Goal: Task Accomplishment & Management: Use online tool/utility

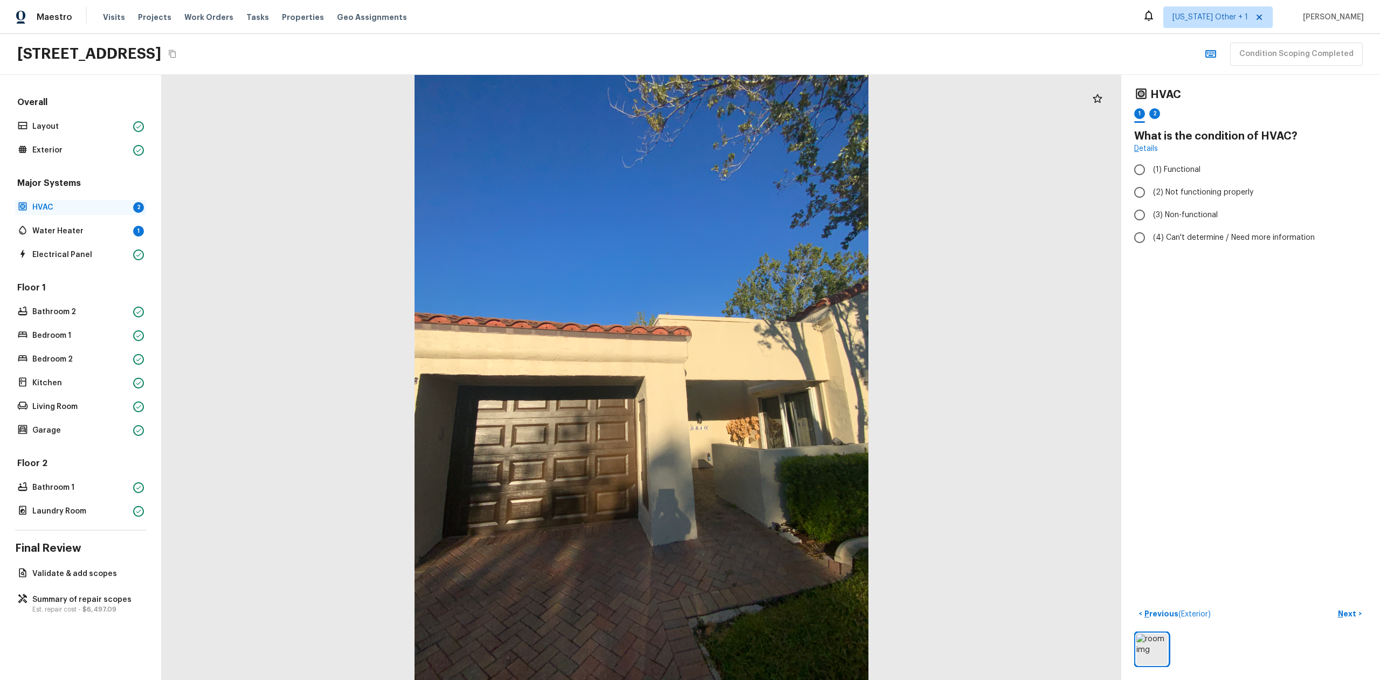
click at [86, 202] on div "HVAC 2" at bounding box center [80, 207] width 131 height 15
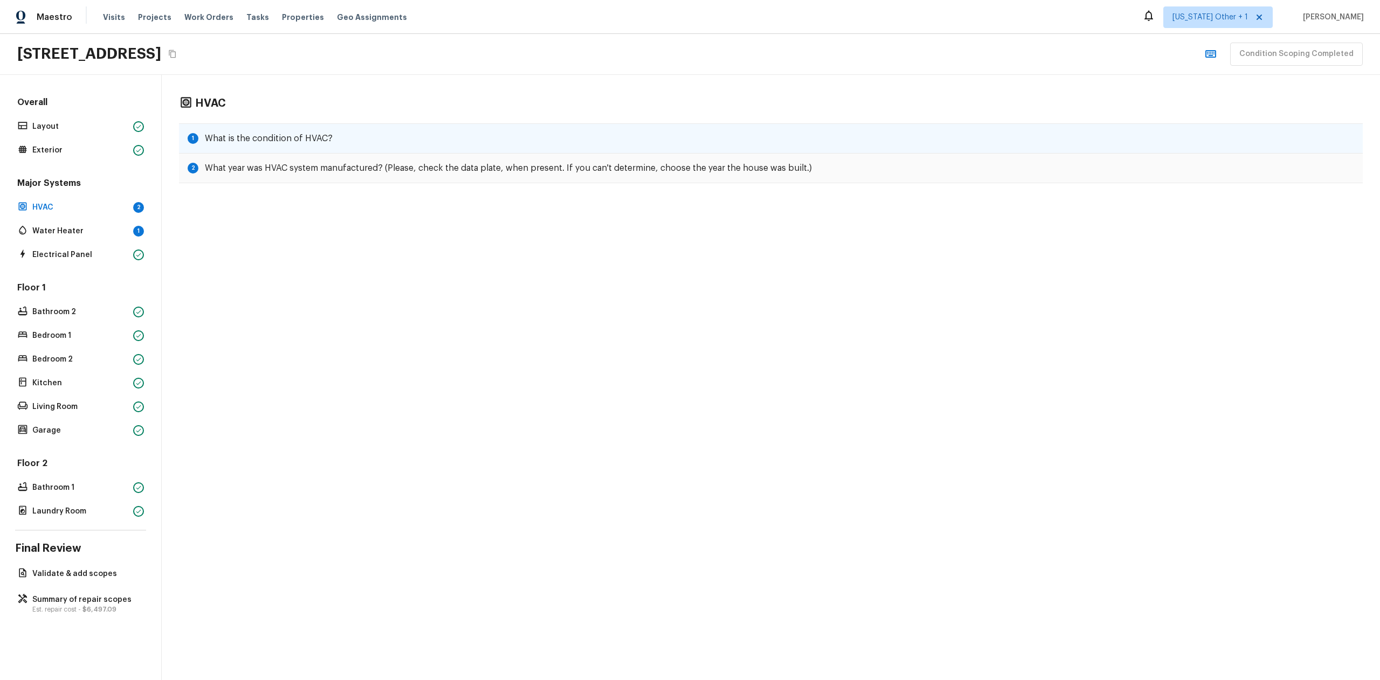
click at [255, 140] on h5 "What is the condition of HVAC?" at bounding box center [269, 139] width 128 height 12
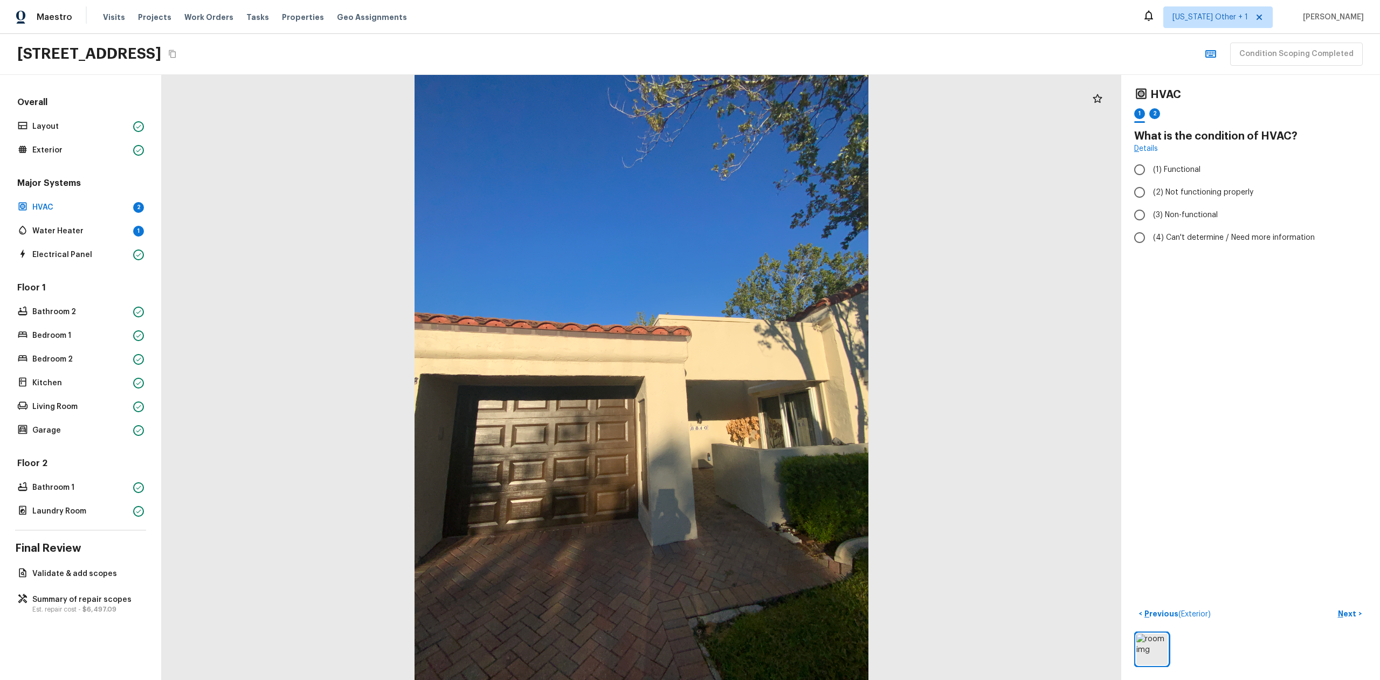
click at [111, 220] on div "Major Systems HVAC 2 Water Heater 1 Electrical Panel" at bounding box center [80, 219] width 131 height 85
click at [89, 233] on p "Water Heater" at bounding box center [80, 231] width 96 height 11
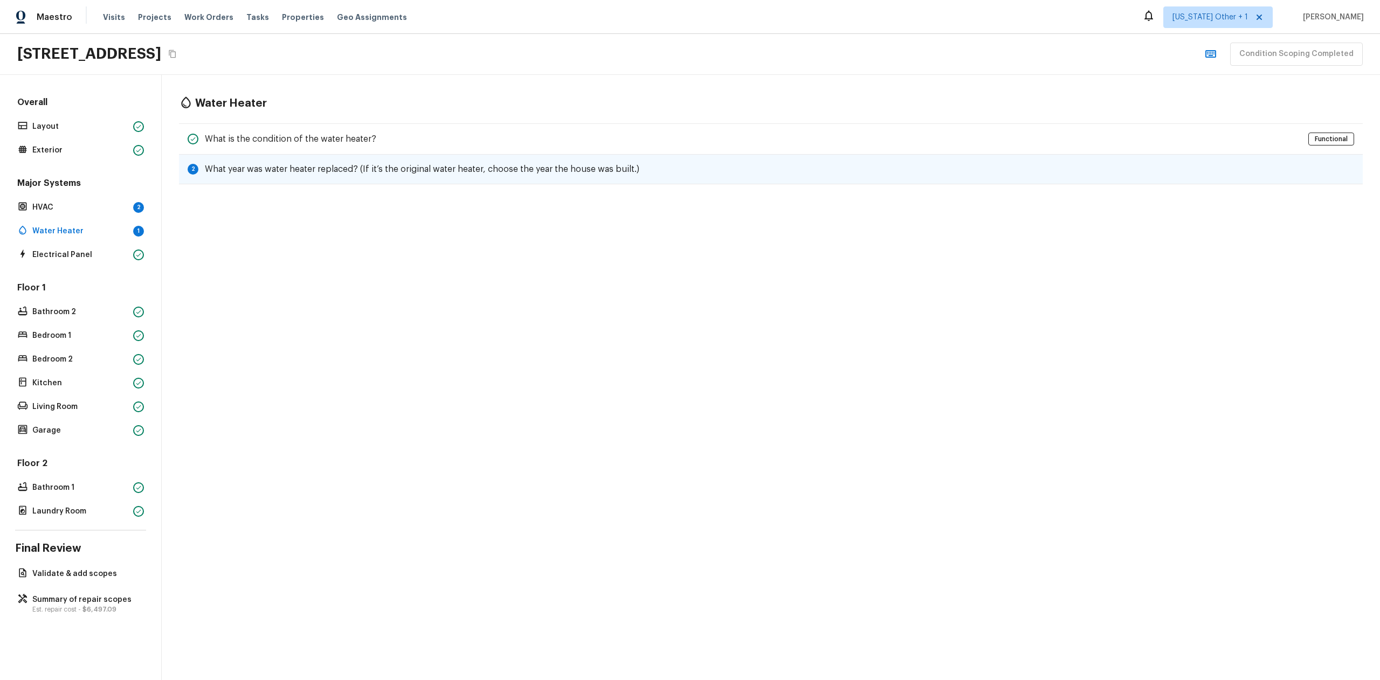
click at [247, 164] on h5 "What year was water heater replaced? (If it’s the original water heater, choose…" at bounding box center [422, 169] width 434 height 12
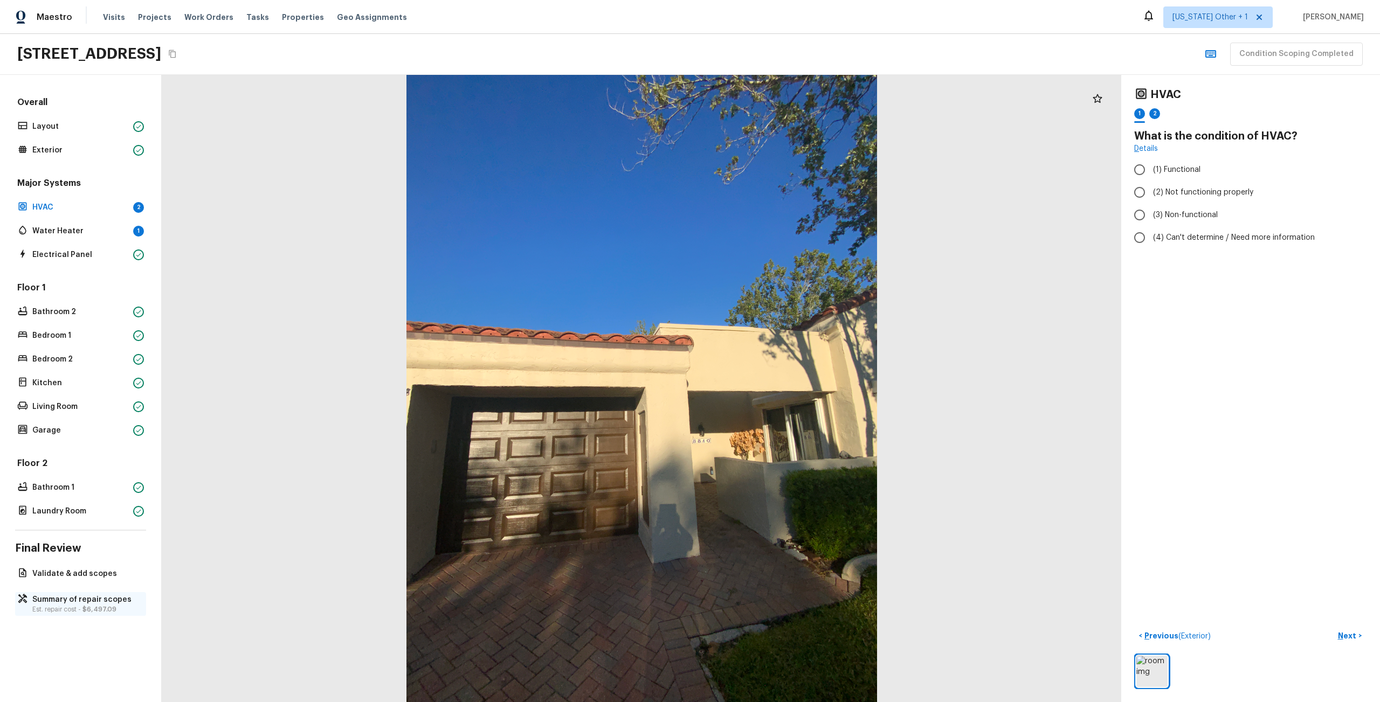
click at [113, 600] on p "Summary of repair scopes" at bounding box center [85, 600] width 107 height 11
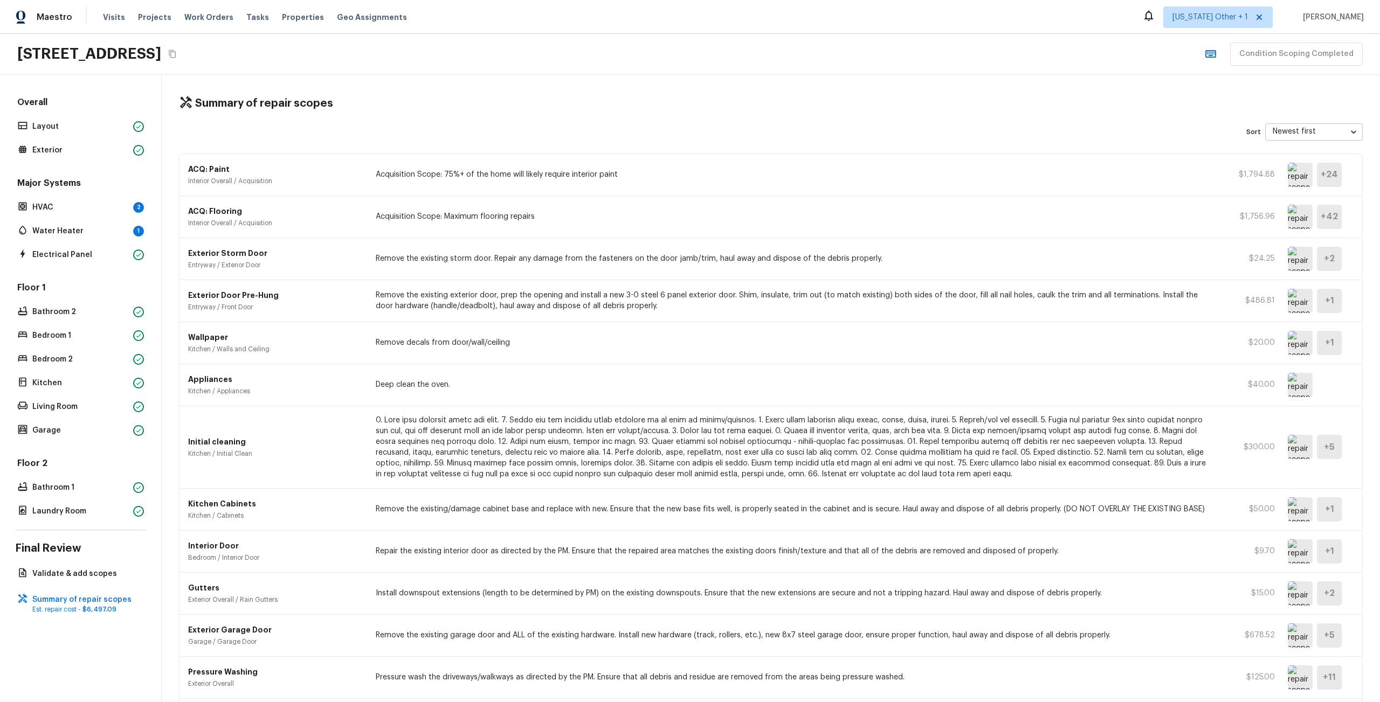
click at [1293, 181] on img at bounding box center [1300, 175] width 25 height 24
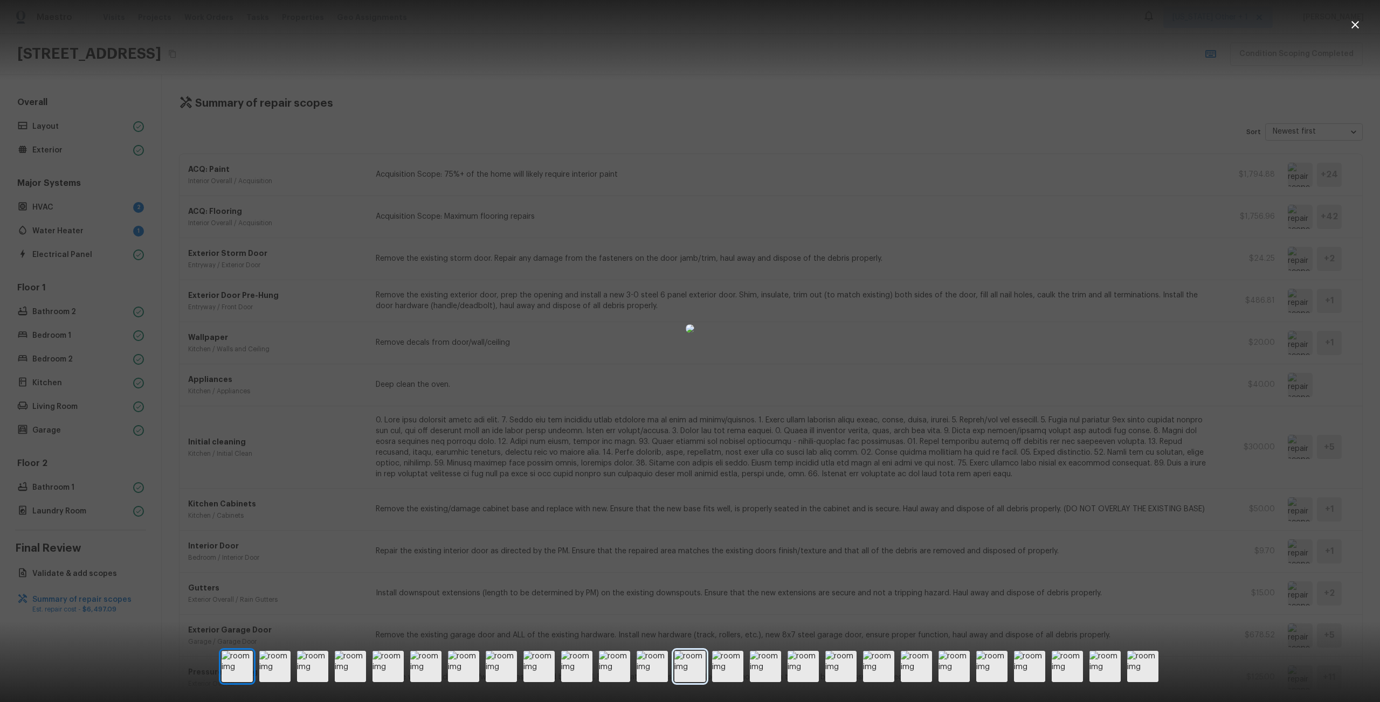
click at [675, 665] on img at bounding box center [689, 666] width 31 height 31
click at [642, 669] on img at bounding box center [652, 666] width 31 height 31
click at [615, 669] on img at bounding box center [614, 666] width 31 height 31
click at [593, 668] on div at bounding box center [690, 666] width 937 height 31
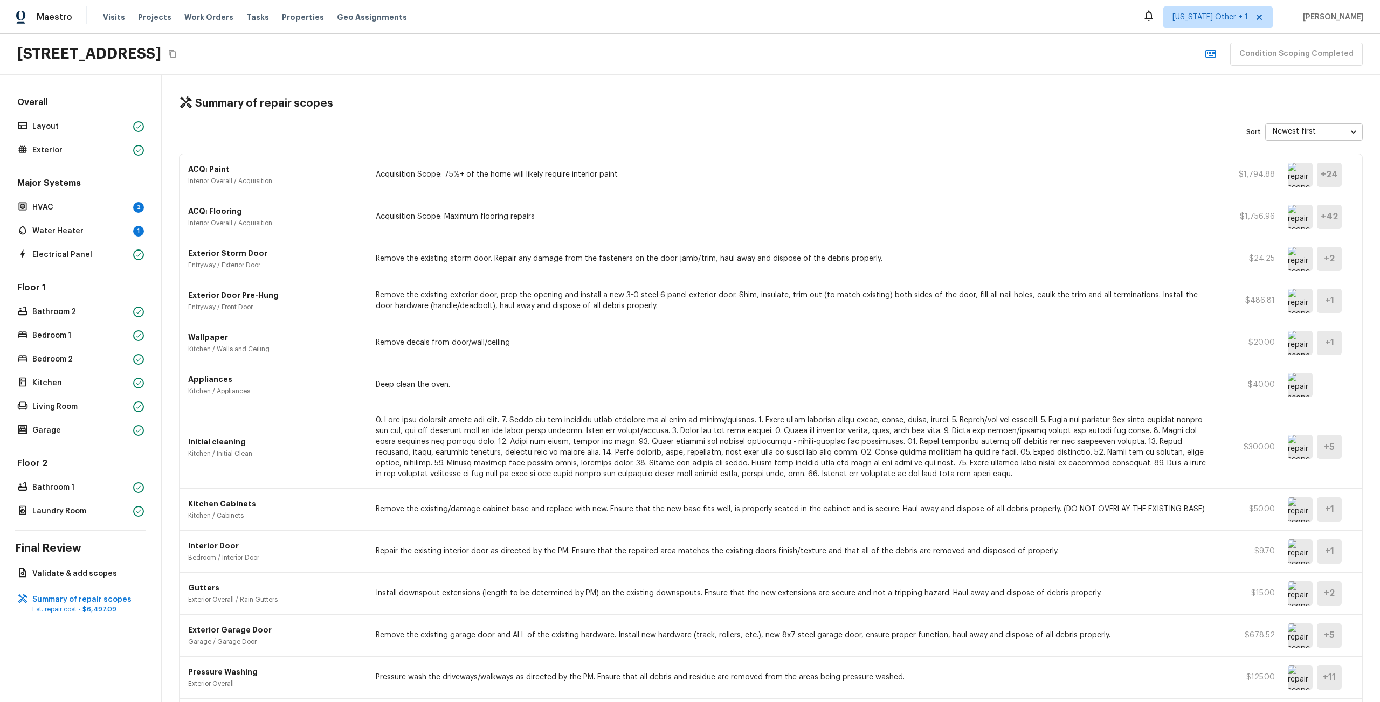
click at [1294, 172] on img at bounding box center [1300, 175] width 25 height 24
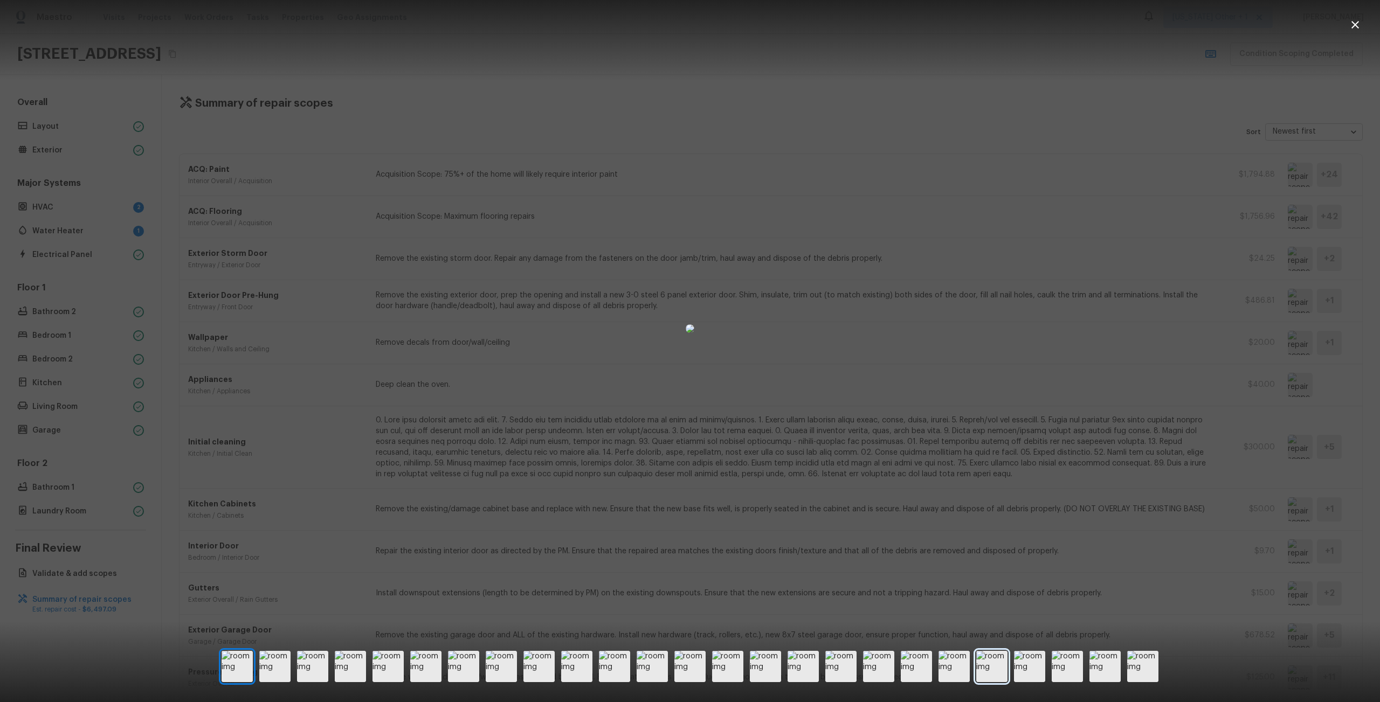
click at [1003, 668] on img at bounding box center [991, 666] width 31 height 31
click at [948, 674] on img at bounding box center [953, 666] width 31 height 31
click at [986, 673] on img at bounding box center [991, 666] width 31 height 31
click at [1018, 673] on img at bounding box center [1029, 666] width 31 height 31
click at [798, 674] on img at bounding box center [803, 666] width 31 height 31
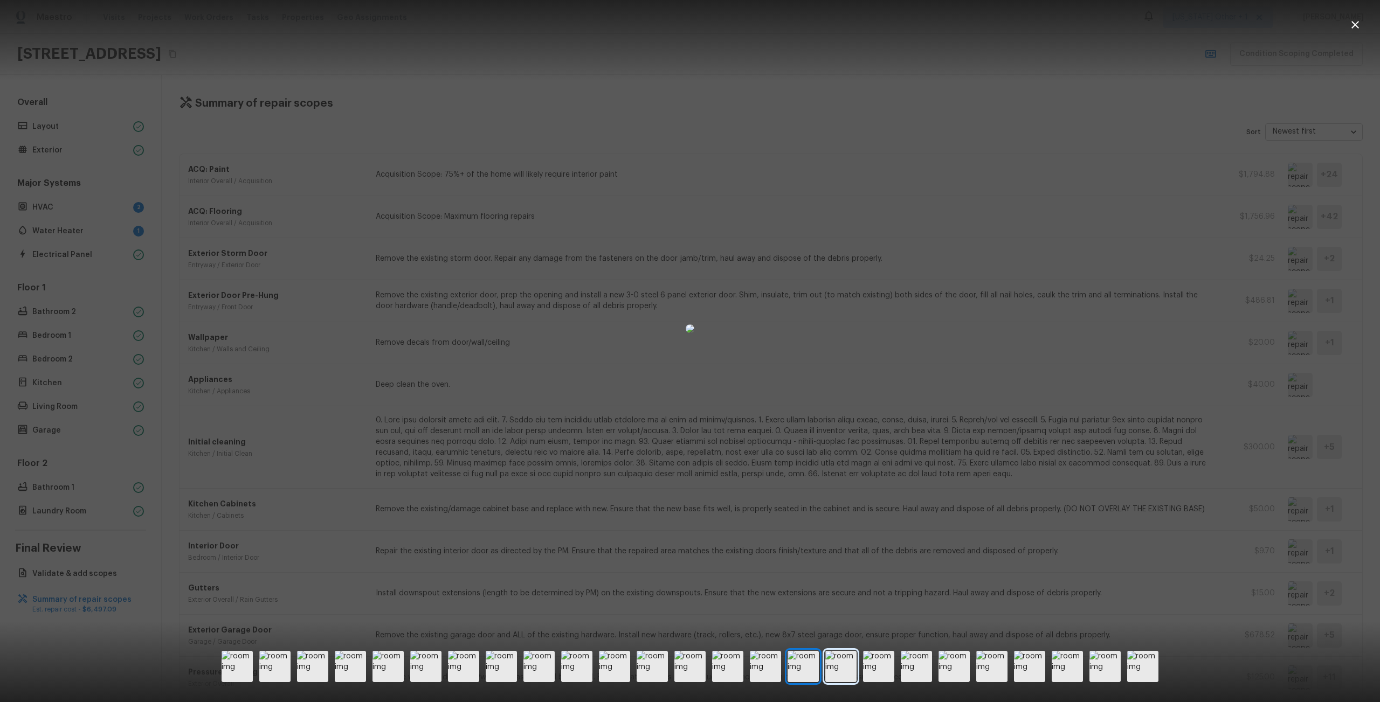
click at [839, 673] on img at bounding box center [840, 666] width 31 height 31
click at [872, 669] on img at bounding box center [878, 666] width 31 height 31
click at [840, 670] on img at bounding box center [840, 666] width 31 height 31
click at [1059, 492] on div at bounding box center [690, 328] width 1380 height 623
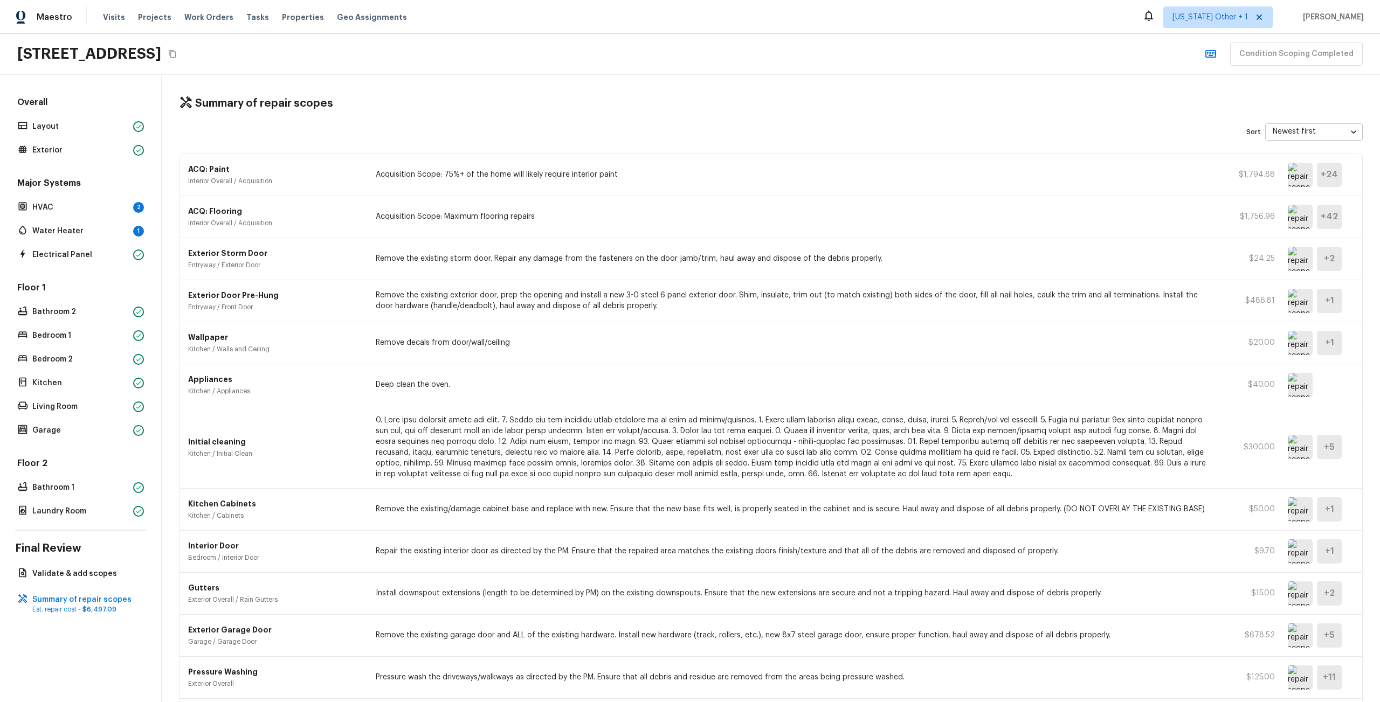
click at [546, 191] on div "ACQ: Paint Interior Overall / Acquisition Acquisition Scope: 75%+ of the home w…" at bounding box center [770, 175] width 1183 height 42
click at [1291, 447] on img at bounding box center [1300, 447] width 25 height 24
click at [1295, 342] on img at bounding box center [1300, 343] width 25 height 24
click at [1294, 298] on img at bounding box center [1300, 301] width 25 height 24
click at [1289, 379] on img at bounding box center [1300, 385] width 25 height 24
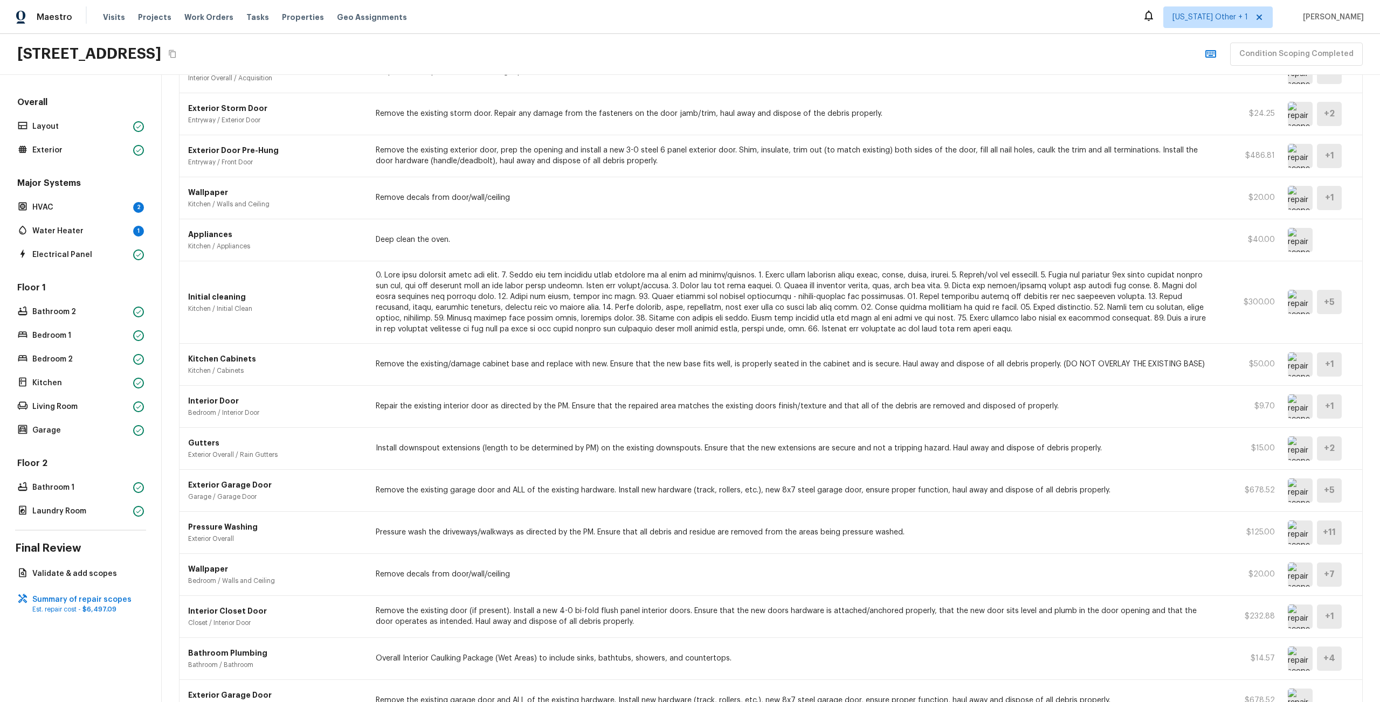
scroll to position [264, 0]
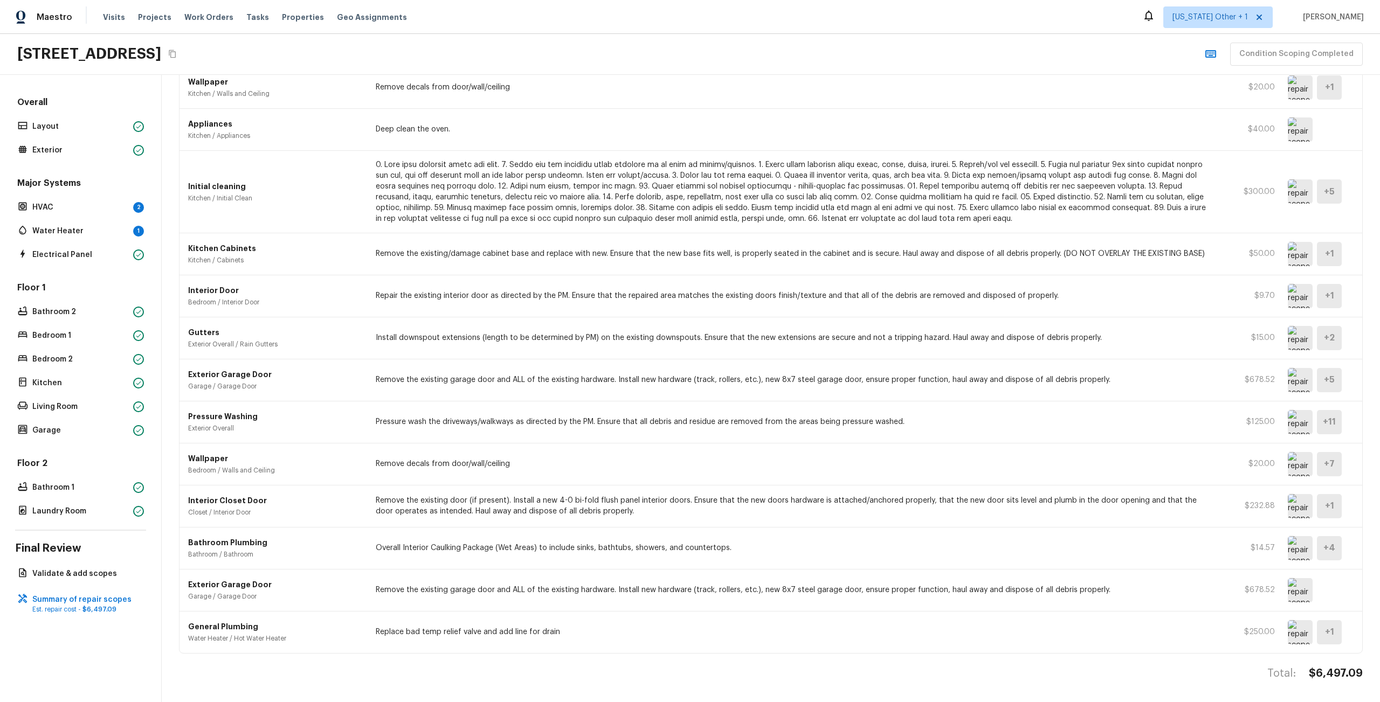
click at [1294, 620] on img at bounding box center [1300, 632] width 25 height 24
click at [1293, 590] on img at bounding box center [1300, 590] width 25 height 24
click at [1294, 578] on img at bounding box center [1300, 590] width 25 height 24
click at [1288, 372] on img at bounding box center [1300, 380] width 25 height 24
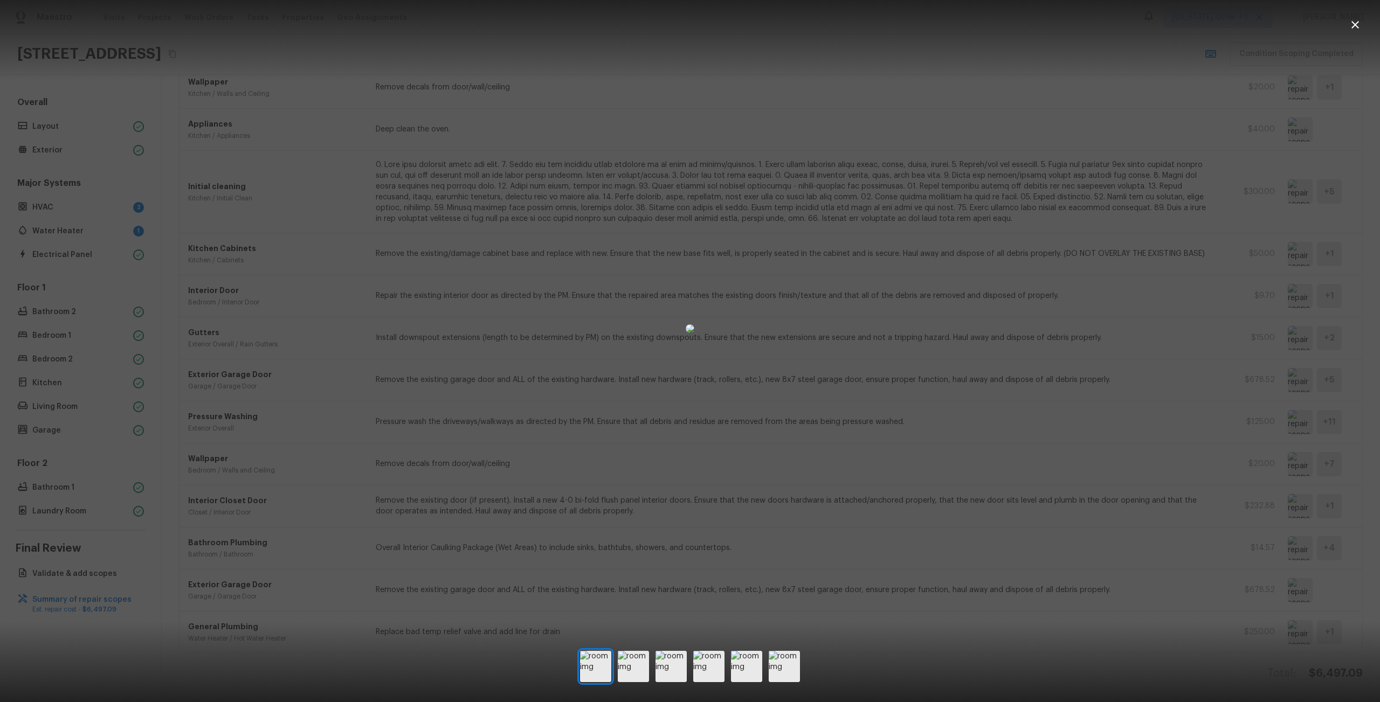
click at [612, 669] on div at bounding box center [690, 666] width 220 height 31
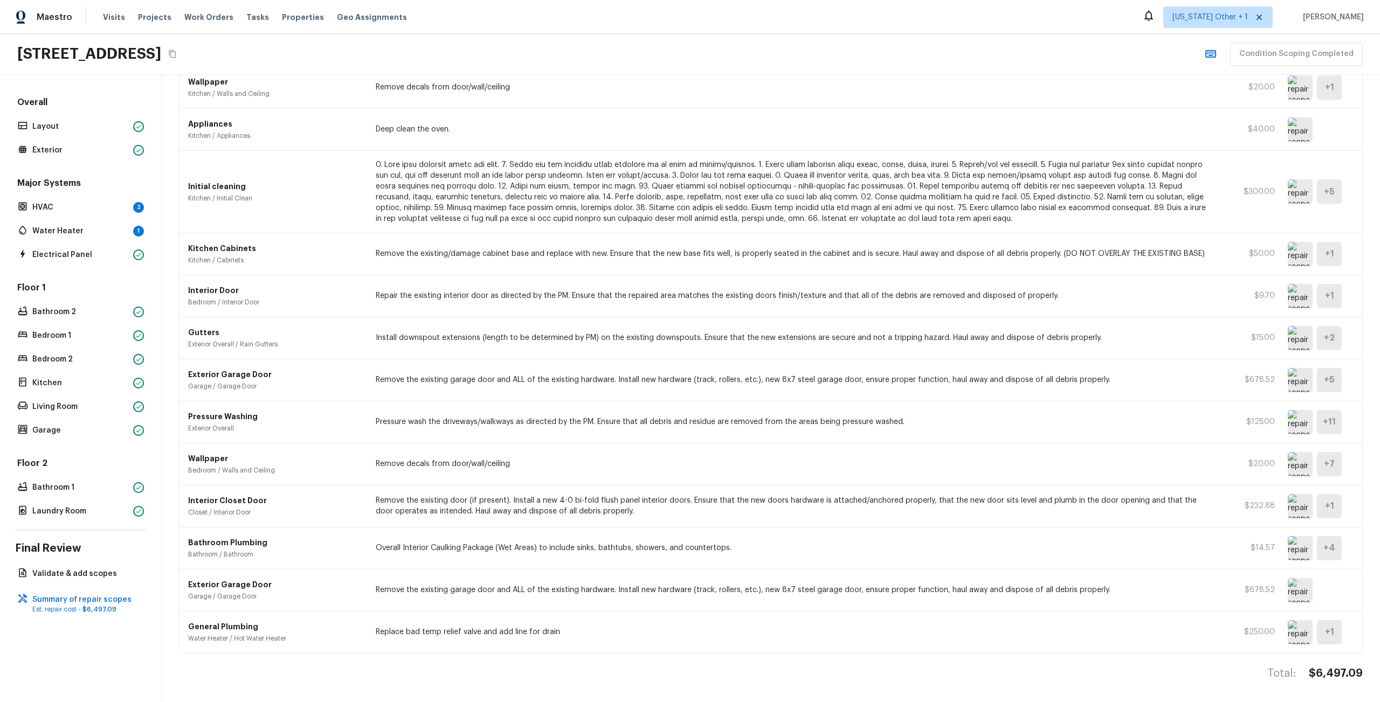
click at [1288, 368] on img at bounding box center [1300, 380] width 25 height 24
click at [1099, 375] on p "Remove the existing garage door and ALL of the existing hardware. Install new h…" at bounding box center [795, 380] width 838 height 11
click at [743, 386] on div "Exterior Garage Door Garage / Garage Door Remove the existing garage door and A…" at bounding box center [770, 381] width 1183 height 42
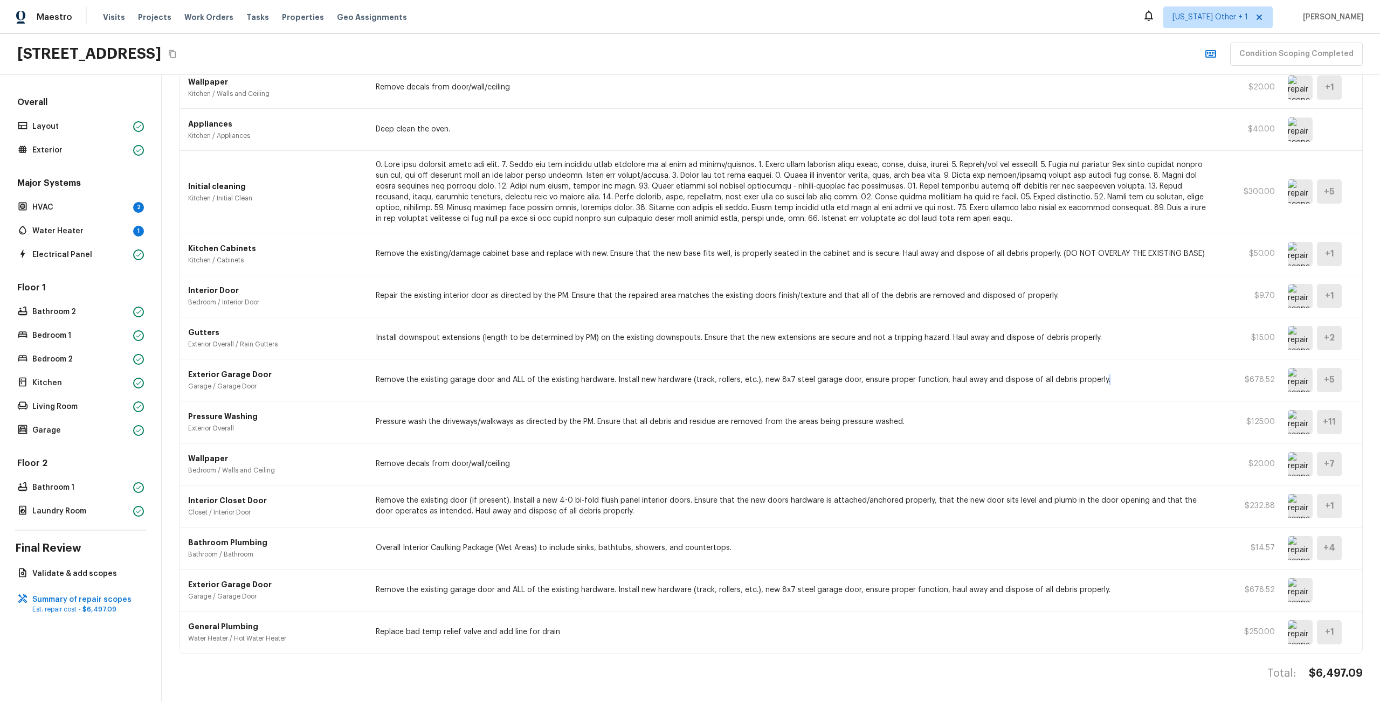
click at [743, 386] on div "Exterior Garage Door Garage / Garage Door Remove the existing garage door and A…" at bounding box center [770, 381] width 1183 height 42
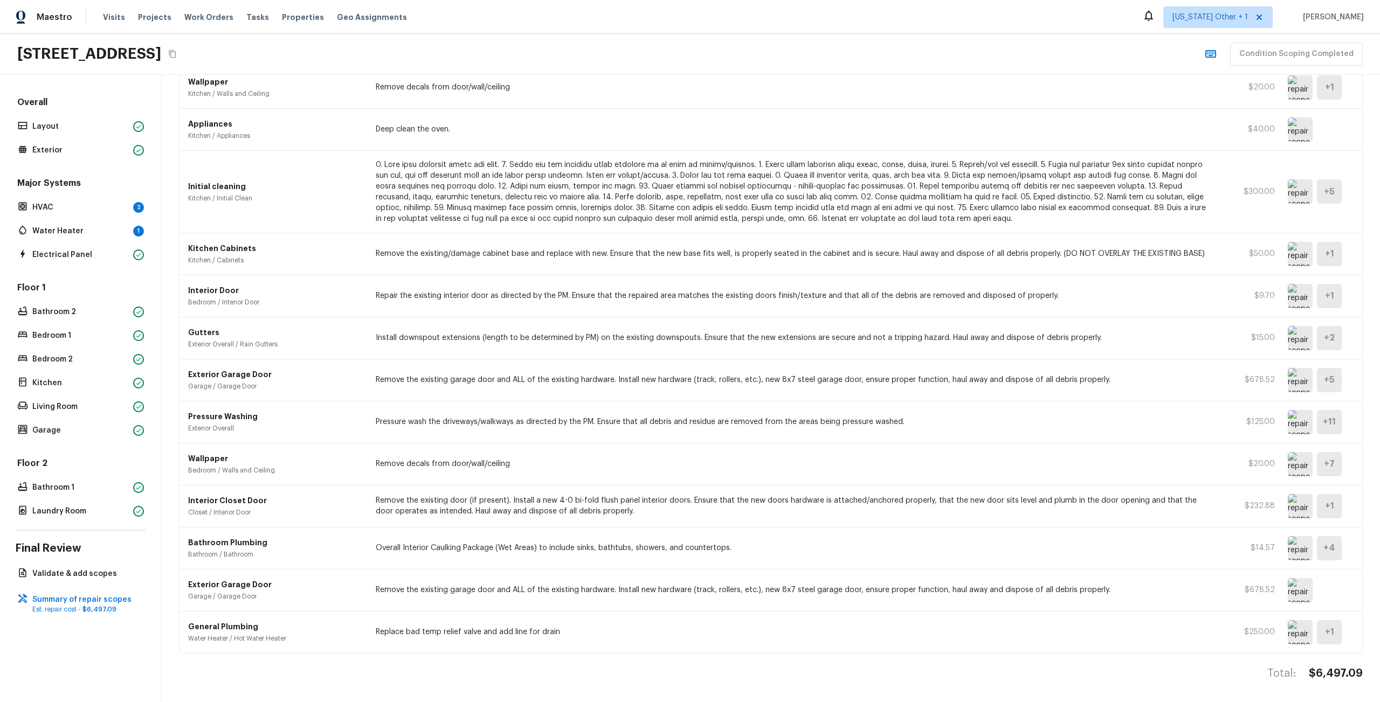
click at [721, 432] on div "Pressure Washing Exterior Overall Pressure wash the driveways/walkways as direc…" at bounding box center [770, 423] width 1183 height 42
click at [246, 634] on p "Water Heater / Hot Water Heater" at bounding box center [275, 638] width 175 height 9
click at [1295, 417] on img at bounding box center [1300, 422] width 25 height 24
click at [1291, 415] on img at bounding box center [1300, 422] width 25 height 24
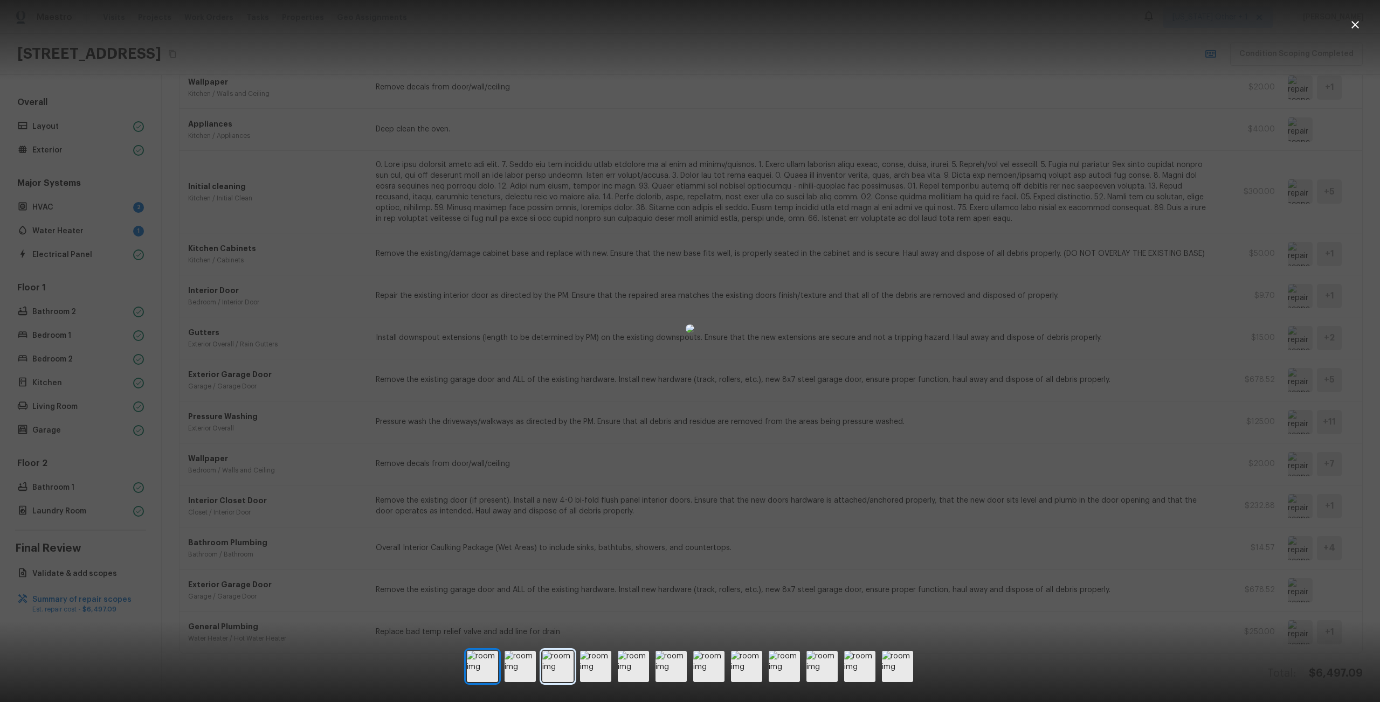
click at [571, 678] on img at bounding box center [557, 666] width 31 height 31
click at [591, 671] on img at bounding box center [595, 666] width 31 height 31
click at [636, 663] on img at bounding box center [633, 666] width 31 height 31
click at [663, 663] on img at bounding box center [670, 666] width 31 height 31
click at [714, 660] on img at bounding box center [708, 666] width 31 height 31
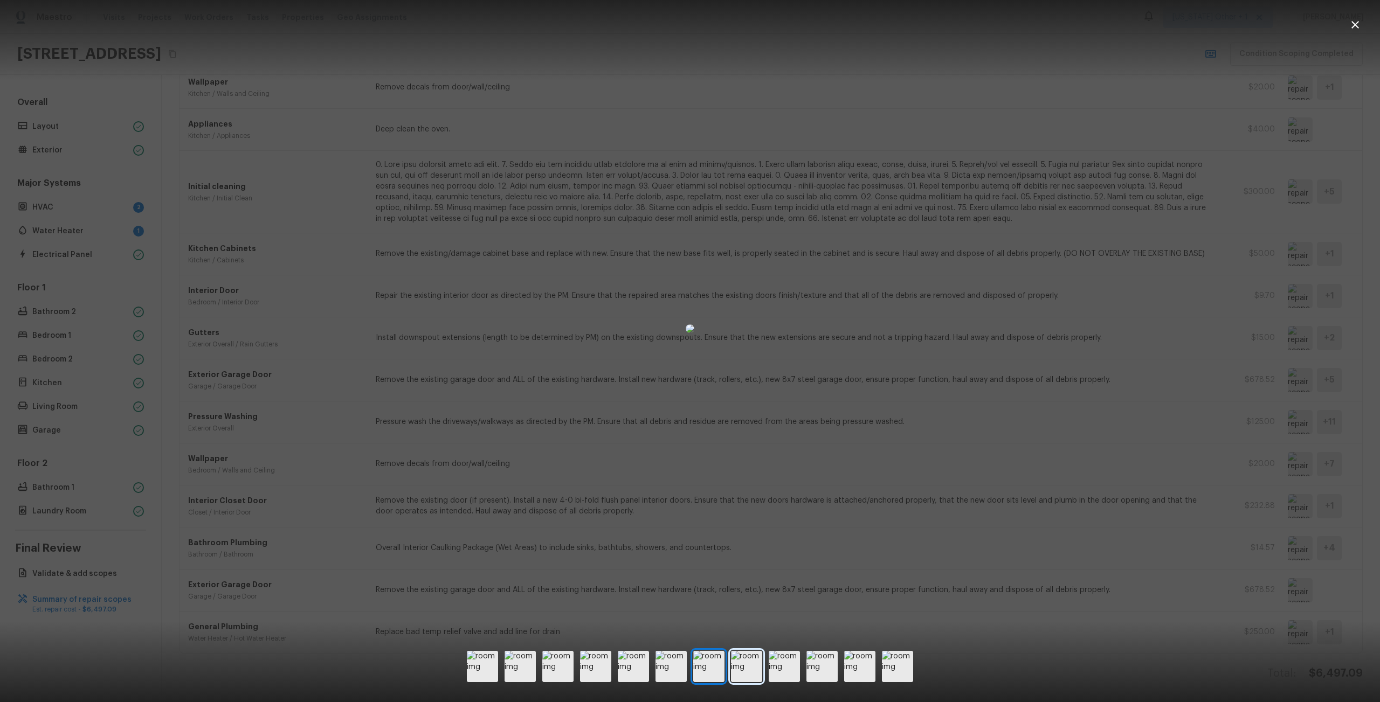
click at [759, 655] on img at bounding box center [746, 666] width 31 height 31
click at [789, 649] on div at bounding box center [690, 666] width 1380 height 37
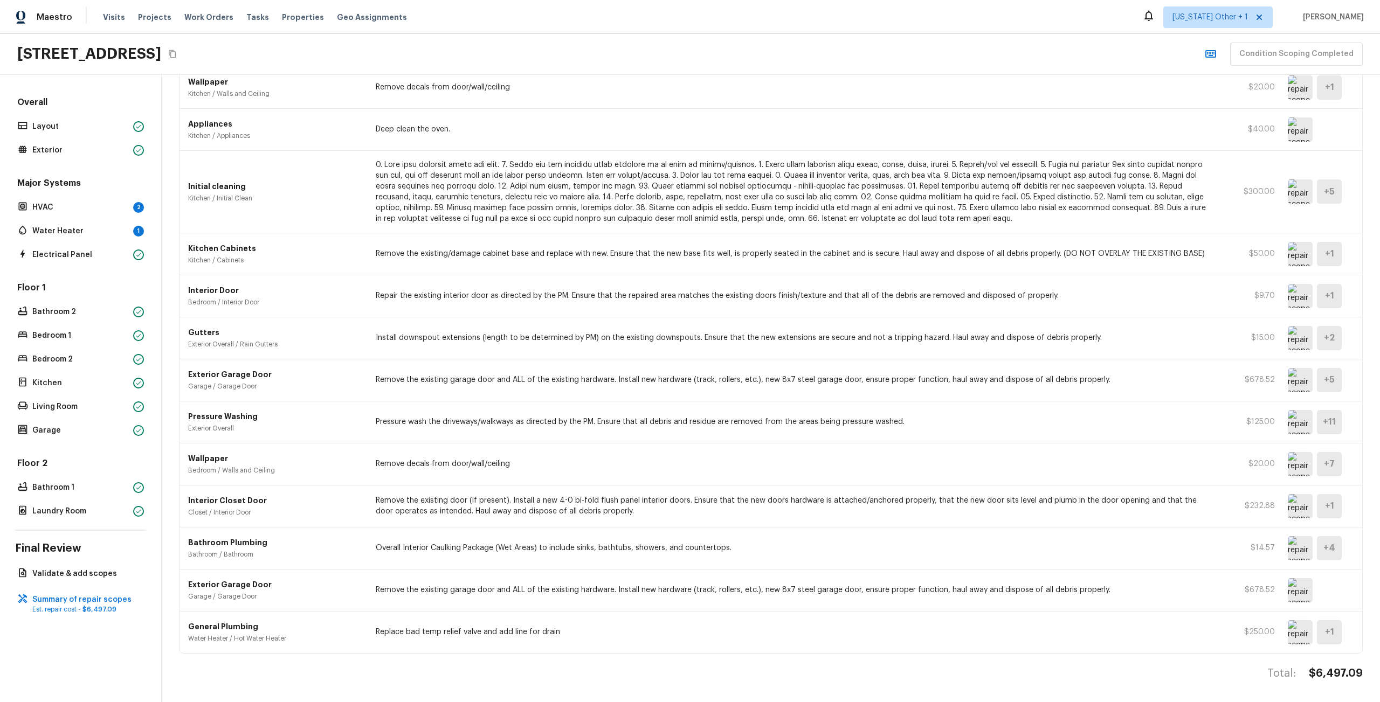
click at [1300, 459] on img at bounding box center [1300, 464] width 25 height 24
click at [1294, 496] on img at bounding box center [1300, 506] width 25 height 24
click at [1288, 582] on img at bounding box center [1300, 590] width 25 height 24
click at [1288, 626] on img at bounding box center [1300, 632] width 25 height 24
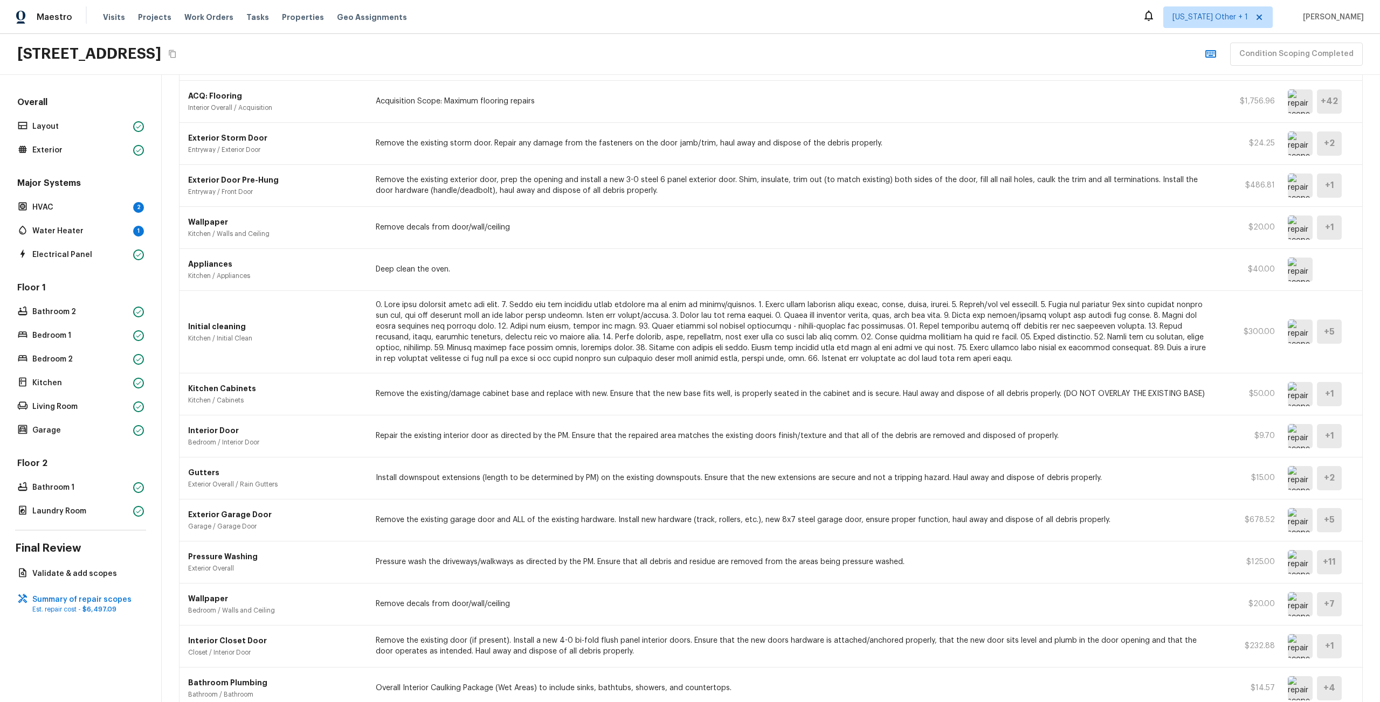
scroll to position [0, 0]
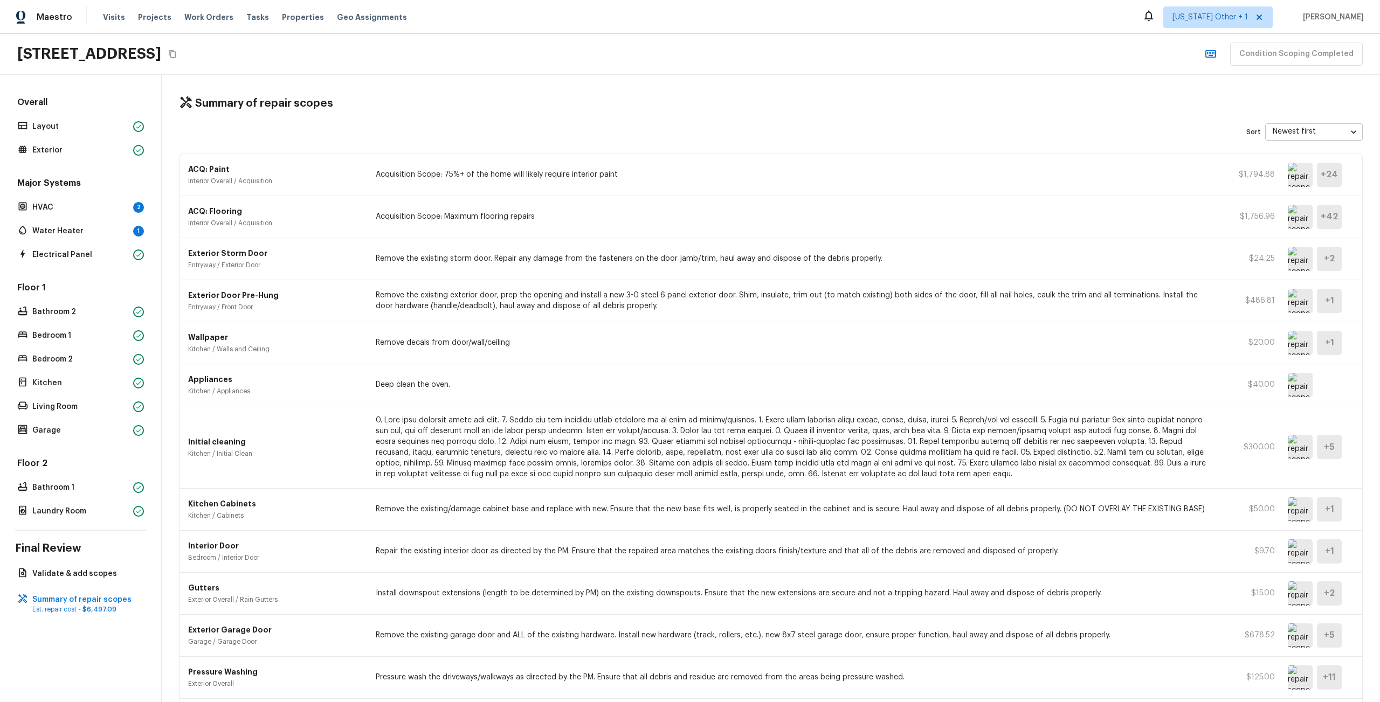
click at [1300, 215] on img at bounding box center [1300, 217] width 25 height 24
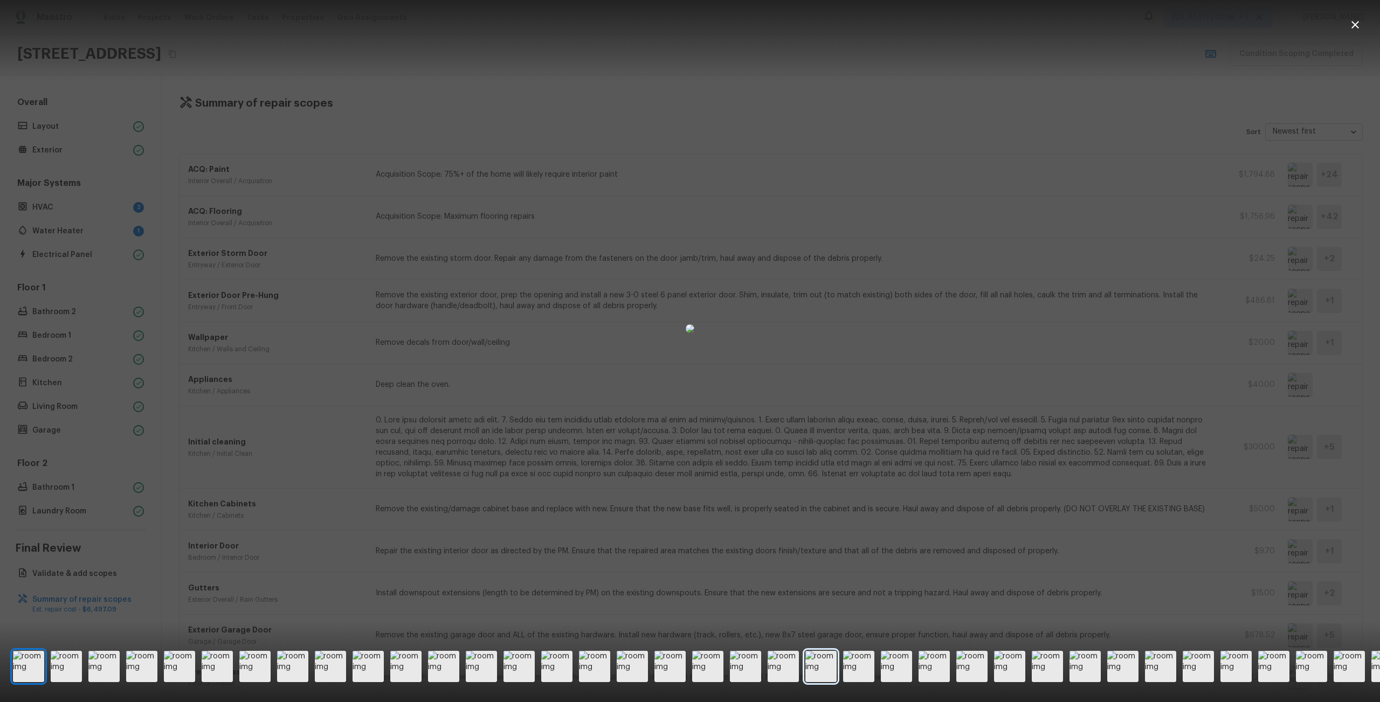
click at [818, 672] on img at bounding box center [820, 666] width 31 height 31
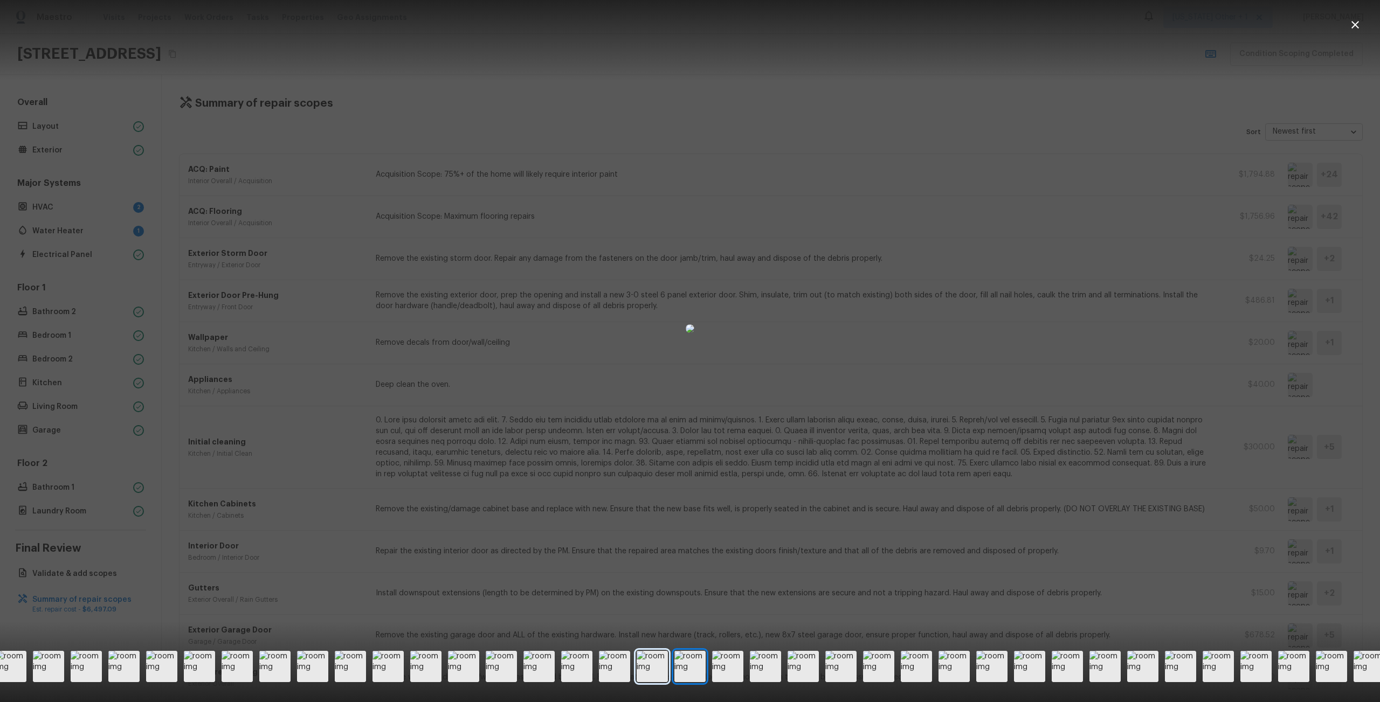
click at [639, 661] on img at bounding box center [652, 666] width 31 height 31
click at [627, 662] on img at bounding box center [614, 666] width 31 height 31
click at [804, 666] on img at bounding box center [803, 666] width 31 height 31
click at [806, 668] on img at bounding box center [803, 666] width 31 height 31
click at [819, 666] on img at bounding box center [803, 666] width 31 height 31
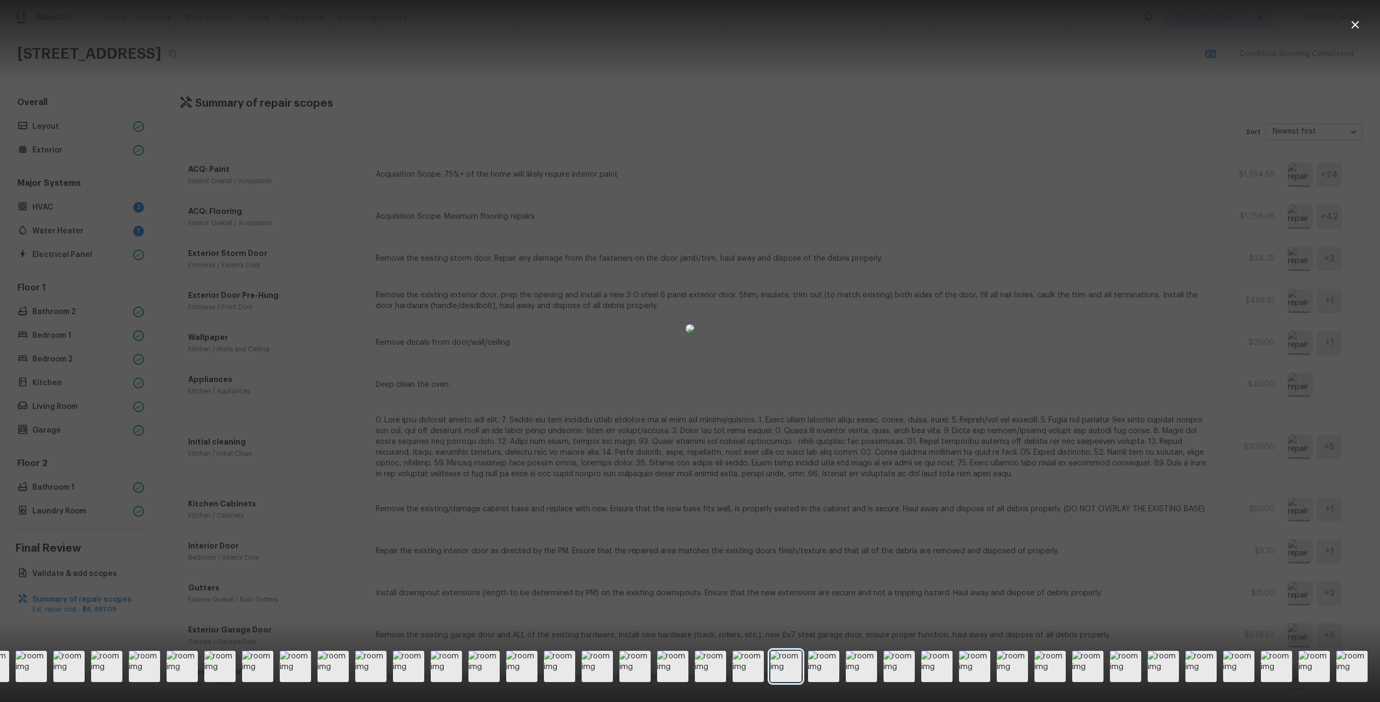
click at [819, 666] on img at bounding box center [823, 666] width 31 height 31
click at [879, 664] on div at bounding box center [559, 666] width 1616 height 31
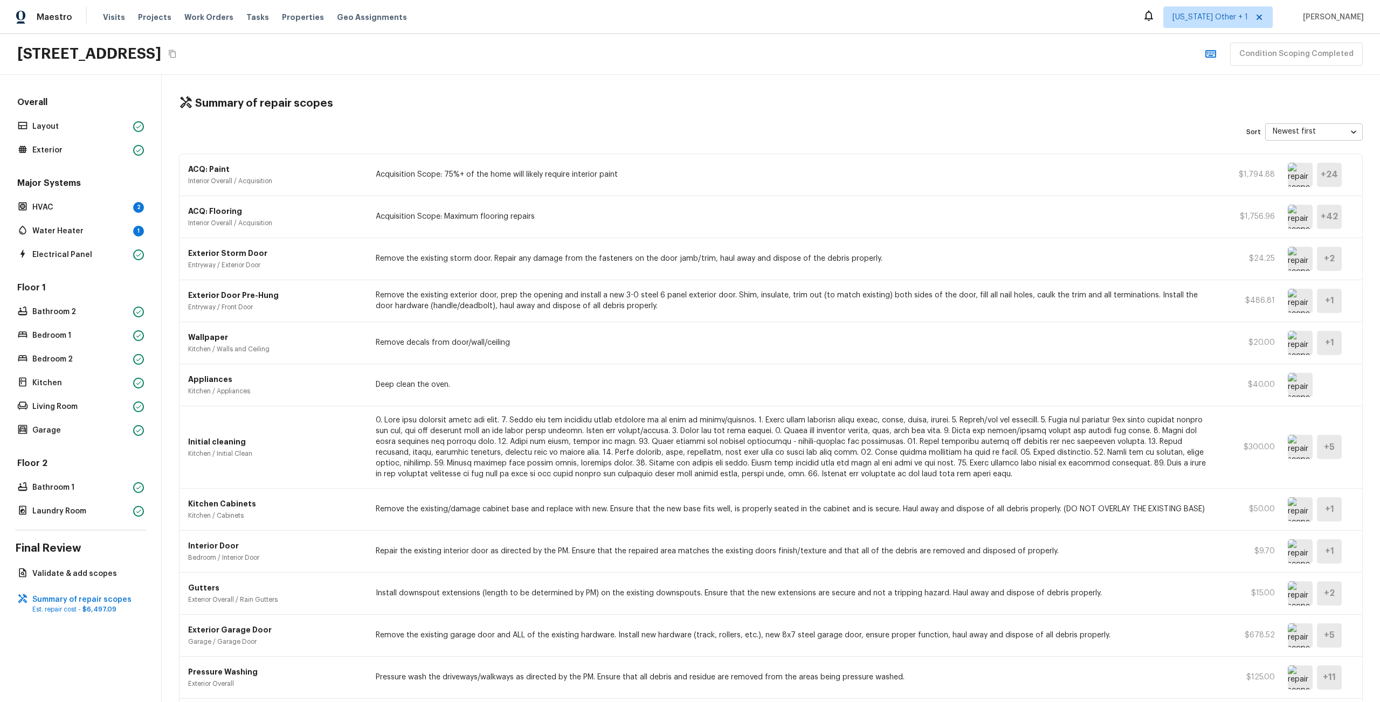
click at [1296, 210] on img at bounding box center [1300, 217] width 25 height 24
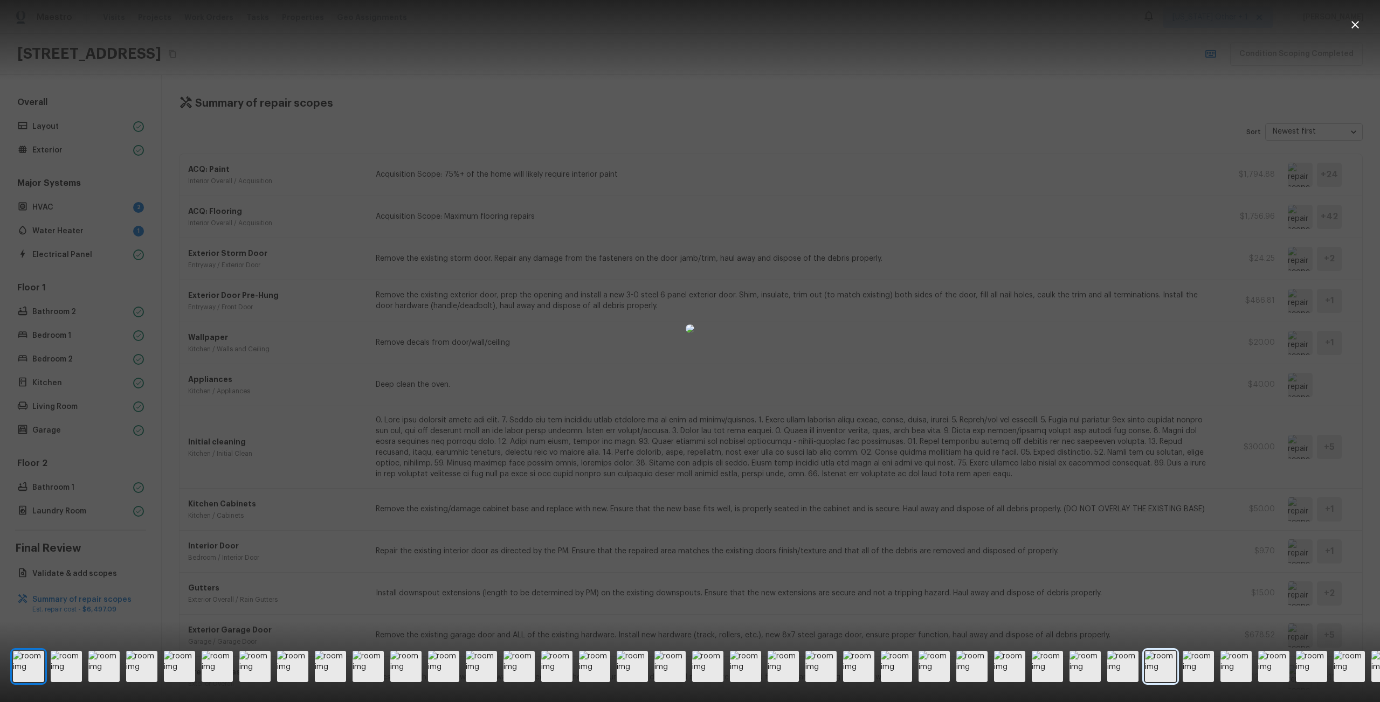
click at [1156, 673] on img at bounding box center [1160, 666] width 31 height 31
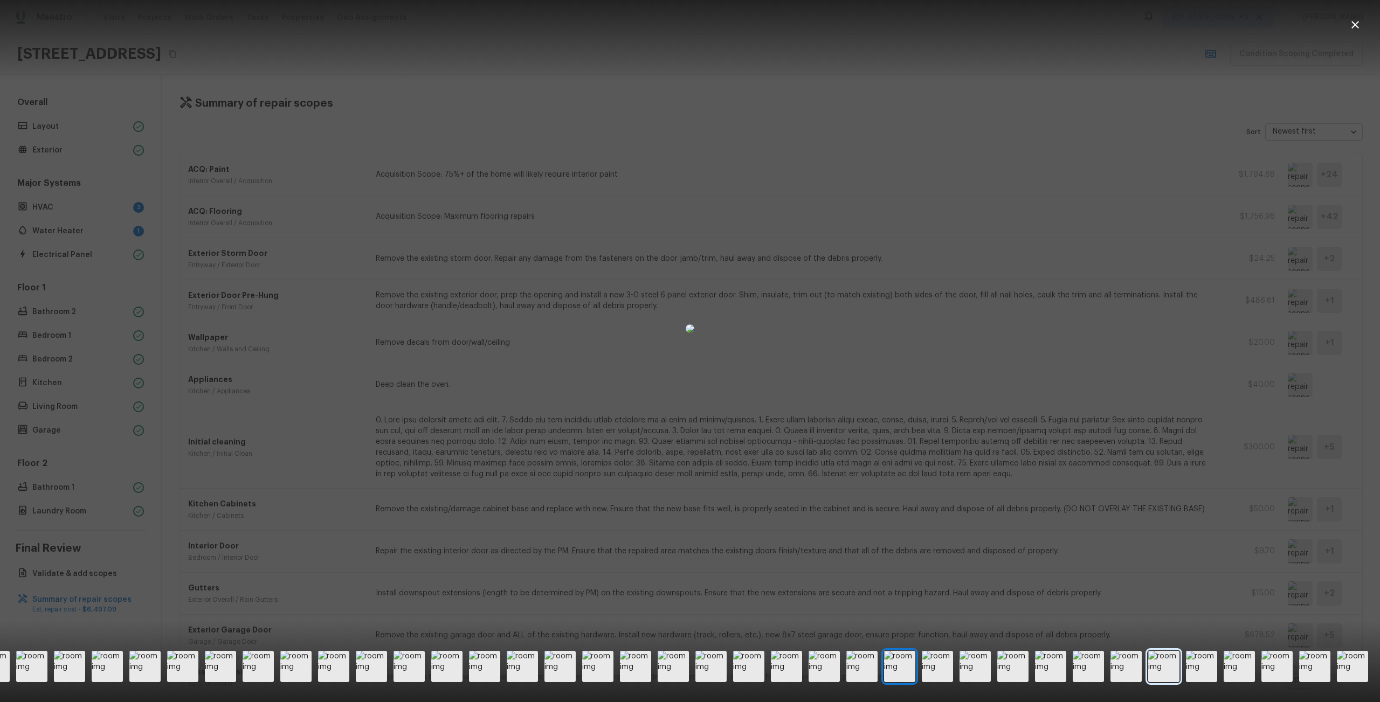
click at [1162, 671] on img at bounding box center [1163, 666] width 31 height 31
click at [1203, 658] on img at bounding box center [1200, 666] width 31 height 31
click at [1238, 658] on img at bounding box center [1238, 666] width 31 height 31
click at [1274, 651] on img at bounding box center [1275, 666] width 31 height 31
click at [1313, 646] on div at bounding box center [690, 351] width 1380 height 702
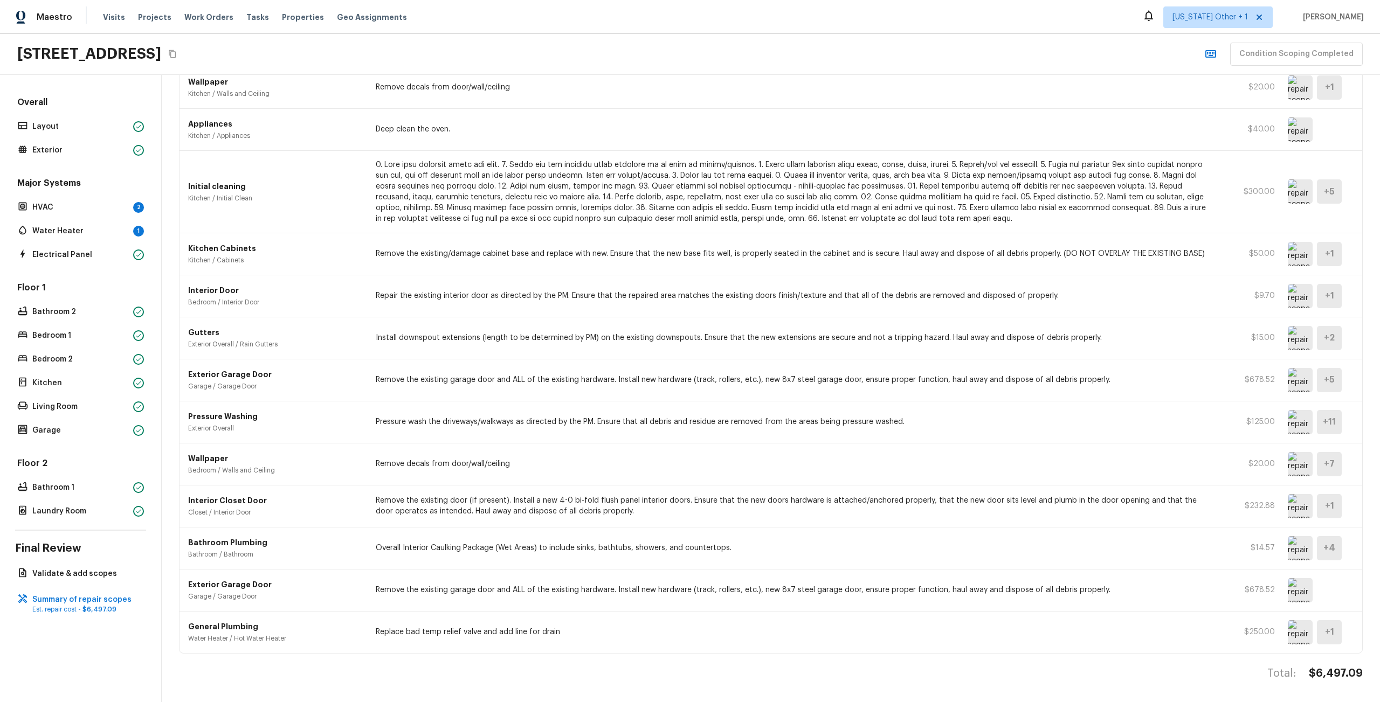
scroll to position [264, 0]
click at [1296, 582] on img at bounding box center [1300, 590] width 25 height 24
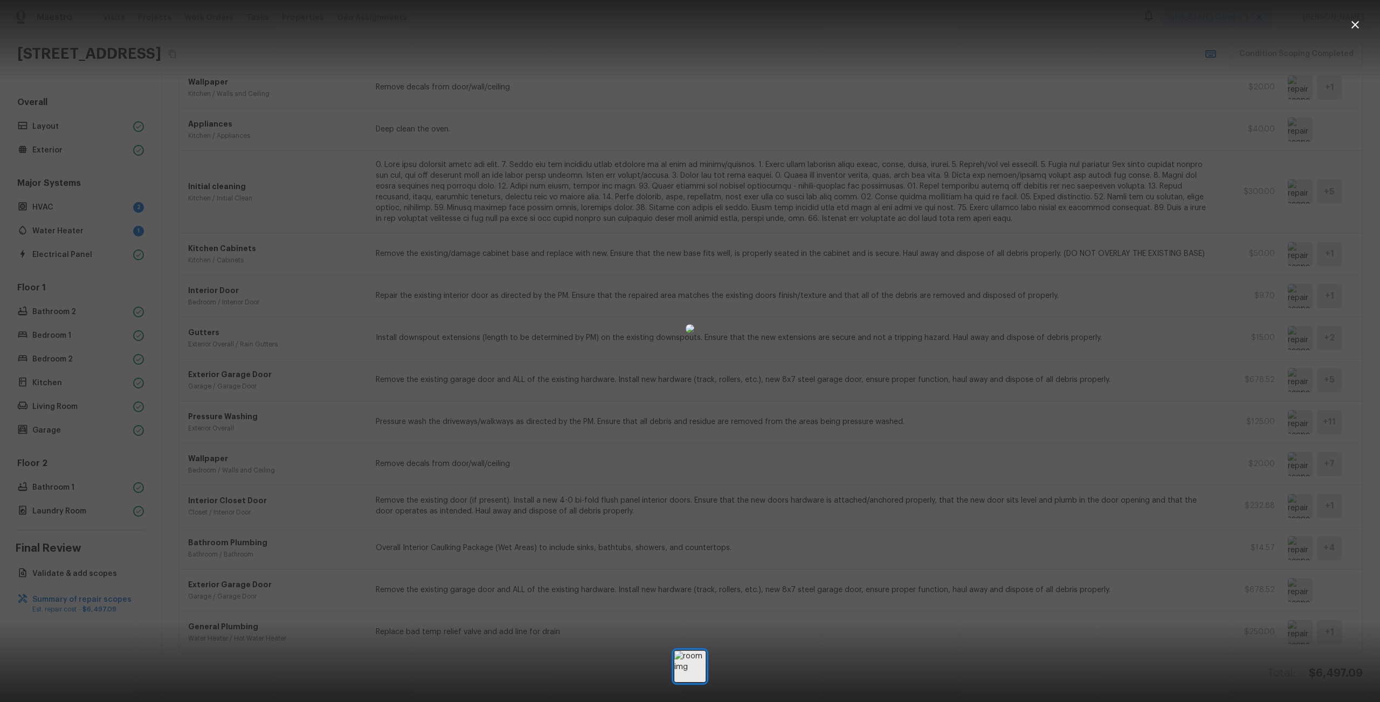
click at [1296, 582] on div at bounding box center [690, 328] width 1380 height 623
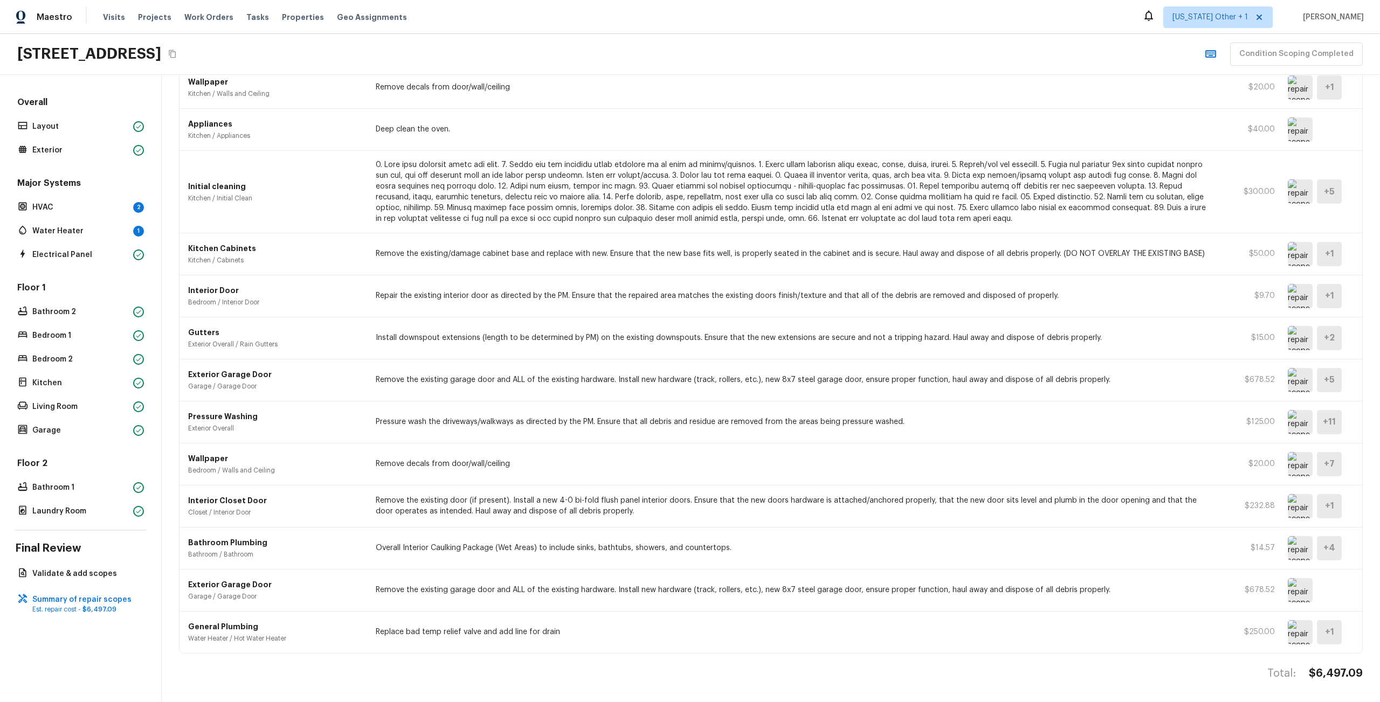
click at [839, 585] on p "Remove the existing garage door and ALL of the existing hardware. Install new h…" at bounding box center [795, 590] width 838 height 11
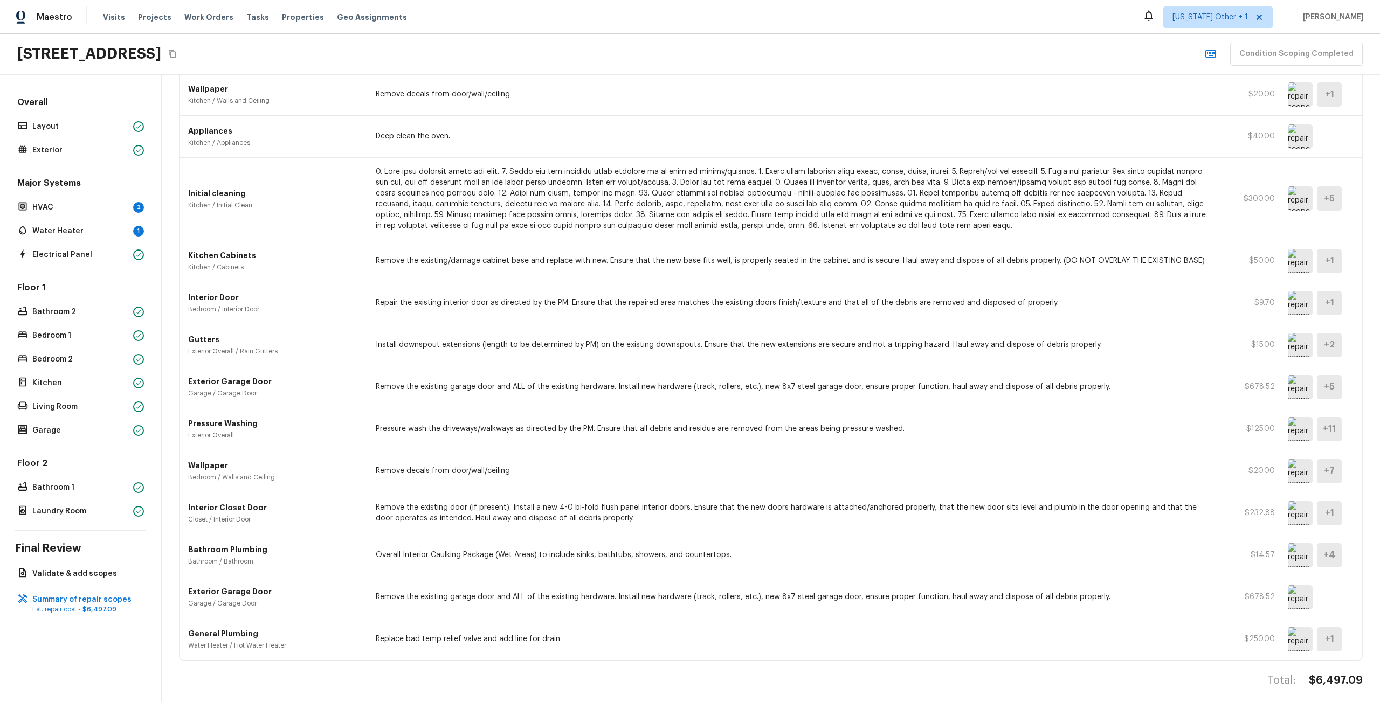
scroll to position [248, 0]
click at [382, 599] on p "Remove the existing garage door and ALL of the existing hardware. Install new h…" at bounding box center [795, 597] width 838 height 11
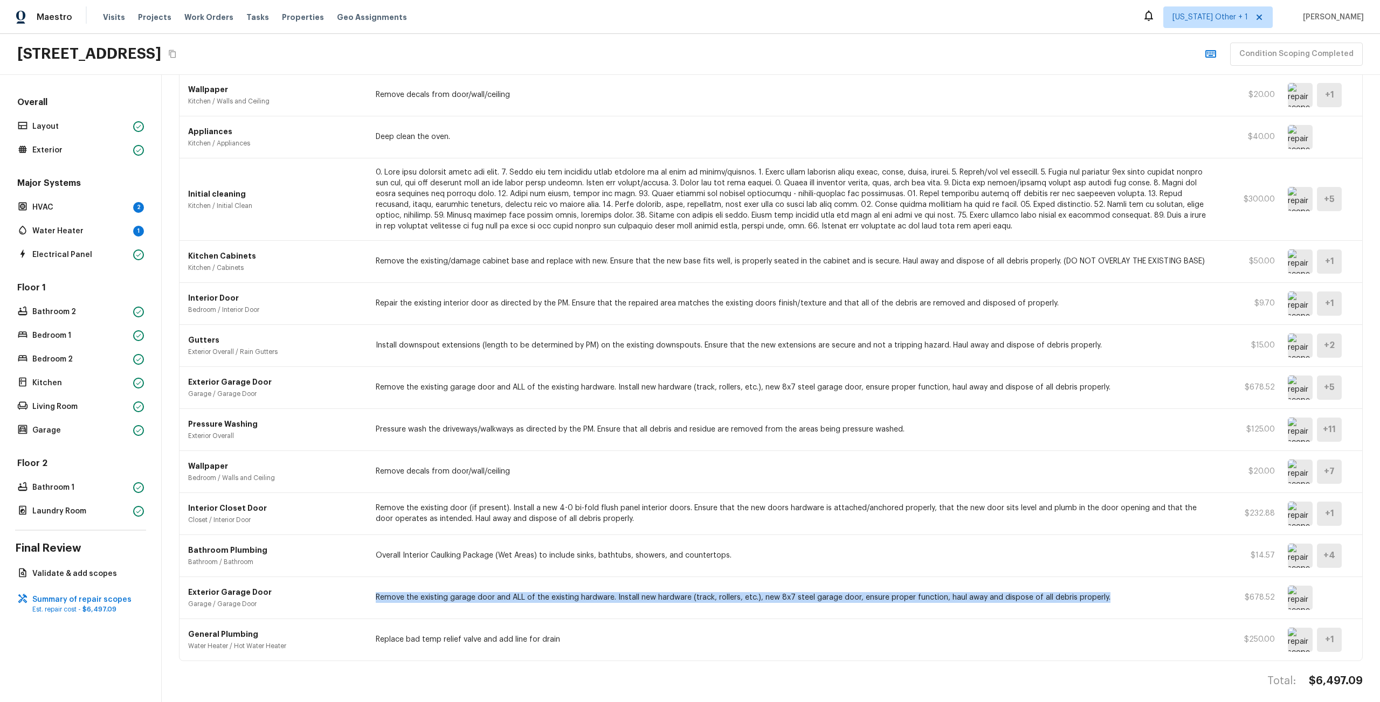
drag, startPoint x: 382, startPoint y: 599, endPoint x: 1096, endPoint y: 597, distance: 714.2
click at [1096, 597] on p "Remove the existing garage door and ALL of the existing hardware. Install new h…" at bounding box center [795, 597] width 838 height 11
copy p "Remove the existing garage door and ALL of the existing hardware. Install new h…"
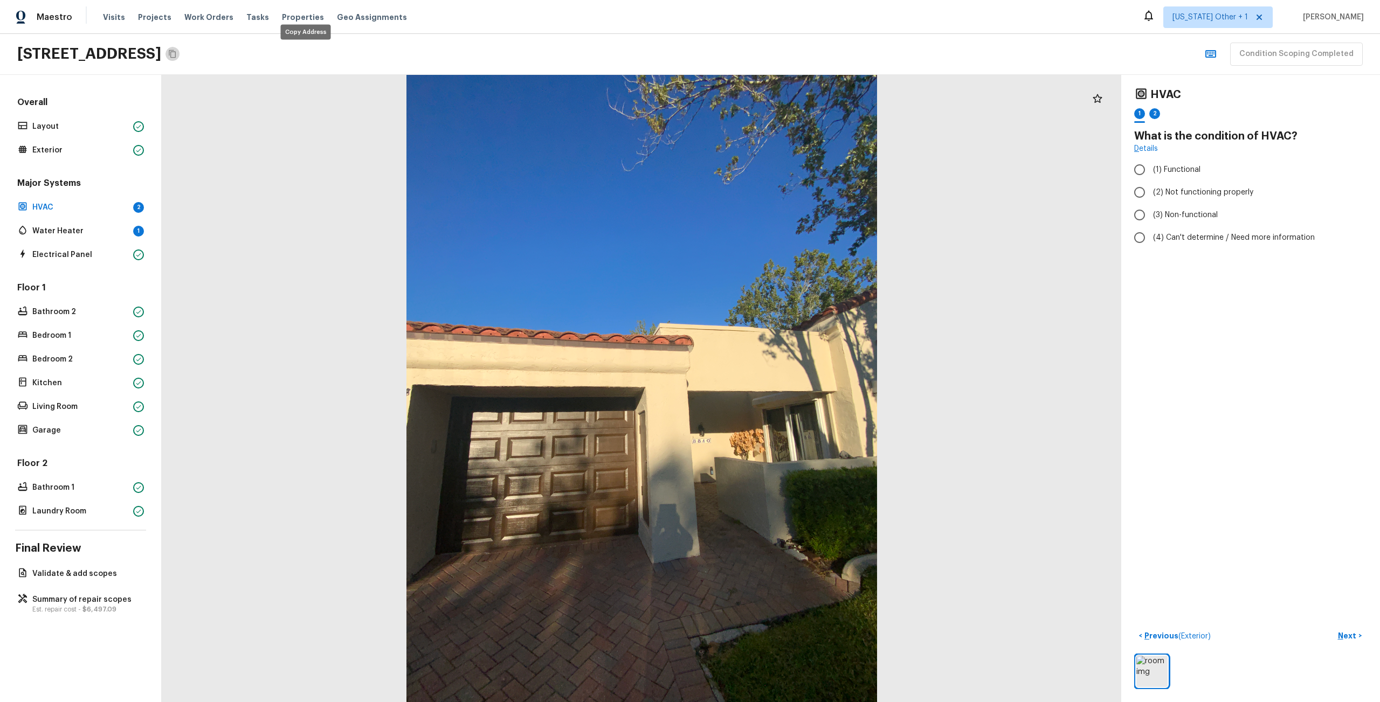
click at [177, 50] on icon "Copy Address" at bounding box center [172, 54] width 9 height 9
click at [177, 57] on icon "Copy Address" at bounding box center [172, 54] width 9 height 9
click at [179, 55] on button "Copy Address" at bounding box center [172, 54] width 14 height 14
click at [96, 238] on div "Water Heater 1" at bounding box center [80, 231] width 131 height 15
click at [70, 426] on p "Garage" at bounding box center [80, 430] width 96 height 11
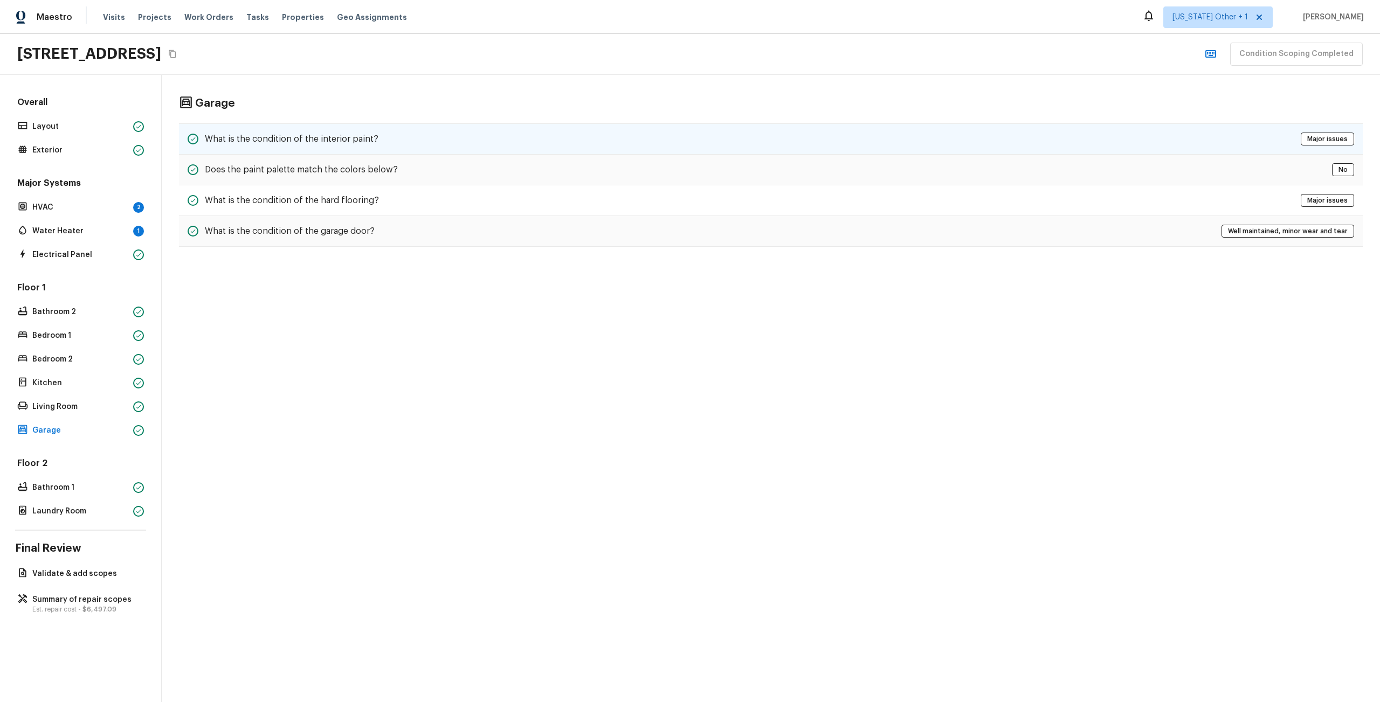
click at [273, 142] on h5 "What is the condition of the interior paint?" at bounding box center [292, 139] width 174 height 12
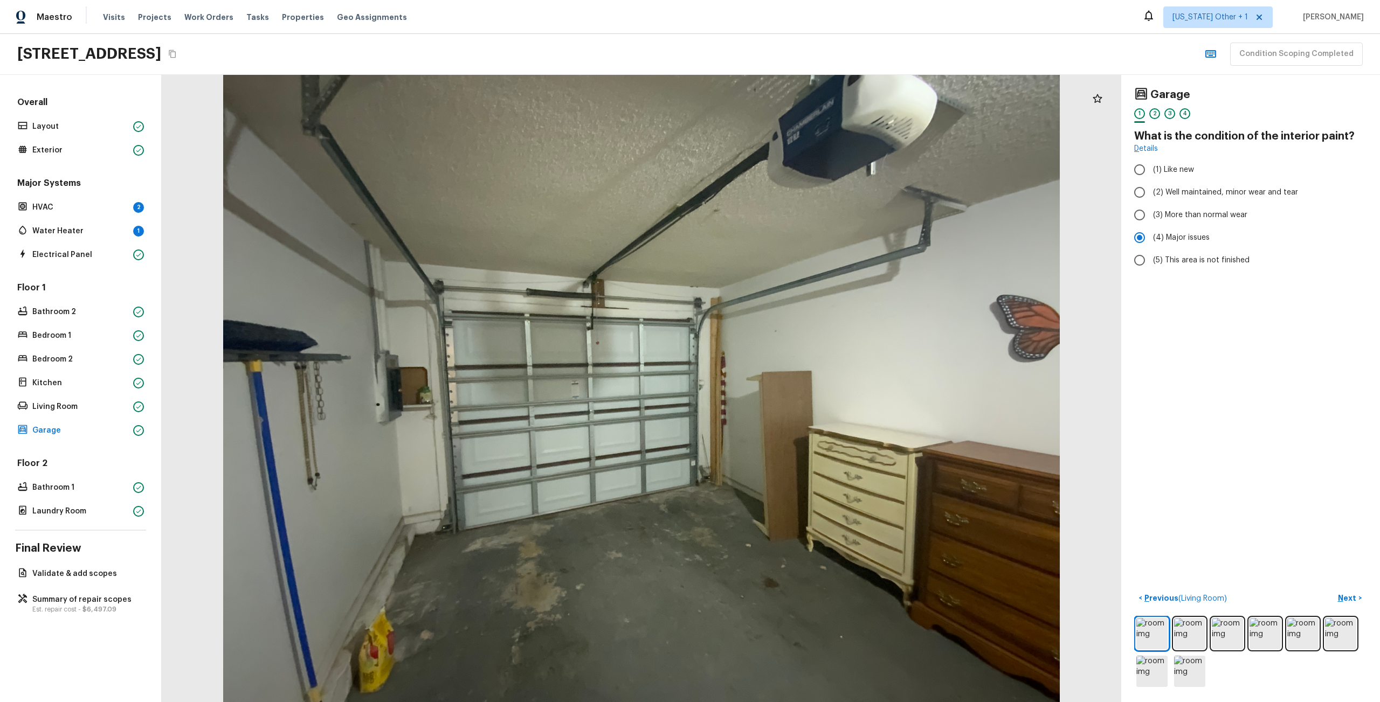
click at [85, 227] on p "Water Heater" at bounding box center [80, 231] width 96 height 11
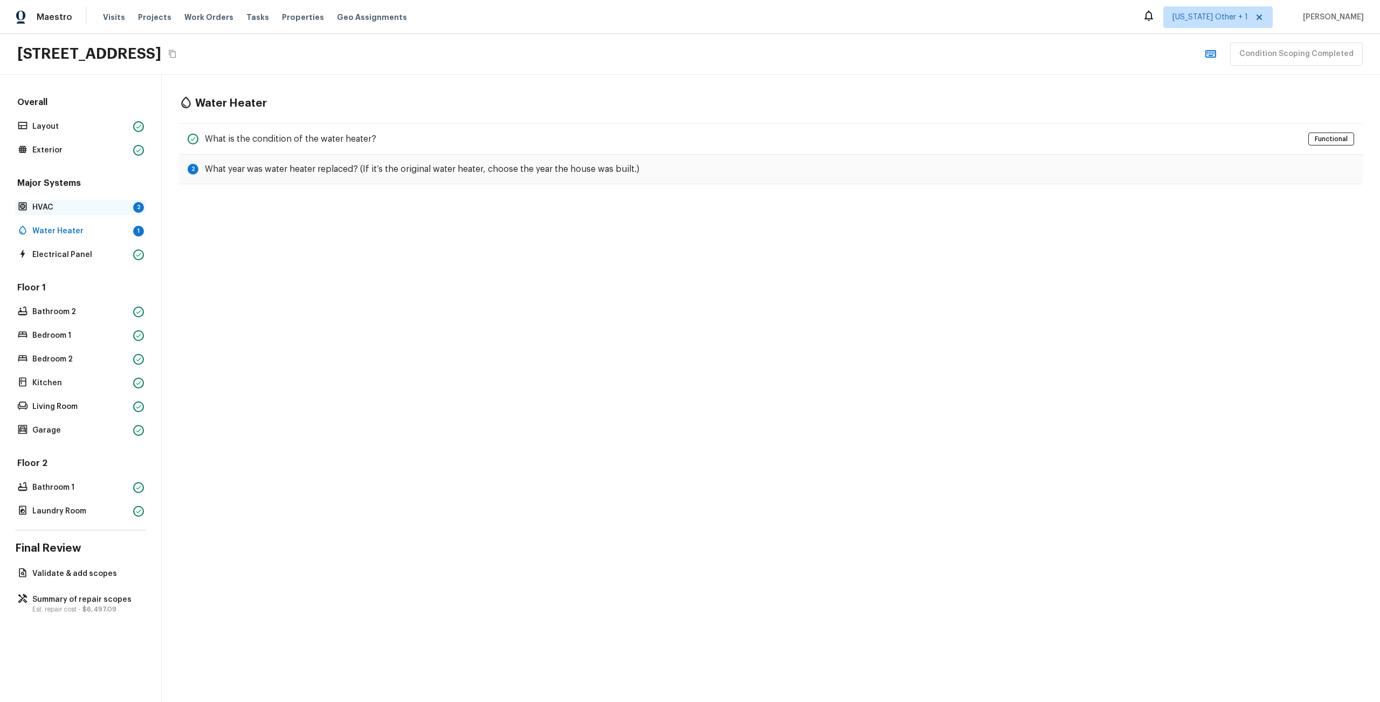
click at [93, 208] on p "HVAC" at bounding box center [80, 207] width 96 height 11
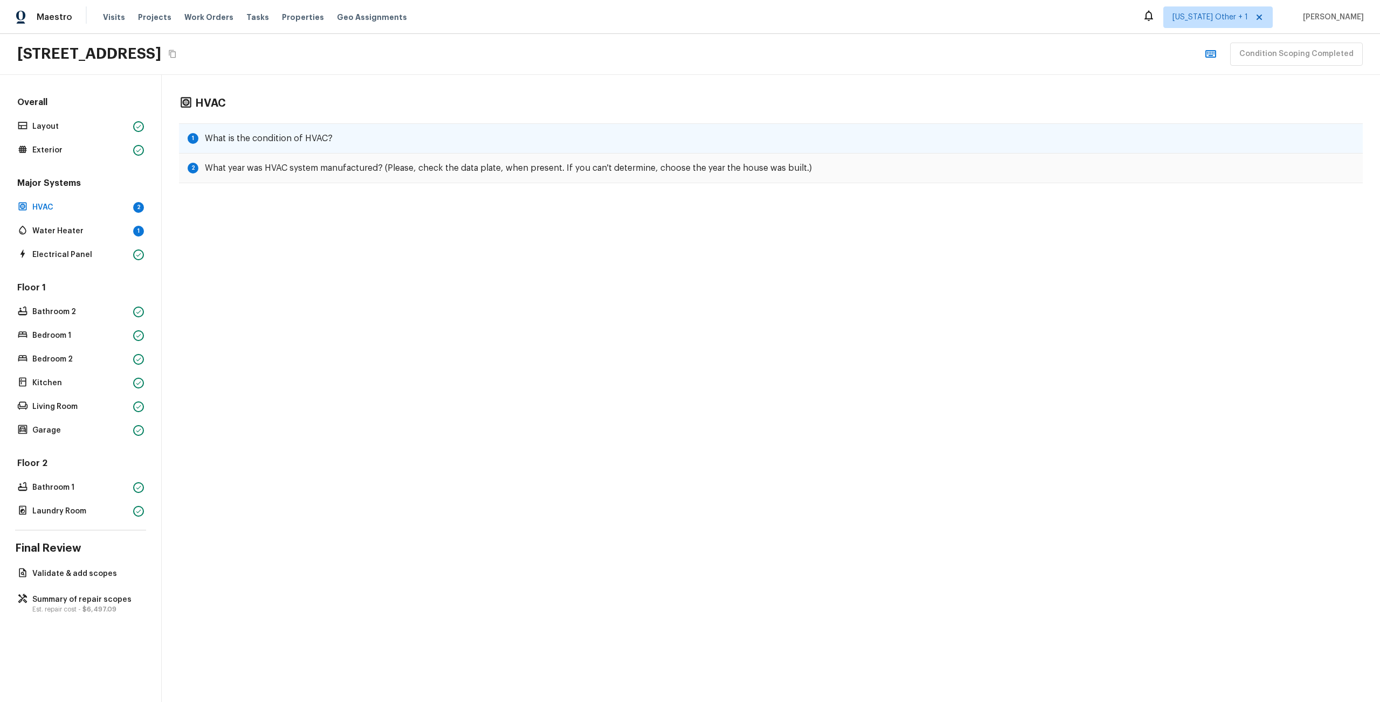
click at [243, 132] on div "1 What is the condition of HVAC?" at bounding box center [771, 138] width 1184 height 30
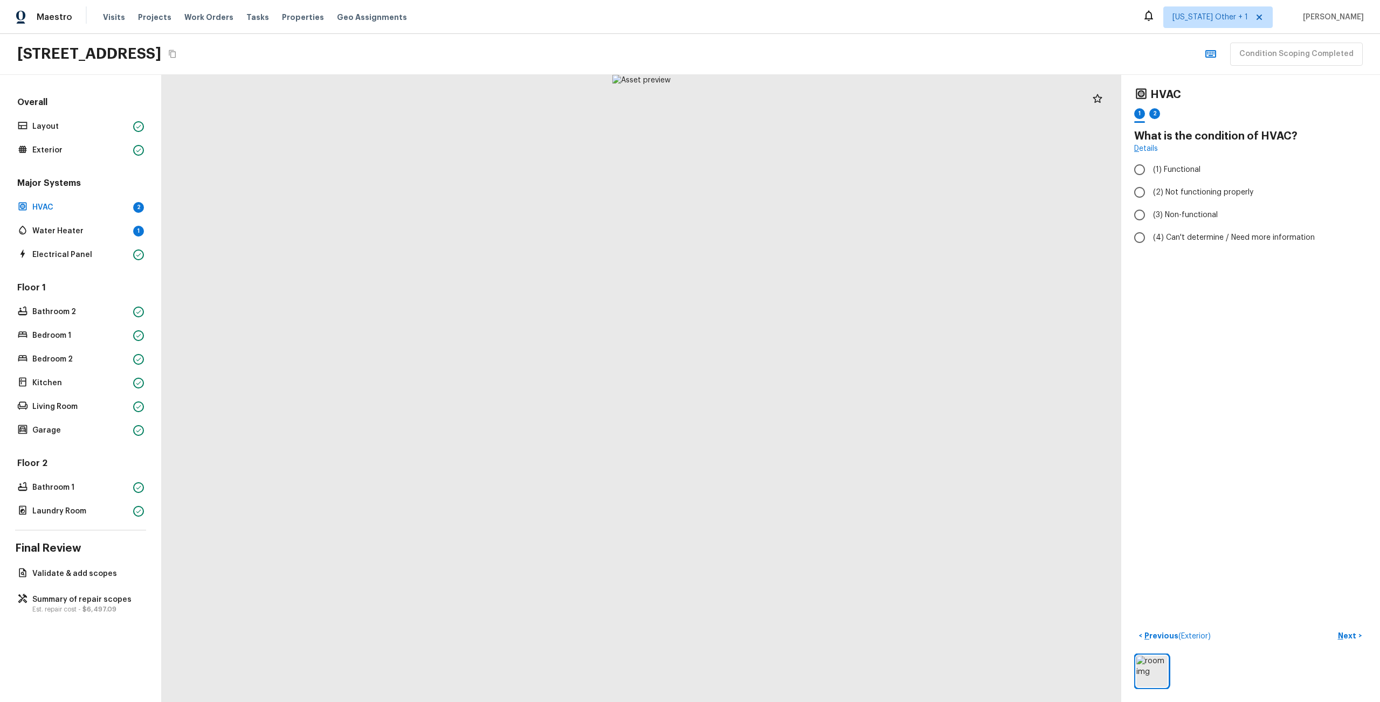
click at [88, 219] on div "Major Systems HVAC 2 Water Heater 1 Electrical Panel" at bounding box center [80, 219] width 131 height 85
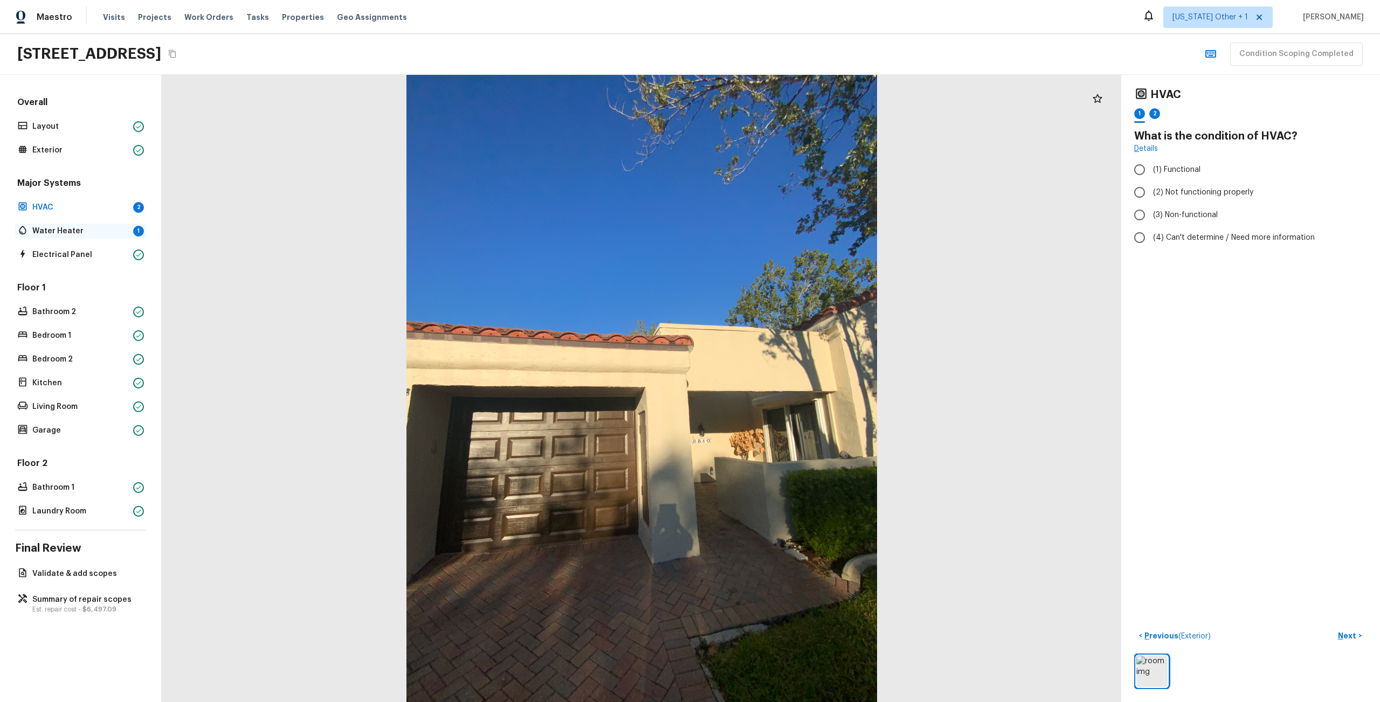
click at [86, 227] on p "Water Heater" at bounding box center [80, 231] width 96 height 11
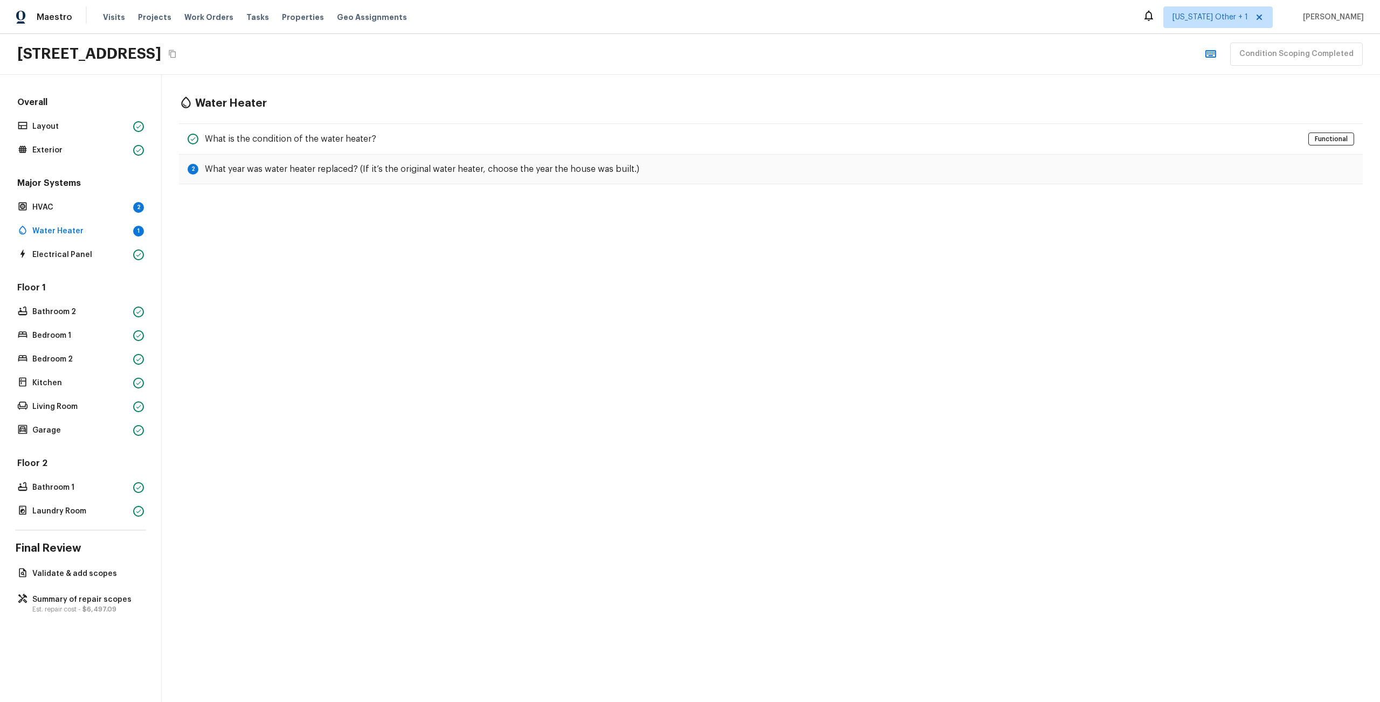
click at [88, 217] on div "Major Systems HVAC 2 Water Heater 1 Electrical Panel" at bounding box center [80, 219] width 131 height 85
click at [92, 209] on p "HVAC" at bounding box center [80, 207] width 96 height 11
click at [86, 327] on div "Floor 1 Bathroom 2 Bedroom 1 Bedroom 2 Kitchen Living Room Garage" at bounding box center [80, 360] width 131 height 156
click at [86, 318] on div "Bathroom 2" at bounding box center [80, 312] width 131 height 15
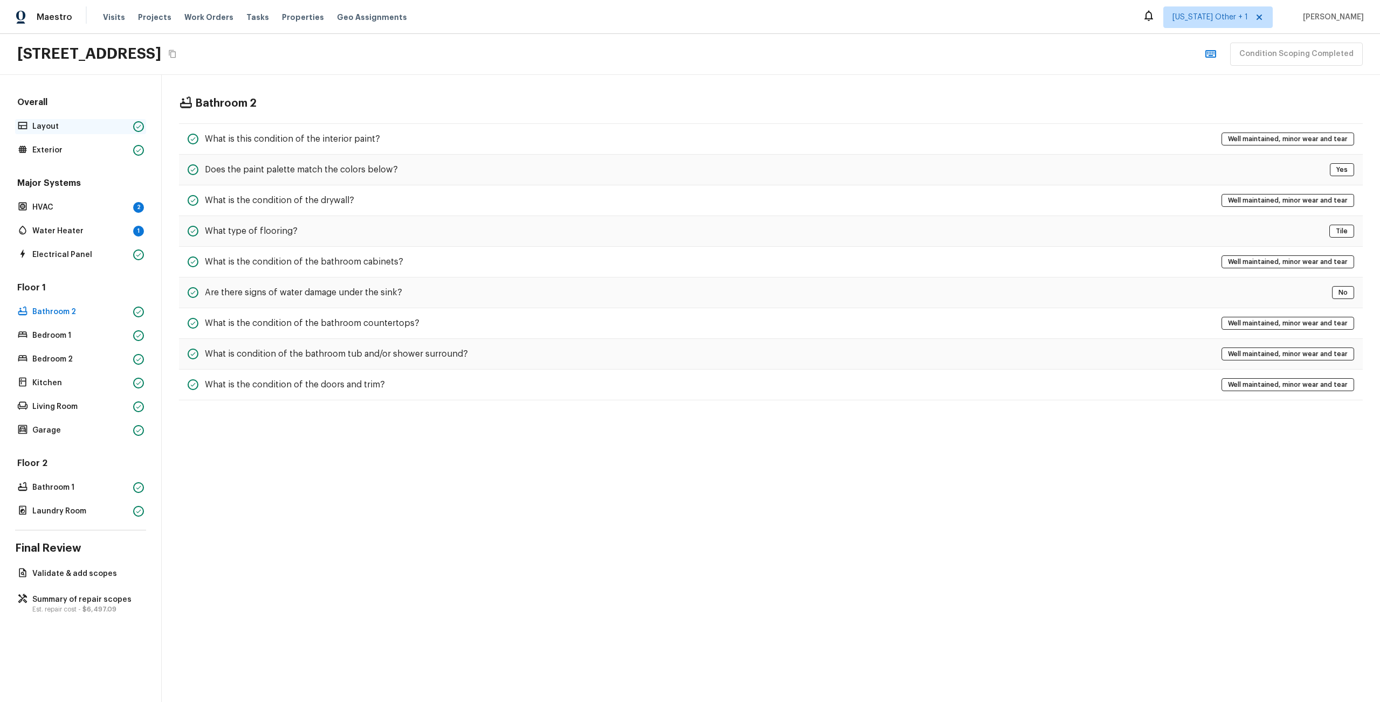
click at [97, 127] on p "Layout" at bounding box center [80, 126] width 96 height 11
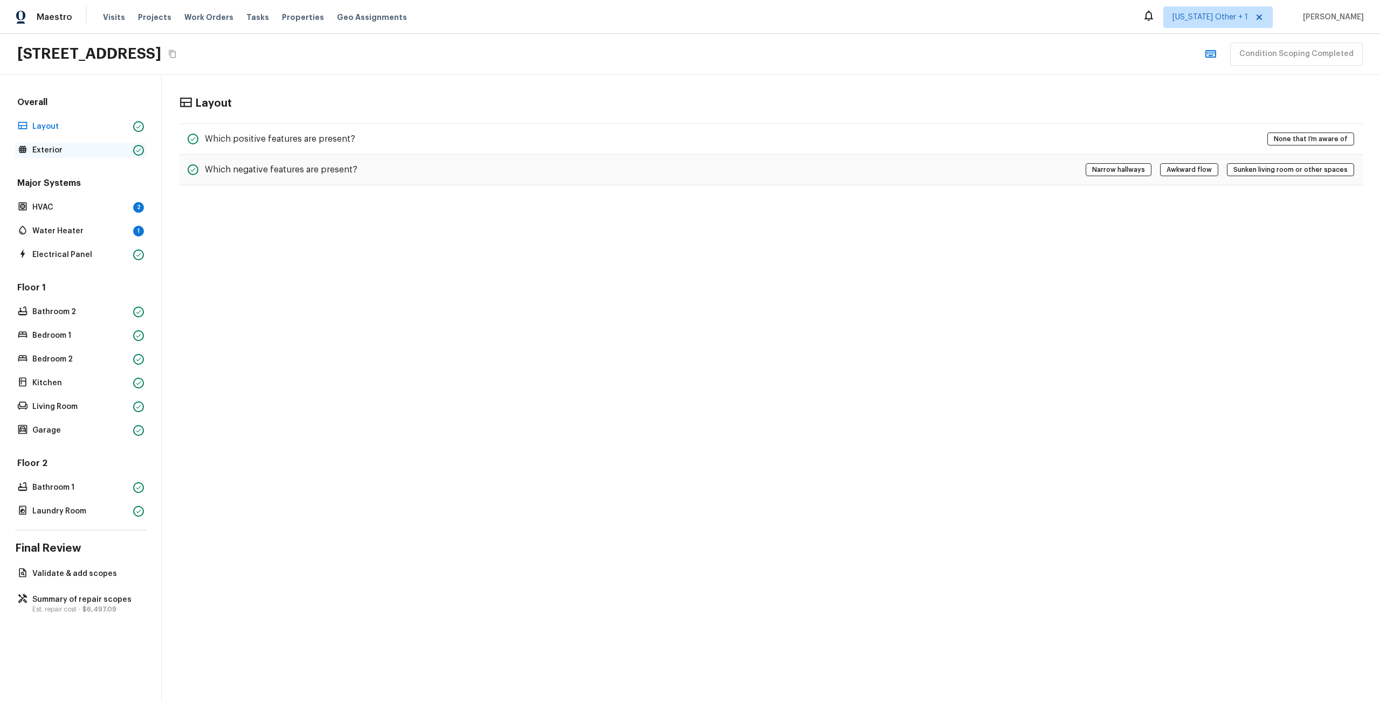
click at [89, 146] on p "Exterior" at bounding box center [80, 150] width 96 height 11
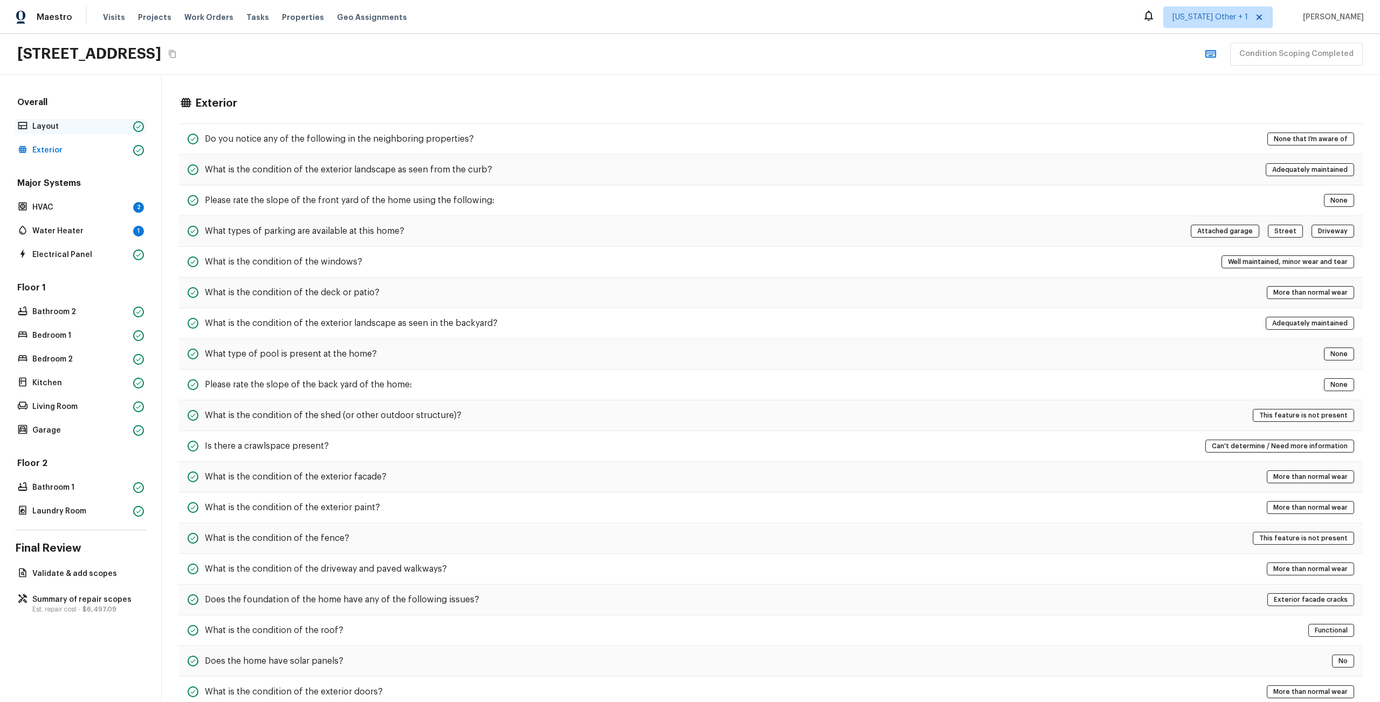
click at [87, 129] on p "Layout" at bounding box center [80, 126] width 96 height 11
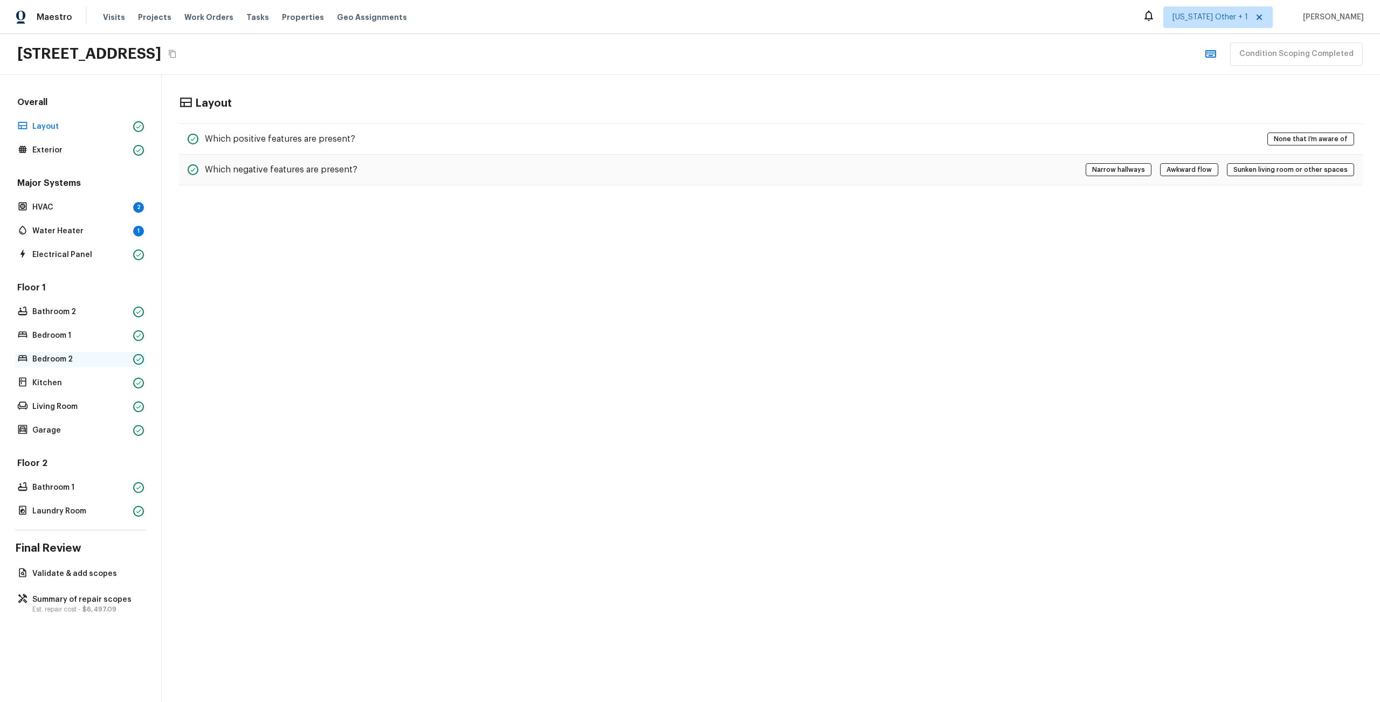
click at [62, 364] on p "Bedroom 2" at bounding box center [80, 359] width 96 height 11
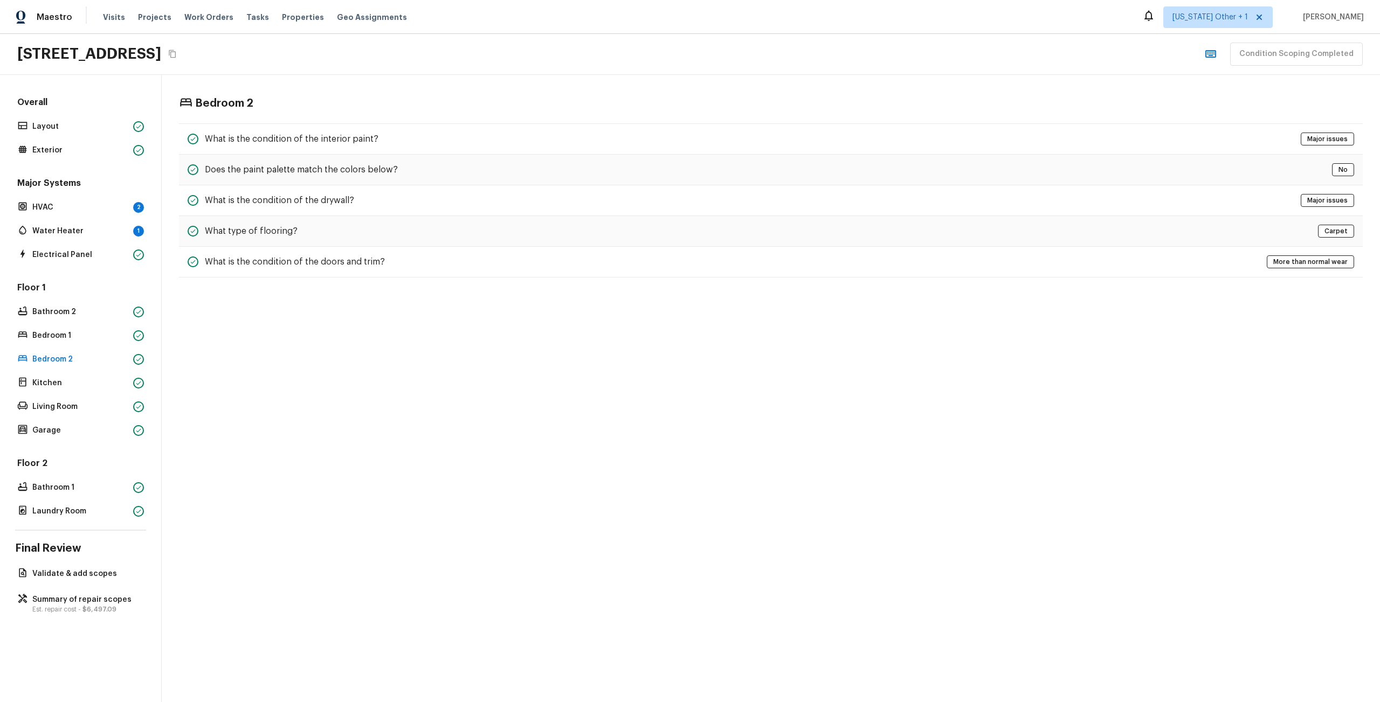
click at [59, 322] on div "Floor 1 Bathroom 2 Bedroom 1 Bedroom 2 Kitchen Living Room Garage" at bounding box center [80, 360] width 131 height 156
click at [59, 316] on p "Bathroom 2" at bounding box center [80, 312] width 96 height 11
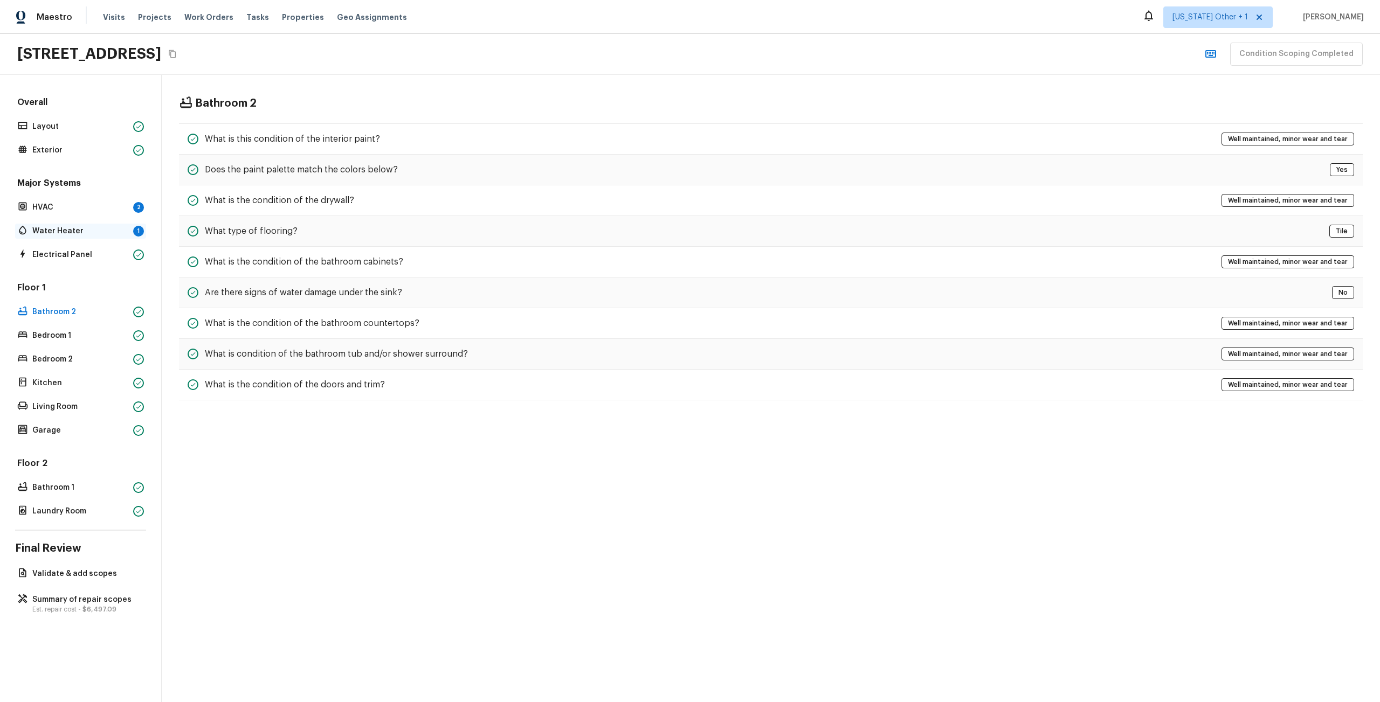
click at [73, 234] on p "Water Heater" at bounding box center [80, 231] width 96 height 11
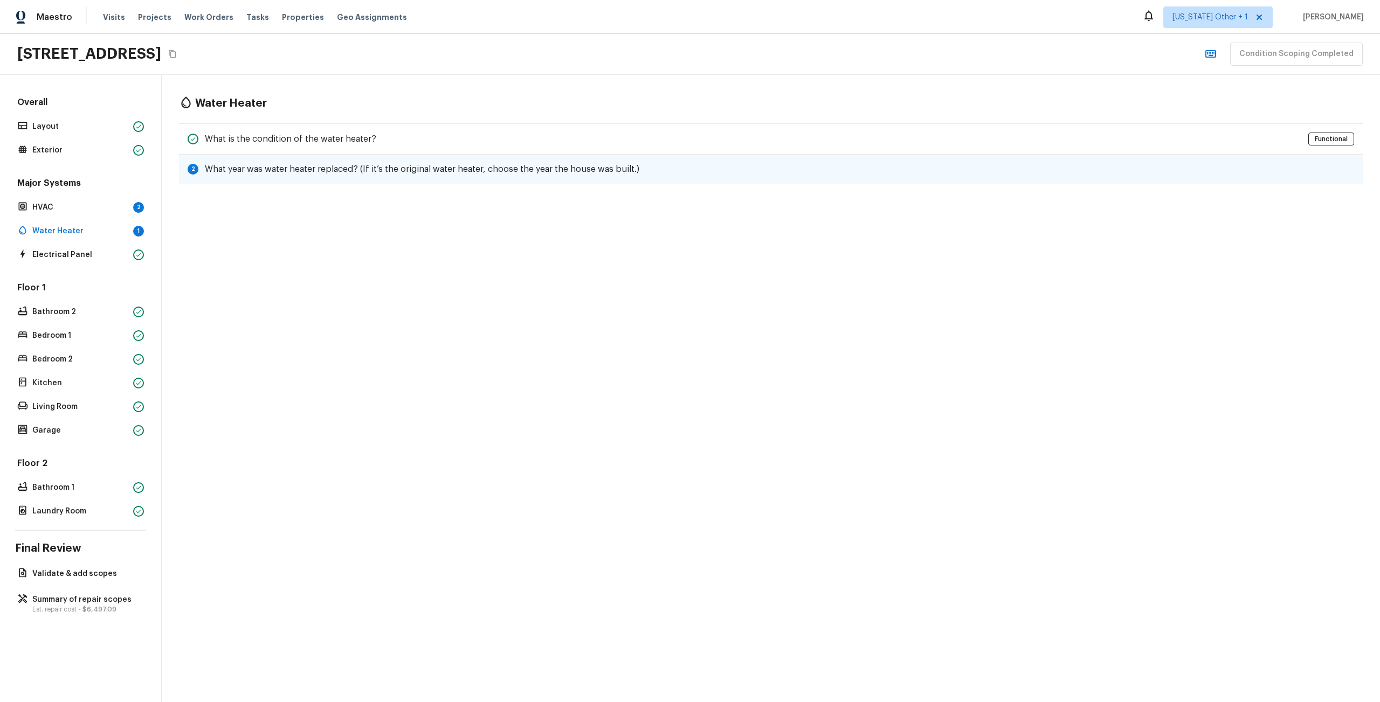
click at [253, 165] on h5 "What year was water heater replaced? (If it’s the original water heater, choose…" at bounding box center [422, 169] width 434 height 12
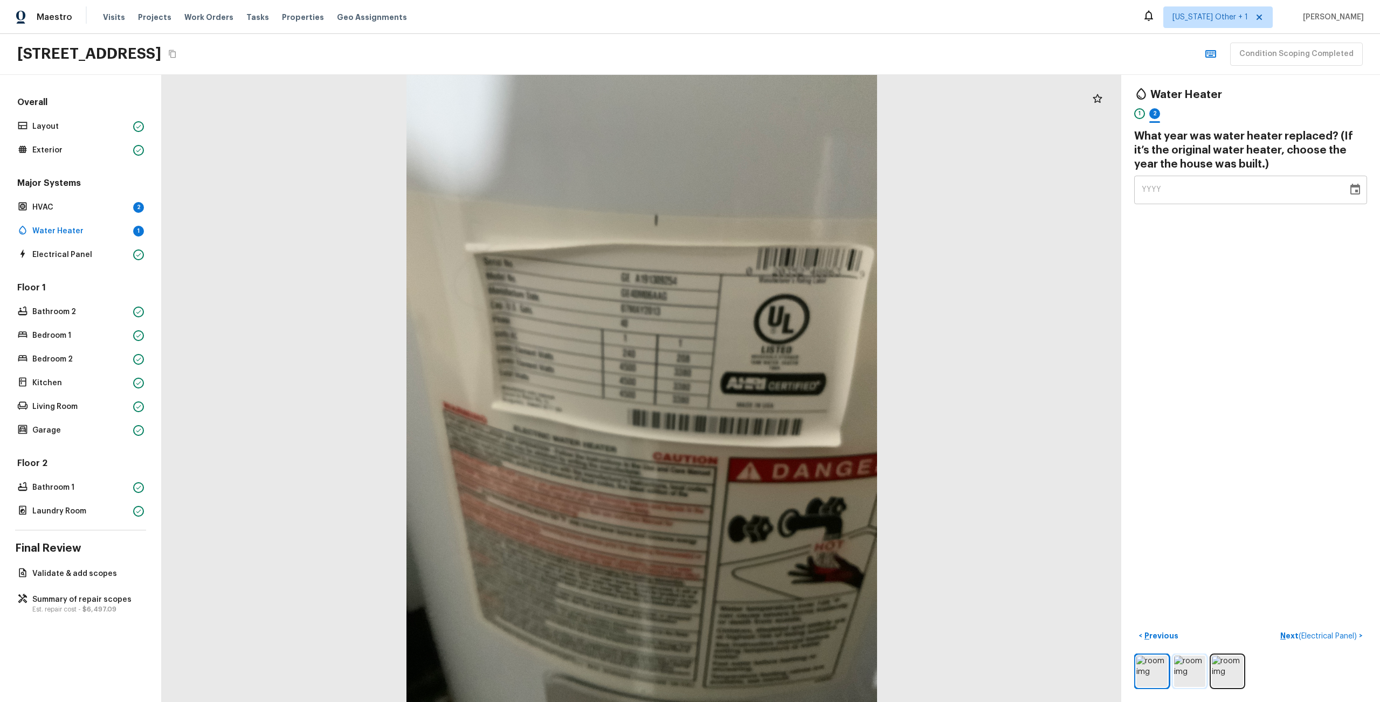
click at [1190, 656] on img at bounding box center [1189, 671] width 31 height 31
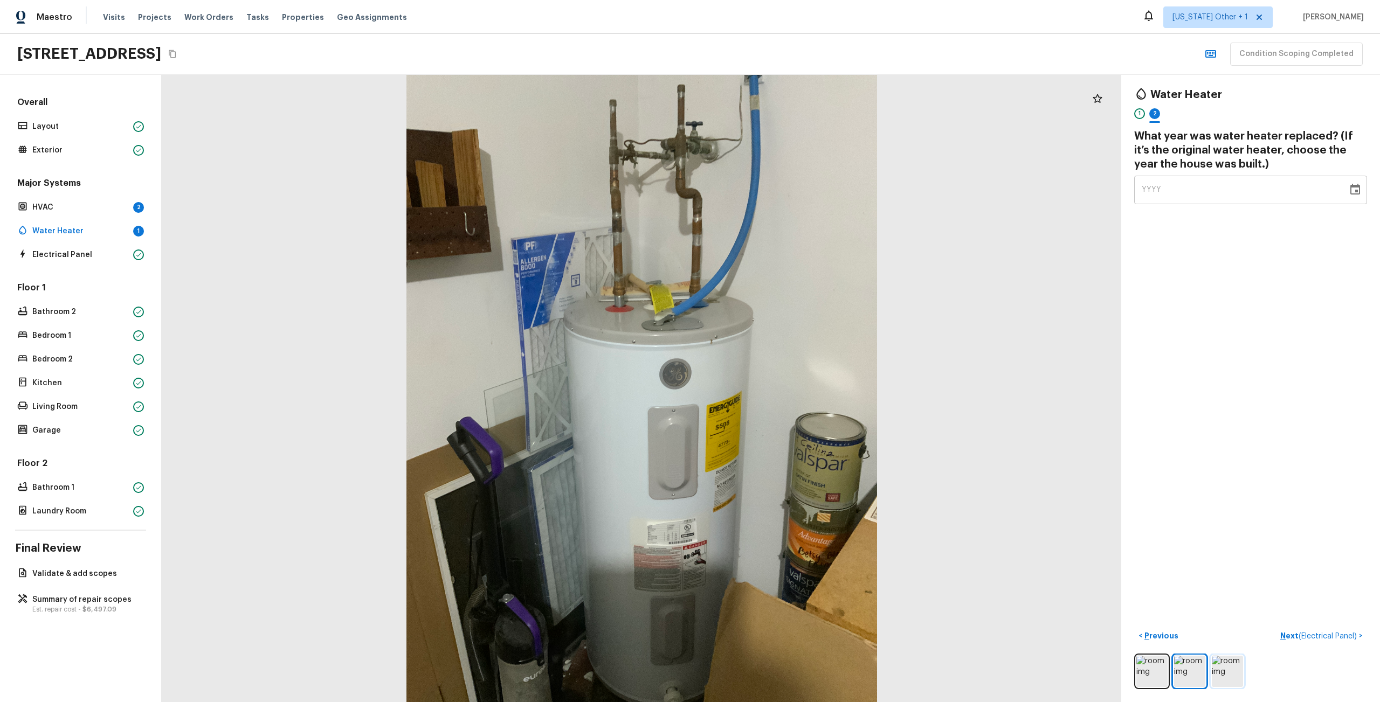
click at [1226, 659] on img at bounding box center [1227, 671] width 31 height 31
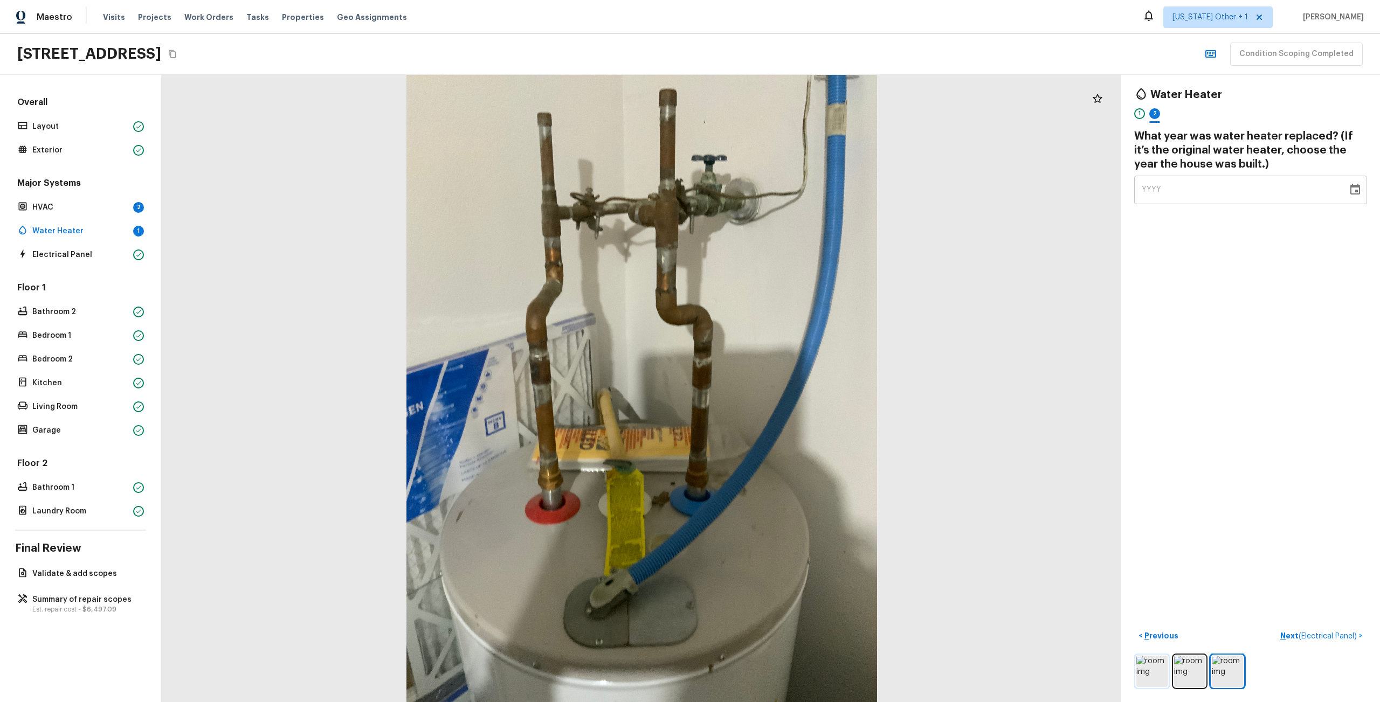
click at [1147, 668] on img at bounding box center [1151, 671] width 31 height 31
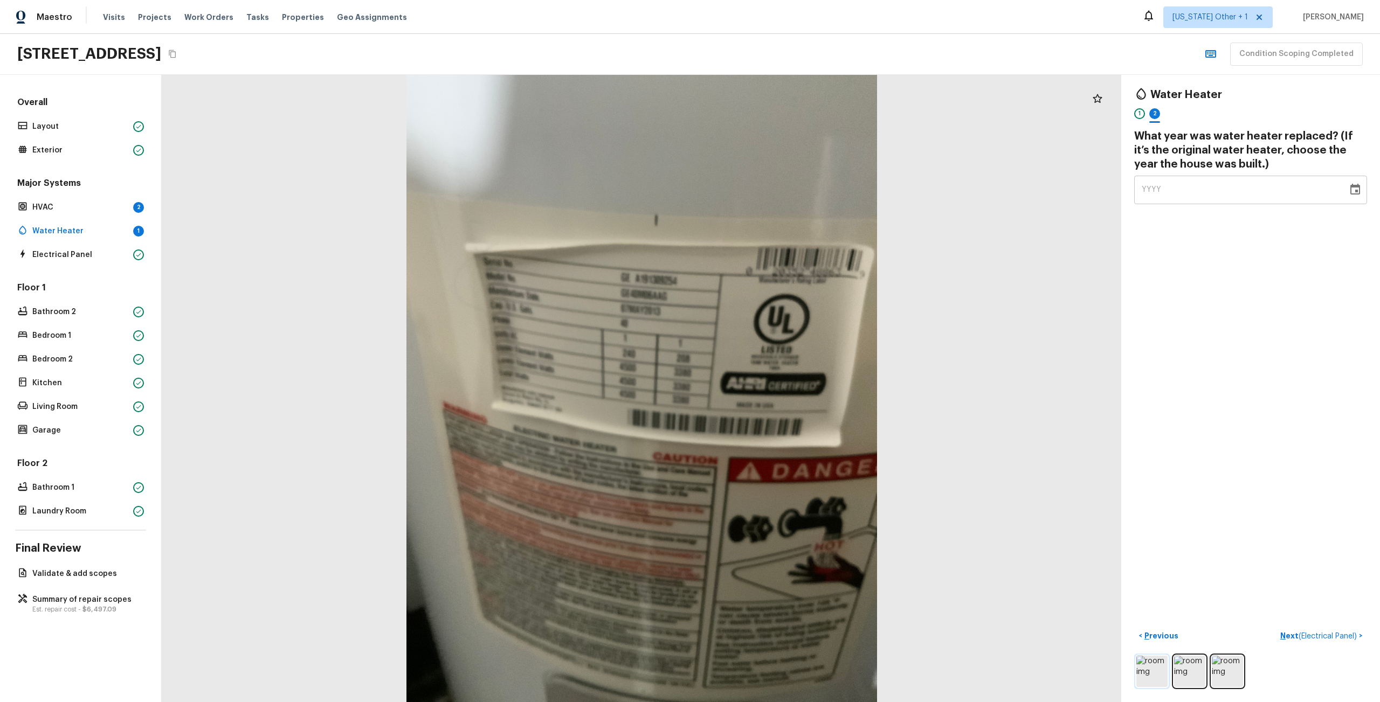
click at [1147, 668] on img at bounding box center [1151, 671] width 31 height 31
click at [1142, 661] on img at bounding box center [1151, 671] width 31 height 31
click at [1220, 164] on h4 "What year was water heater replaced? (If it’s the original water heater, choose…" at bounding box center [1250, 150] width 233 height 42
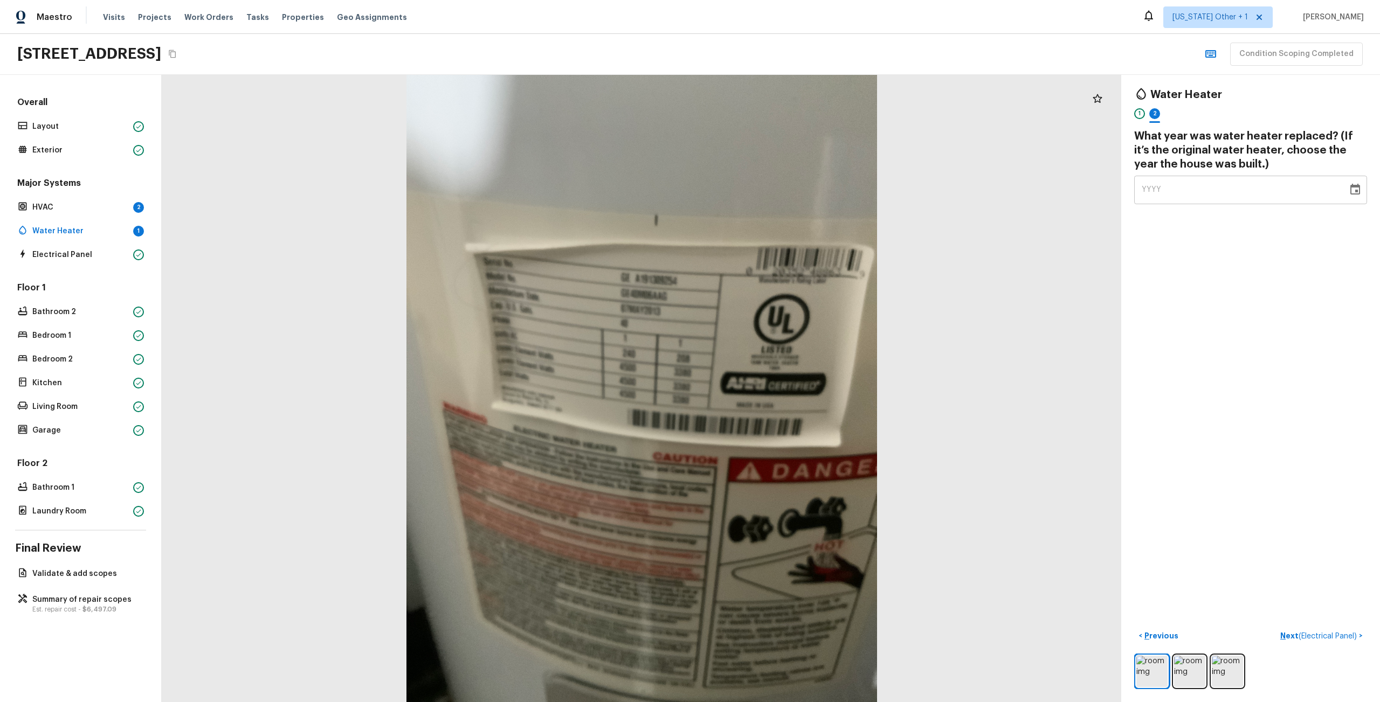
click at [1123, 675] on div "Water Heater 1 2 What year was water heater replaced? (If it’s the original wat…" at bounding box center [1250, 388] width 259 height 627
click at [67, 391] on div "Floor 1 Bathroom 2 Bedroom 1 Bedroom 2 Kitchen Living Room Garage" at bounding box center [80, 360] width 131 height 156
click at [66, 385] on p "Kitchen" at bounding box center [80, 383] width 96 height 11
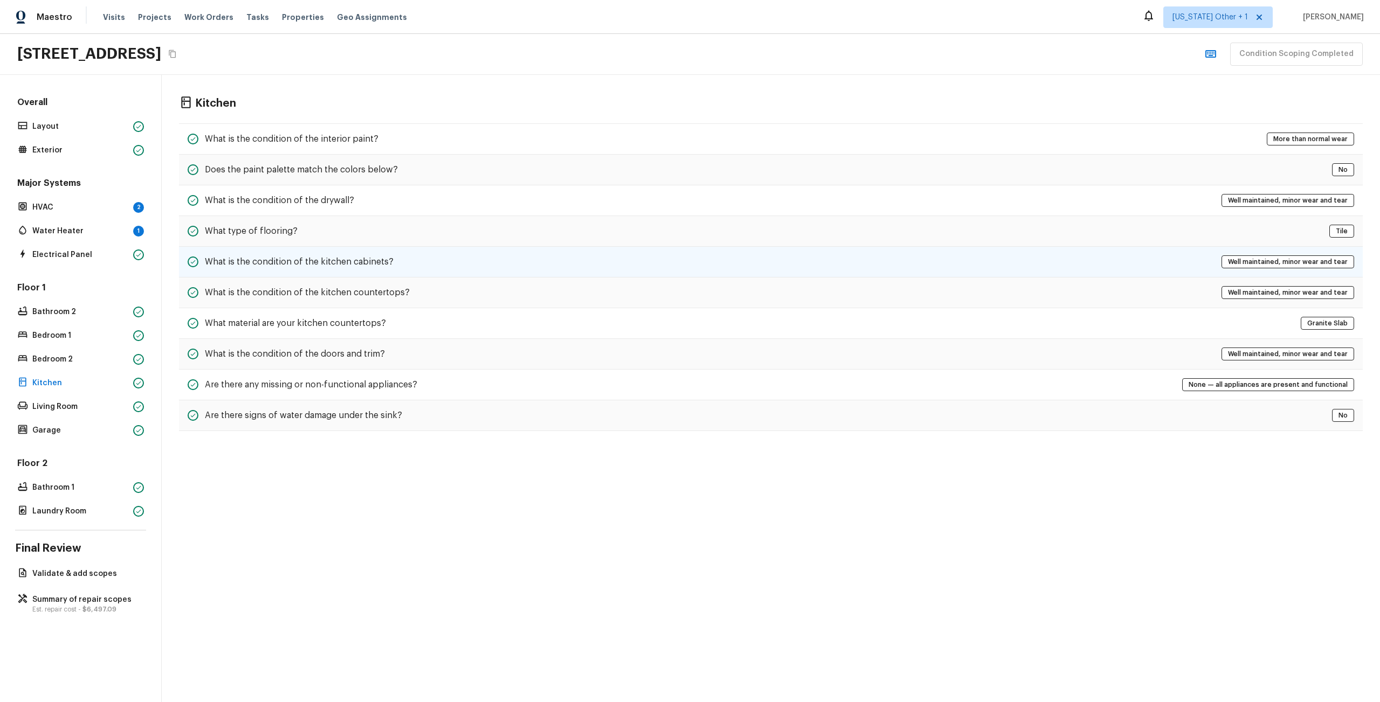
click at [332, 277] on div "What is the condition of the kitchen cabinets? Well maintained, minor wear and …" at bounding box center [771, 262] width 1184 height 31
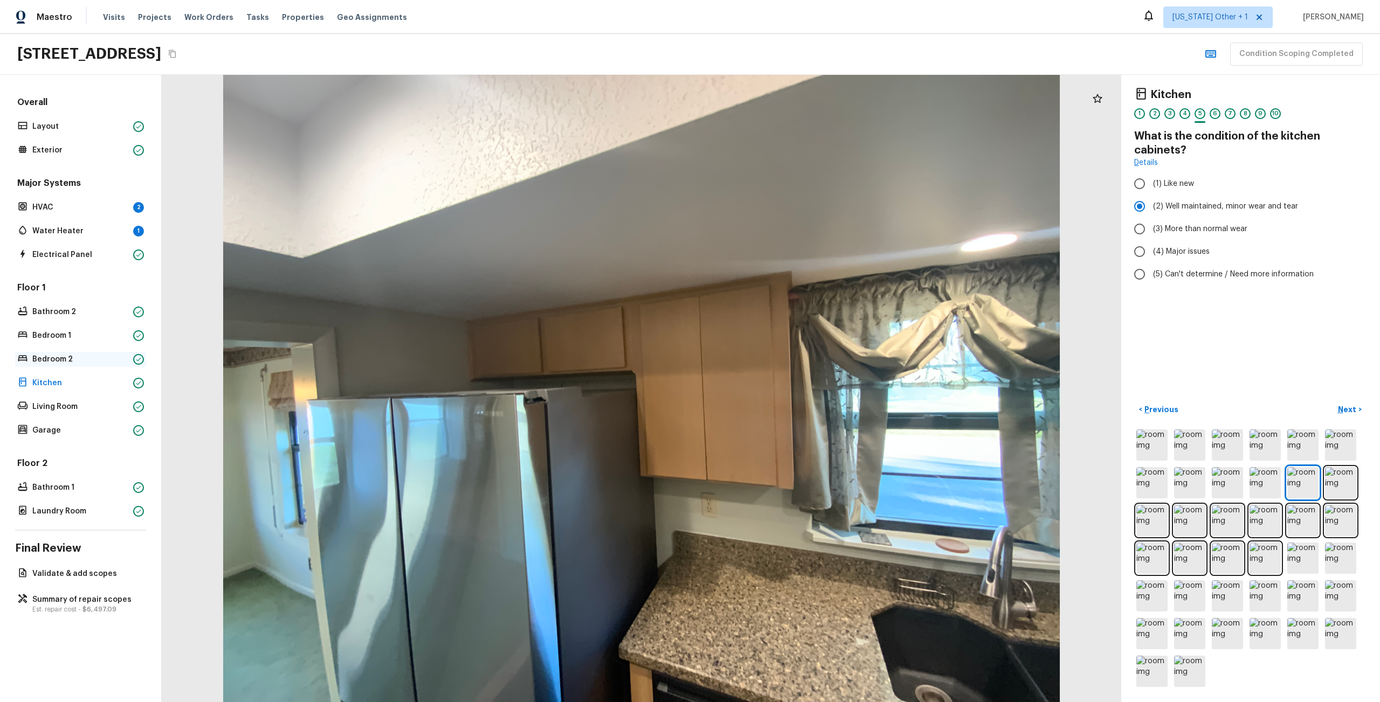
click at [100, 364] on p "Bedroom 2" at bounding box center [80, 359] width 96 height 11
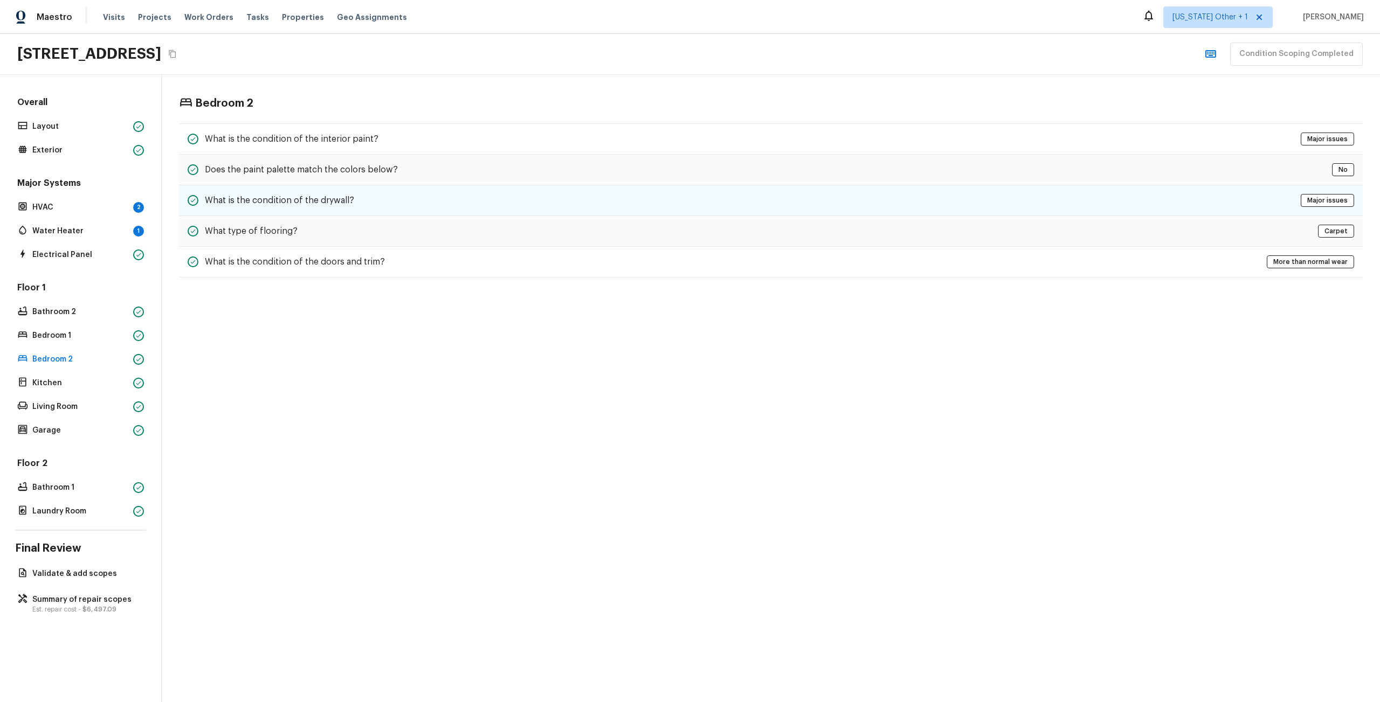
click at [320, 208] on div "What is the condition of the drywall? Major issues" at bounding box center [771, 200] width 1184 height 31
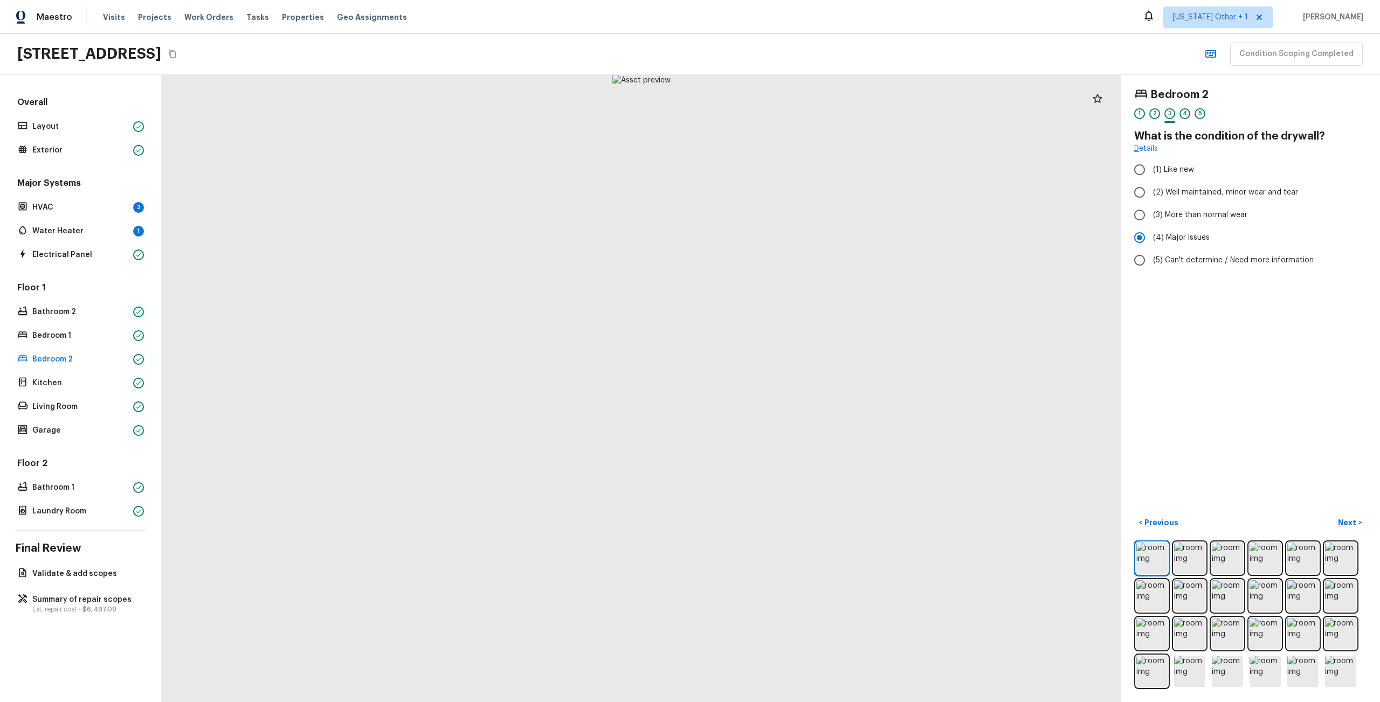
click at [80, 418] on div "Floor 1 Bathroom 2 Bedroom 1 Bedroom 2 Kitchen Living Room Garage" at bounding box center [80, 360] width 131 height 156
click at [76, 410] on p "Living Room" at bounding box center [80, 407] width 96 height 11
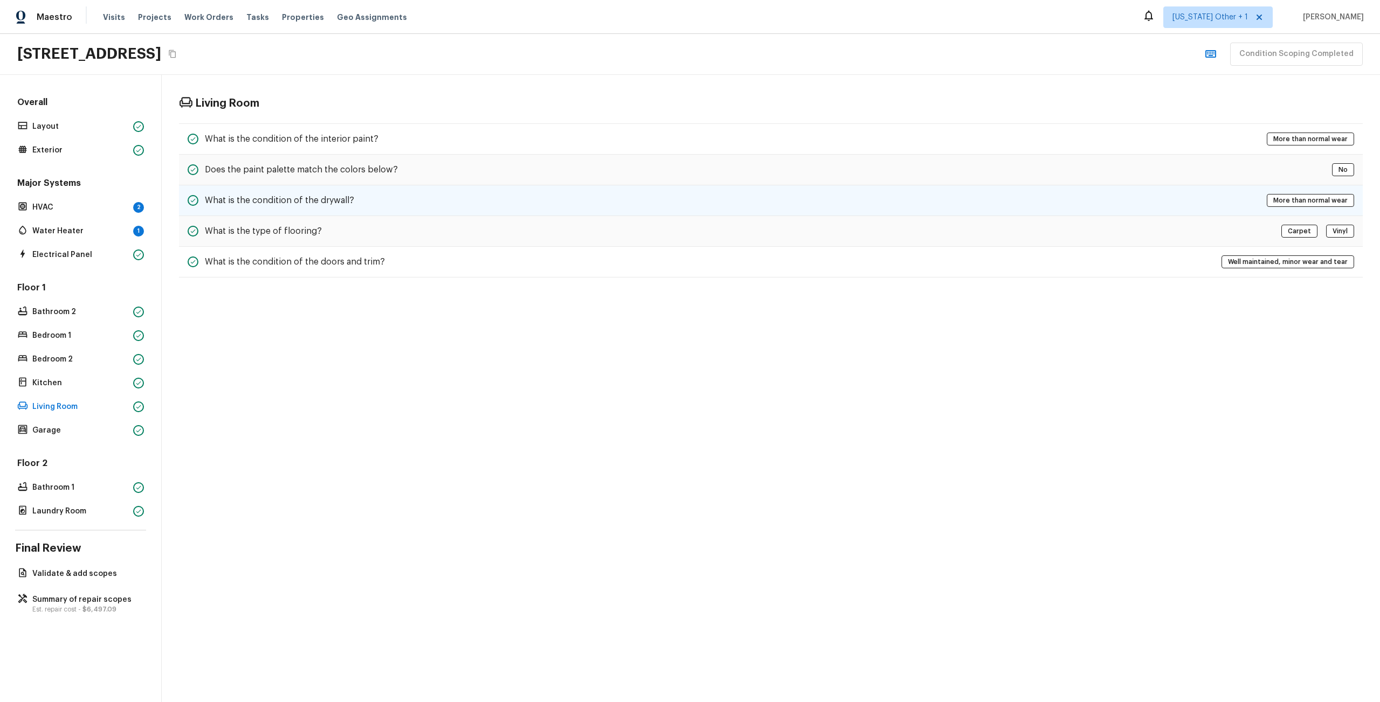
click at [608, 202] on div "What is the condition of the drywall? More than normal wear" at bounding box center [771, 200] width 1184 height 31
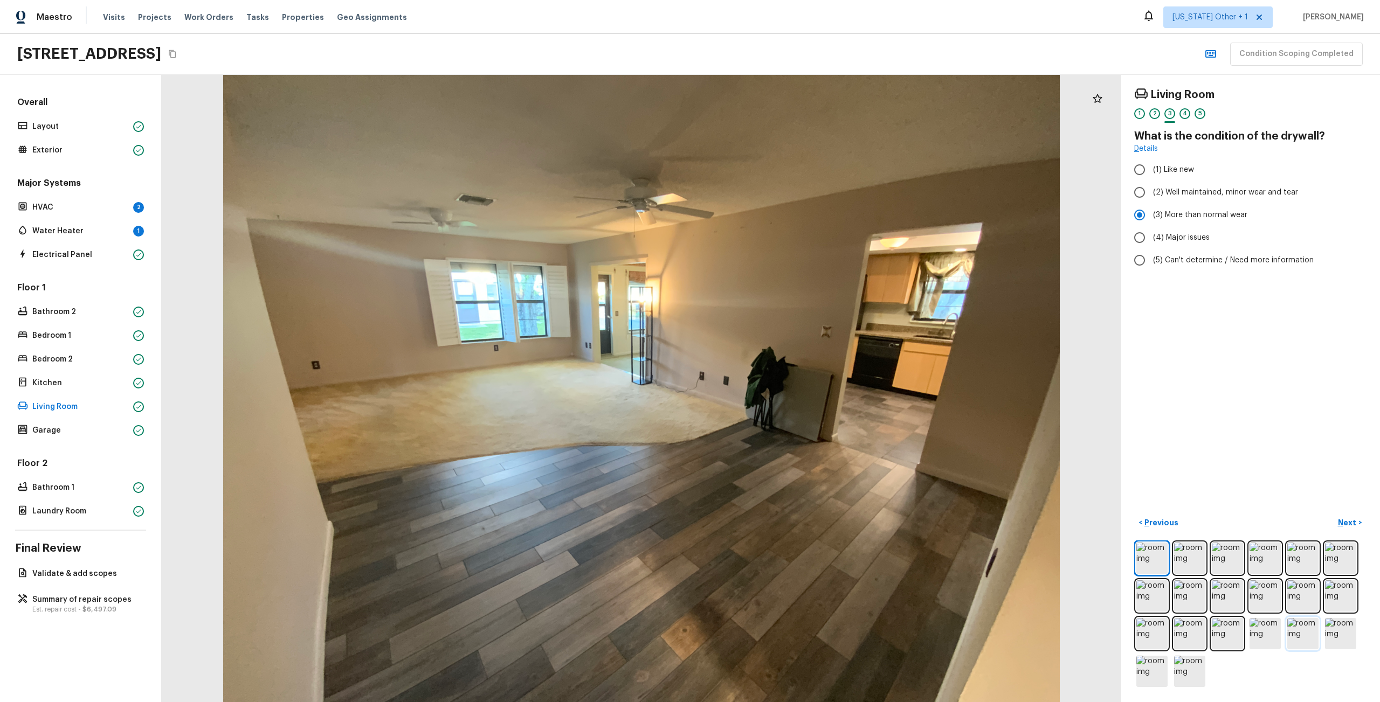
click at [1296, 618] on img at bounding box center [1302, 633] width 31 height 31
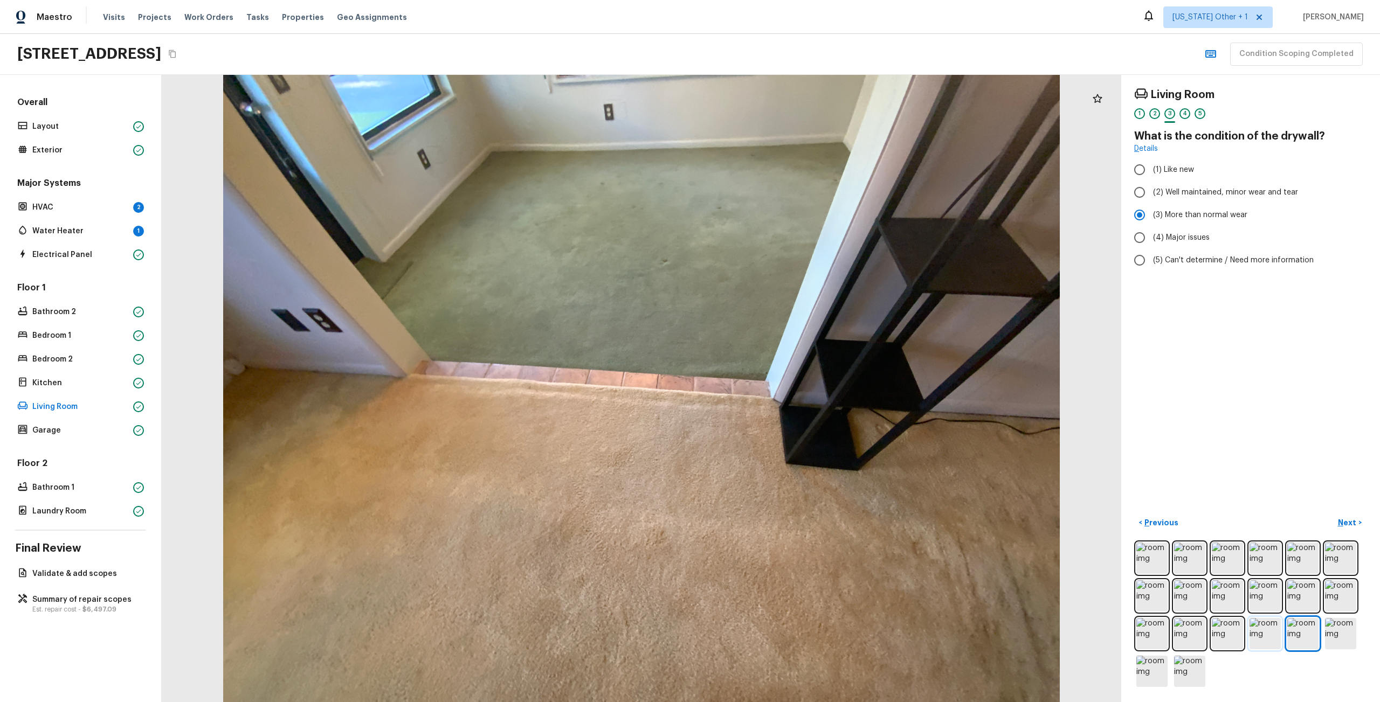
click at [1251, 637] on img at bounding box center [1264, 633] width 31 height 31
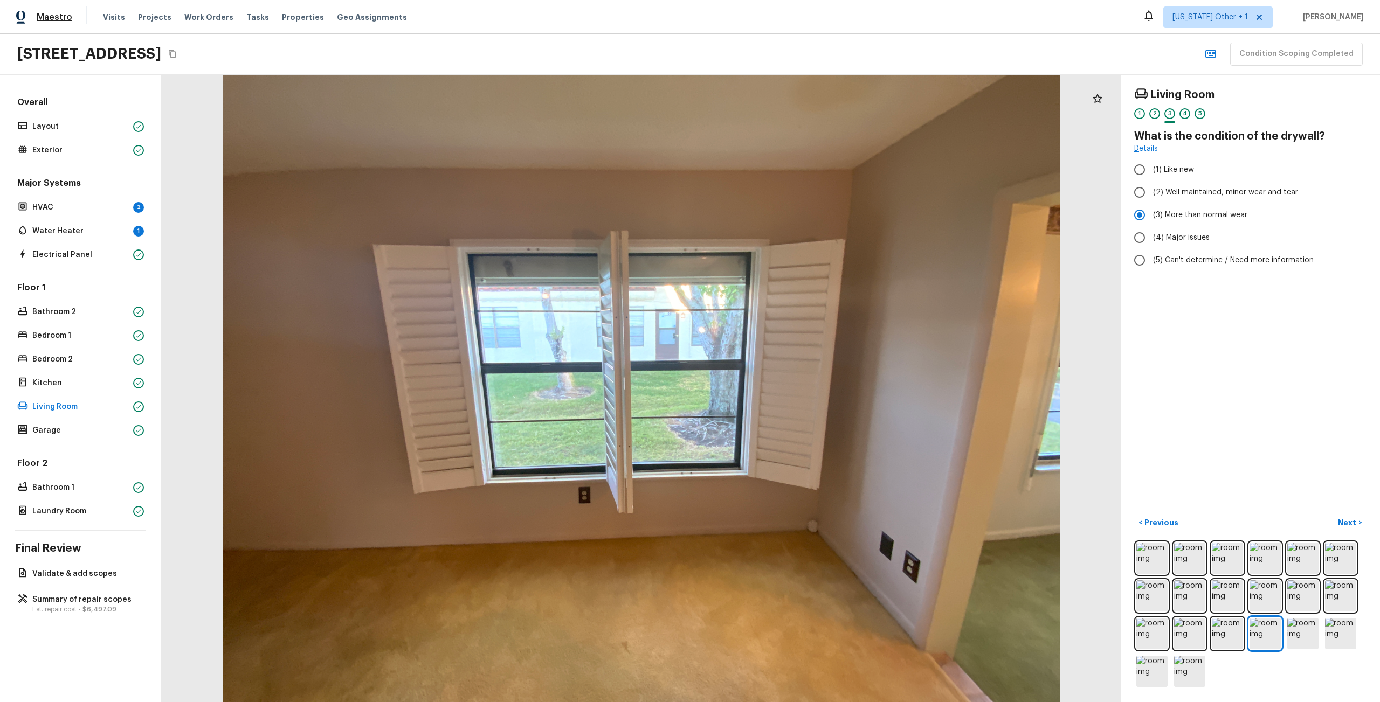
click at [58, 22] on span "Maestro" at bounding box center [55, 17] width 36 height 11
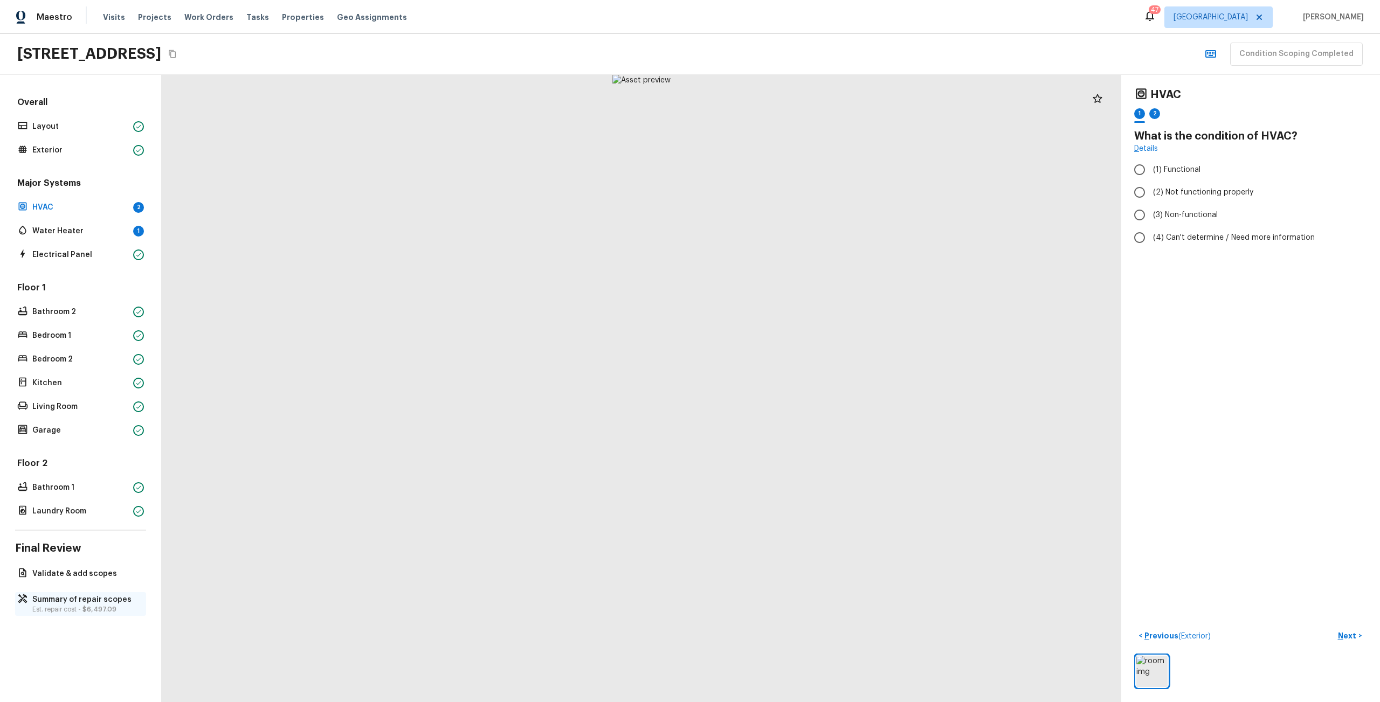
click at [110, 595] on p "Summary of repair scopes" at bounding box center [85, 600] width 107 height 11
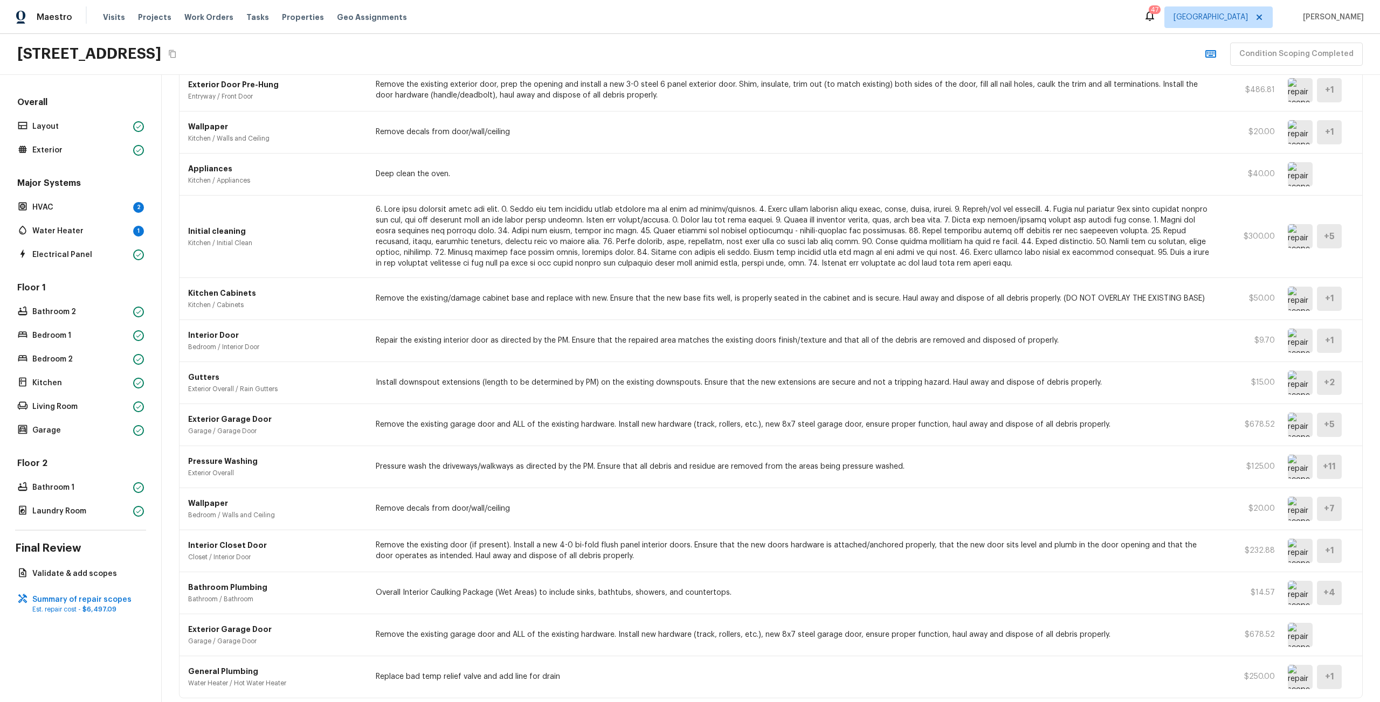
scroll to position [264, 0]
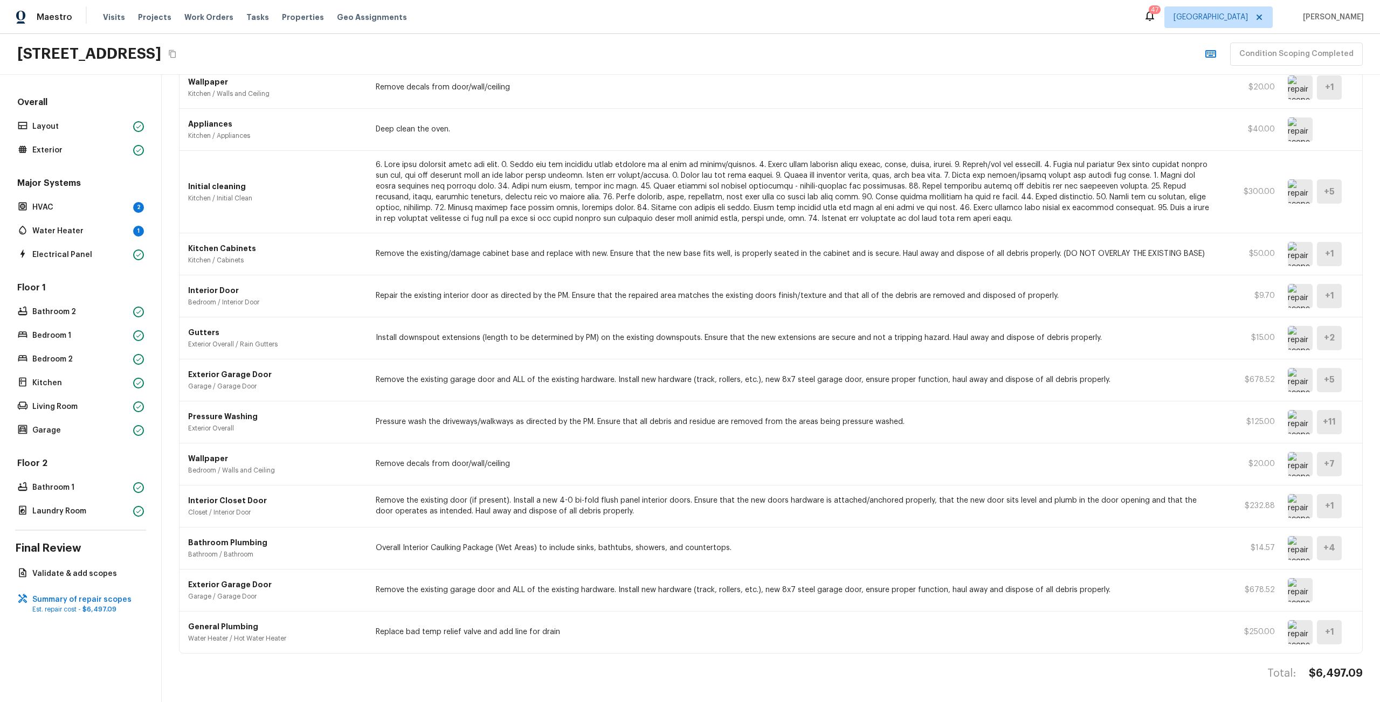
click at [1288, 623] on img at bounding box center [1300, 632] width 25 height 24
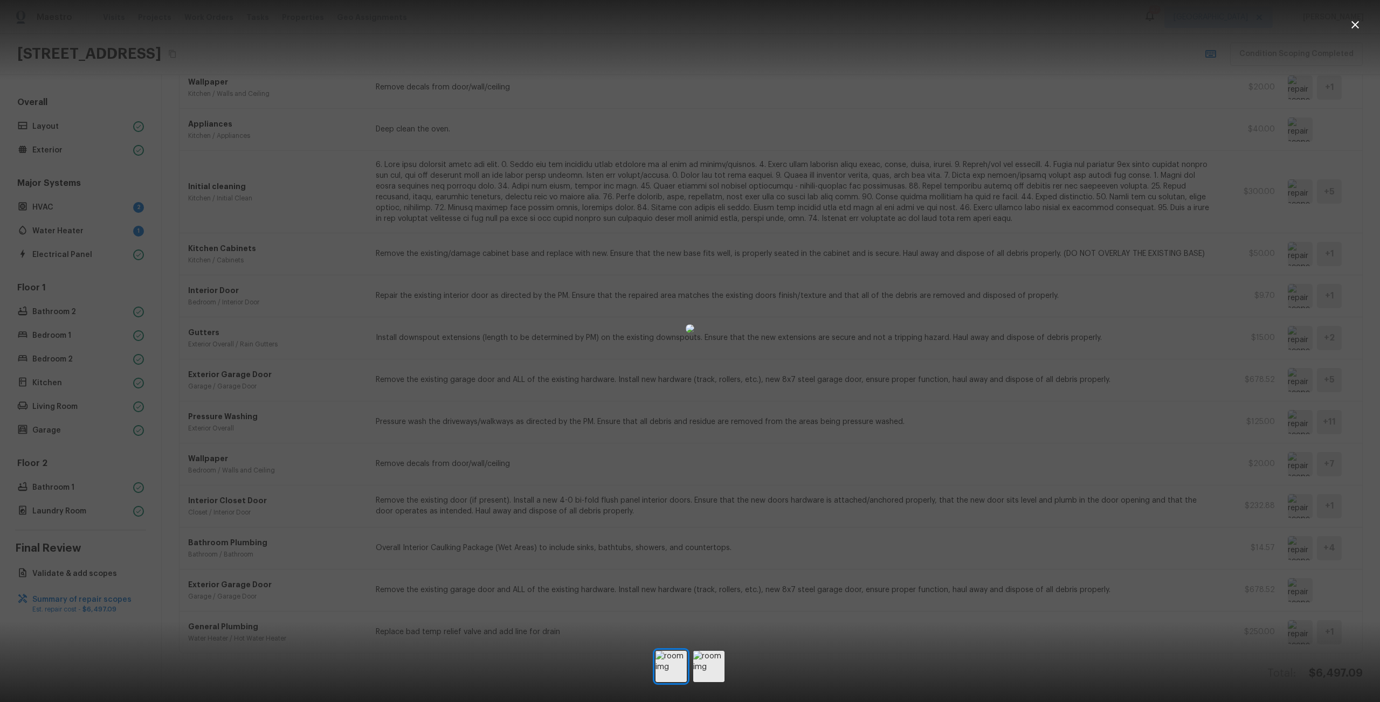
click at [691, 674] on div at bounding box center [689, 666] width 69 height 31
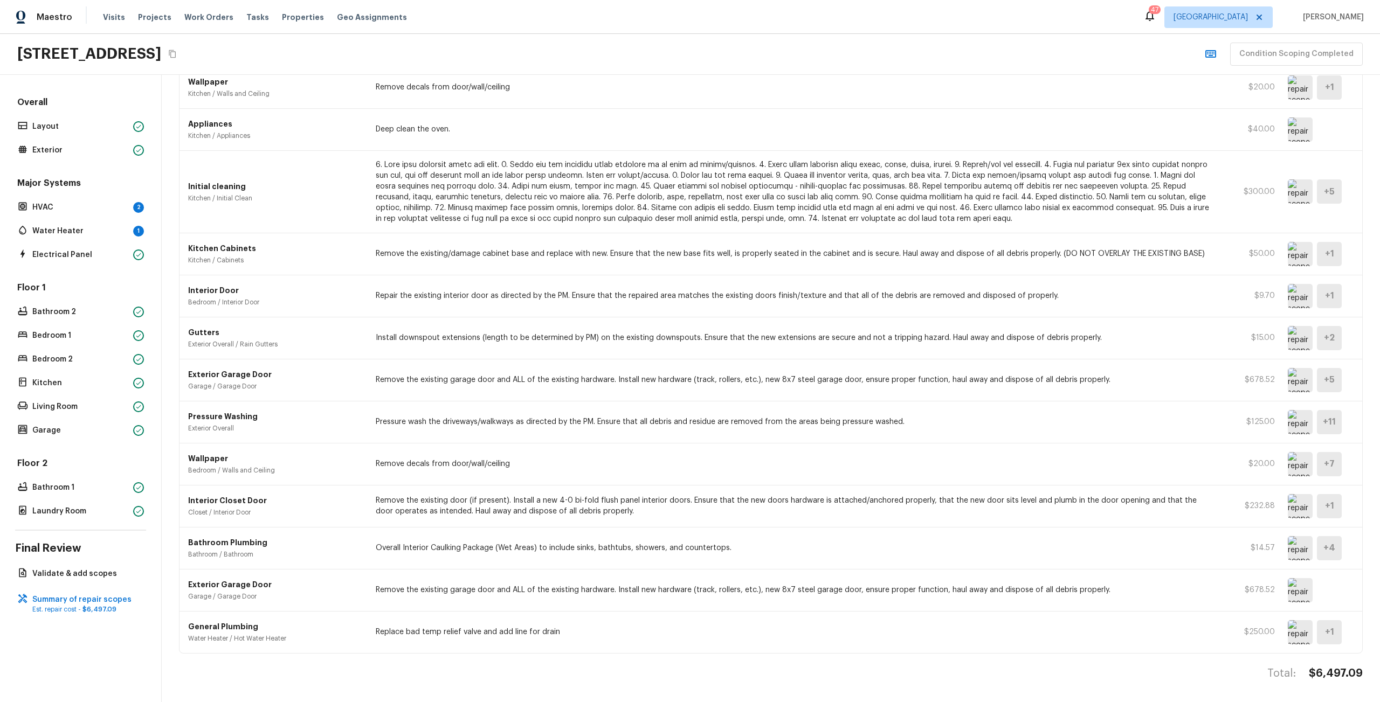
click at [1295, 627] on img at bounding box center [1300, 632] width 25 height 24
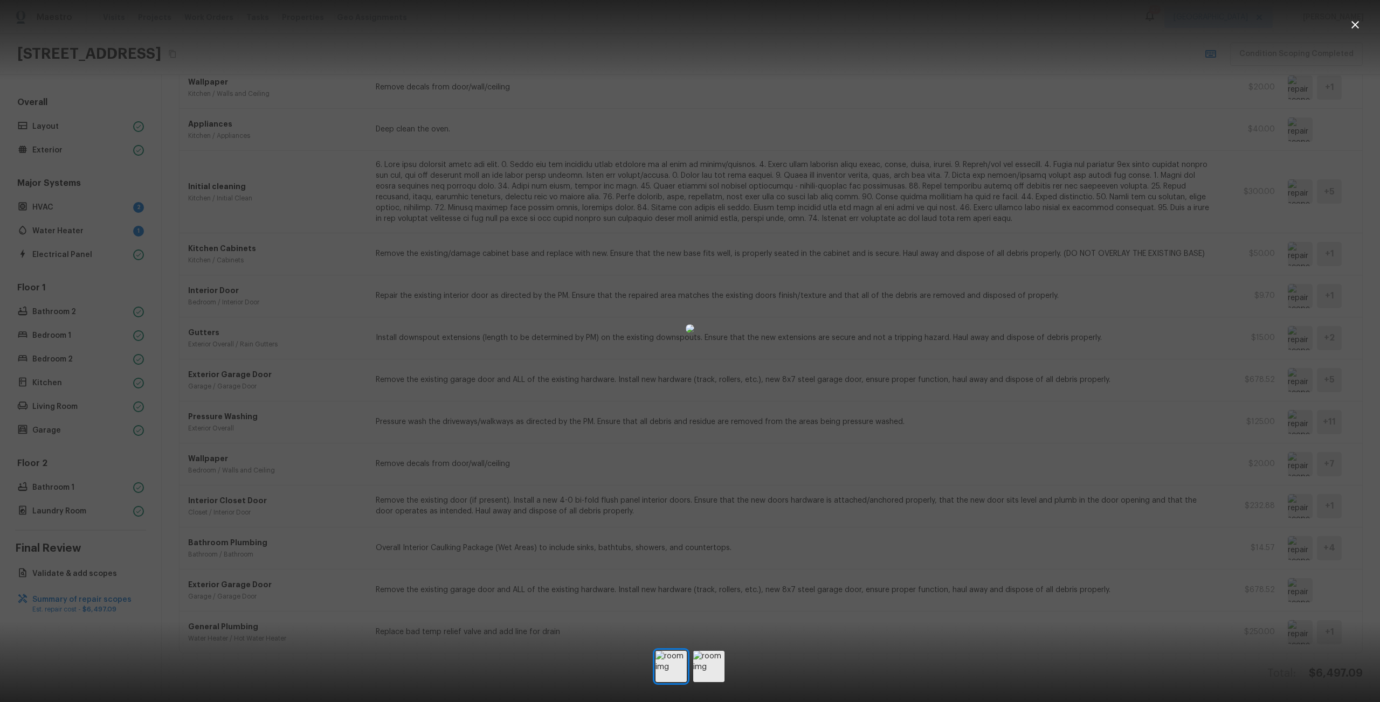
click at [693, 673] on div at bounding box center [689, 666] width 69 height 31
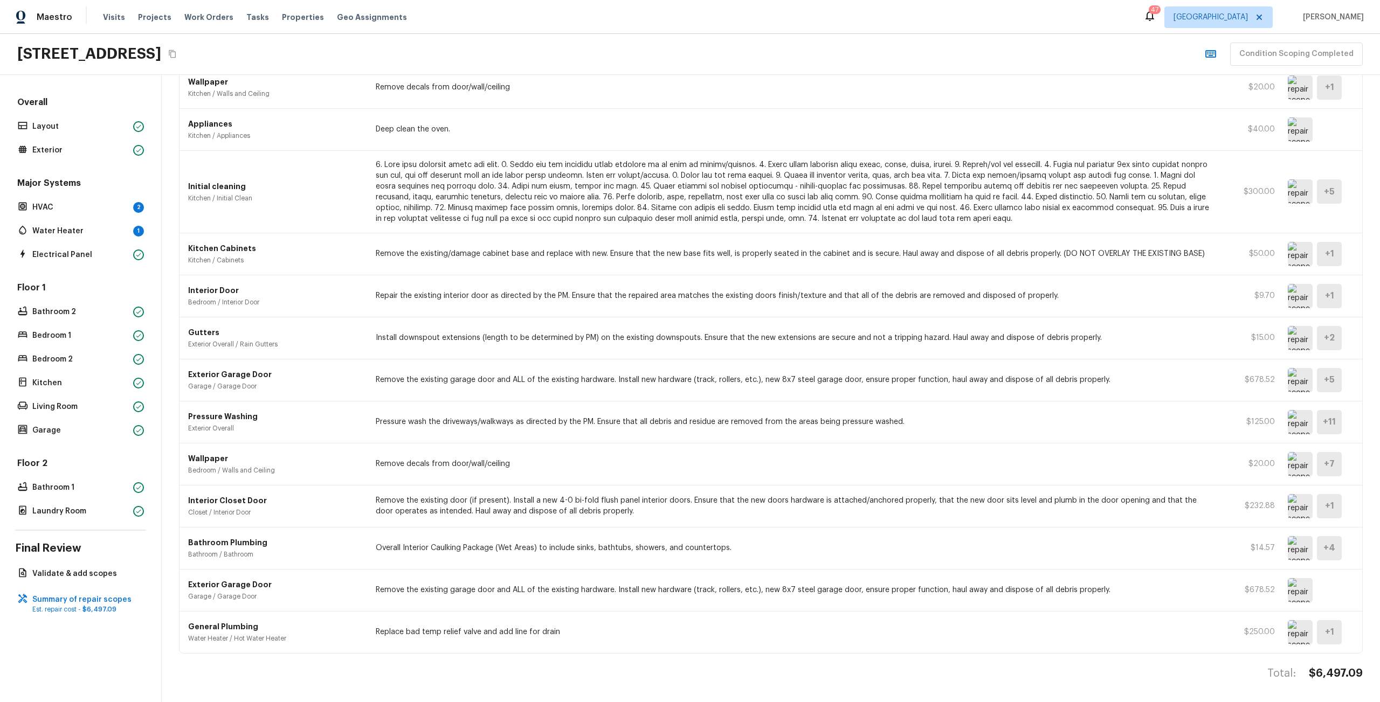
click at [1291, 627] on img at bounding box center [1300, 632] width 25 height 24
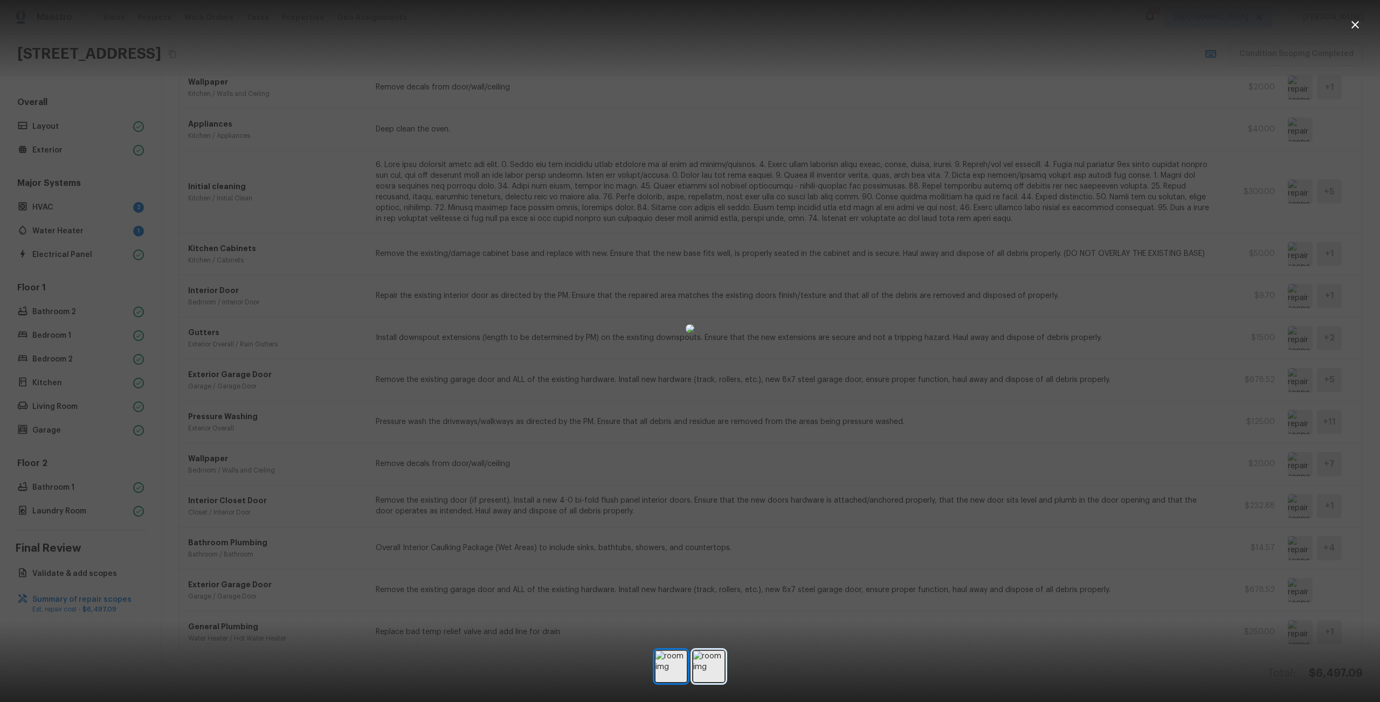
click at [703, 669] on img at bounding box center [708, 666] width 31 height 31
click at [690, 669] on div at bounding box center [689, 666] width 69 height 31
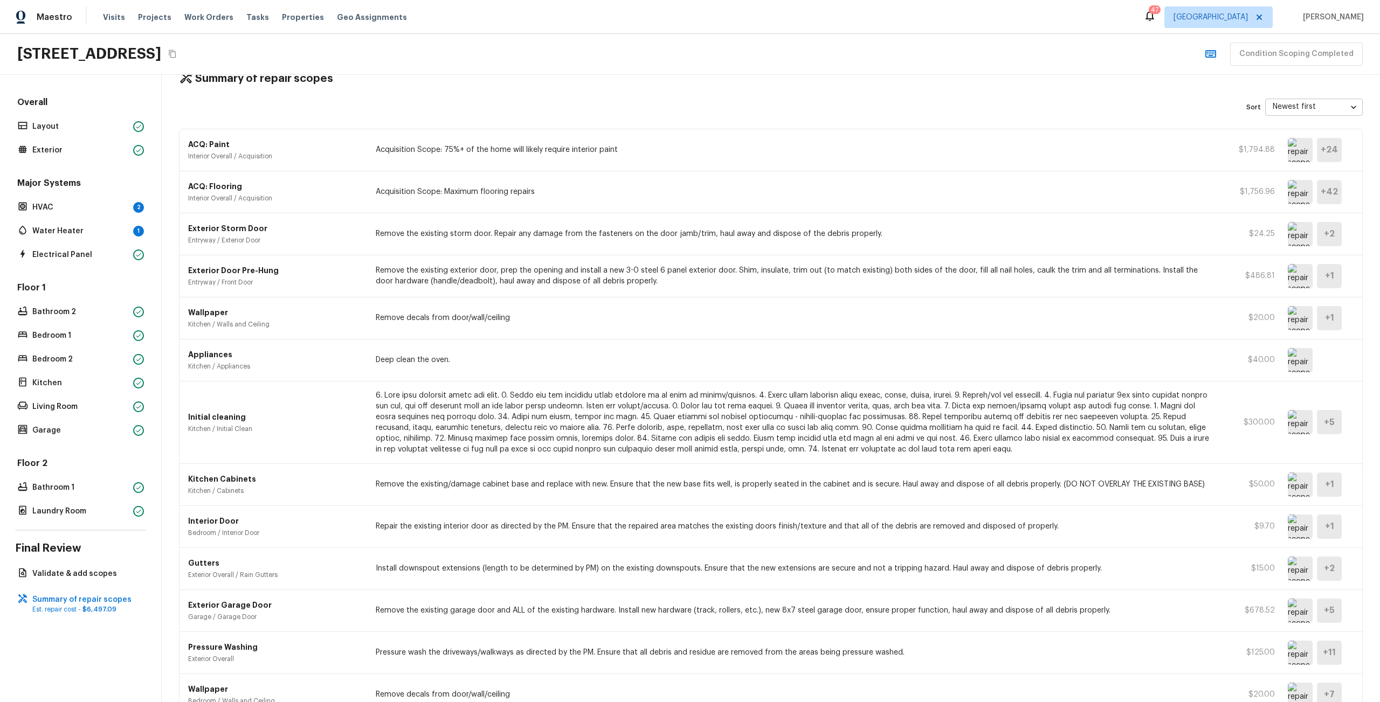
scroll to position [0, 0]
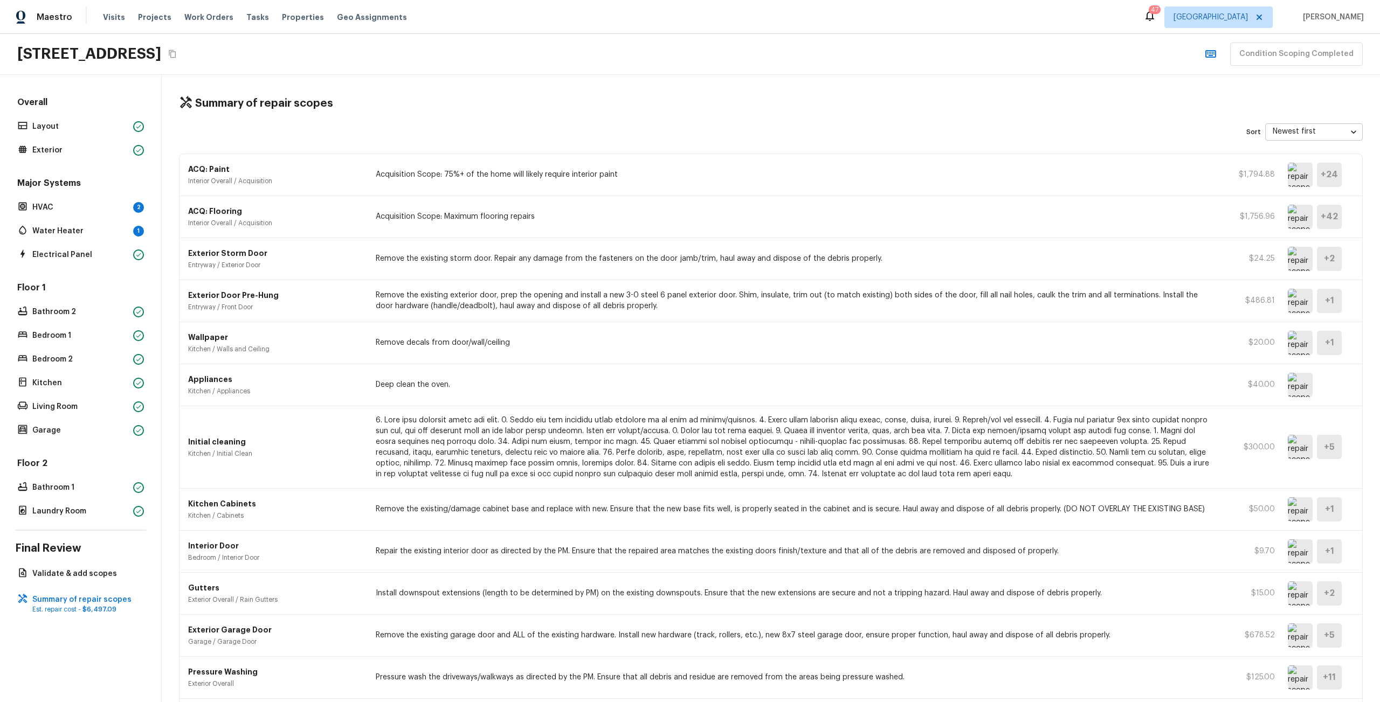
click at [1292, 214] on img at bounding box center [1300, 217] width 25 height 24
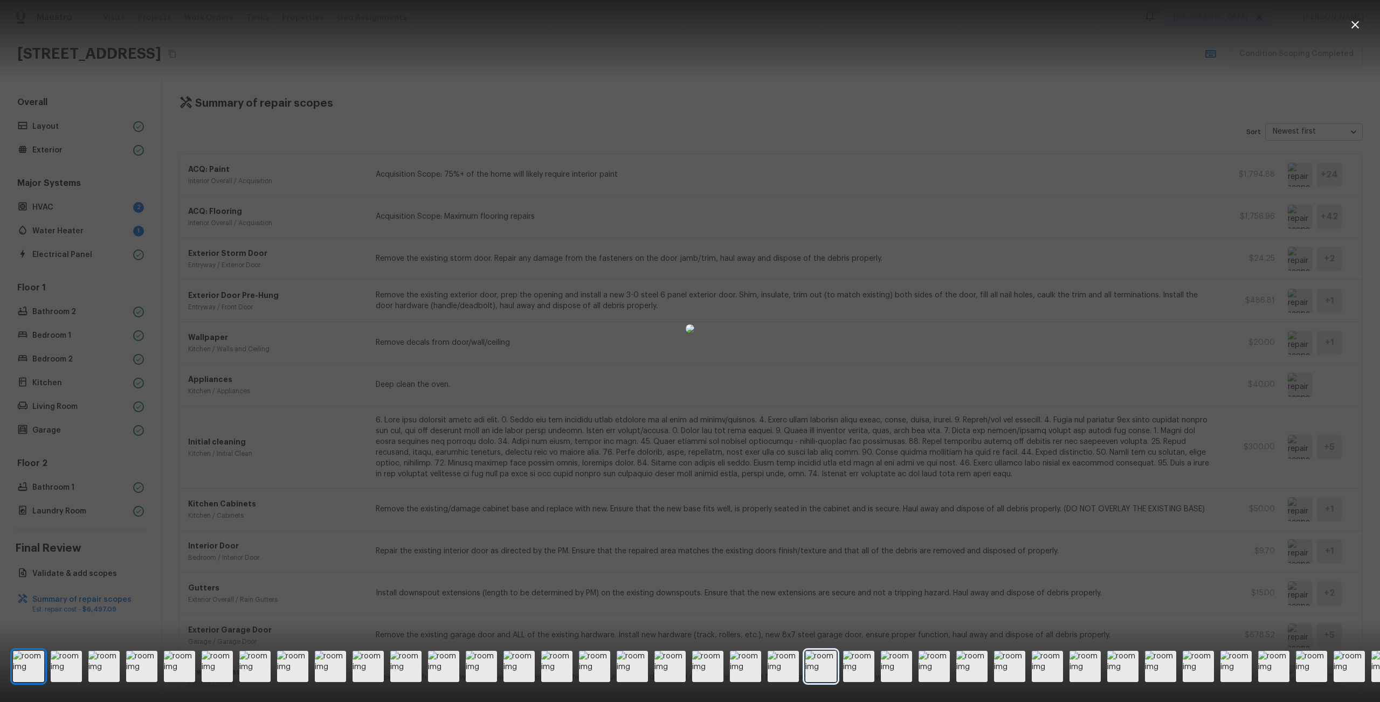
click at [830, 662] on img at bounding box center [820, 666] width 31 height 31
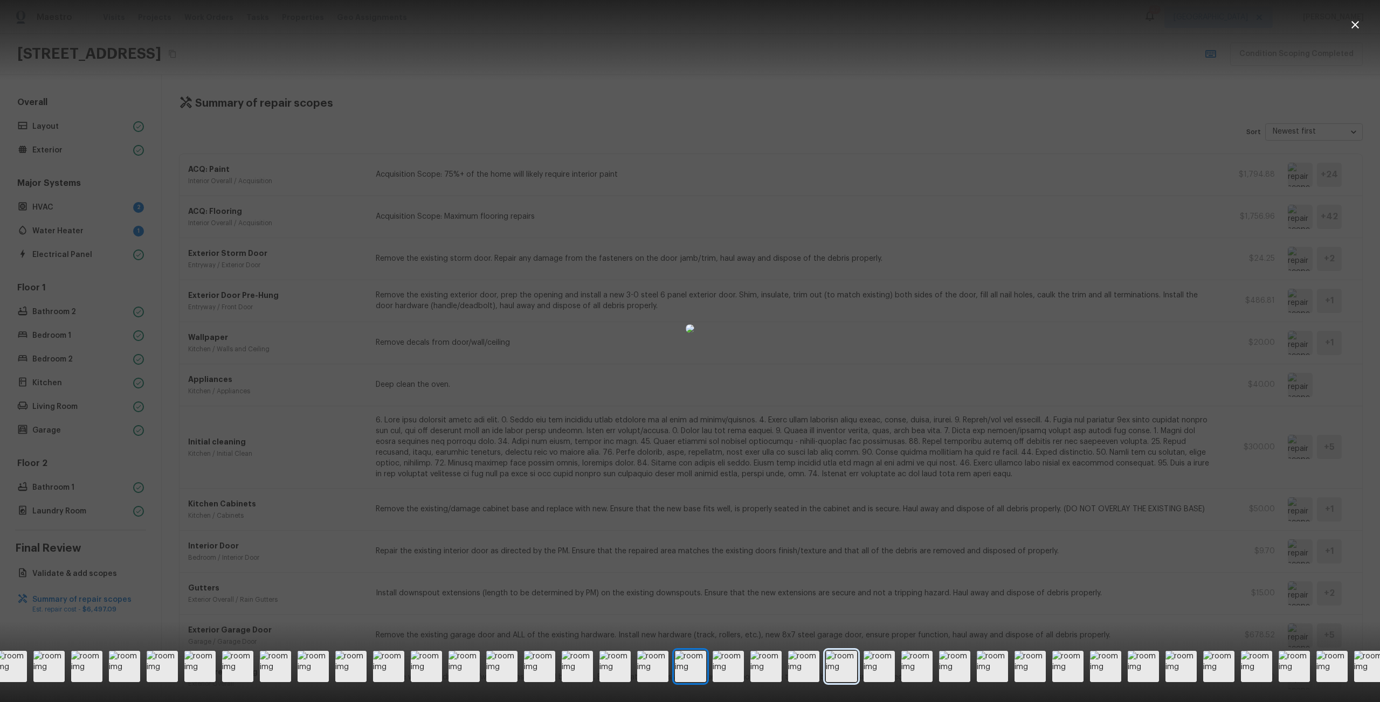
click at [845, 661] on img at bounding box center [841, 666] width 31 height 31
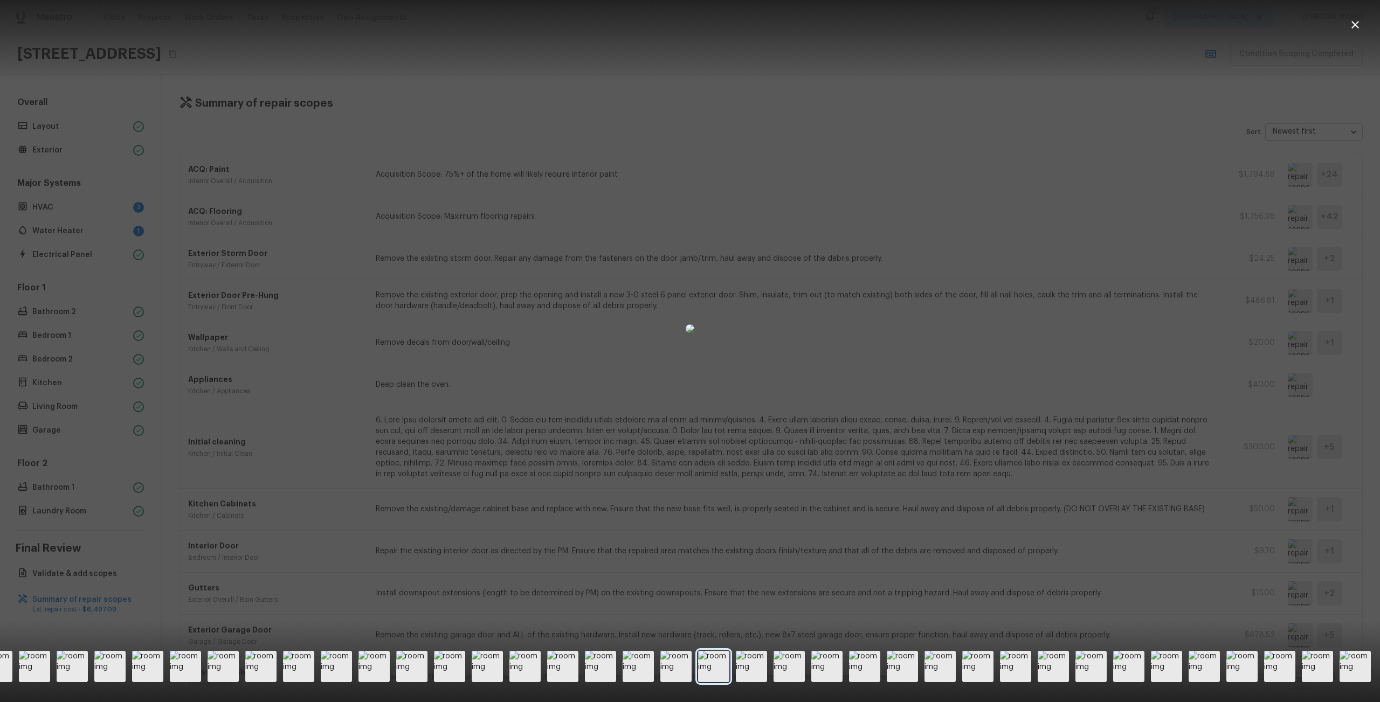
scroll to position [0, 261]
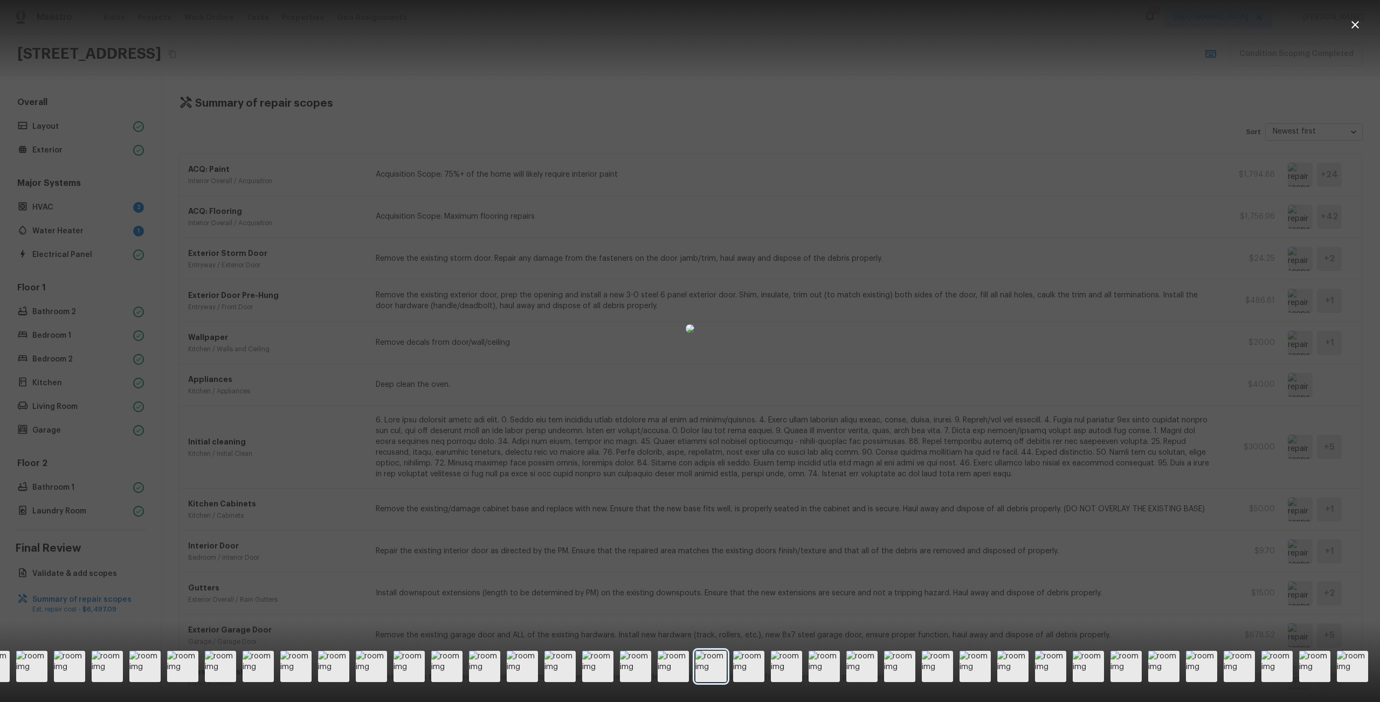
click at [846, 661] on div at bounding box center [560, 666] width 1616 height 31
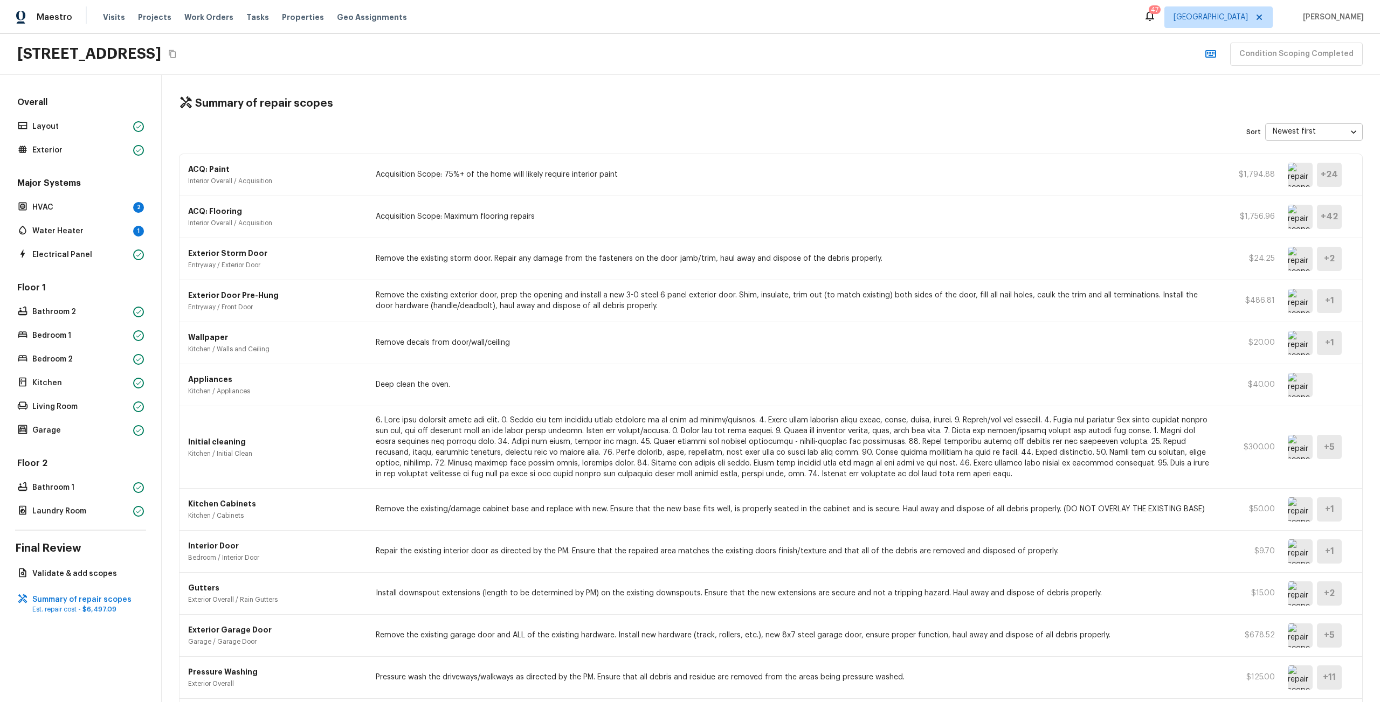
click at [1288, 640] on img at bounding box center [1300, 636] width 25 height 24
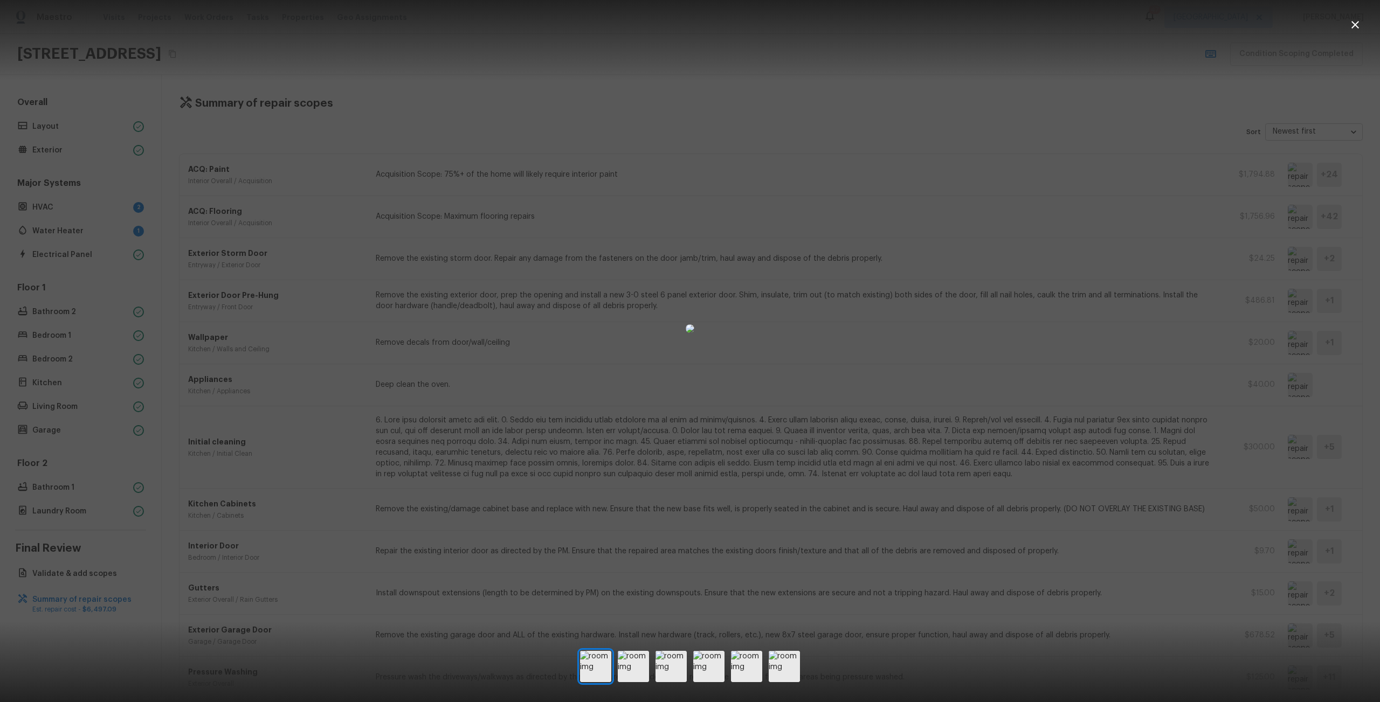
click at [1303, 674] on div at bounding box center [690, 666] width 1380 height 37
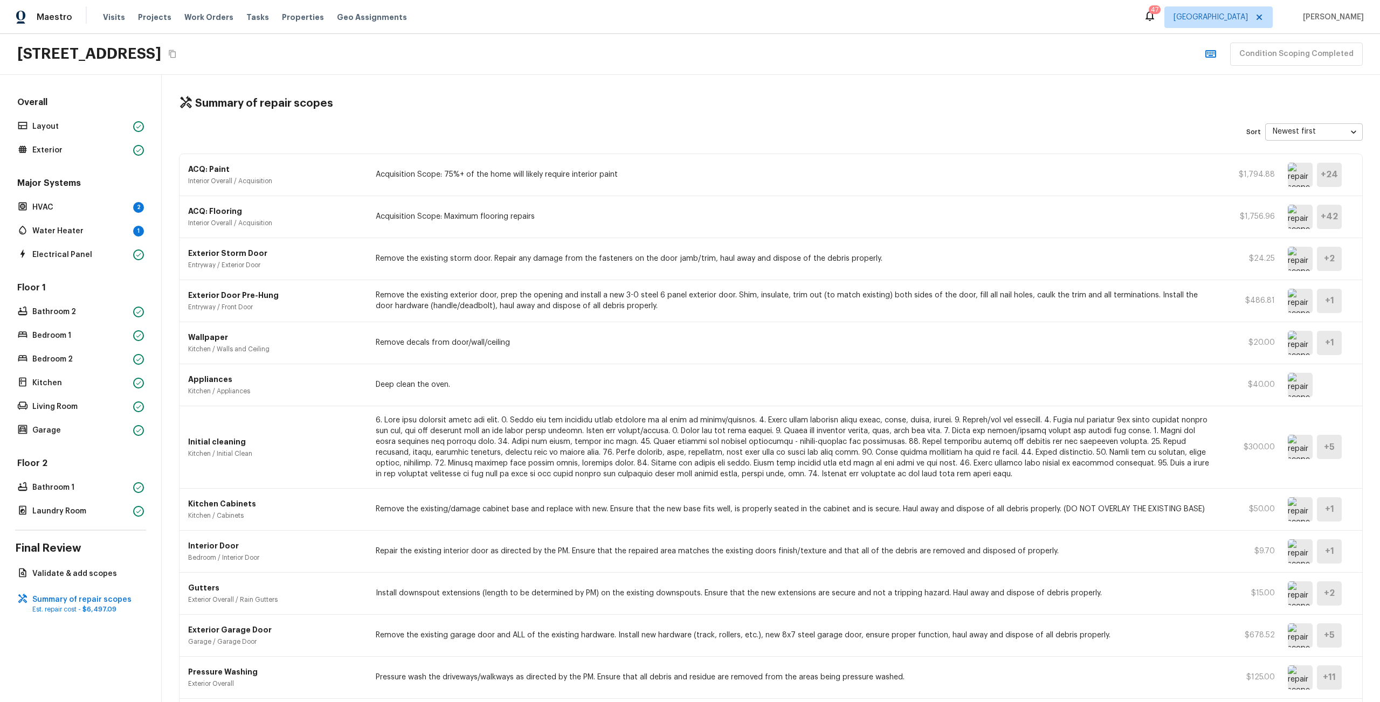
click at [1288, 674] on img at bounding box center [1300, 678] width 25 height 24
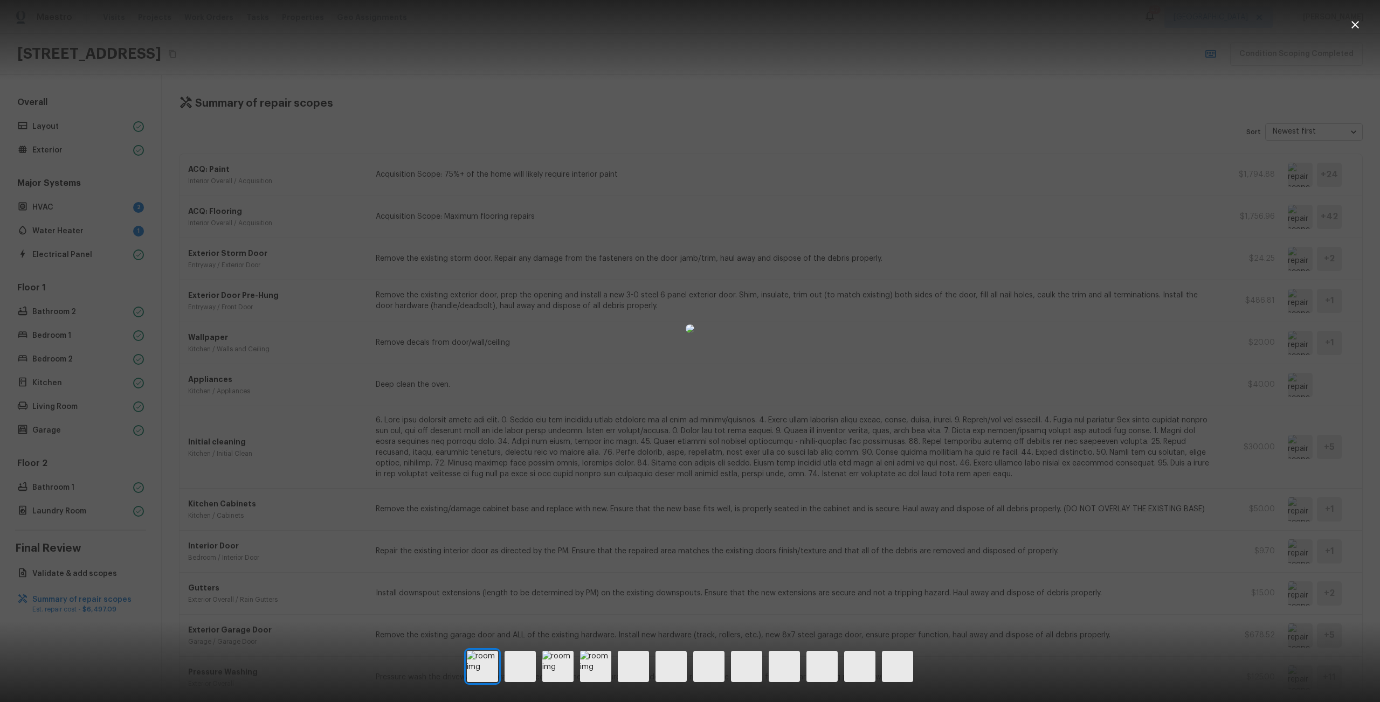
click at [1295, 683] on div at bounding box center [690, 666] width 1380 height 37
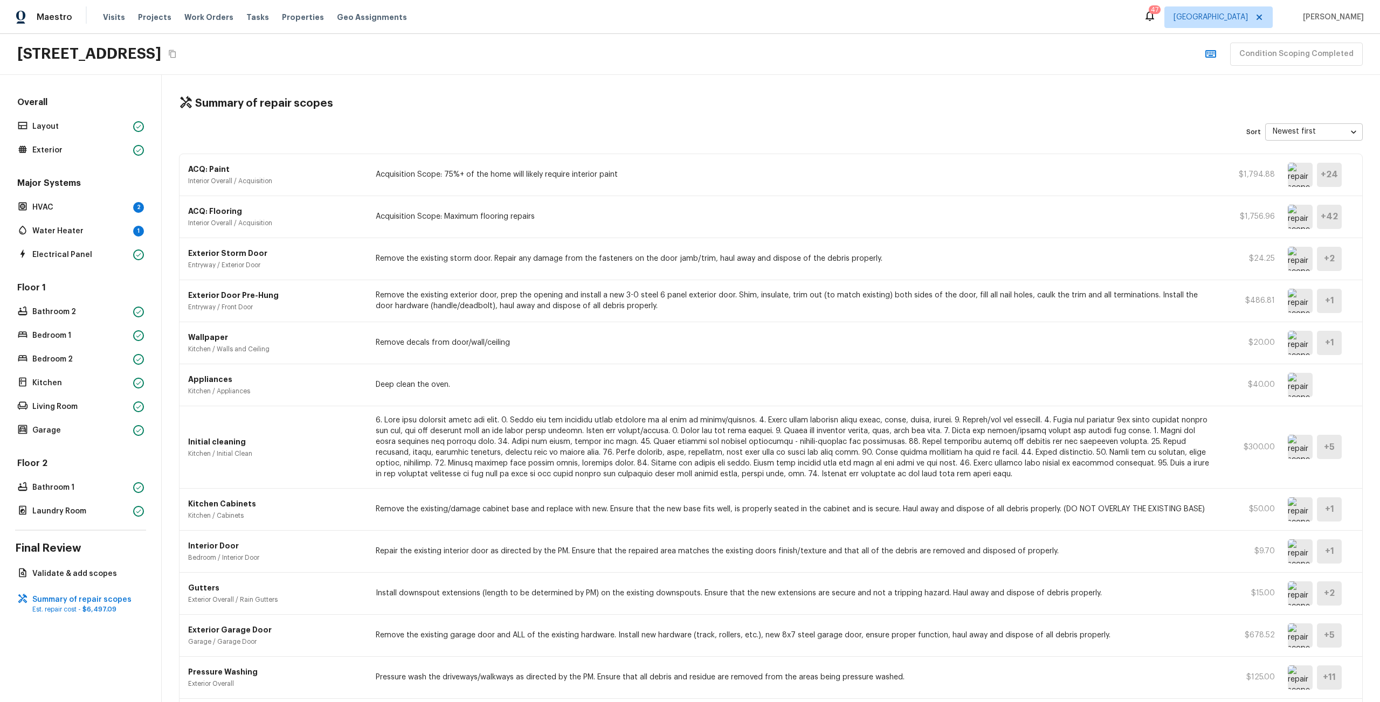
click at [1295, 683] on img at bounding box center [1300, 678] width 25 height 24
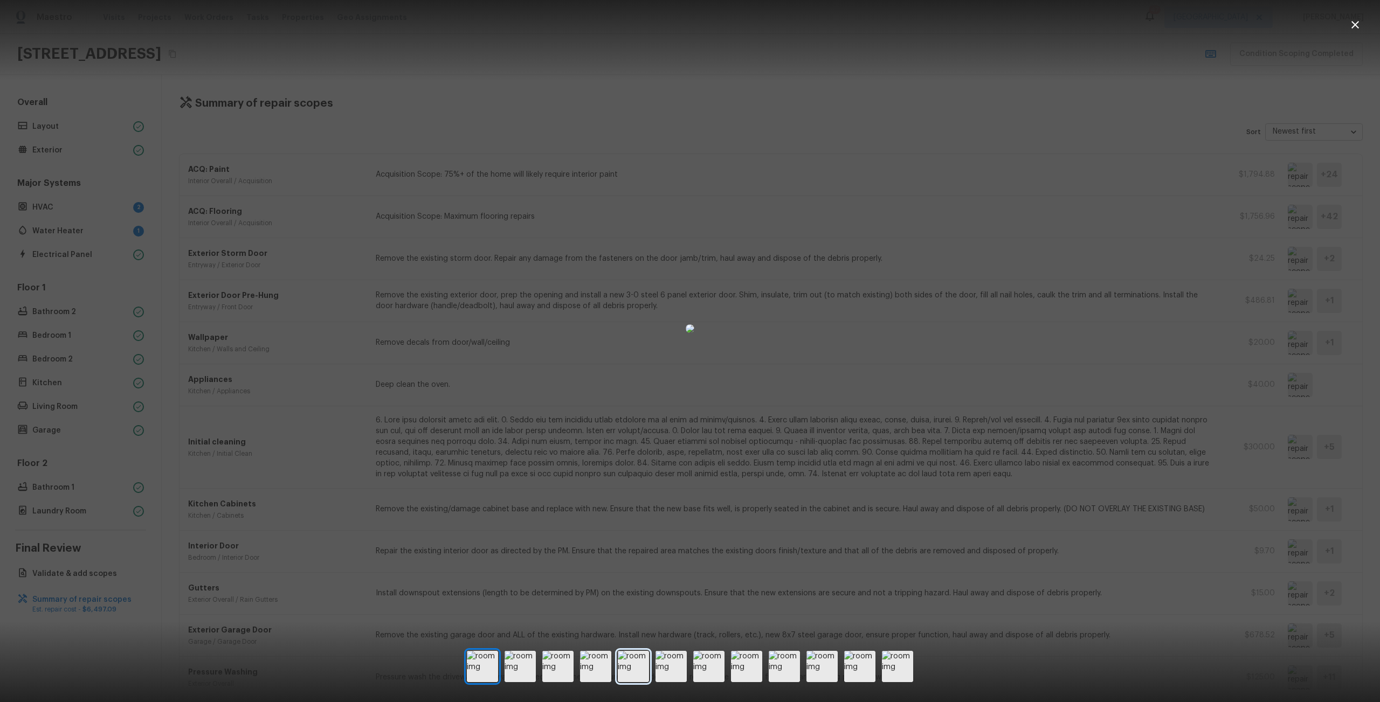
click at [625, 674] on img at bounding box center [633, 666] width 31 height 31
click at [563, 676] on img at bounding box center [557, 666] width 31 height 31
click at [530, 676] on img at bounding box center [520, 666] width 31 height 31
click at [597, 667] on img at bounding box center [595, 666] width 31 height 31
click at [626, 669] on img at bounding box center [633, 666] width 31 height 31
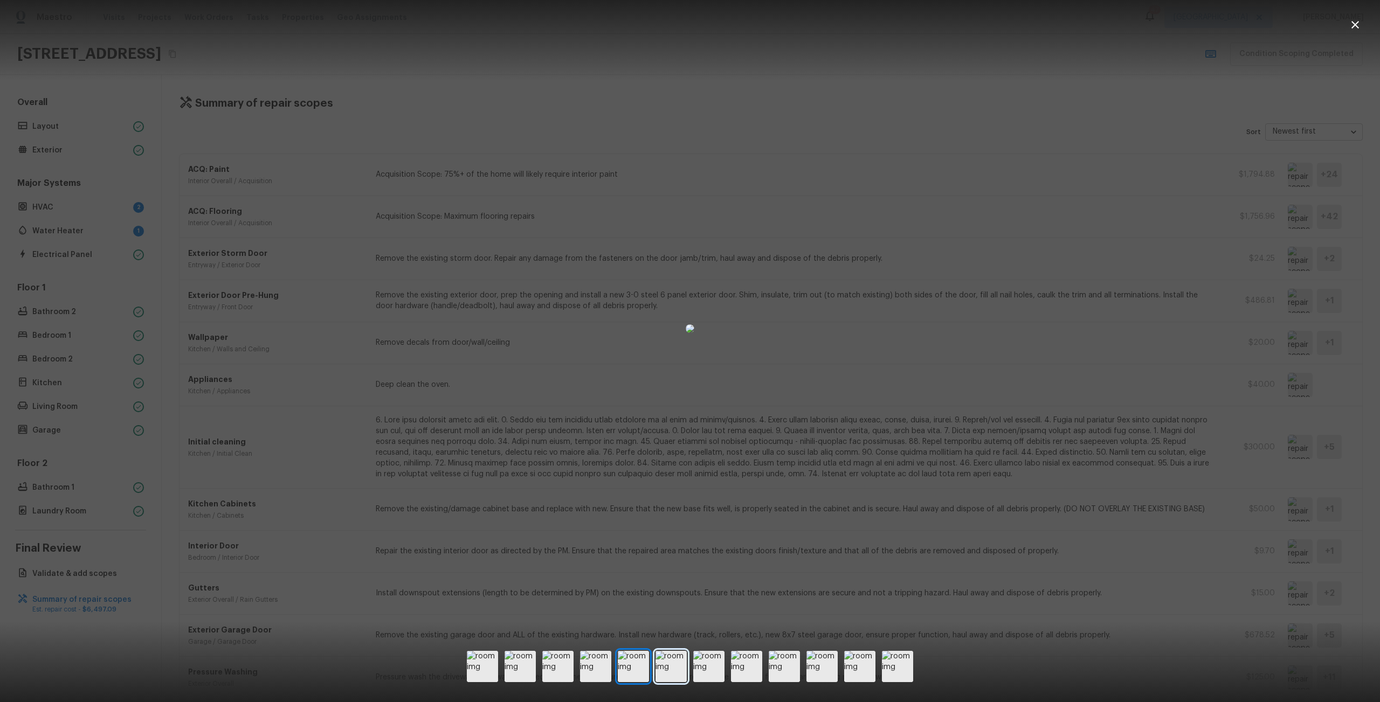
click at [666, 668] on img at bounding box center [670, 666] width 31 height 31
click at [708, 667] on img at bounding box center [708, 666] width 31 height 31
click at [748, 664] on img at bounding box center [746, 666] width 31 height 31
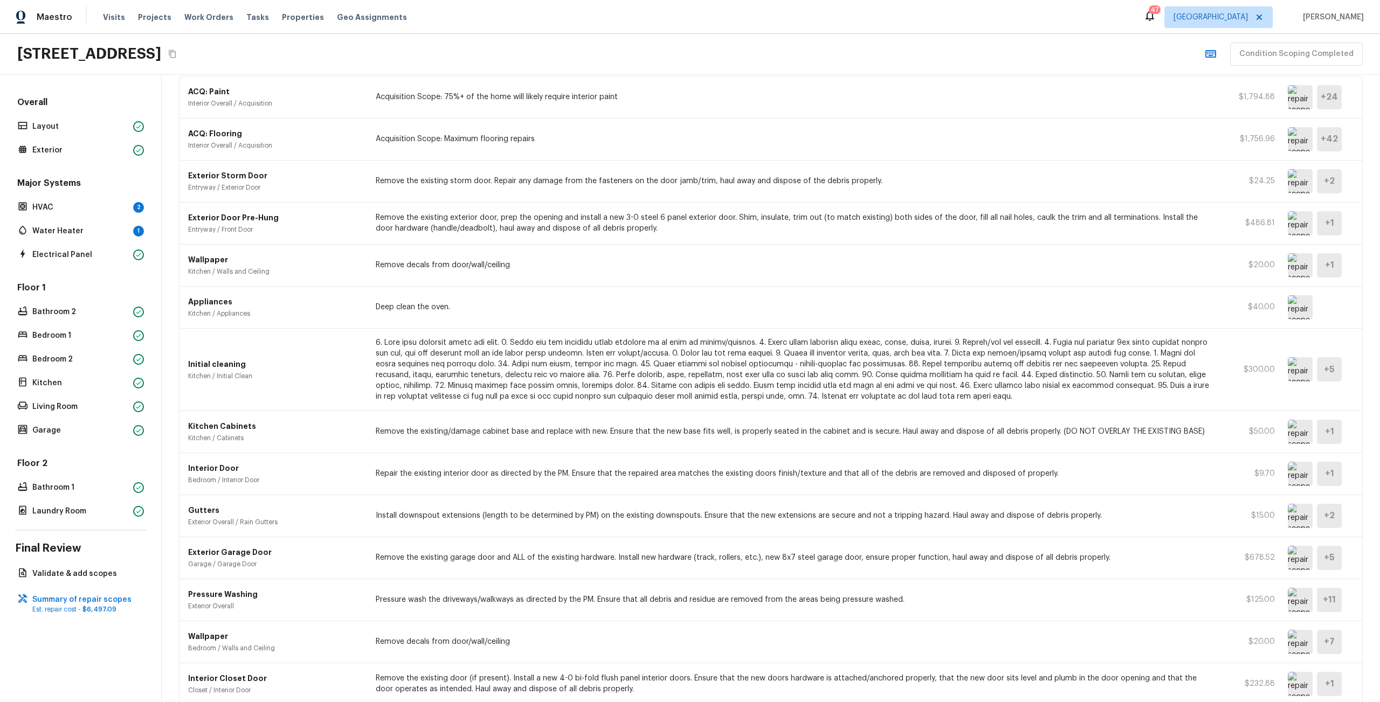
scroll to position [86, 0]
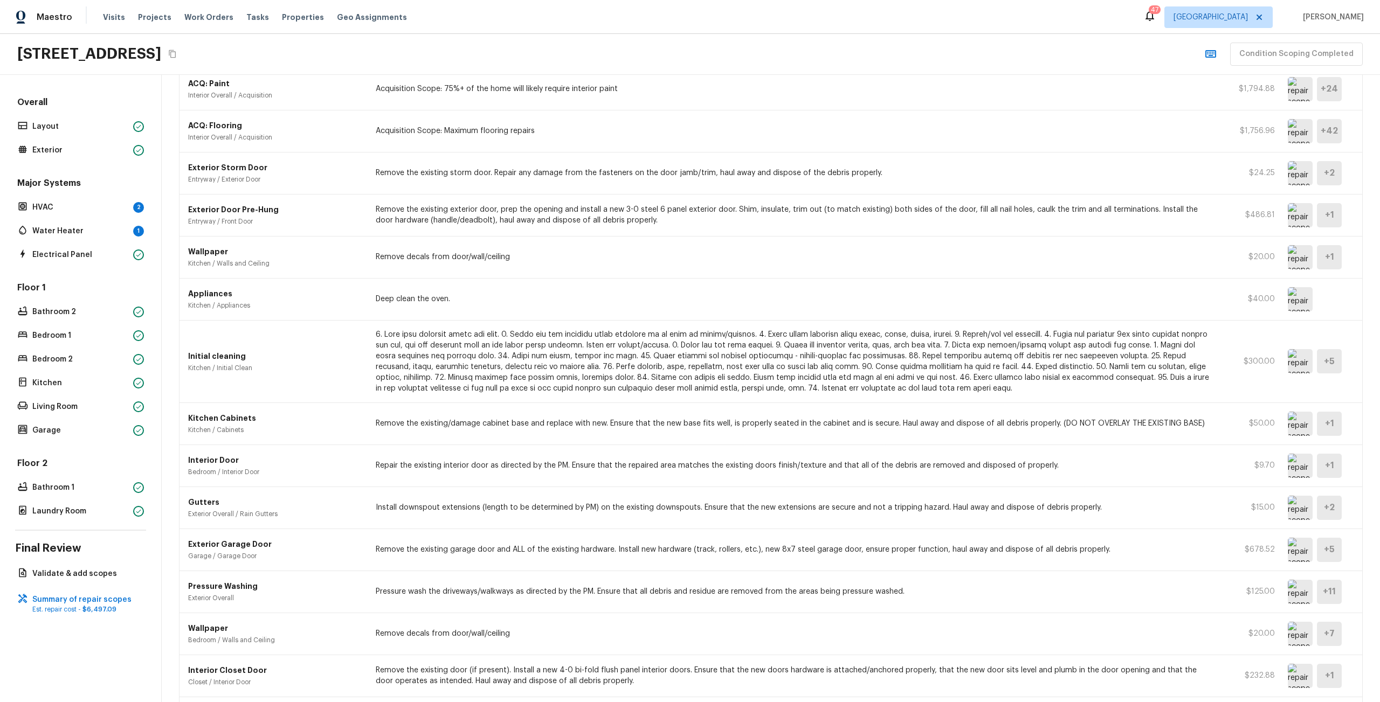
click at [1288, 549] on img at bounding box center [1300, 550] width 25 height 24
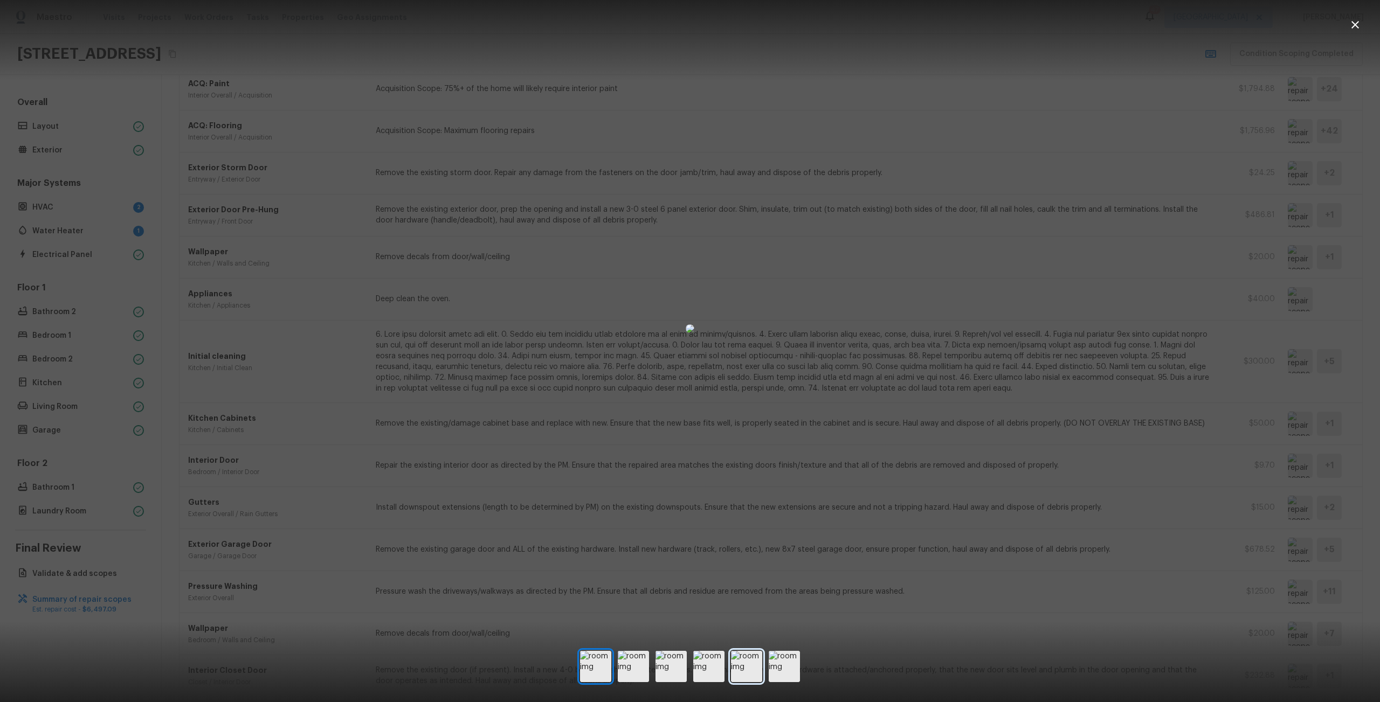
click at [744, 669] on img at bounding box center [746, 666] width 31 height 31
click at [707, 670] on img at bounding box center [708, 666] width 31 height 31
click at [786, 665] on img at bounding box center [784, 666] width 31 height 31
click at [743, 663] on img at bounding box center [746, 666] width 31 height 31
click at [695, 670] on img at bounding box center [708, 666] width 31 height 31
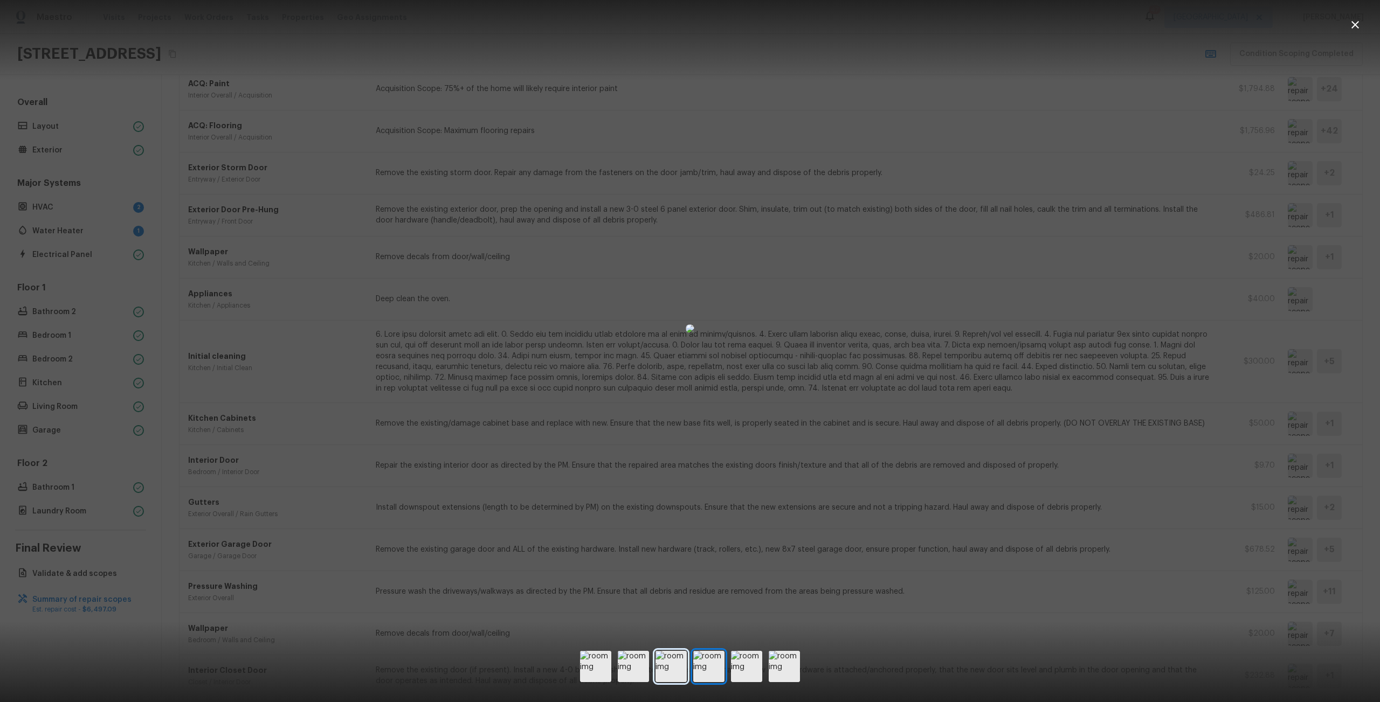
click at [660, 671] on img at bounding box center [670, 666] width 31 height 31
click at [626, 670] on img at bounding box center [633, 666] width 31 height 31
click at [657, 661] on img at bounding box center [670, 666] width 31 height 31
click at [607, 675] on img at bounding box center [595, 666] width 31 height 31
click at [445, 343] on div at bounding box center [690, 328] width 1380 height 623
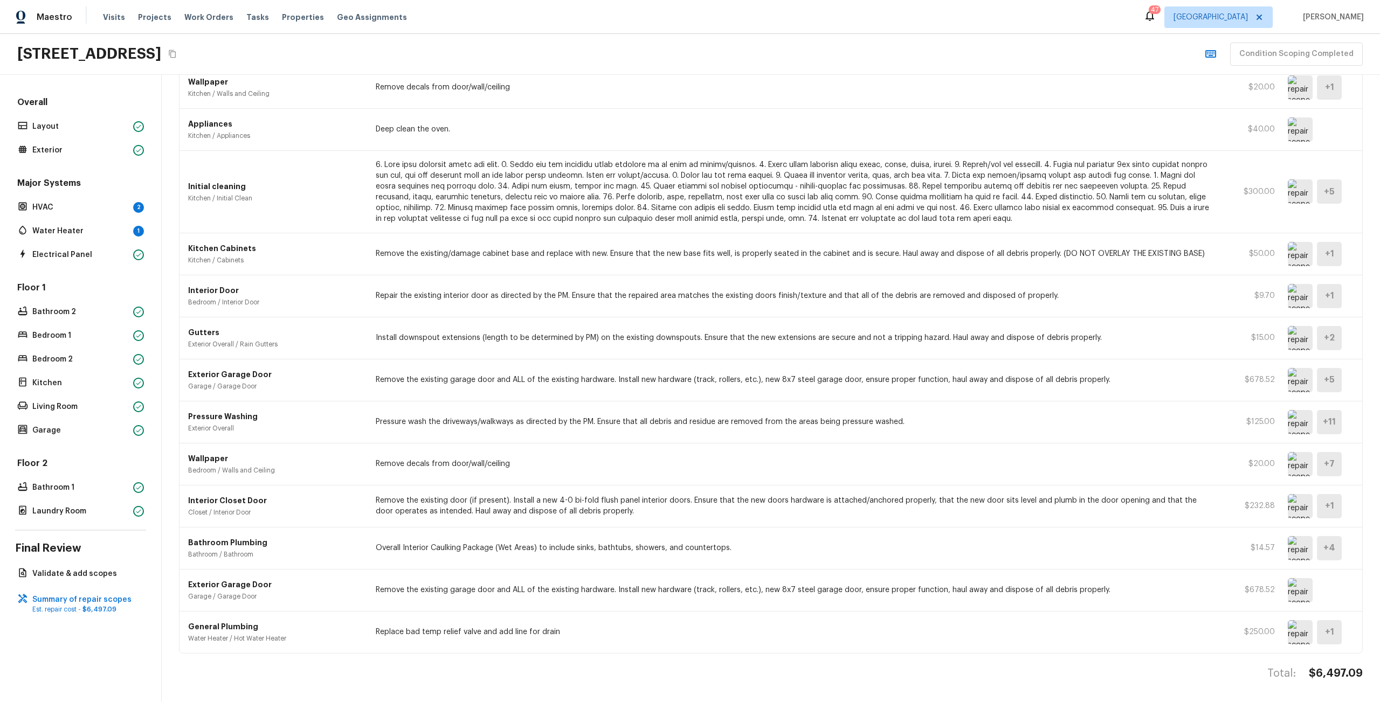
scroll to position [264, 0]
click at [1299, 590] on img at bounding box center [1300, 590] width 25 height 24
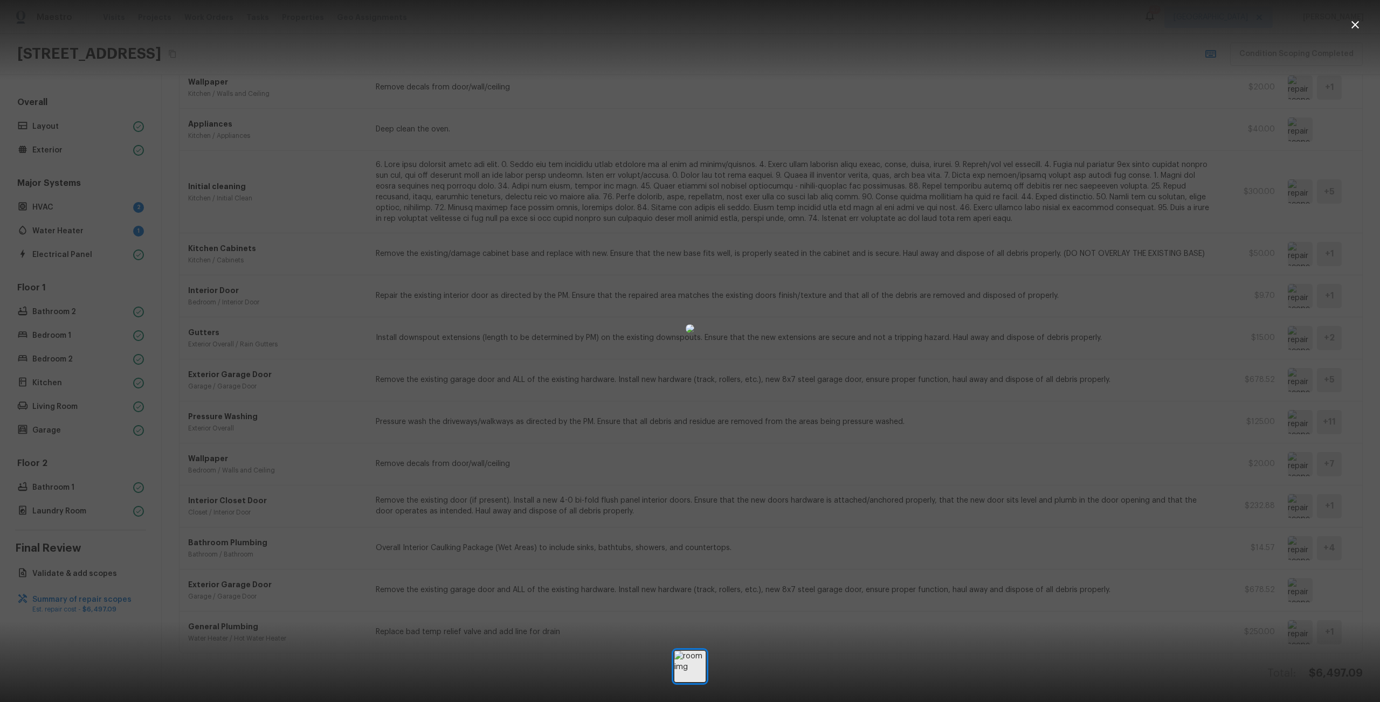
click at [766, 658] on div at bounding box center [690, 666] width 1380 height 37
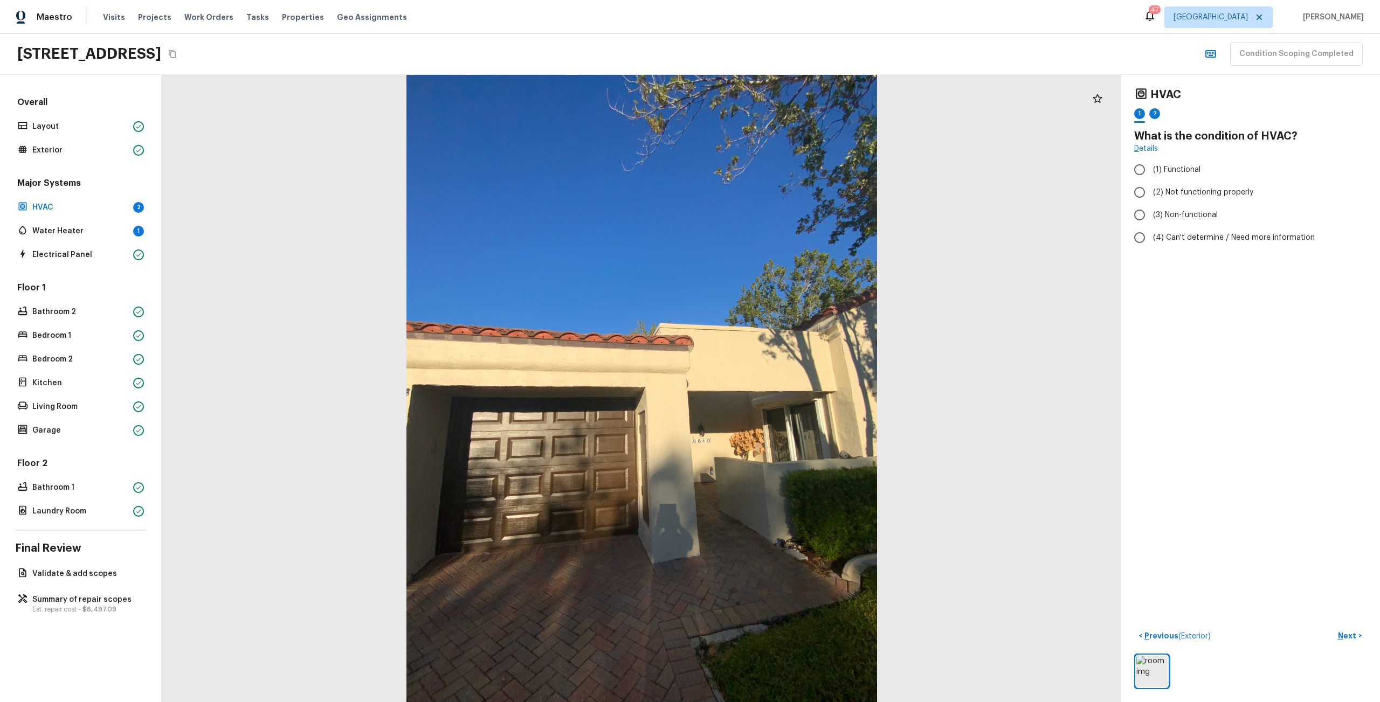
click at [1152, 115] on div "1 2" at bounding box center [1250, 116] width 233 height 17
click at [1149, 115] on div "2" at bounding box center [1154, 113] width 11 height 11
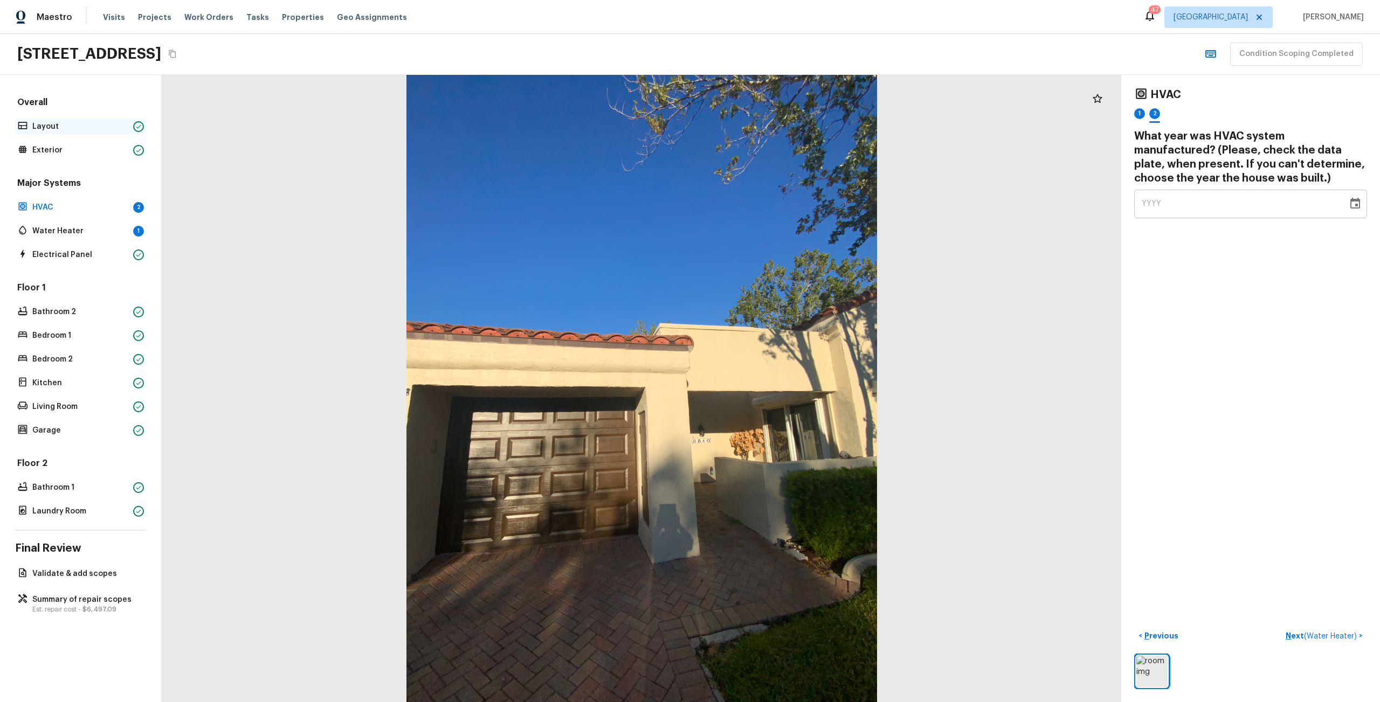
click at [74, 125] on p "Layout" at bounding box center [80, 126] width 96 height 11
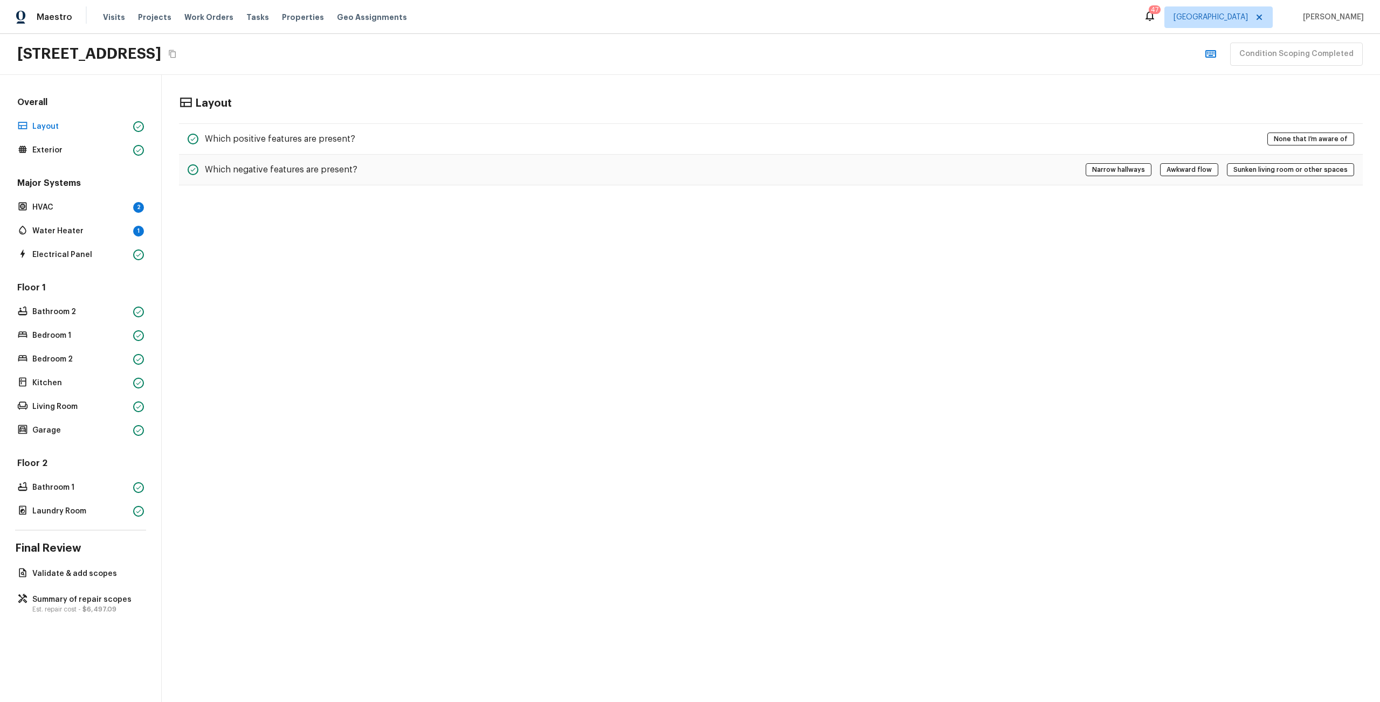
click at [80, 142] on div "Overall Layout Exterior" at bounding box center [80, 126] width 131 height 61
click at [80, 134] on div "Overall Layout Exterior" at bounding box center [80, 126] width 131 height 61
click at [72, 145] on p "Exterior" at bounding box center [80, 150] width 96 height 11
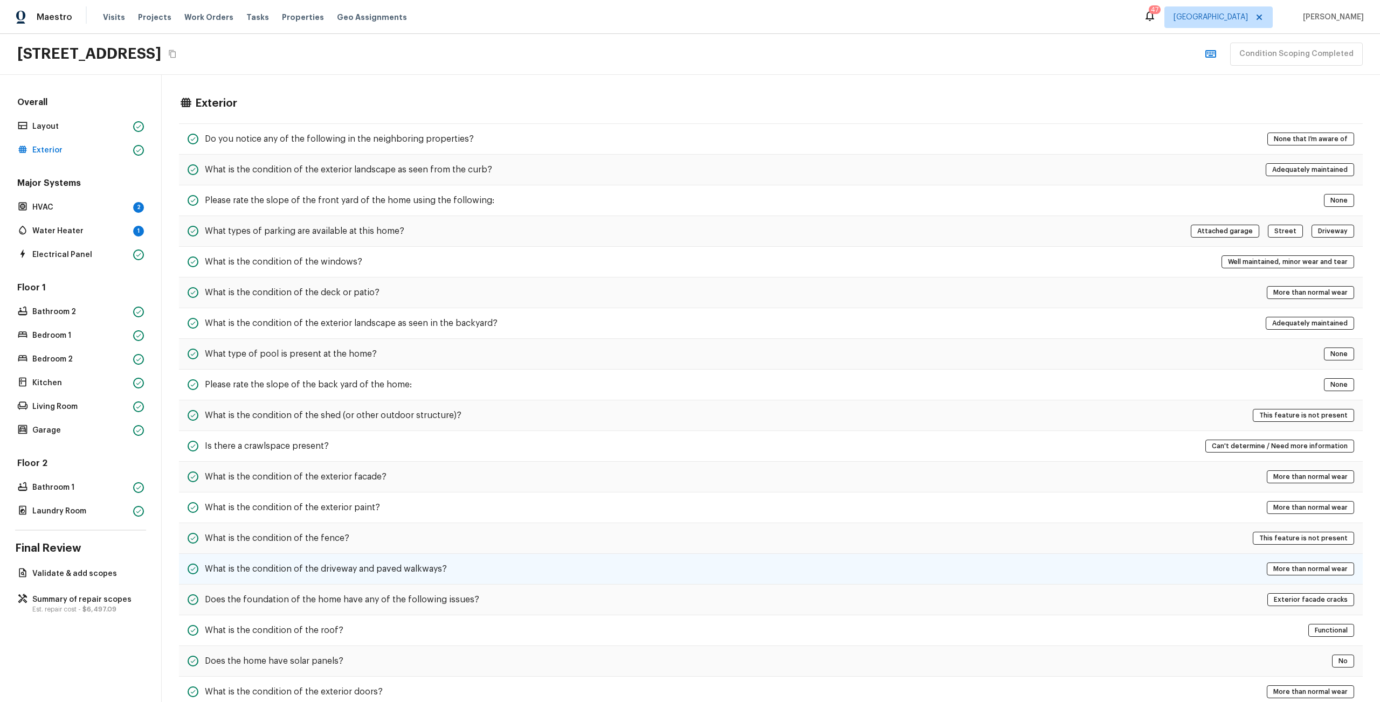
scroll to position [35, 0]
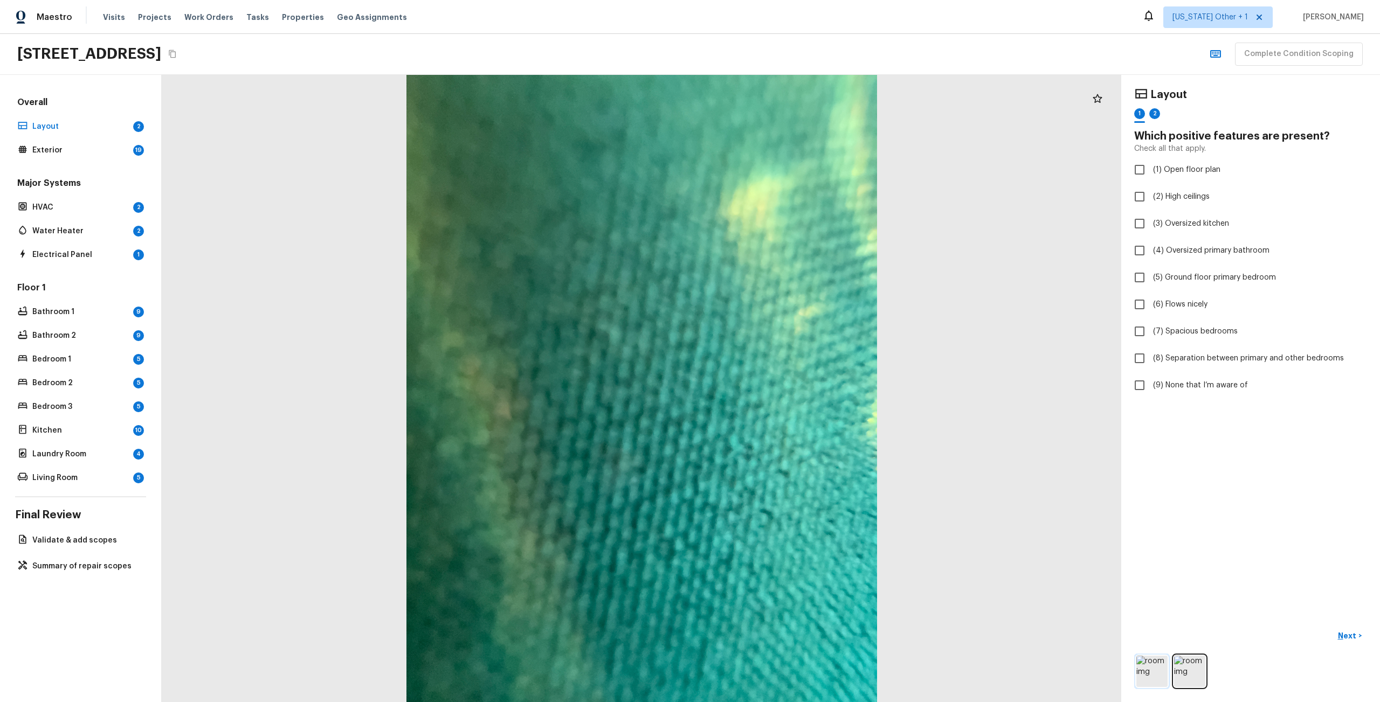
click at [1144, 657] on img at bounding box center [1151, 671] width 31 height 31
click at [108, 156] on div "Exterior 19" at bounding box center [80, 150] width 131 height 15
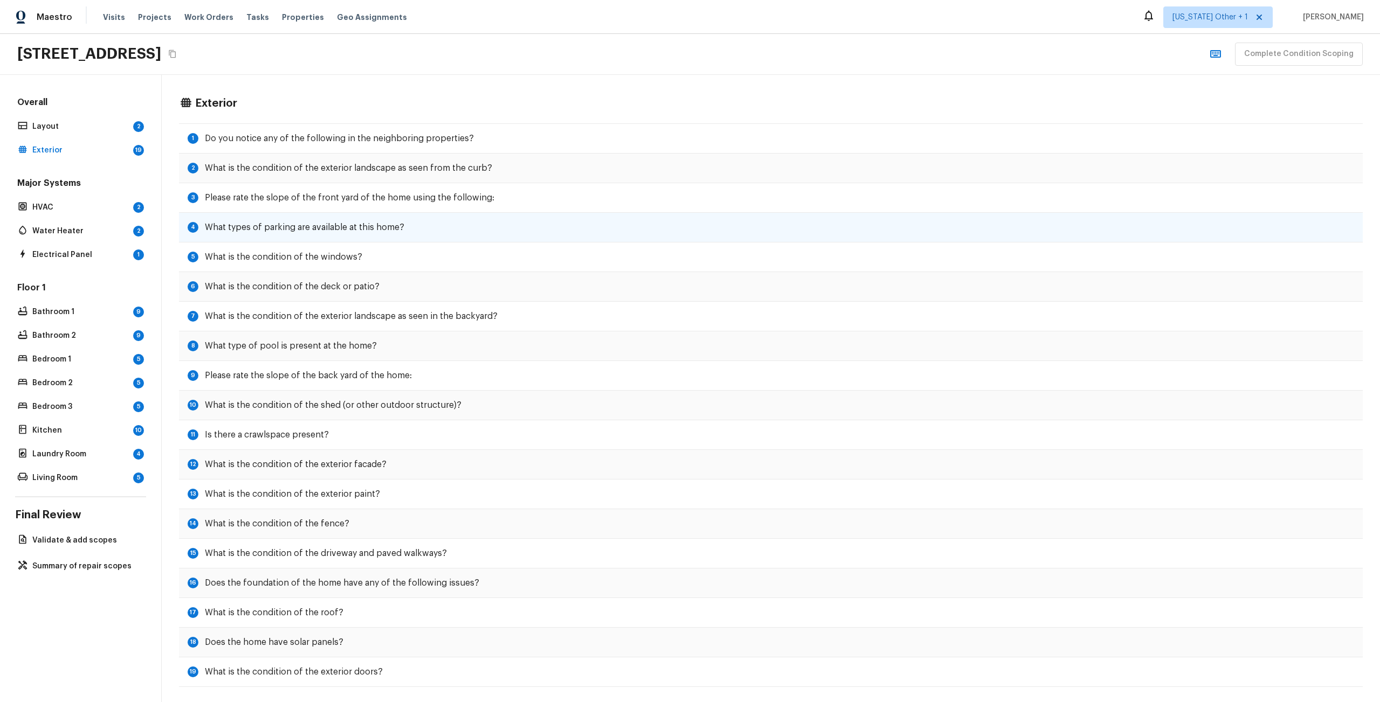
click at [266, 237] on div "4 What types of parking are available at this home?" at bounding box center [771, 228] width 1184 height 30
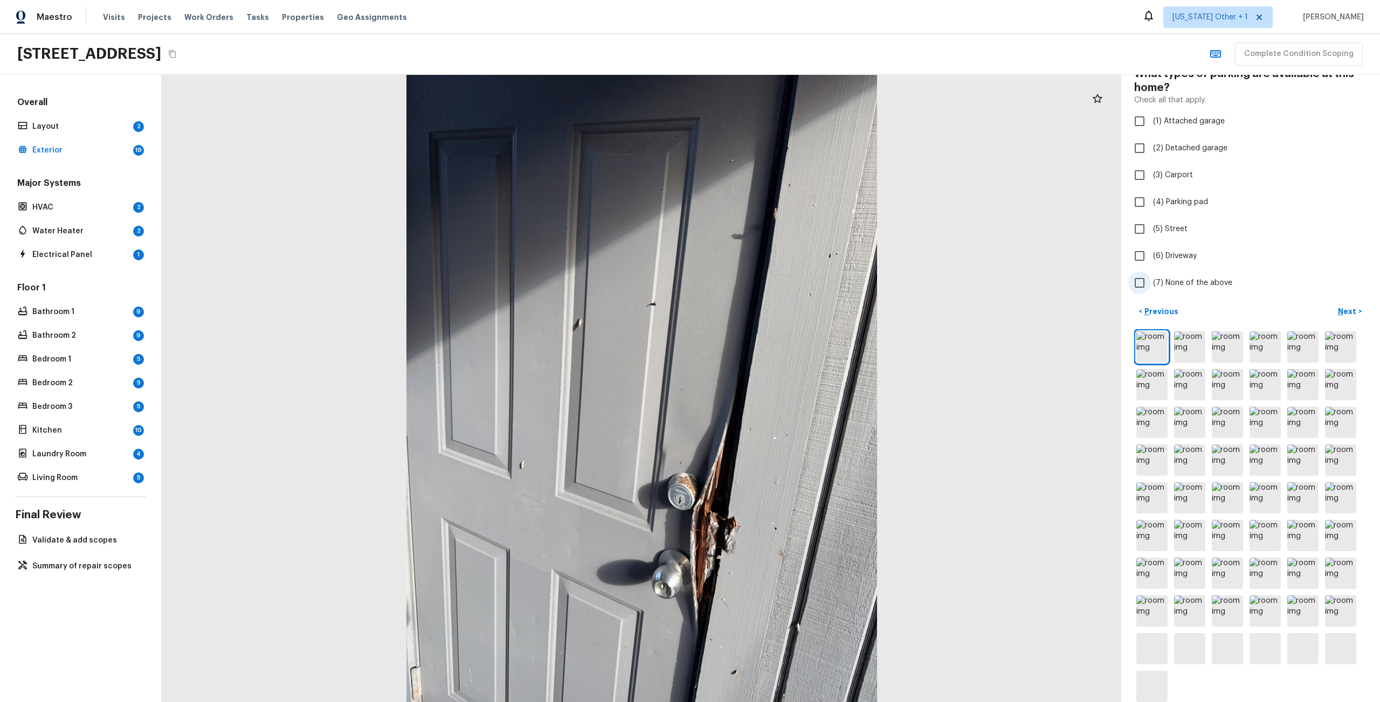
scroll to position [102, 0]
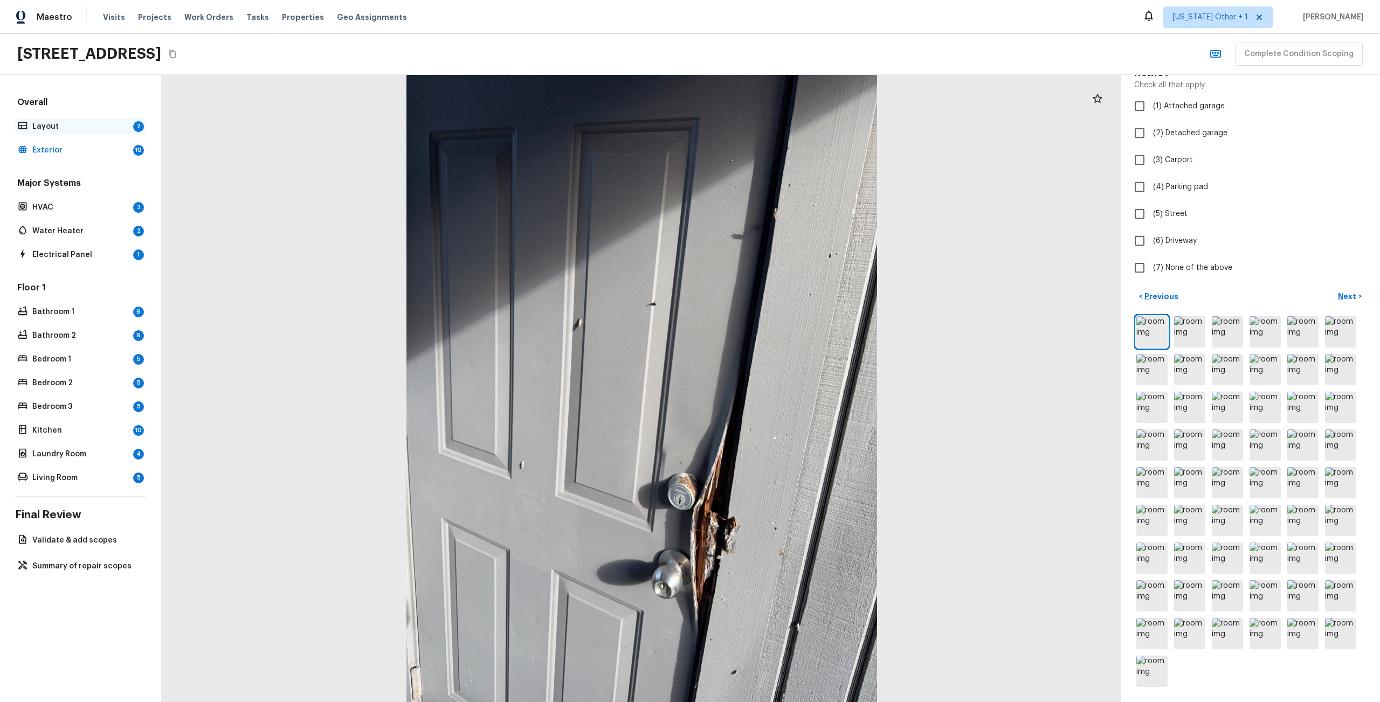
click at [101, 129] on p "Layout" at bounding box center [80, 126] width 96 height 11
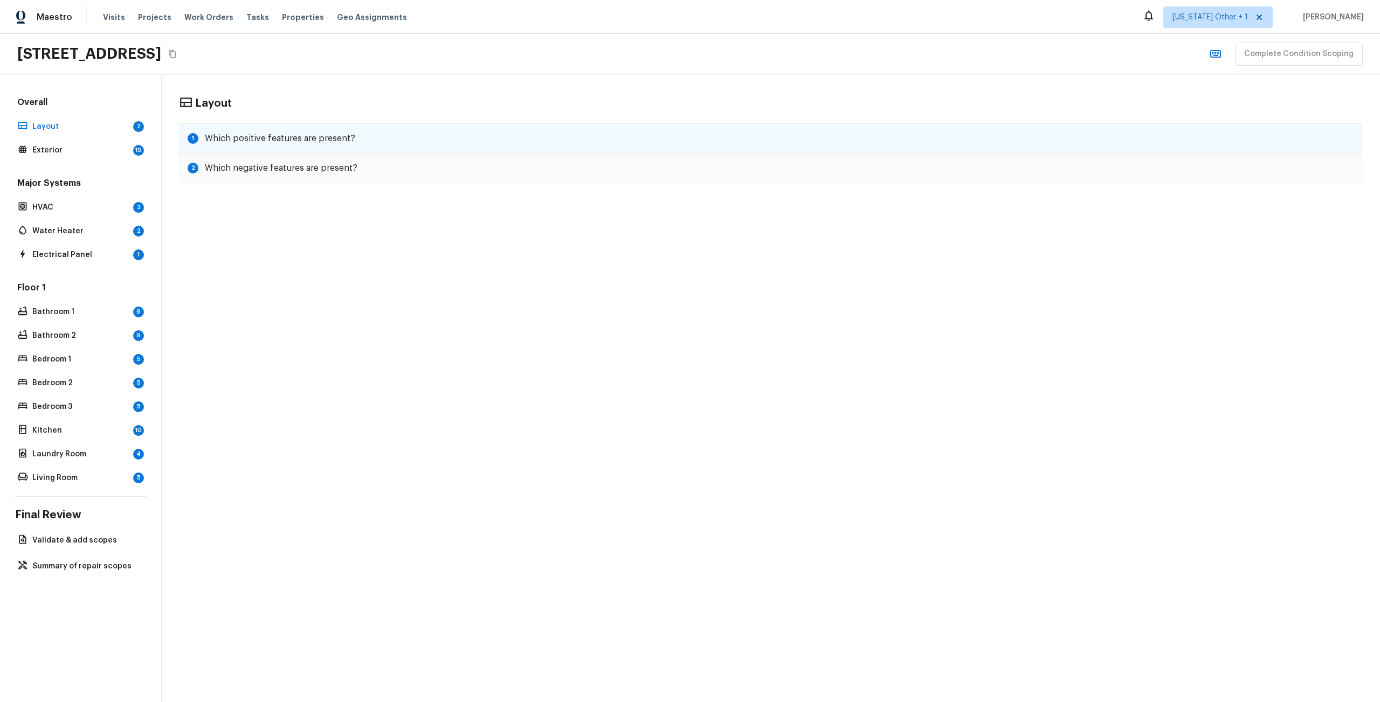
click at [247, 147] on div "1 Which positive features are present?" at bounding box center [771, 138] width 1184 height 30
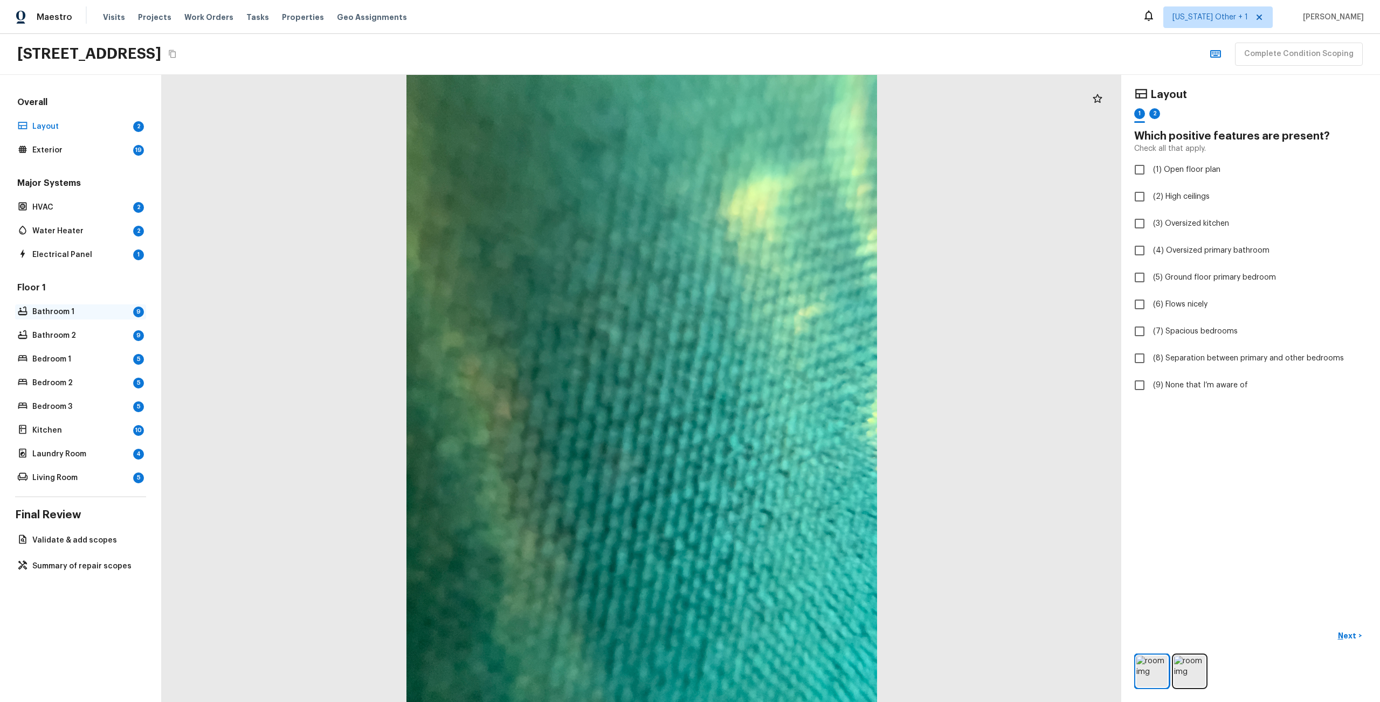
click at [63, 317] on p "Bathroom 1" at bounding box center [80, 312] width 96 height 11
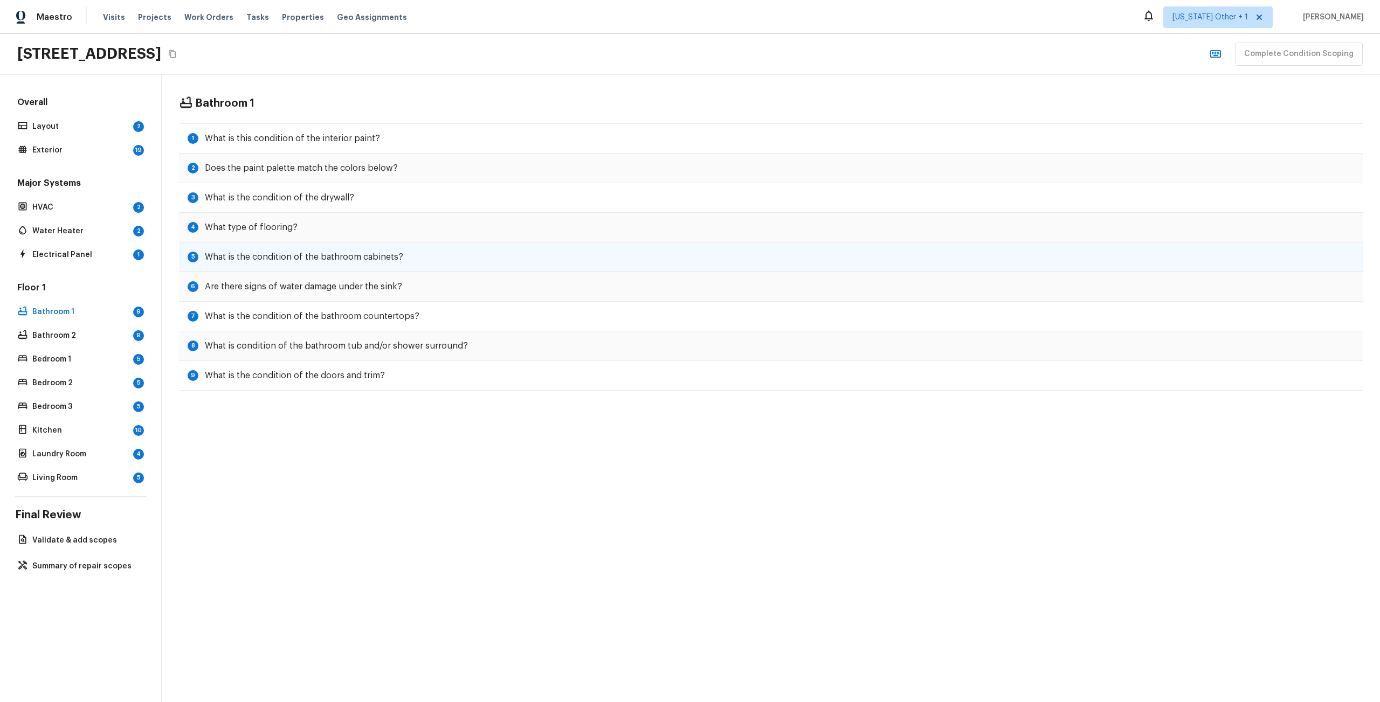
click at [222, 246] on div "5 What is the condition of the bathroom cabinets?" at bounding box center [771, 258] width 1184 height 30
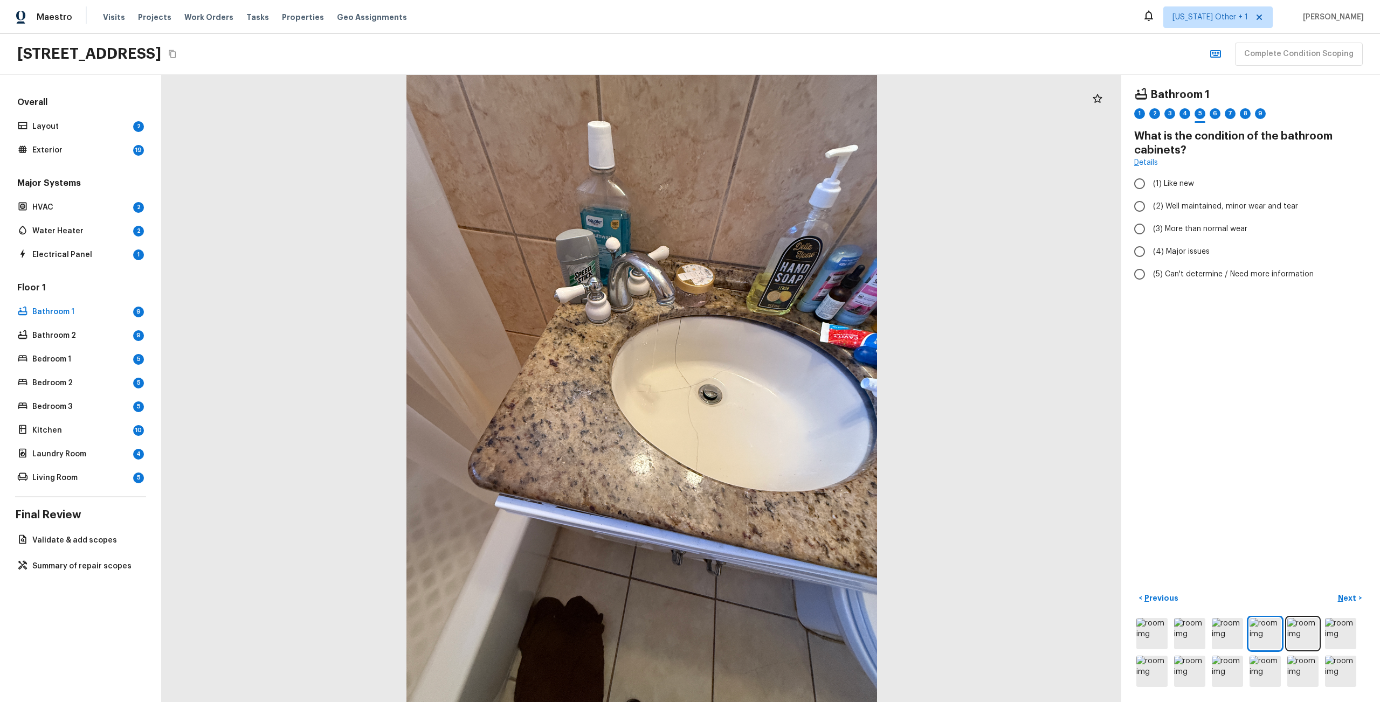
click at [109, 372] on div "Floor 1 Bathroom 1 9 Bathroom 2 9 Bedroom 1 5 Bedroom 2 5 Bedroom 3 5 Kitchen 1…" at bounding box center [80, 384] width 131 height 204
click at [105, 365] on div "Bedroom 1 5" at bounding box center [80, 359] width 131 height 15
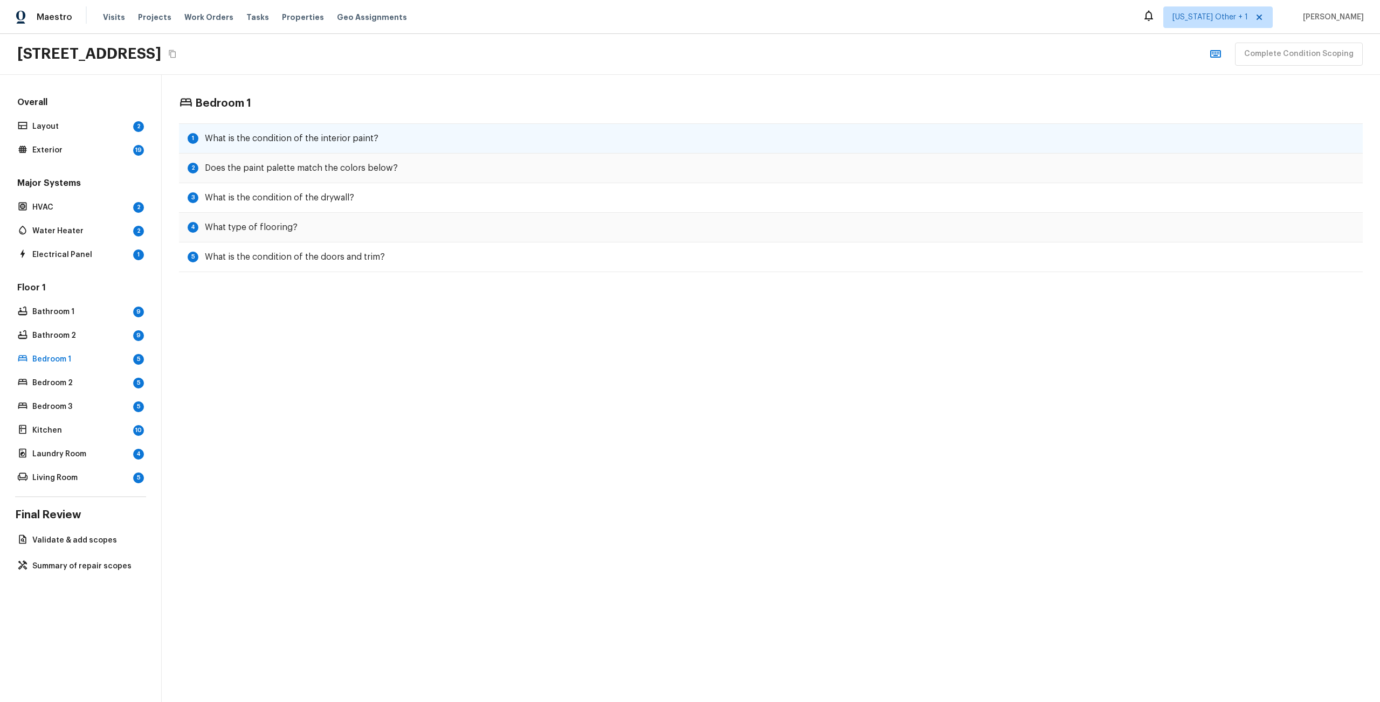
click at [313, 136] on h5 "What is the condition of the interior paint?" at bounding box center [292, 139] width 174 height 12
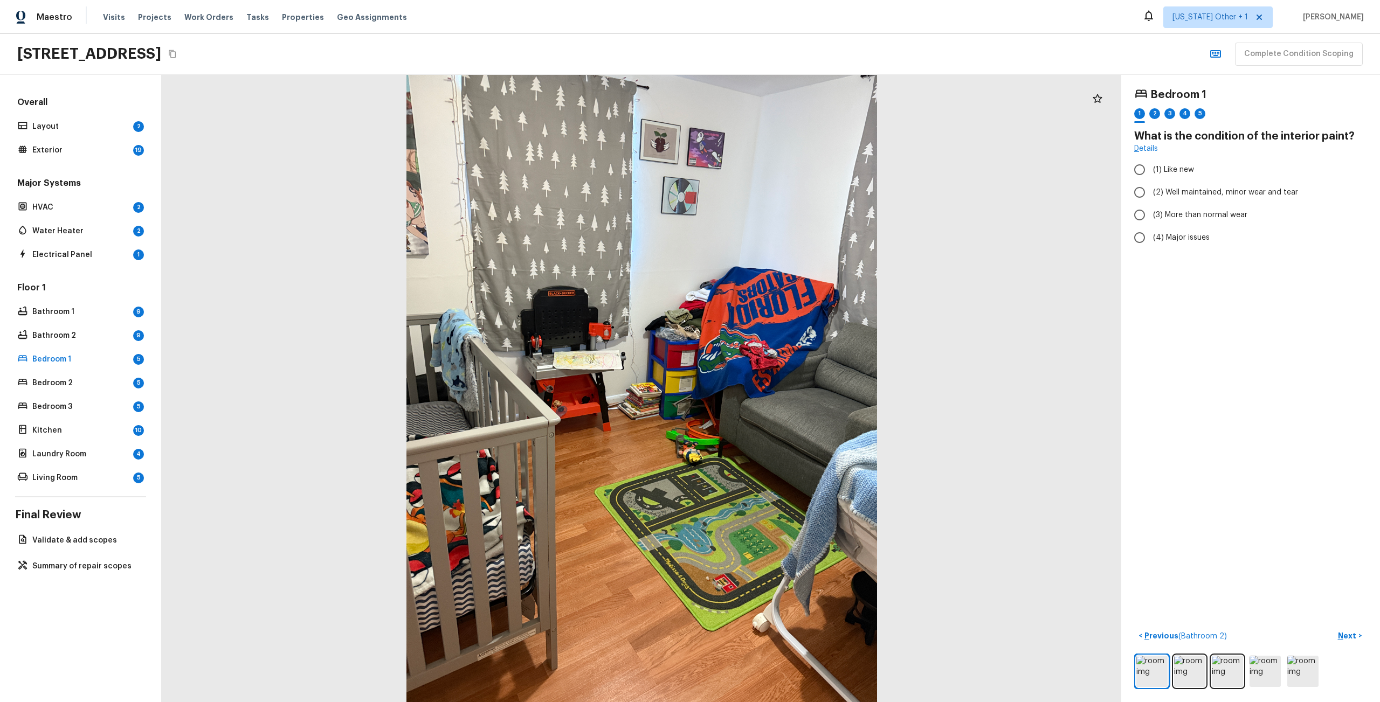
click at [91, 134] on div "Overall Layout 2 Exterior 19" at bounding box center [80, 126] width 131 height 61
click at [88, 123] on p "Layout" at bounding box center [80, 126] width 96 height 11
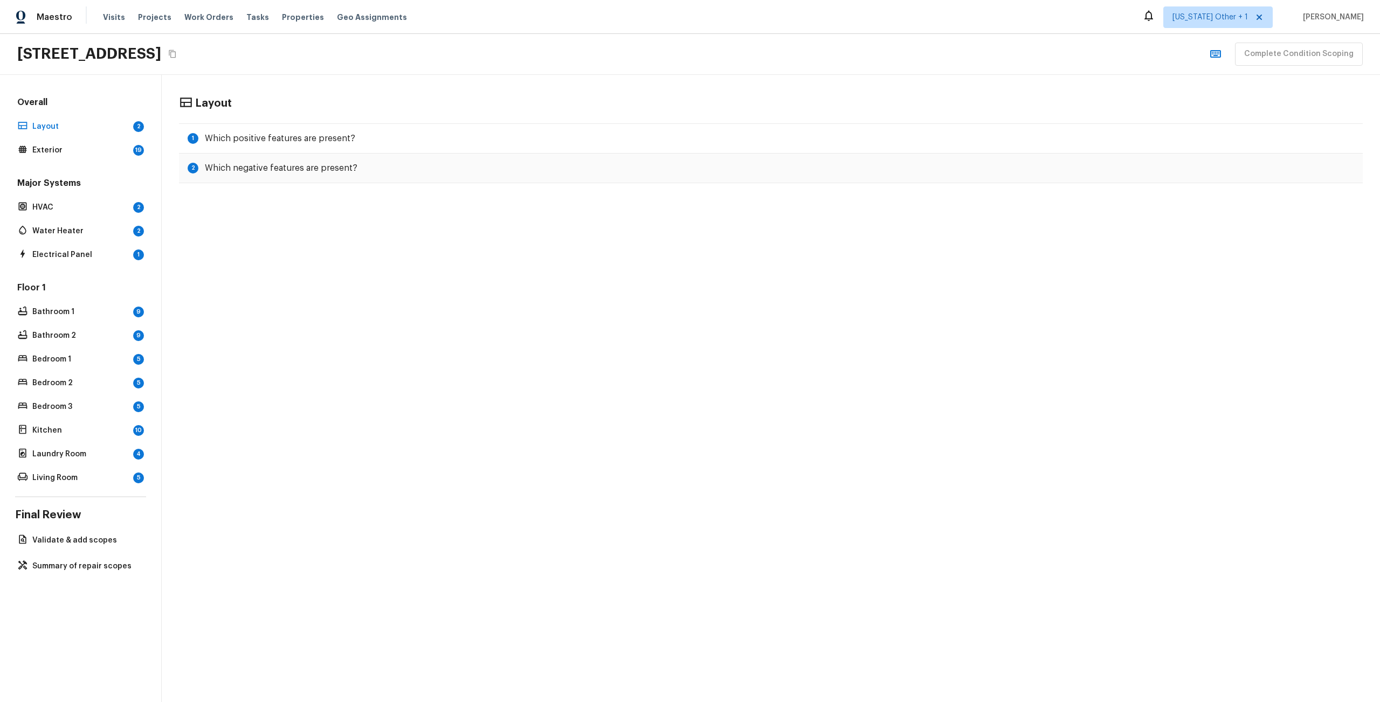
click at [365, 123] on div "Layout 1 Which positive features are present? 2 Which negative features are pre…" at bounding box center [771, 140] width 1218 height 130
click at [362, 154] on div "2 Which negative features are present?" at bounding box center [771, 169] width 1184 height 30
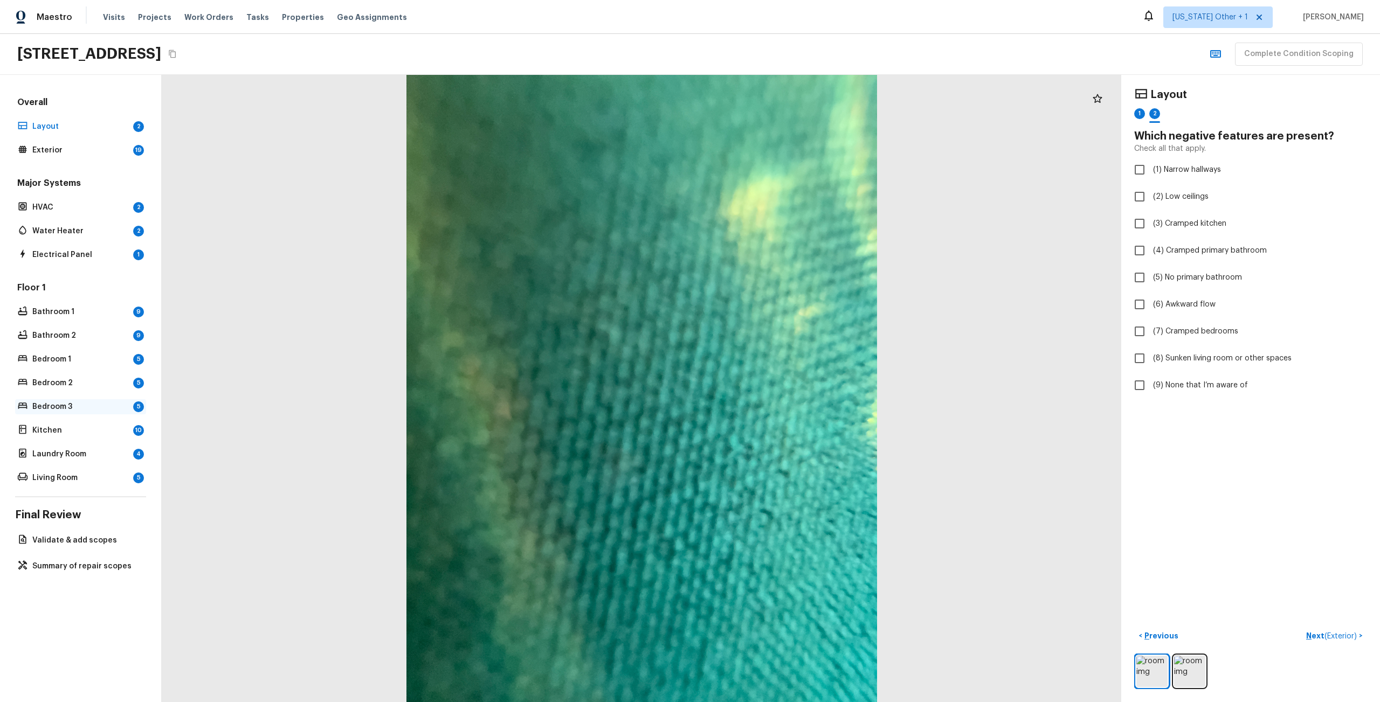
click at [64, 408] on p "Bedroom 3" at bounding box center [80, 407] width 96 height 11
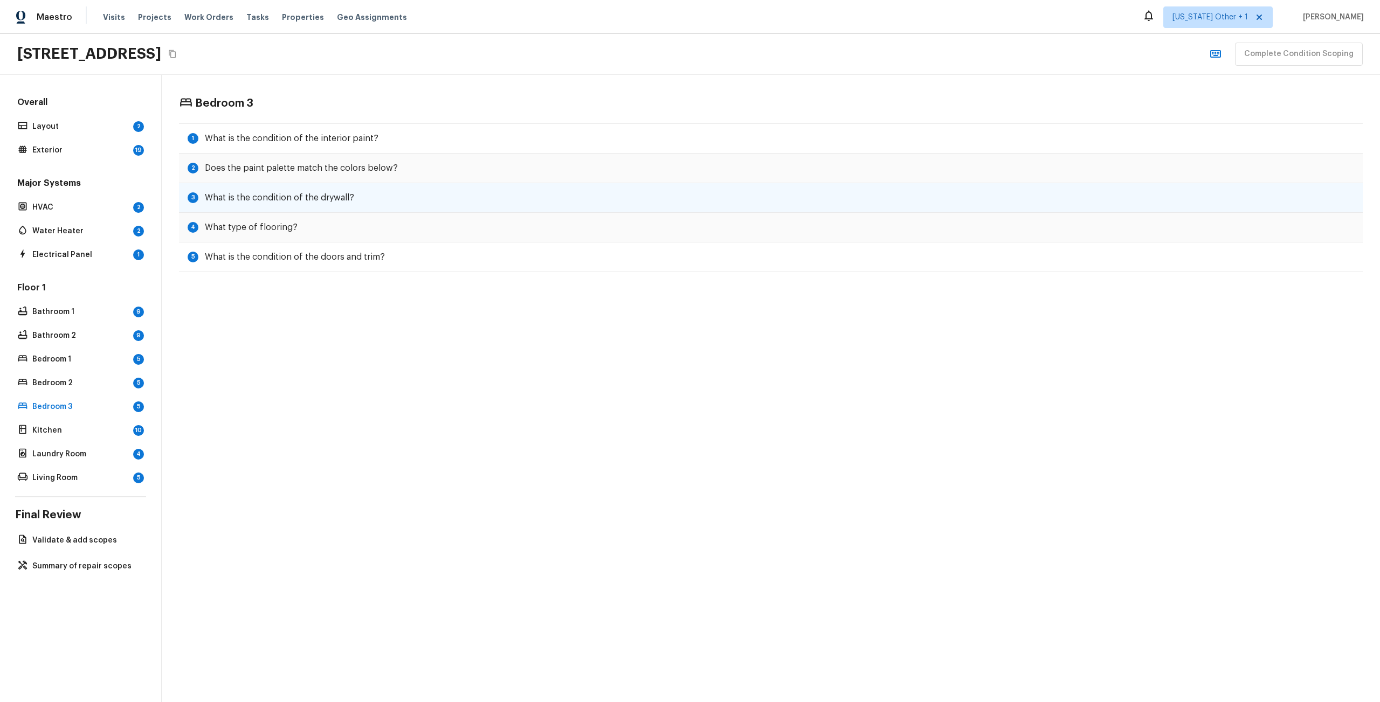
click at [232, 194] on h5 "What is the condition of the drywall?" at bounding box center [279, 198] width 149 height 12
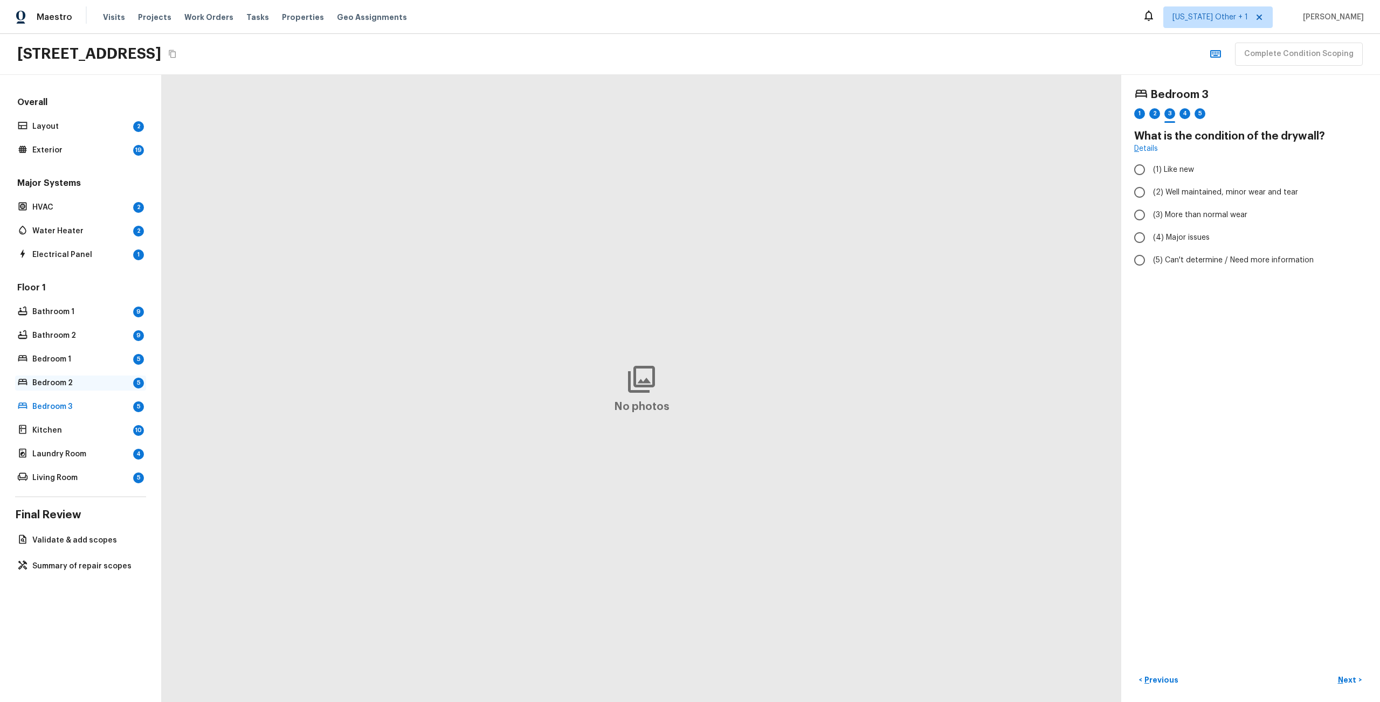
click at [89, 389] on div "Bedroom 2 5" at bounding box center [80, 383] width 131 height 15
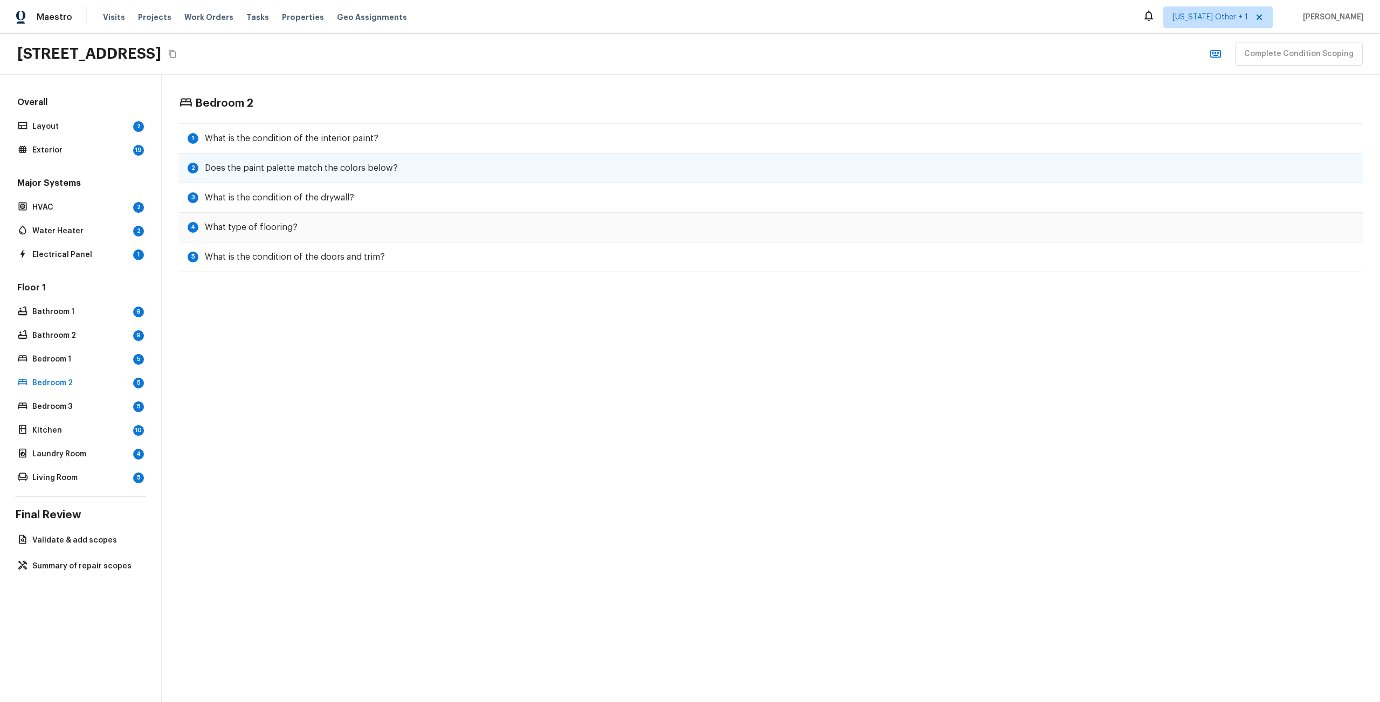
click at [235, 176] on div "2 Does the paint palette match the colors below?" at bounding box center [771, 169] width 1184 height 30
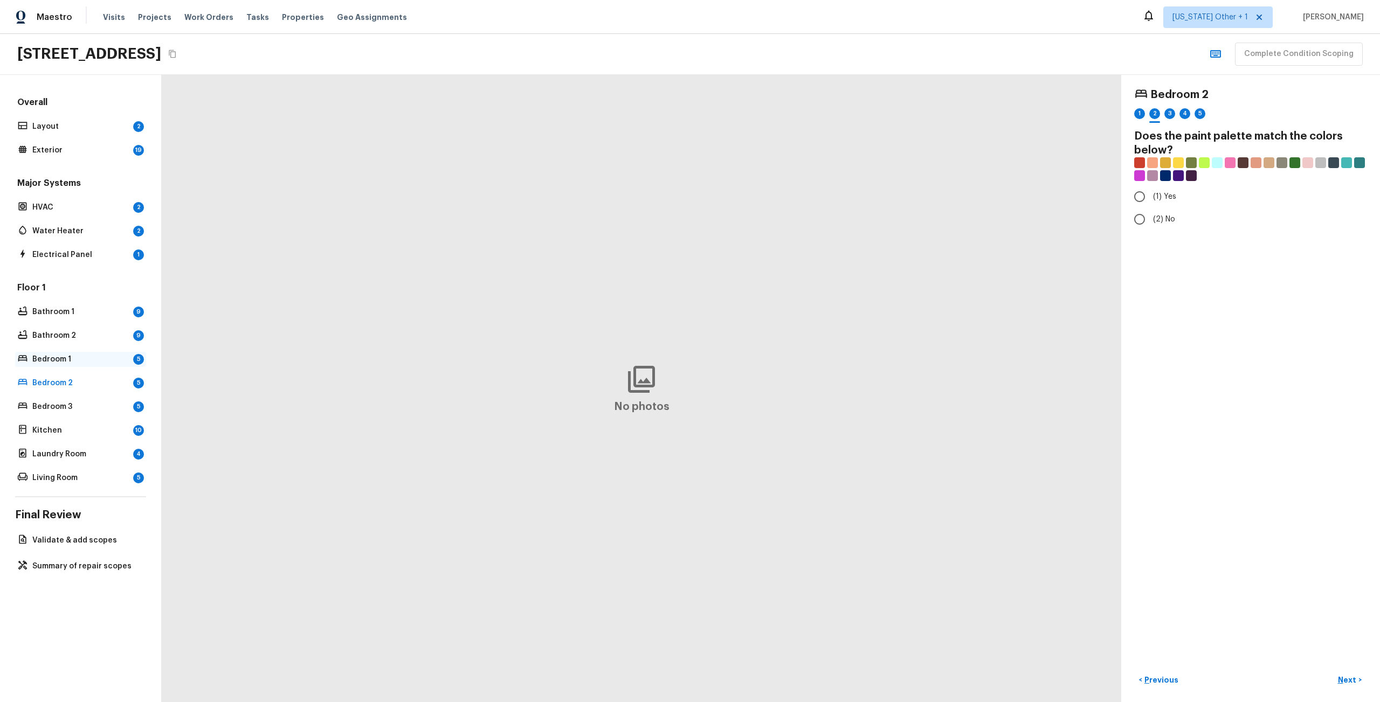
click at [65, 366] on div "Bedroom 1 5" at bounding box center [80, 359] width 131 height 15
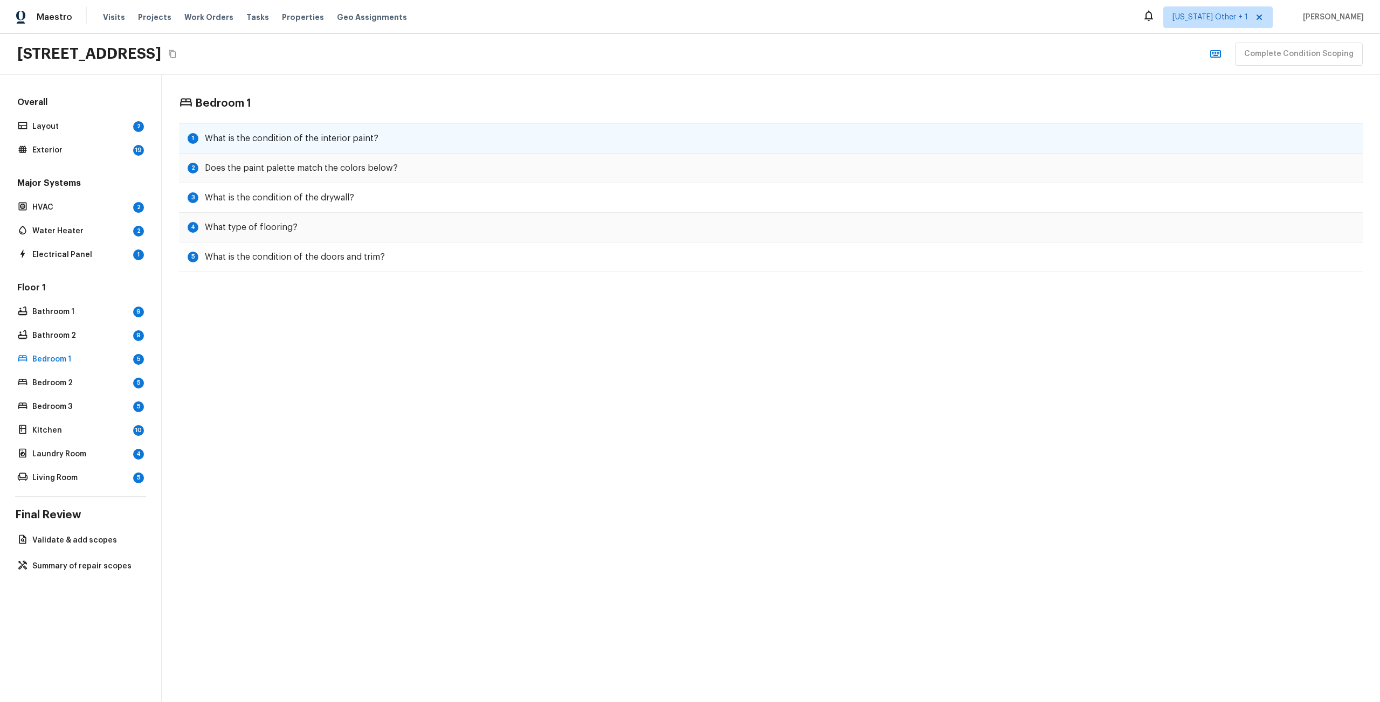
click at [247, 130] on div "1 What is the condition of the interior paint?" at bounding box center [771, 138] width 1184 height 30
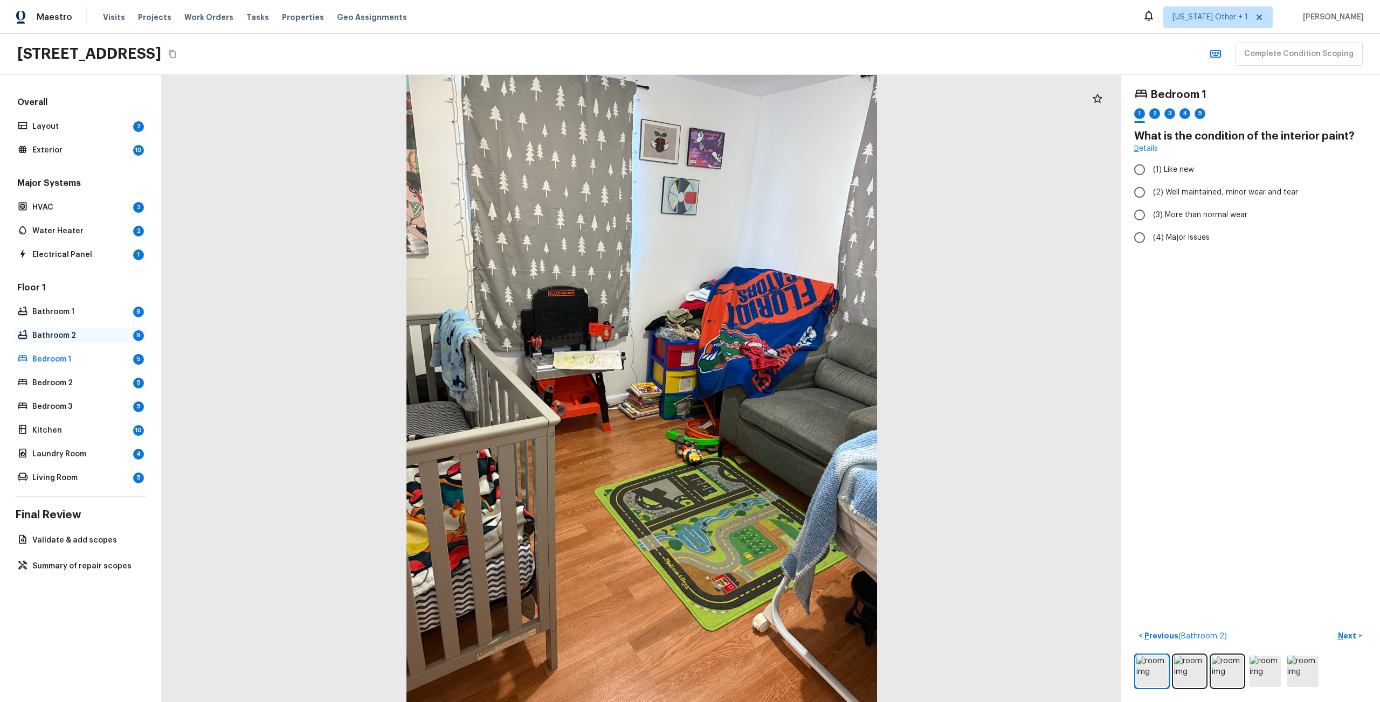
click at [72, 333] on p "Bathroom 2" at bounding box center [80, 335] width 96 height 11
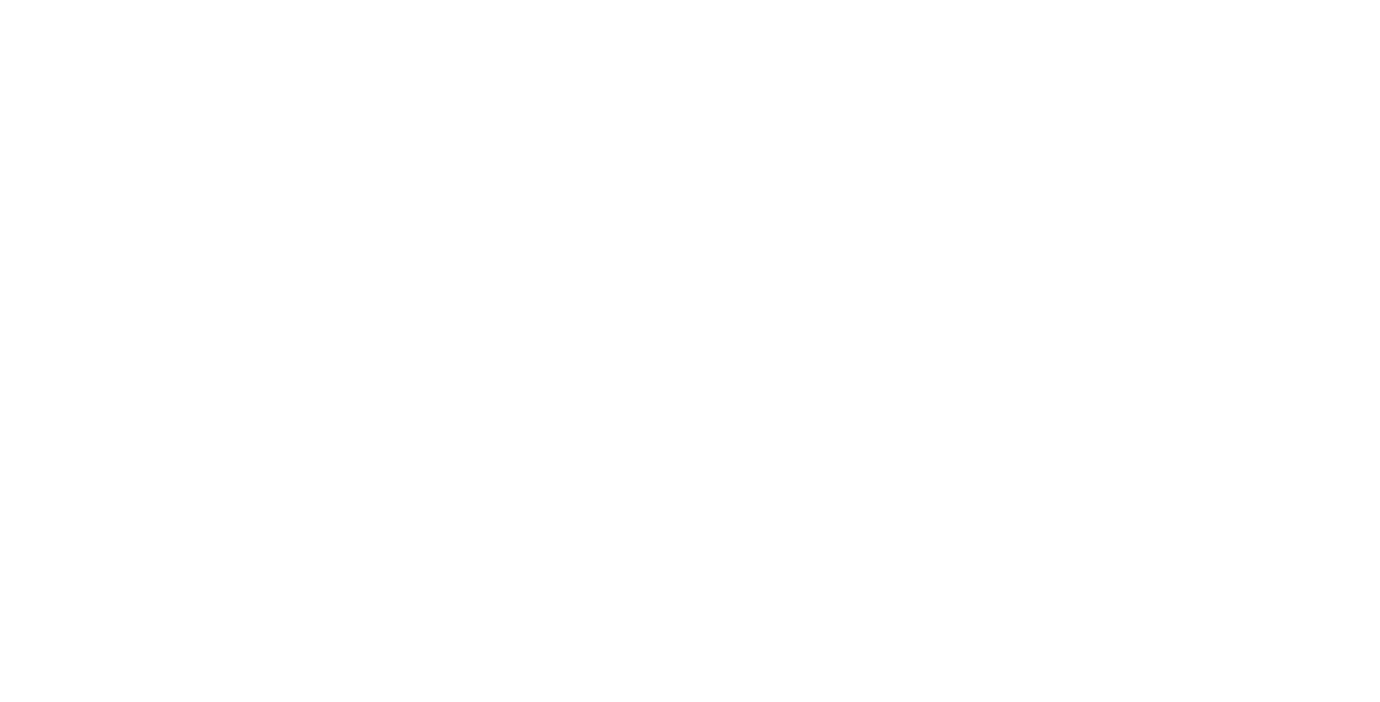
click at [399, 0] on html at bounding box center [690, 0] width 1380 height 0
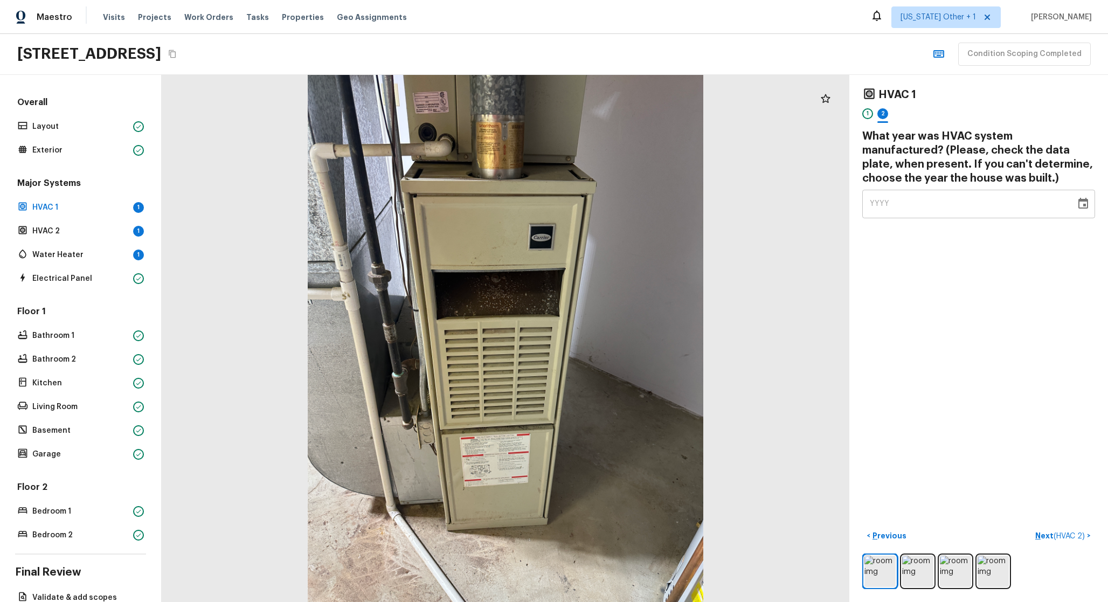
drag, startPoint x: 1011, startPoint y: 109, endPoint x: 1098, endPoint y: 103, distance: 87.5
click at [1082, 106] on div "HVAC 1 1 2" at bounding box center [978, 106] width 233 height 37
click at [85, 239] on div "Major Systems HVAC 1 1 HVAC 2 1 Water Heater 1 Electrical Panel" at bounding box center [80, 231] width 131 height 109
click at [84, 236] on div "HVAC 2 1" at bounding box center [80, 231] width 131 height 15
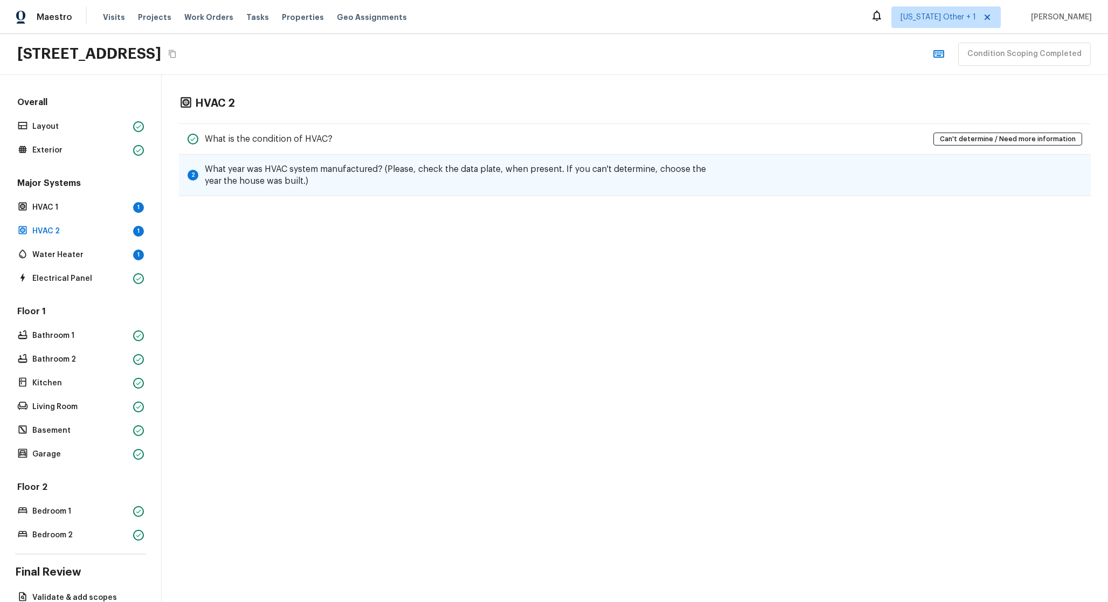
click at [259, 185] on h5 "What year was HVAC system manufactured? (Please, check the data plate, when pre…" at bounding box center [465, 175] width 520 height 24
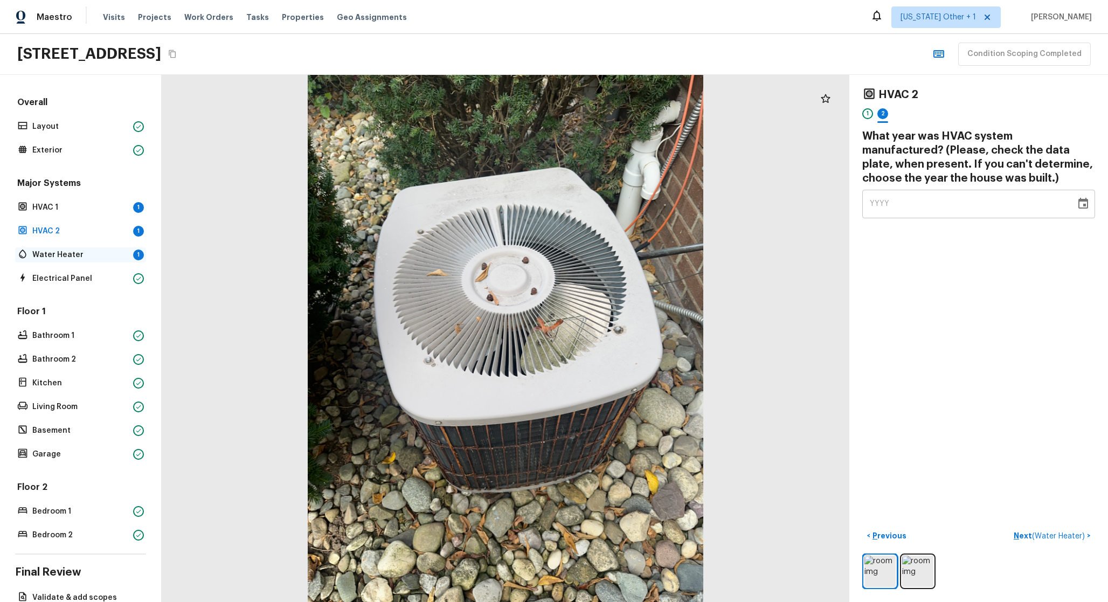
click at [74, 252] on p "Water Heater" at bounding box center [80, 255] width 96 height 11
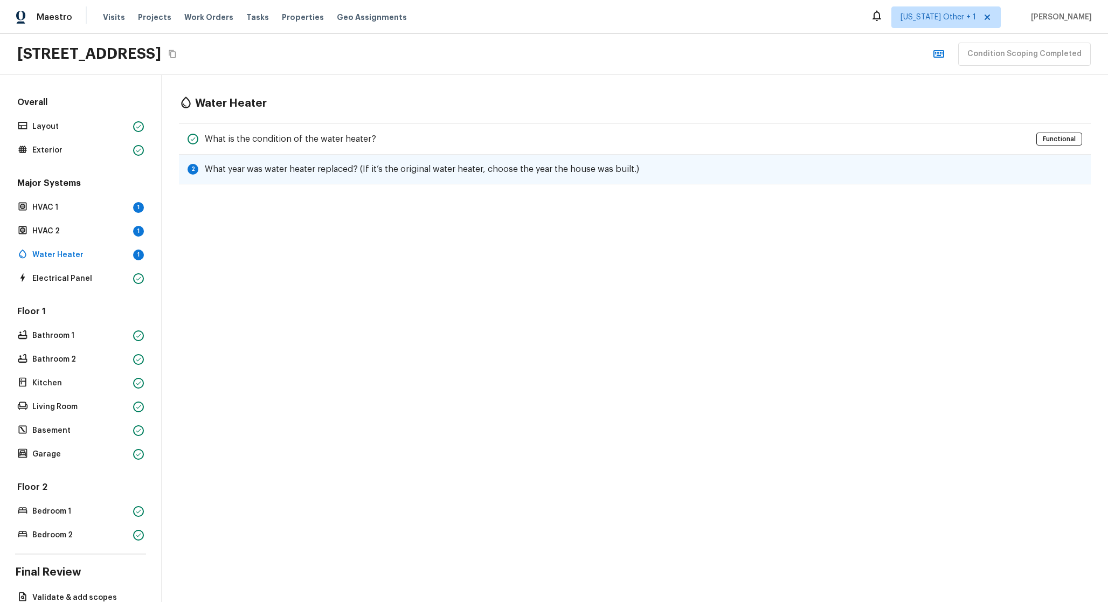
click at [267, 175] on h5 "What year was water heater replaced? (If it’s the original water heater, choose…" at bounding box center [422, 169] width 434 height 12
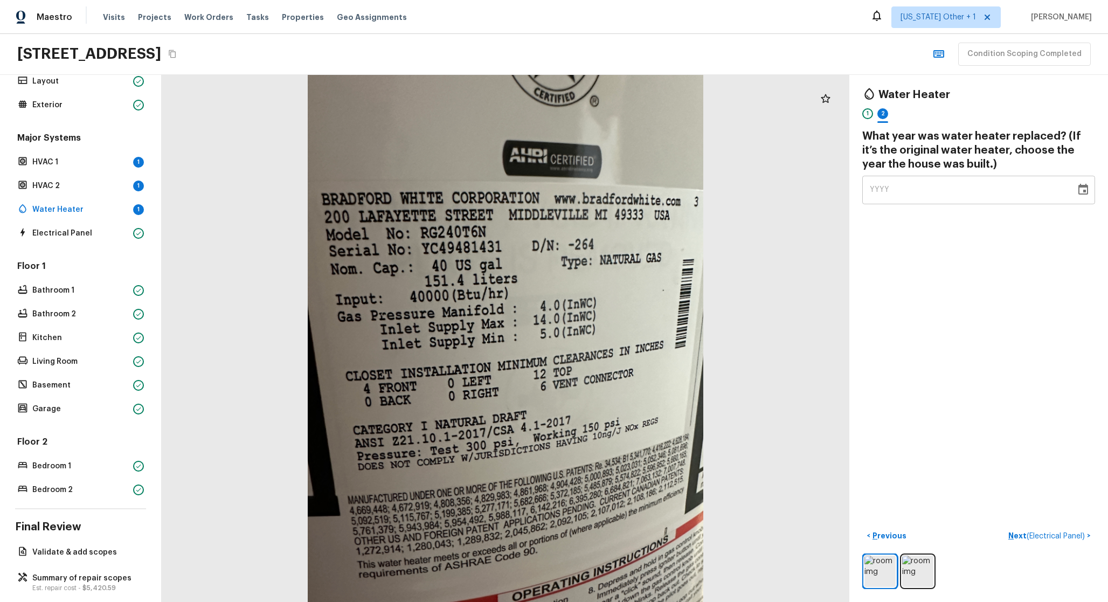
scroll to position [67, 0]
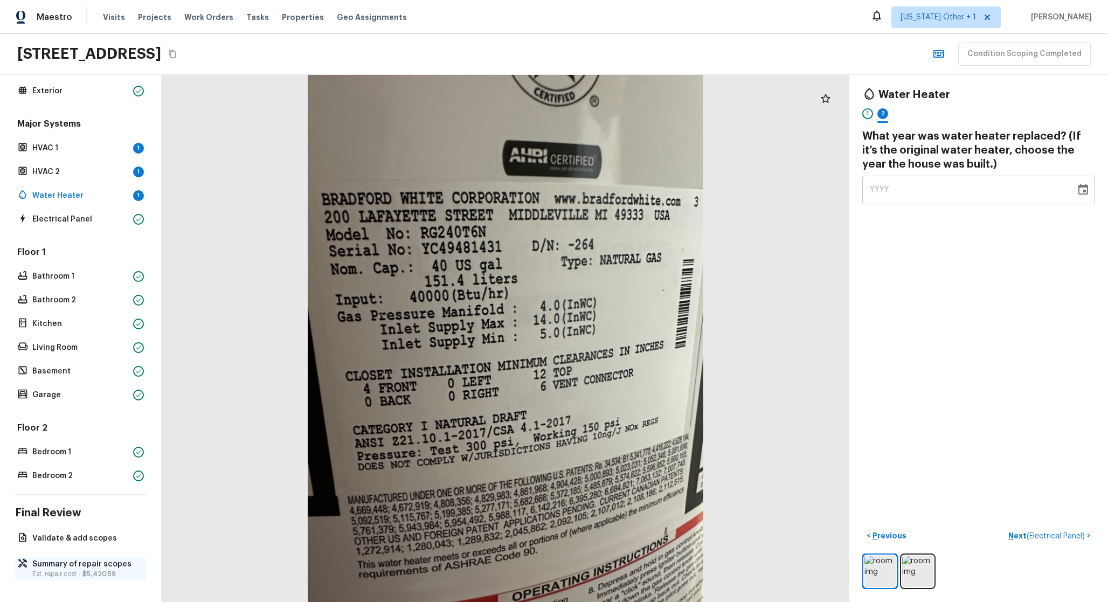
click at [91, 559] on p "Summary of repair scopes" at bounding box center [85, 564] width 107 height 11
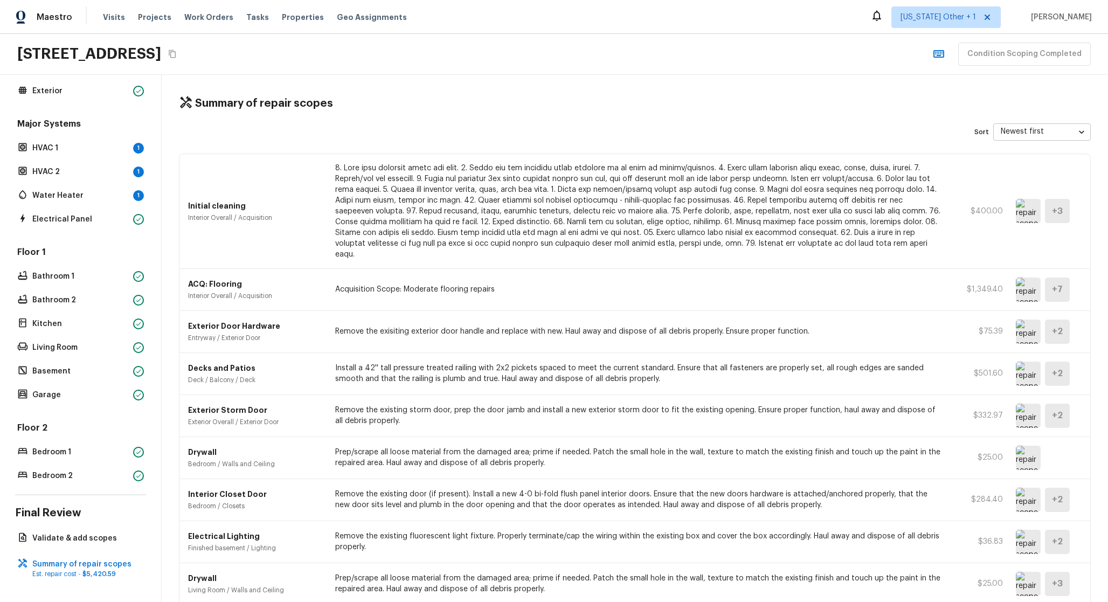
click at [1030, 209] on img at bounding box center [1028, 211] width 25 height 24
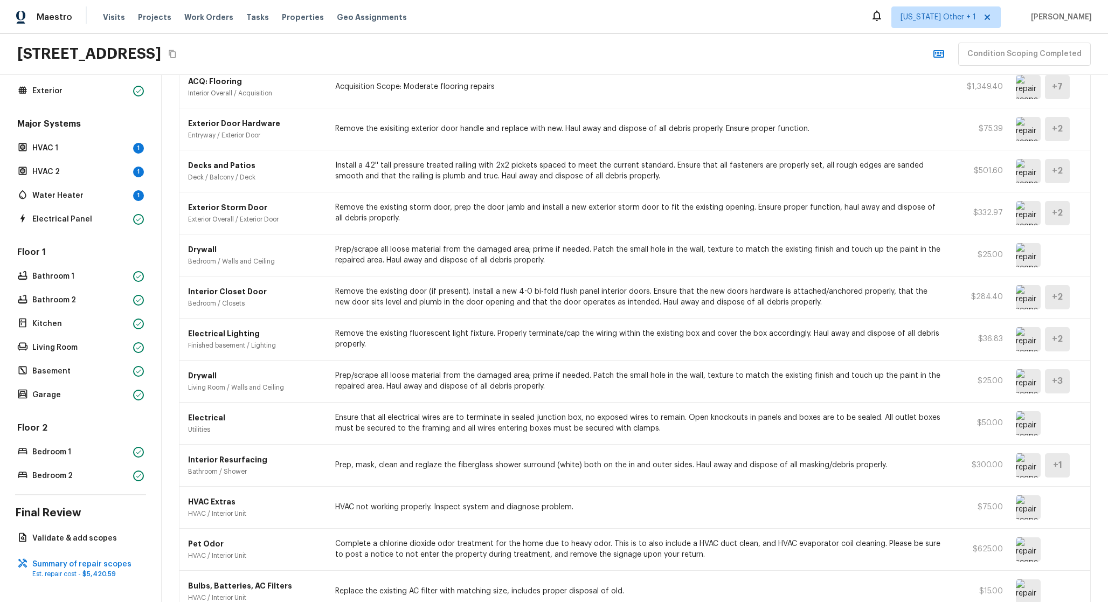
scroll to position [54, 0]
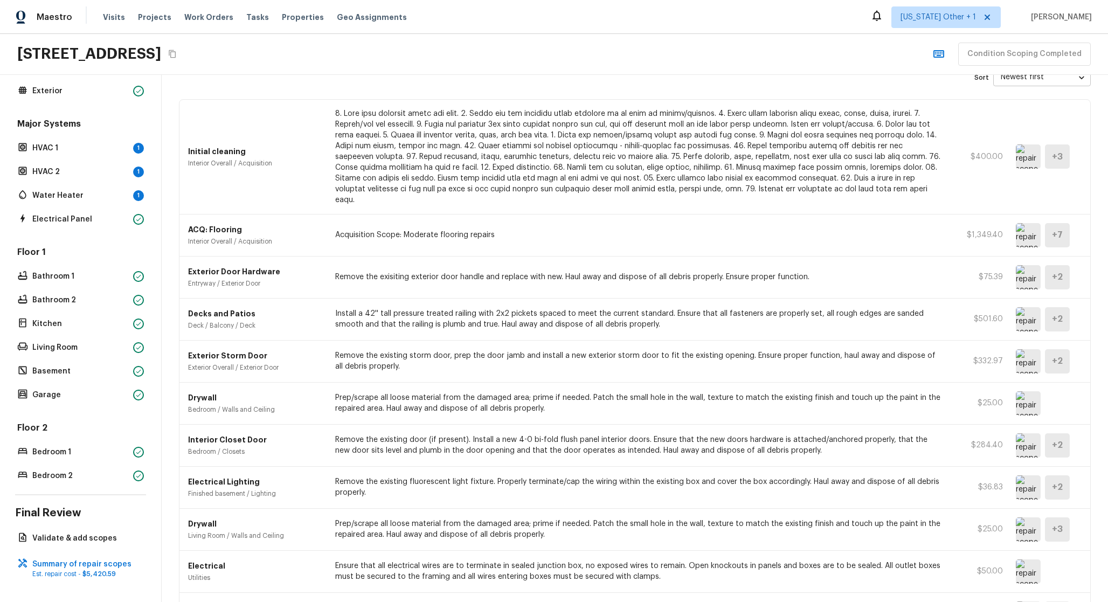
click at [1019, 227] on img at bounding box center [1028, 235] width 25 height 24
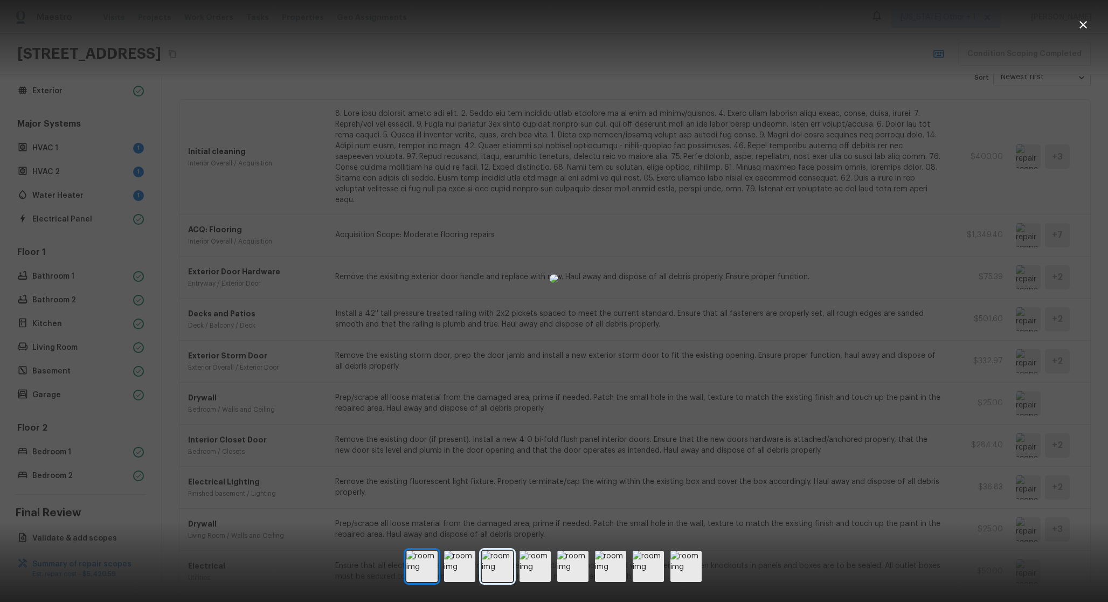
click at [483, 568] on img at bounding box center [497, 566] width 31 height 31
click at [489, 569] on img at bounding box center [497, 566] width 31 height 31
click at [526, 567] on img at bounding box center [535, 566] width 31 height 31
click at [555, 569] on div at bounding box center [553, 566] width 295 height 31
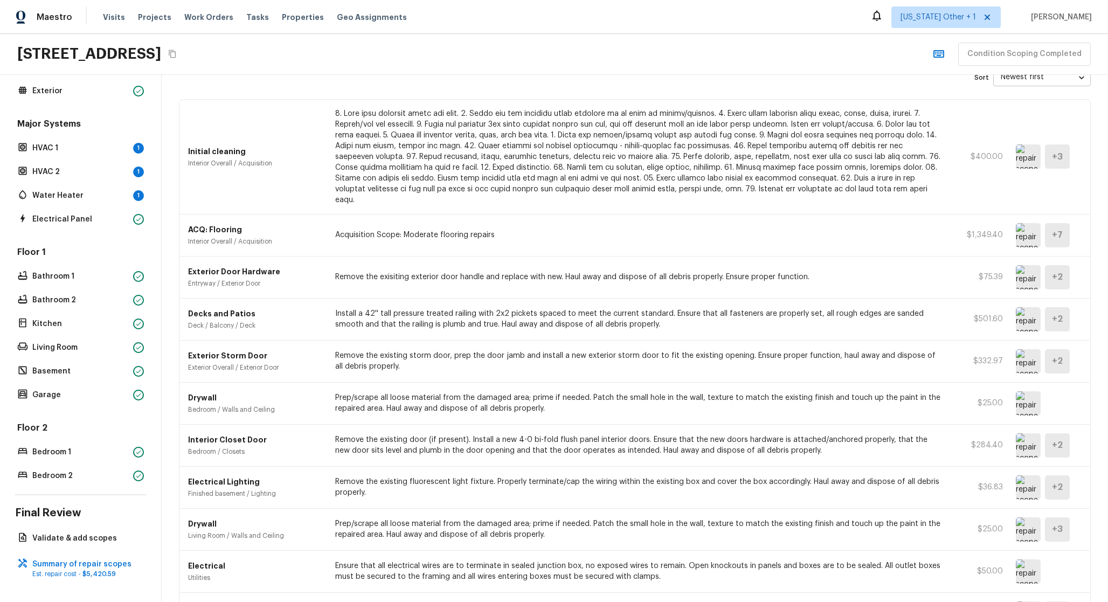
click at [1030, 223] on img at bounding box center [1028, 235] width 25 height 24
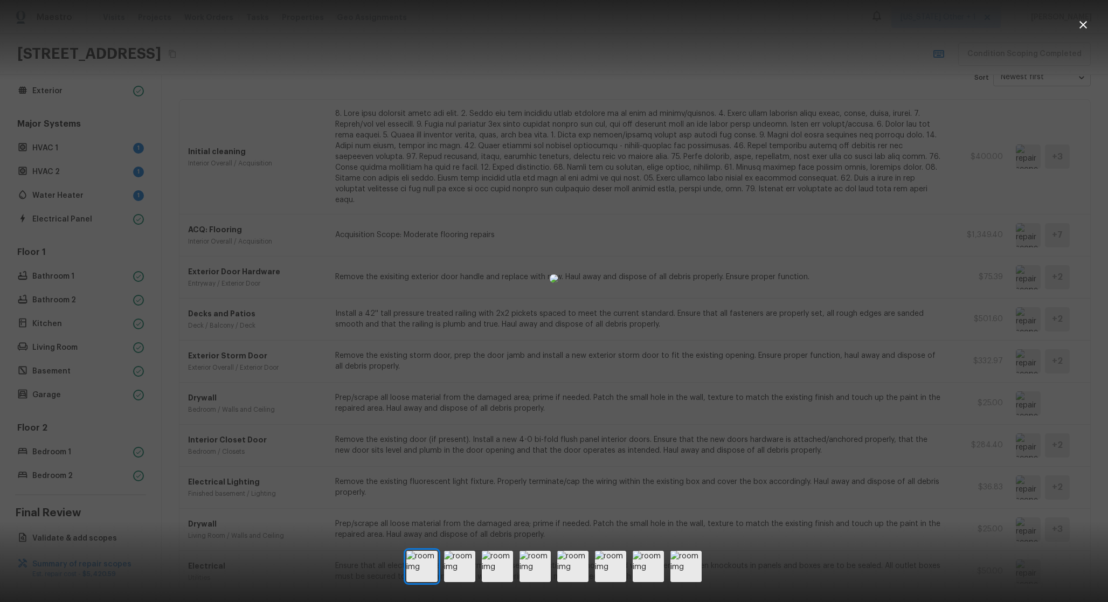
click at [626, 555] on div at bounding box center [553, 566] width 295 height 31
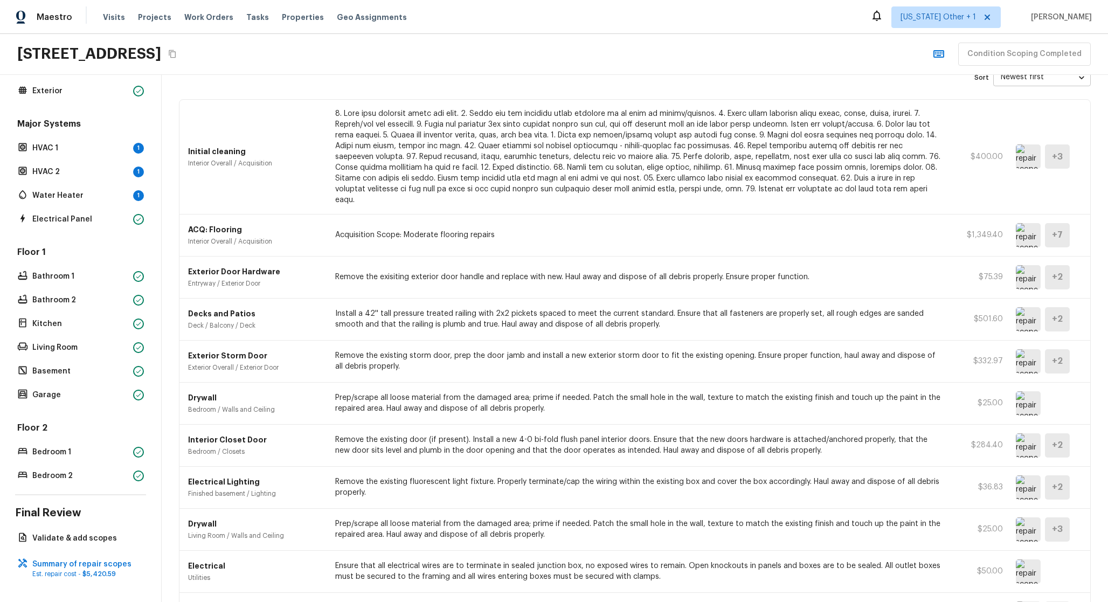
click at [1018, 443] on img at bounding box center [1028, 445] width 25 height 24
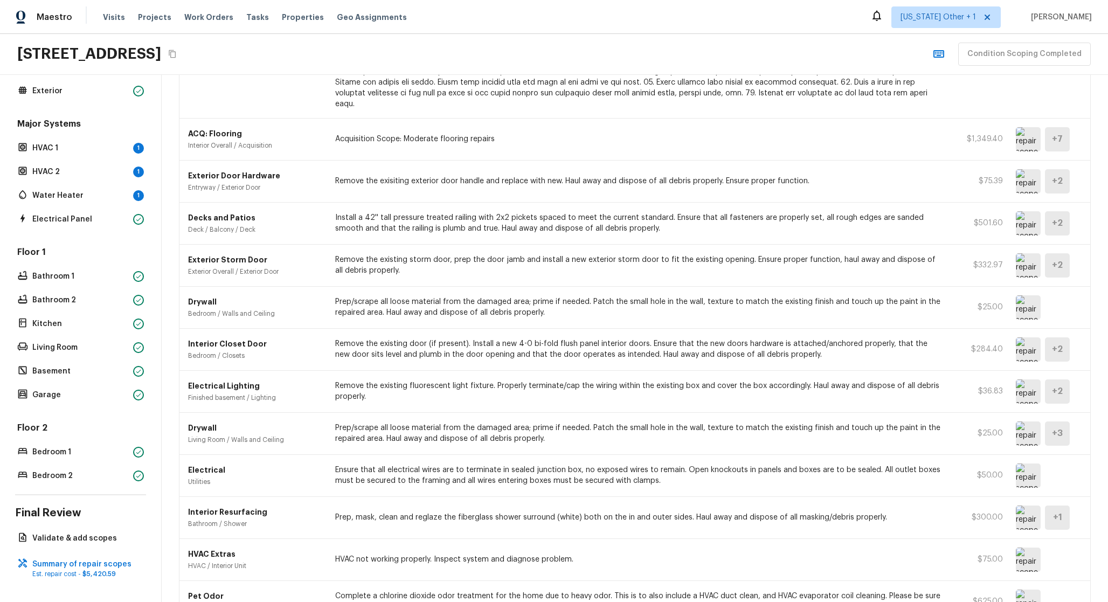
scroll to position [0, 0]
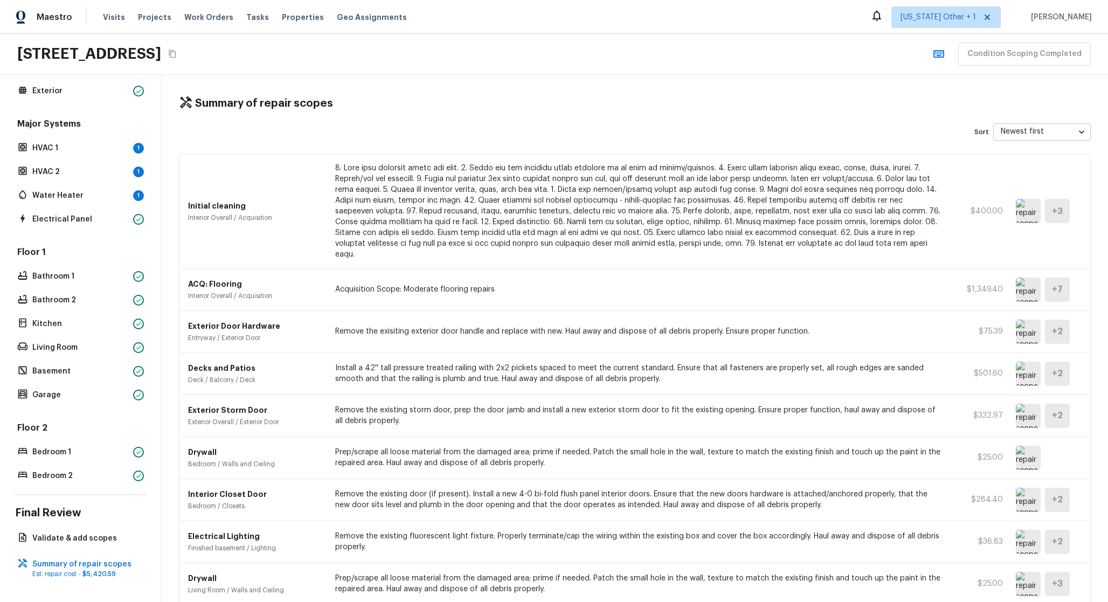
click at [733, 405] on p "Remove the existing storm door, prep the door jamb and install a new exterior s…" at bounding box center [638, 416] width 606 height 22
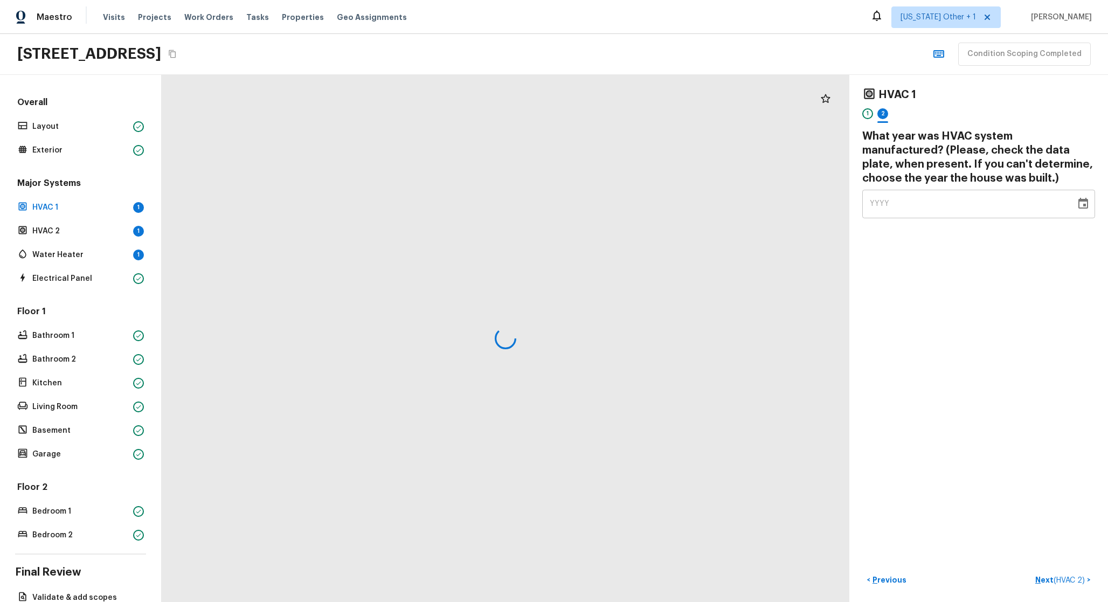
scroll to position [67, 0]
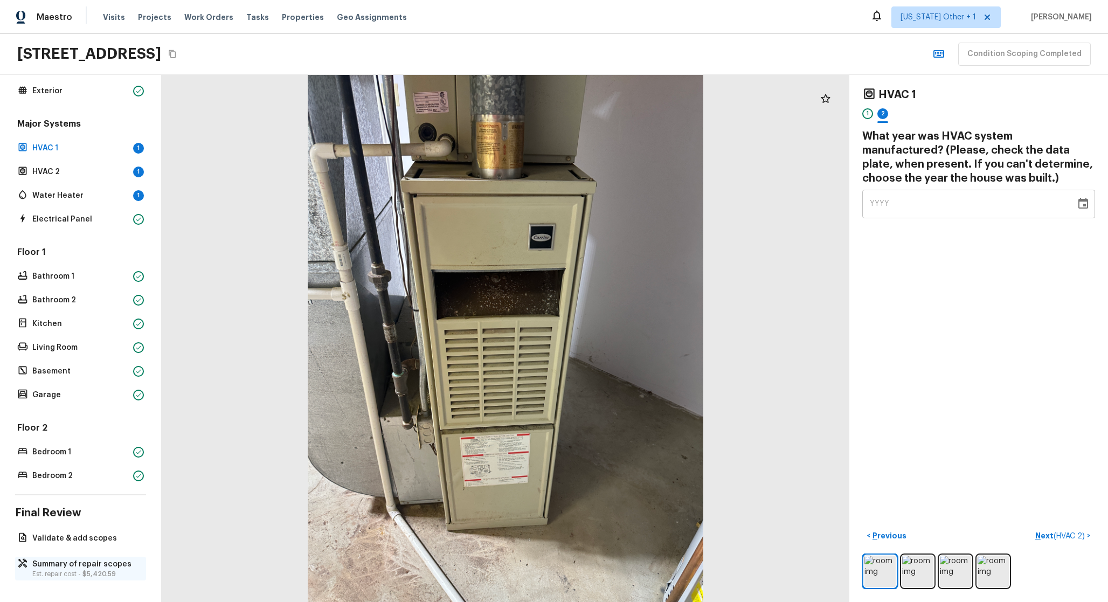
click at [93, 571] on span "$5,420.59" at bounding box center [98, 574] width 33 height 6
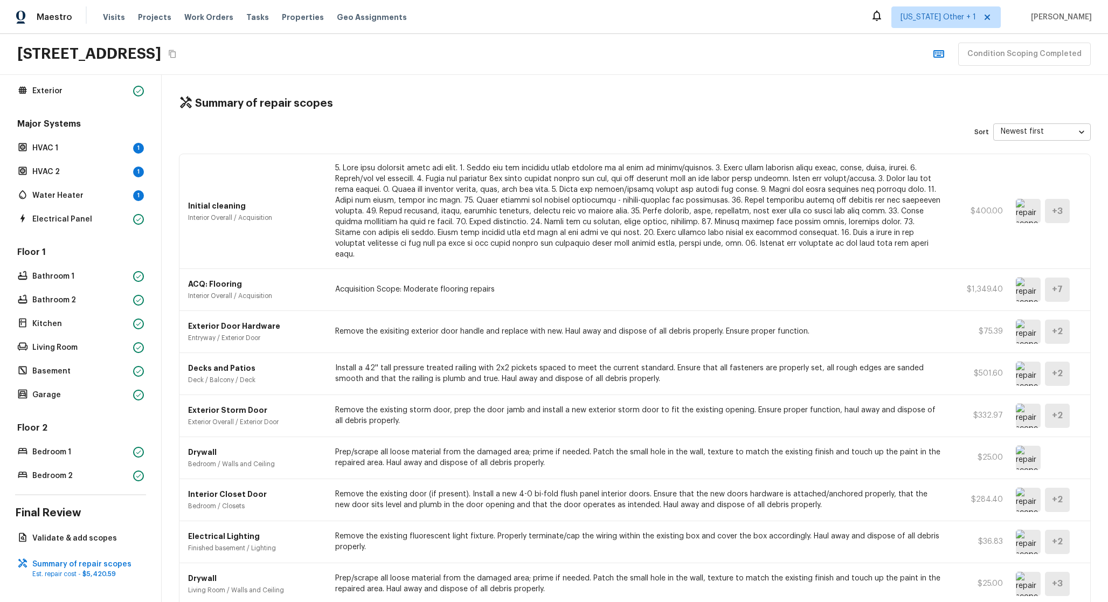
click at [1016, 283] on img at bounding box center [1028, 290] width 25 height 24
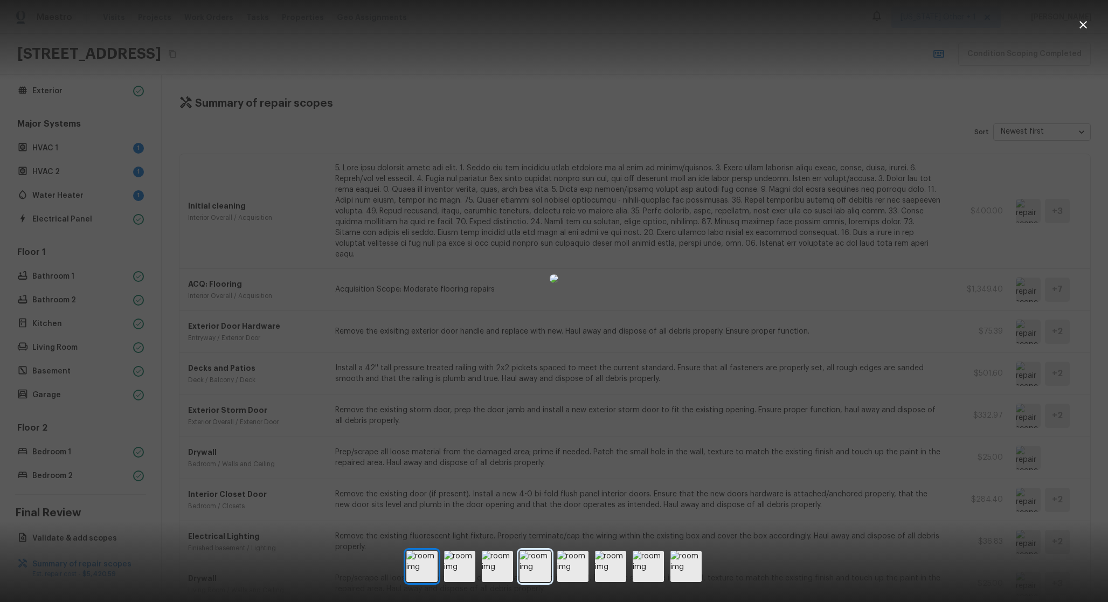
click at [533, 556] on img at bounding box center [535, 566] width 31 height 31
click at [575, 561] on img at bounding box center [572, 566] width 31 height 31
click at [611, 561] on img at bounding box center [610, 566] width 31 height 31
click at [641, 561] on img at bounding box center [648, 566] width 31 height 31
click at [897, 111] on div at bounding box center [554, 278] width 1108 height 522
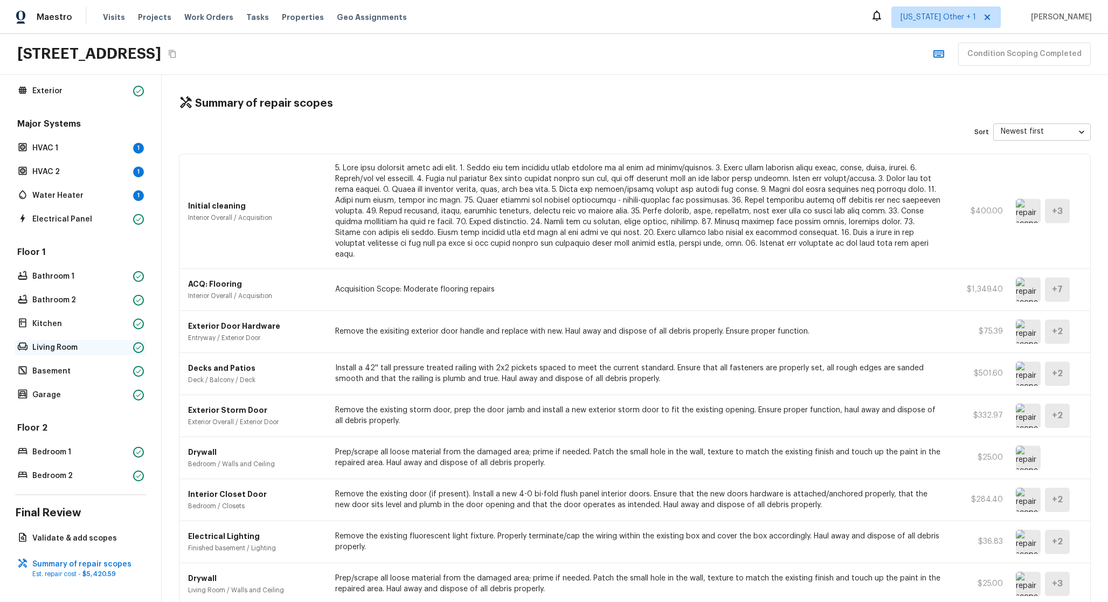
click at [104, 346] on div "Living Room" at bounding box center [80, 347] width 131 height 15
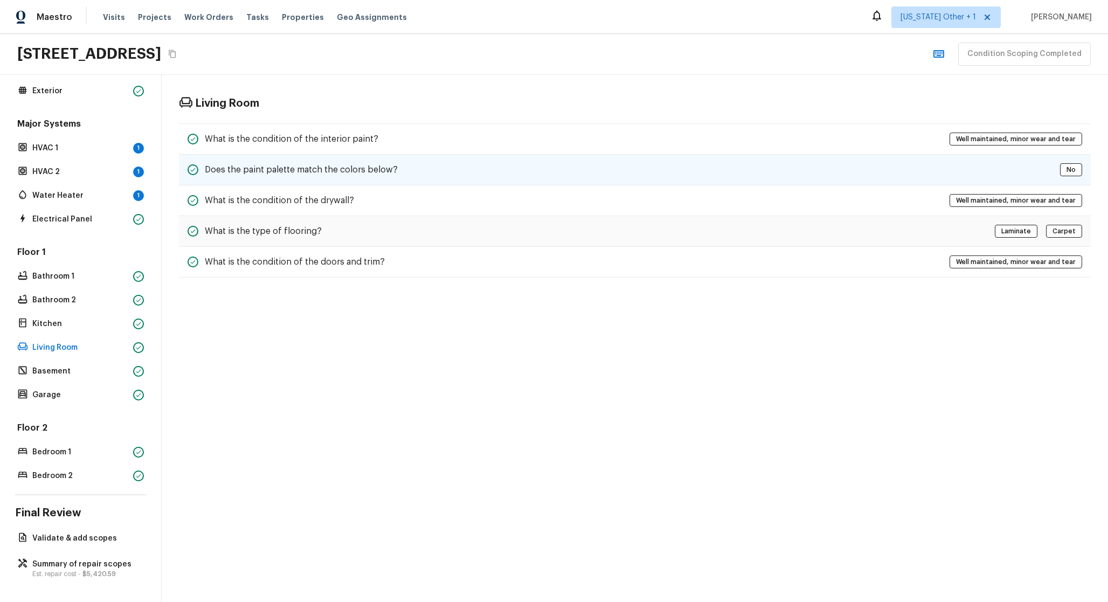
click at [342, 167] on h5 "Does the paint palette match the colors below?" at bounding box center [301, 170] width 193 height 12
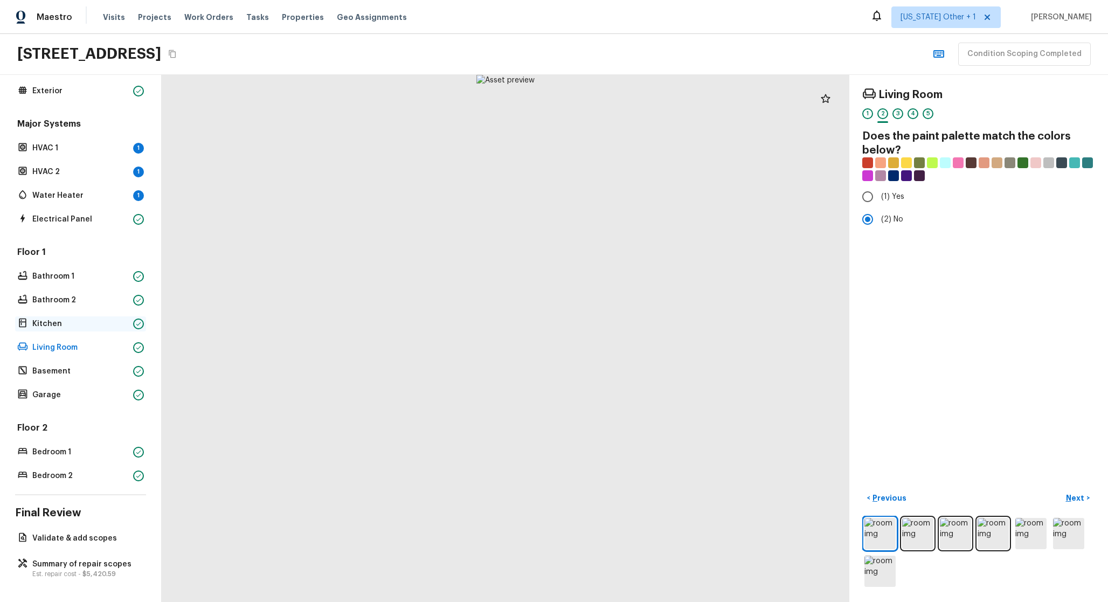
click at [71, 319] on p "Kitchen" at bounding box center [80, 324] width 96 height 11
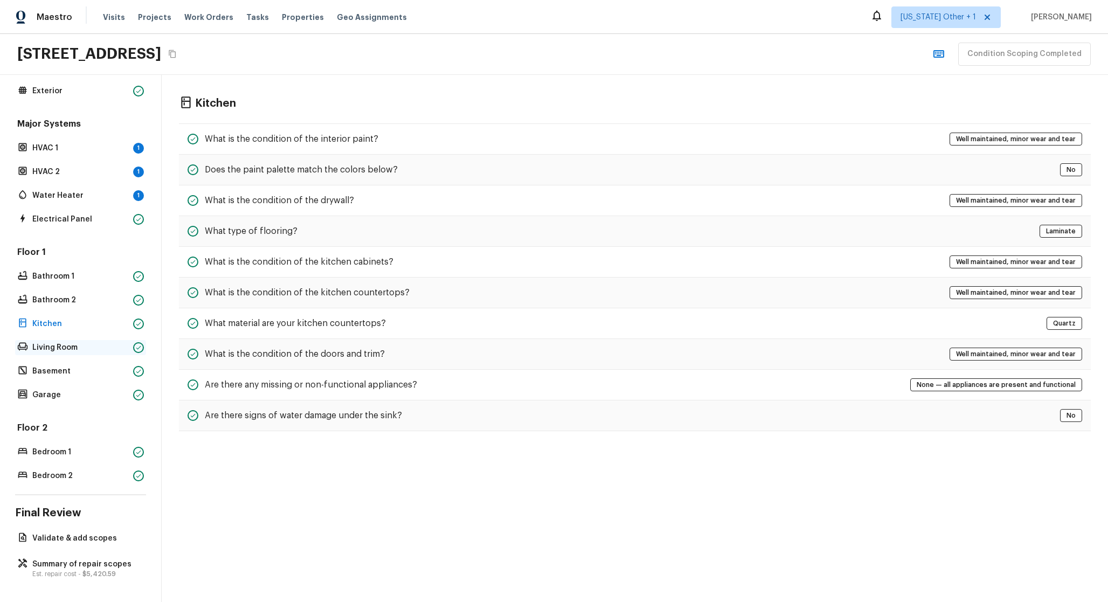
click at [80, 342] on p "Living Room" at bounding box center [80, 347] width 96 height 11
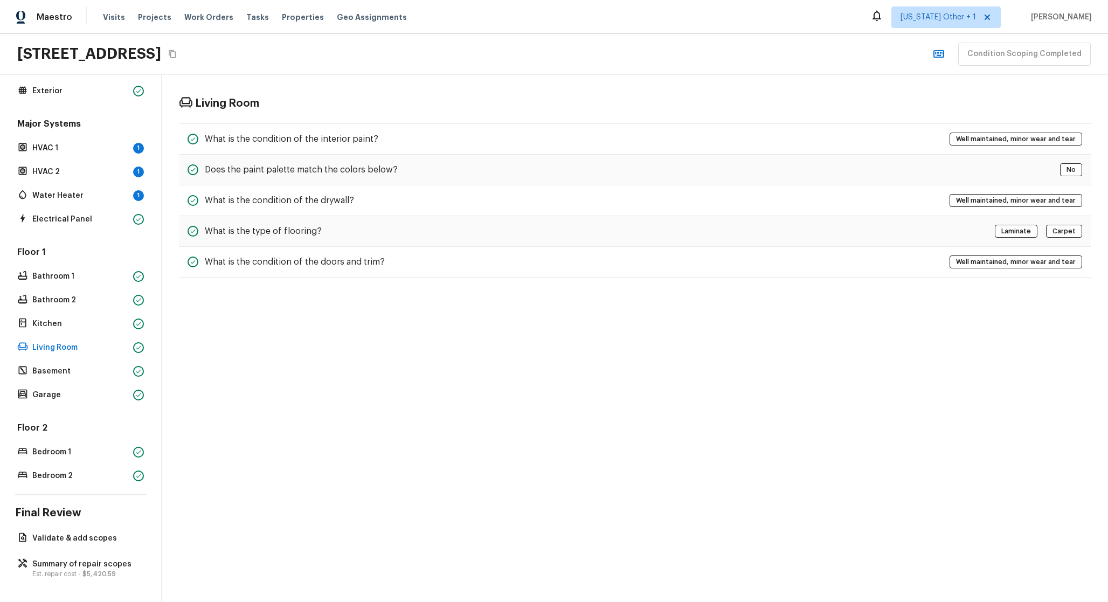
click at [81, 371] on div "Floor 1 Bathroom 1 Bathroom 2 Kitchen Living Room Basement Garage" at bounding box center [80, 324] width 131 height 156
click at [80, 369] on div "Basement" at bounding box center [80, 371] width 131 height 15
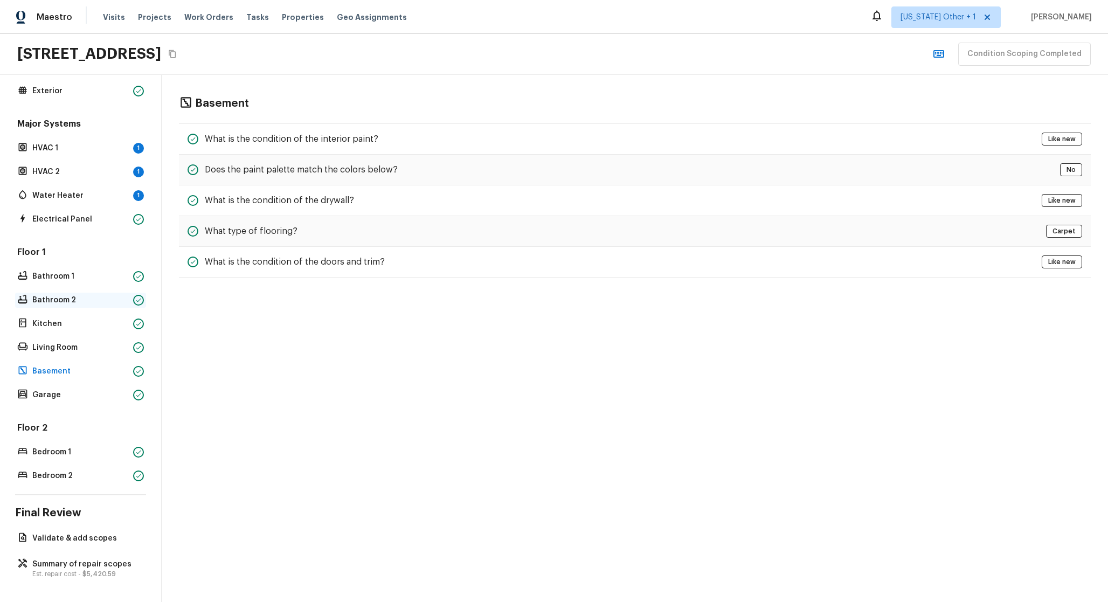
click at [75, 296] on p "Bathroom 2" at bounding box center [80, 300] width 96 height 11
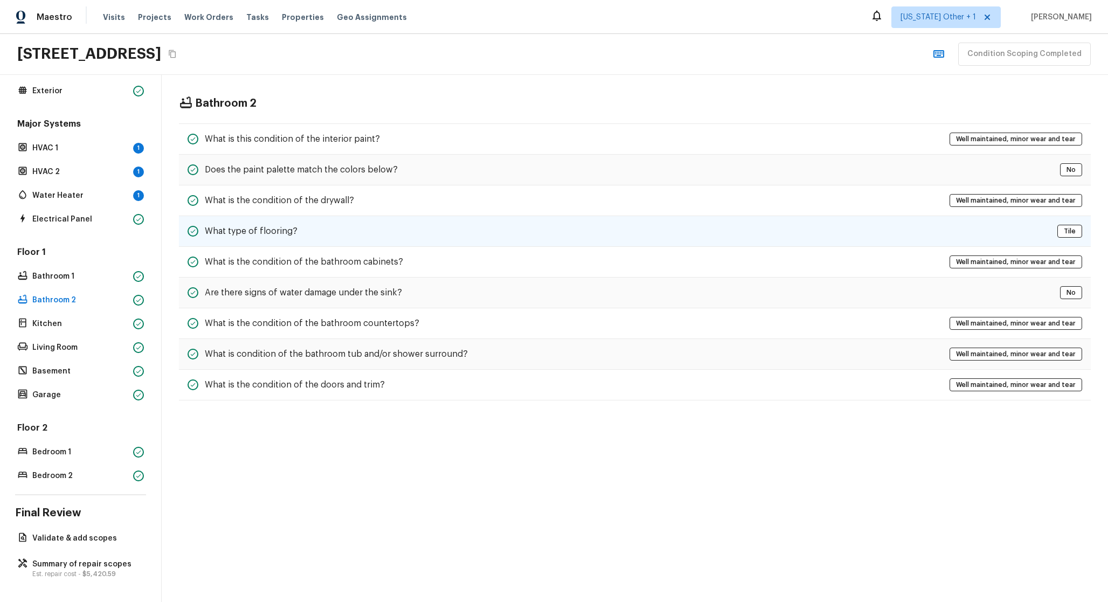
click at [287, 226] on h5 "What type of flooring?" at bounding box center [251, 231] width 93 height 12
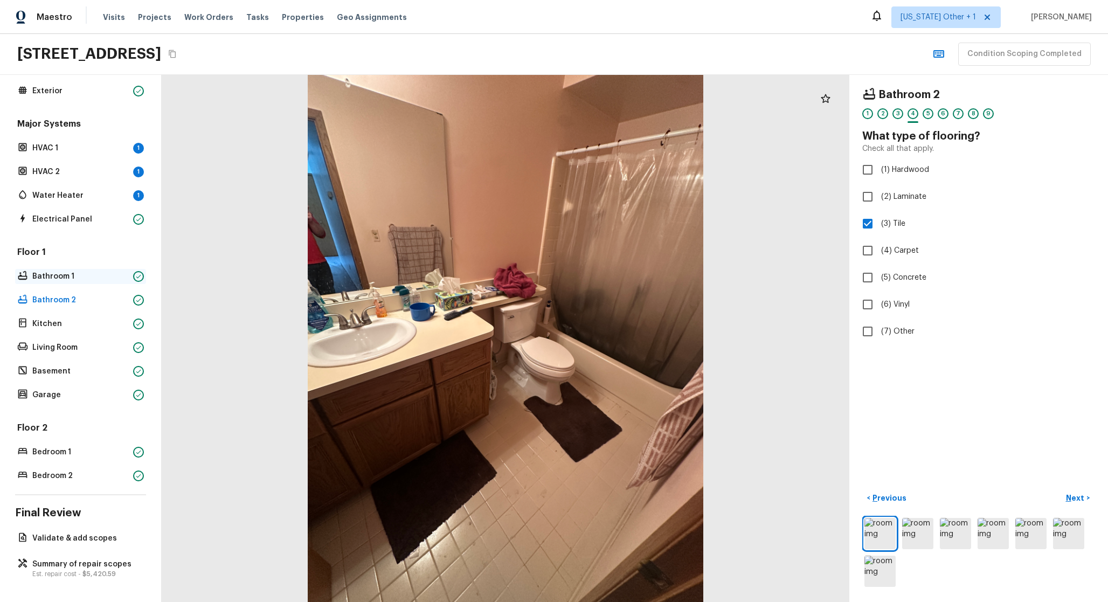
click at [81, 271] on p "Bathroom 1" at bounding box center [80, 276] width 96 height 11
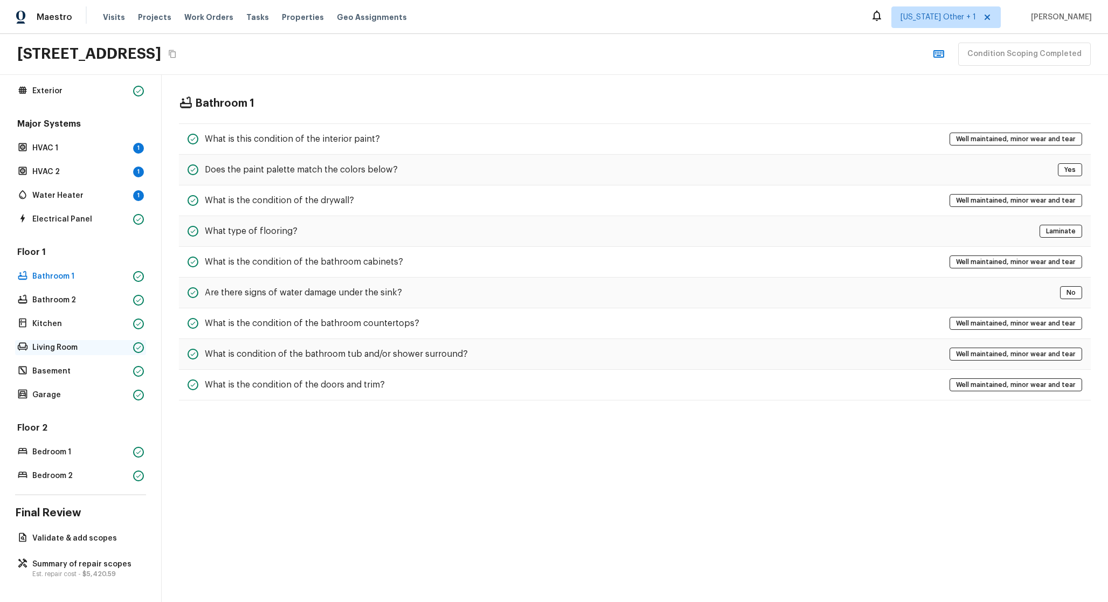
click at [82, 342] on p "Living Room" at bounding box center [80, 347] width 96 height 11
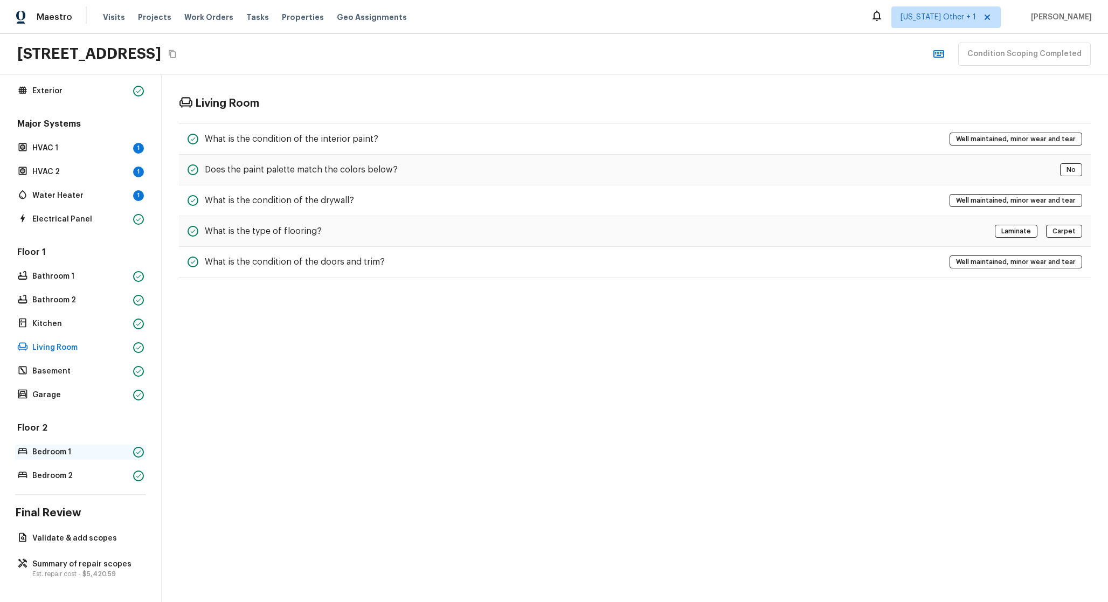
click at [118, 447] on p "Bedroom 1" at bounding box center [80, 452] width 96 height 11
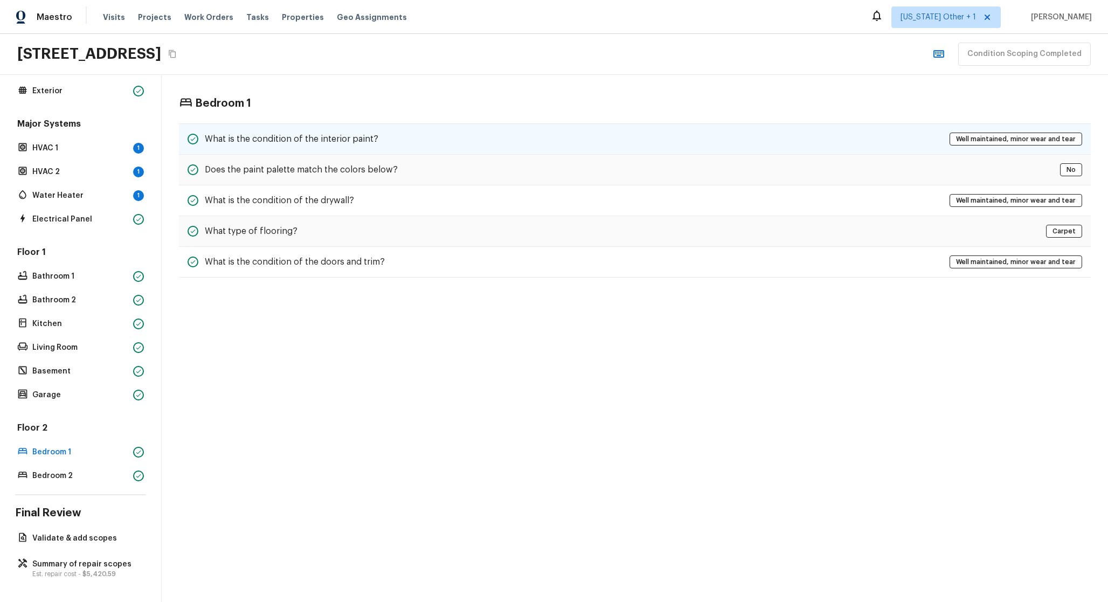
click at [280, 139] on h5 "What is the condition of the interior paint?" at bounding box center [292, 139] width 174 height 12
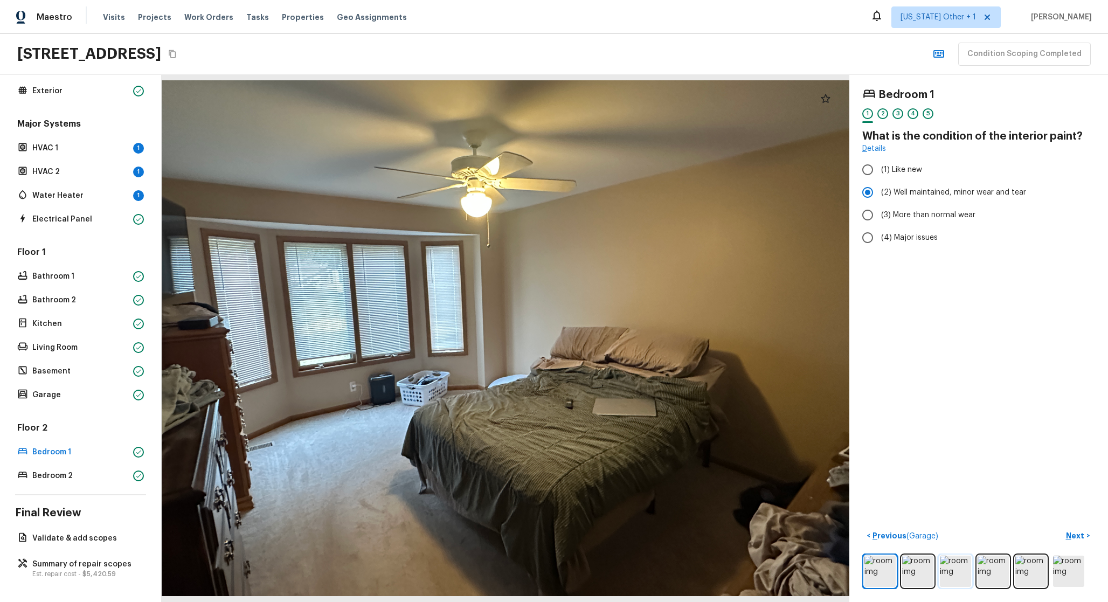
click at [941, 570] on img at bounding box center [955, 571] width 31 height 31
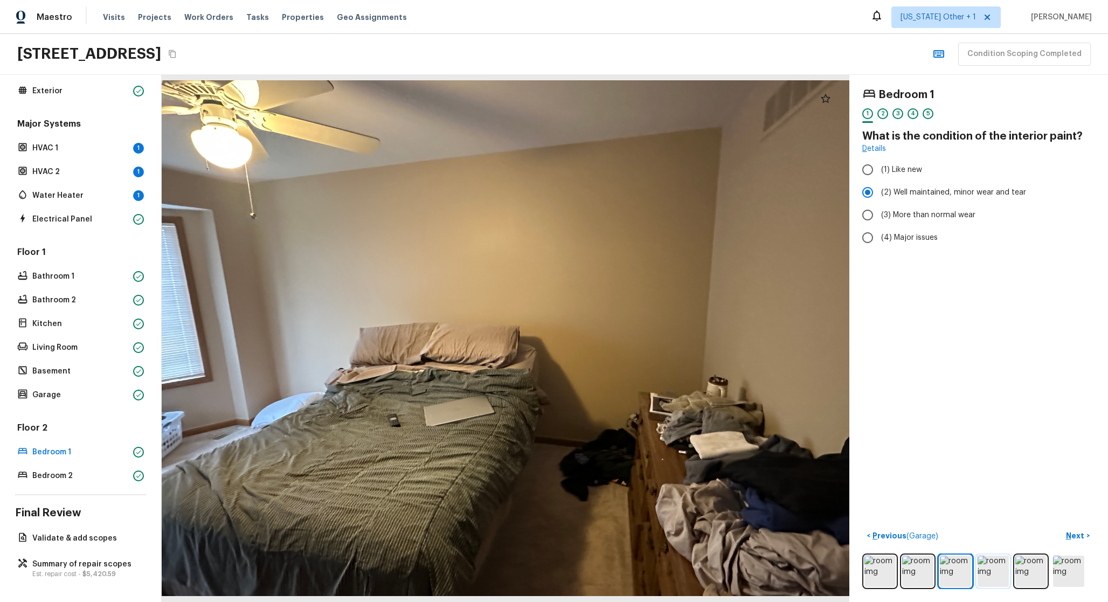
click at [978, 565] on img at bounding box center [993, 571] width 31 height 31
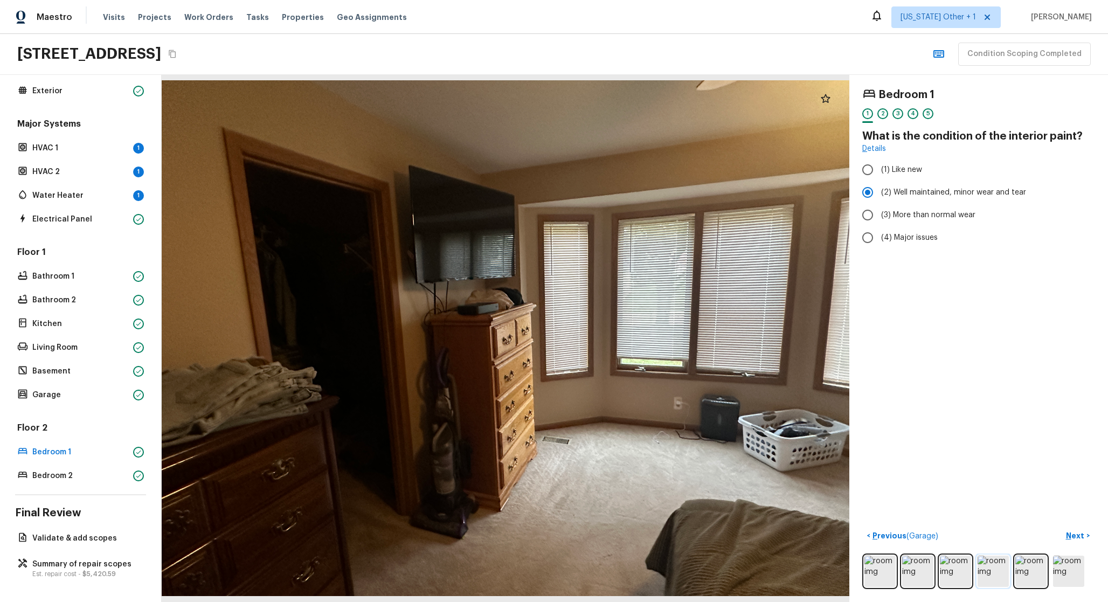
click at [1001, 560] on img at bounding box center [993, 571] width 31 height 31
click at [1035, 563] on img at bounding box center [1031, 571] width 31 height 31
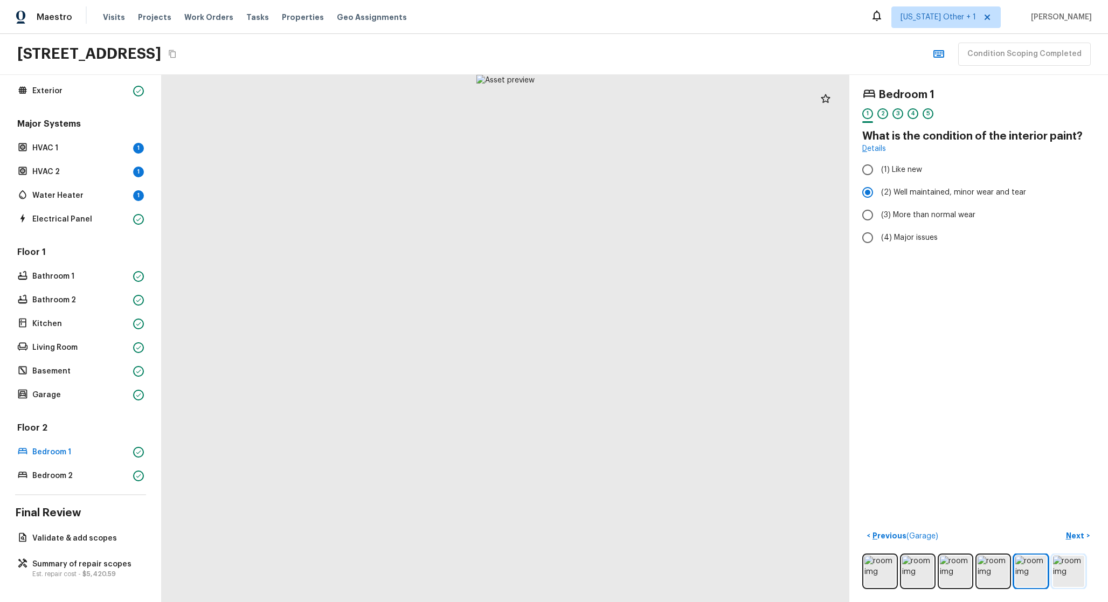
click at [1066, 561] on img at bounding box center [1068, 571] width 31 height 31
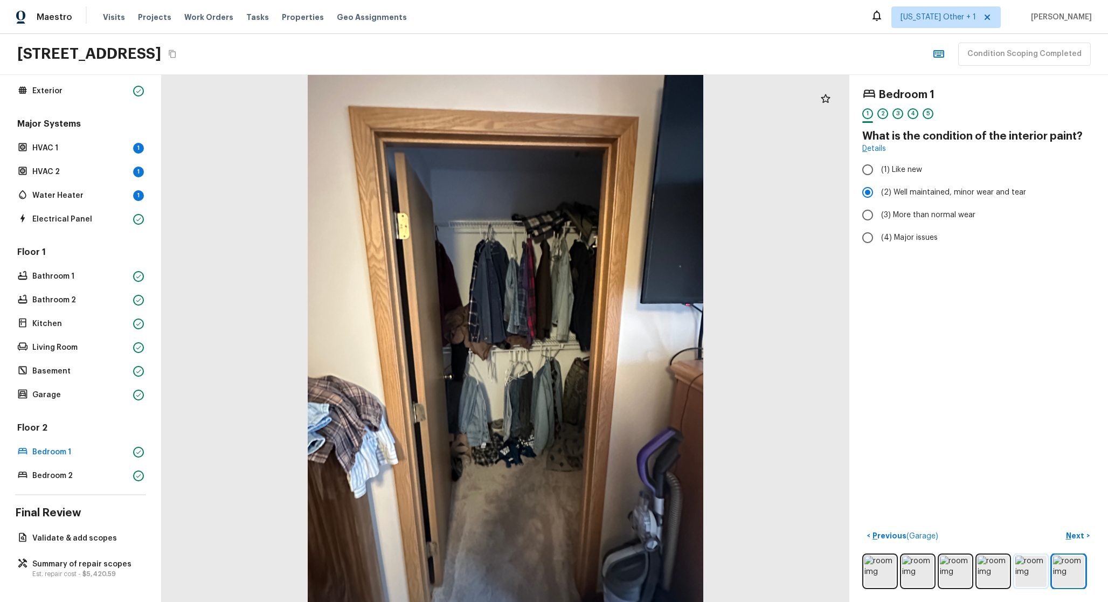
click at [1016, 565] on img at bounding box center [1031, 571] width 31 height 31
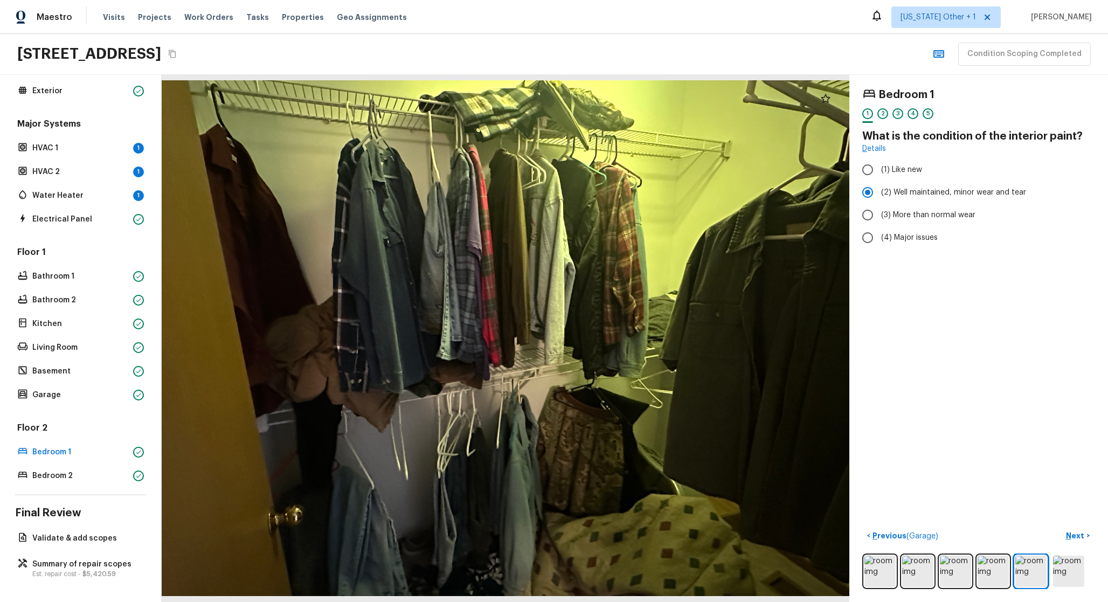
click at [99, 458] on div "Floor 2 Bedroom 1 Bedroom 2" at bounding box center [80, 452] width 131 height 61
click at [94, 478] on div "Overall Layout Exterior Major Systems HVAC 1 1 HVAC 2 1 Water Heater 1 Electric…" at bounding box center [81, 338] width 162 height 527
click at [93, 474] on div "Bedroom 2" at bounding box center [80, 475] width 131 height 15
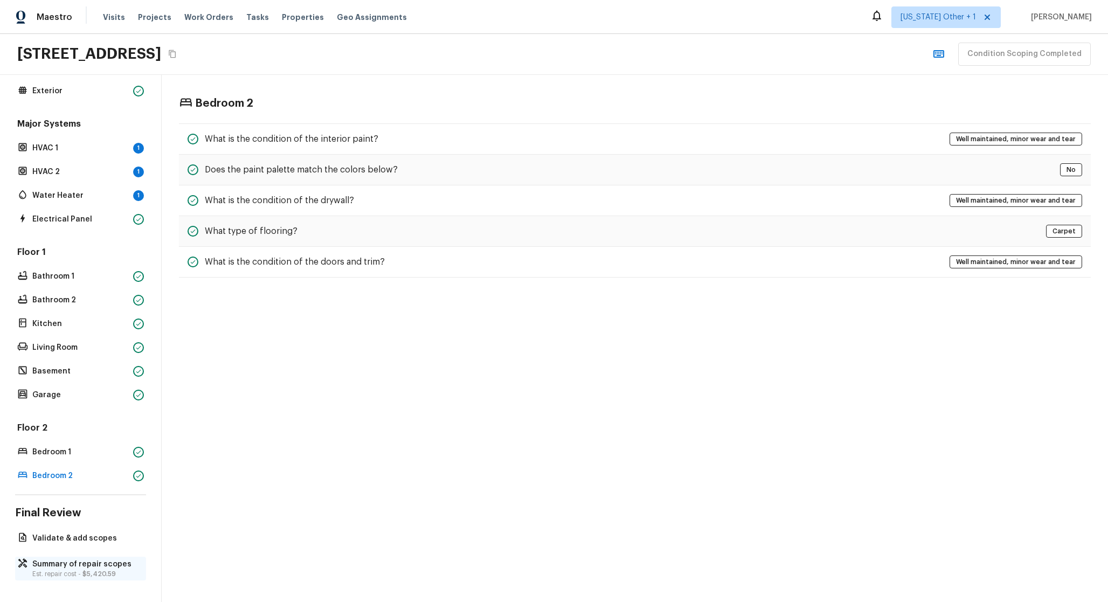
click at [64, 557] on div "Summary of repair scopes Est. repair cost - $5,420.59" at bounding box center [80, 569] width 131 height 24
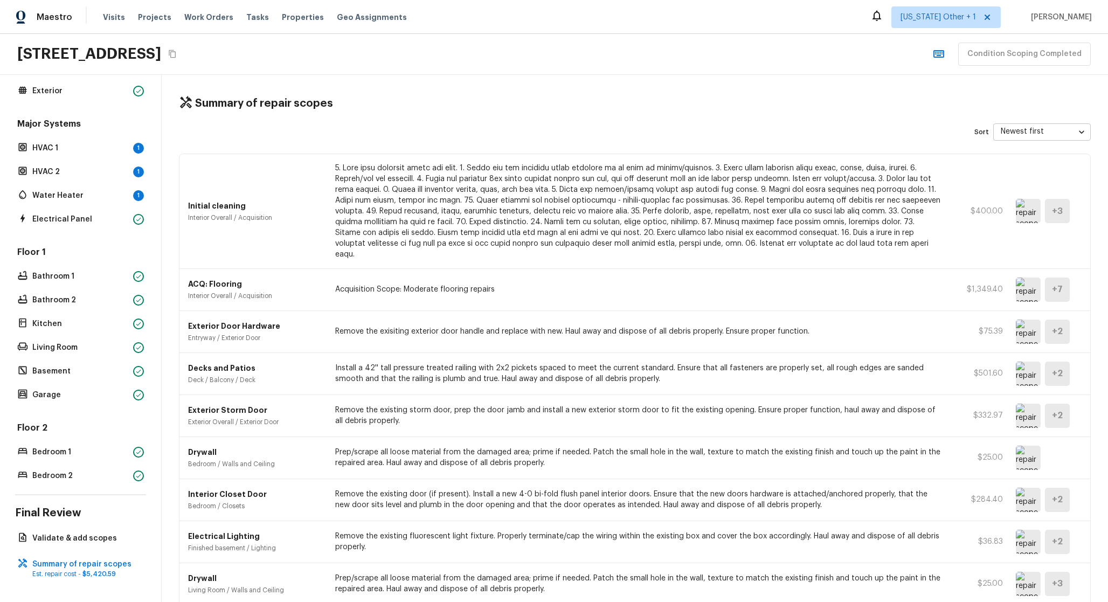
click at [1016, 286] on img at bounding box center [1028, 290] width 25 height 24
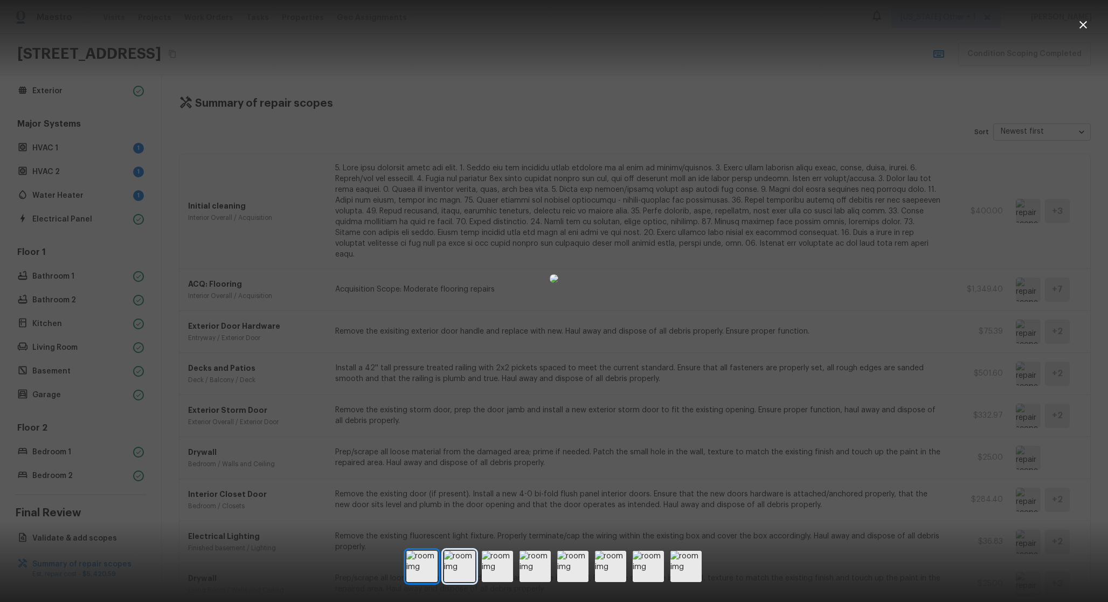
click at [462, 566] on img at bounding box center [459, 566] width 31 height 31
click at [504, 572] on img at bounding box center [497, 566] width 31 height 31
click at [541, 570] on img at bounding box center [535, 566] width 31 height 31
click at [575, 568] on img at bounding box center [572, 566] width 31 height 31
click at [613, 570] on img at bounding box center [610, 566] width 31 height 31
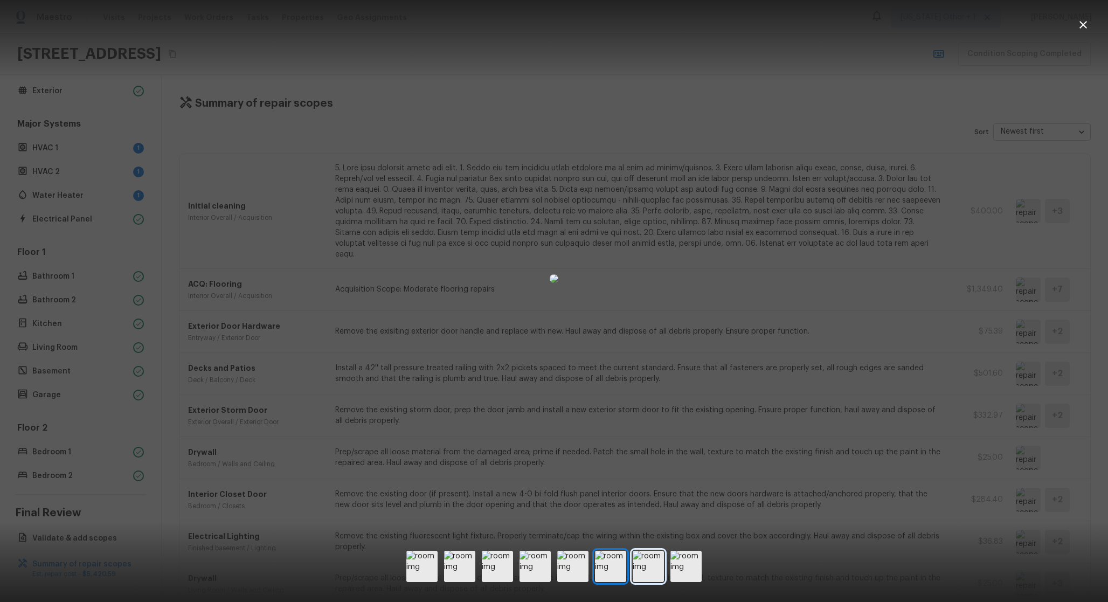
click at [662, 567] on img at bounding box center [648, 566] width 31 height 31
click at [696, 571] on img at bounding box center [686, 566] width 31 height 31
click at [708, 570] on div at bounding box center [554, 566] width 1108 height 37
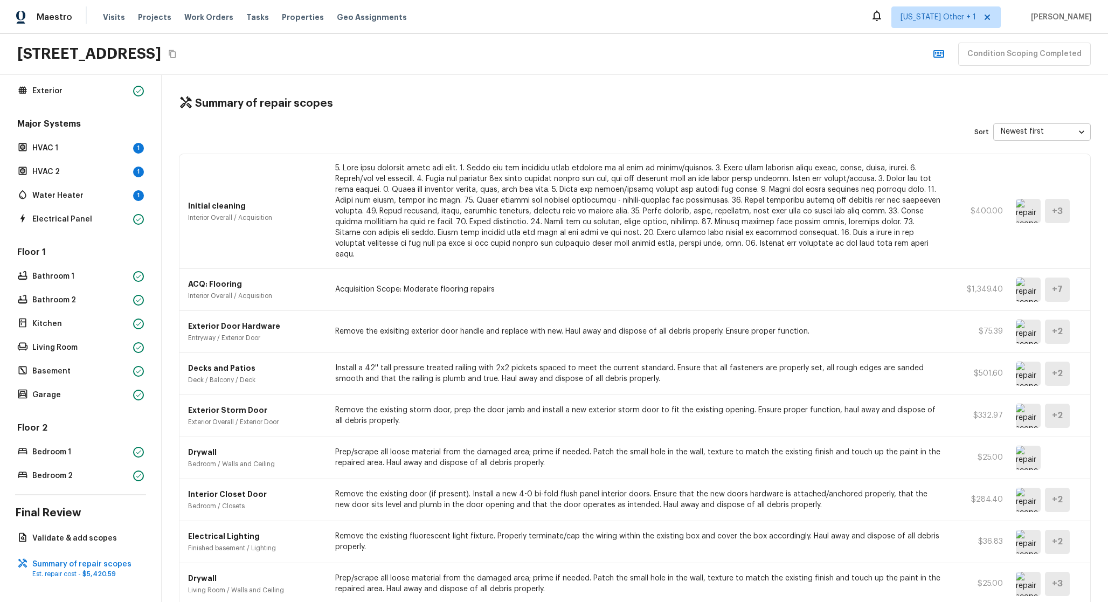
click at [1023, 278] on img at bounding box center [1028, 290] width 25 height 24
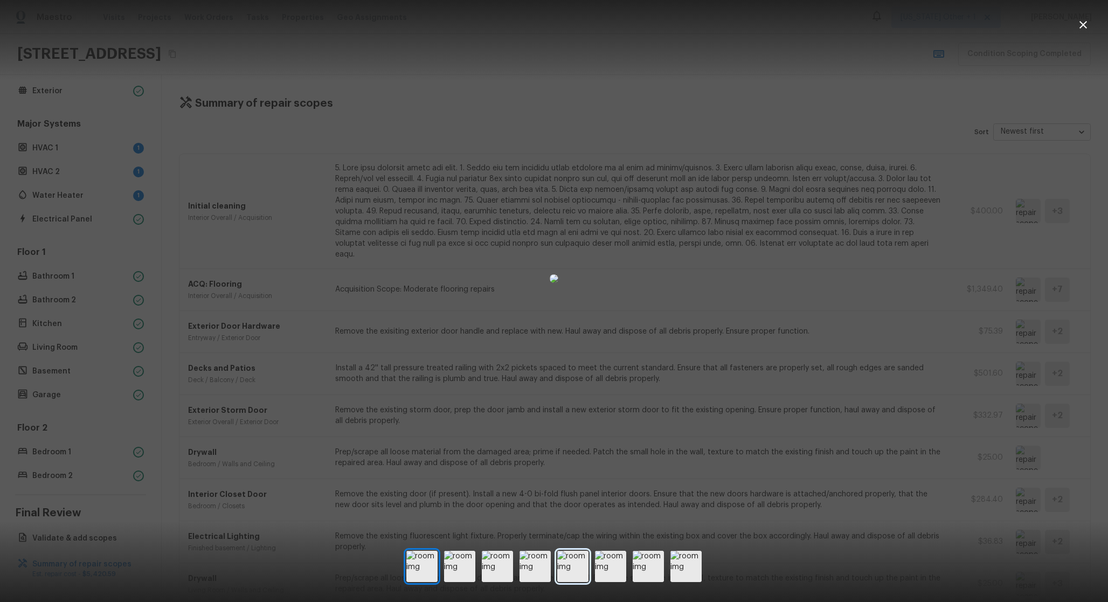
click at [561, 575] on img at bounding box center [572, 566] width 31 height 31
click at [610, 558] on img at bounding box center [610, 566] width 31 height 31
click at [645, 556] on img at bounding box center [648, 566] width 31 height 31
click at [686, 550] on div at bounding box center [554, 566] width 1108 height 37
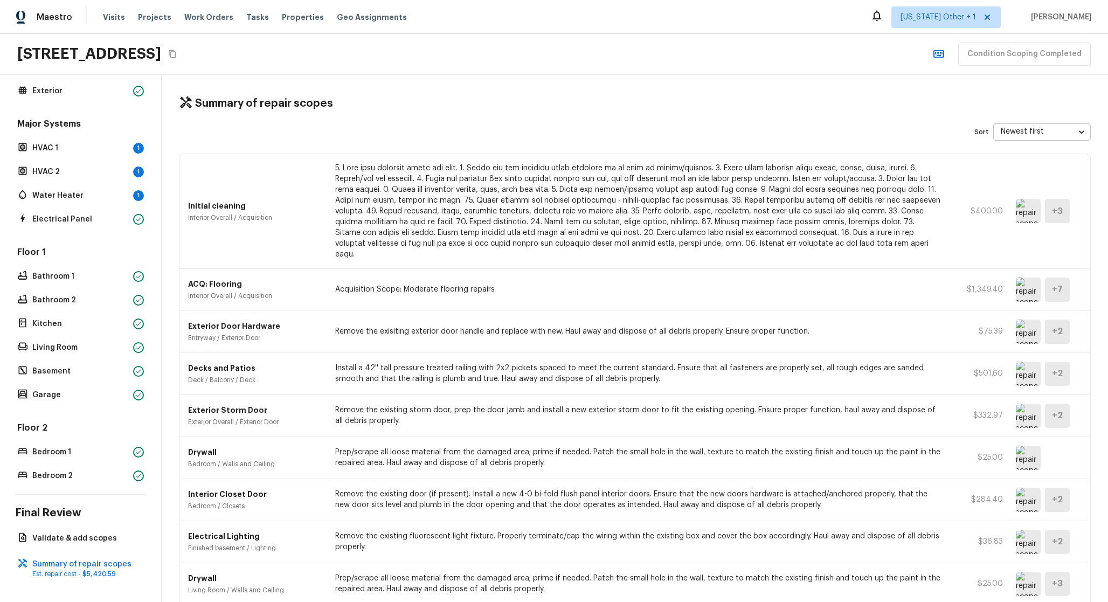
click at [1028, 278] on img at bounding box center [1028, 290] width 25 height 24
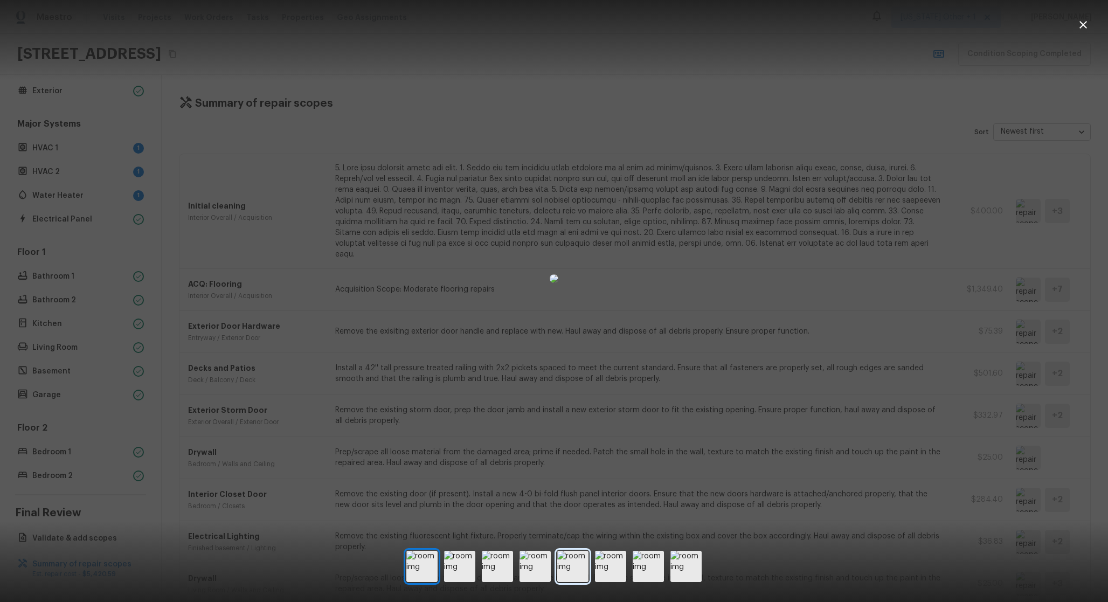
click at [579, 579] on img at bounding box center [572, 566] width 31 height 31
click at [525, 577] on img at bounding box center [535, 566] width 31 height 31
click at [489, 578] on img at bounding box center [497, 566] width 31 height 31
click at [456, 576] on img at bounding box center [459, 566] width 31 height 31
click at [527, 567] on img at bounding box center [535, 566] width 31 height 31
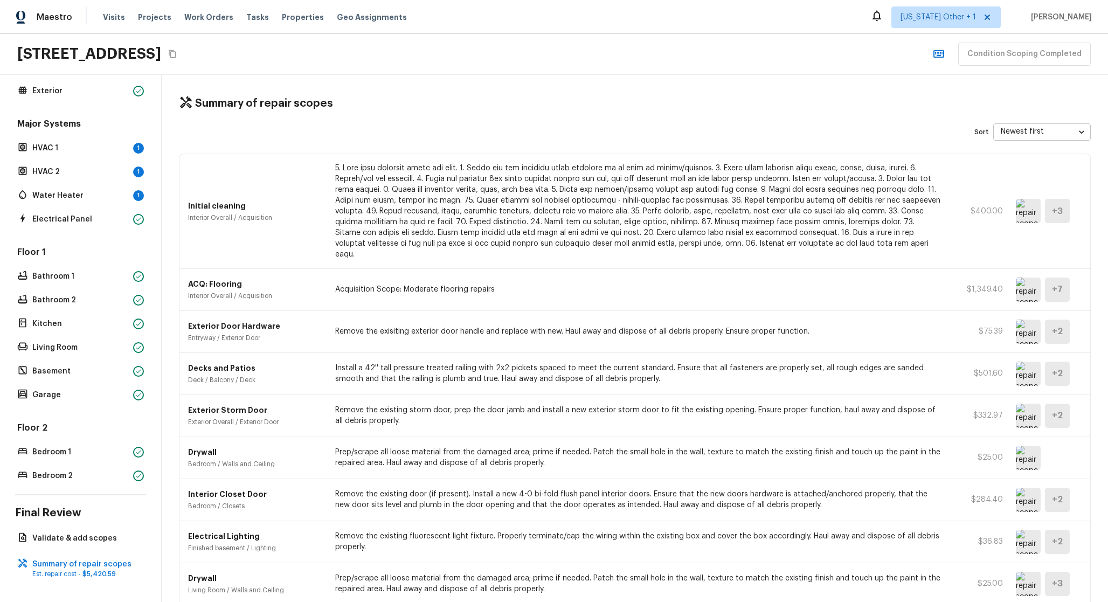
click at [1008, 282] on div "ACQ: Flooring Interior Overall / Acquisition Acquisition Scope: Moderate floori…" at bounding box center [634, 290] width 911 height 42
click at [1021, 288] on img at bounding box center [1028, 290] width 25 height 24
click at [102, 533] on p "Validate & add scopes" at bounding box center [85, 538] width 107 height 11
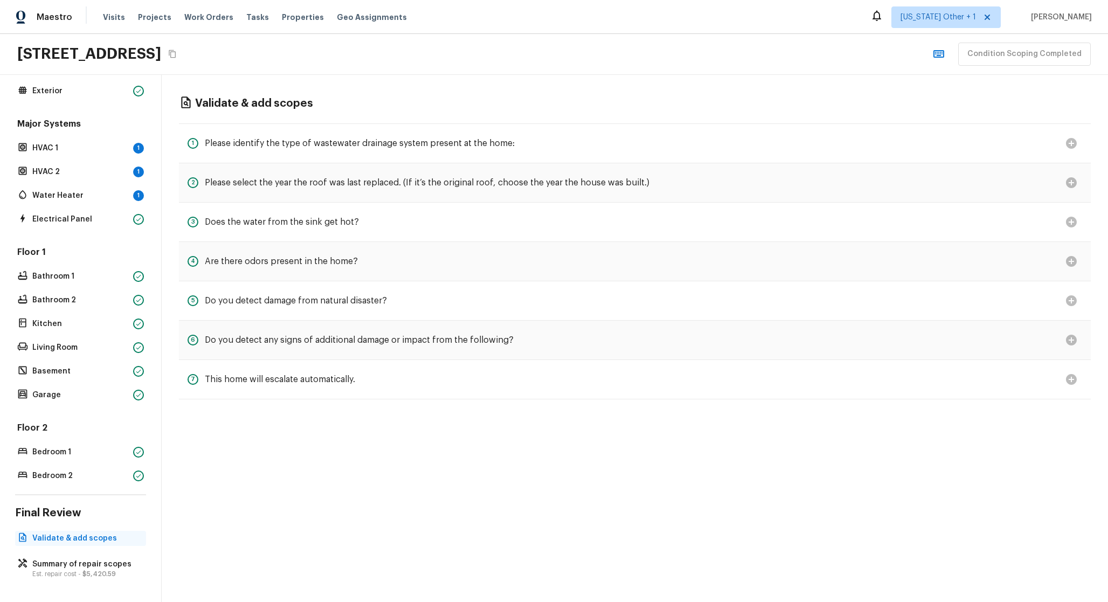
click at [96, 533] on p "Validate & add scopes" at bounding box center [85, 538] width 107 height 11
click at [57, 559] on p "Summary of repair scopes" at bounding box center [85, 564] width 107 height 11
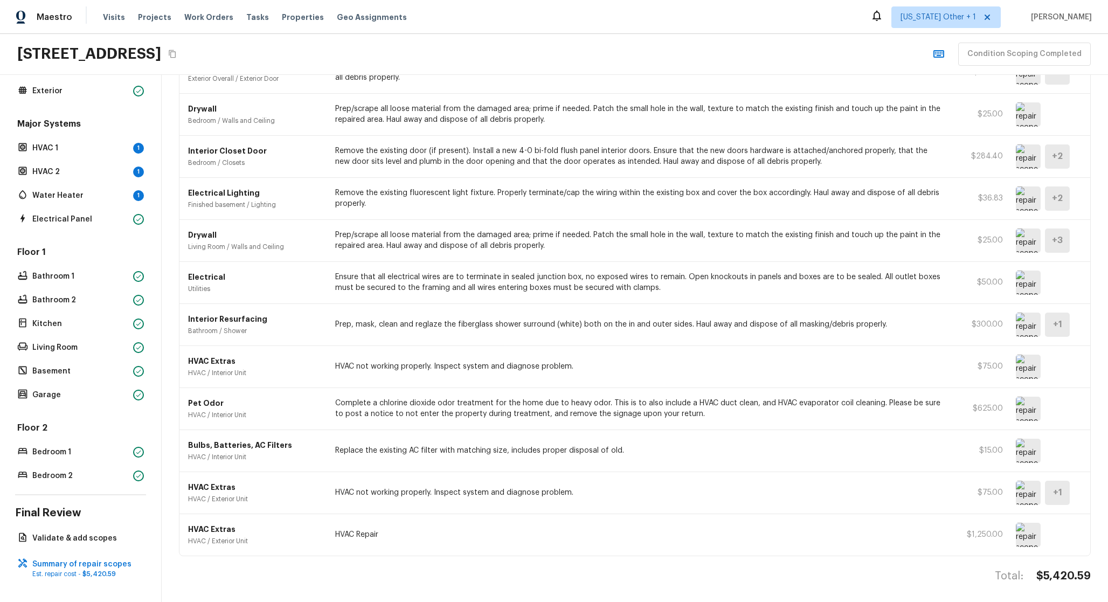
scroll to position [0, 0]
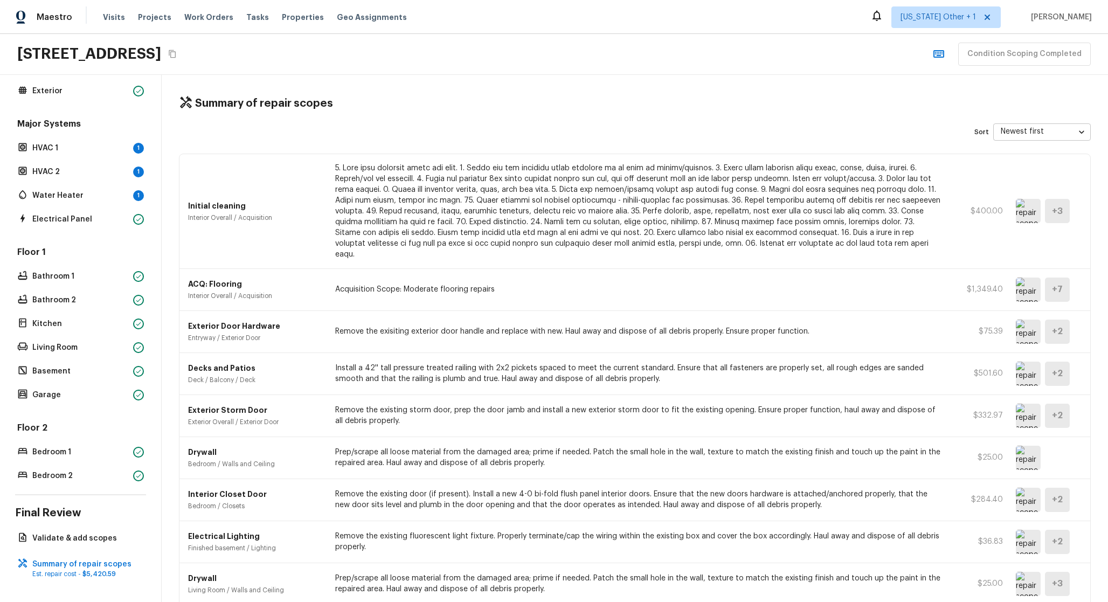
click at [684, 257] on div "Initial cleaning Interior Overall / Acquisition $400.00 + 3" at bounding box center [634, 211] width 911 height 115
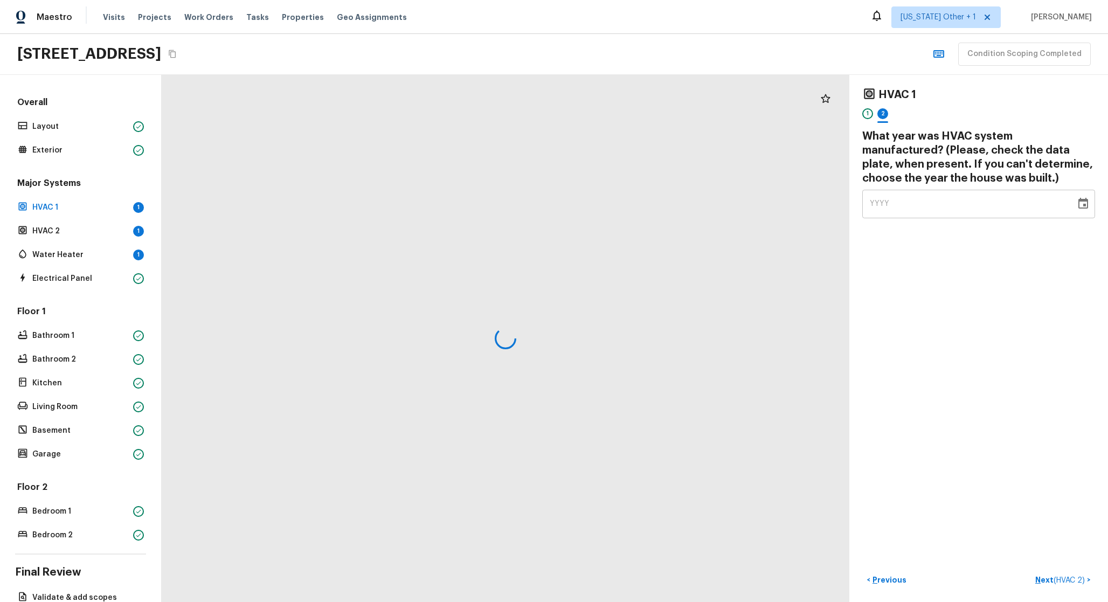
scroll to position [67, 0]
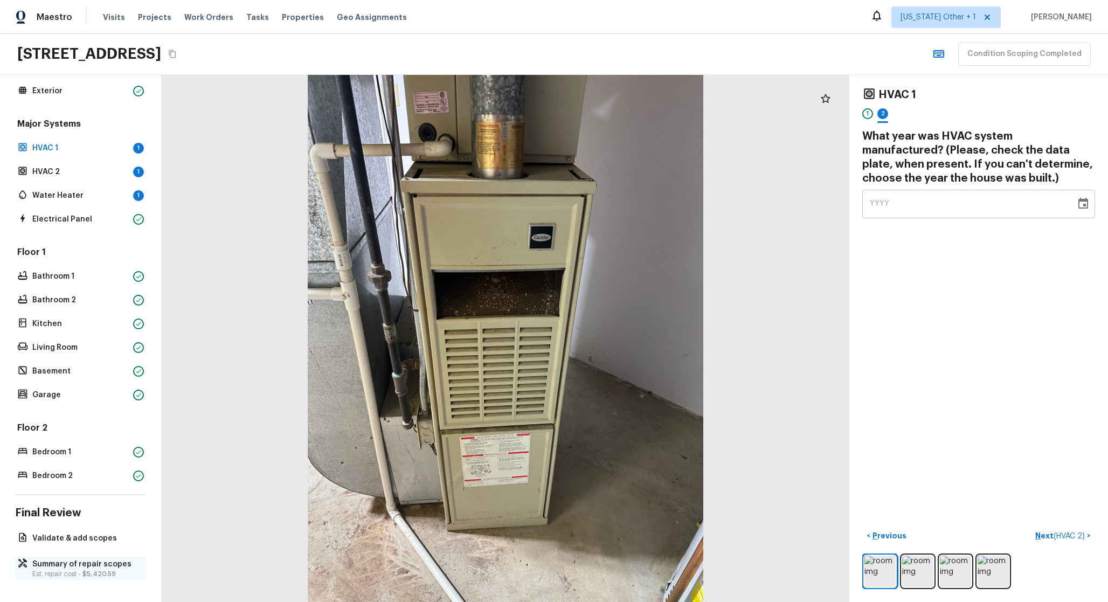
click at [75, 559] on p "Summary of repair scopes" at bounding box center [85, 564] width 107 height 11
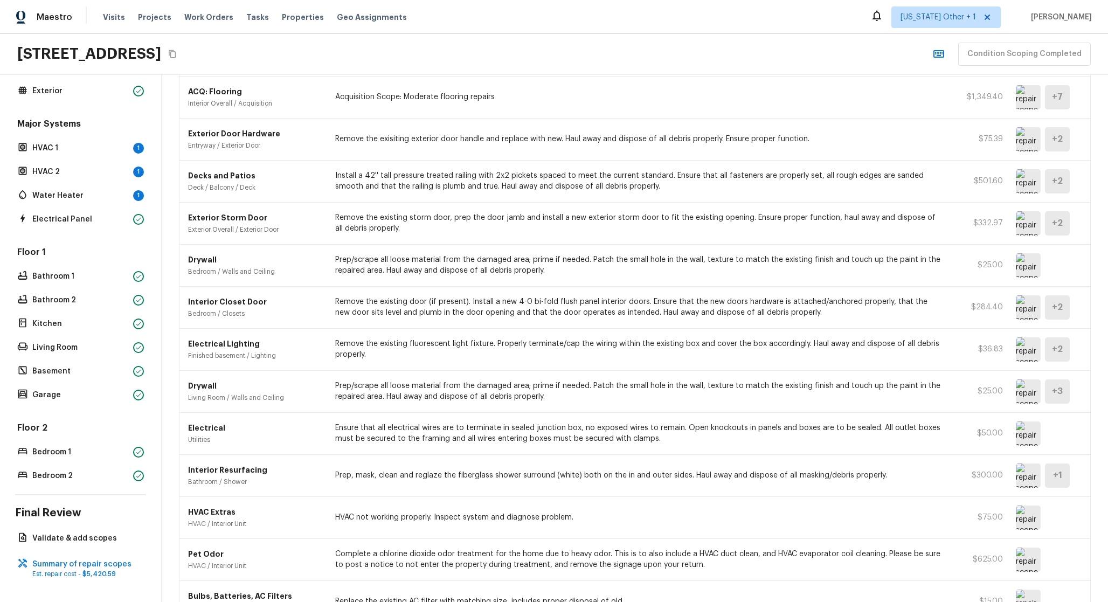
scroll to position [343, 0]
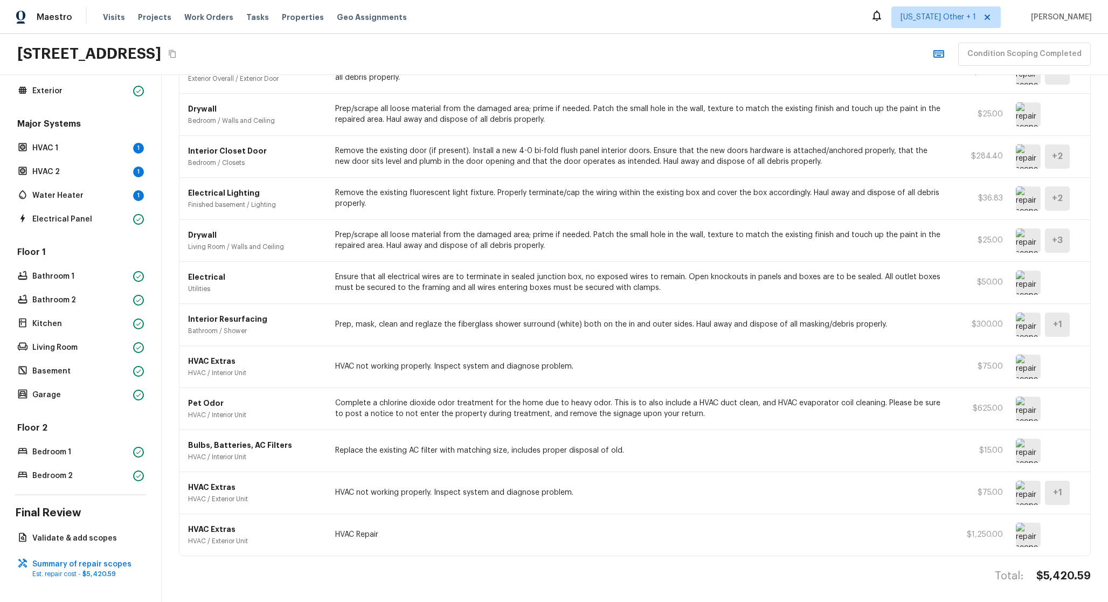
click at [1021, 482] on img at bounding box center [1028, 493] width 25 height 24
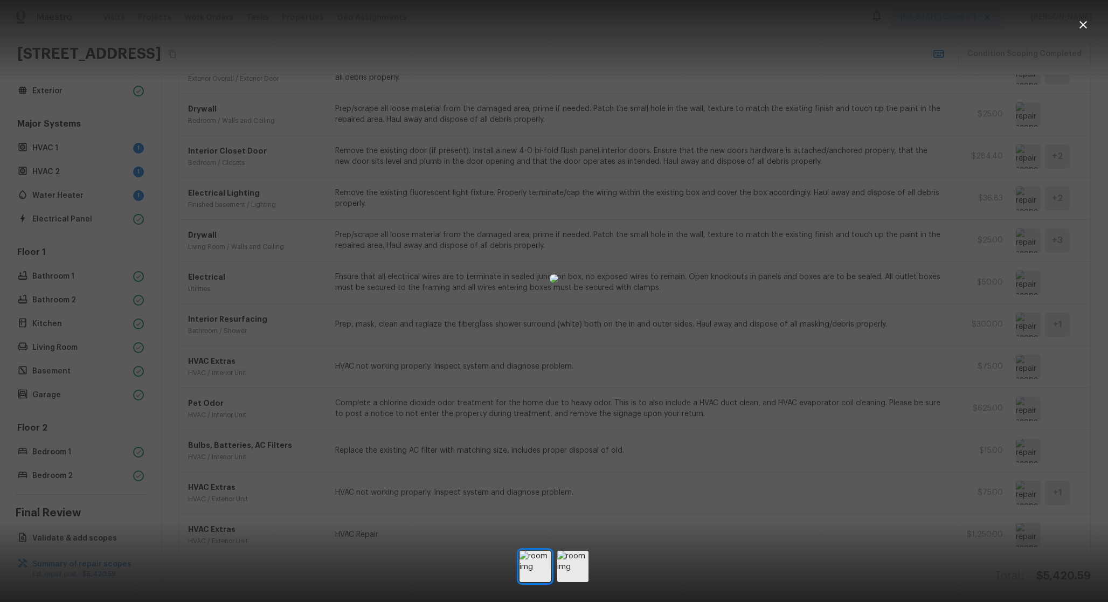
click at [919, 519] on div at bounding box center [554, 278] width 1108 height 522
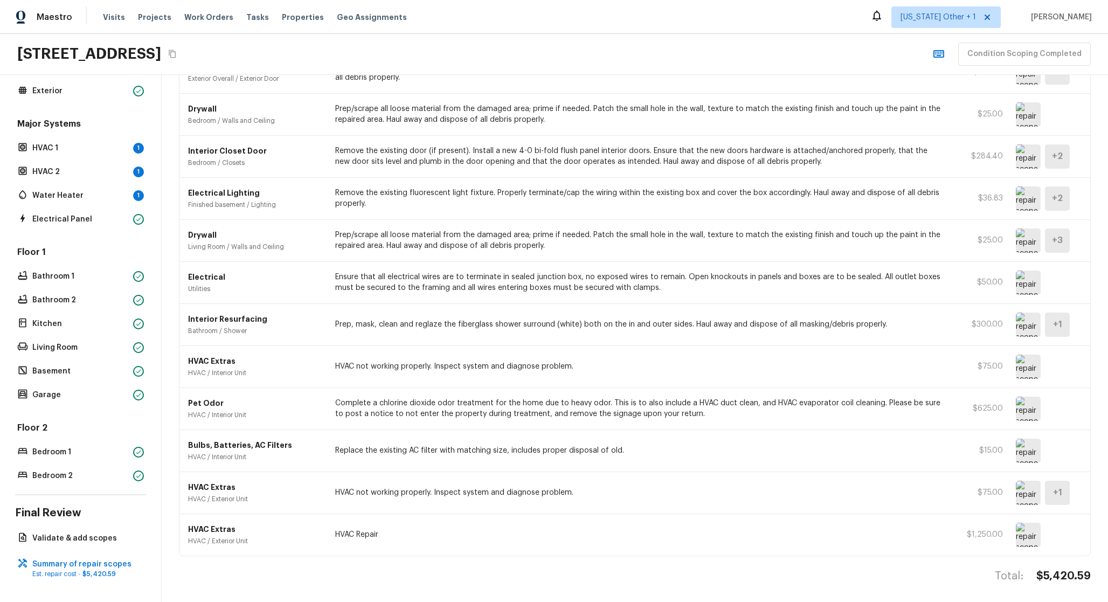
click at [1041, 529] on div at bounding box center [1042, 535] width 53 height 24
click at [1017, 523] on img at bounding box center [1028, 535] width 25 height 24
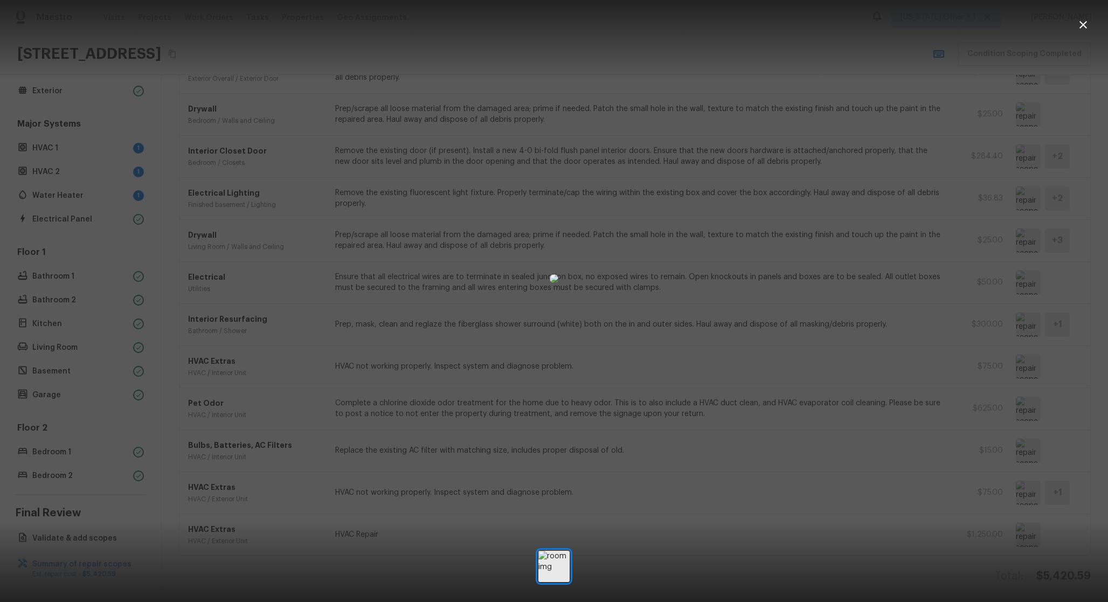
click at [855, 520] on div at bounding box center [554, 278] width 1108 height 522
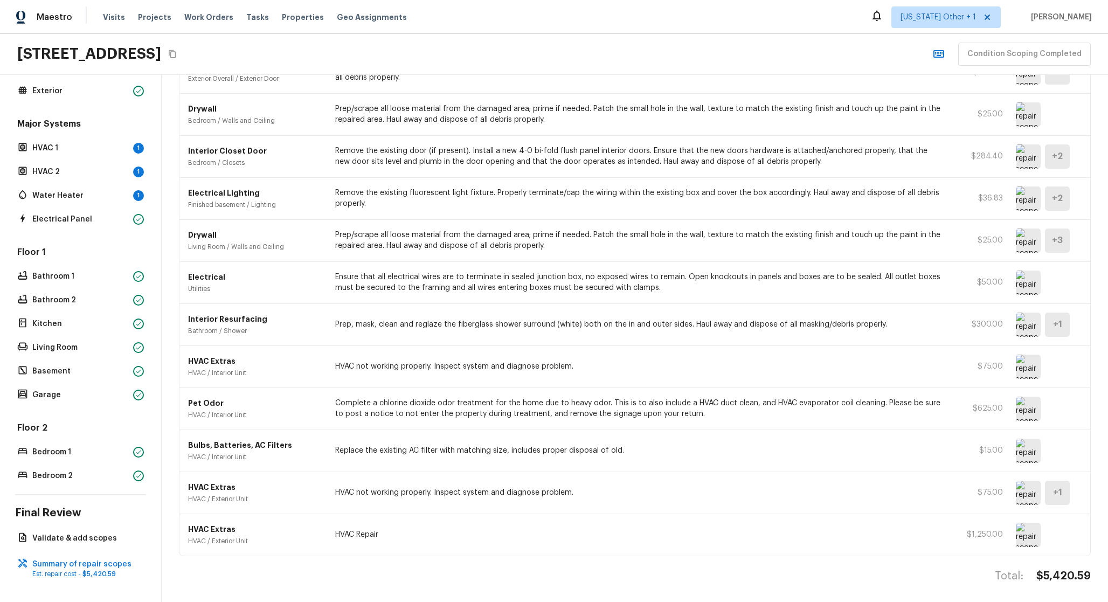
click at [1007, 521] on div "HVAC Extras HVAC / Exterior Unit HVAC Repair $1,250.00" at bounding box center [634, 535] width 911 height 42
click at [1020, 523] on img at bounding box center [1028, 535] width 25 height 24
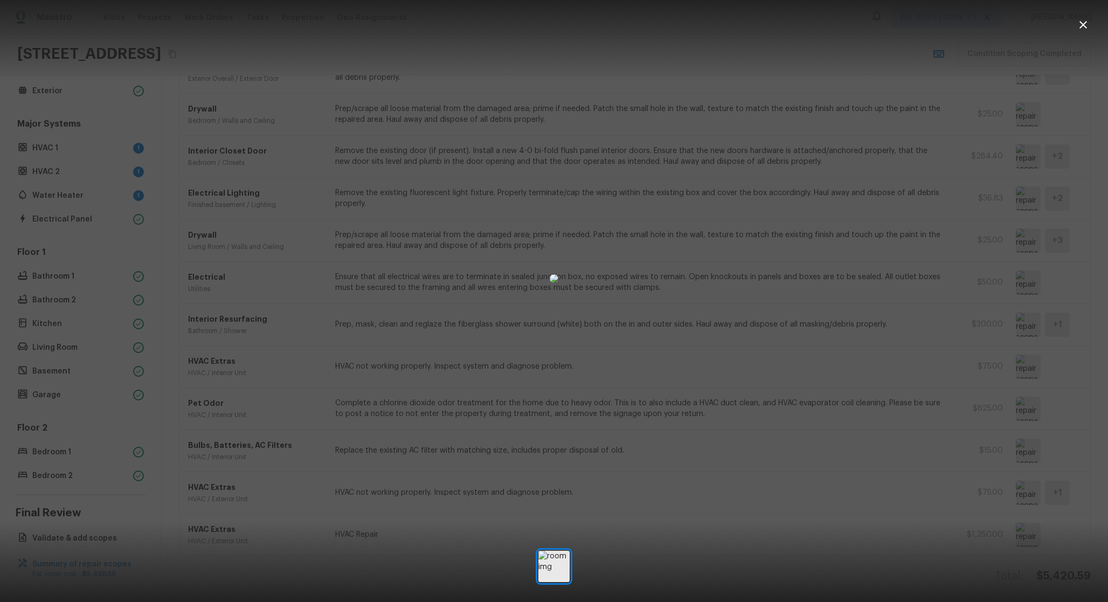
click at [802, 513] on div at bounding box center [554, 278] width 1108 height 522
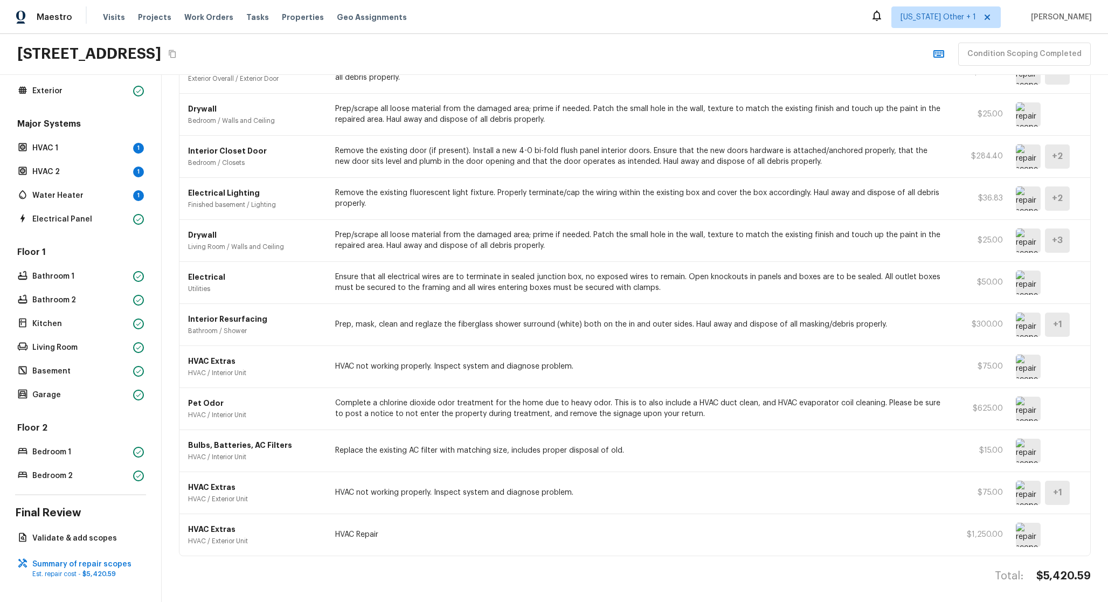
click at [1023, 485] on img at bounding box center [1028, 493] width 25 height 24
click at [912, 361] on p "HVAC not working properly. Inspect system and diagnose problem." at bounding box center [638, 366] width 606 height 11
click at [1020, 355] on img at bounding box center [1028, 367] width 25 height 24
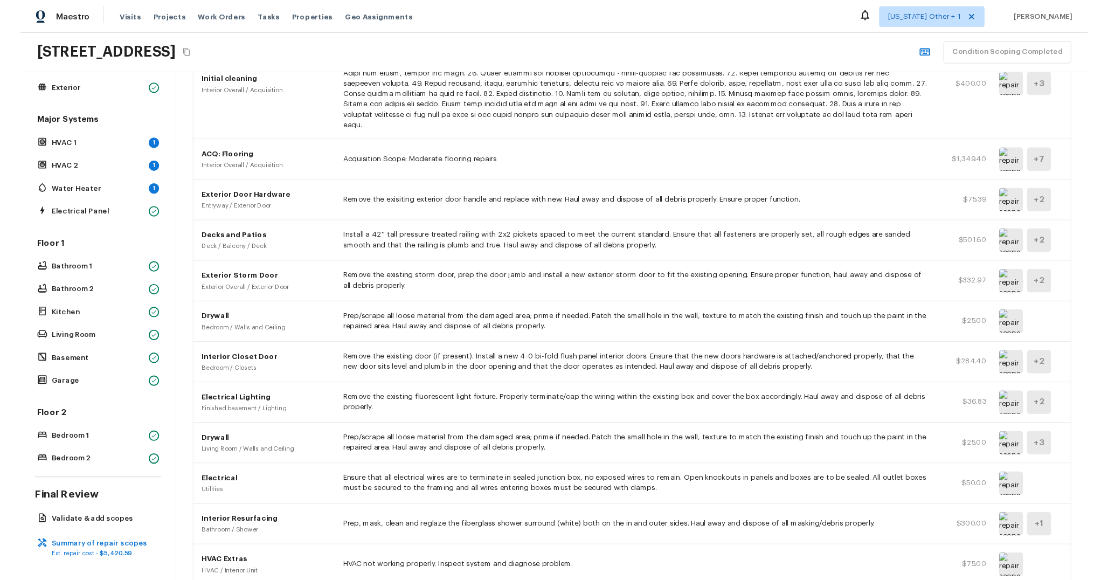
scroll to position [0, 0]
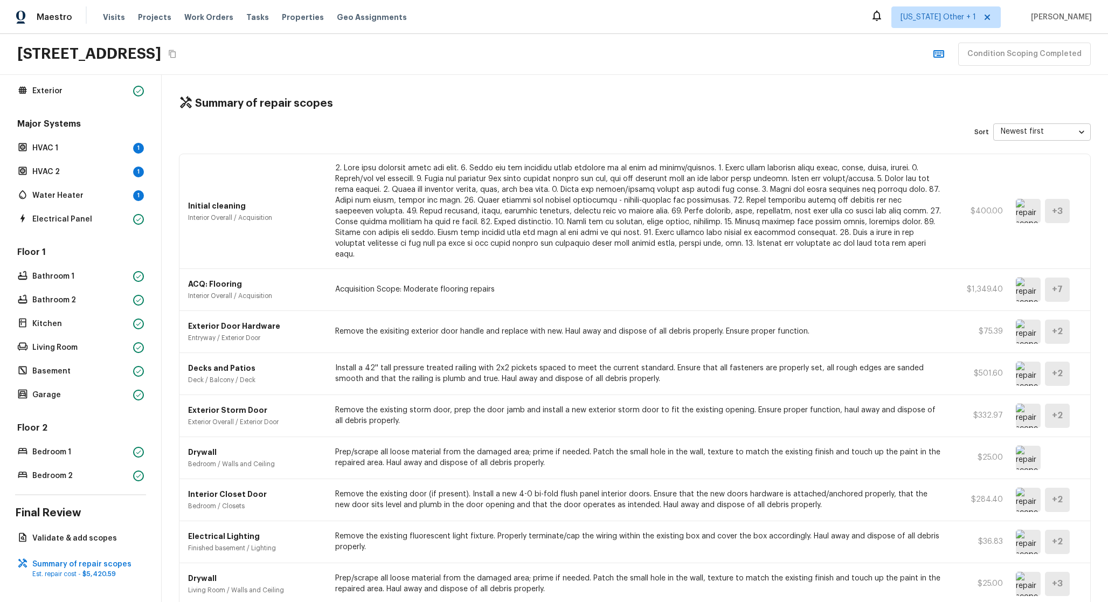
click at [1021, 282] on img at bounding box center [1028, 290] width 25 height 24
click at [1016, 286] on img at bounding box center [1028, 290] width 25 height 24
click at [1023, 285] on img at bounding box center [1028, 290] width 25 height 24
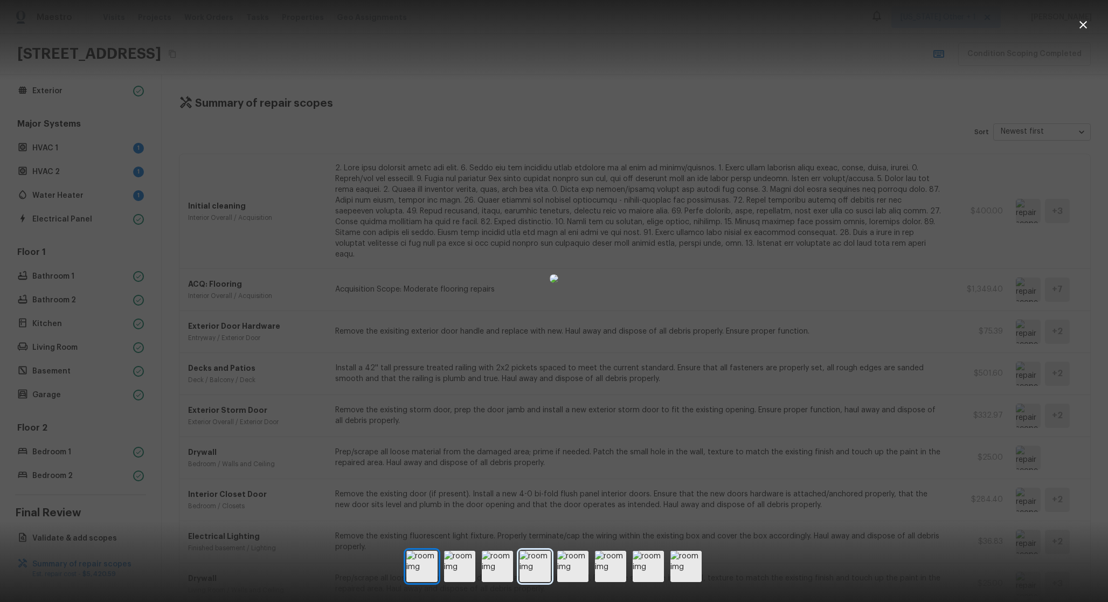
click at [523, 562] on img at bounding box center [535, 566] width 31 height 31
click at [594, 564] on div at bounding box center [553, 566] width 295 height 31
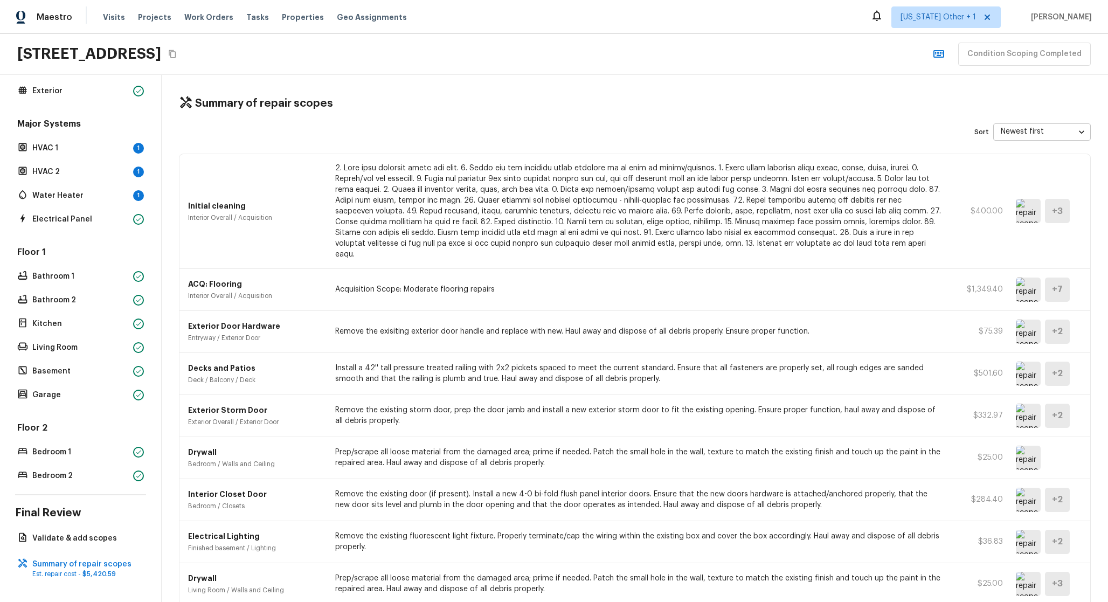
click at [1027, 362] on img at bounding box center [1028, 374] width 25 height 24
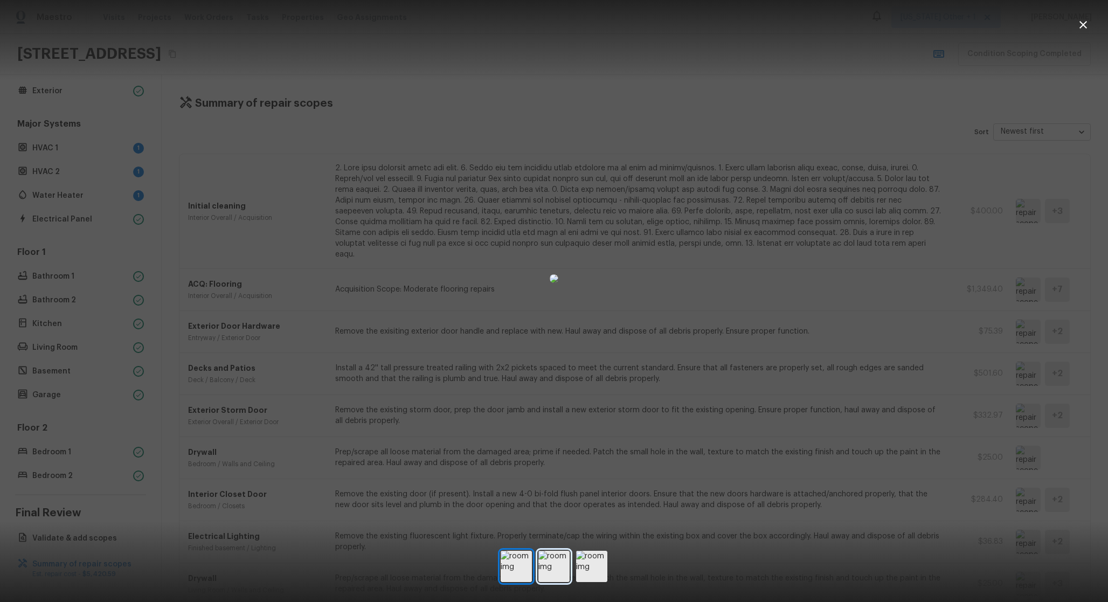
click at [562, 566] on img at bounding box center [553, 566] width 31 height 31
click at [592, 570] on img at bounding box center [591, 566] width 31 height 31
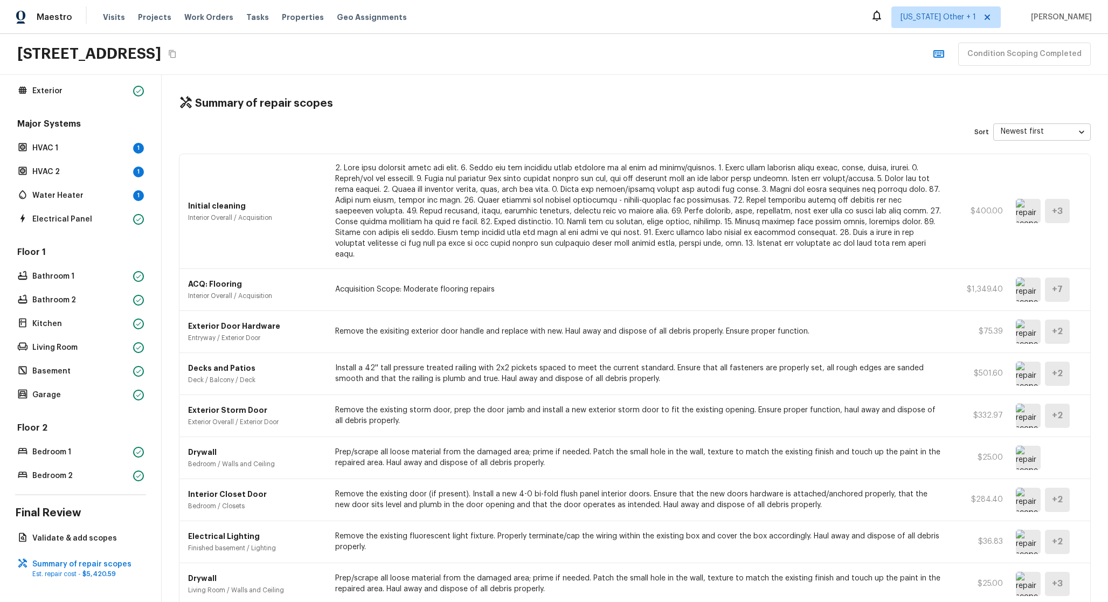
click at [641, 180] on p at bounding box center [638, 211] width 606 height 97
click at [696, 269] on div "ACQ: Flooring Interior Overall / Acquisition Acquisition Scope: Moderate floori…" at bounding box center [634, 290] width 911 height 42
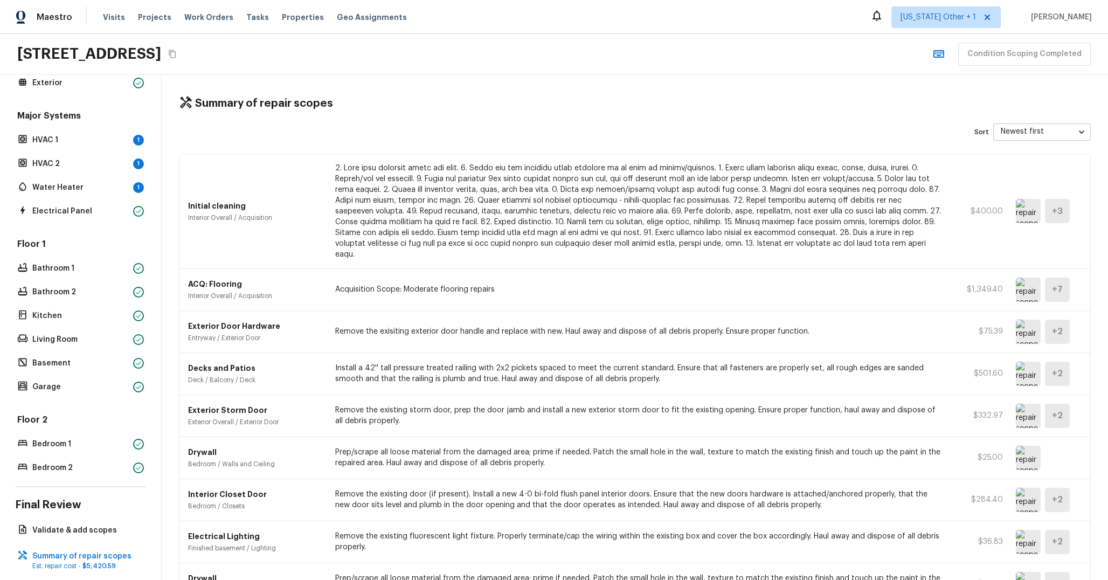
click at [621, 226] on p at bounding box center [638, 211] width 606 height 97
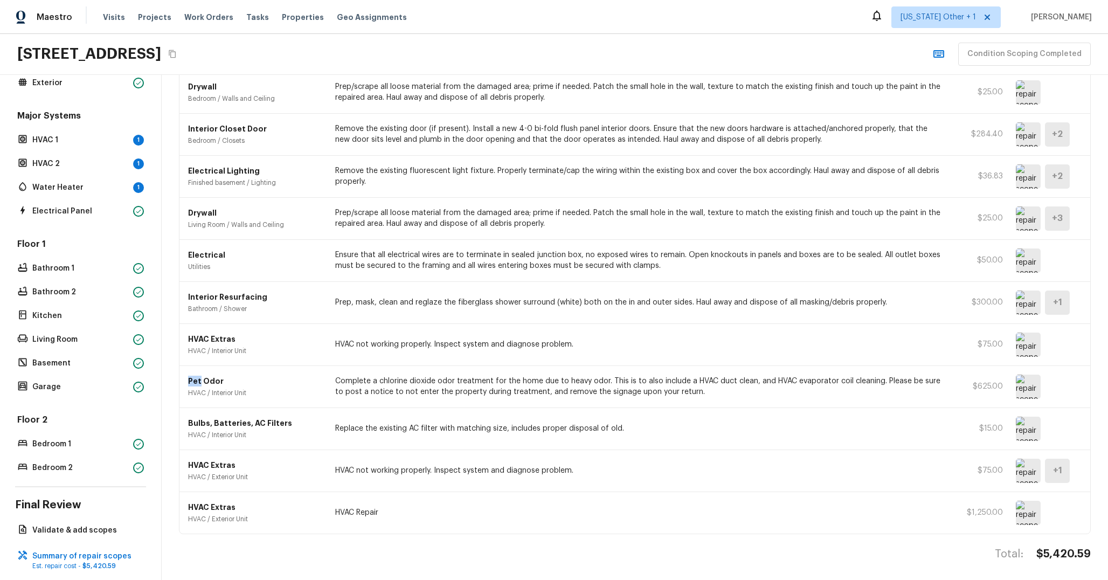
click at [1016, 375] on img at bounding box center [1028, 387] width 25 height 24
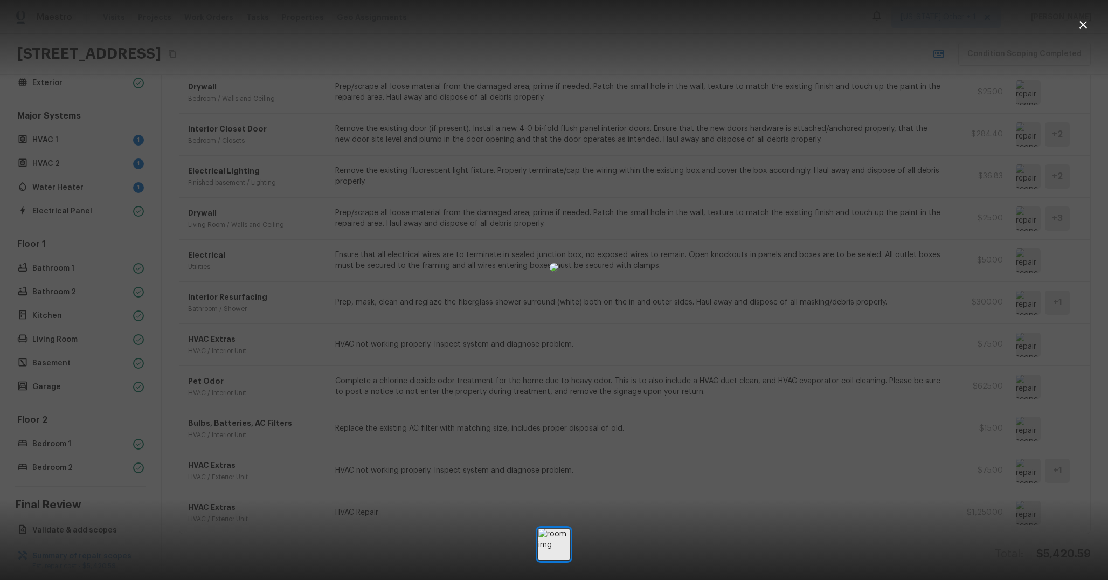
click at [839, 370] on div at bounding box center [554, 267] width 1108 height 500
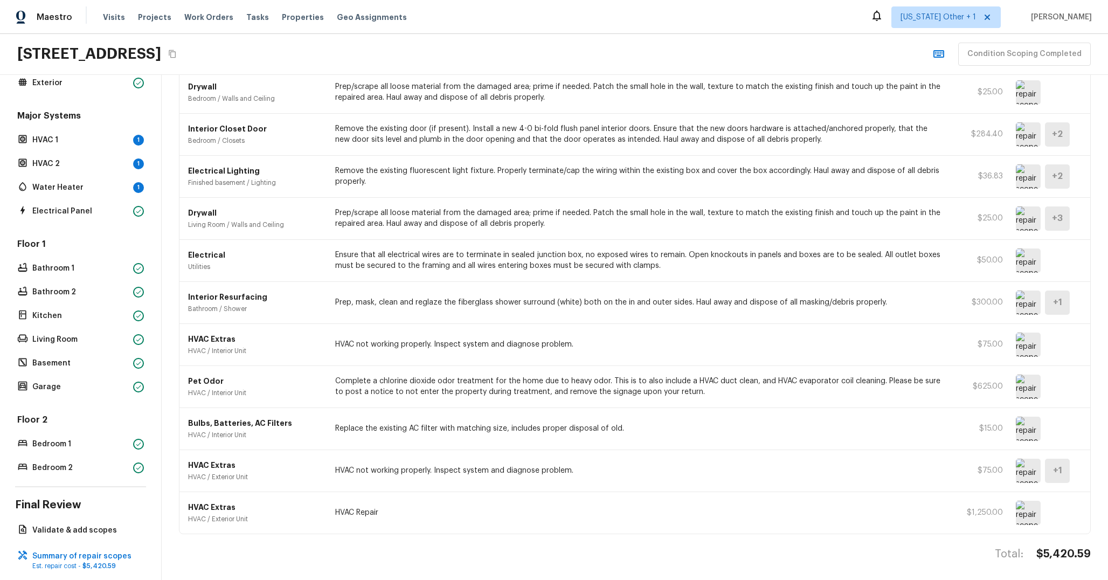
click at [1016, 375] on img at bounding box center [1028, 387] width 25 height 24
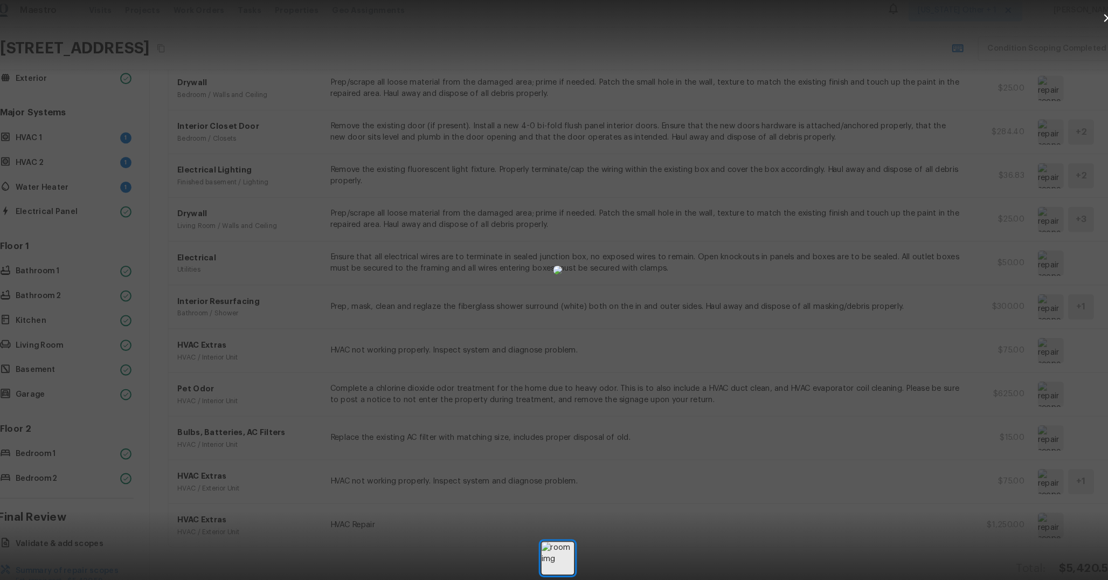
click at [830, 308] on div at bounding box center [554, 267] width 1108 height 500
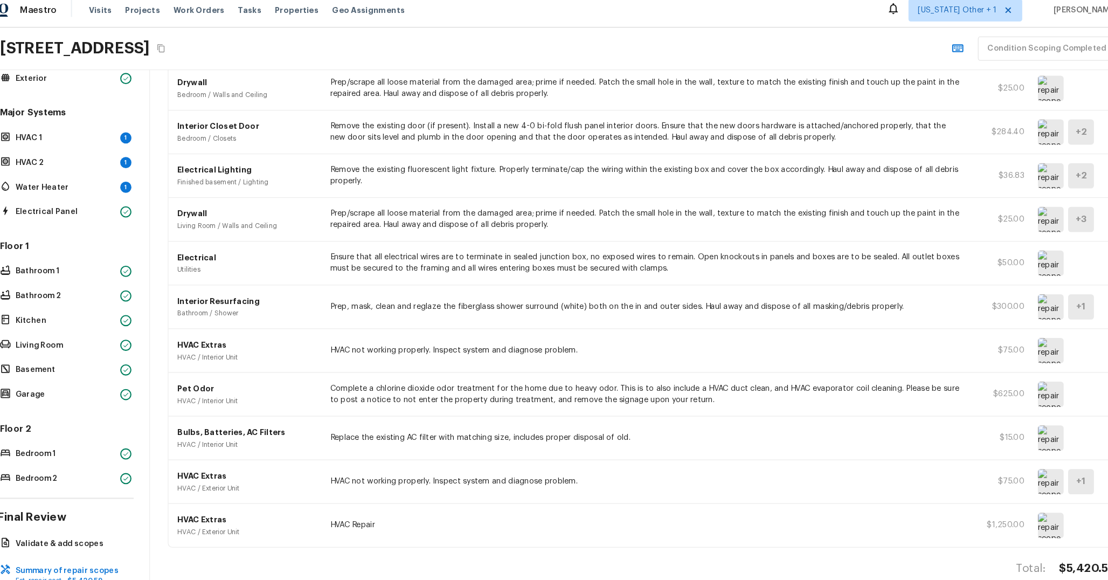
click at [208, 376] on p "Pet Odor" at bounding box center [255, 381] width 134 height 11
click at [188, 366] on div "Pet Odor HVAC / Interior Unit Complete a chlorine dioxide odor treatment for th…" at bounding box center [634, 387] width 911 height 42
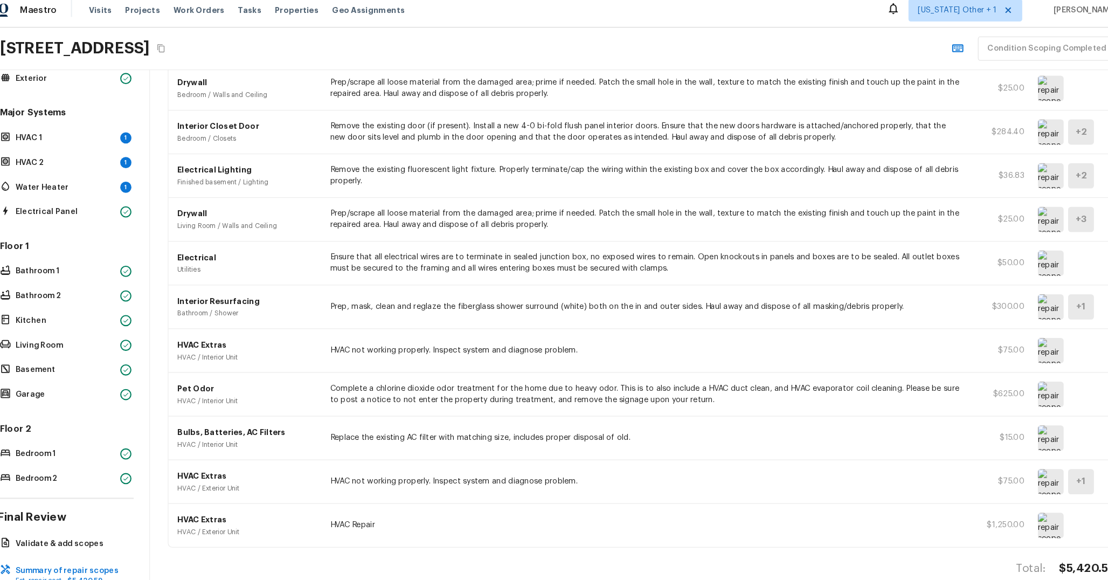
click at [188, 366] on div "Pet Odor HVAC / Interior Unit Complete a chlorine dioxide odor treatment for th…" at bounding box center [634, 387] width 911 height 42
click at [361, 376] on p "Complete a chlorine dioxide odor treatment for the home due to heavy odor. This…" at bounding box center [638, 387] width 606 height 22
click at [1016, 376] on img at bounding box center [1028, 387] width 25 height 24
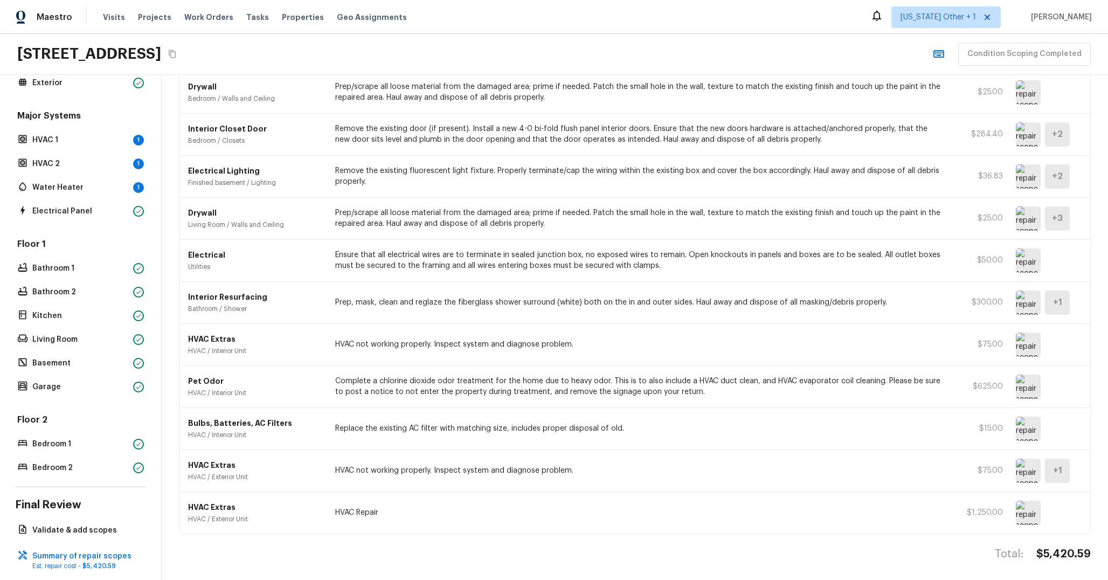
click at [903, 382] on p "Complete a chlorine dioxide odor treatment for the home due to heavy odor. This…" at bounding box center [638, 387] width 606 height 22
click at [1023, 376] on img at bounding box center [1028, 387] width 25 height 24
click at [862, 408] on div "Bulbs, Batteries, AC Filters HVAC / Interior Unit Replace the existing AC filte…" at bounding box center [634, 429] width 911 height 42
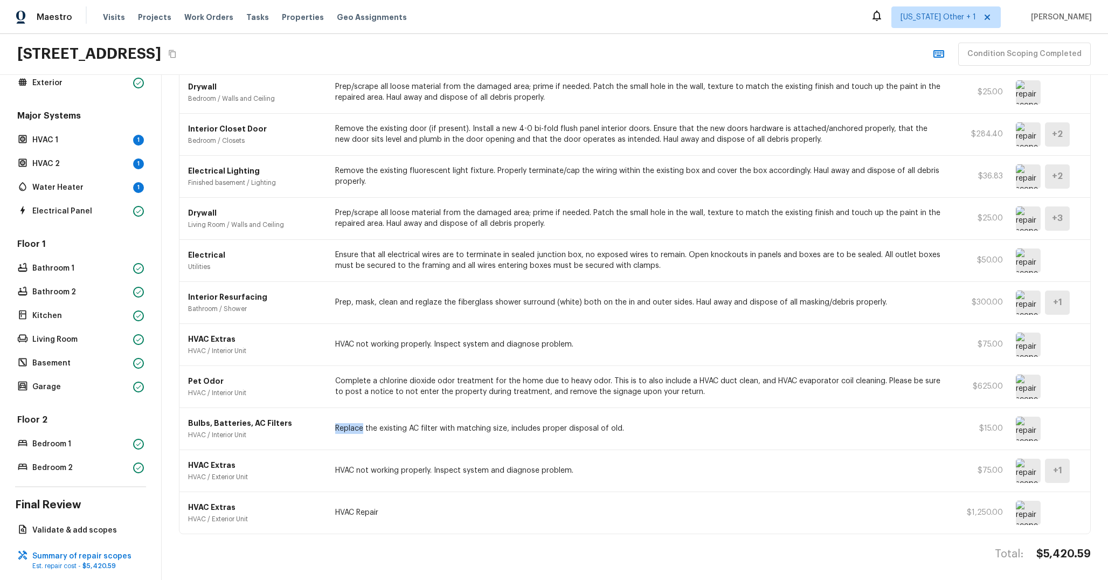
click at [862, 408] on div "Bulbs, Batteries, AC Filters HVAC / Interior Unit Replace the existing AC filte…" at bounding box center [634, 429] width 911 height 42
click at [838, 377] on p "Complete a chlorine dioxide odor treatment for the home due to heavy odor. This…" at bounding box center [638, 387] width 606 height 22
click at [1016, 375] on img at bounding box center [1028, 387] width 25 height 24
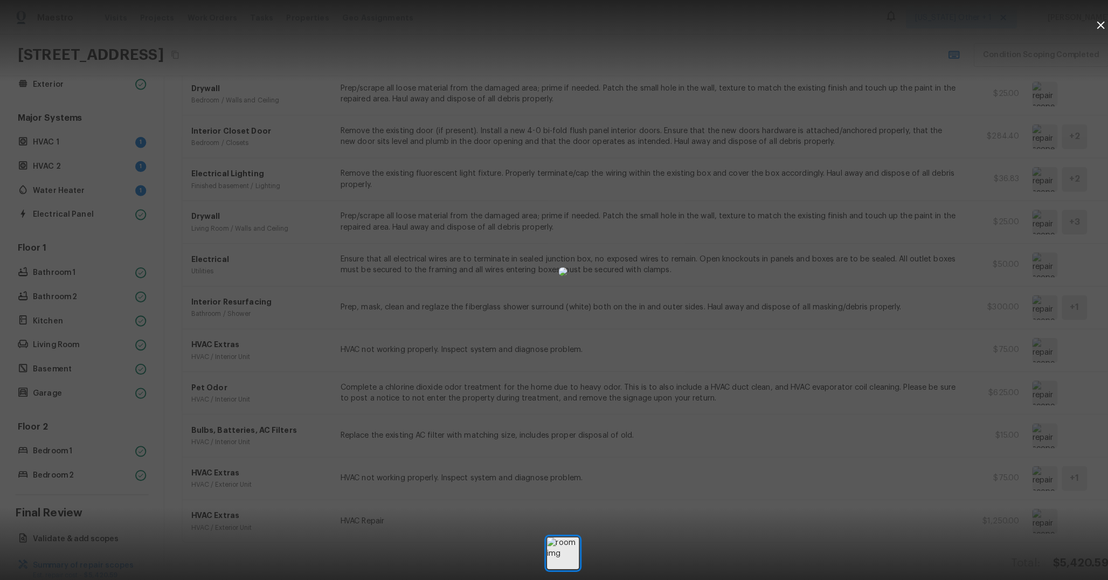
click at [781, 289] on div at bounding box center [554, 267] width 1108 height 500
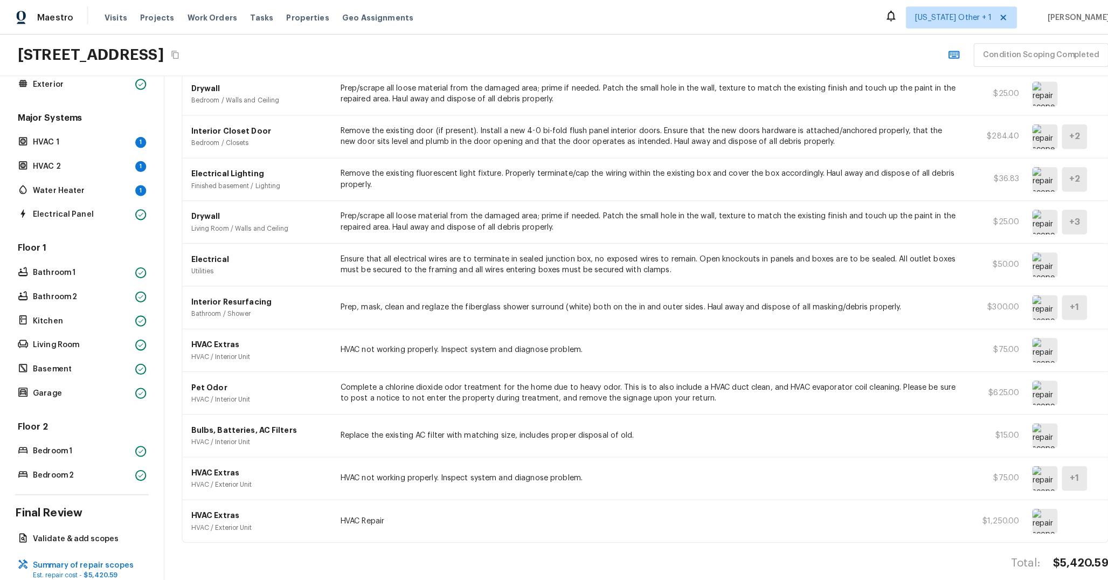
click at [1016, 417] on img at bounding box center [1028, 429] width 25 height 24
click at [1021, 459] on img at bounding box center [1028, 471] width 25 height 24
click at [1016, 501] on img at bounding box center [1028, 513] width 25 height 24
click at [1016, 462] on img at bounding box center [1028, 471] width 25 height 24
click at [1018, 492] on div "HVAC Extras HVAC / Exterior Unit HVAC Repair $1,250.00" at bounding box center [634, 513] width 911 height 42
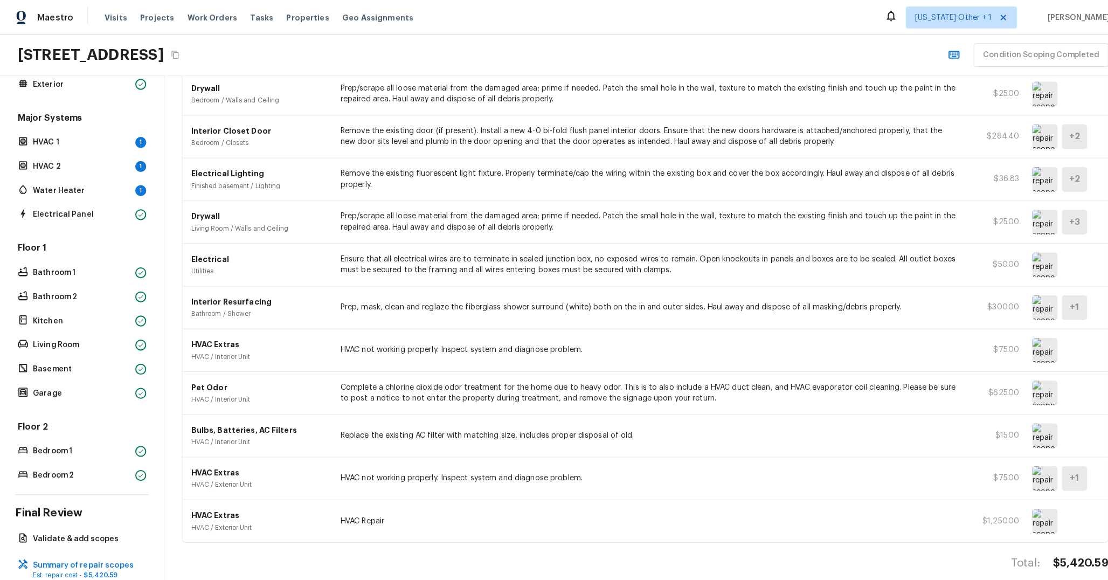
click at [1018, 502] on img at bounding box center [1028, 513] width 25 height 24
click at [1013, 477] on div "HVAC Extras HVAC / Exterior Unit HVAC not working properly. Inspect system and …" at bounding box center [634, 471] width 911 height 42
click at [1016, 469] on img at bounding box center [1028, 471] width 25 height 24
click at [1016, 509] on img at bounding box center [1028, 513] width 25 height 24
click at [1016, 467] on img at bounding box center [1028, 471] width 25 height 24
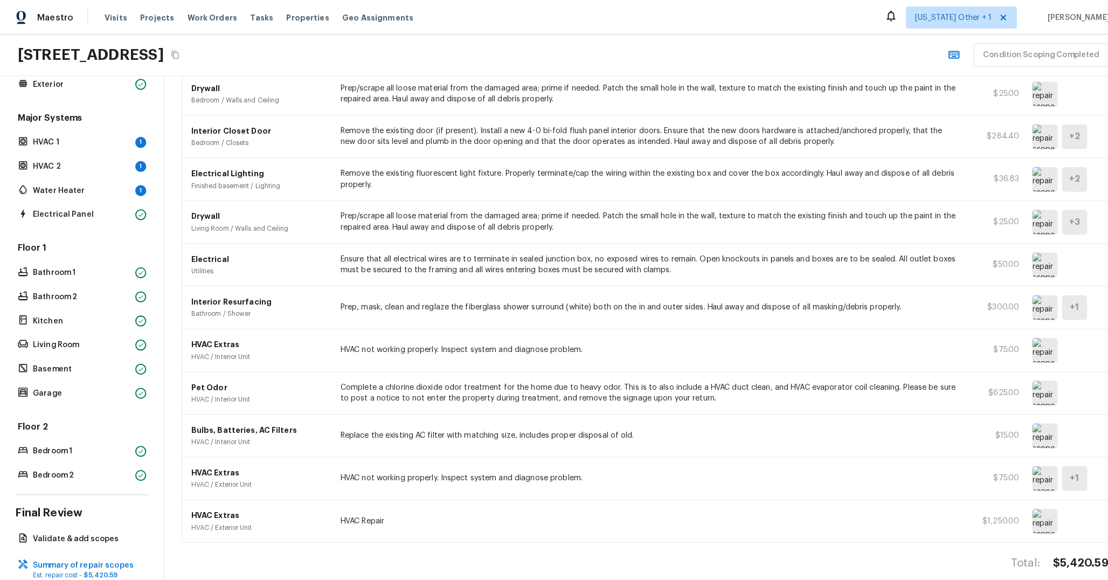
click at [1026, 335] on img at bounding box center [1028, 345] width 25 height 24
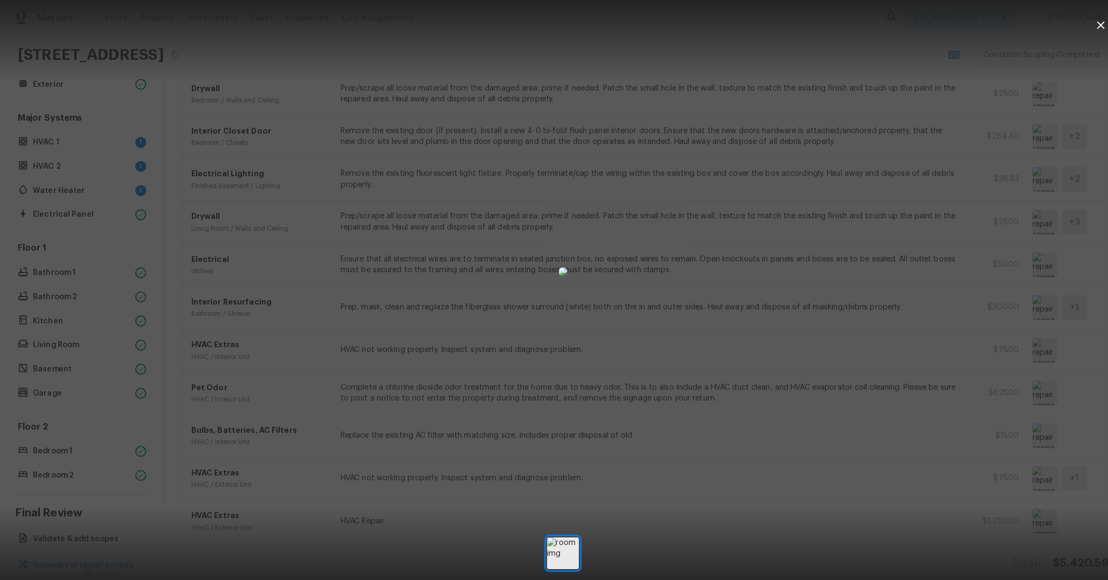
click at [933, 386] on div at bounding box center [554, 267] width 1108 height 500
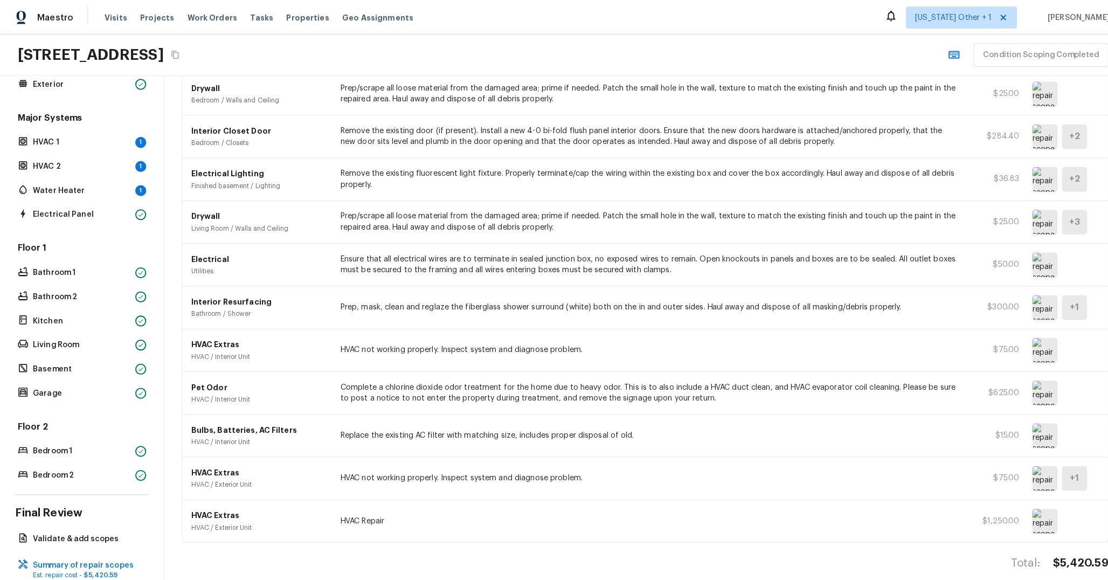
click at [1025, 375] on img at bounding box center [1028, 387] width 25 height 24
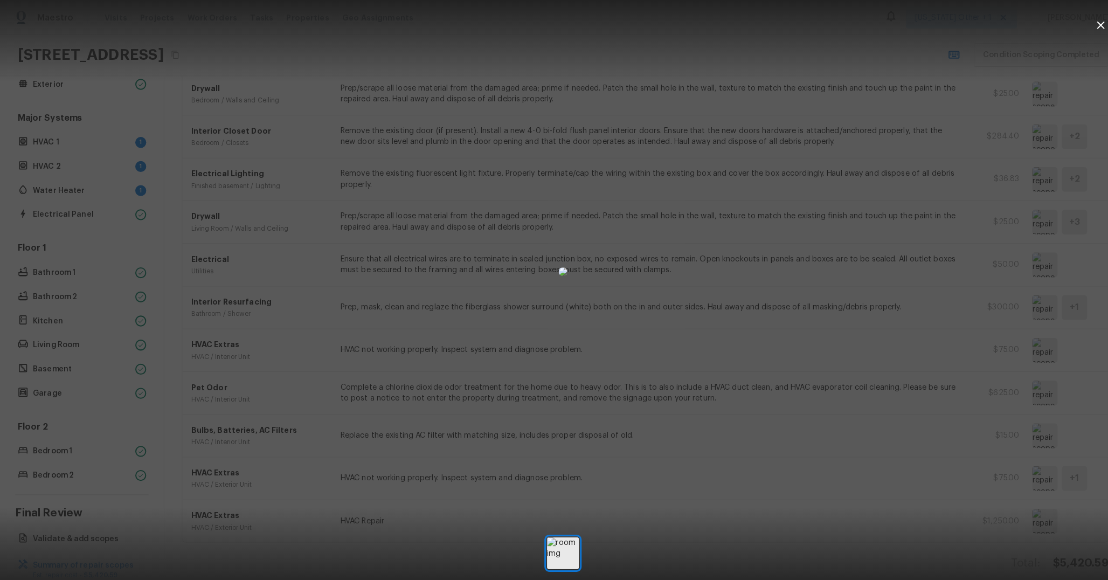
click at [1061, 352] on div at bounding box center [554, 267] width 1108 height 500
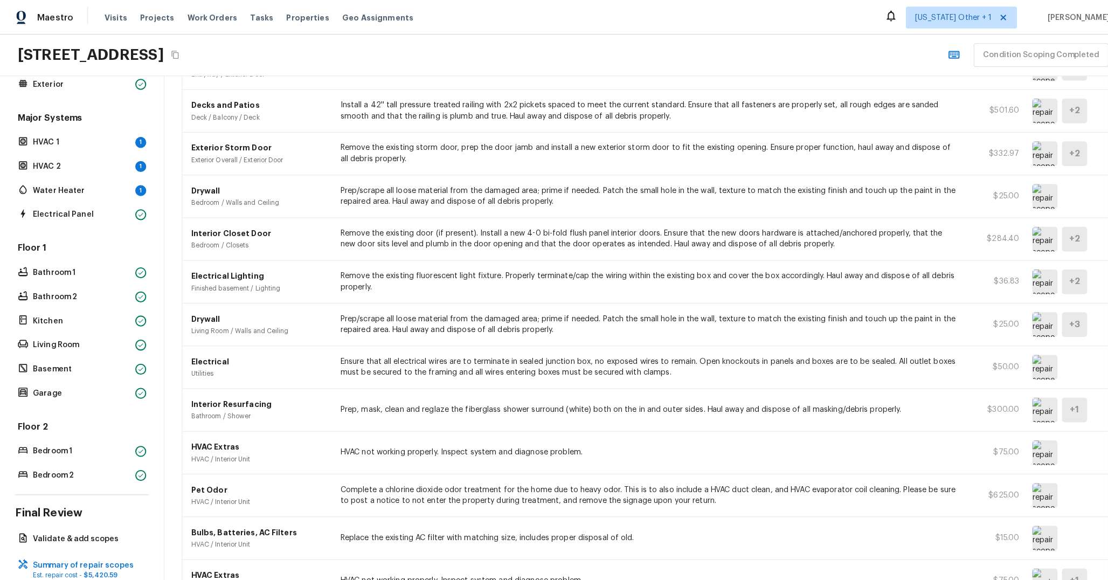
scroll to position [232, 0]
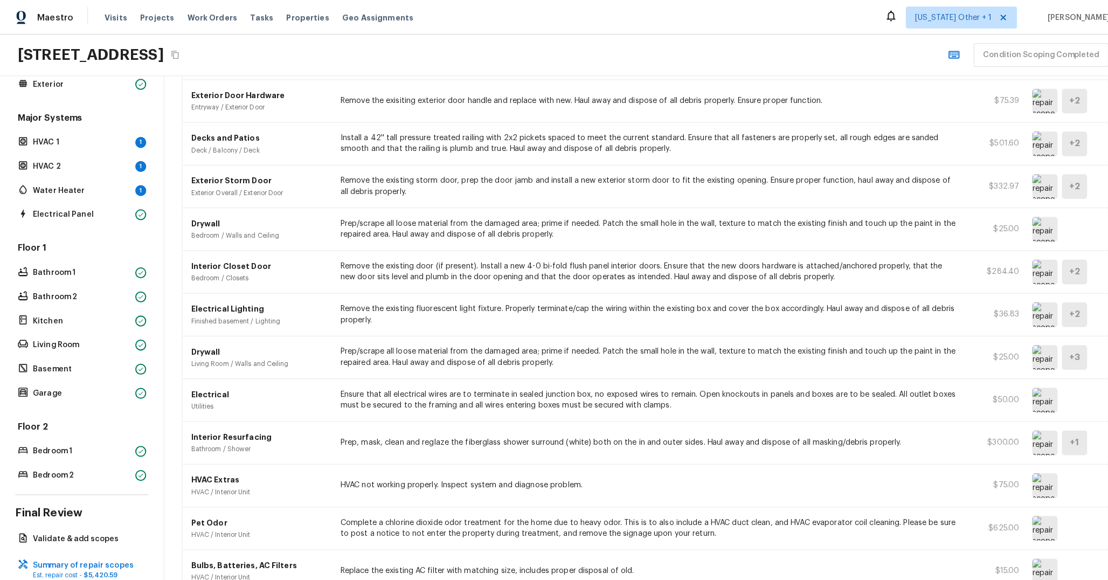
click at [1023, 340] on img at bounding box center [1028, 352] width 25 height 24
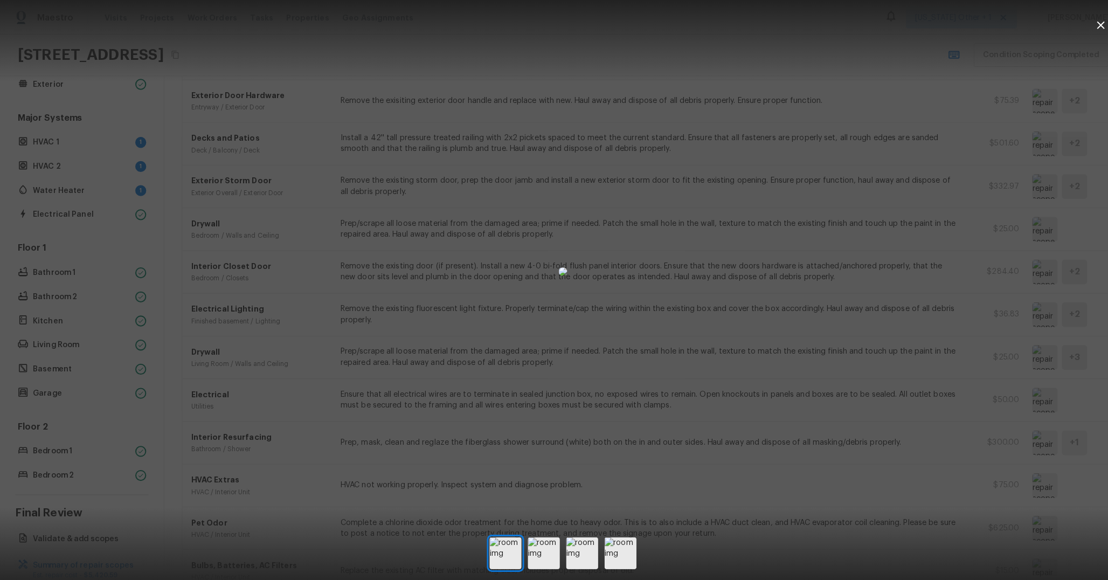
click at [1037, 324] on div at bounding box center [554, 267] width 1108 height 500
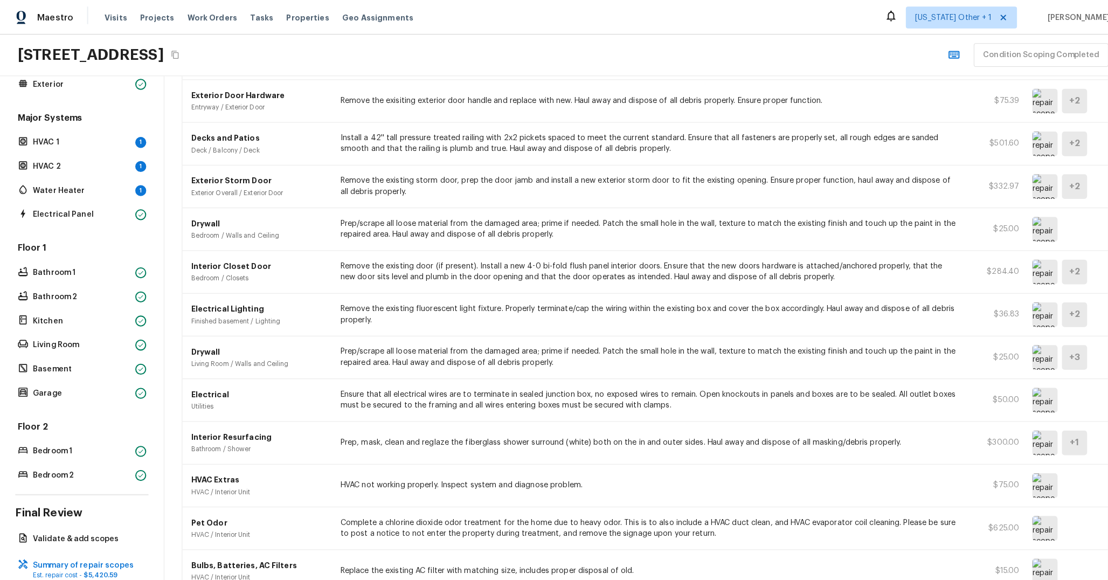
click at [1021, 308] on img at bounding box center [1028, 310] width 25 height 24
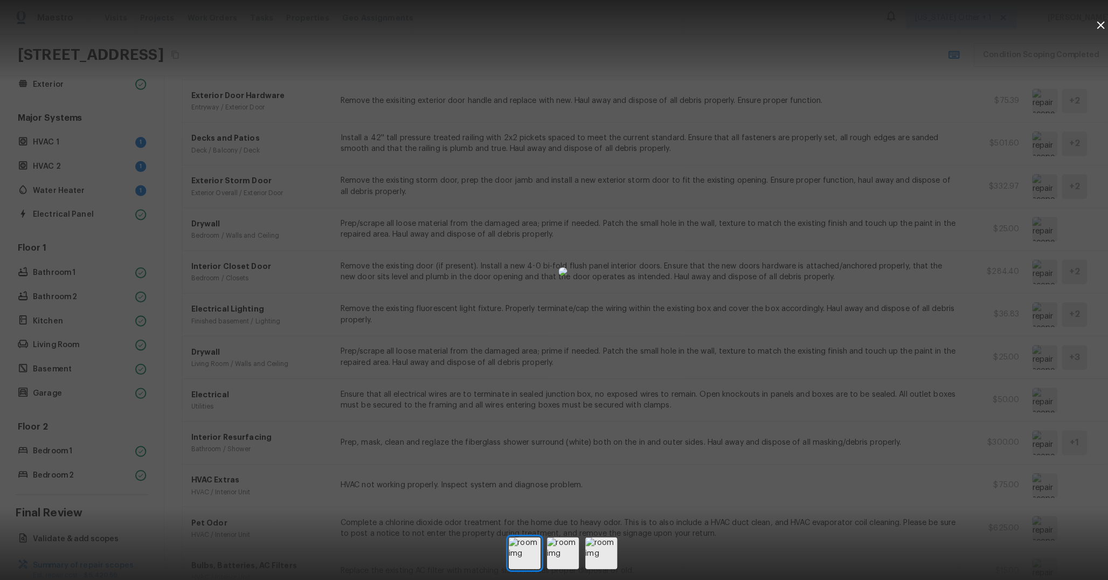
click at [1049, 298] on div at bounding box center [554, 267] width 1108 height 500
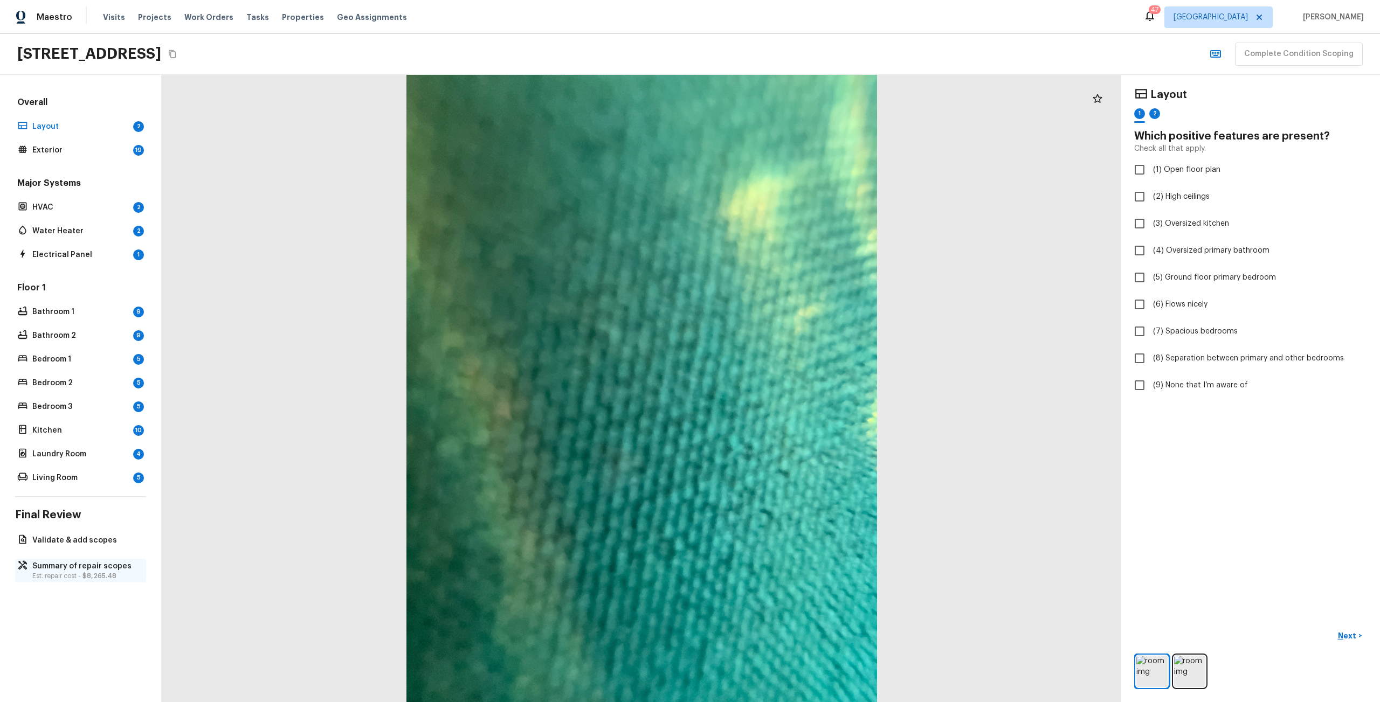
click at [104, 563] on p "Summary of repair scopes" at bounding box center [85, 566] width 107 height 11
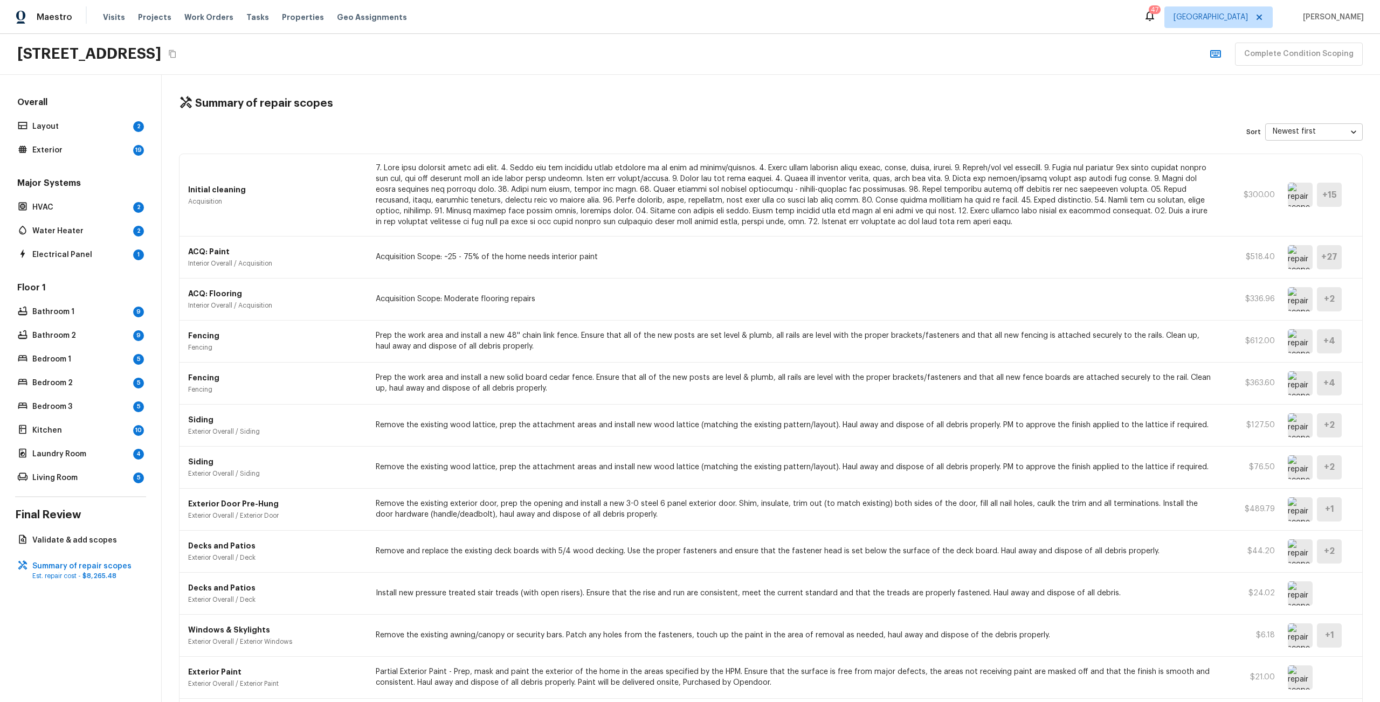
click at [1301, 295] on img at bounding box center [1300, 299] width 25 height 24
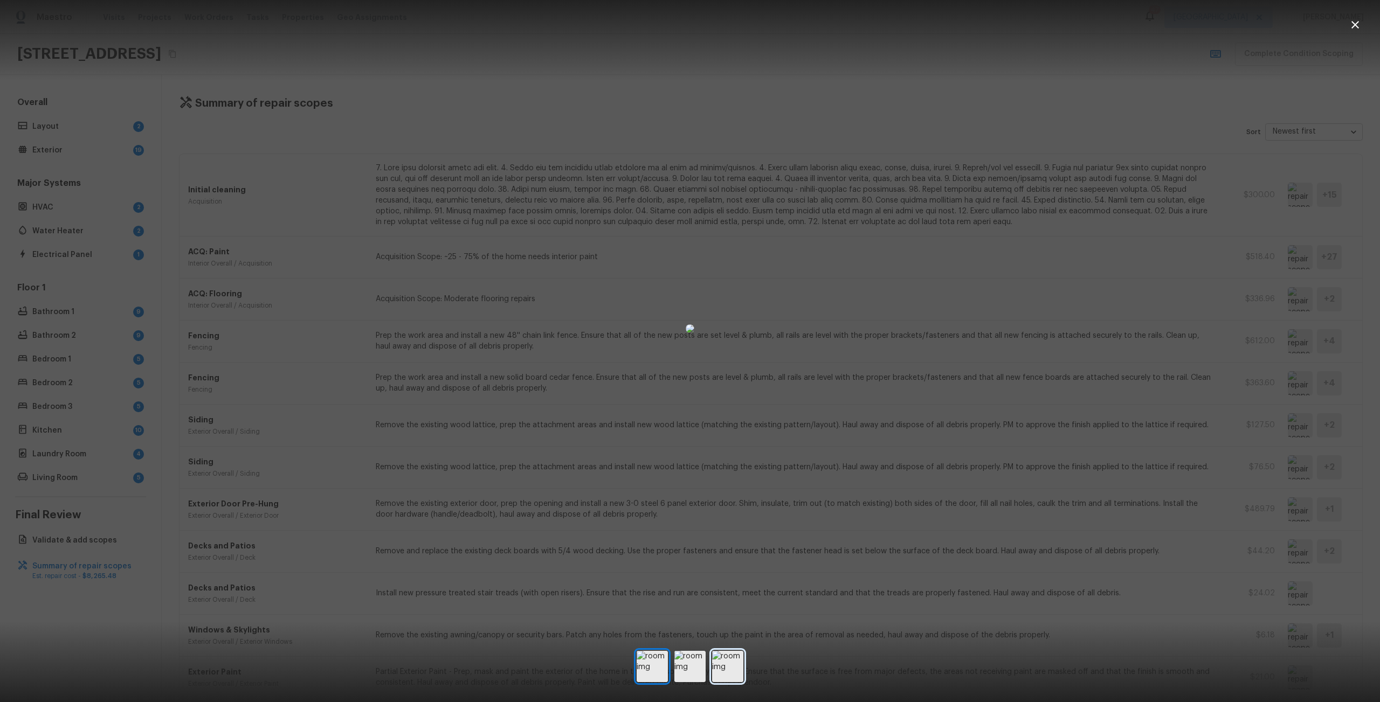
click at [731, 660] on img at bounding box center [727, 666] width 31 height 31
click at [695, 668] on img at bounding box center [689, 666] width 31 height 31
click at [714, 667] on img at bounding box center [727, 666] width 31 height 31
click at [648, 665] on img at bounding box center [652, 666] width 31 height 31
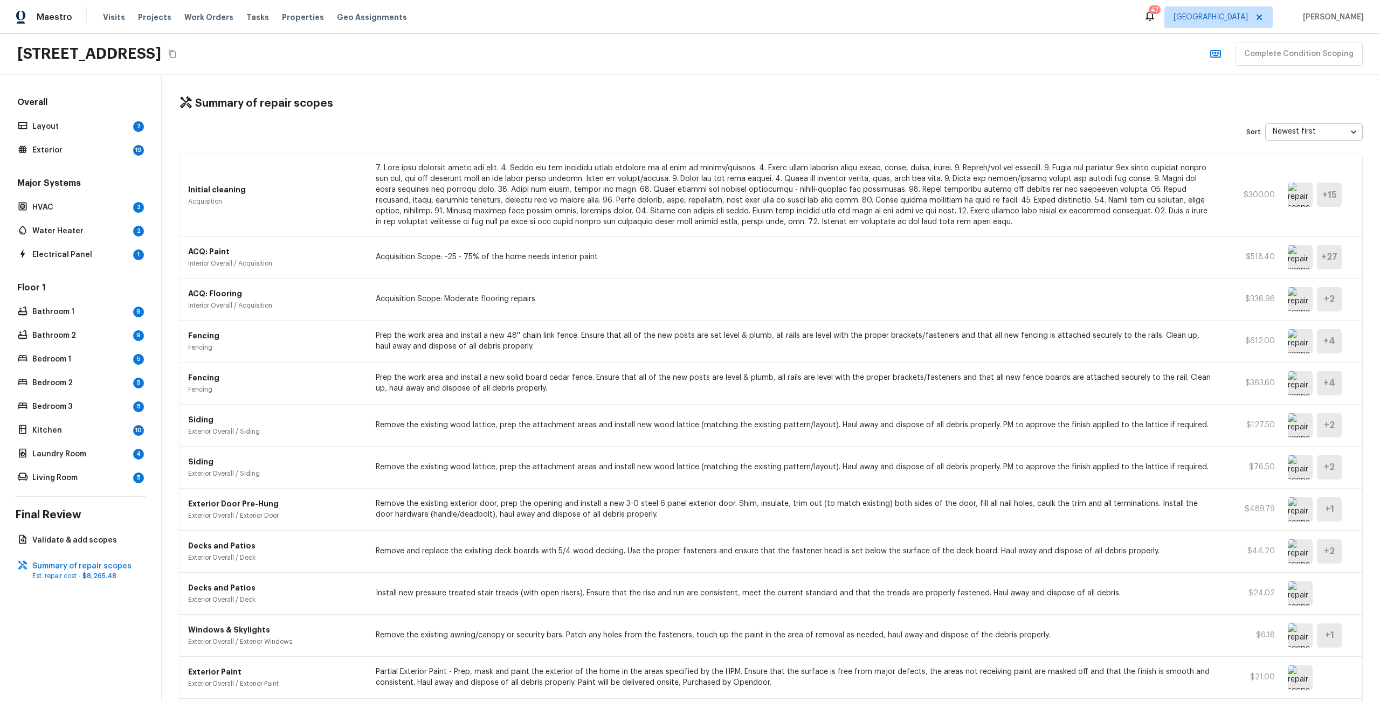
click at [1295, 291] on img at bounding box center [1300, 299] width 25 height 24
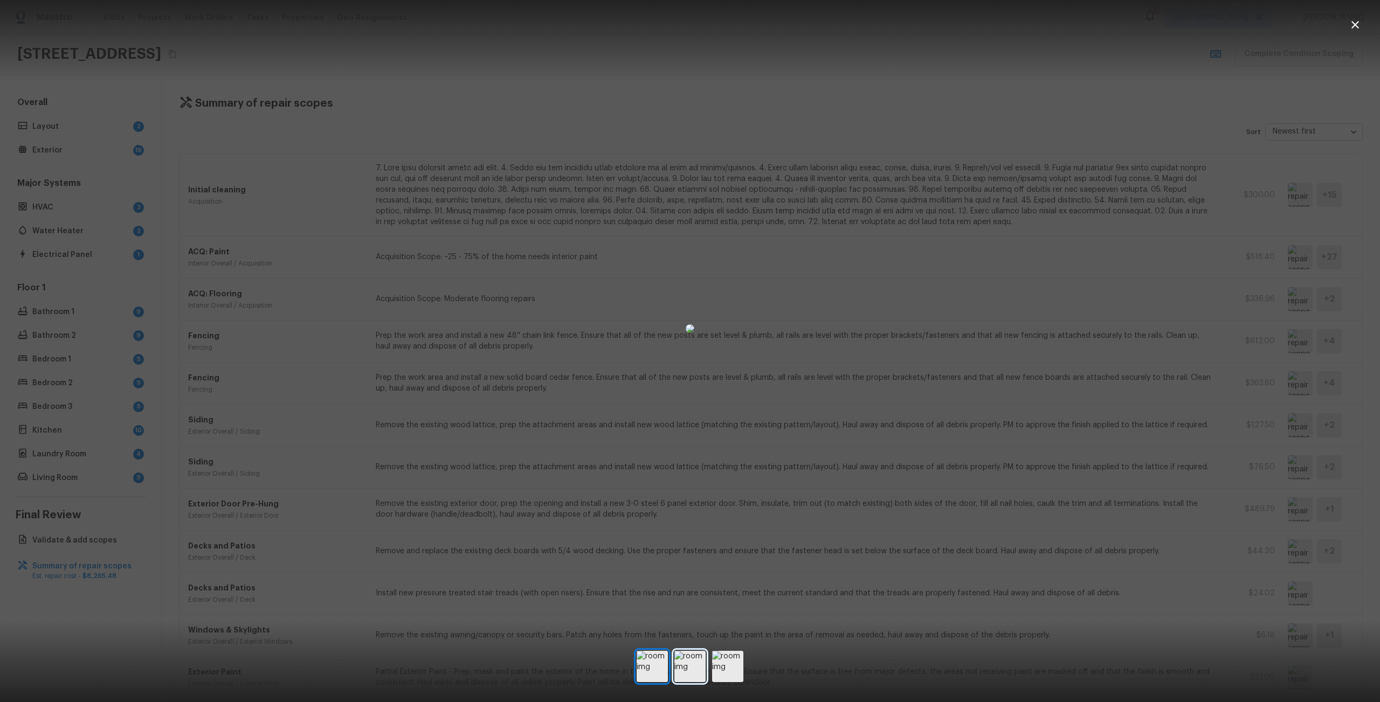
click at [701, 670] on img at bounding box center [689, 666] width 31 height 31
click at [715, 668] on img at bounding box center [727, 666] width 31 height 31
click at [661, 671] on img at bounding box center [652, 666] width 31 height 31
click at [416, 479] on div at bounding box center [690, 328] width 1380 height 623
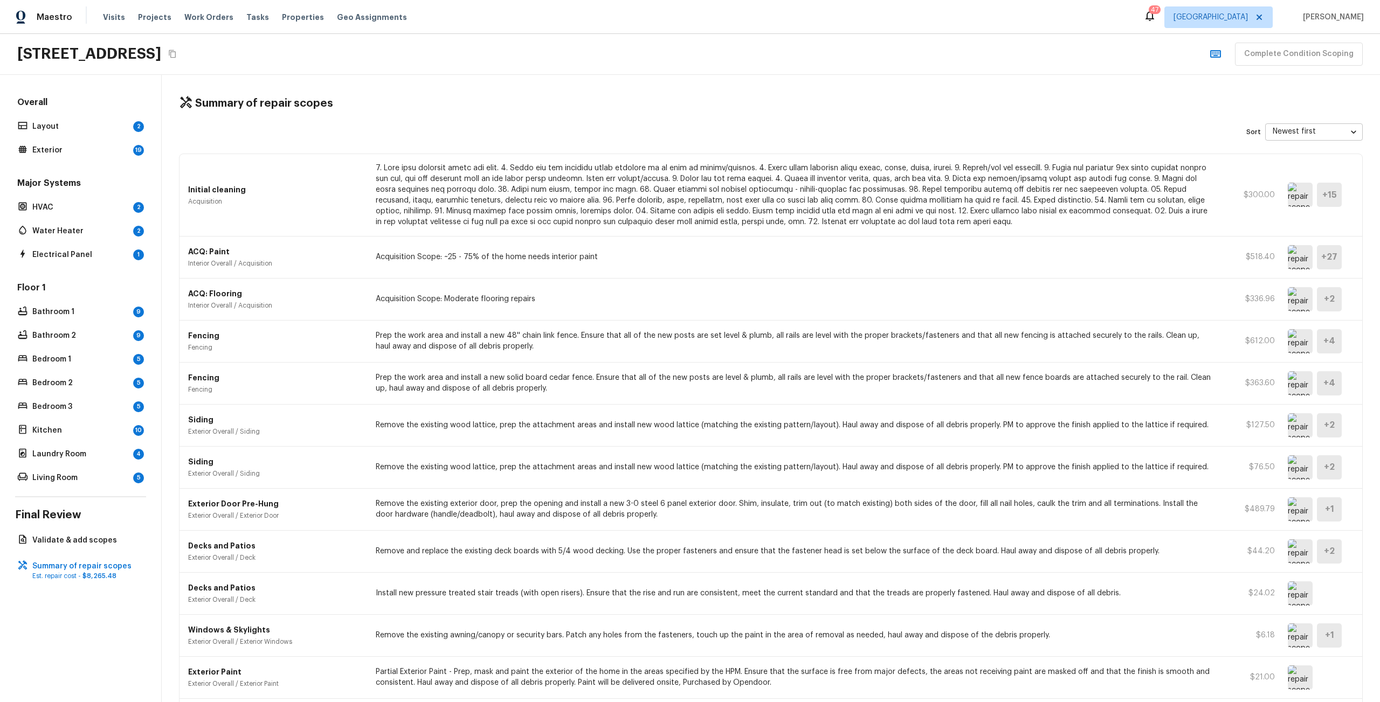
click at [1289, 430] on img at bounding box center [1300, 425] width 25 height 24
click at [1289, 333] on img at bounding box center [1300, 341] width 25 height 24
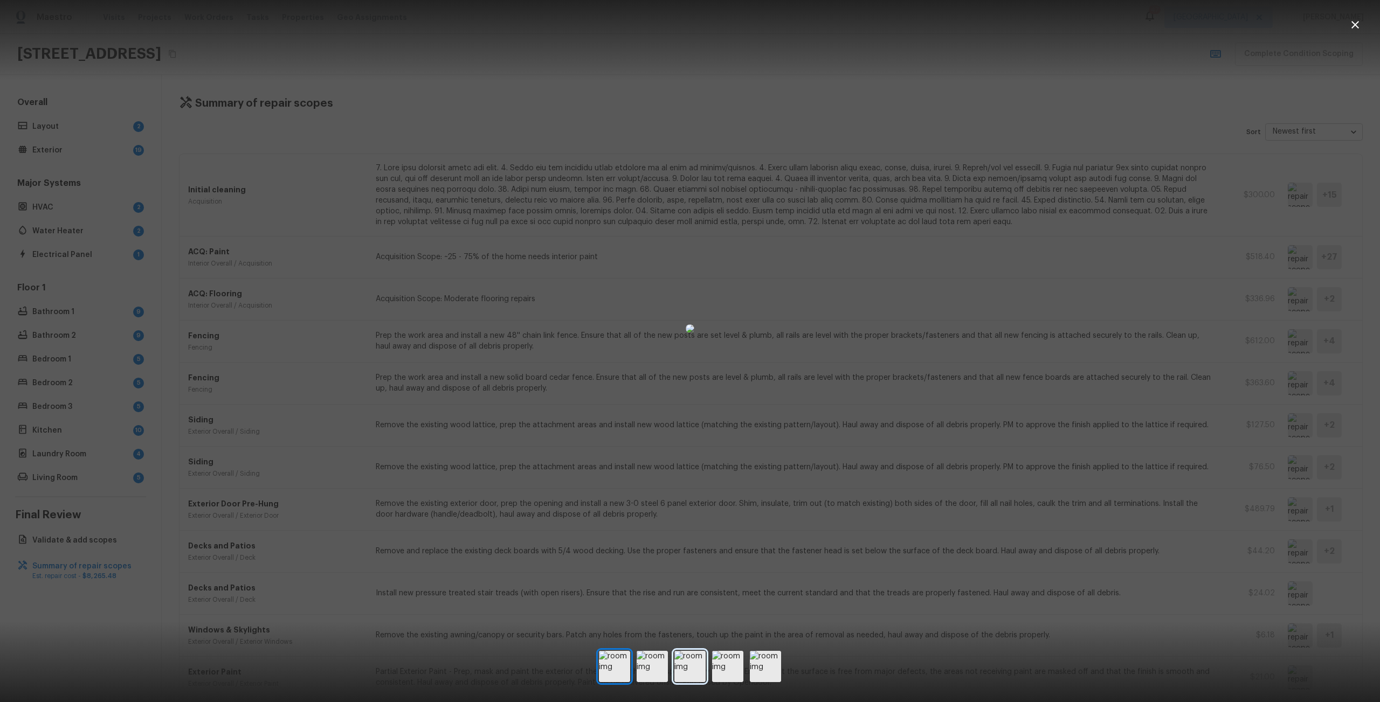
click at [689, 669] on img at bounding box center [689, 666] width 31 height 31
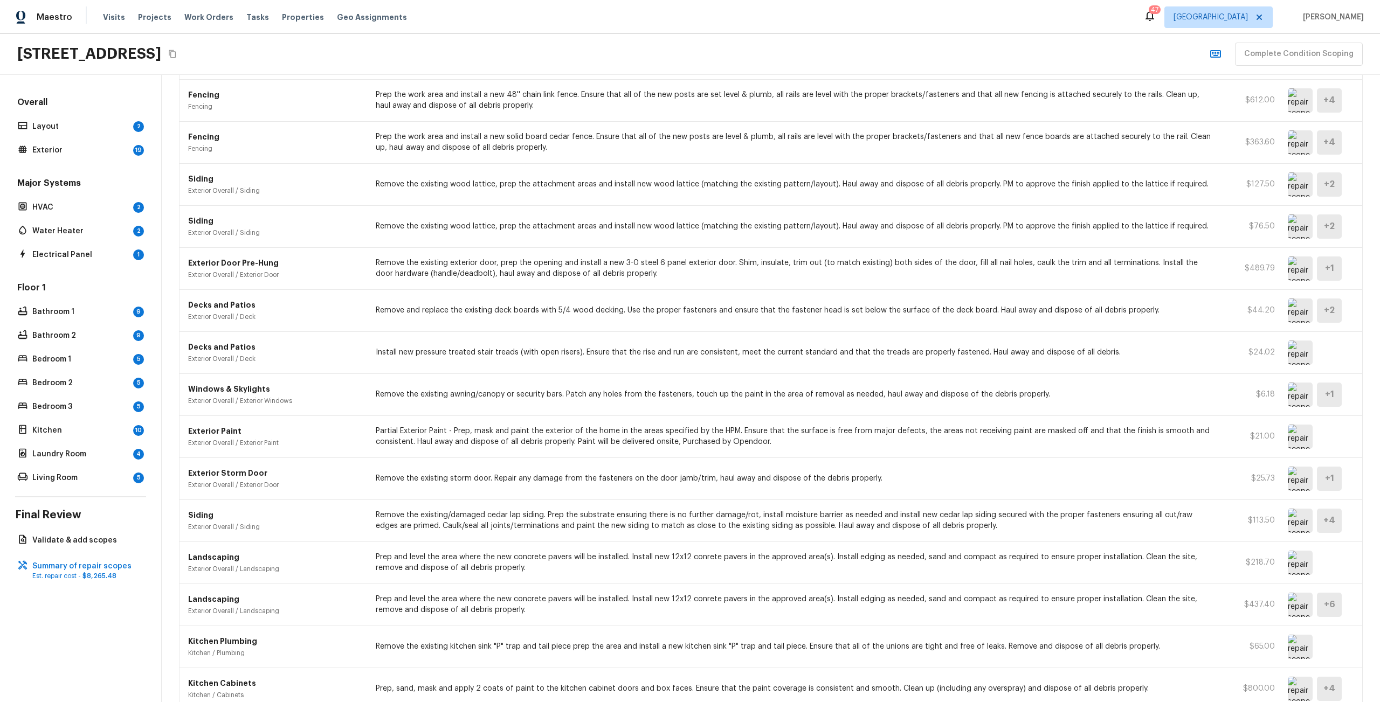
scroll to position [266, 0]
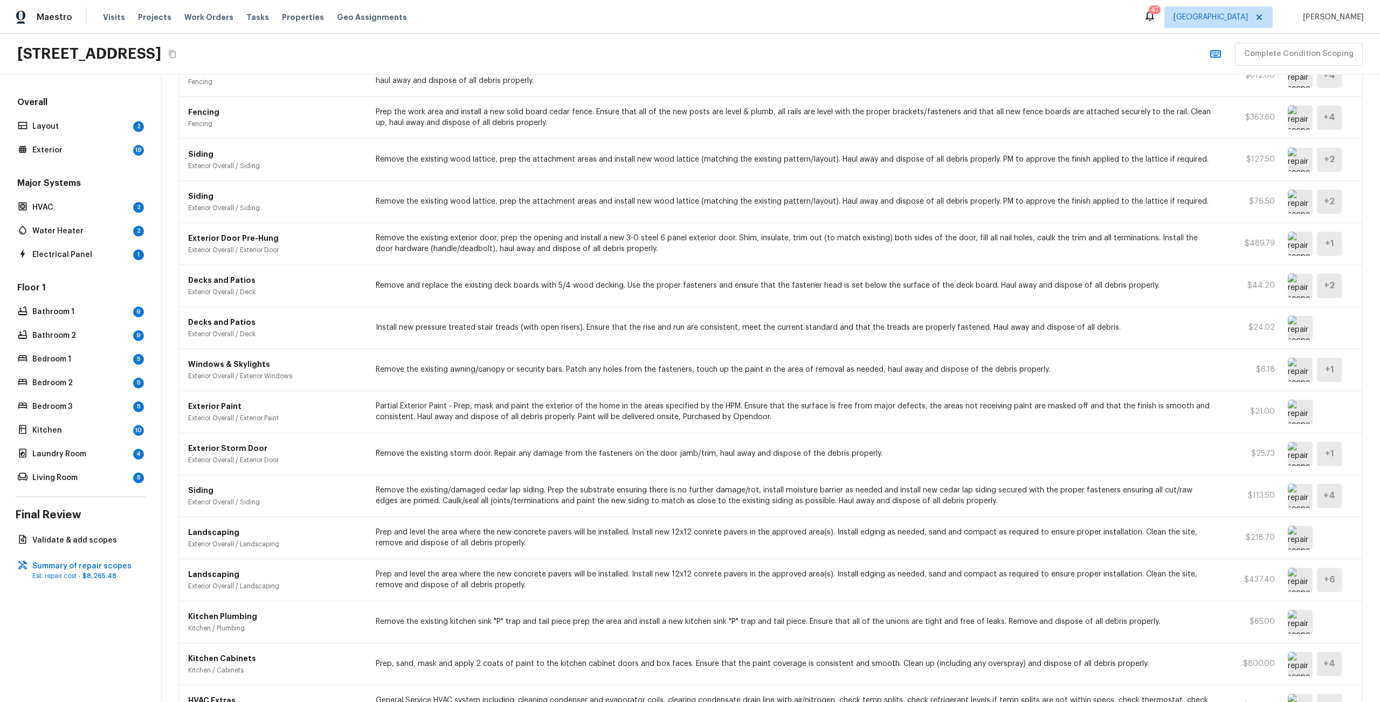
click at [1298, 547] on img at bounding box center [1300, 538] width 25 height 24
click at [1295, 573] on img at bounding box center [1300, 580] width 25 height 24
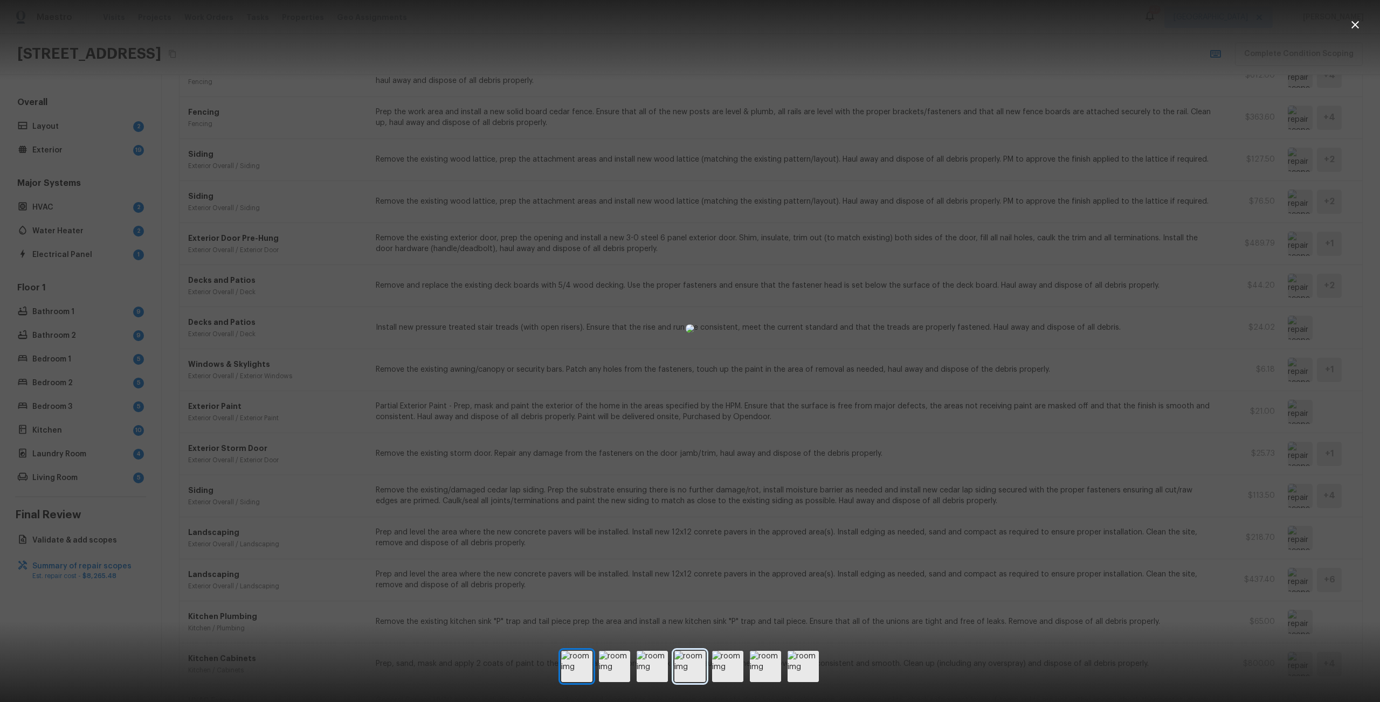
click at [689, 672] on img at bounding box center [689, 666] width 31 height 31
click at [745, 664] on div at bounding box center [690, 666] width 258 height 31
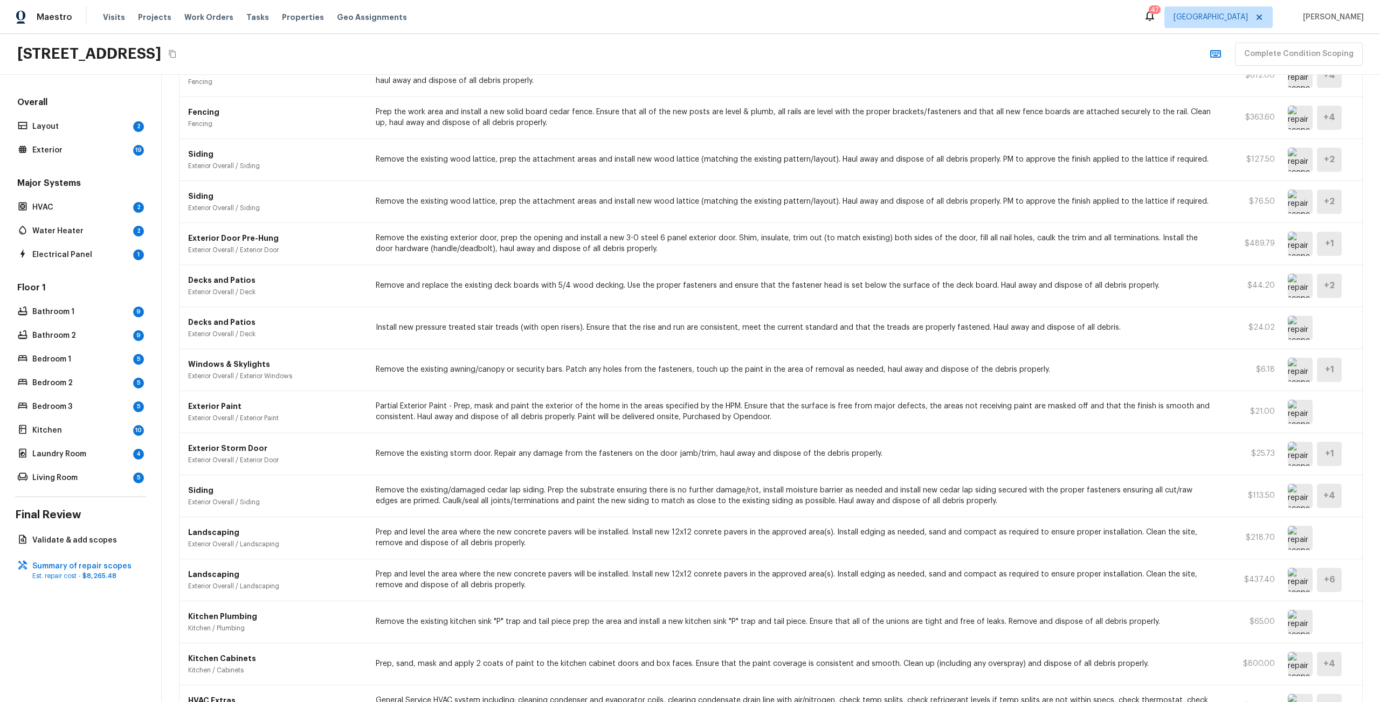
click at [1297, 537] on img at bounding box center [1300, 538] width 25 height 24
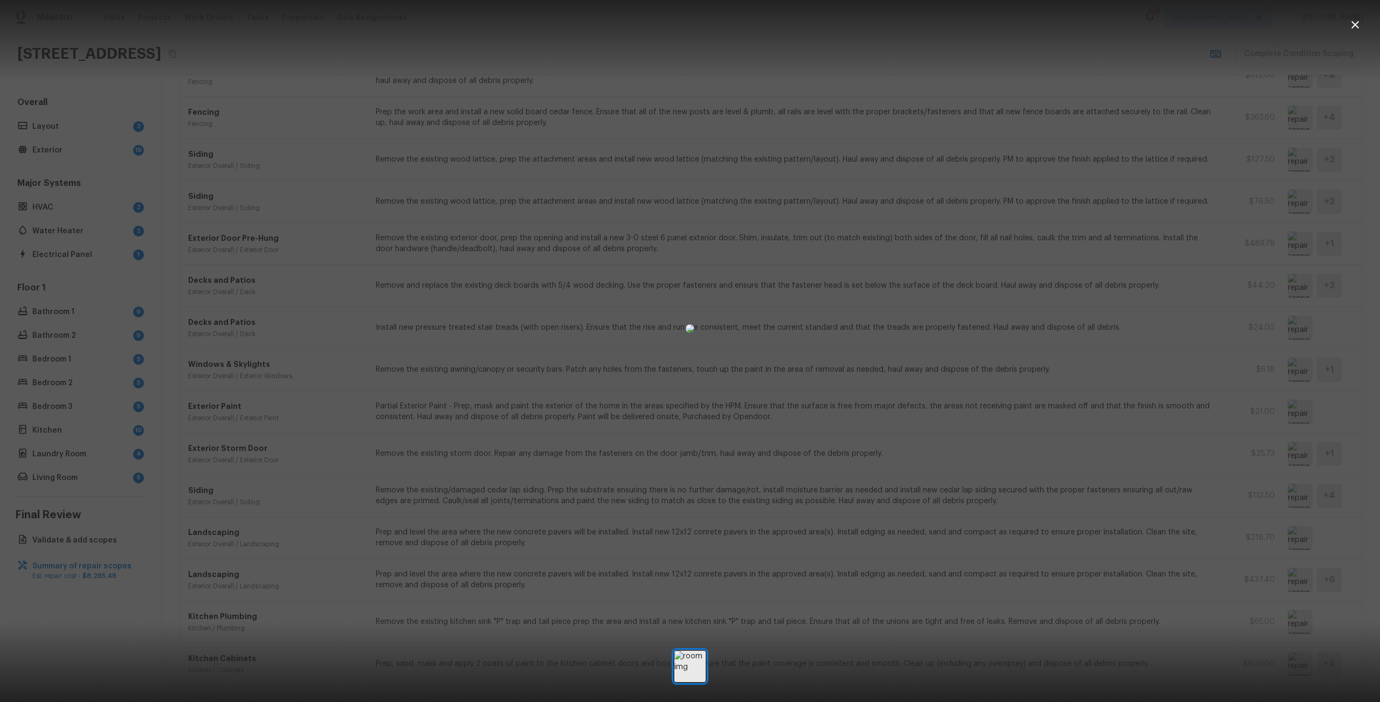
click at [1164, 578] on div at bounding box center [690, 328] width 1380 height 623
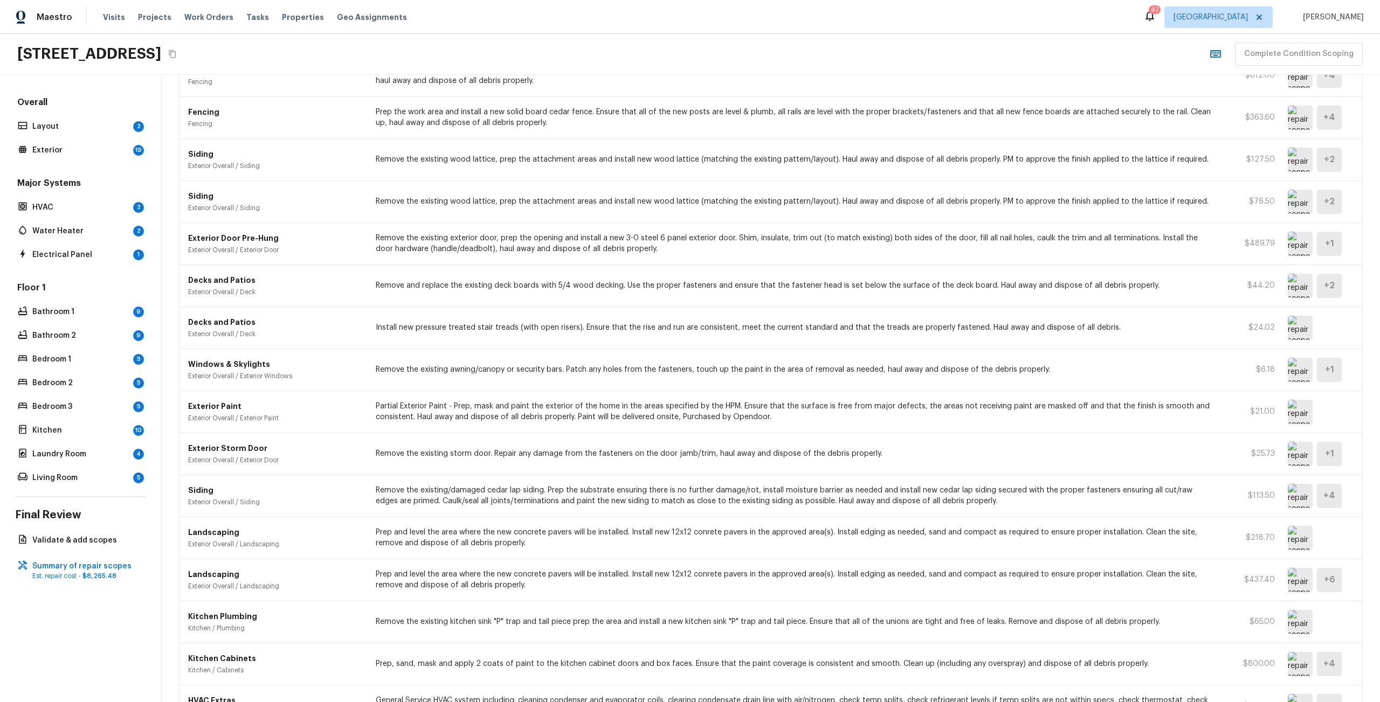
click at [1288, 588] on img at bounding box center [1300, 580] width 25 height 24
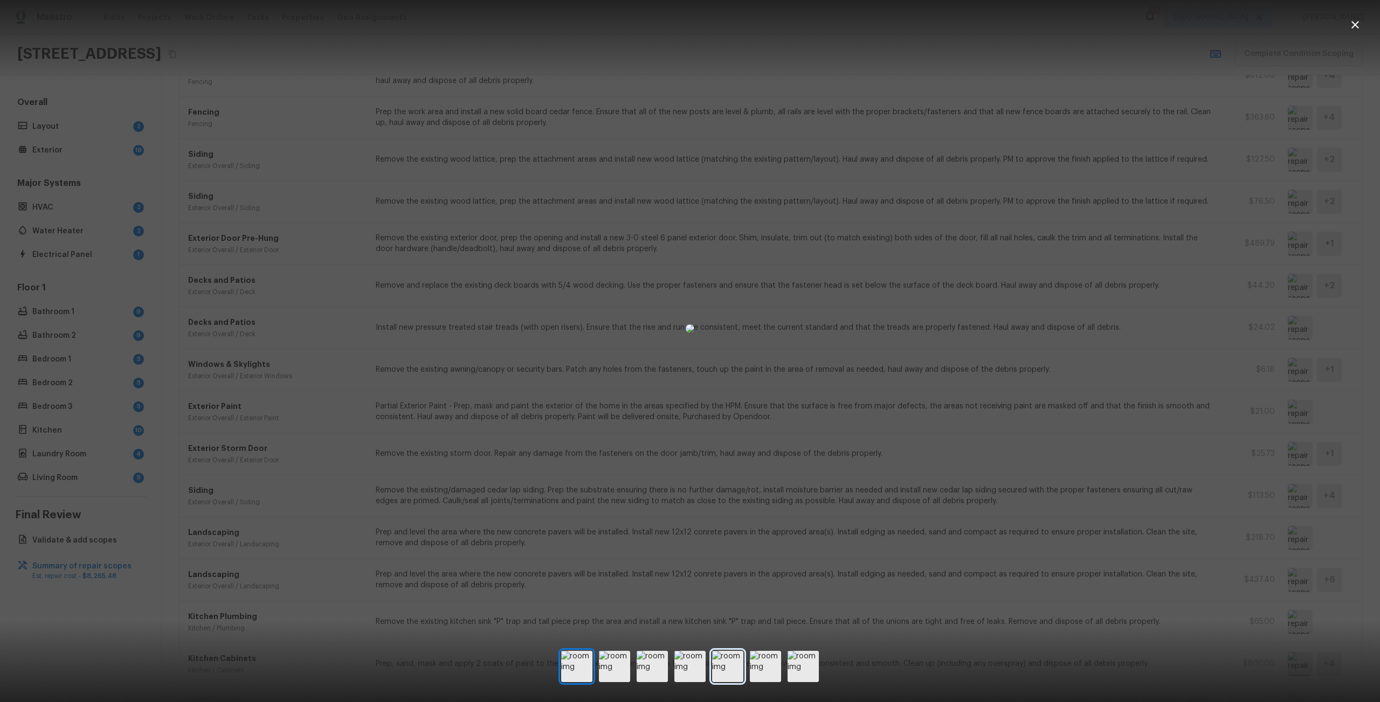
click at [719, 676] on img at bounding box center [727, 666] width 31 height 31
click at [679, 673] on img at bounding box center [689, 666] width 31 height 31
click at [651, 675] on img at bounding box center [652, 666] width 31 height 31
click at [744, 659] on div at bounding box center [690, 666] width 258 height 31
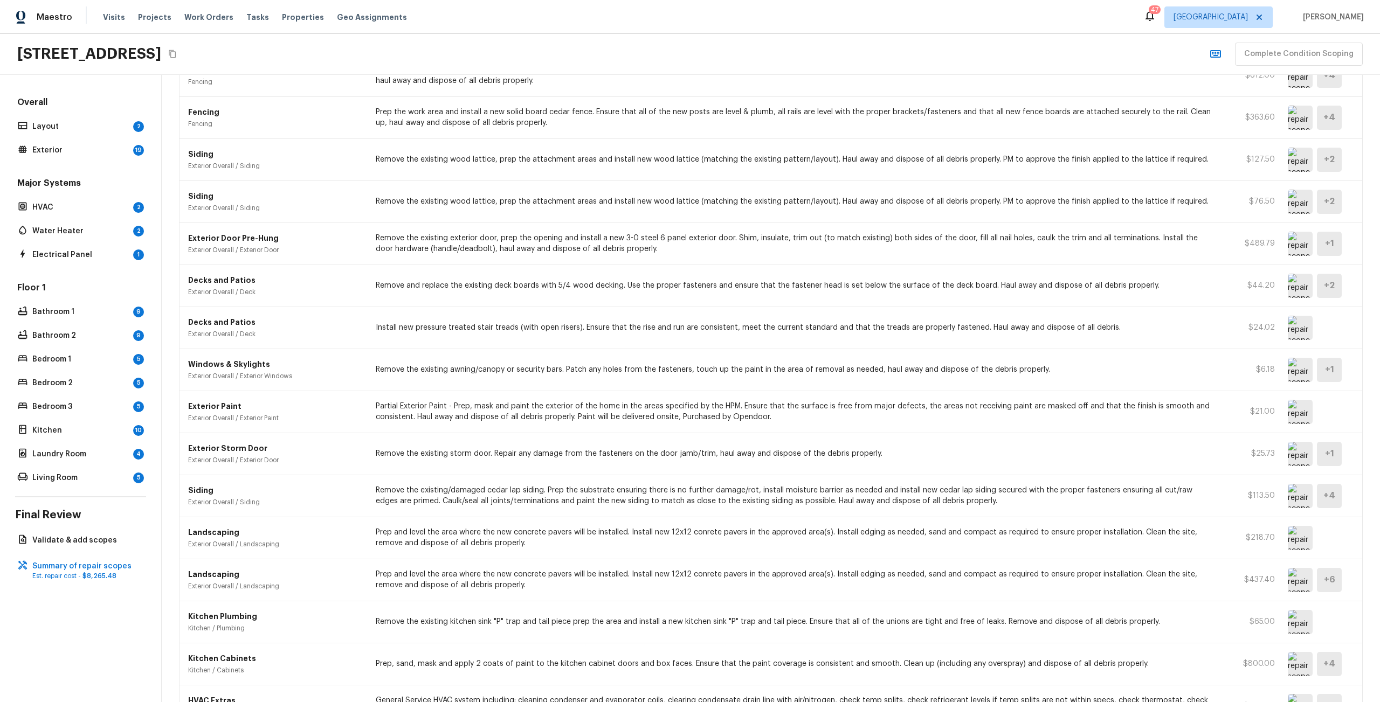
click at [783, 661] on p "Prep, sand, mask and apply 2 coats of paint to the kitchen cabinet doors and bo…" at bounding box center [795, 664] width 838 height 11
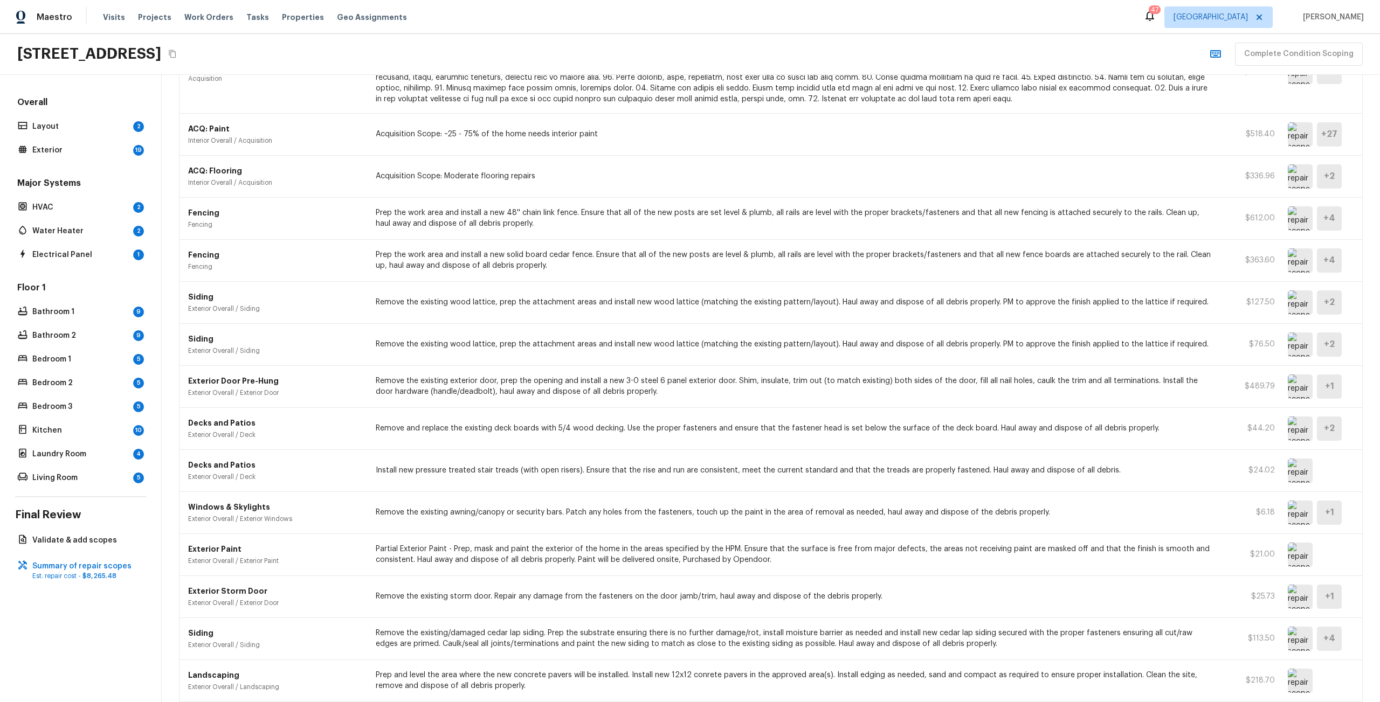
scroll to position [109, 0]
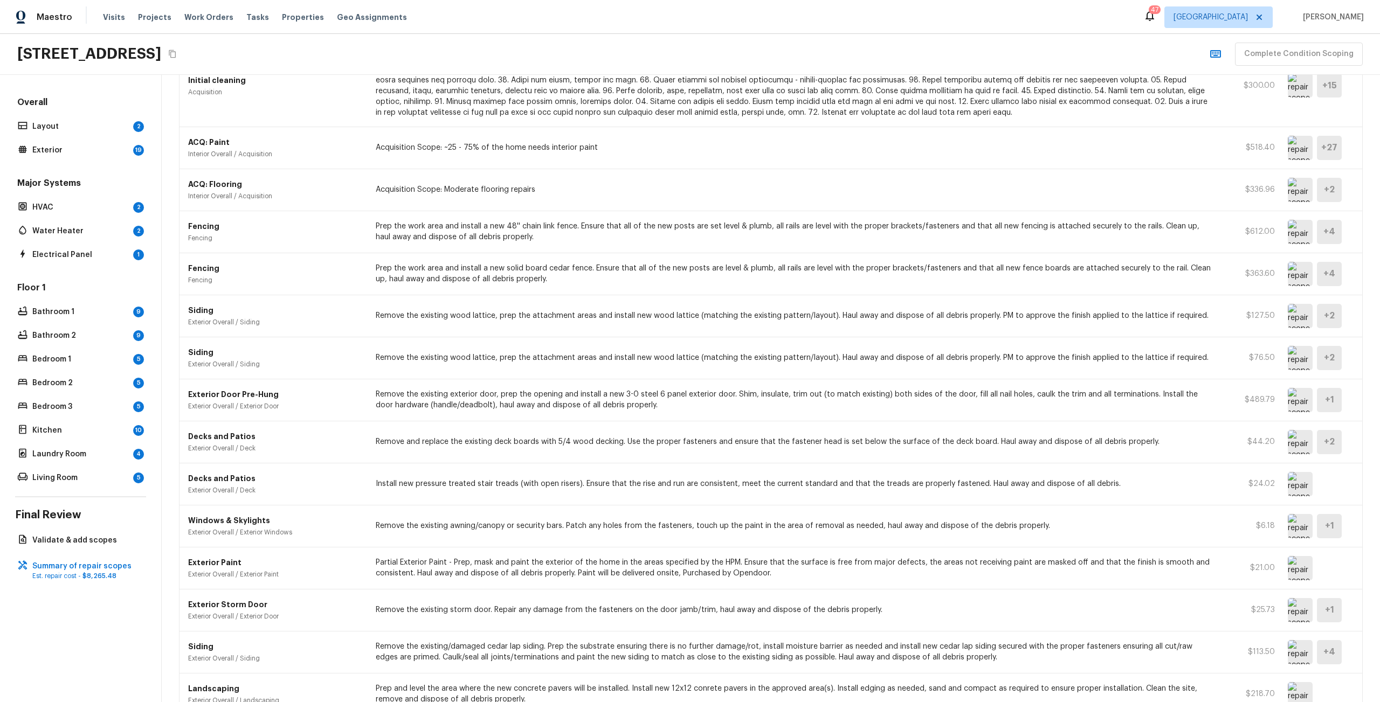
click at [1298, 355] on img at bounding box center [1300, 358] width 25 height 24
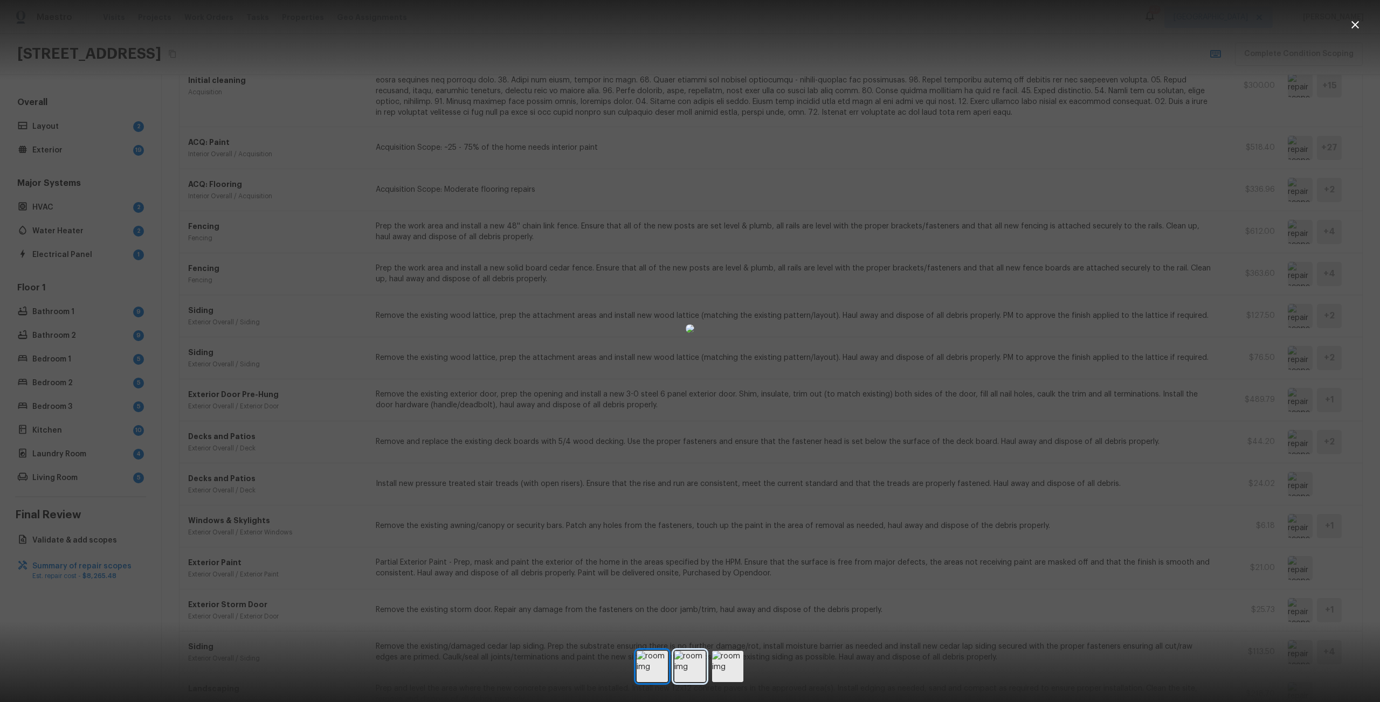
click at [689, 659] on img at bounding box center [689, 666] width 31 height 31
click at [714, 655] on img at bounding box center [727, 666] width 31 height 31
click at [666, 662] on img at bounding box center [652, 666] width 31 height 31
click at [670, 662] on div at bounding box center [690, 666] width 107 height 31
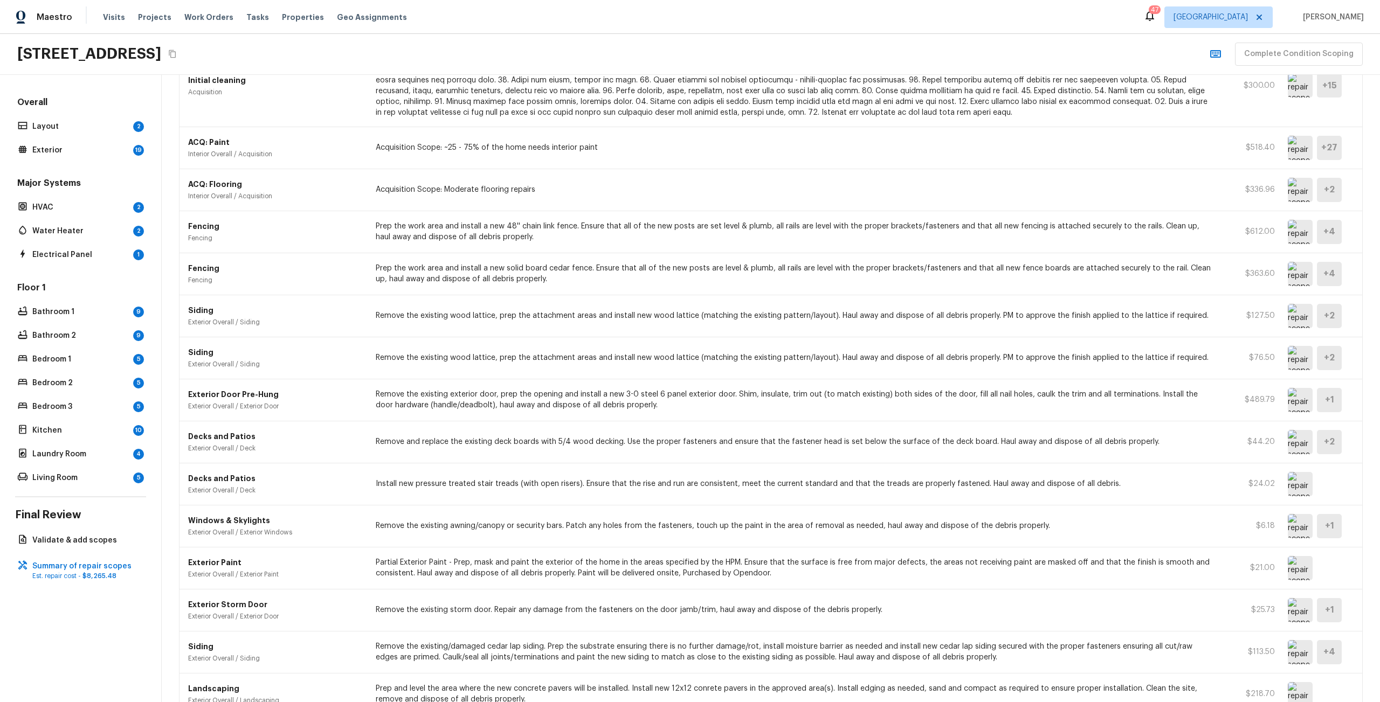
click at [1300, 355] on img at bounding box center [1300, 358] width 25 height 24
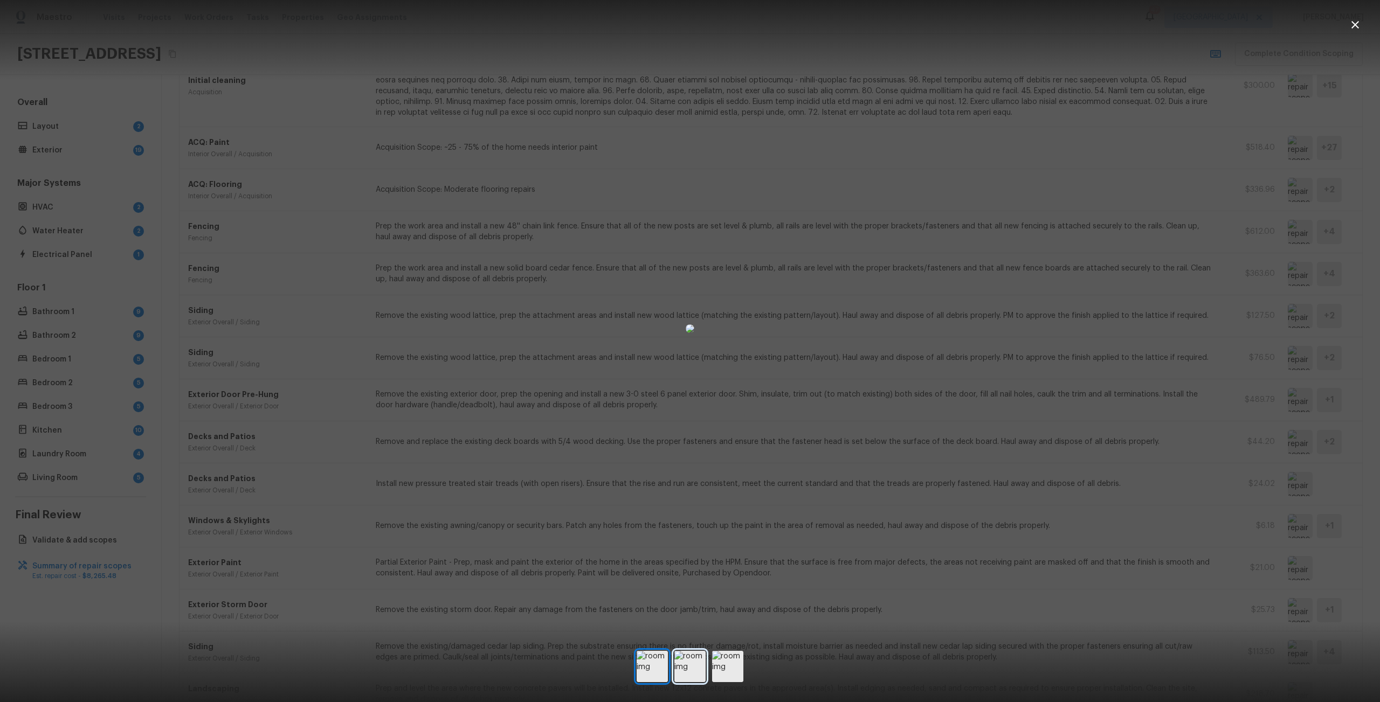
click at [695, 674] on img at bounding box center [689, 666] width 31 height 31
click at [726, 671] on img at bounding box center [727, 666] width 31 height 31
click at [1227, 317] on div at bounding box center [690, 328] width 1380 height 623
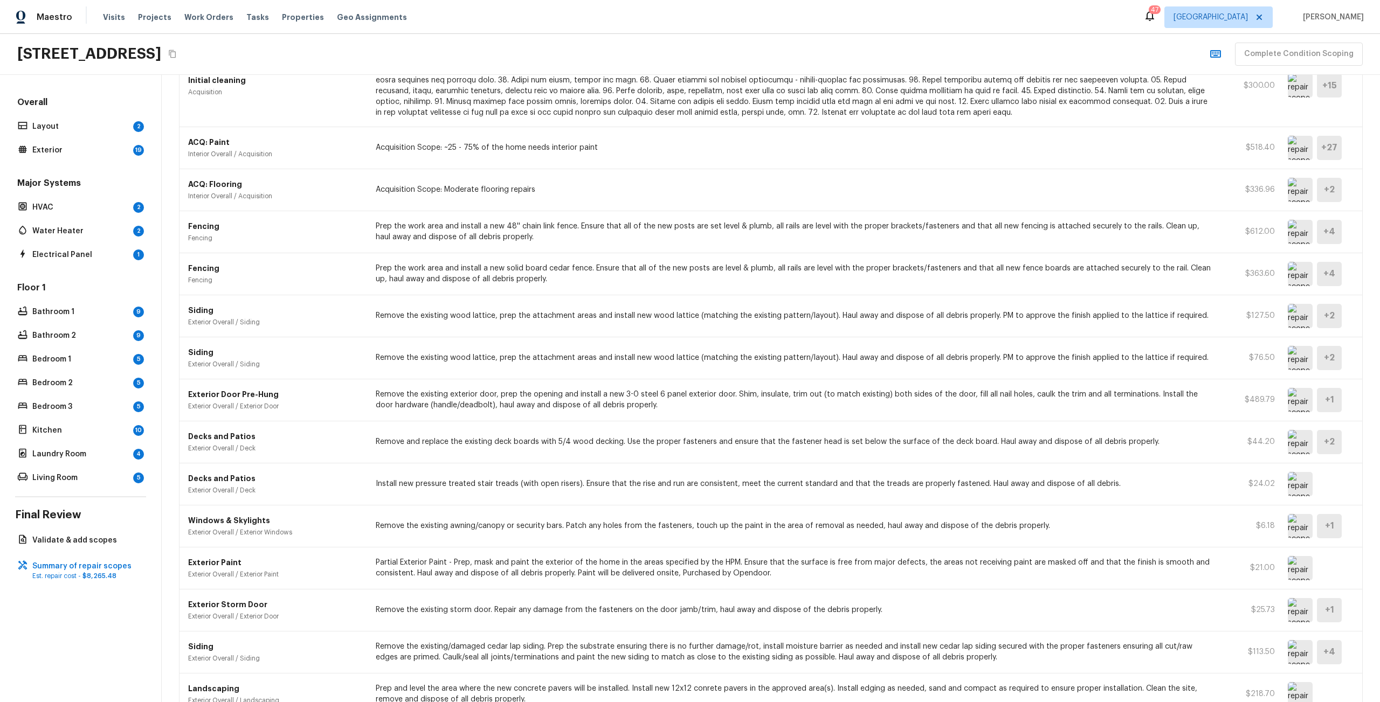
click at [1288, 308] on img at bounding box center [1300, 316] width 25 height 24
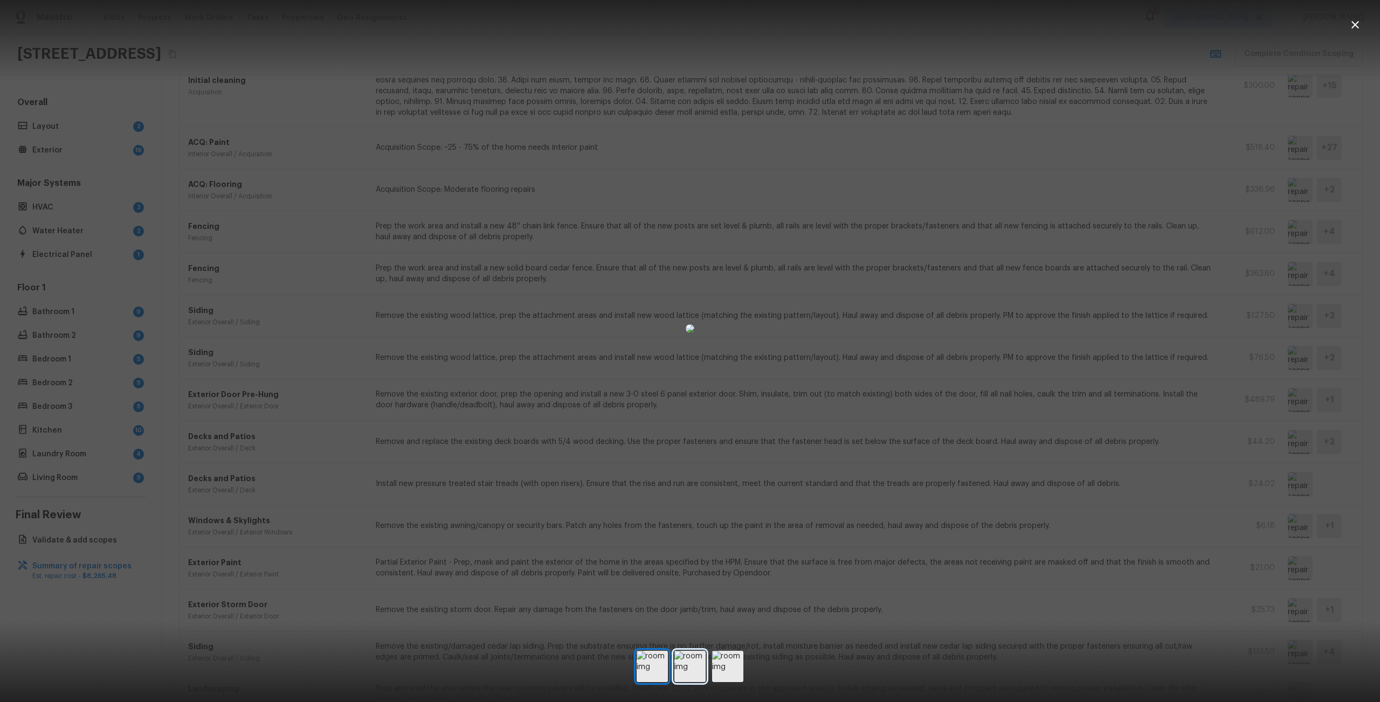
click at [680, 664] on img at bounding box center [689, 666] width 31 height 31
click at [715, 663] on img at bounding box center [727, 666] width 31 height 31
click at [1196, 459] on div at bounding box center [690, 328] width 1380 height 623
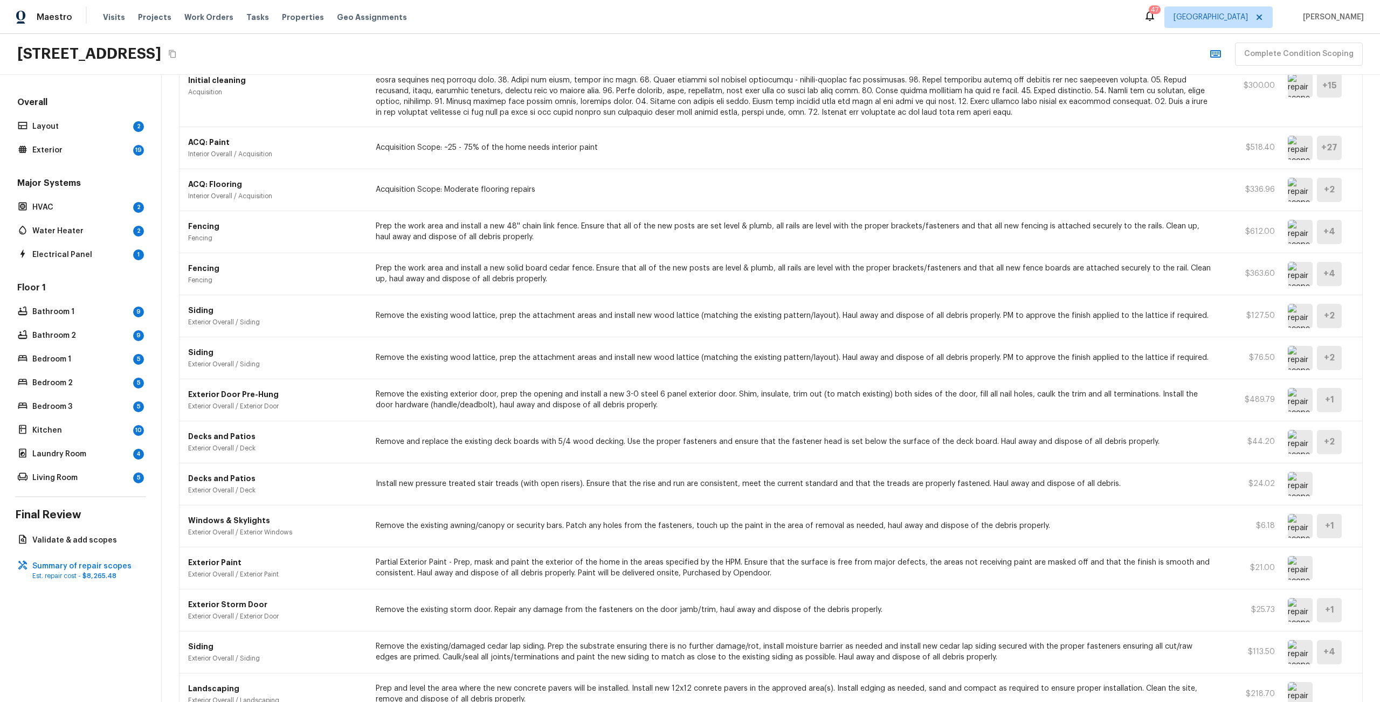
click at [1297, 352] on img at bounding box center [1300, 358] width 25 height 24
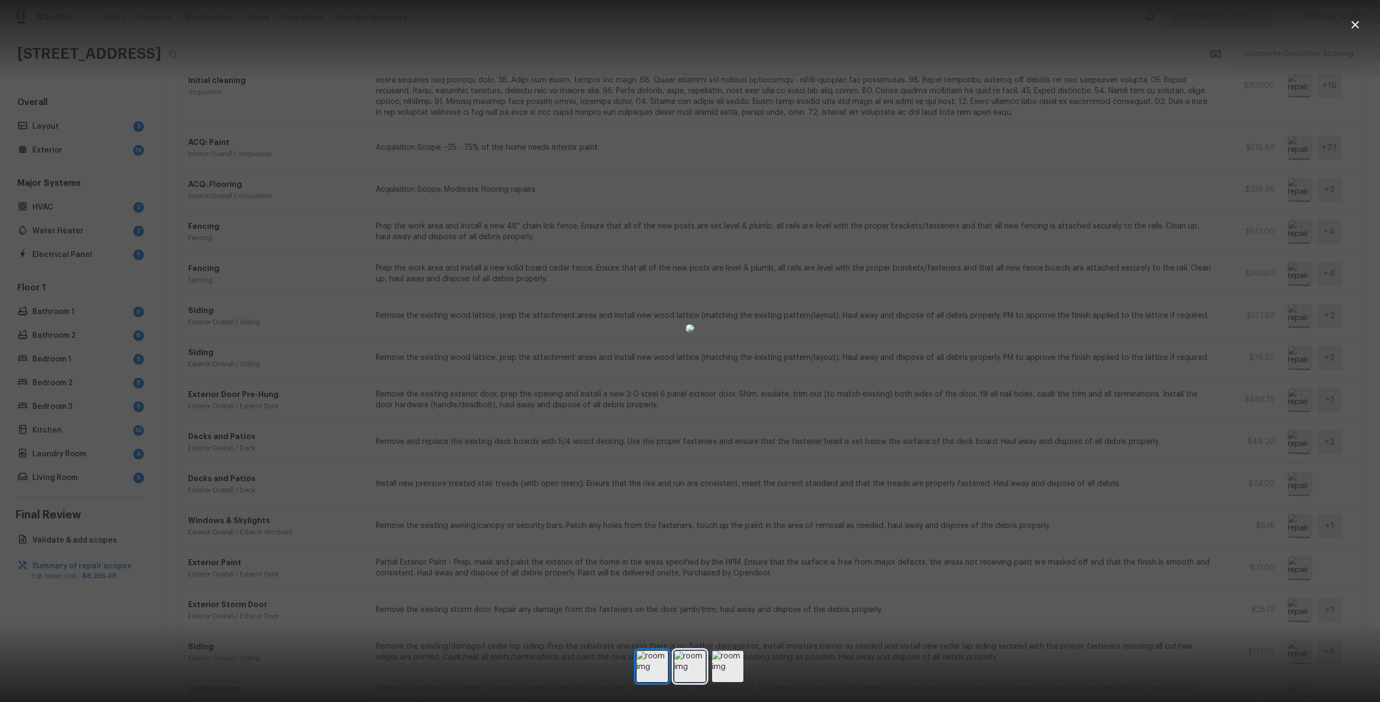
click at [691, 660] on img at bounding box center [689, 666] width 31 height 31
click at [739, 655] on img at bounding box center [727, 666] width 31 height 31
click at [708, 654] on div at bounding box center [690, 666] width 107 height 31
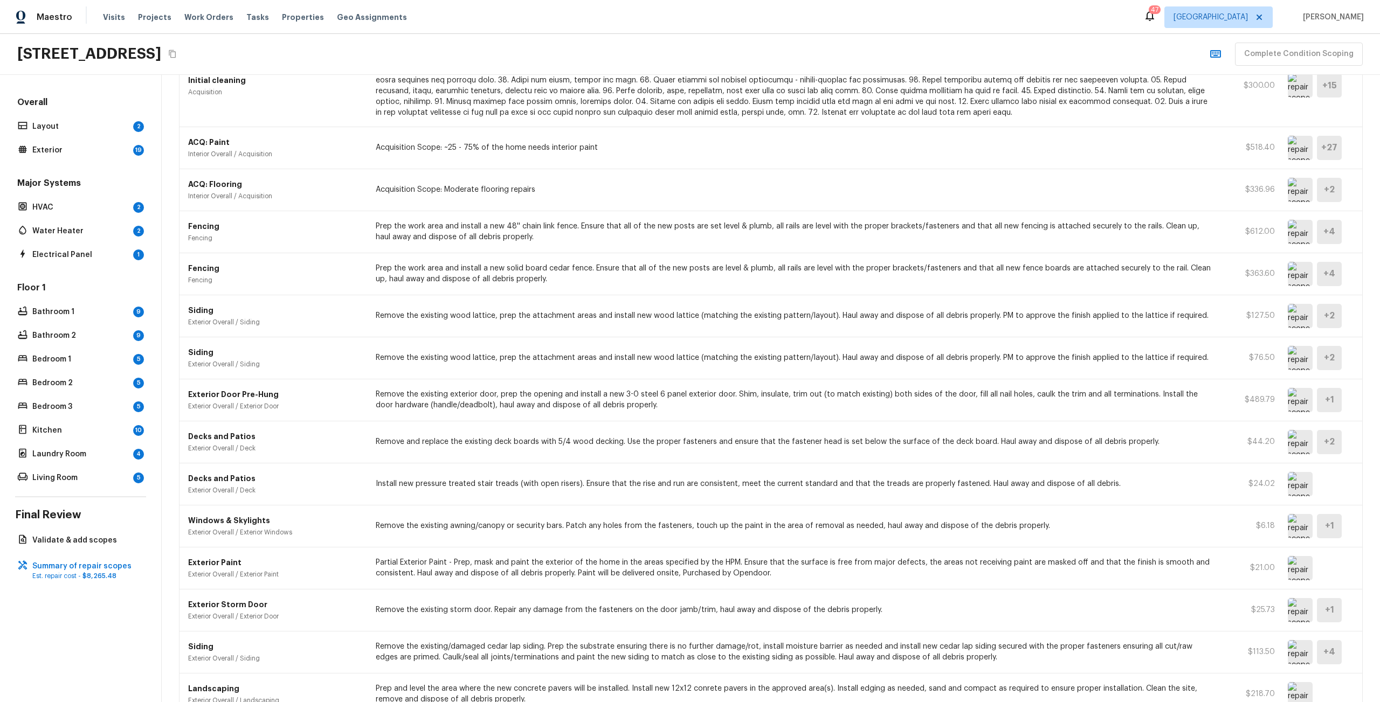
click at [1296, 269] on img at bounding box center [1300, 274] width 25 height 24
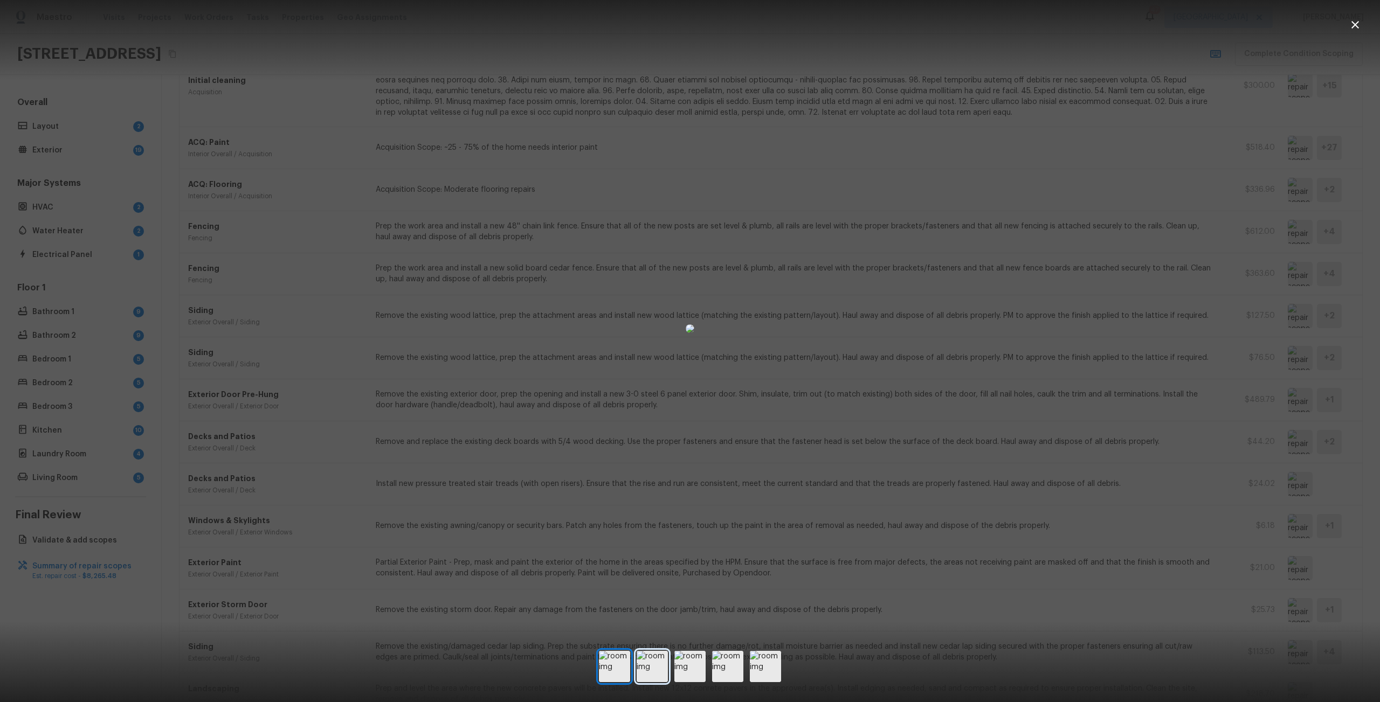
click at [657, 659] on img at bounding box center [652, 666] width 31 height 31
click at [686, 659] on img at bounding box center [689, 666] width 31 height 31
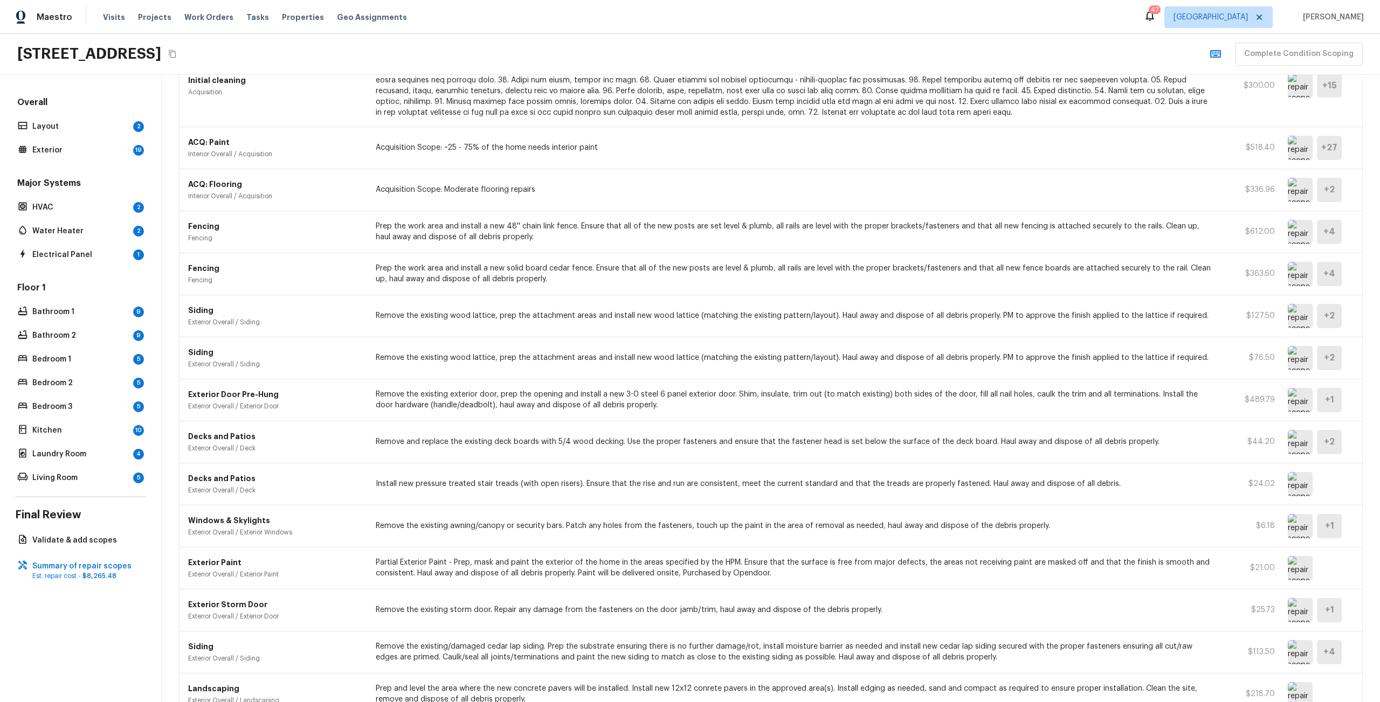
click at [1303, 236] on img at bounding box center [1300, 232] width 25 height 24
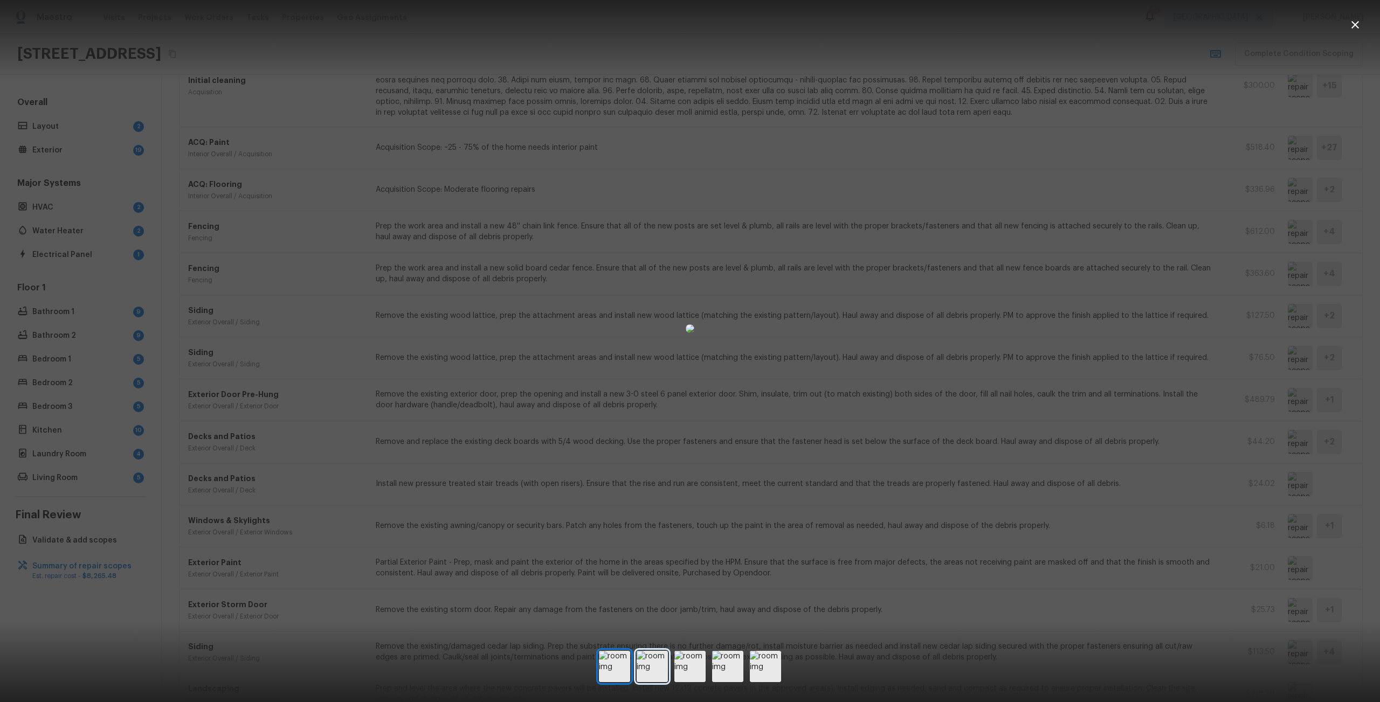
click at [666, 668] on img at bounding box center [652, 666] width 31 height 31
click at [706, 665] on div at bounding box center [690, 666] width 182 height 31
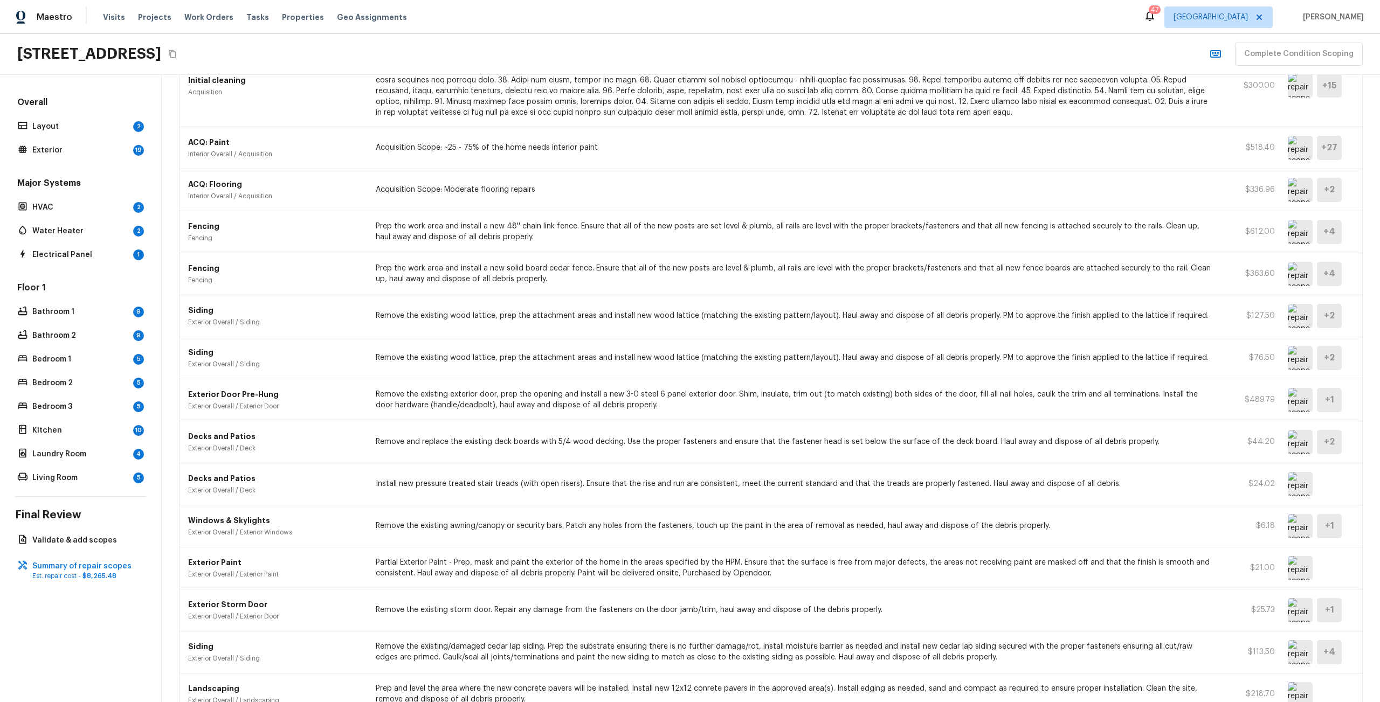
click at [726, 664] on div "Siding Exterior Overall / Siding Remove the existing/damaged cedar lap siding. …" at bounding box center [770, 653] width 1183 height 42
click at [1292, 282] on img at bounding box center [1300, 274] width 25 height 24
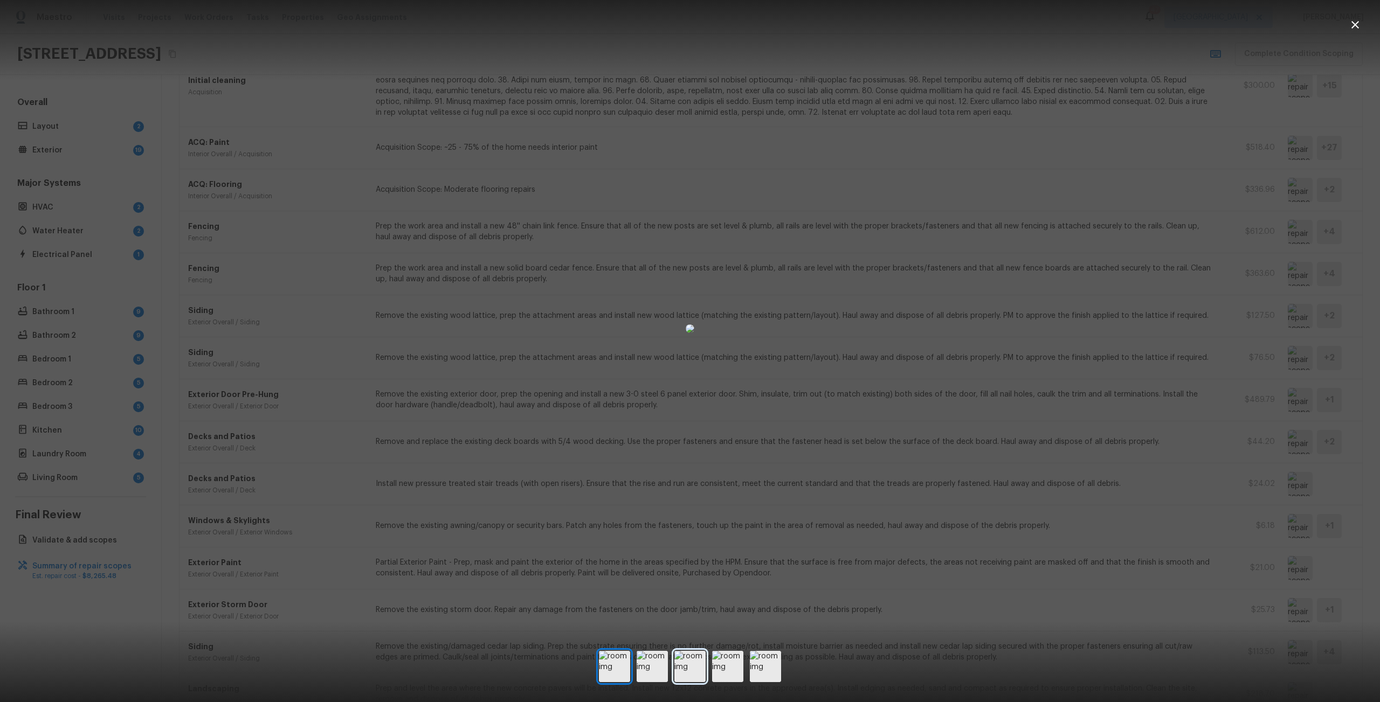
click at [691, 660] on img at bounding box center [689, 666] width 31 height 31
click at [1299, 266] on div at bounding box center [690, 328] width 1380 height 623
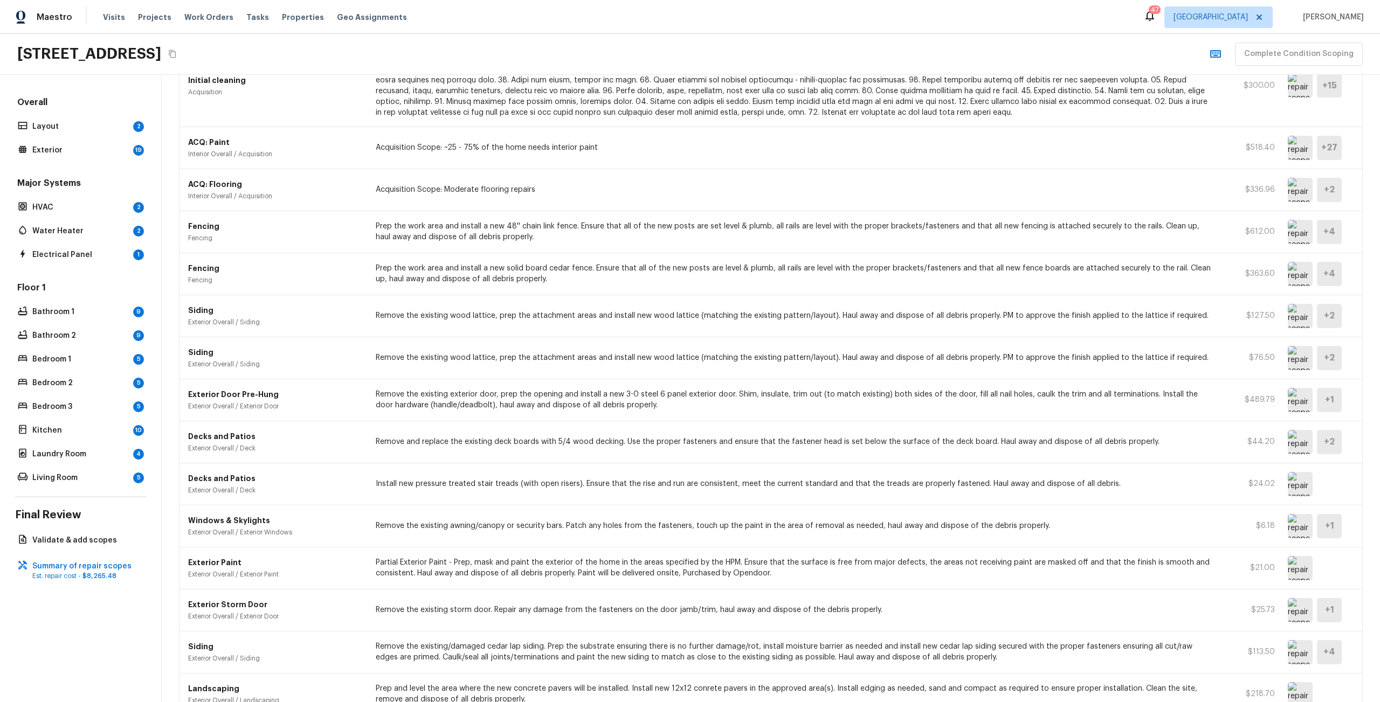
click at [1292, 237] on img at bounding box center [1300, 232] width 25 height 24
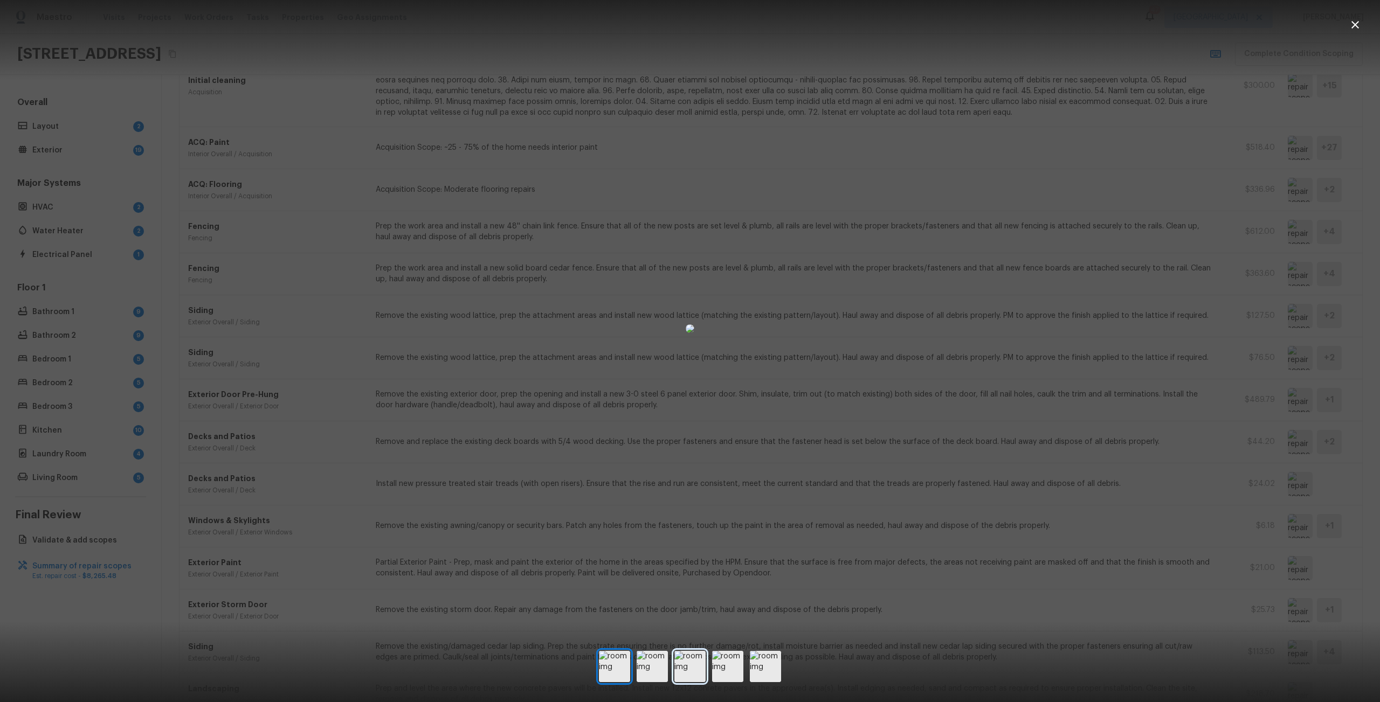
click at [694, 668] on img at bounding box center [689, 666] width 31 height 31
click at [661, 667] on img at bounding box center [652, 666] width 31 height 31
click at [743, 661] on img at bounding box center [727, 666] width 31 height 31
click at [766, 660] on img at bounding box center [765, 666] width 31 height 31
click at [694, 665] on img at bounding box center [689, 666] width 31 height 31
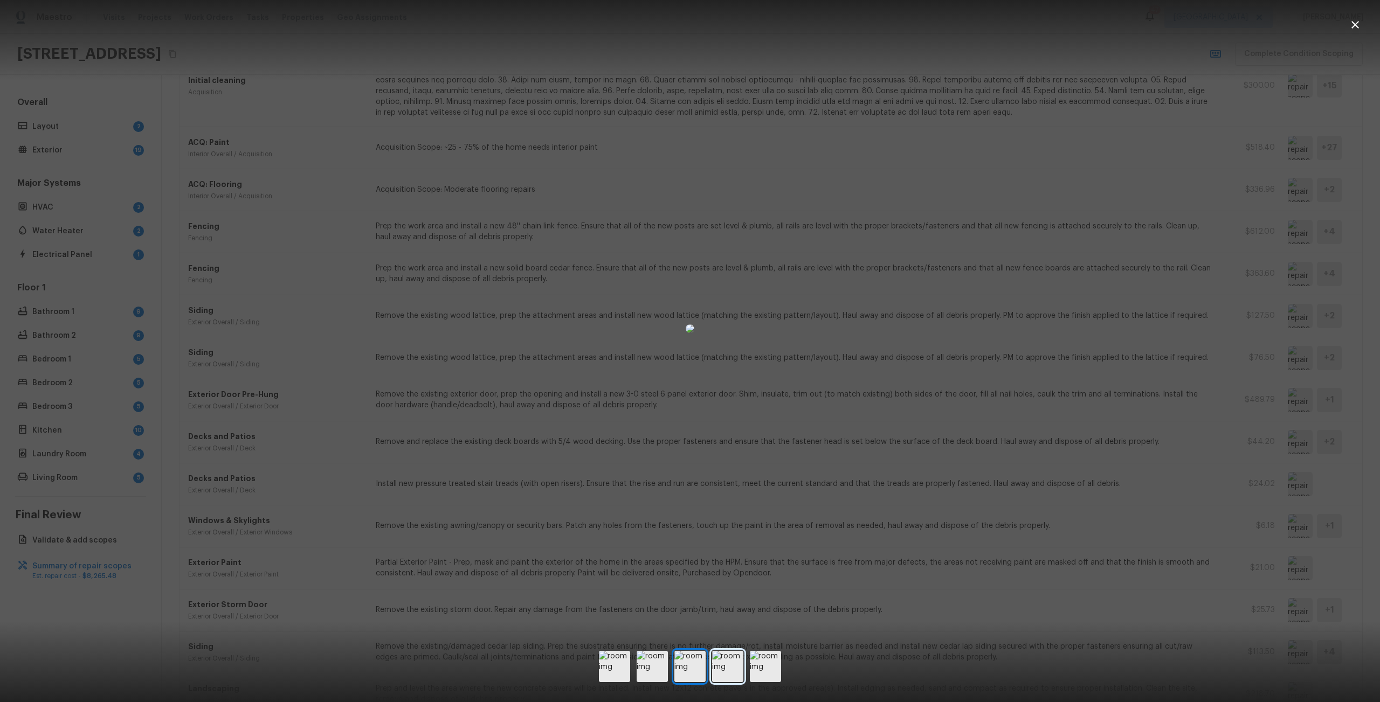
click at [728, 660] on img at bounding box center [727, 666] width 31 height 31
click at [656, 663] on img at bounding box center [652, 666] width 31 height 31
click at [679, 662] on img at bounding box center [689, 666] width 31 height 31
click at [627, 668] on img at bounding box center [614, 666] width 31 height 31
click at [771, 656] on img at bounding box center [765, 666] width 31 height 31
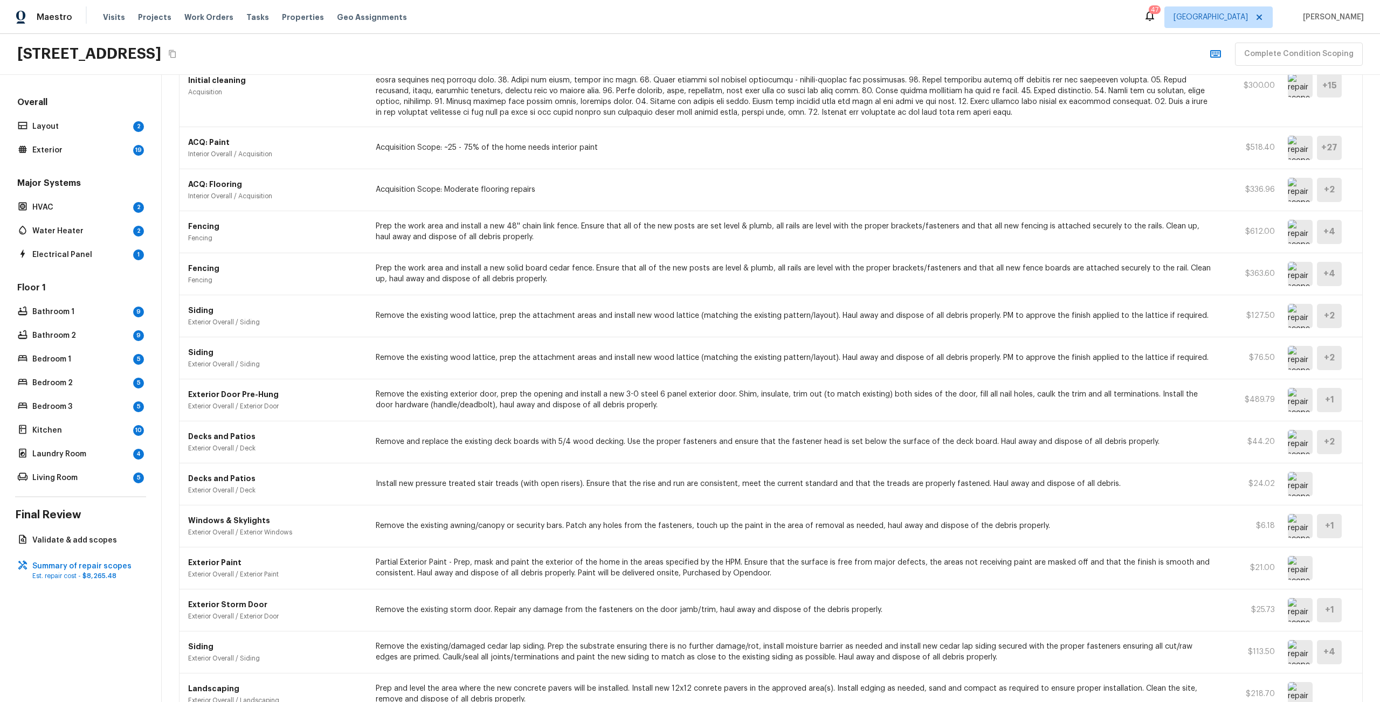
click at [1288, 227] on img at bounding box center [1300, 232] width 25 height 24
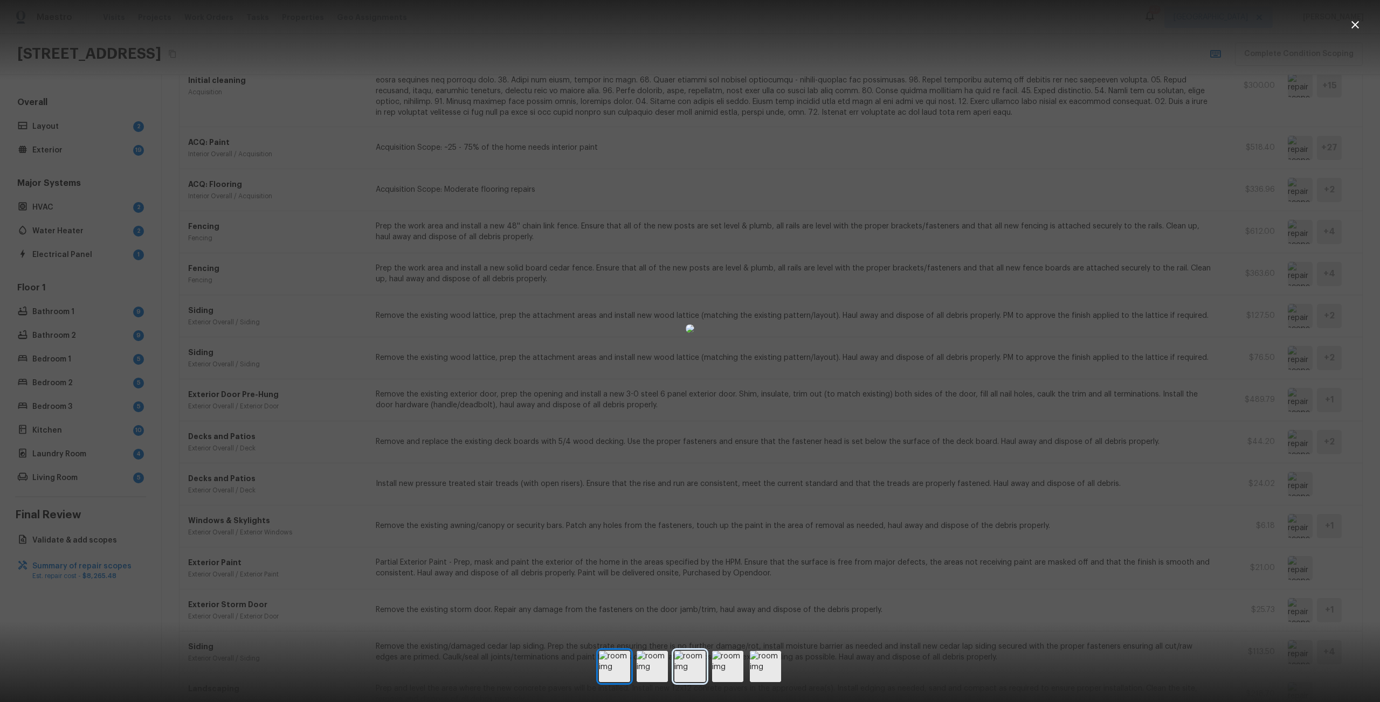
click at [675, 666] on img at bounding box center [689, 666] width 31 height 31
click at [646, 668] on img at bounding box center [652, 666] width 31 height 31
click at [731, 659] on img at bounding box center [727, 666] width 31 height 31
click at [773, 656] on img at bounding box center [765, 666] width 31 height 31
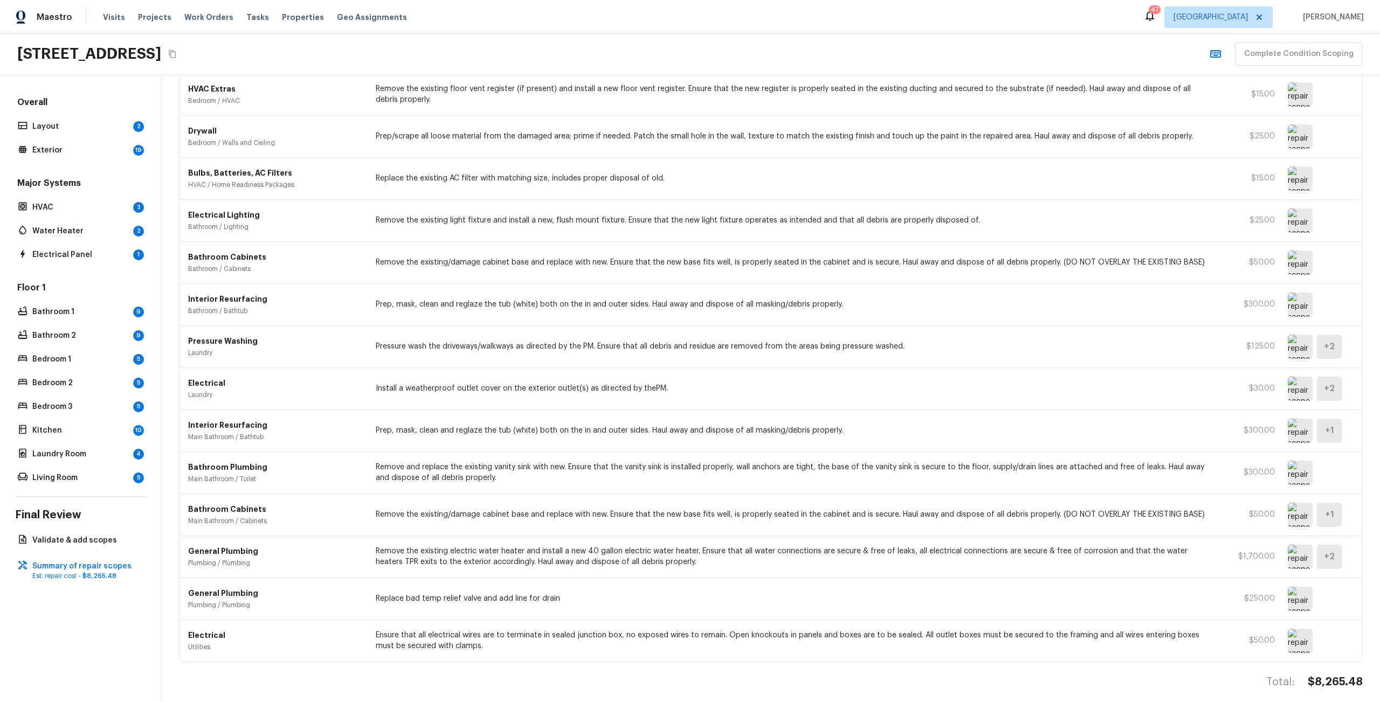
scroll to position [936, 0]
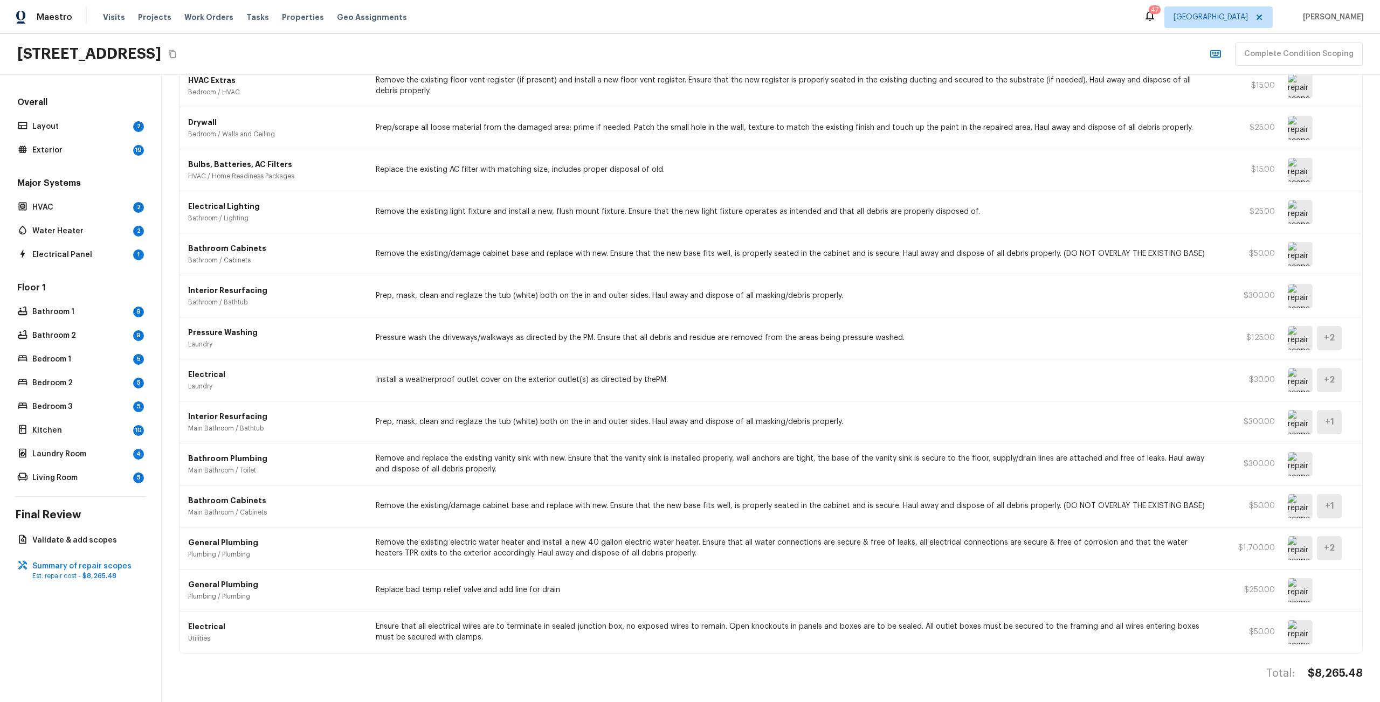
click at [1292, 542] on img at bounding box center [1300, 548] width 25 height 24
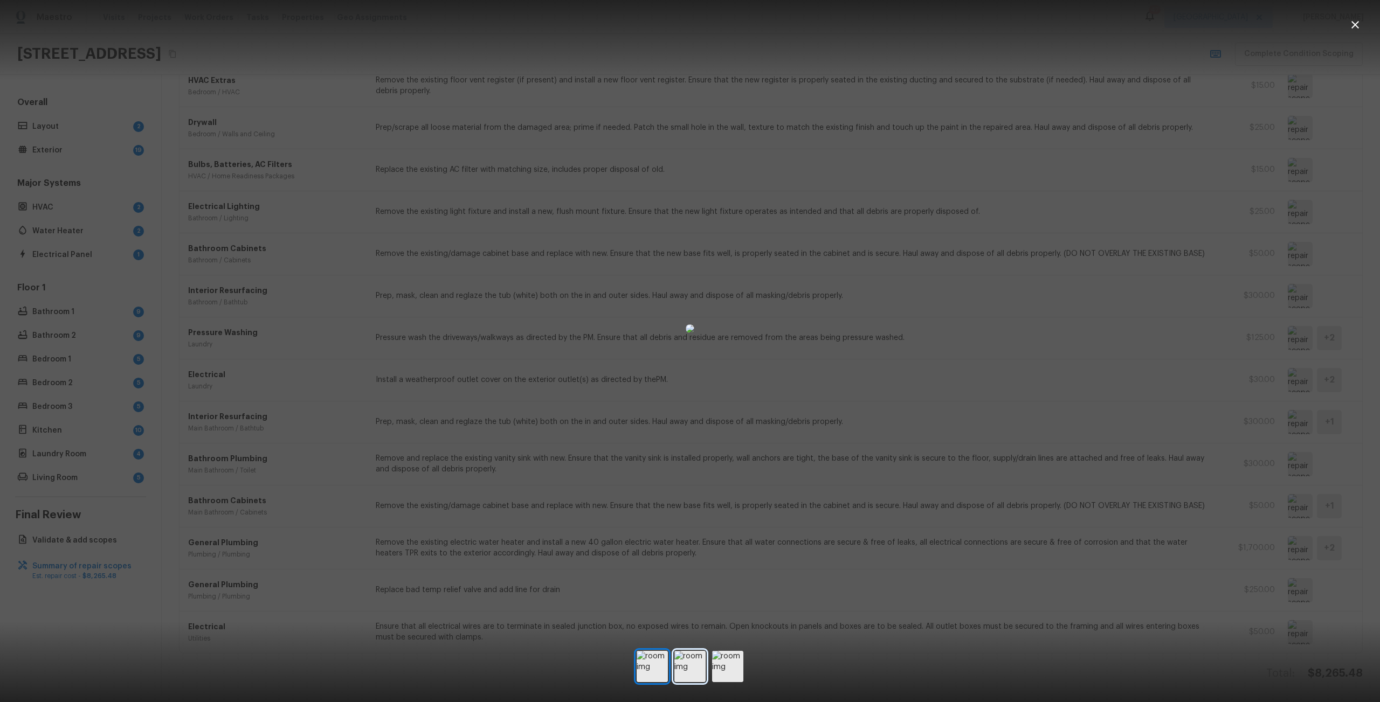
click at [691, 660] on img at bounding box center [689, 666] width 31 height 31
click at [717, 660] on img at bounding box center [727, 666] width 31 height 31
click at [698, 660] on img at bounding box center [689, 666] width 31 height 31
click at [420, 576] on div at bounding box center [690, 328] width 1380 height 623
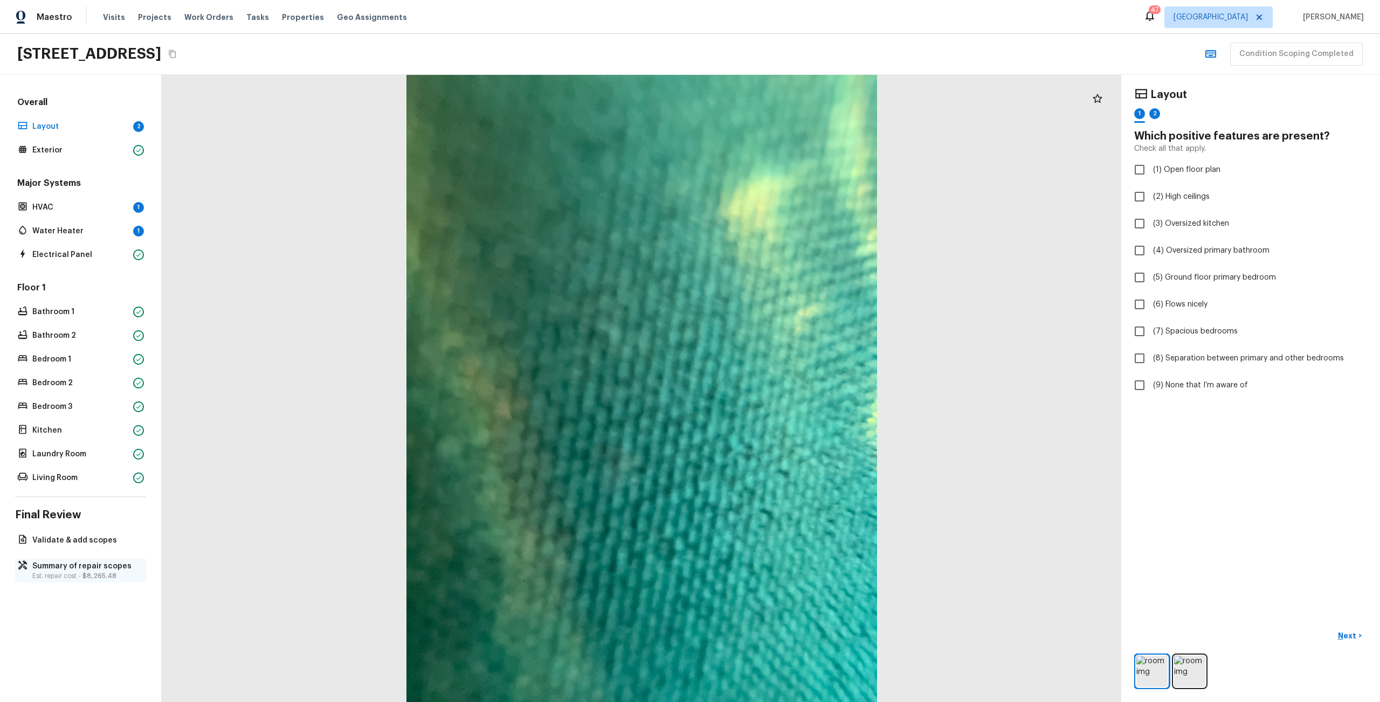
click at [98, 574] on span "$8,265.48" at bounding box center [99, 576] width 34 height 6
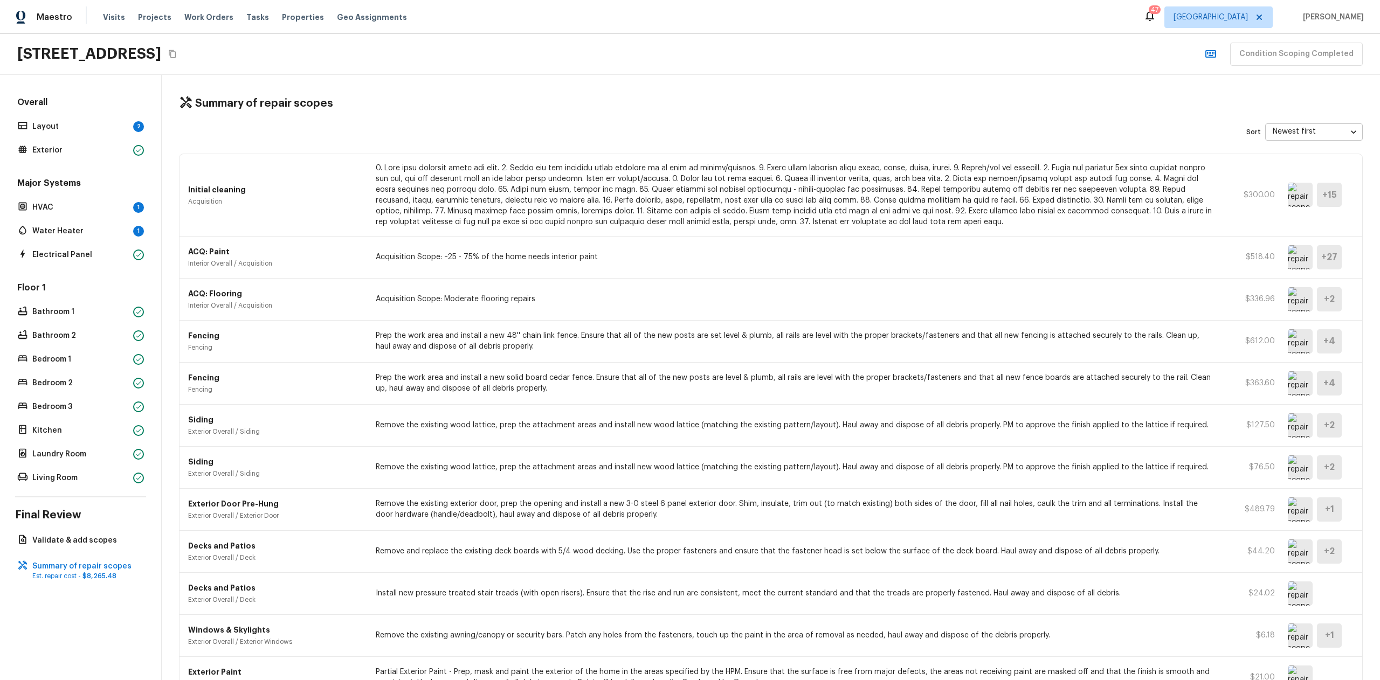
click at [465, 493] on div "Exterior Door Pre-Hung Exterior Overall / Exterior Door Remove the existing ext…" at bounding box center [770, 510] width 1183 height 42
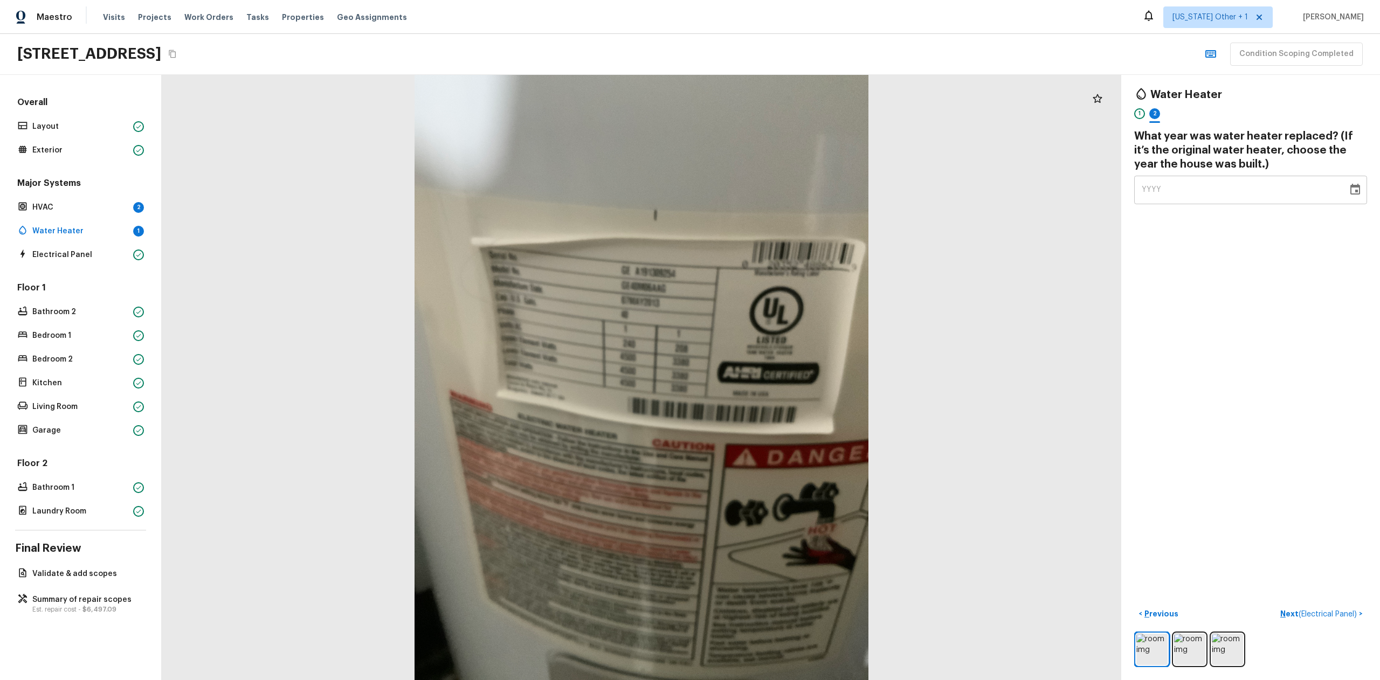
click at [493, 326] on div at bounding box center [641, 377] width 959 height 605
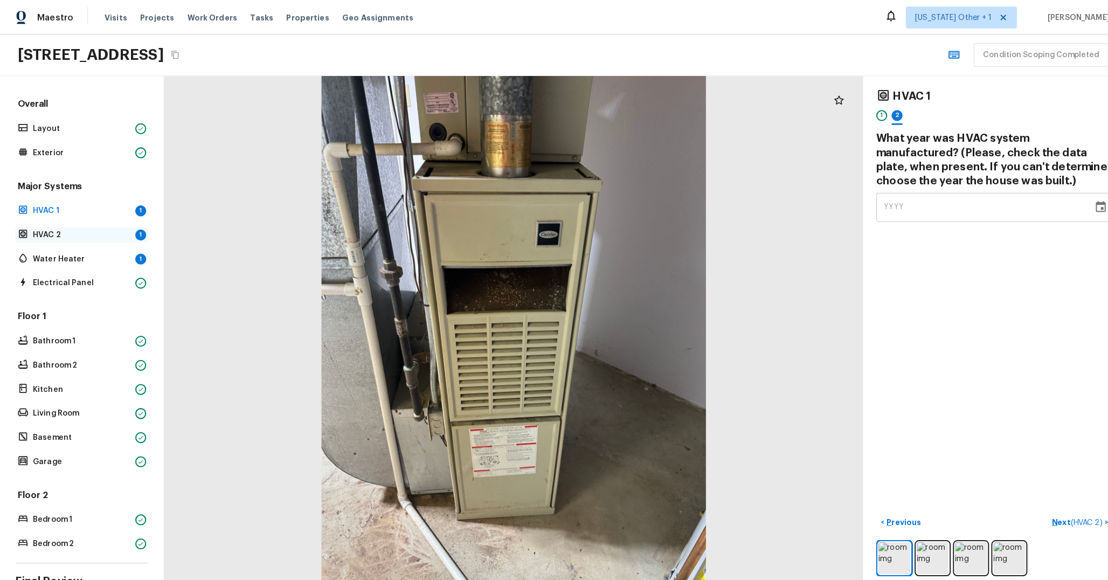
click at [95, 237] on div "HVAC 2 1" at bounding box center [80, 231] width 131 height 15
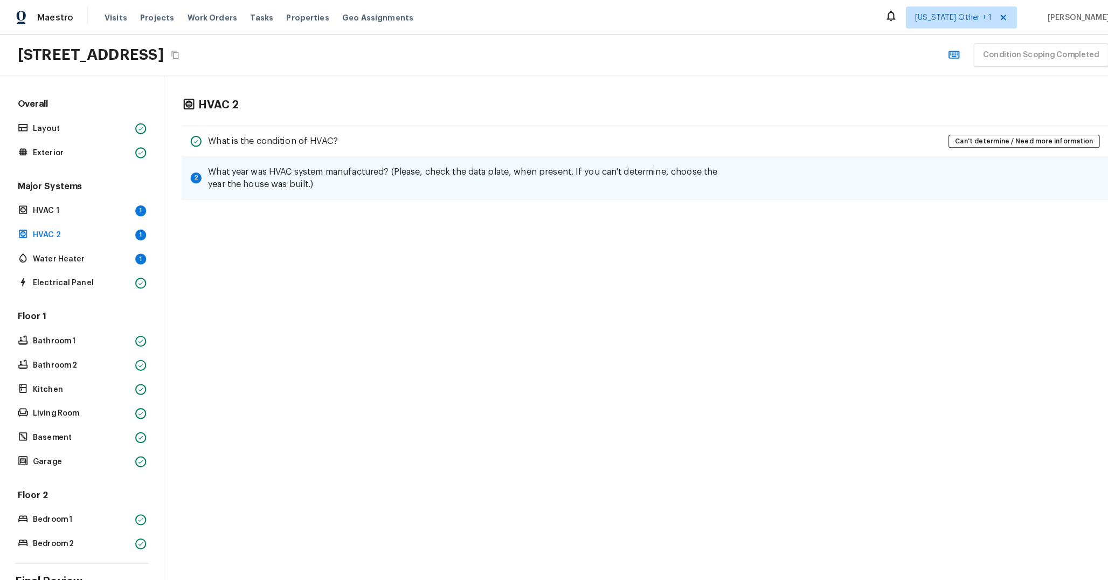
click at [219, 194] on div "2 What year was HVAC system manufactured? (Please, check the data plate, when p…" at bounding box center [635, 176] width 912 height 42
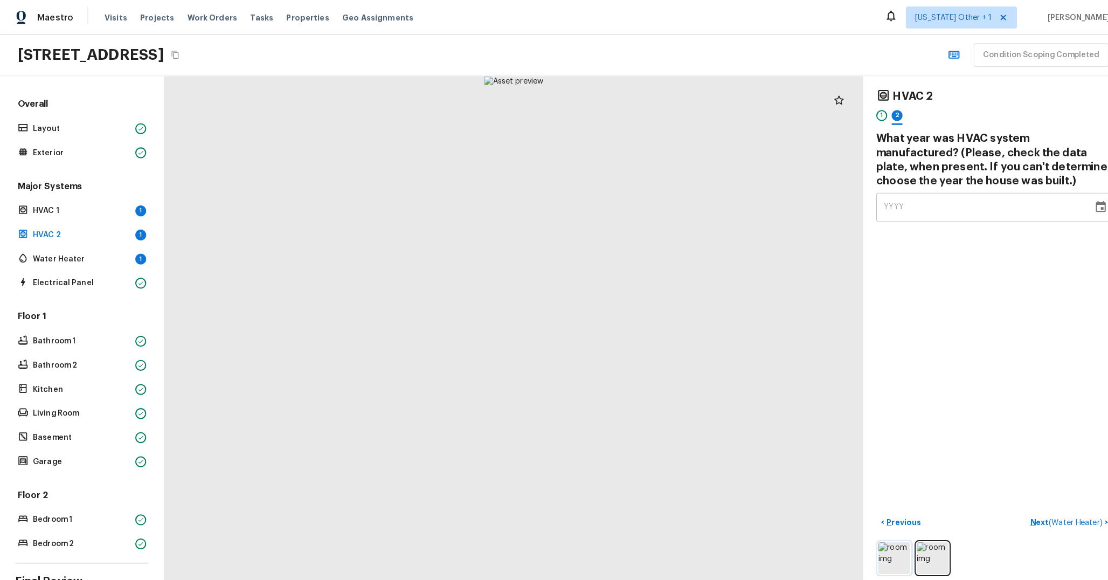
click at [874, 550] on img at bounding box center [880, 549] width 31 height 31
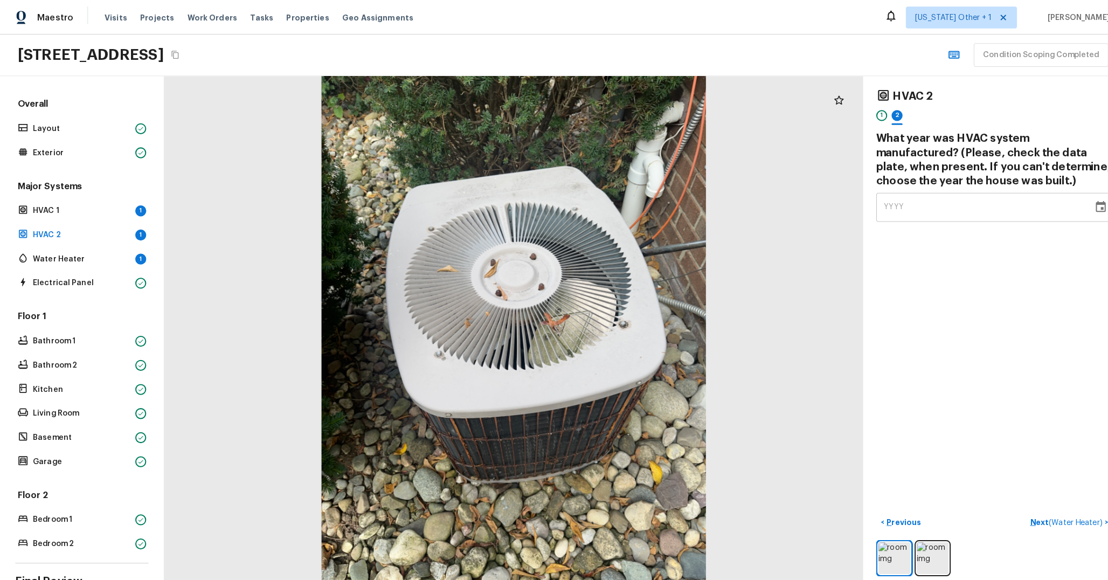
click at [83, 467] on div "Overall Layout Exterior Major Systems HVAC 1 1 HVAC 2 1 Water Heater 1 Electric…" at bounding box center [80, 319] width 131 height 446
click at [91, 442] on div "Floor 1 Bathroom 1 Bathroom 2 Kitchen Living Room Basement Garage" at bounding box center [80, 384] width 131 height 156
click at [89, 448] on div "Garage" at bounding box center [80, 454] width 131 height 15
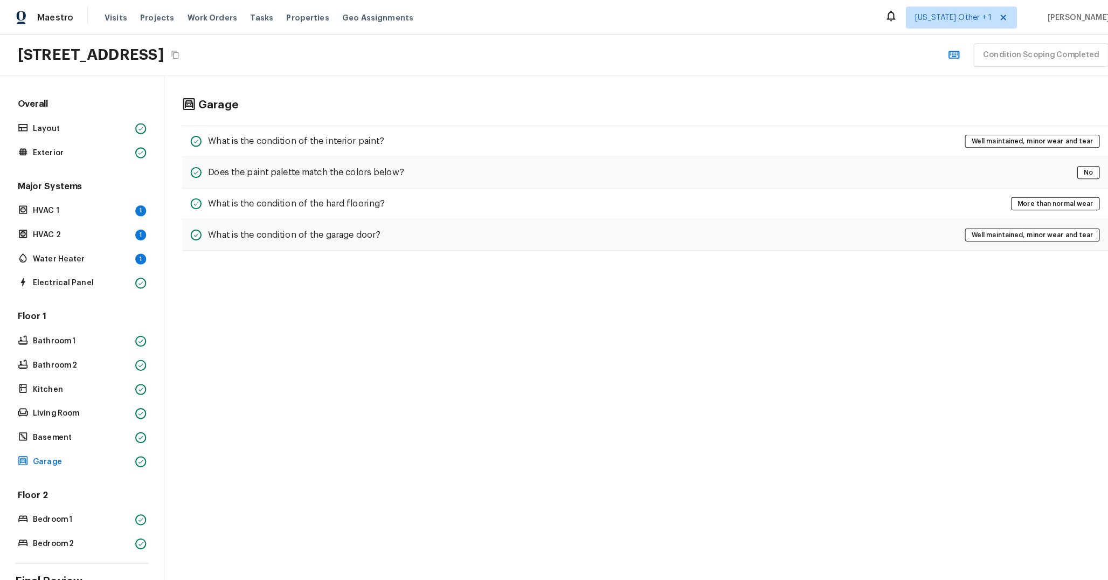
click at [107, 346] on div "Floor 1 Bathroom 1 Bathroom 2 Kitchen Living Room Basement Garage" at bounding box center [80, 384] width 131 height 156
click at [105, 350] on div "Floor 1 Bathroom 1 Bathroom 2 Kitchen Living Room Basement Garage" at bounding box center [80, 384] width 131 height 156
click at [101, 370] on div "Floor 1 Bathroom 1 Bathroom 2 Kitchen Living Room Basement Garage" at bounding box center [80, 384] width 131 height 156
click at [100, 450] on p "Garage" at bounding box center [80, 454] width 96 height 11
click at [102, 405] on p "Living Room" at bounding box center [80, 407] width 96 height 11
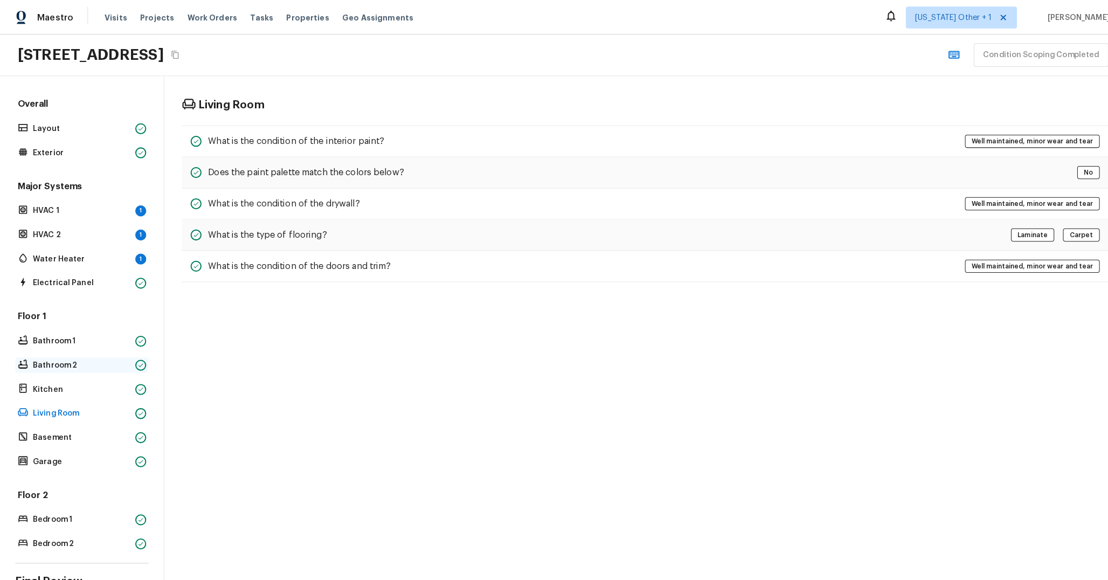
click at [101, 358] on p "Bathroom 2" at bounding box center [80, 359] width 96 height 11
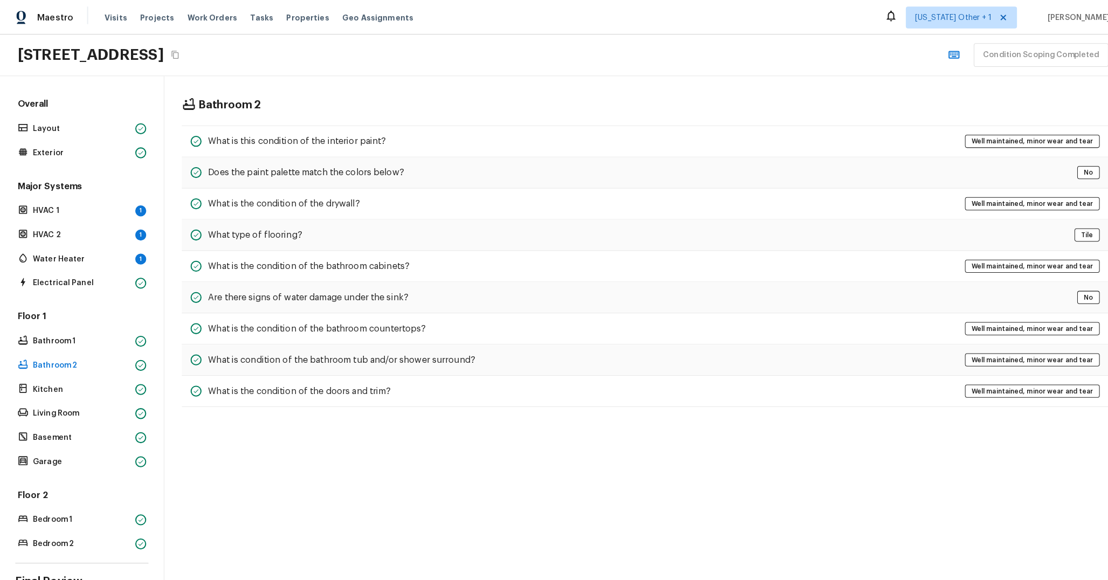
click at [98, 372] on div "Floor 1 Bathroom 1 Bathroom 2 Kitchen Living Room Basement Garage" at bounding box center [80, 384] width 131 height 156
click at [101, 381] on p "Kitchen" at bounding box center [80, 383] width 96 height 11
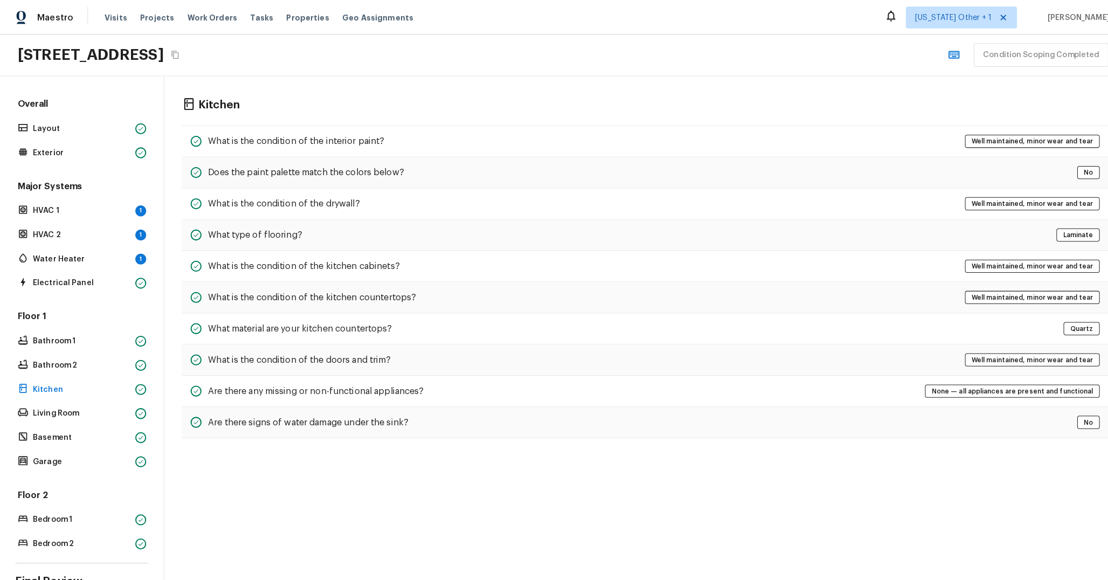
click at [101, 346] on div "Floor 1 Bathroom 1 Bathroom 2 Kitchen Living Room Basement Garage" at bounding box center [80, 384] width 131 height 156
click at [99, 334] on p "Bathroom 1" at bounding box center [80, 335] width 96 height 11
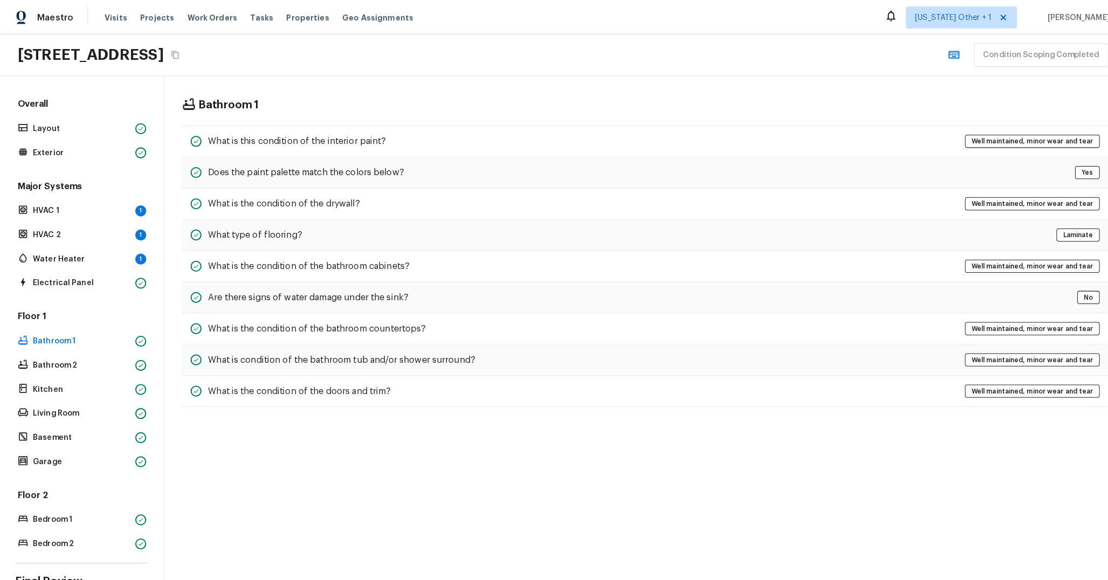
click at [99, 349] on div "Floor 1 Bathroom 1 Bathroom 2 Kitchen Living Room Basement Garage" at bounding box center [80, 384] width 131 height 156
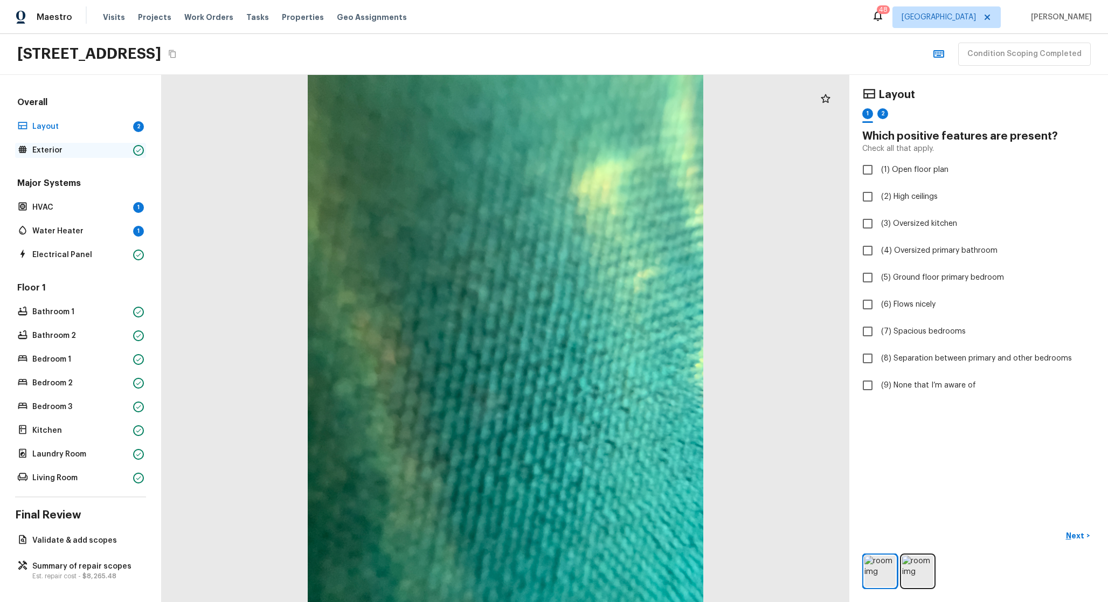
click at [73, 155] on p "Exterior" at bounding box center [80, 150] width 96 height 11
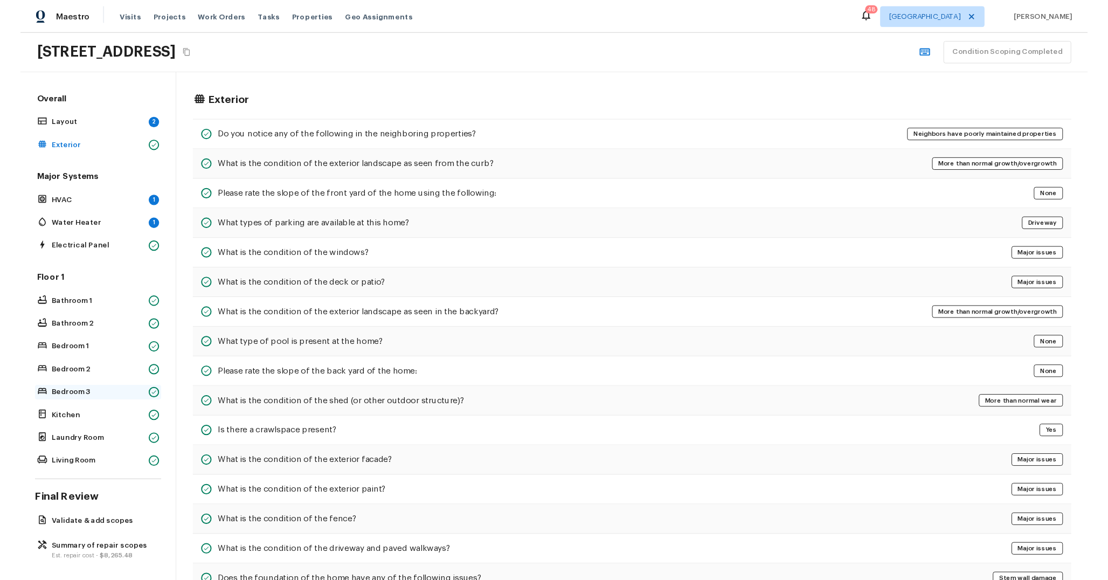
scroll to position [10, 0]
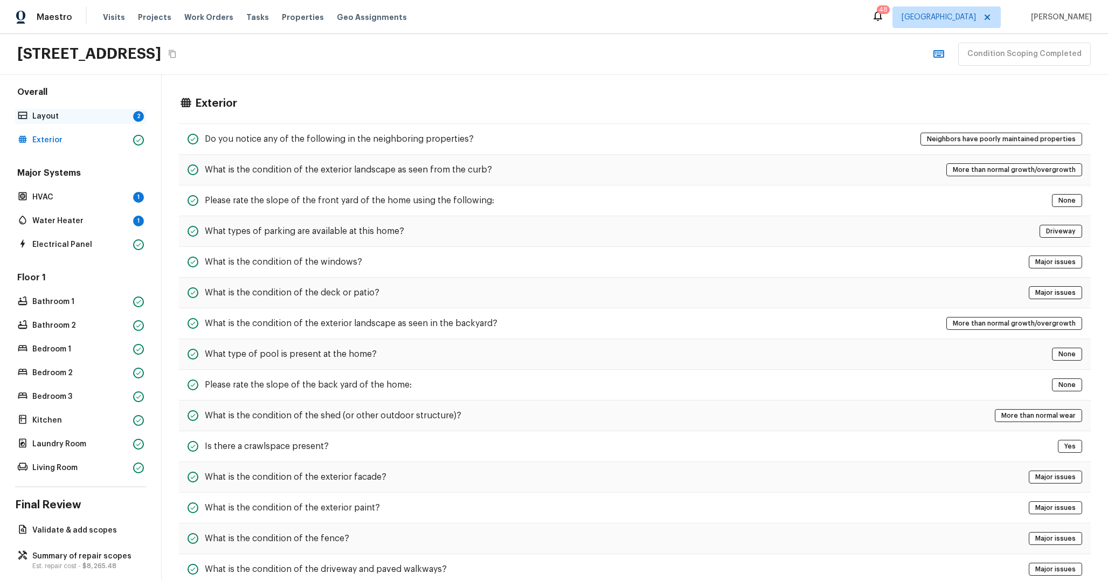
click at [61, 122] on div "Layout 2" at bounding box center [80, 116] width 131 height 15
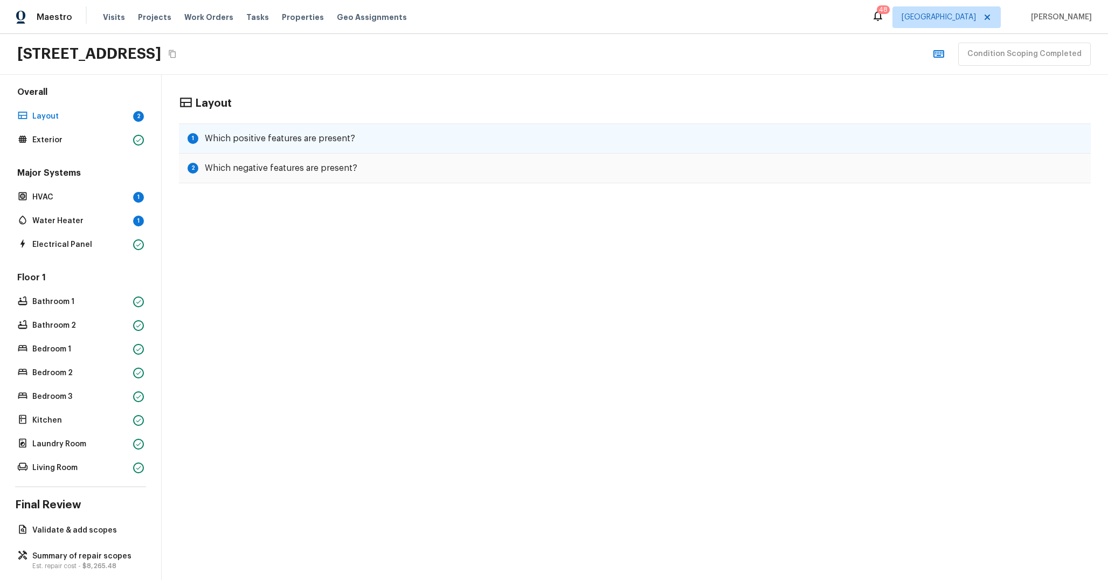
click at [230, 136] on h5 "Which positive features are present?" at bounding box center [280, 139] width 150 height 12
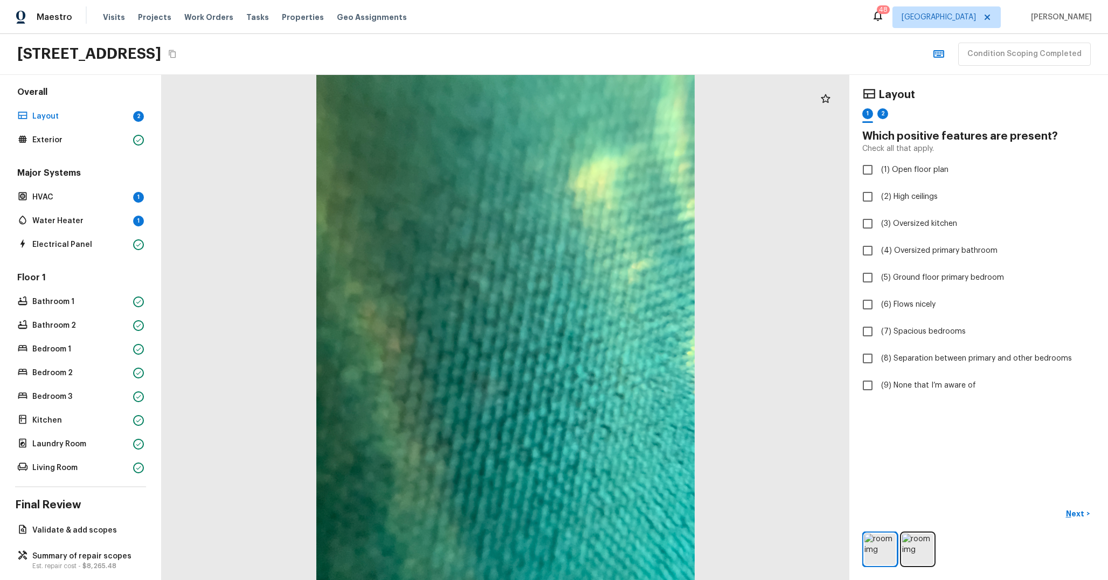
click at [854, 57] on div "5645 Papaya Rd, West Palm Beach, FL 33413 Condition Scoping Completed" at bounding box center [554, 54] width 1108 height 41
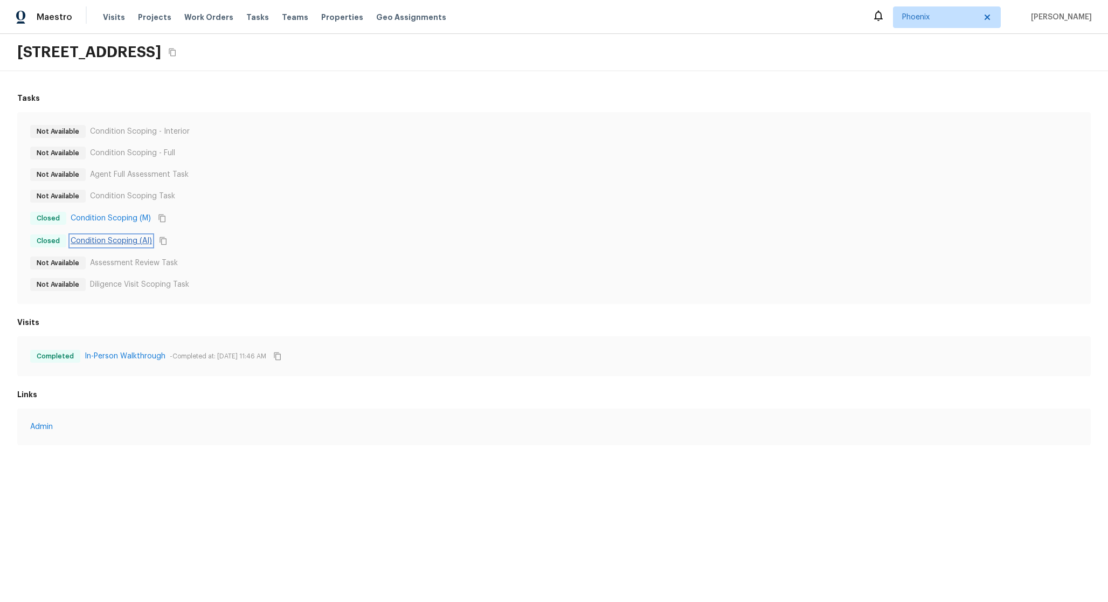
click at [122, 243] on link "Condition Scoping (AI)" at bounding box center [111, 241] width 81 height 11
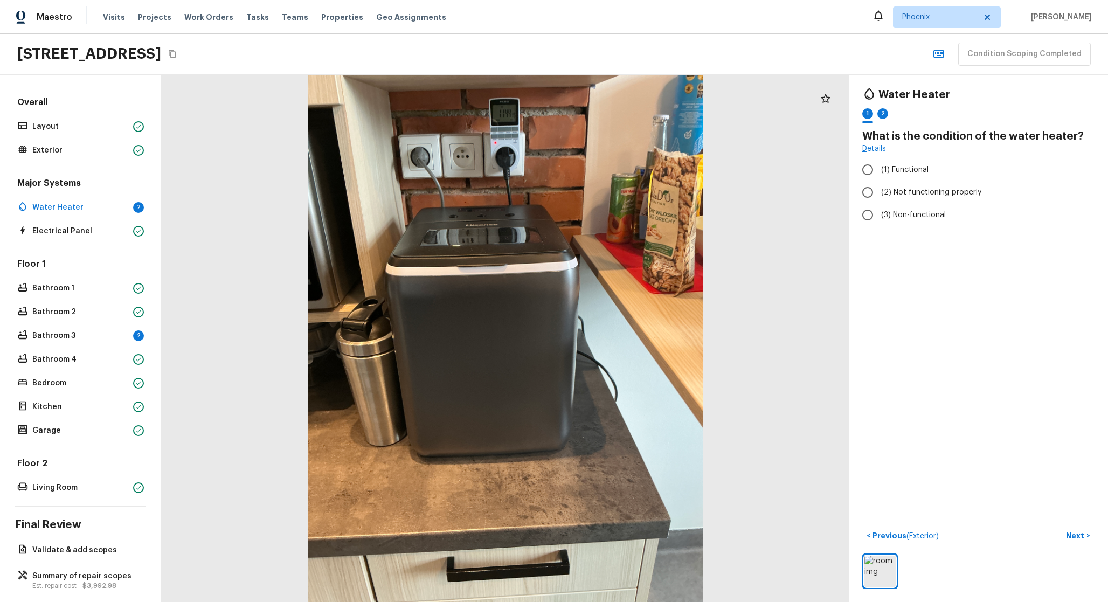
click at [110, 302] on div "Floor 1 Bathroom 1 Bathroom 2 Bathroom 3 2 Bathroom 4 Bedroom Kitchen Garage" at bounding box center [80, 348] width 131 height 180
click at [78, 292] on p "Bathroom 1" at bounding box center [80, 288] width 96 height 11
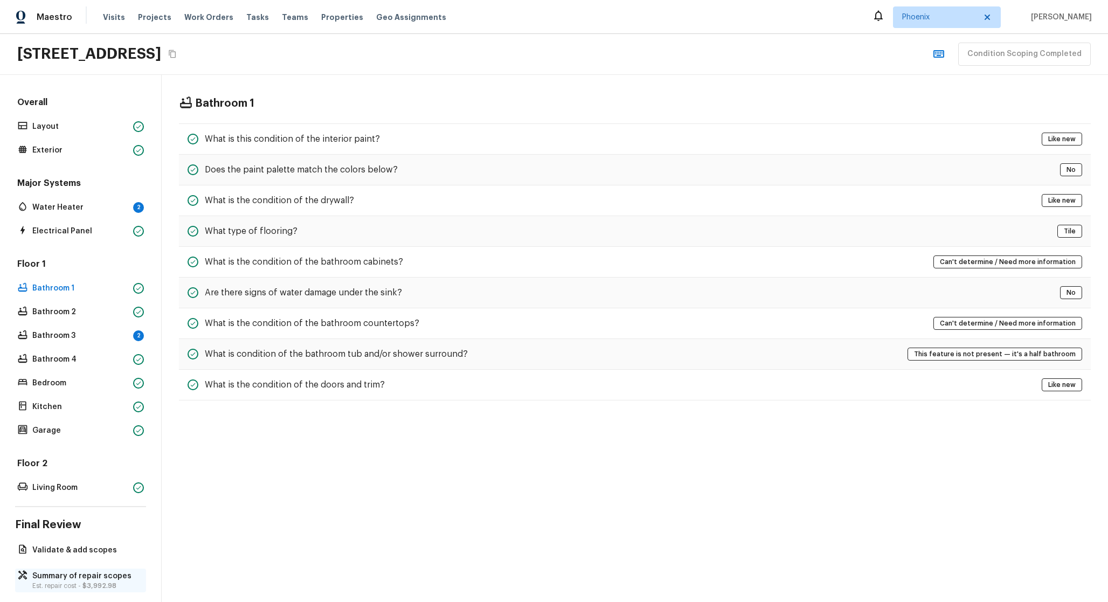
click at [102, 590] on div "Summary of repair scopes Est. repair cost - $3,992.98" at bounding box center [80, 581] width 131 height 24
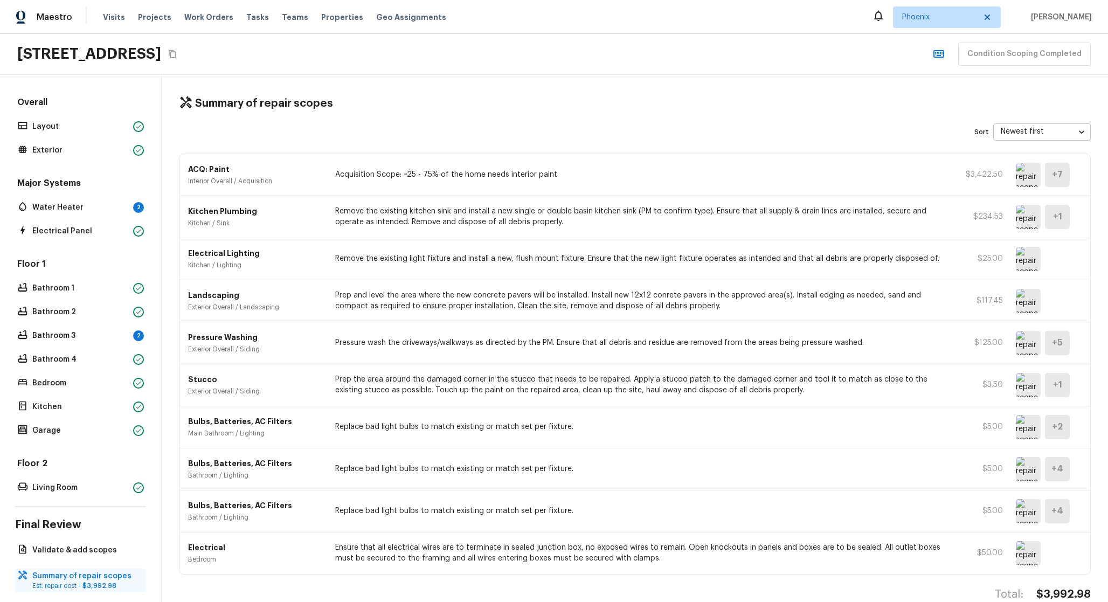
click at [102, 588] on span "$3,992.98" at bounding box center [99, 586] width 34 height 6
click at [107, 554] on p "Validate & add scopes" at bounding box center [85, 550] width 107 height 11
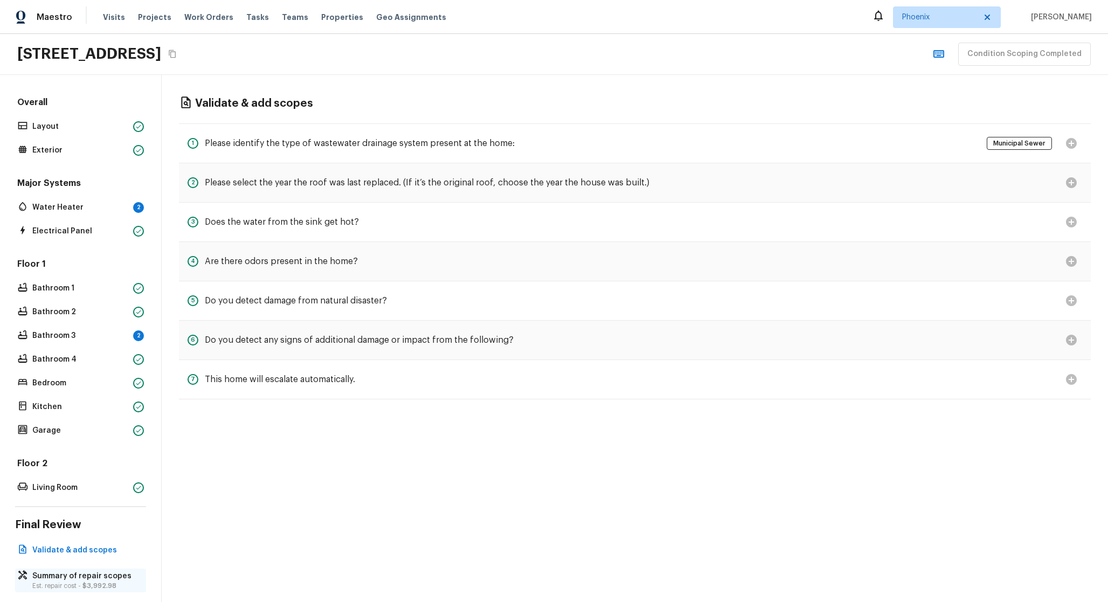
click at [108, 581] on p "Summary of repair scopes" at bounding box center [85, 576] width 107 height 11
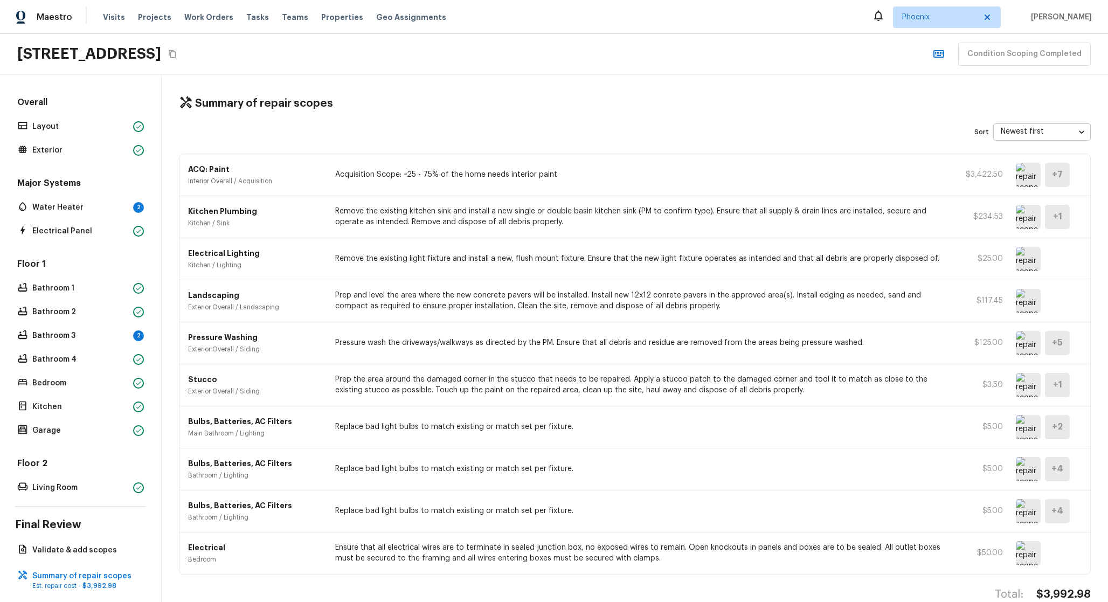
scroll to position [29, 0]
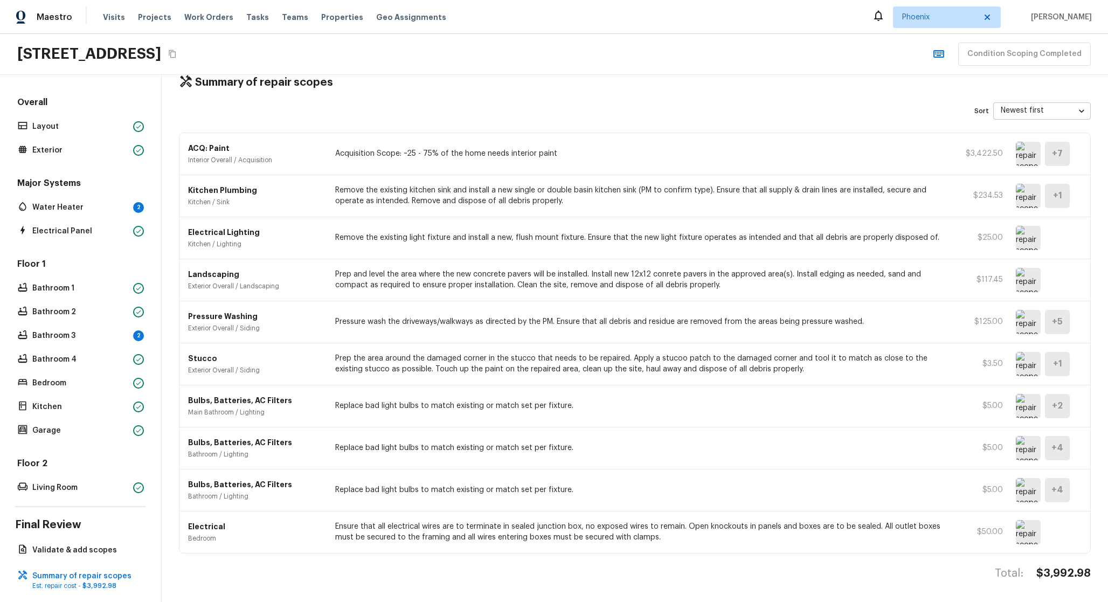
click at [1016, 359] on img at bounding box center [1028, 364] width 25 height 24
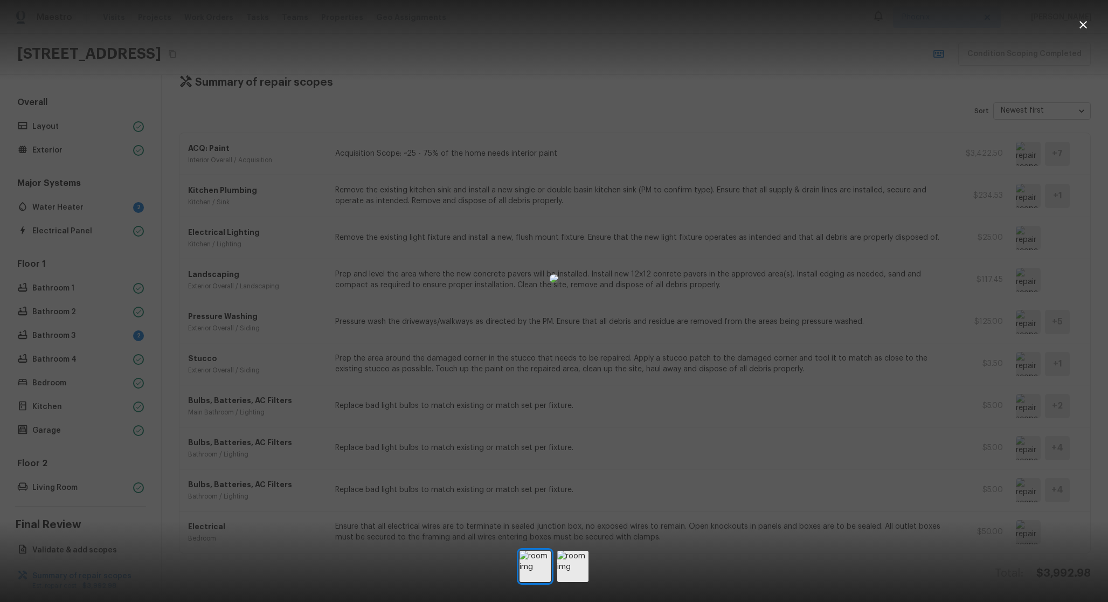
click at [1012, 359] on div at bounding box center [554, 278] width 1108 height 522
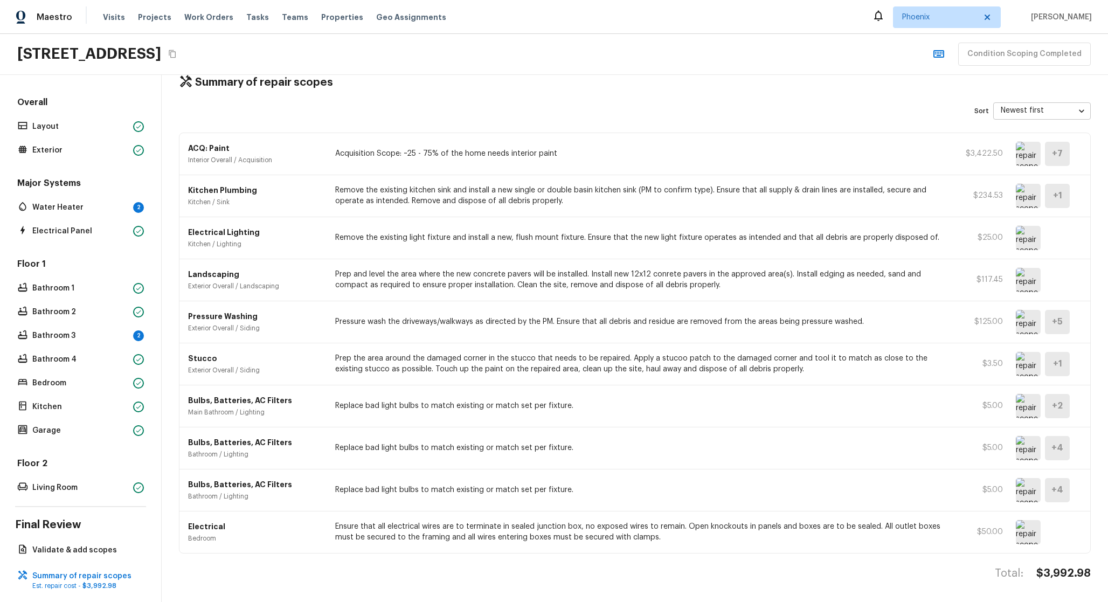
click at [1045, 355] on div "+ 1" at bounding box center [1057, 364] width 25 height 24
click at [1024, 354] on img at bounding box center [1028, 364] width 25 height 24
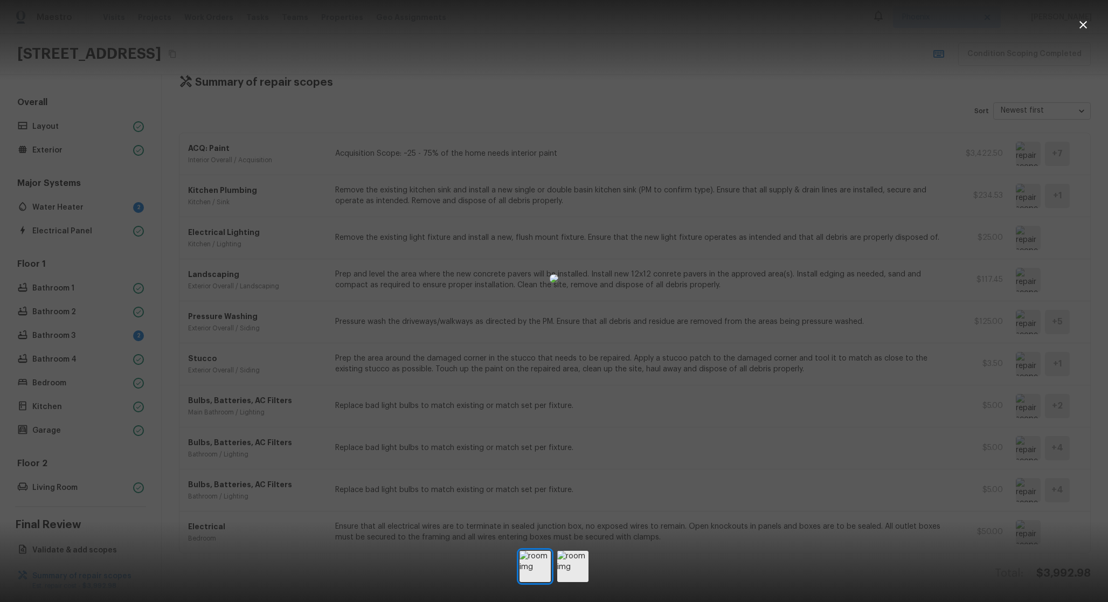
click at [867, 360] on div at bounding box center [554, 278] width 1108 height 522
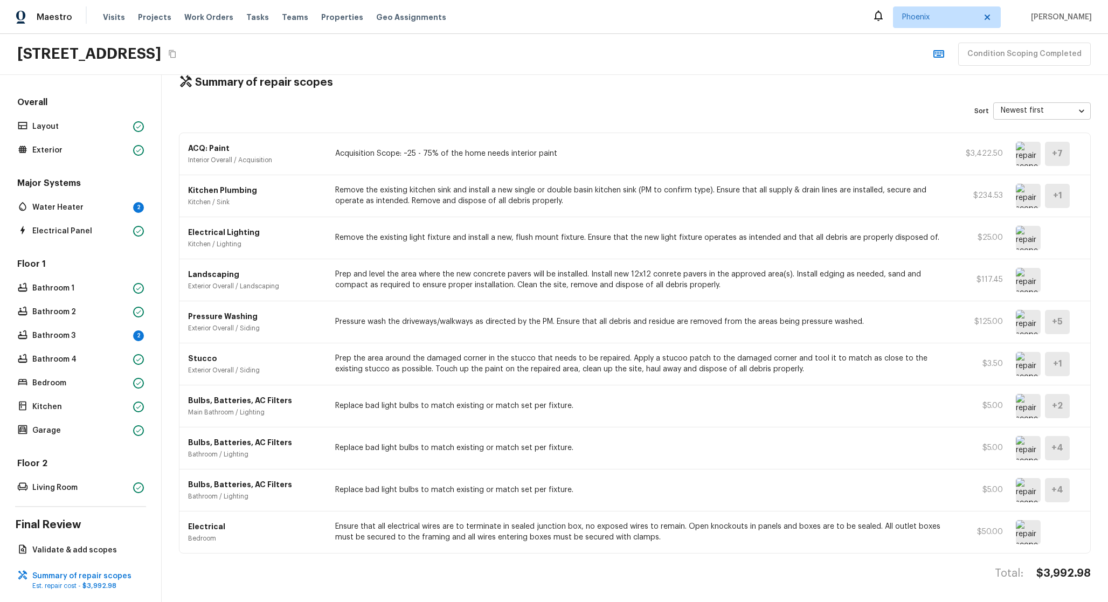
click at [840, 354] on p "Prep the area around the damaged corner in the stucco that needs to be repaired…" at bounding box center [638, 364] width 606 height 22
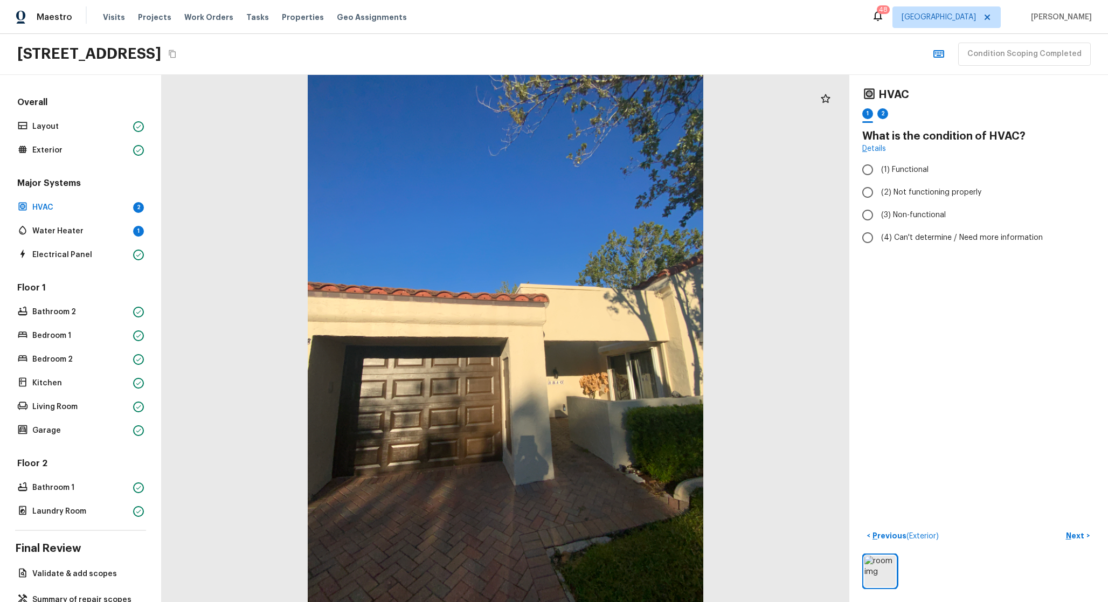
click at [69, 423] on div "Floor 1 Bathroom 2 Bedroom 1 Bedroom 2 Kitchen Living Room Garage" at bounding box center [80, 360] width 131 height 156
click at [68, 433] on p "Garage" at bounding box center [80, 430] width 96 height 11
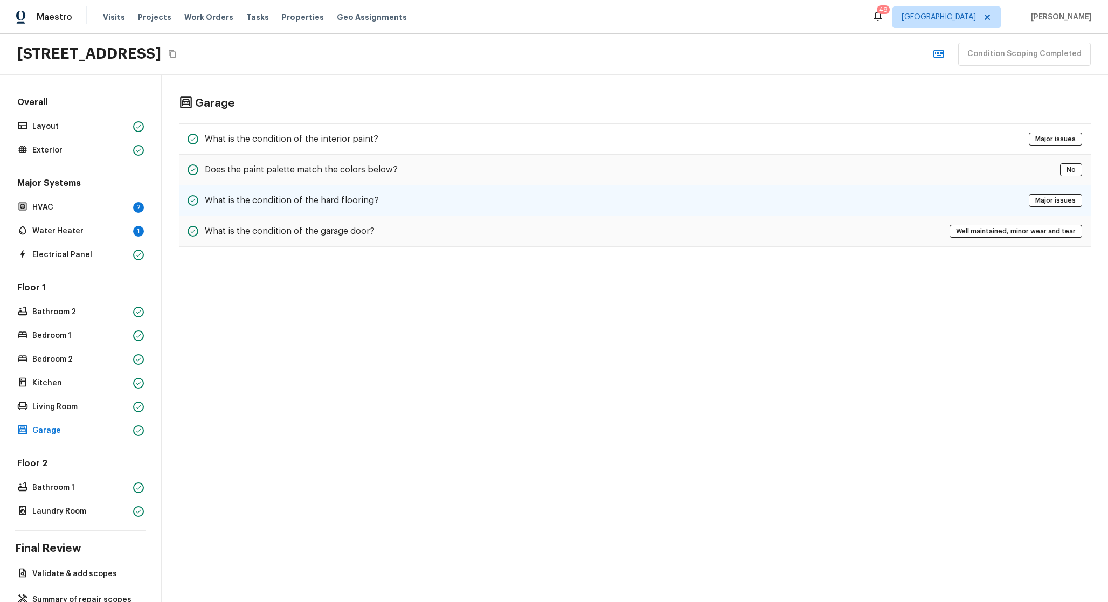
click at [343, 210] on div "What is the condition of the hard flooring? Major issues" at bounding box center [635, 200] width 912 height 31
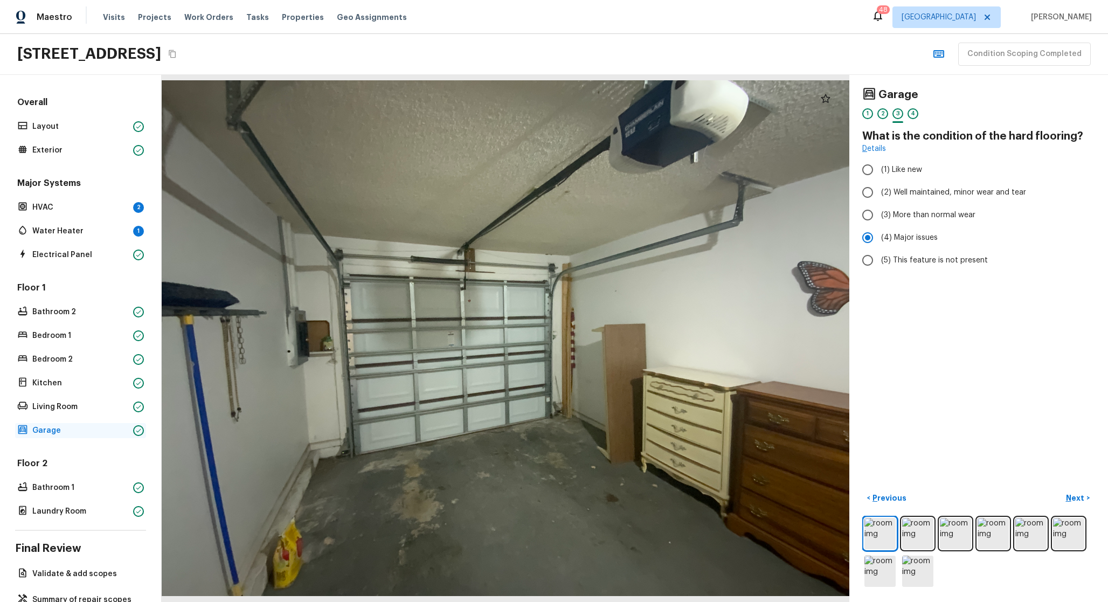
click at [91, 430] on p "Garage" at bounding box center [80, 430] width 96 height 11
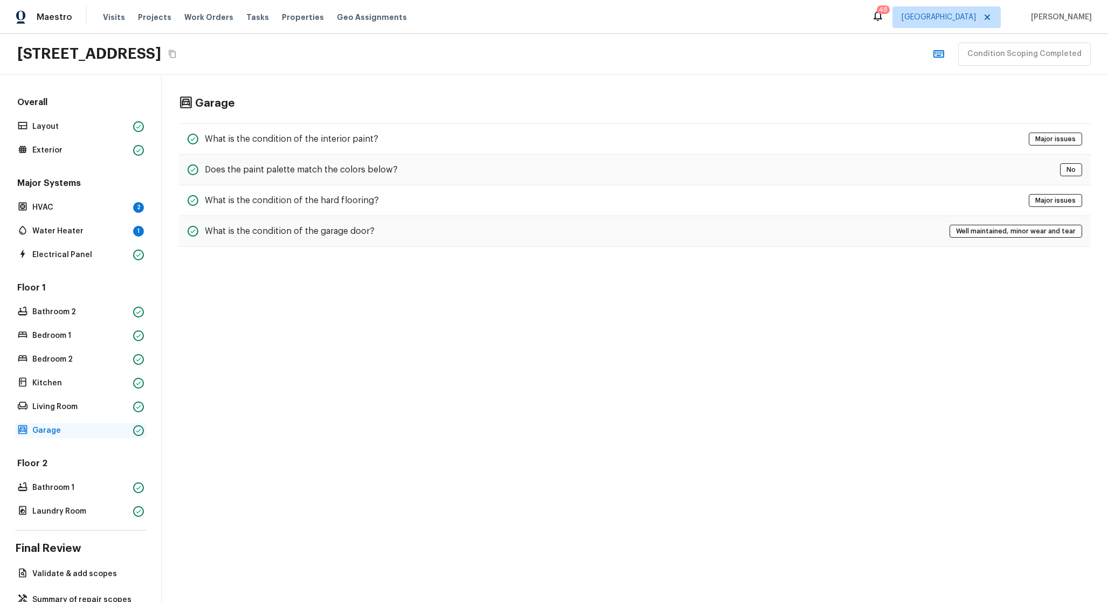
scroll to position [44, 0]
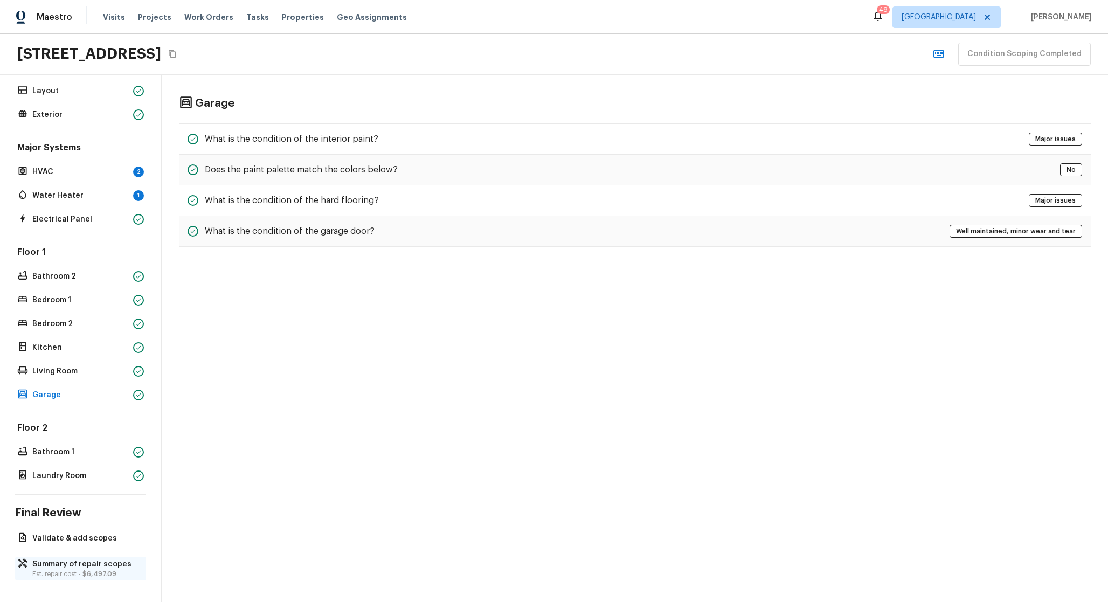
click at [101, 559] on p "Summary of repair scopes" at bounding box center [85, 564] width 107 height 11
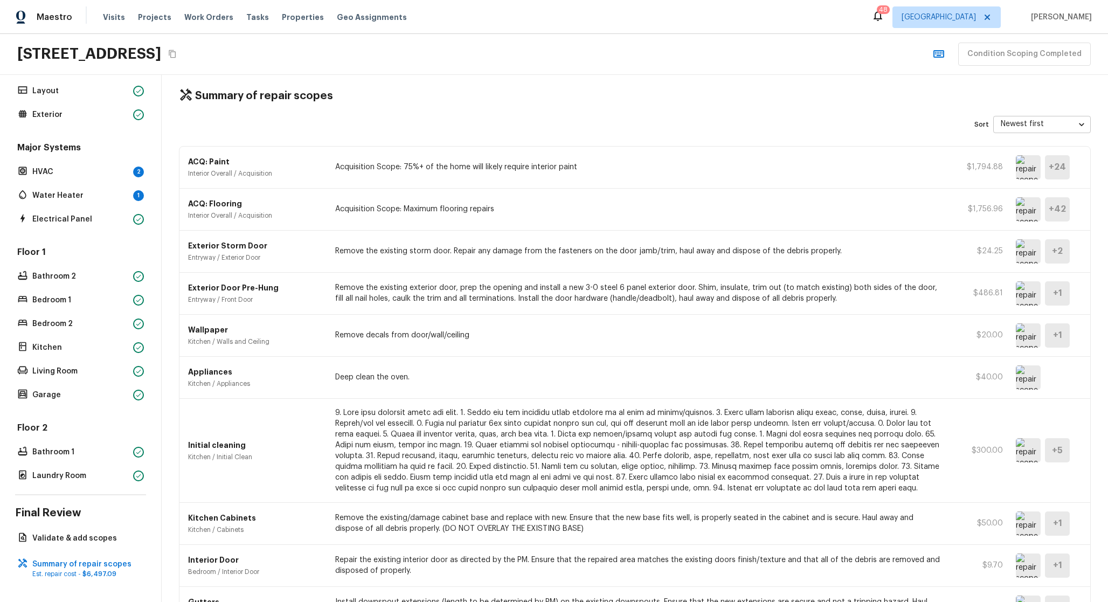
scroll to position [8, 0]
click at [1019, 172] on img at bounding box center [1028, 167] width 25 height 24
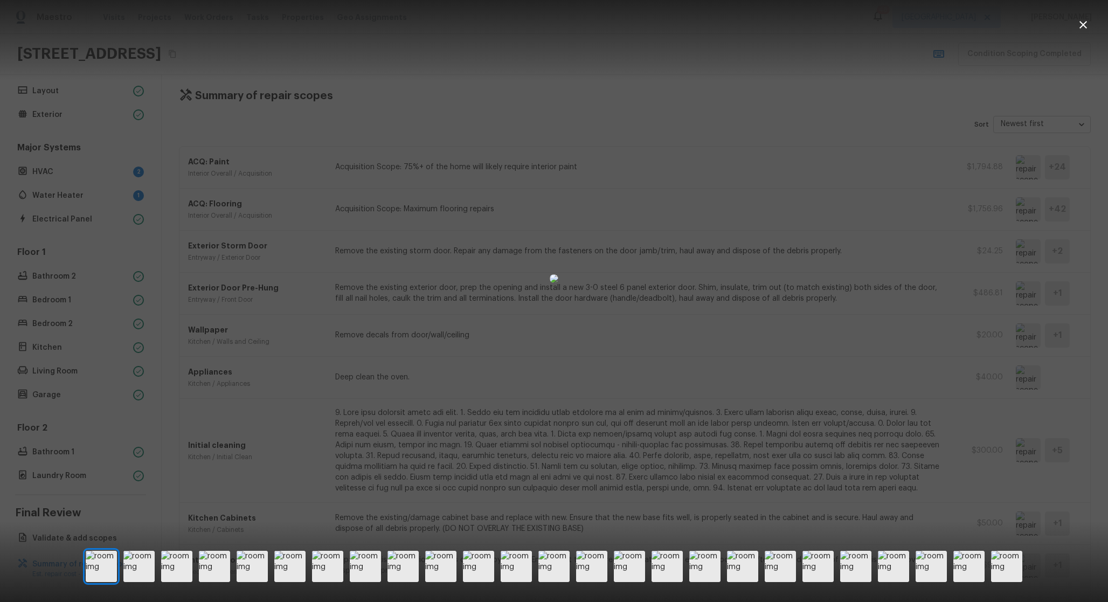
click at [859, 238] on div at bounding box center [554, 278] width 1108 height 522
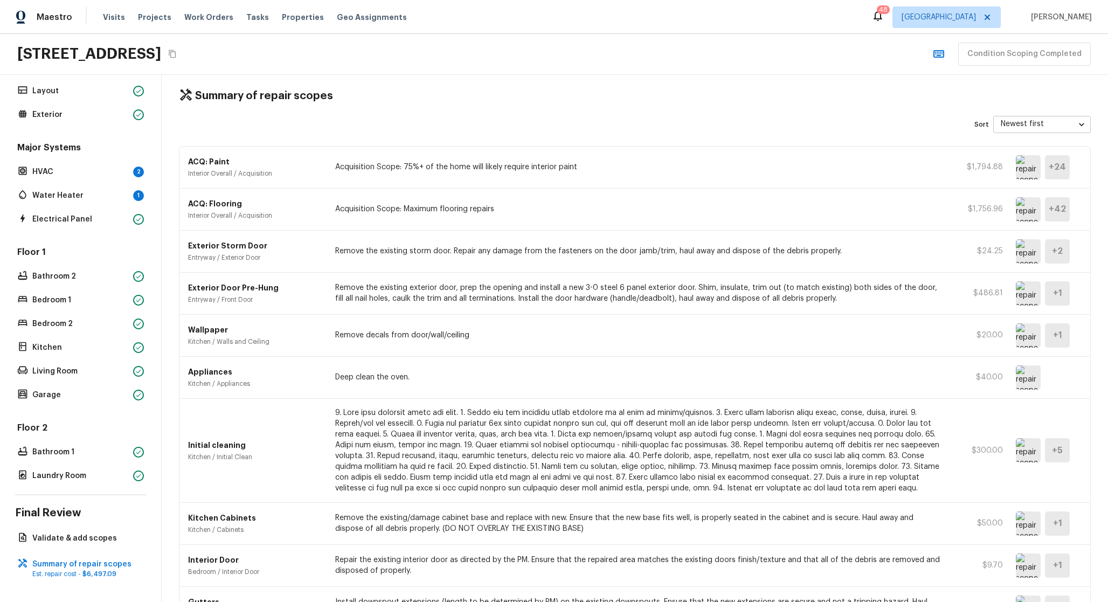
click at [1016, 171] on img at bounding box center [1028, 167] width 25 height 24
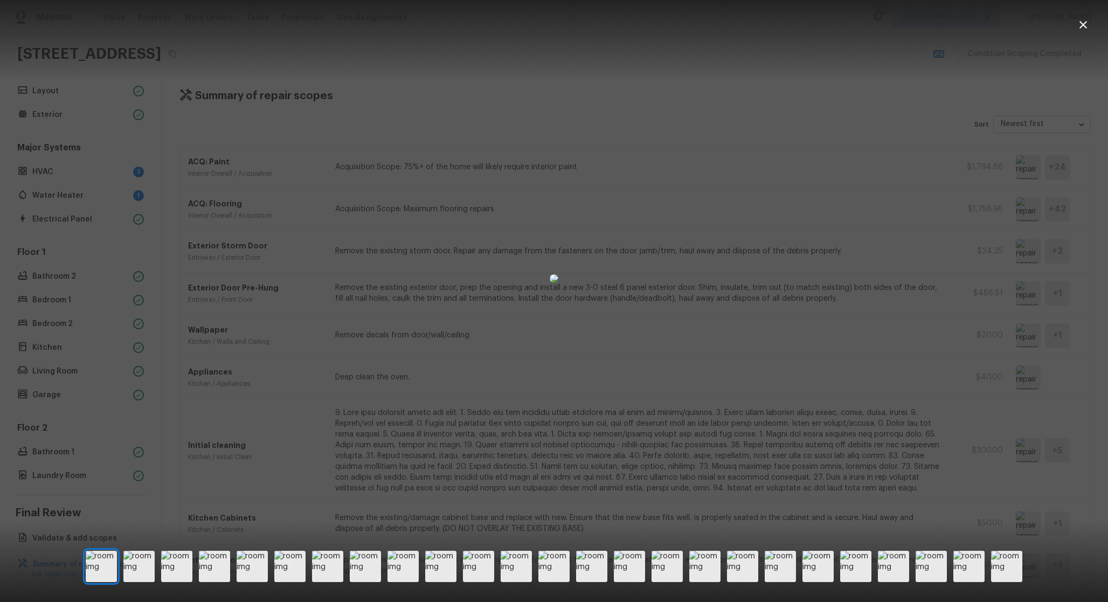
click at [1013, 201] on div at bounding box center [554, 278] width 1108 height 522
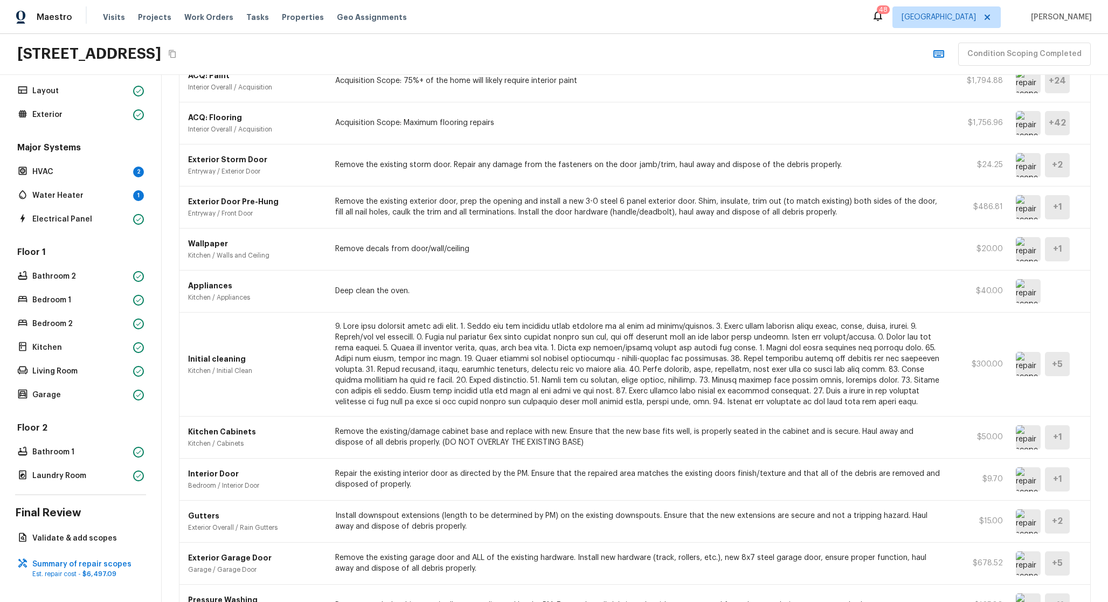
scroll to position [273, 0]
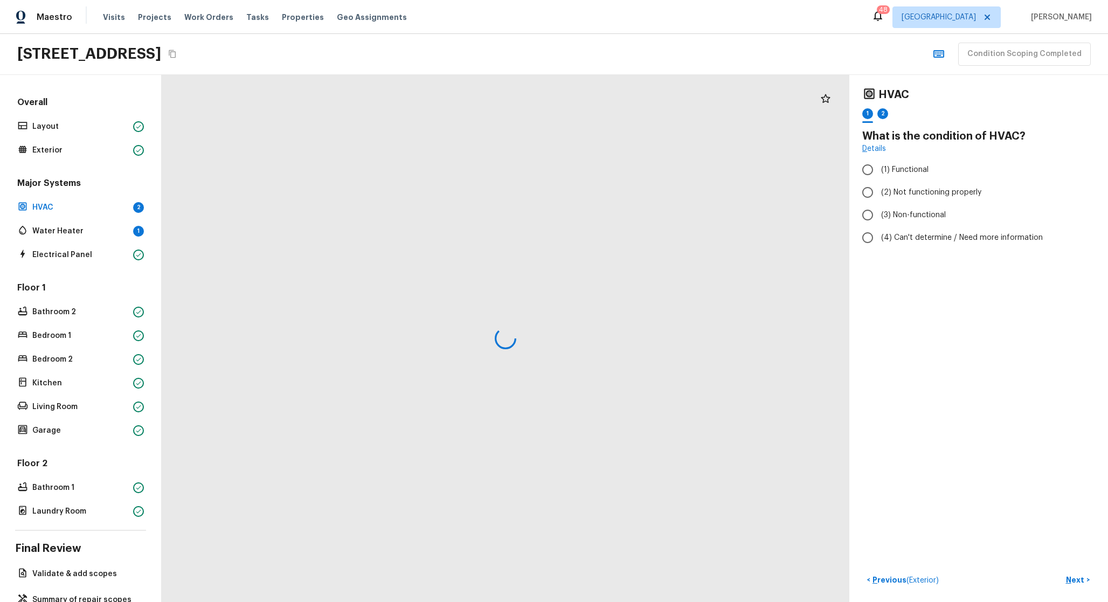
scroll to position [44, 0]
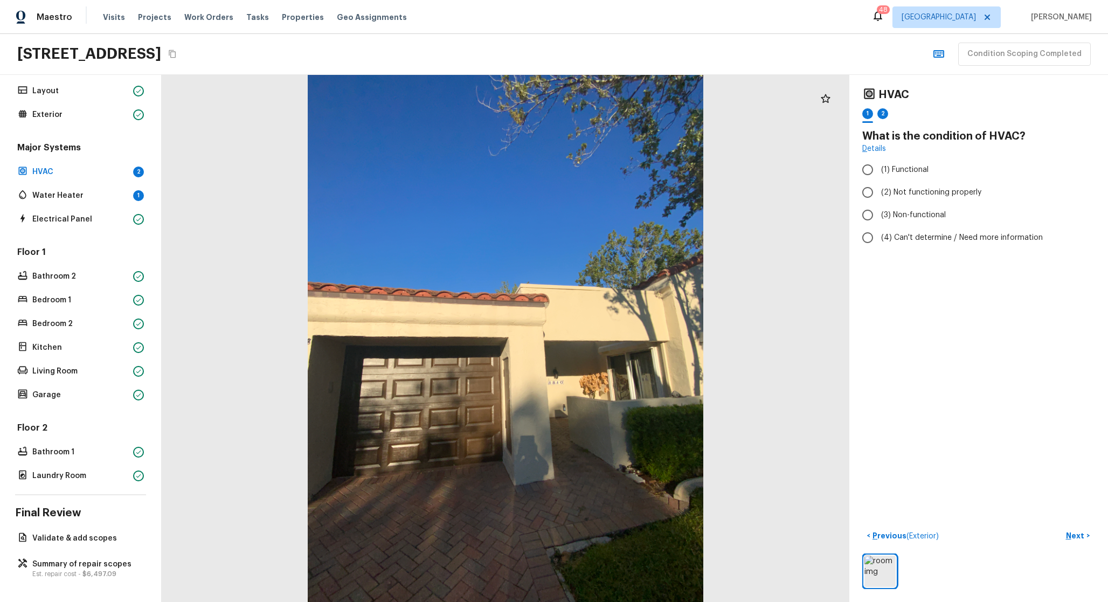
click at [86, 301] on div "Floor 1 Bathroom 2 Bedroom 1 Bedroom 2 Kitchen Living Room Garage" at bounding box center [80, 324] width 131 height 156
click at [71, 319] on p "Bedroom 2" at bounding box center [80, 324] width 96 height 11
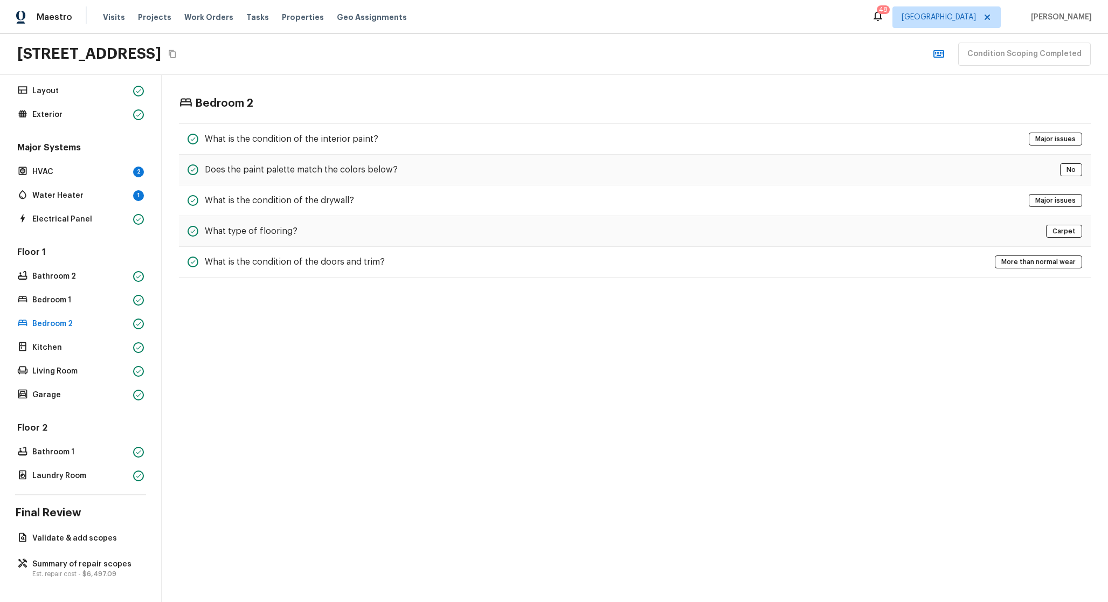
click at [71, 350] on div "Floor 1 Bathroom 2 Bedroom 1 Bedroom 2 Kitchen Living Room Garage" at bounding box center [80, 324] width 131 height 156
click at [75, 390] on p "Garage" at bounding box center [80, 395] width 96 height 11
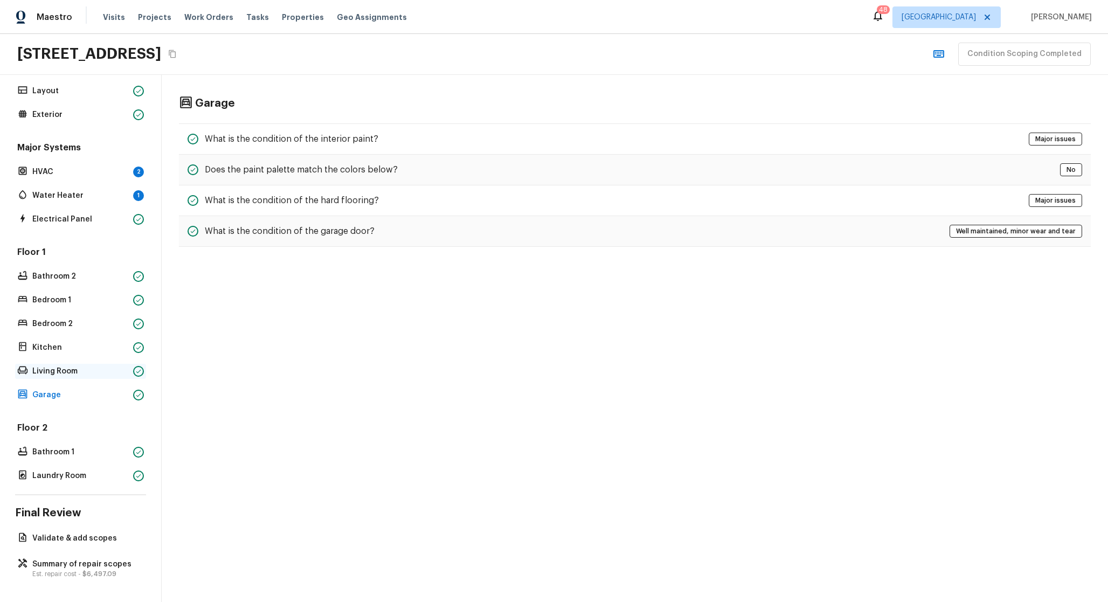
click at [71, 367] on p "Living Room" at bounding box center [80, 371] width 96 height 11
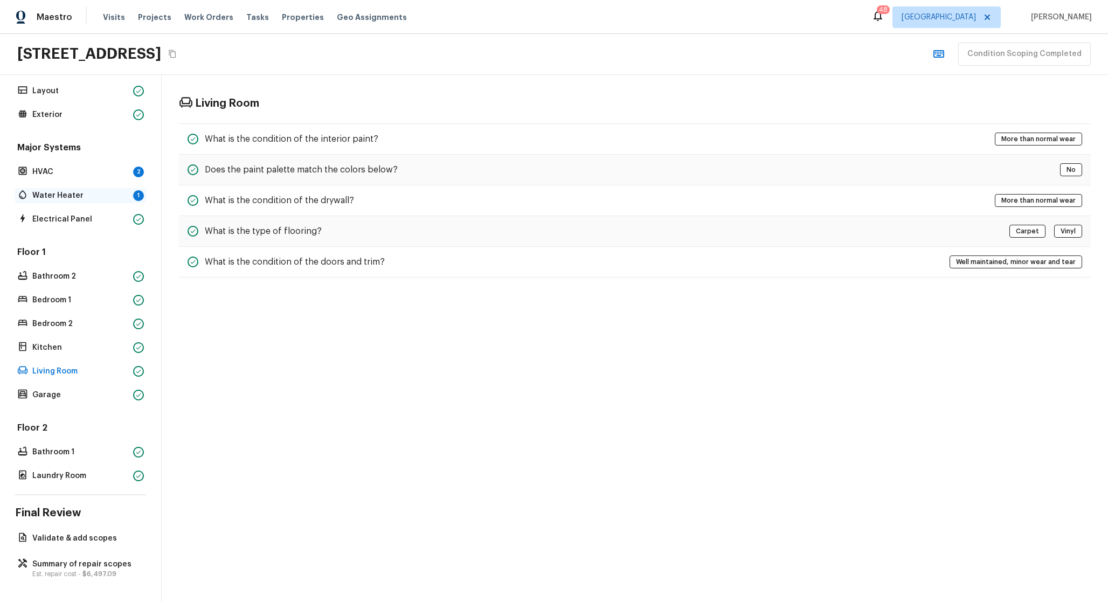
click at [67, 190] on p "Water Heater" at bounding box center [80, 195] width 96 height 11
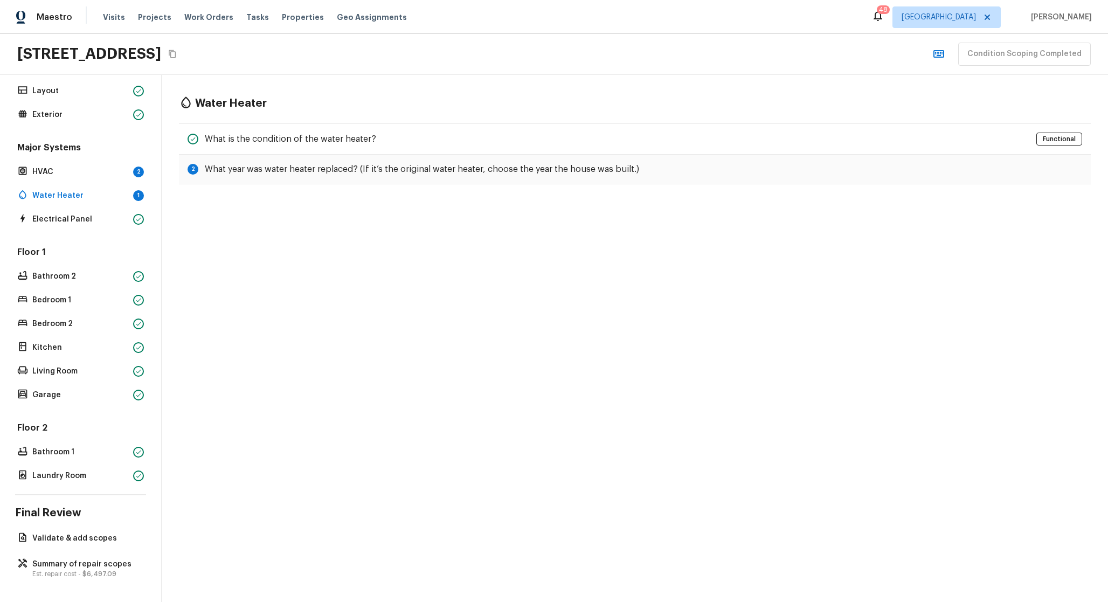
click at [64, 128] on div "Overall Layout Exterior Major Systems HVAC 2 Water Heater 1 Electrical Panel Fl…" at bounding box center [80, 272] width 131 height 423
click at [63, 116] on div "Overall Layout Exterior Major Systems HVAC 2 Water Heater 1 Electrical Panel Fl…" at bounding box center [80, 272] width 131 height 423
click at [70, 109] on p "Exterior" at bounding box center [80, 114] width 96 height 11
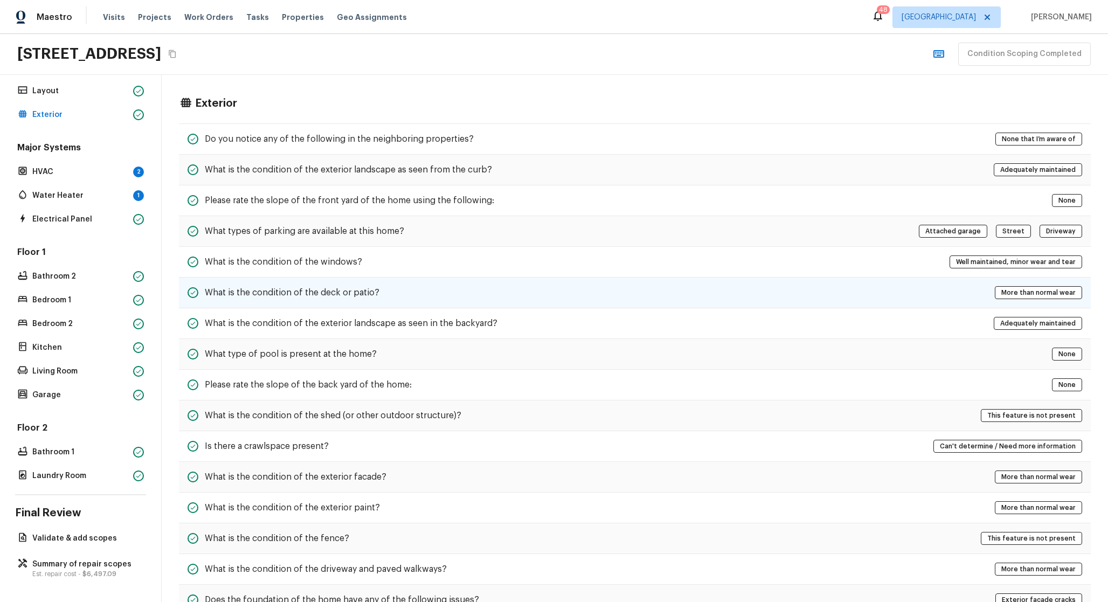
click at [441, 296] on div "What is the condition of the deck or patio? More than normal wear" at bounding box center [635, 293] width 912 height 31
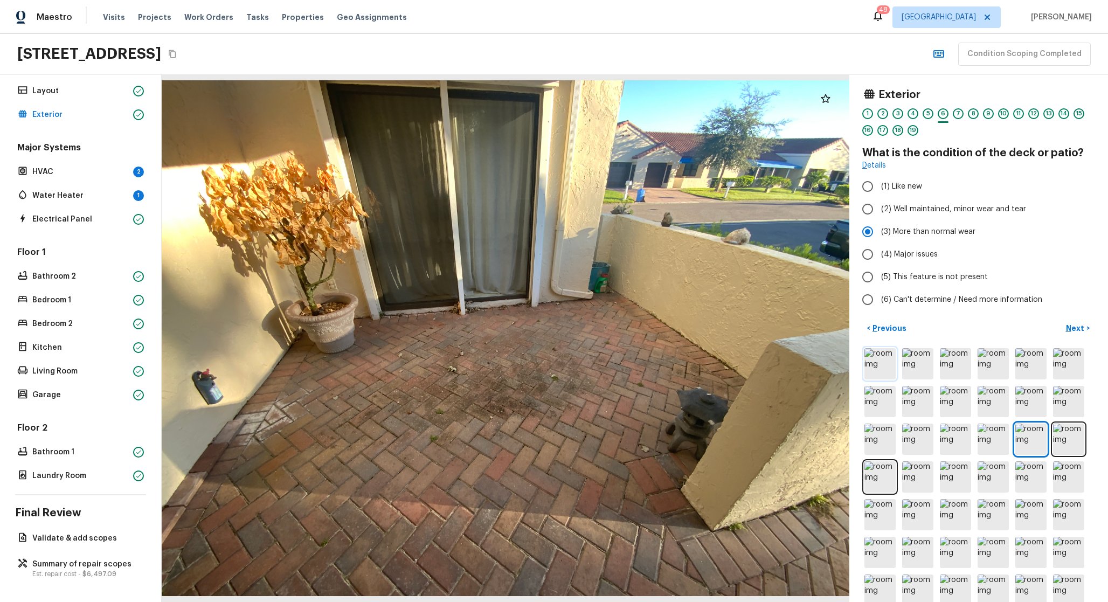
click at [868, 361] on img at bounding box center [880, 363] width 31 height 31
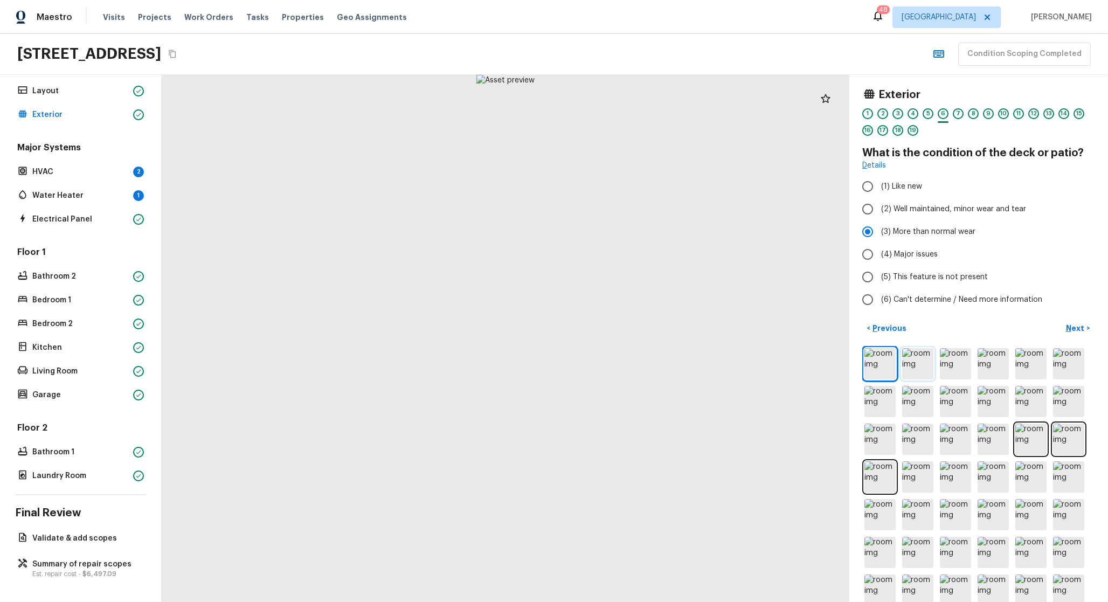
click at [902, 361] on img at bounding box center [917, 363] width 31 height 31
click at [876, 411] on img at bounding box center [880, 401] width 31 height 31
click at [895, 458] on div at bounding box center [978, 496] width 233 height 300
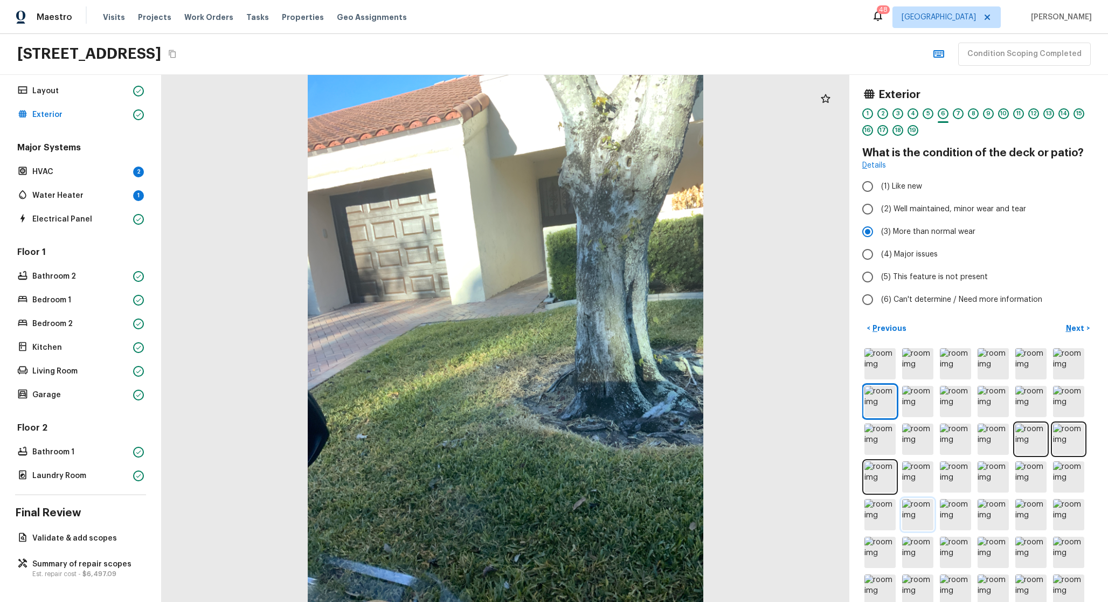
click at [912, 513] on img at bounding box center [917, 514] width 31 height 31
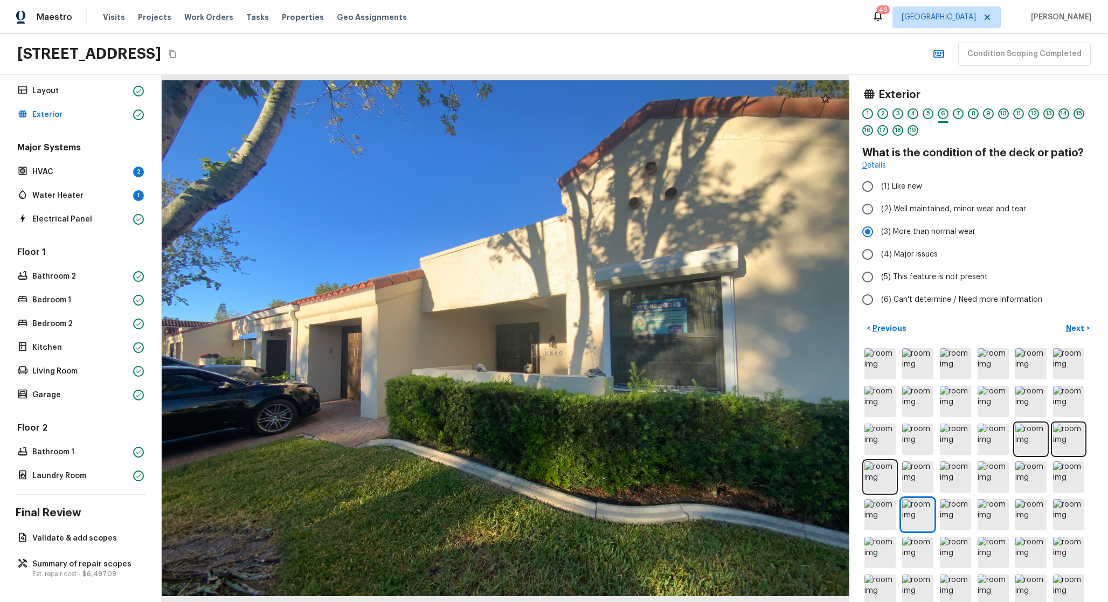
click at [969, 496] on div at bounding box center [978, 496] width 233 height 300
click at [936, 494] on div at bounding box center [978, 496] width 233 height 300
click at [922, 493] on div at bounding box center [978, 496] width 233 height 300
click at [888, 478] on div at bounding box center [978, 496] width 233 height 300
click at [873, 478] on img at bounding box center [880, 476] width 31 height 31
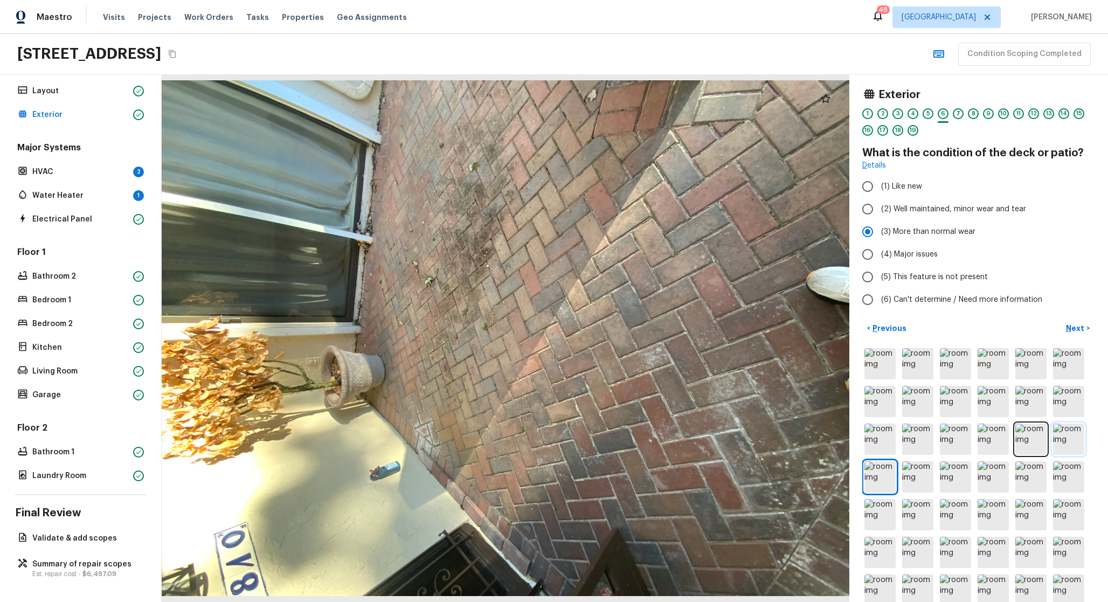
click at [1058, 438] on img at bounding box center [1068, 439] width 31 height 31
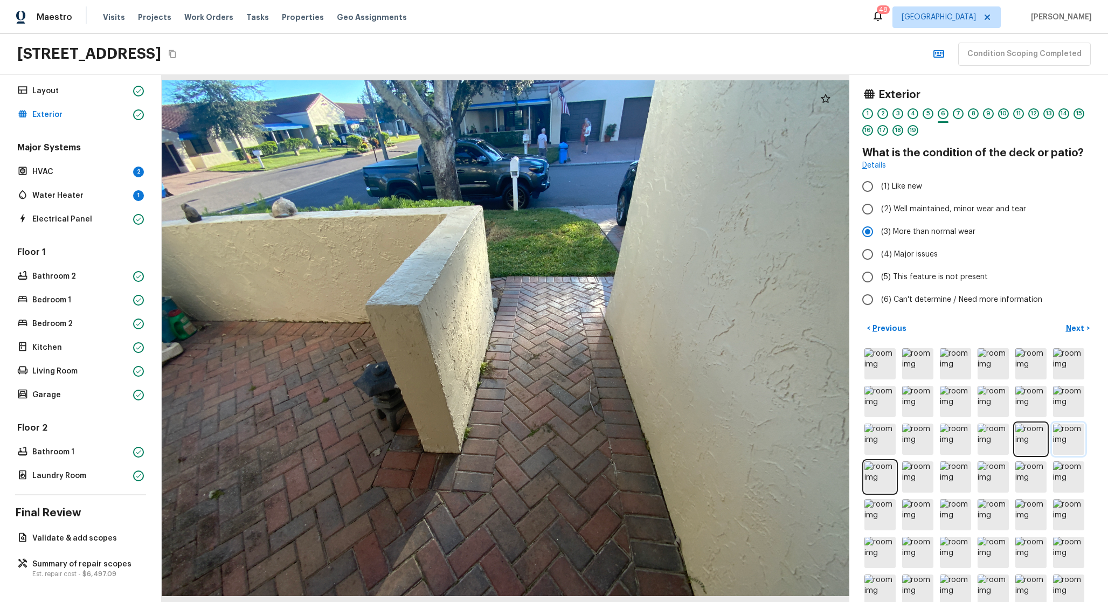
click at [1059, 438] on img at bounding box center [1068, 439] width 31 height 31
click at [1053, 479] on img at bounding box center [1068, 476] width 31 height 31
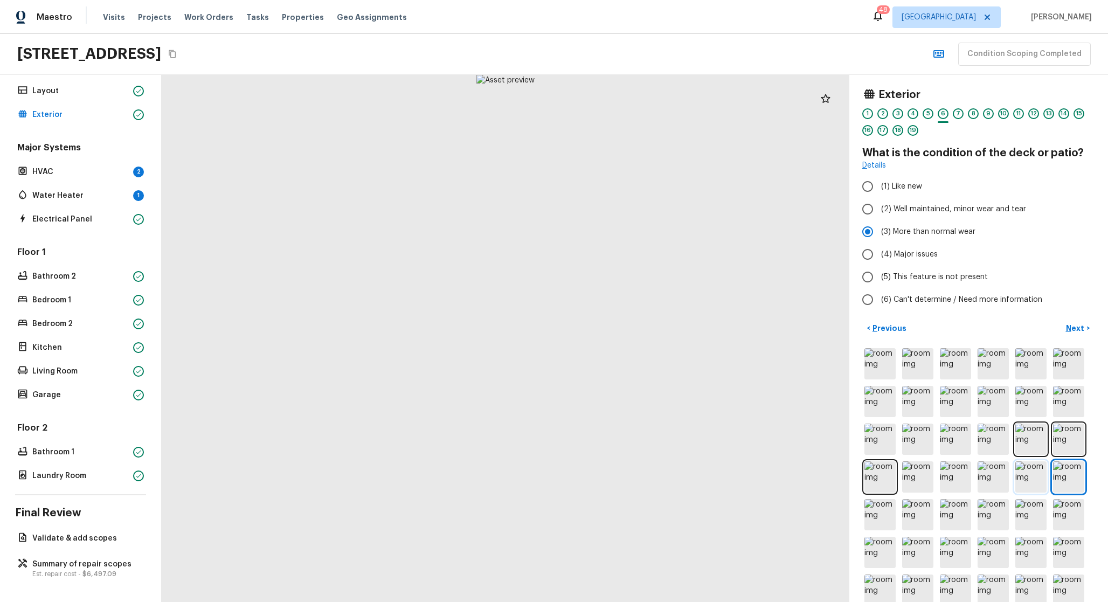
click at [1017, 482] on img at bounding box center [1031, 476] width 31 height 31
click at [1025, 505] on img at bounding box center [1031, 514] width 31 height 31
click at [1000, 530] on div at bounding box center [978, 496] width 233 height 300
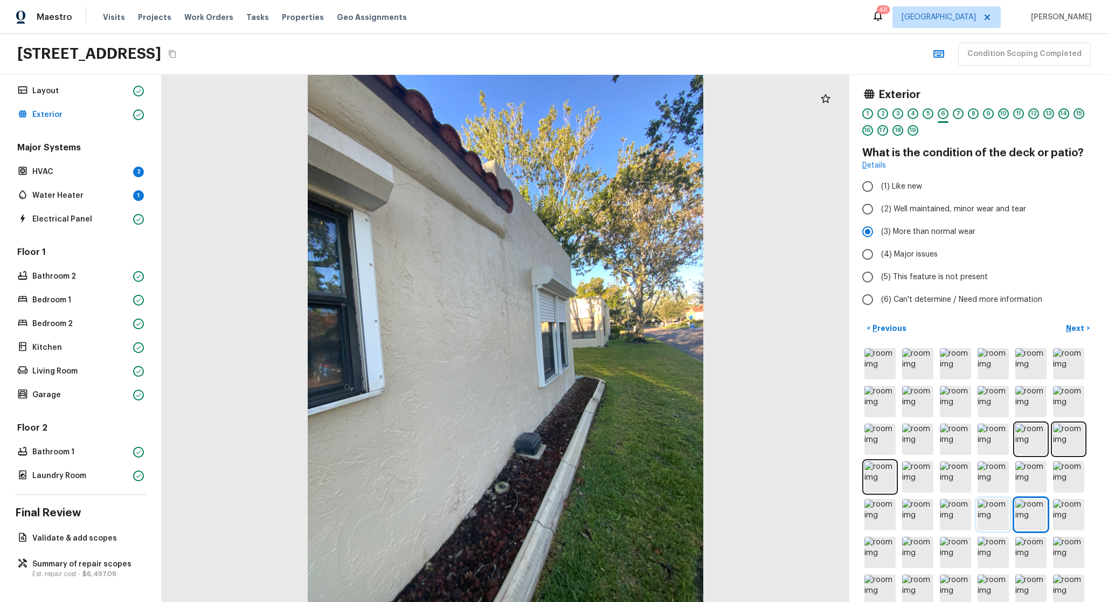
click at [992, 512] on img at bounding box center [993, 514] width 31 height 31
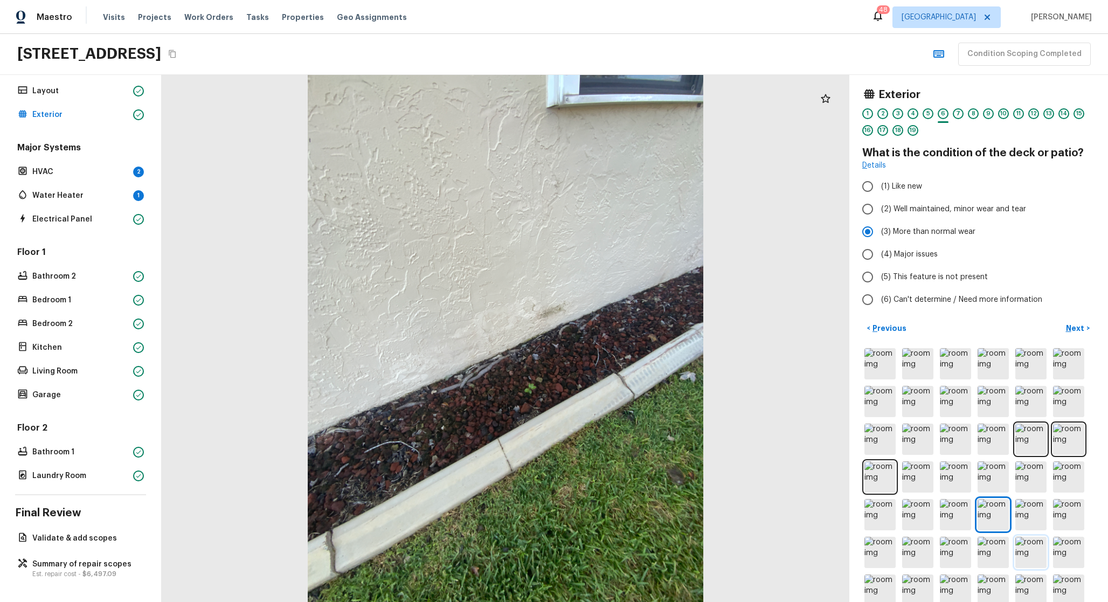
scroll to position [47, 0]
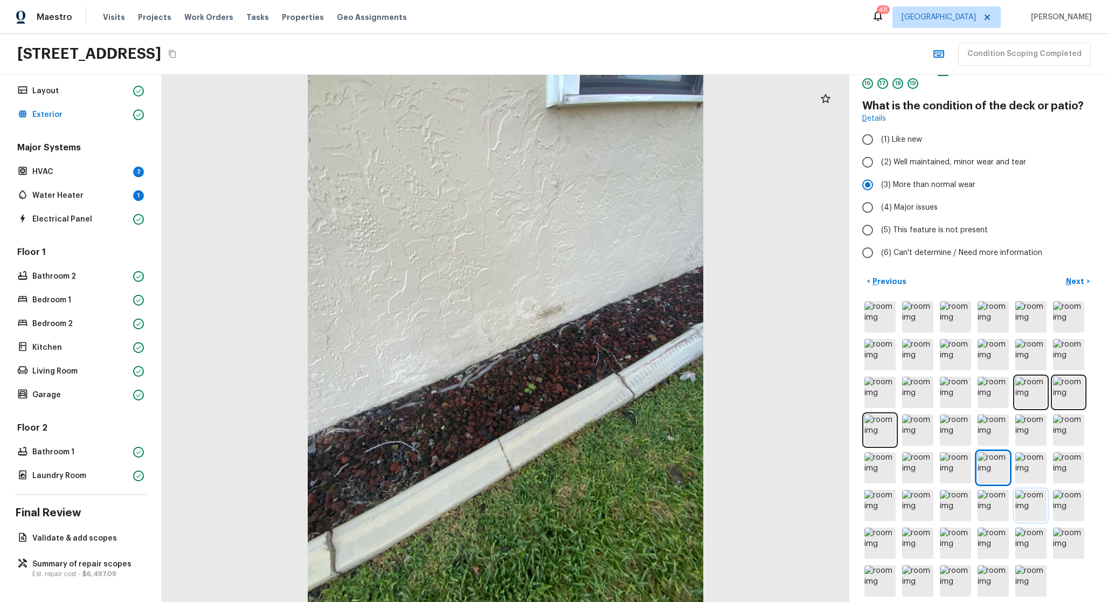
click at [1016, 500] on img at bounding box center [1031, 505] width 31 height 31
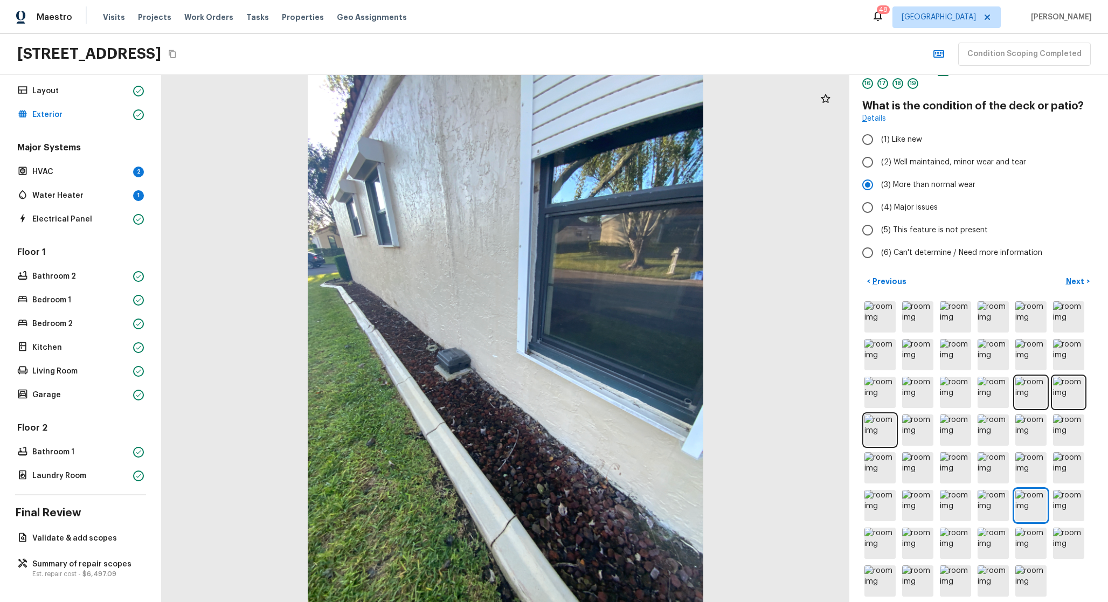
click at [97, 355] on div "Floor 1 Bathroom 2 Bedroom 1 Bedroom 2 Kitchen Living Room Garage" at bounding box center [80, 324] width 131 height 156
click at [89, 342] on p "Kitchen" at bounding box center [80, 347] width 96 height 11
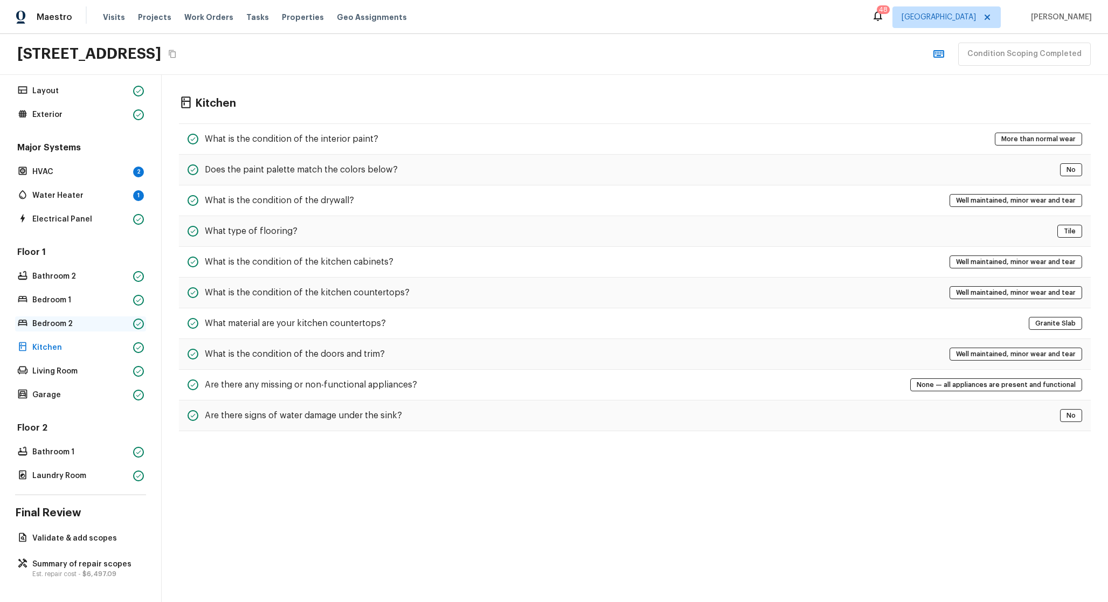
click at [82, 316] on div "Bedroom 2" at bounding box center [80, 323] width 131 height 15
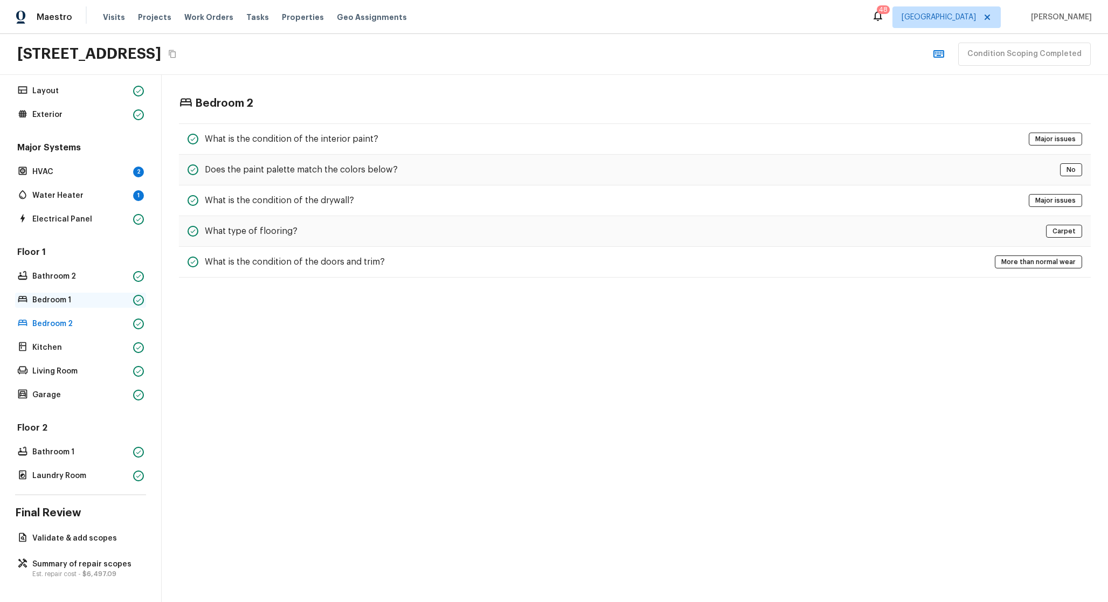
click at [75, 295] on p "Bedroom 1" at bounding box center [80, 300] width 96 height 11
click at [71, 282] on div "Floor 1 Bathroom 2 Bedroom 1 Bedroom 2 Kitchen Living Room Garage" at bounding box center [80, 324] width 131 height 156
click at [67, 272] on p "Bathroom 2" at bounding box center [80, 276] width 96 height 11
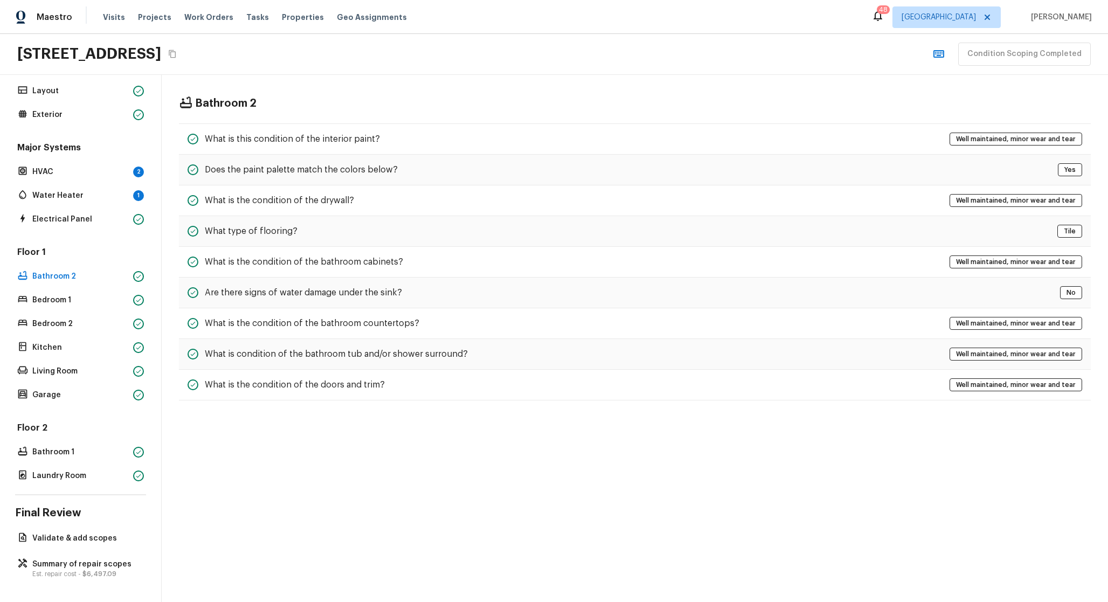
click at [81, 201] on div "Major Systems HVAC 2 Water Heater 1 Electrical Panel" at bounding box center [80, 184] width 131 height 85
click at [81, 212] on div "Electrical Panel" at bounding box center [80, 219] width 131 height 15
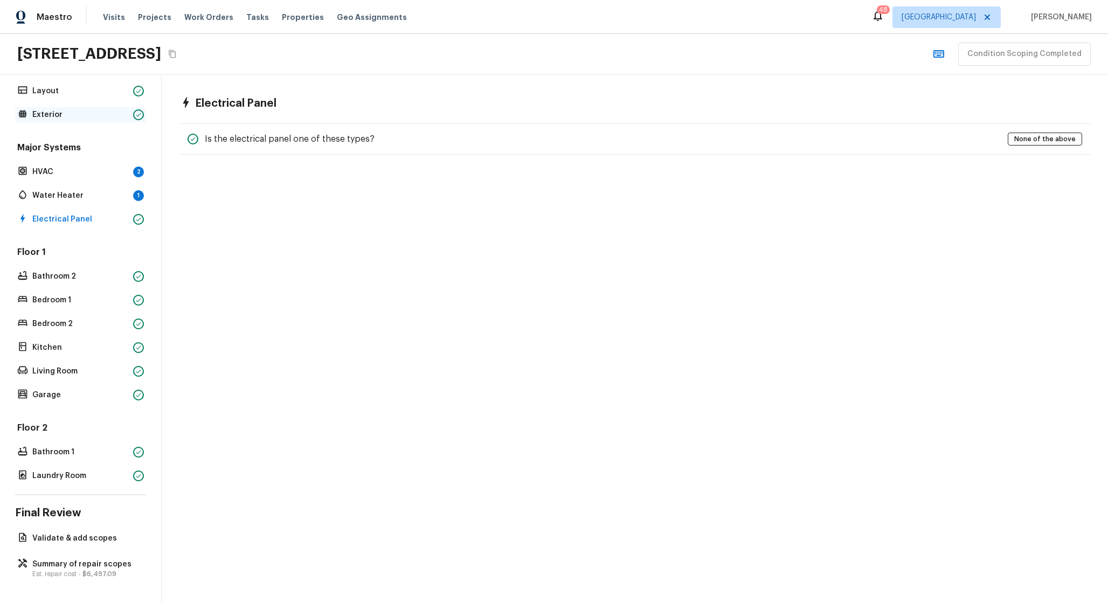
click at [78, 109] on p "Exterior" at bounding box center [80, 114] width 96 height 11
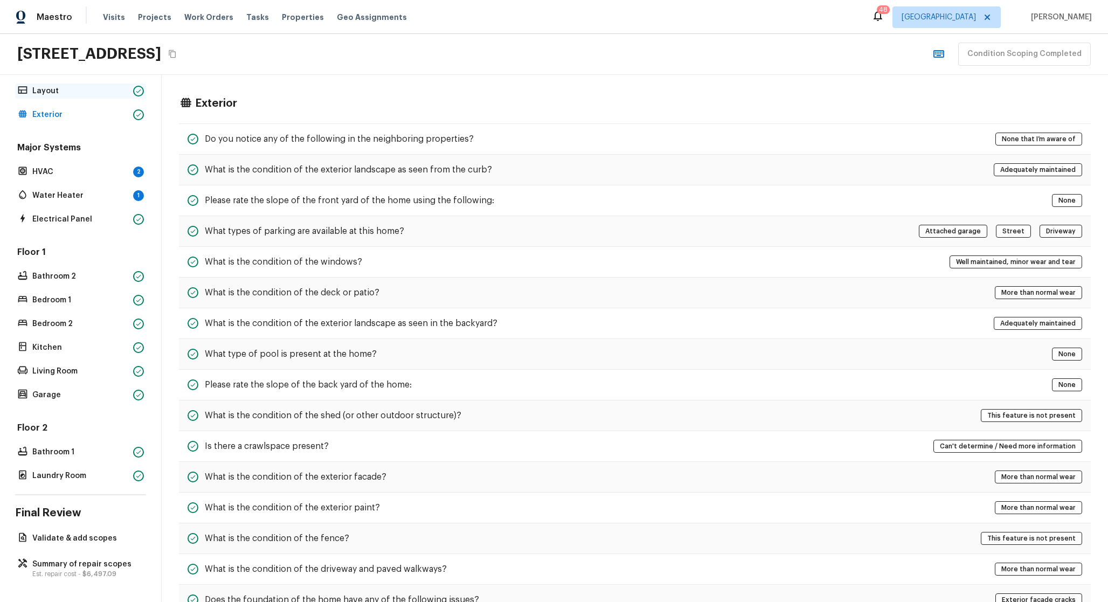
click at [78, 84] on div "Layout" at bounding box center [80, 91] width 131 height 15
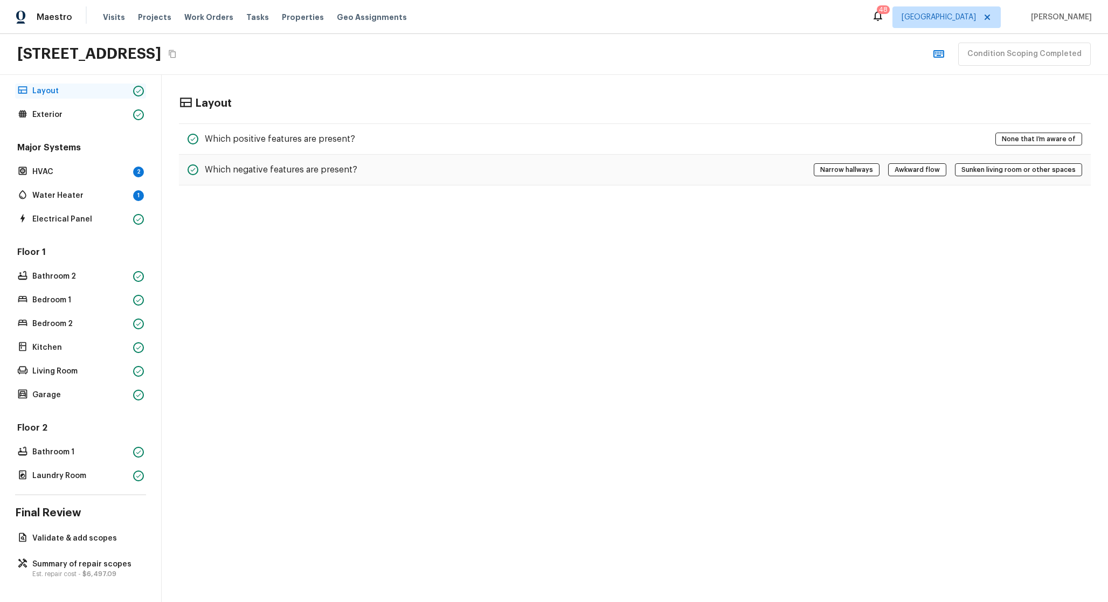
scroll to position [0, 0]
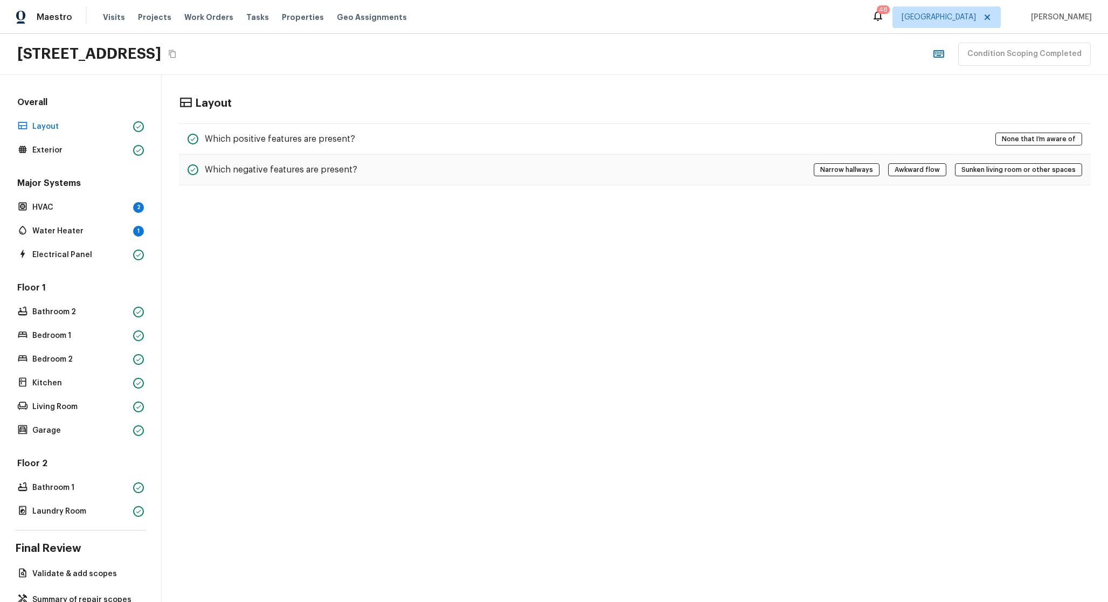
click at [57, 25] on div "Maestro" at bounding box center [36, 17] width 72 height 22
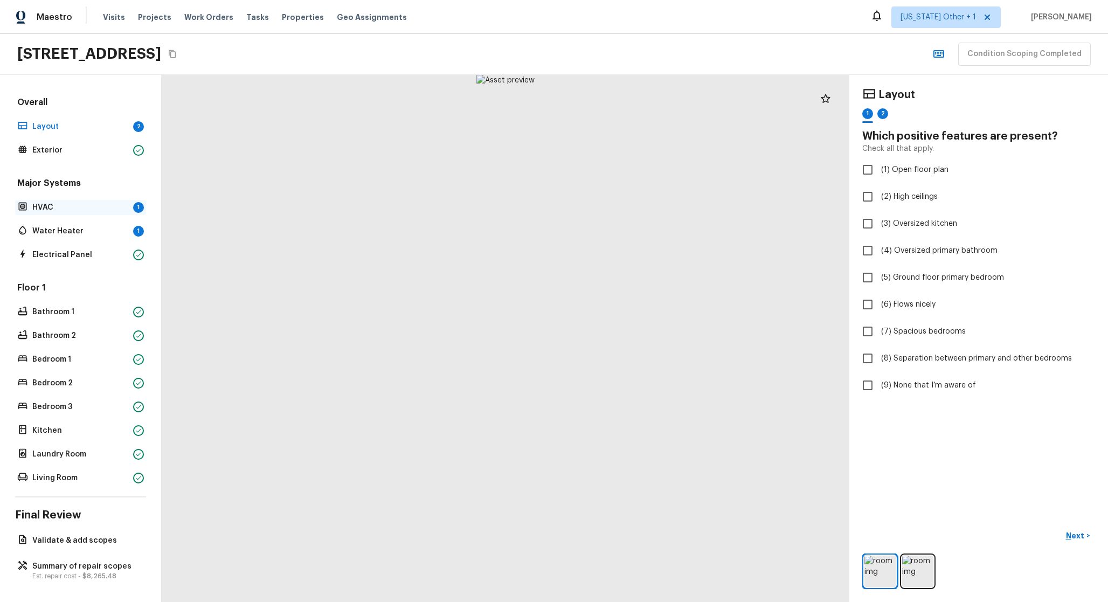
click at [113, 208] on p "HVAC" at bounding box center [80, 207] width 96 height 11
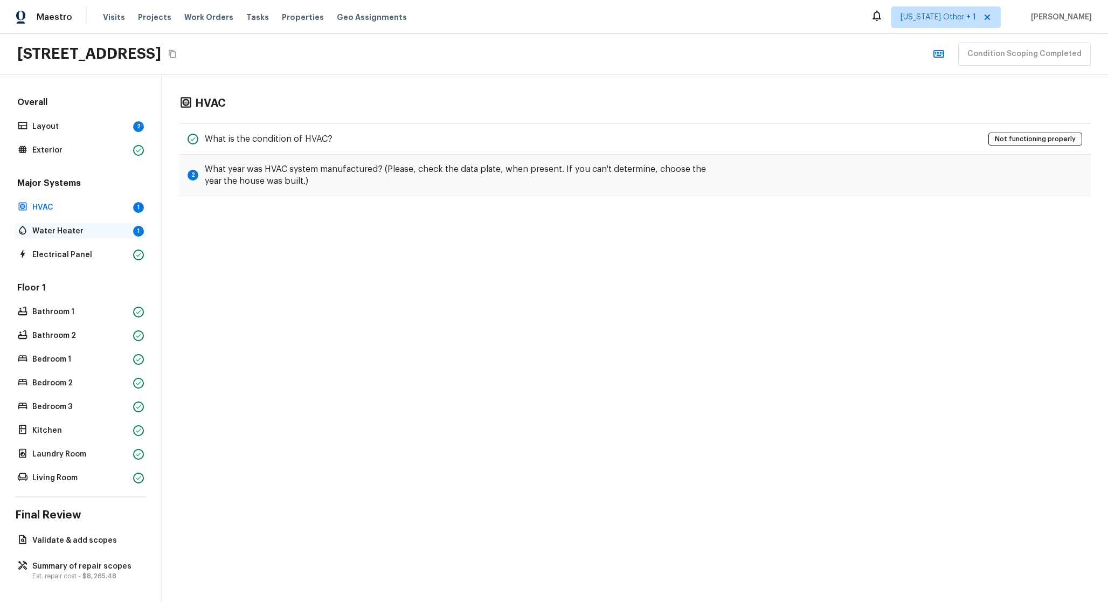
click at [92, 238] on div "Water Heater 1" at bounding box center [80, 231] width 131 height 15
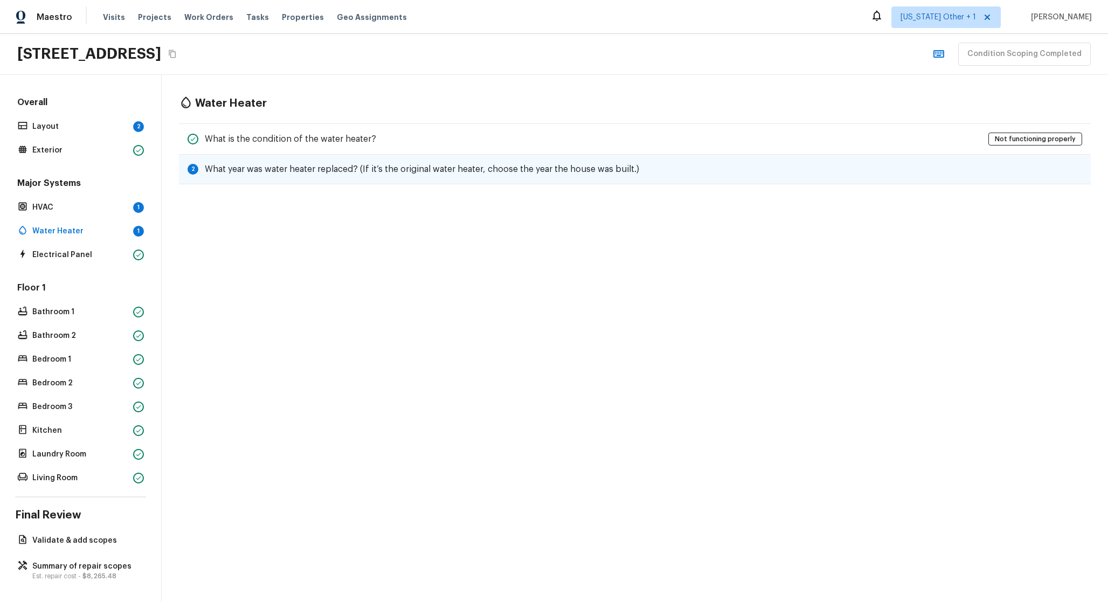
click at [253, 160] on div "2 What year was water heater replaced? (If it’s the original water heater, choo…" at bounding box center [635, 170] width 912 height 30
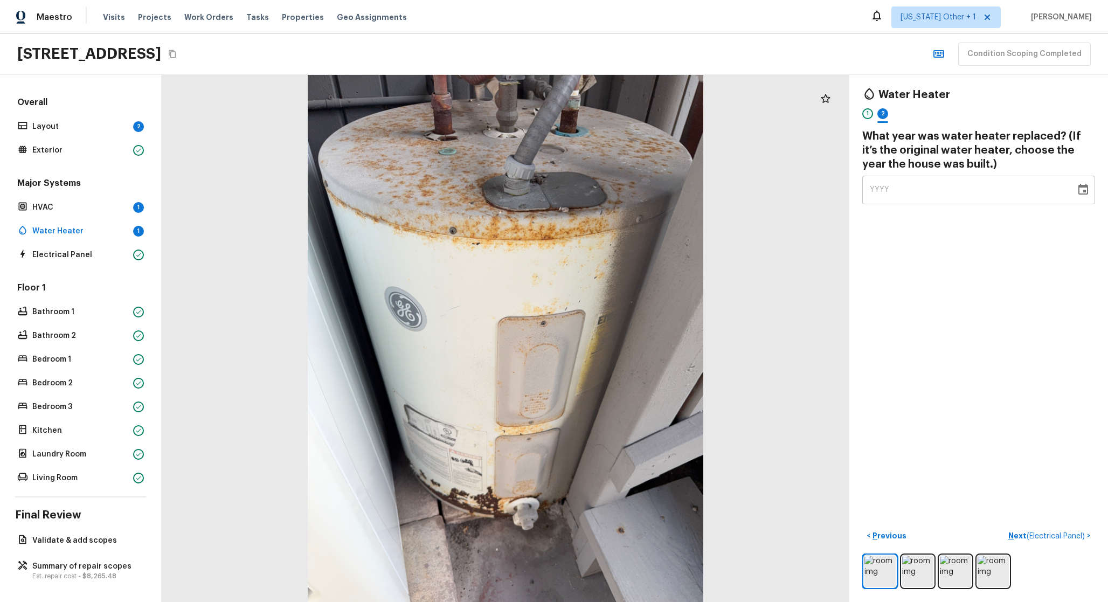
click at [105, 140] on div "Overall Layout 2 Exterior" at bounding box center [80, 126] width 131 height 61
click at [105, 128] on p "Layout" at bounding box center [80, 126] width 96 height 11
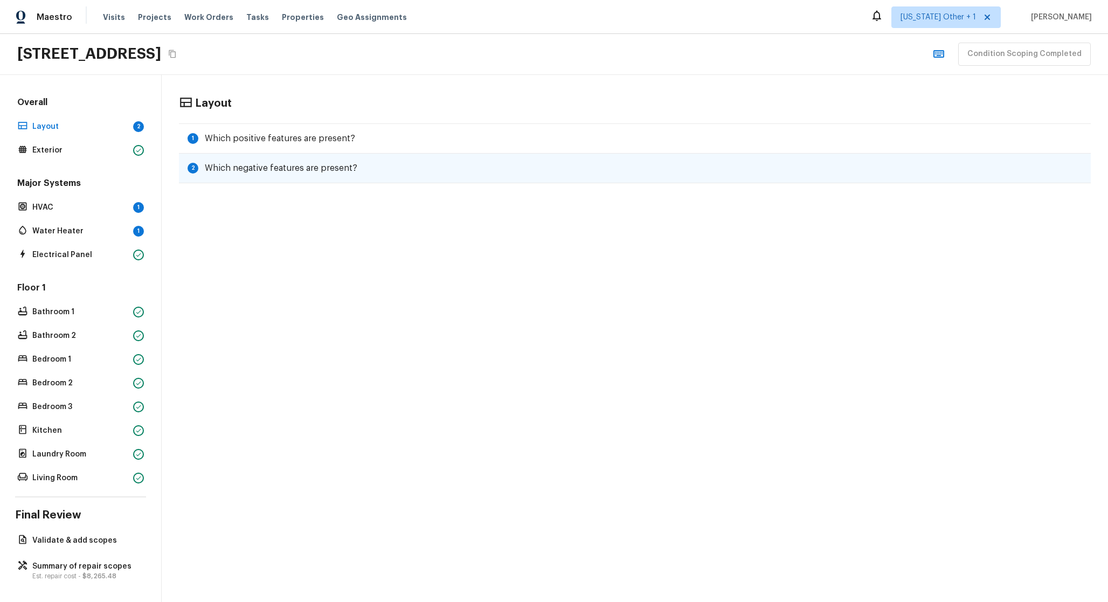
click at [285, 166] on h5 "Which negative features are present?" at bounding box center [281, 168] width 153 height 12
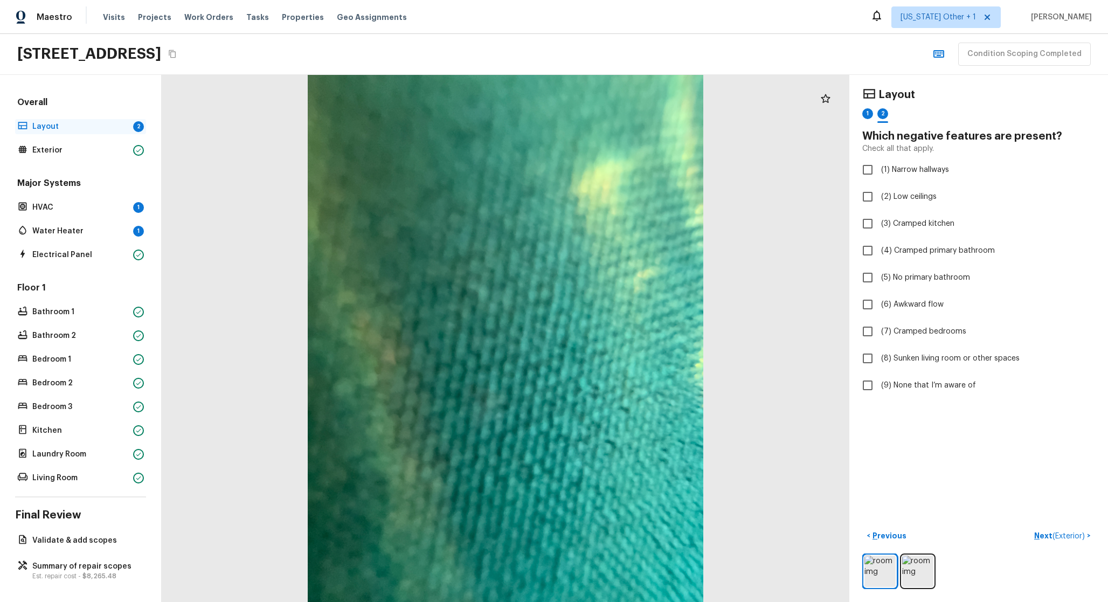
click at [106, 126] on p "Layout" at bounding box center [80, 126] width 96 height 11
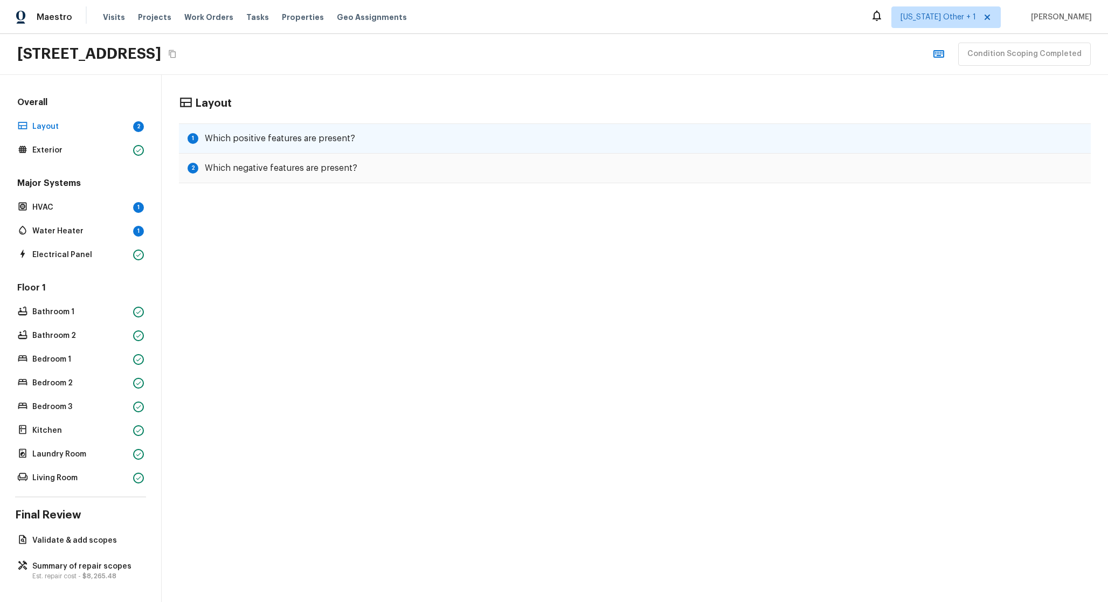
click at [253, 139] on h5 "Which positive features are present?" at bounding box center [280, 139] width 150 height 12
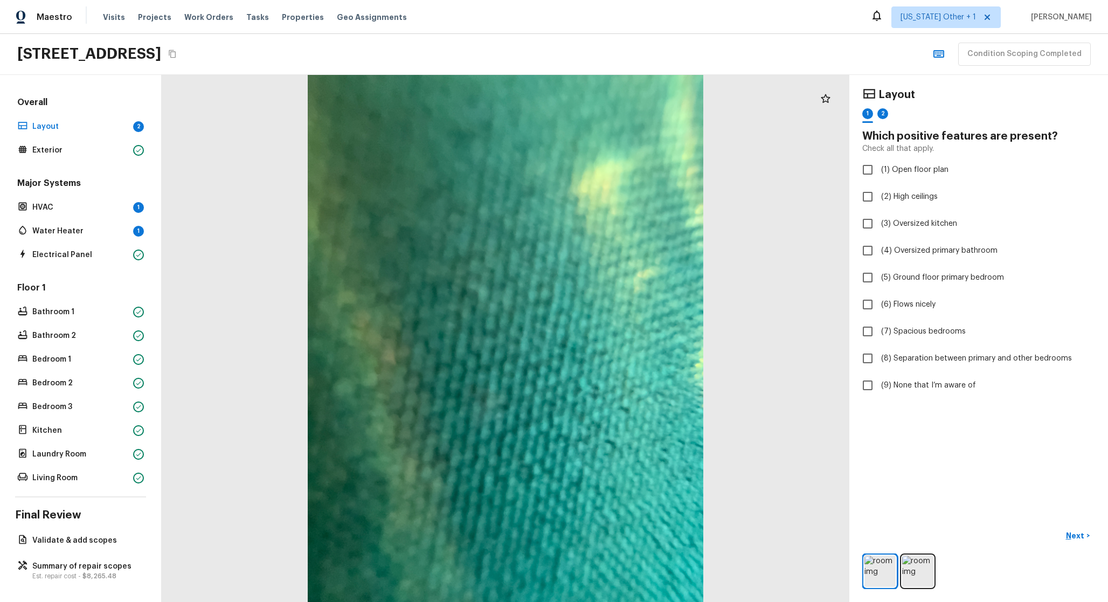
click at [125, 551] on div "Overall Layout 2 Exterior Major Systems HVAC 1 Water Heater 1 Electrical Panel …" at bounding box center [81, 338] width 162 height 527
click at [122, 560] on div "Summary of repair scopes Est. repair cost - $8,265.48" at bounding box center [80, 571] width 131 height 24
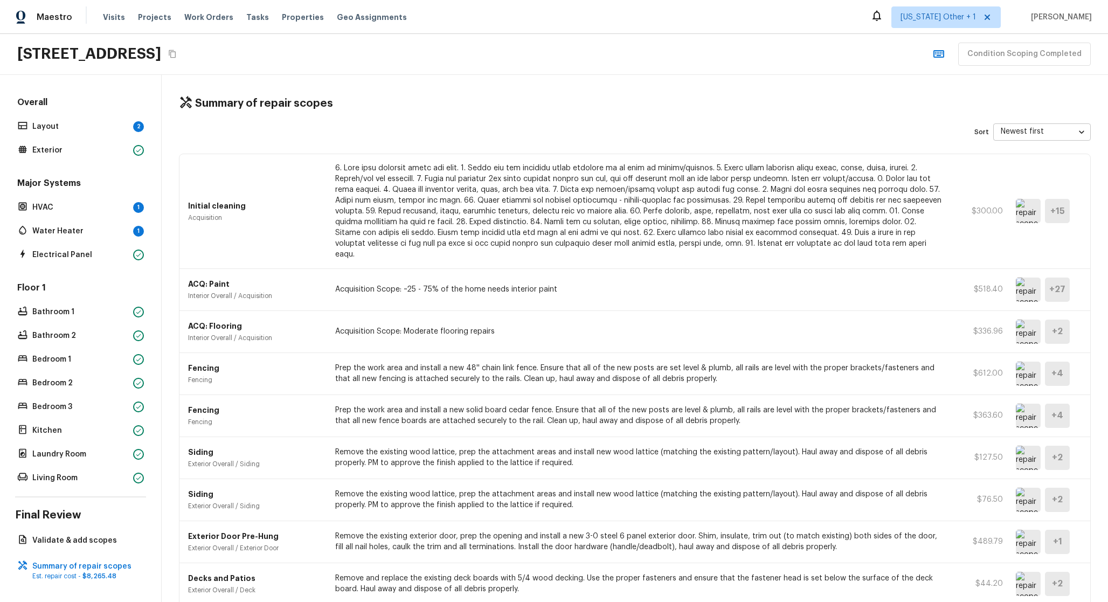
click at [1002, 62] on div "Condition Scoping Completed" at bounding box center [1009, 54] width 163 height 23
click at [1034, 54] on div "Condition Scoping Completed" at bounding box center [1009, 54] width 163 height 23
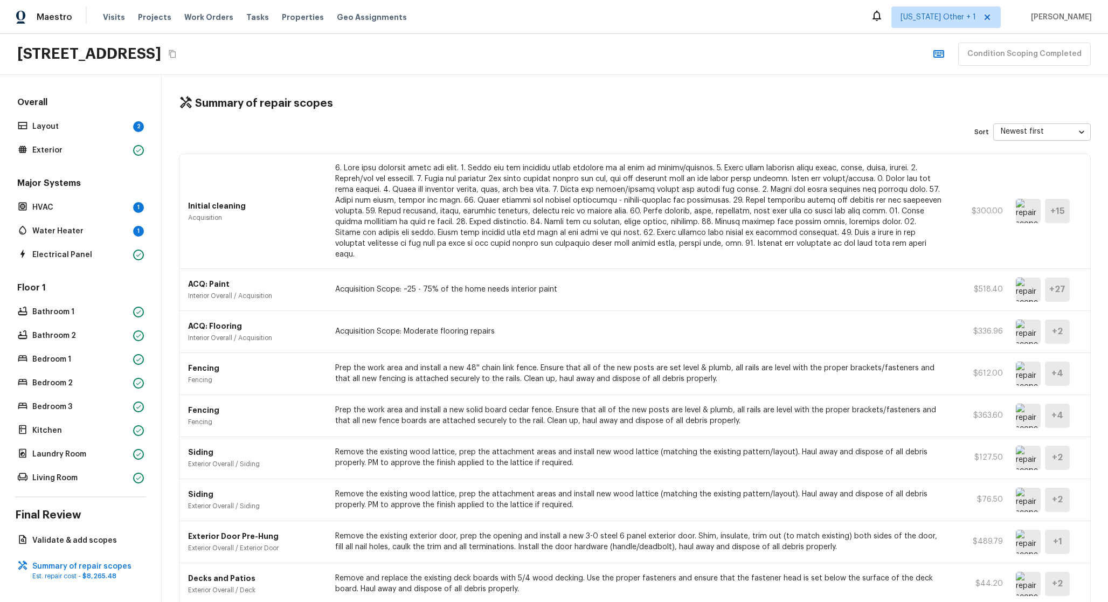
click at [1019, 52] on div "Condition Scoping Completed" at bounding box center [1009, 54] width 163 height 23
click at [97, 225] on div "Water Heater 1" at bounding box center [80, 231] width 131 height 15
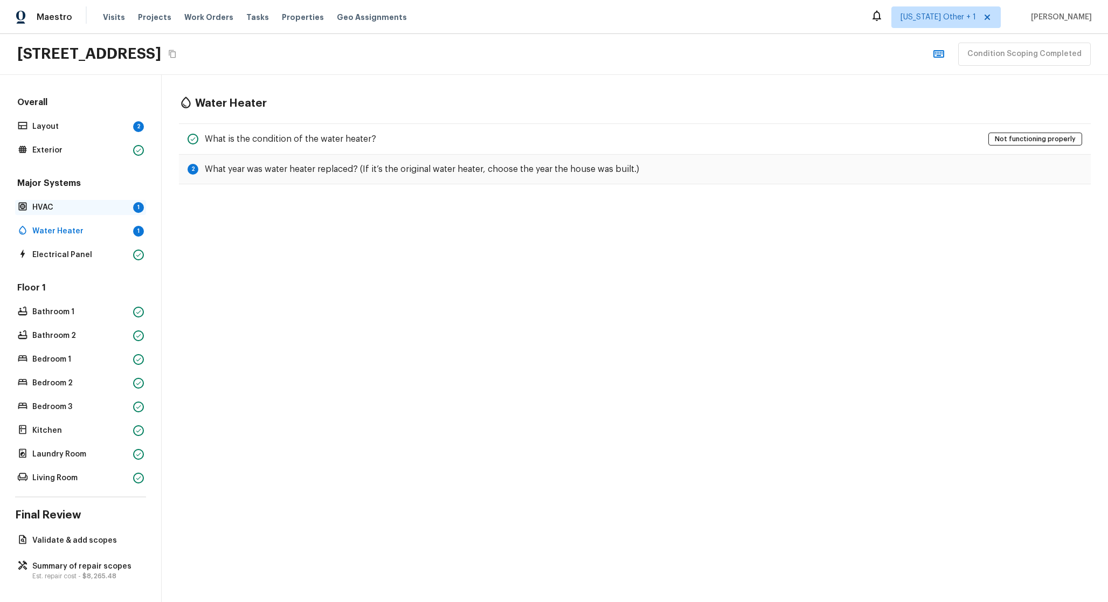
click at [95, 213] on div "HVAC 1" at bounding box center [80, 207] width 131 height 15
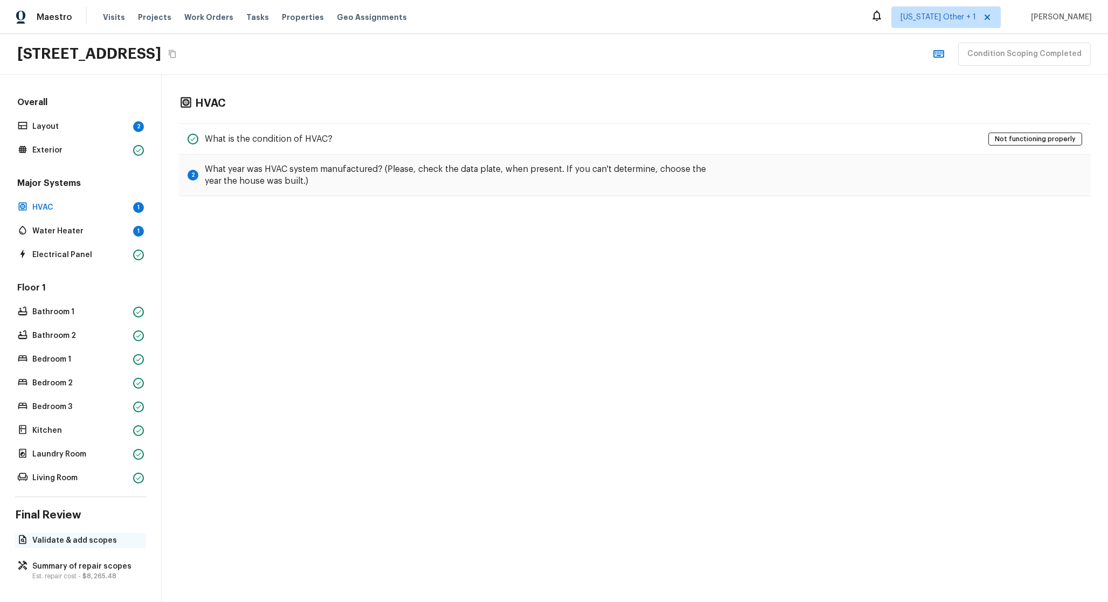
click at [98, 544] on p "Validate & add scopes" at bounding box center [85, 540] width 107 height 11
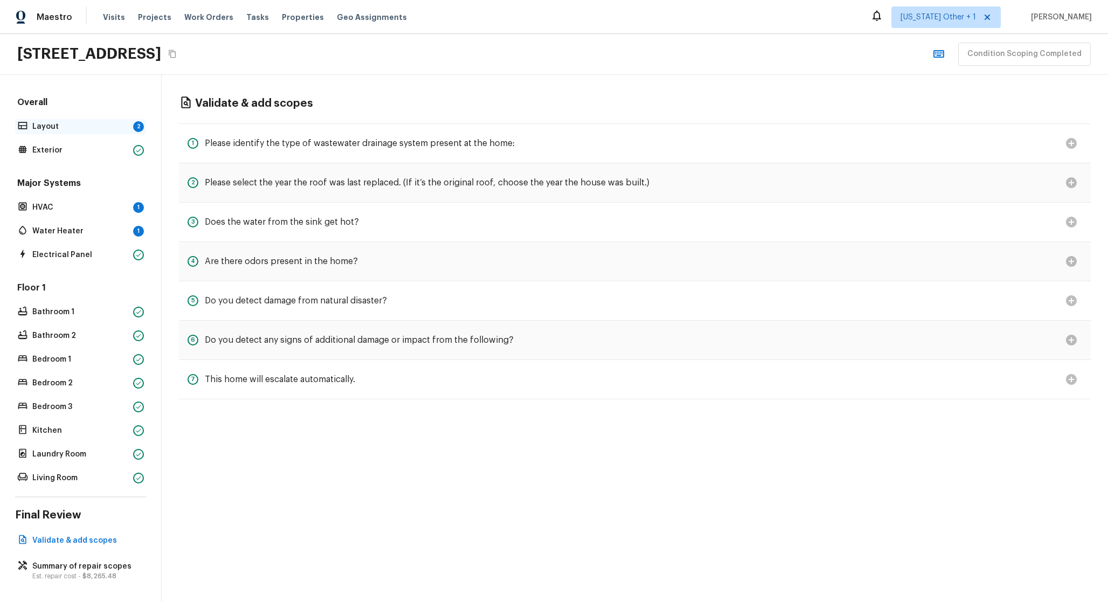
click at [95, 126] on p "Layout" at bounding box center [80, 126] width 96 height 11
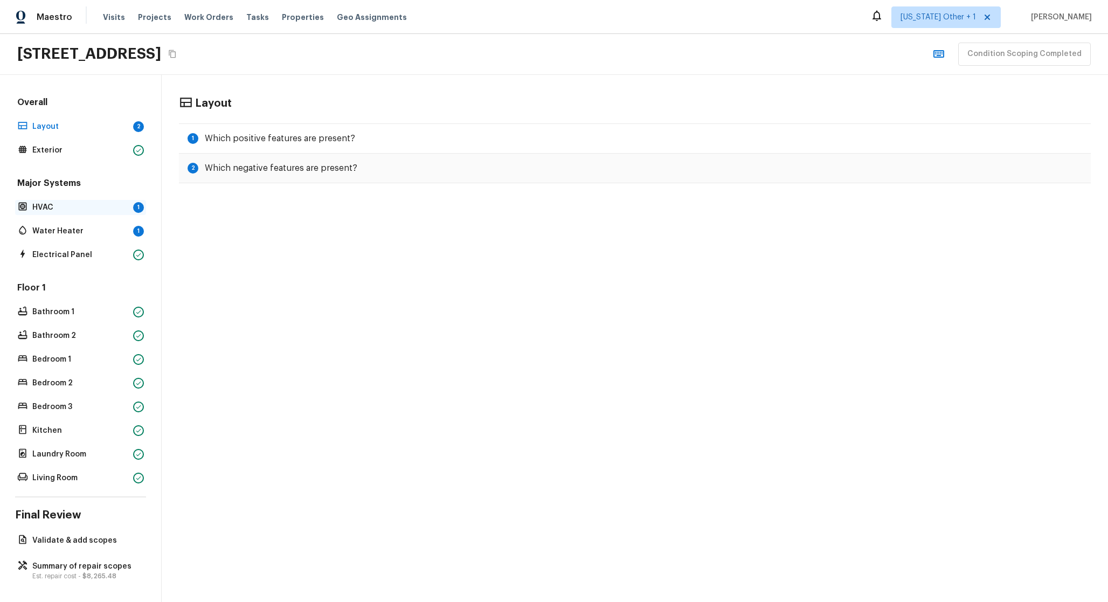
click at [107, 210] on p "HVAC" at bounding box center [80, 207] width 96 height 11
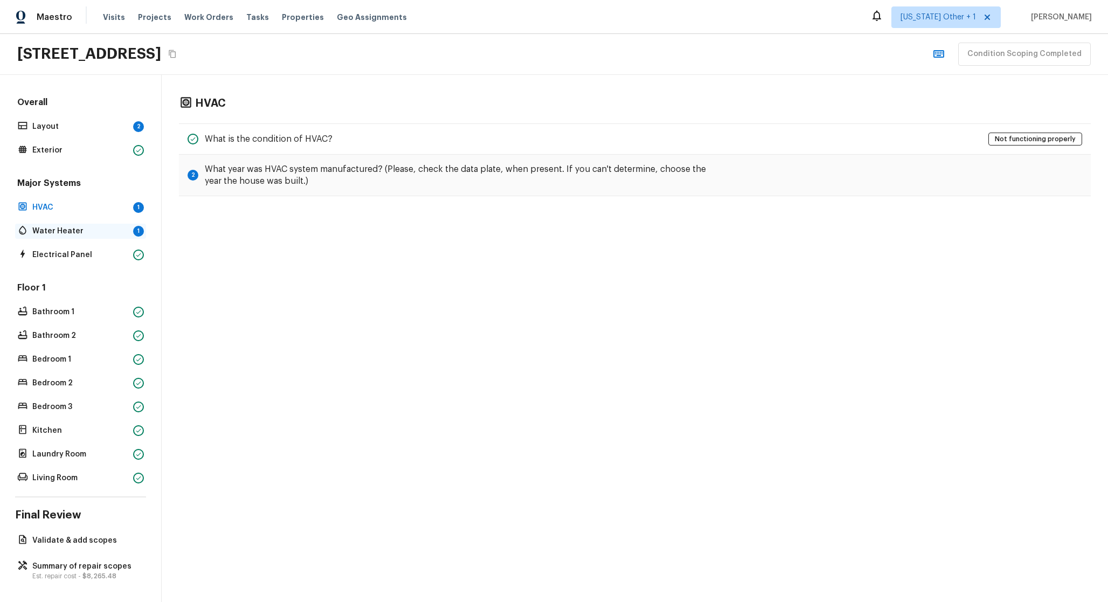
click at [107, 229] on p "Water Heater" at bounding box center [80, 231] width 96 height 11
click at [85, 477] on p "Living Room" at bounding box center [80, 478] width 96 height 11
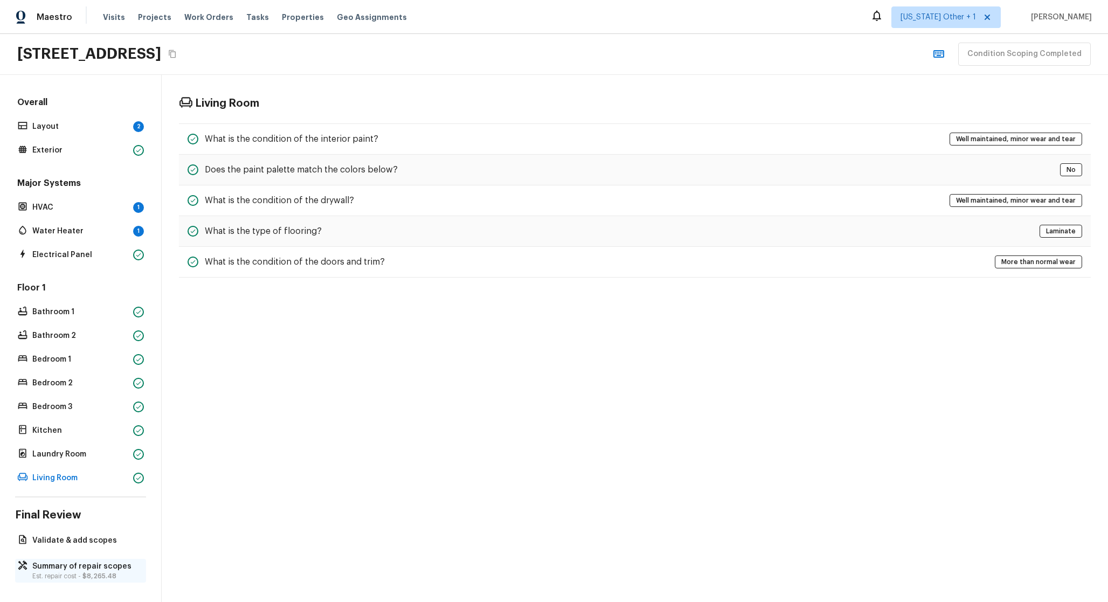
click at [89, 567] on p "Summary of repair scopes" at bounding box center [85, 566] width 107 height 11
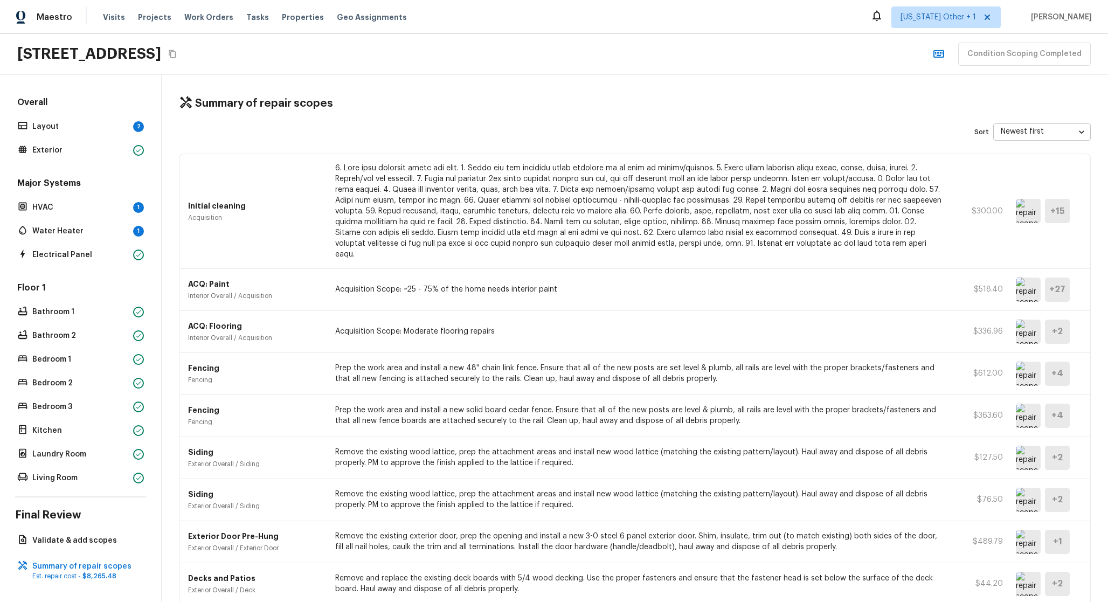
click at [82, 345] on div "Floor 1 Bathroom 1 Bathroom 2 Bedroom 1 Bedroom 2 Bedroom 3 Kitchen Laundry Roo…" at bounding box center [80, 384] width 131 height 204
click at [74, 339] on p "Bathroom 2" at bounding box center [80, 335] width 96 height 11
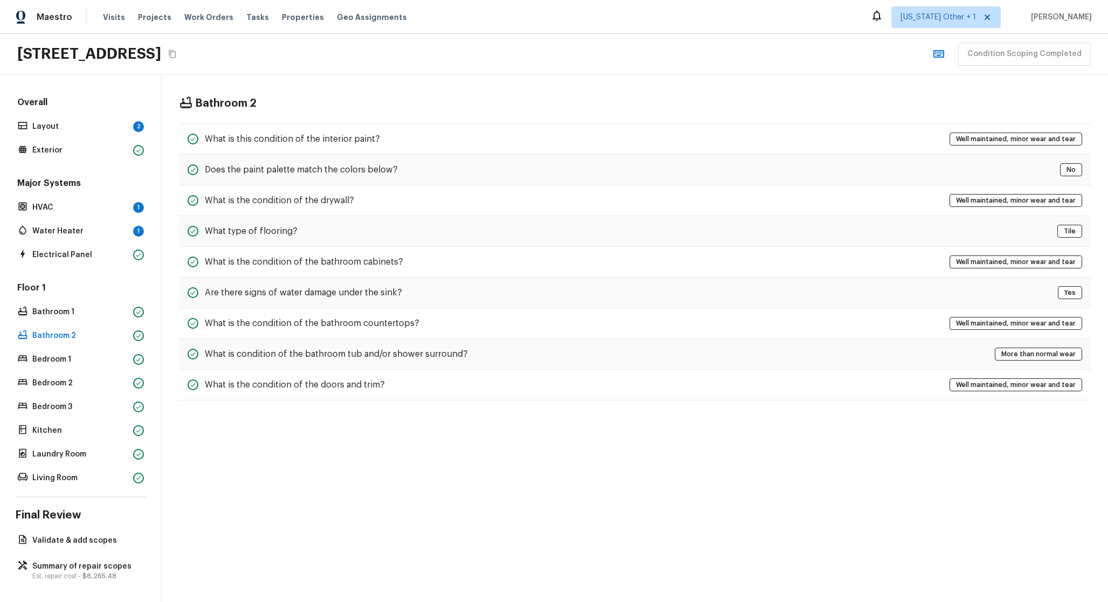
click at [93, 218] on div "Major Systems HVAC 1 Water Heater 1 Electrical Panel" at bounding box center [80, 219] width 131 height 85
click at [89, 211] on p "HVAC" at bounding box center [80, 207] width 96 height 11
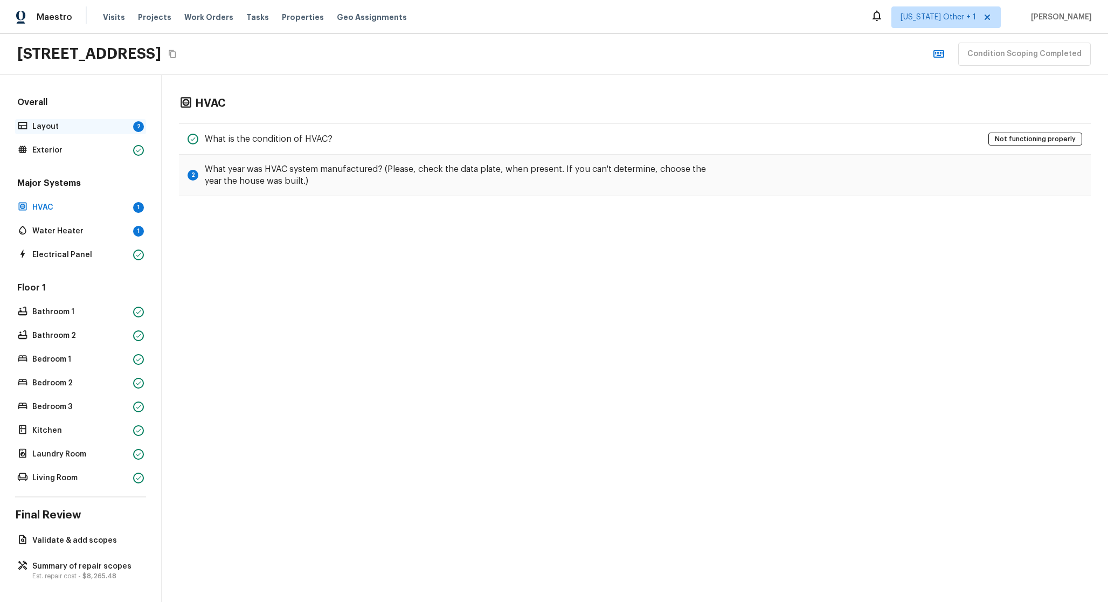
click at [100, 123] on p "Layout" at bounding box center [80, 126] width 96 height 11
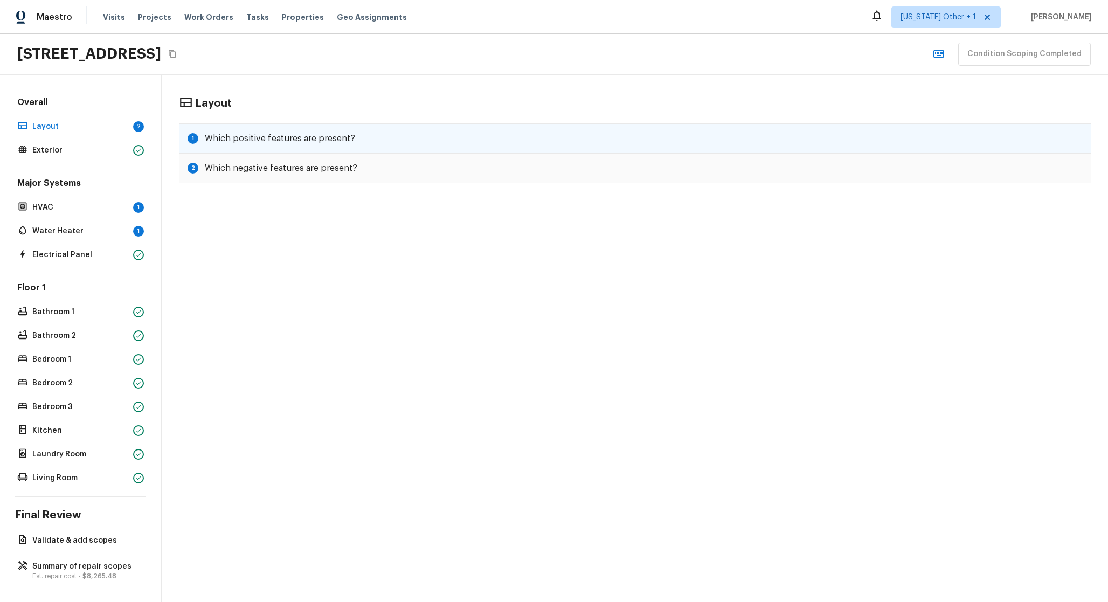
click at [331, 129] on div "1 Which positive features are present?" at bounding box center [635, 138] width 912 height 30
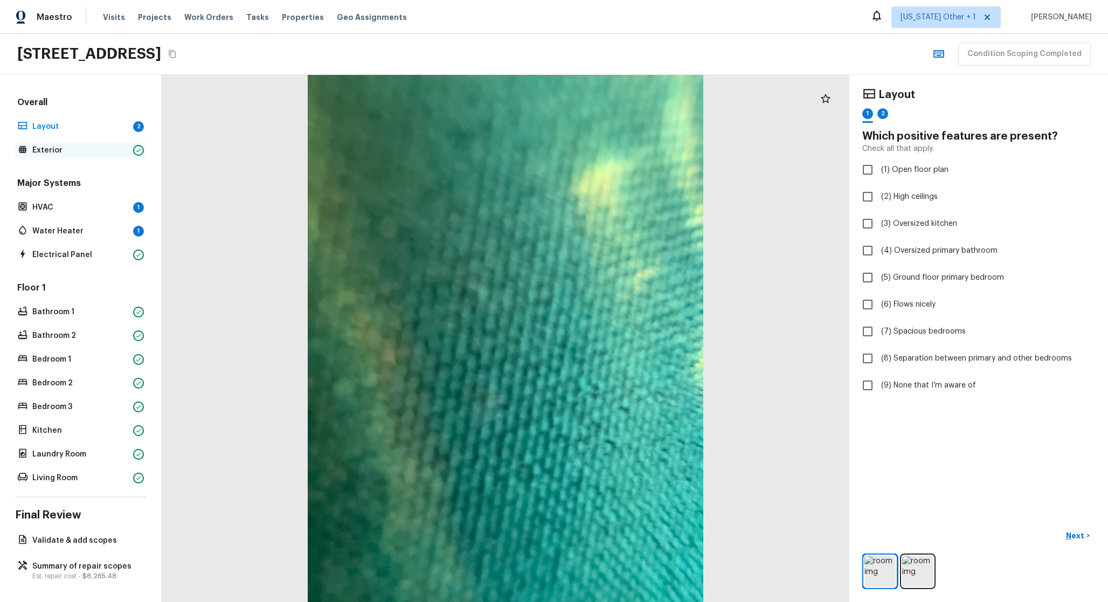
click at [82, 149] on p "Exterior" at bounding box center [80, 150] width 96 height 11
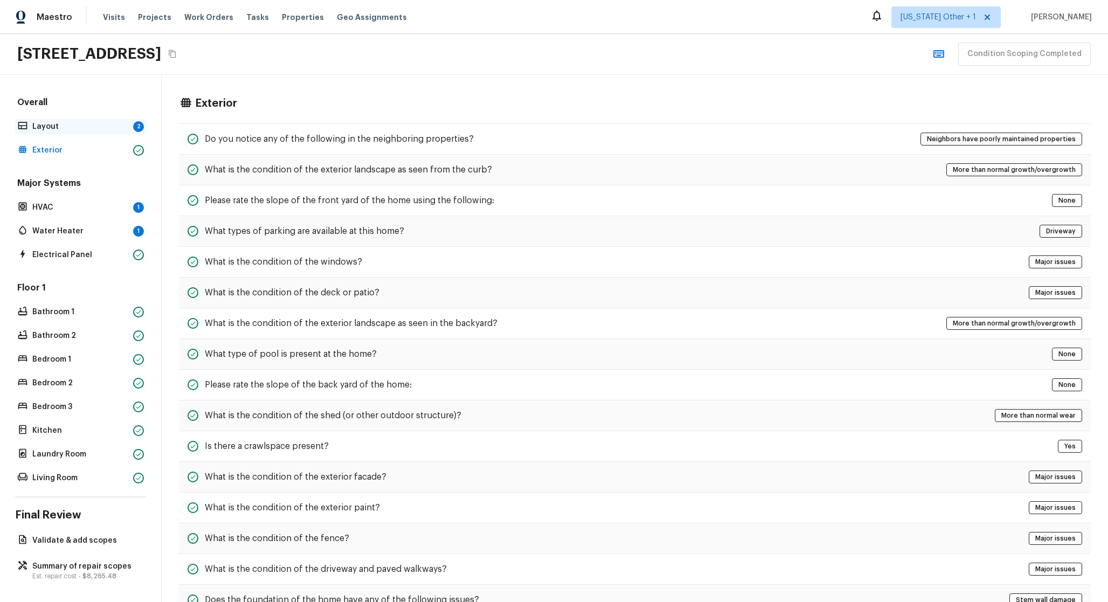
click at [78, 128] on p "Layout" at bounding box center [80, 126] width 96 height 11
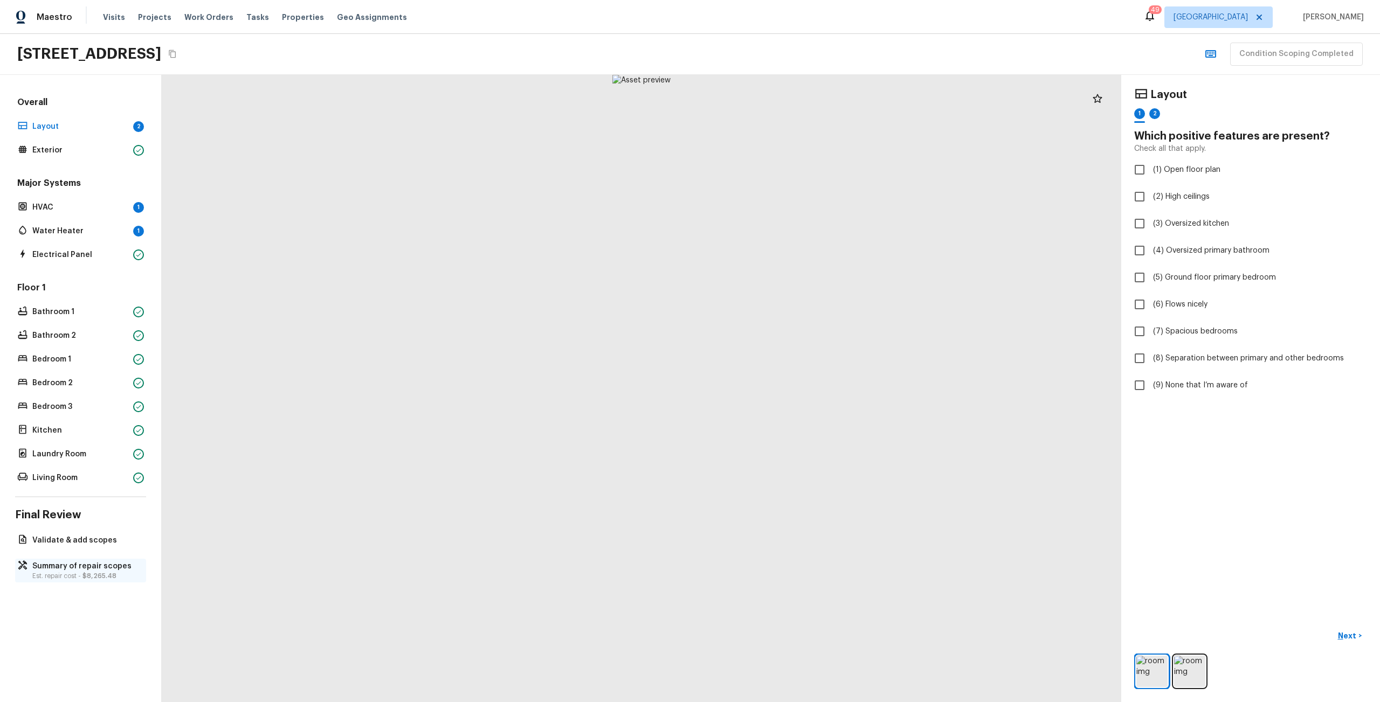
click at [113, 565] on p "Summary of repair scopes" at bounding box center [85, 566] width 107 height 11
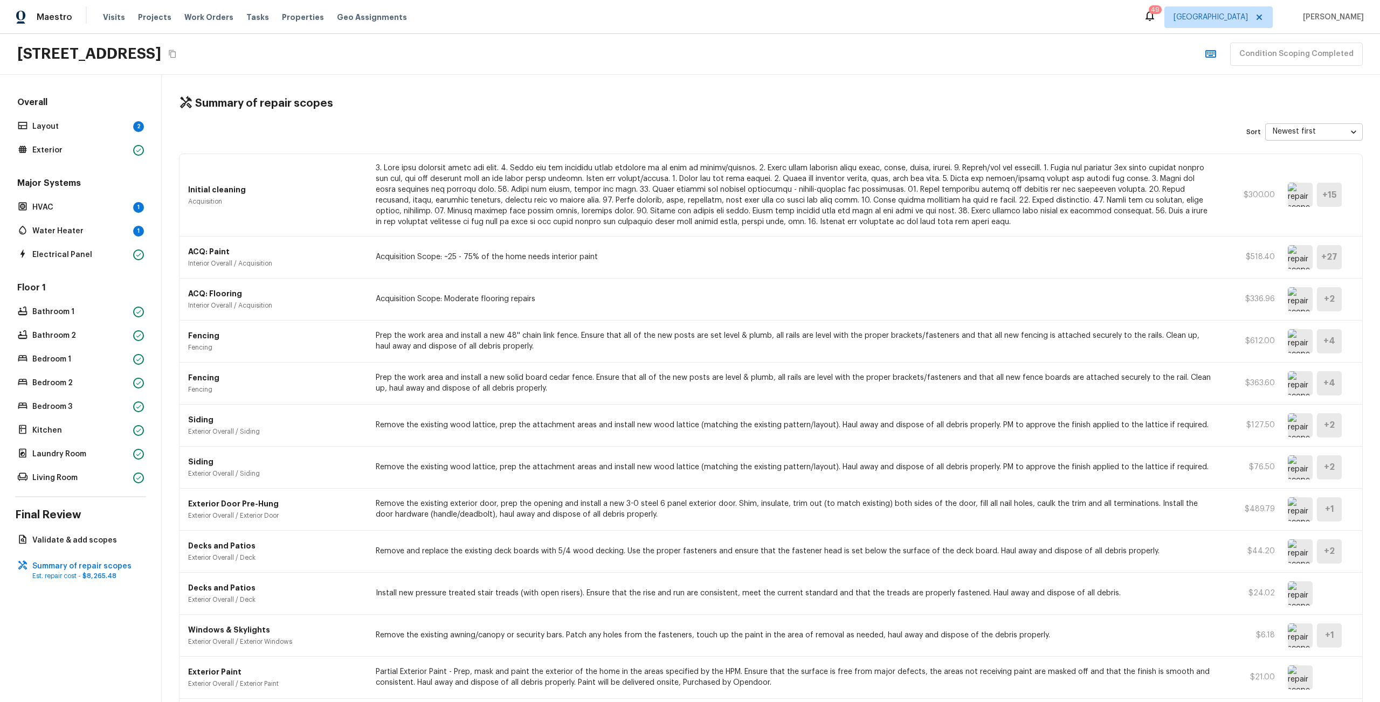
click at [1308, 380] on div "+ 4" at bounding box center [1315, 383] width 54 height 24
click at [1296, 381] on img at bounding box center [1300, 383] width 25 height 24
click at [481, 364] on div "Fencing Fencing Prep the work area and install a new solid board cedar fence. E…" at bounding box center [770, 384] width 1183 height 42
click at [309, 301] on p "Interior Overall / Acquisition" at bounding box center [275, 305] width 175 height 9
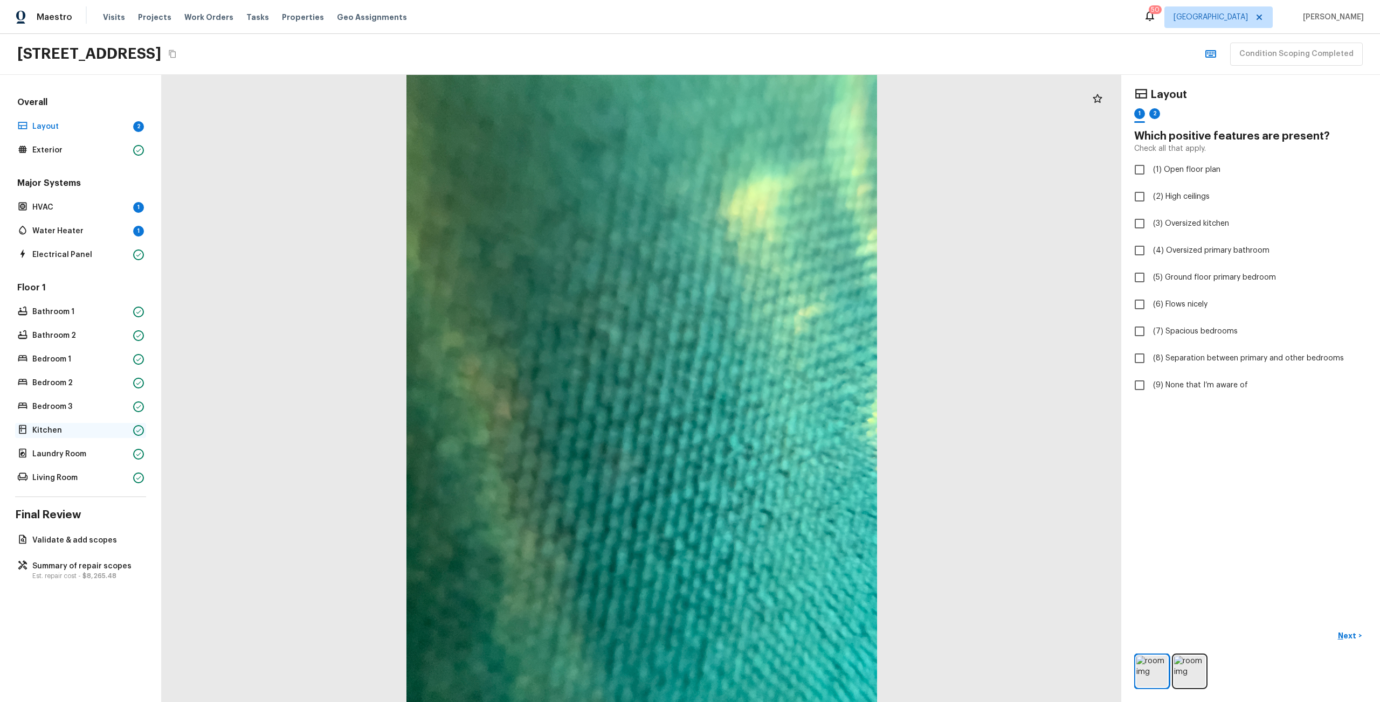
click at [62, 426] on p "Kitchen" at bounding box center [80, 430] width 96 height 11
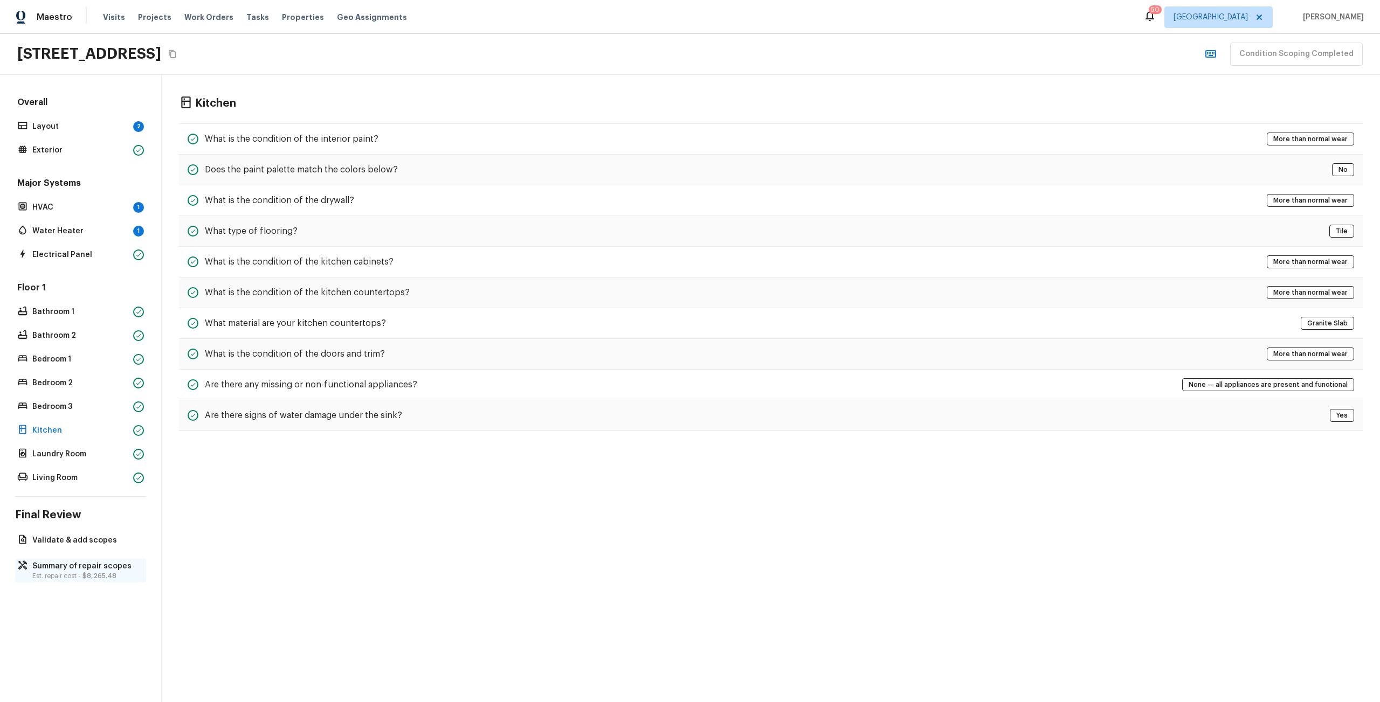
click at [88, 566] on p "Summary of repair scopes" at bounding box center [85, 566] width 107 height 11
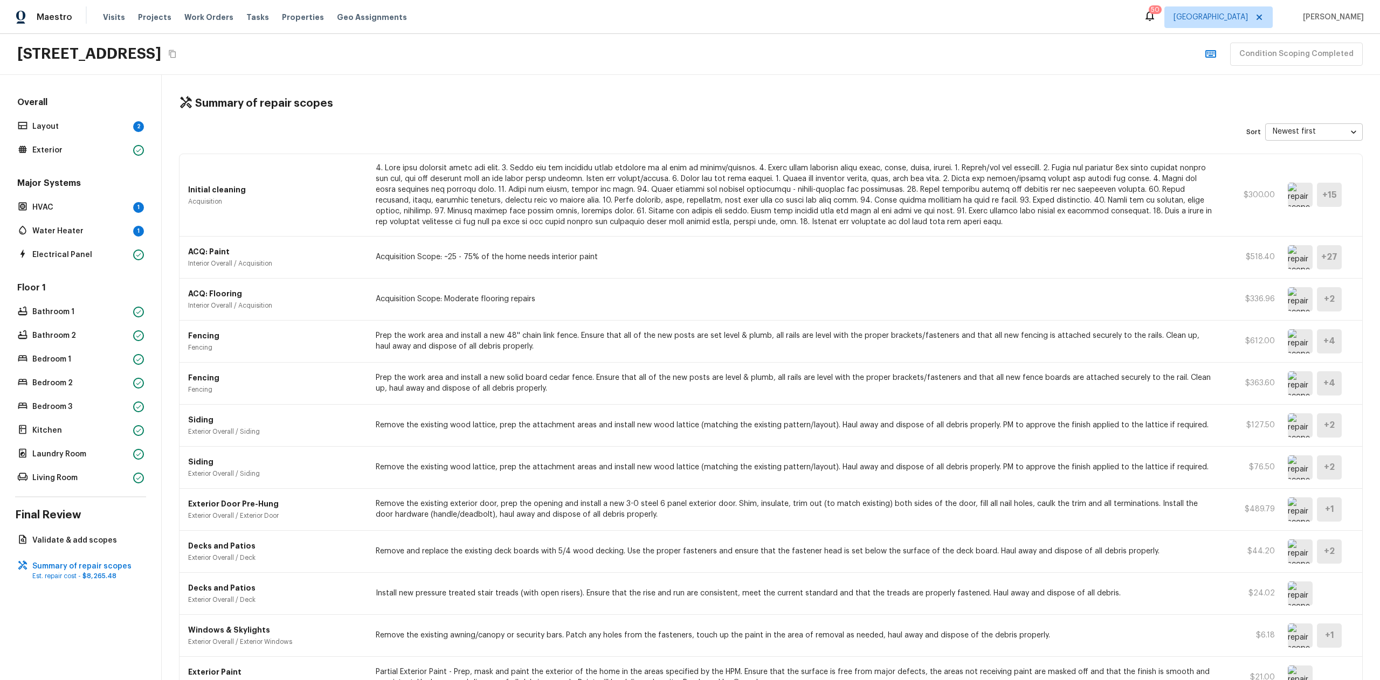
scroll to position [509, 0]
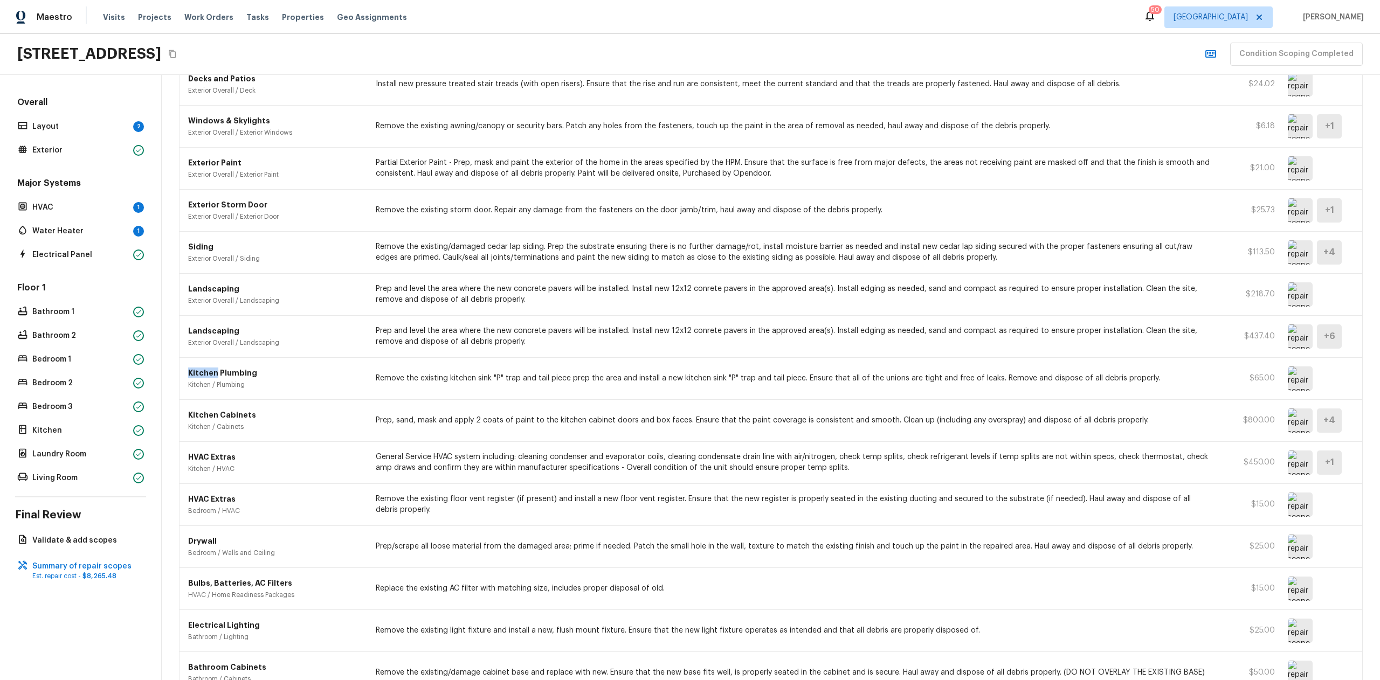
click at [1302, 420] on img at bounding box center [1300, 421] width 25 height 24
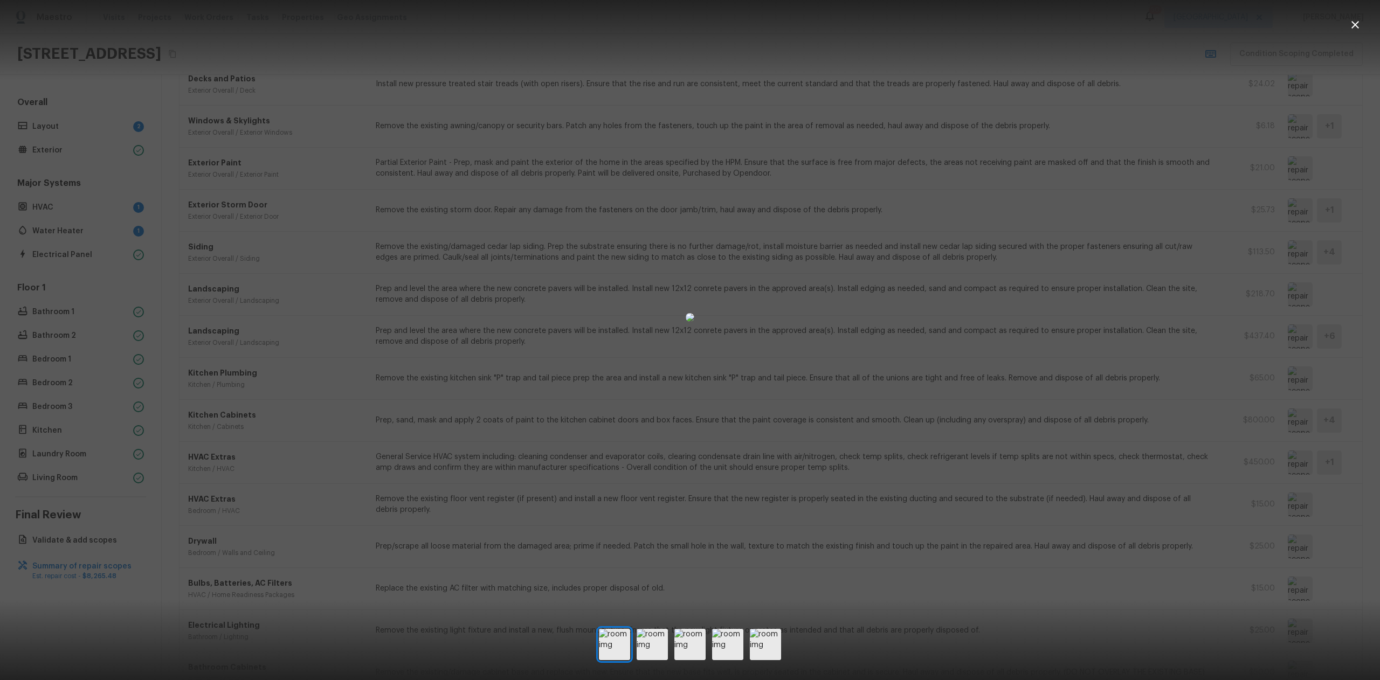
click at [1147, 437] on div at bounding box center [690, 317] width 1380 height 600
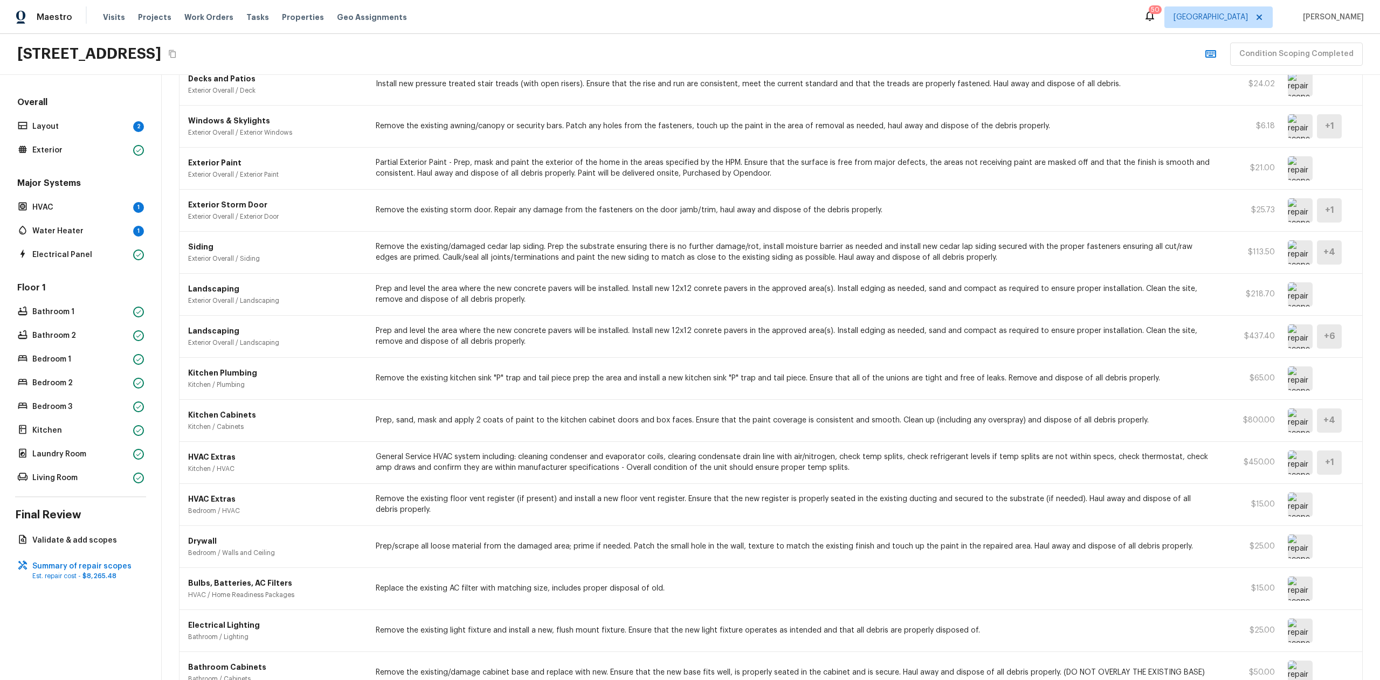
click at [1288, 469] on img at bounding box center [1300, 463] width 25 height 24
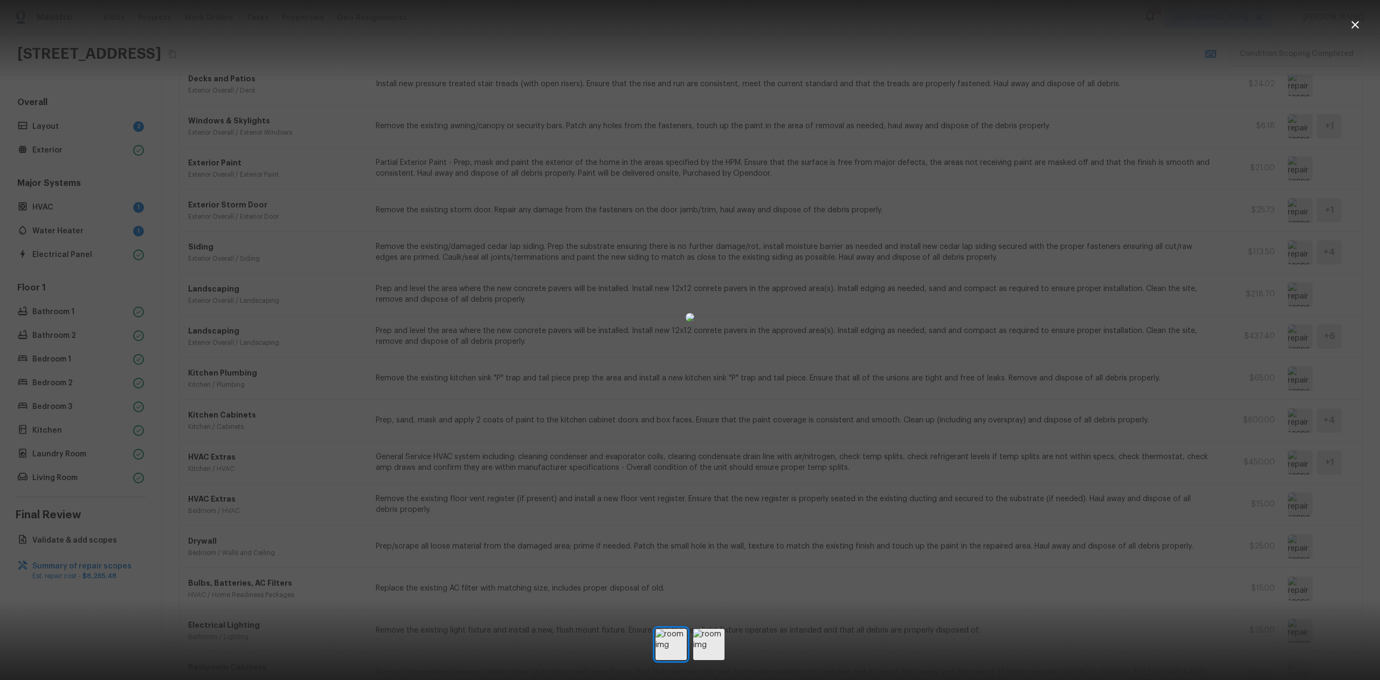
click at [692, 649] on div at bounding box center [689, 644] width 69 height 31
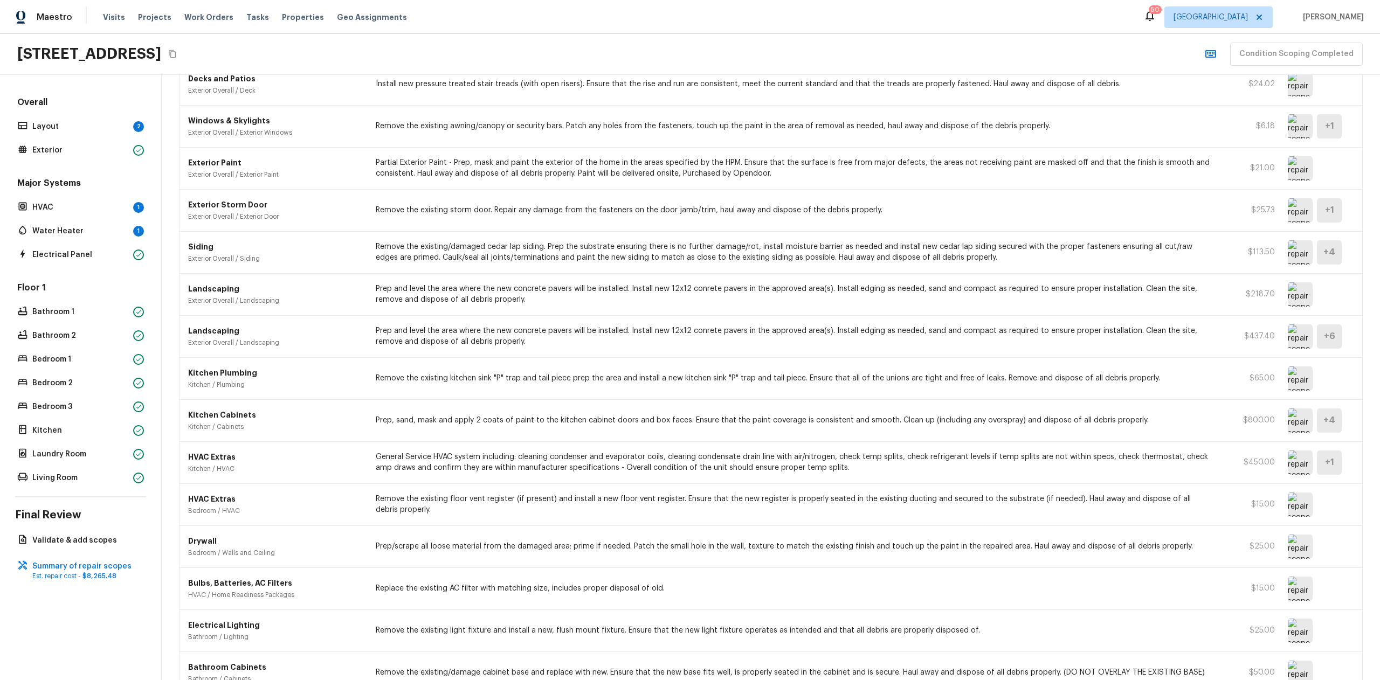
click at [1292, 457] on img at bounding box center [1300, 463] width 25 height 24
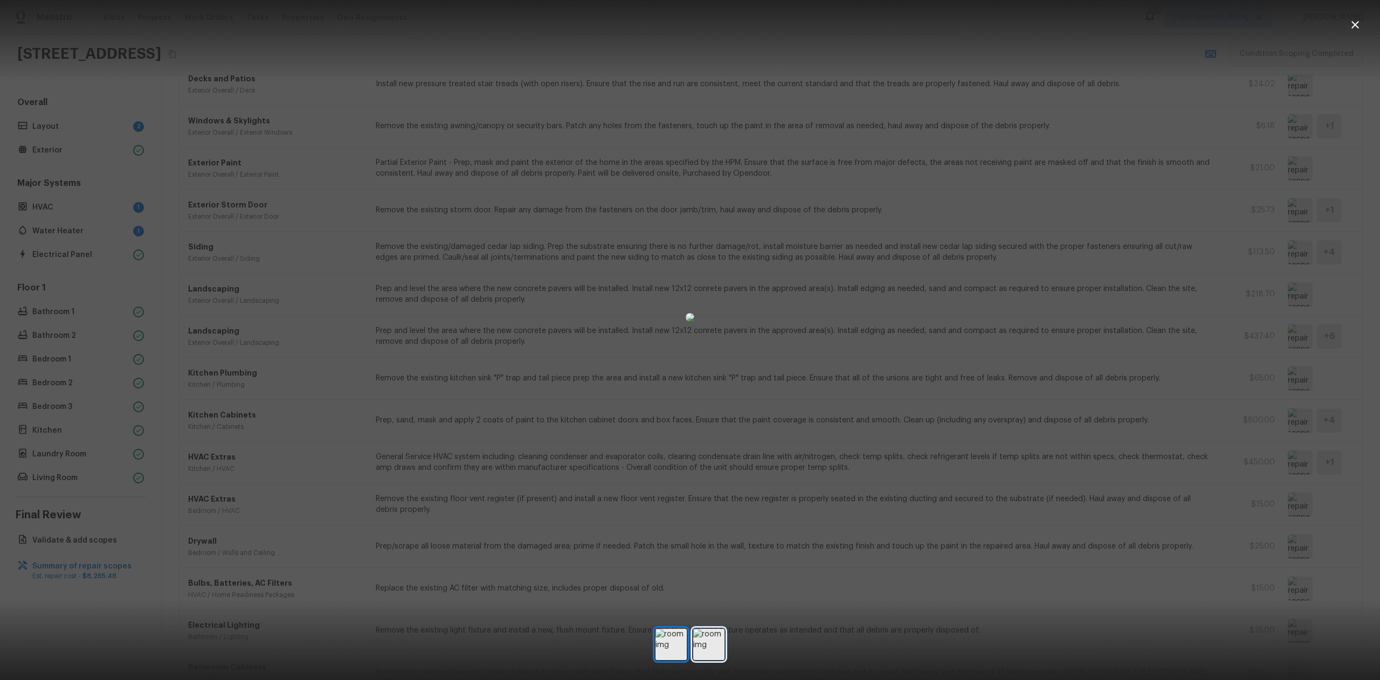
click at [708, 646] on img at bounding box center [708, 644] width 31 height 31
click at [399, 419] on div at bounding box center [690, 317] width 1380 height 600
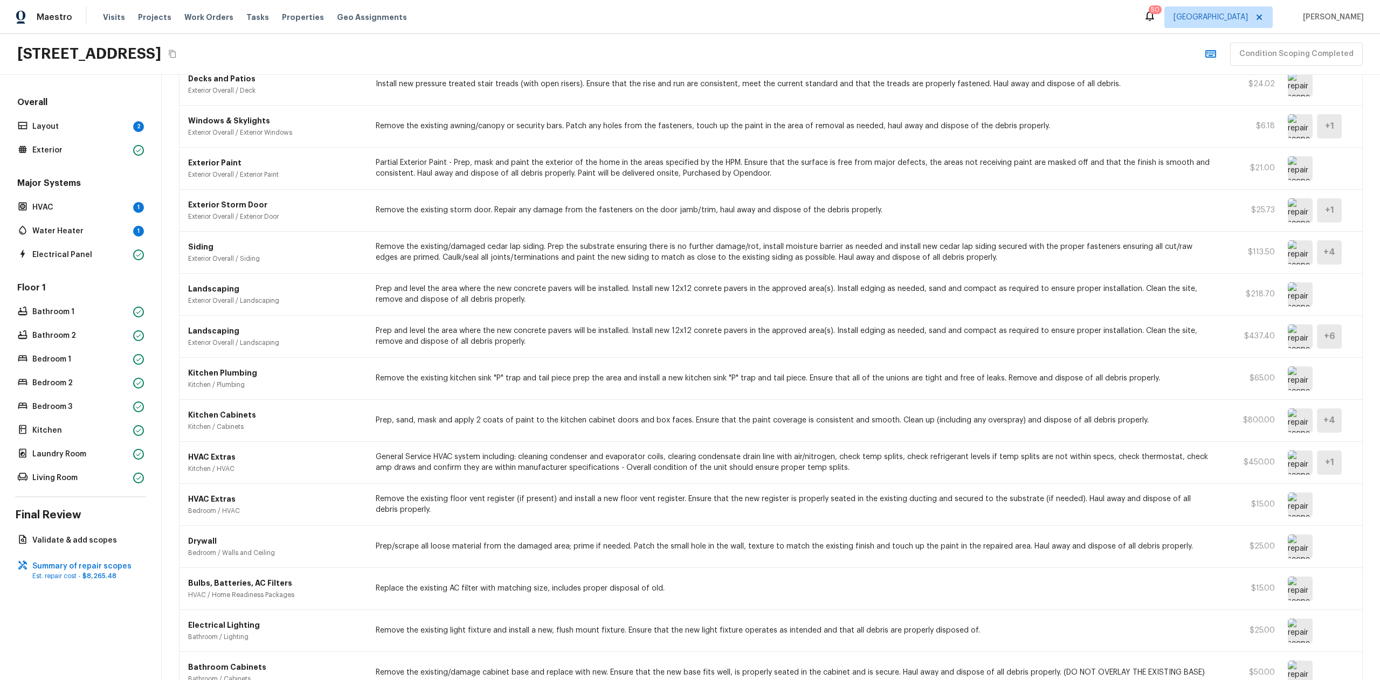
click at [1292, 423] on img at bounding box center [1300, 421] width 25 height 24
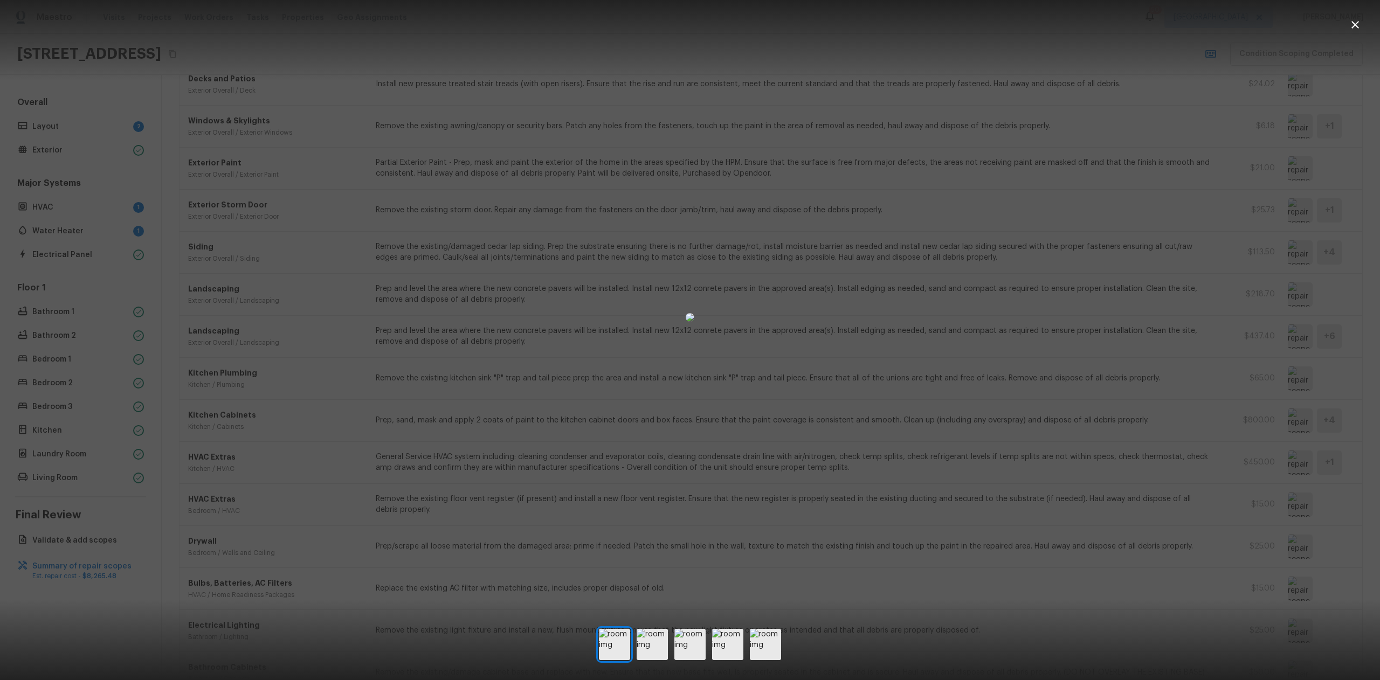
click at [1053, 429] on div at bounding box center [690, 317] width 1380 height 600
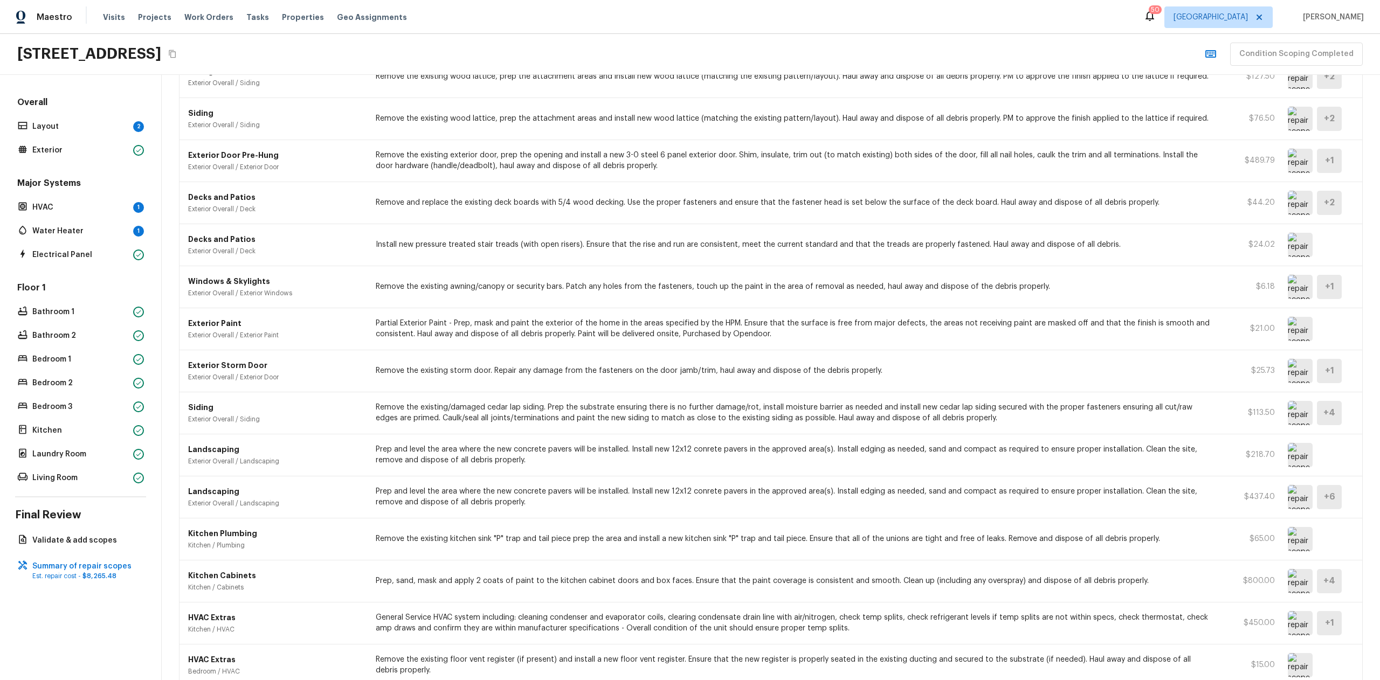
scroll to position [0, 0]
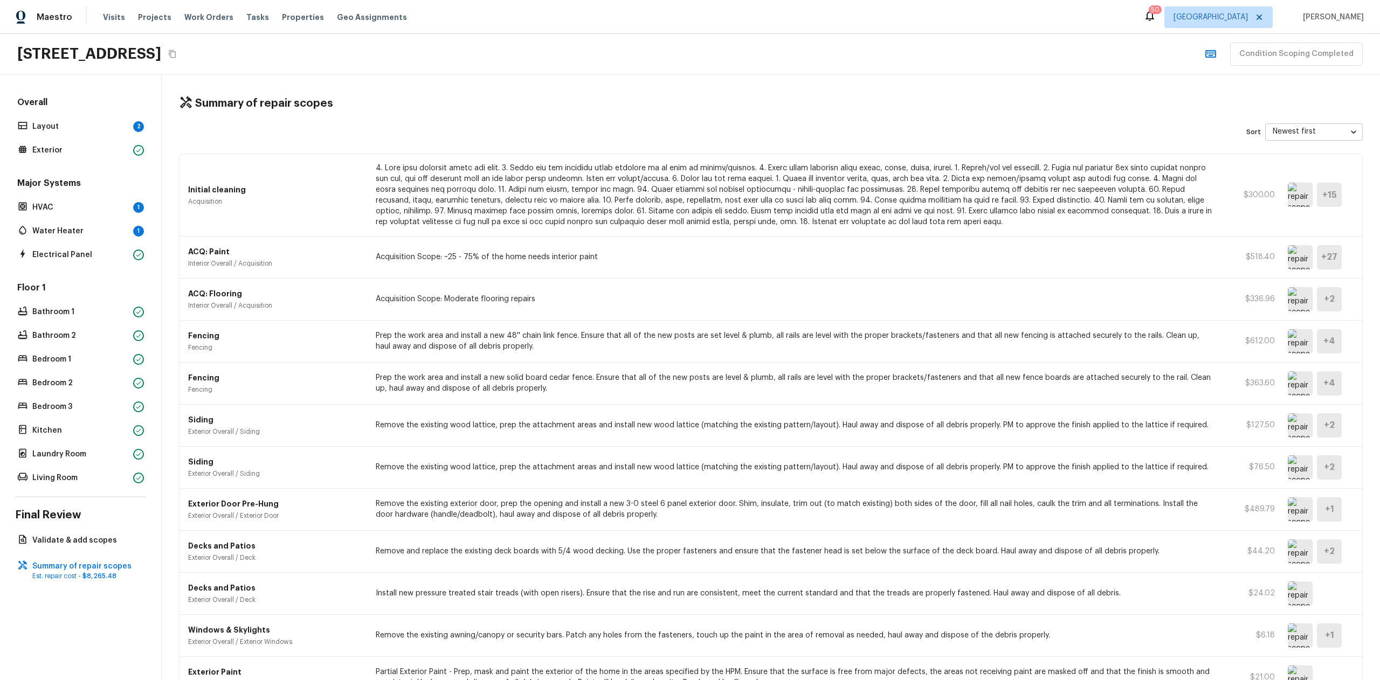
click at [714, 265] on div "ACQ: Paint Interior Overall / Acquisition Acquisition Scope: ~25 - 75% of the h…" at bounding box center [770, 258] width 1183 height 42
click at [1300, 197] on img at bounding box center [1300, 195] width 25 height 24
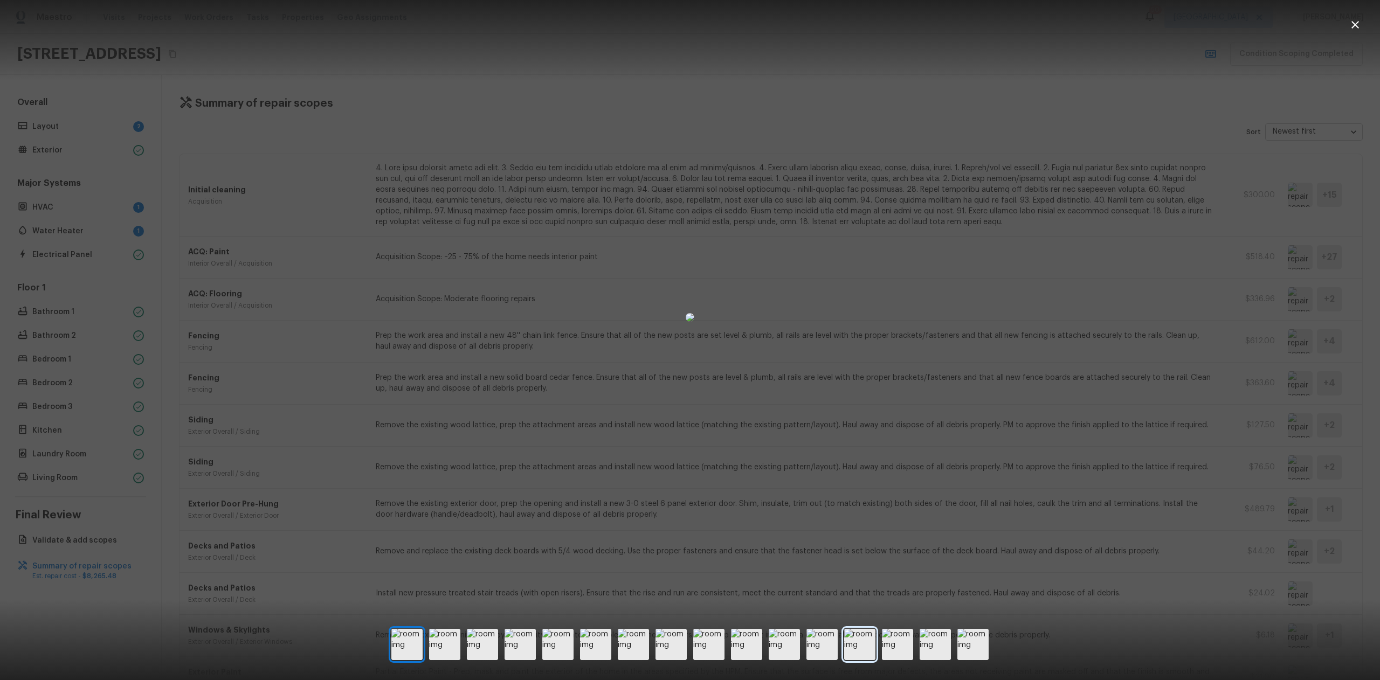
click at [850, 635] on img at bounding box center [859, 644] width 31 height 31
click at [905, 641] on img at bounding box center [897, 644] width 31 height 31
click at [951, 645] on div at bounding box center [689, 644] width 597 height 31
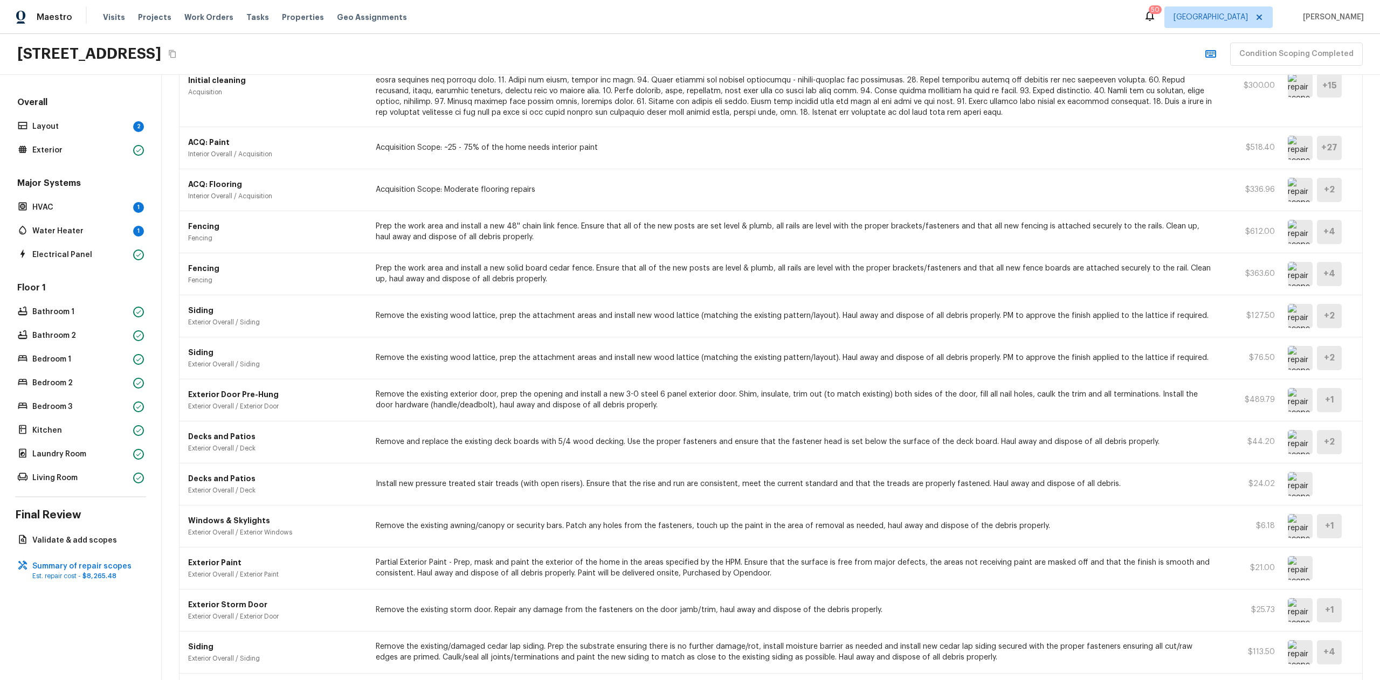
scroll to position [109, 0]
click at [1295, 320] on img at bounding box center [1300, 316] width 25 height 24
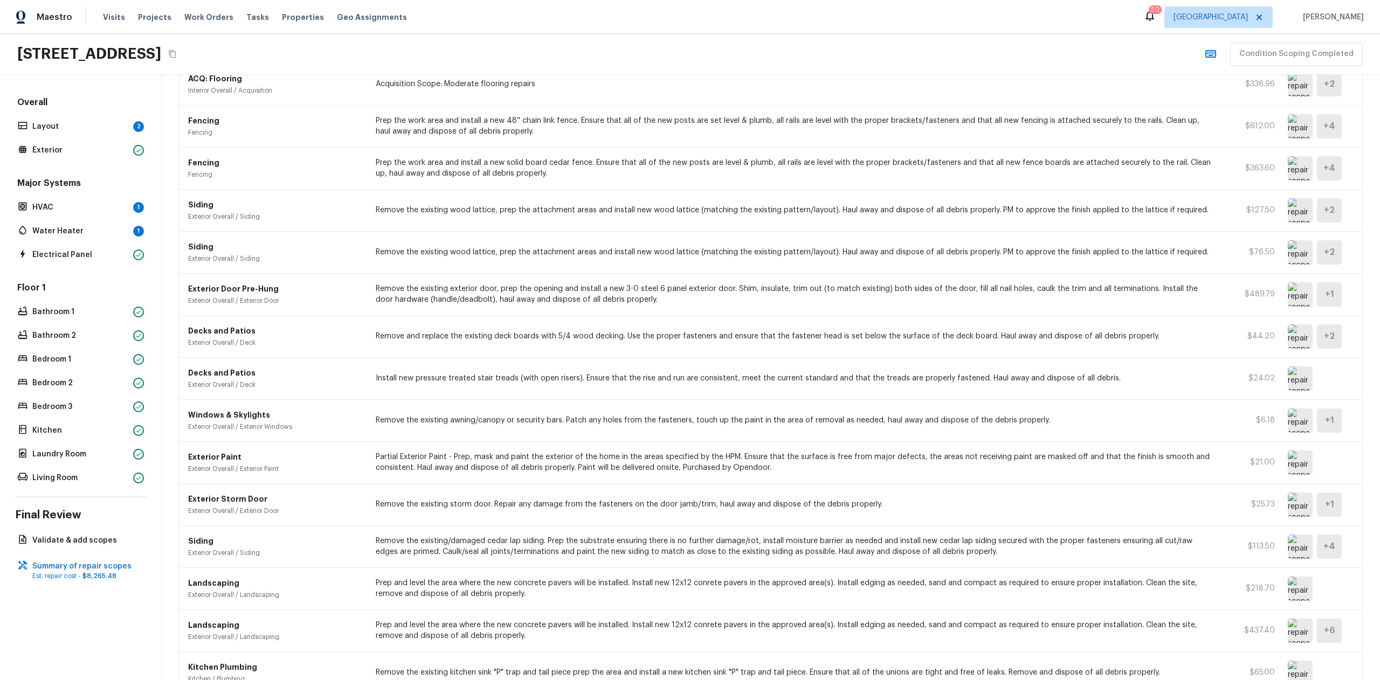
scroll to position [313, 0]
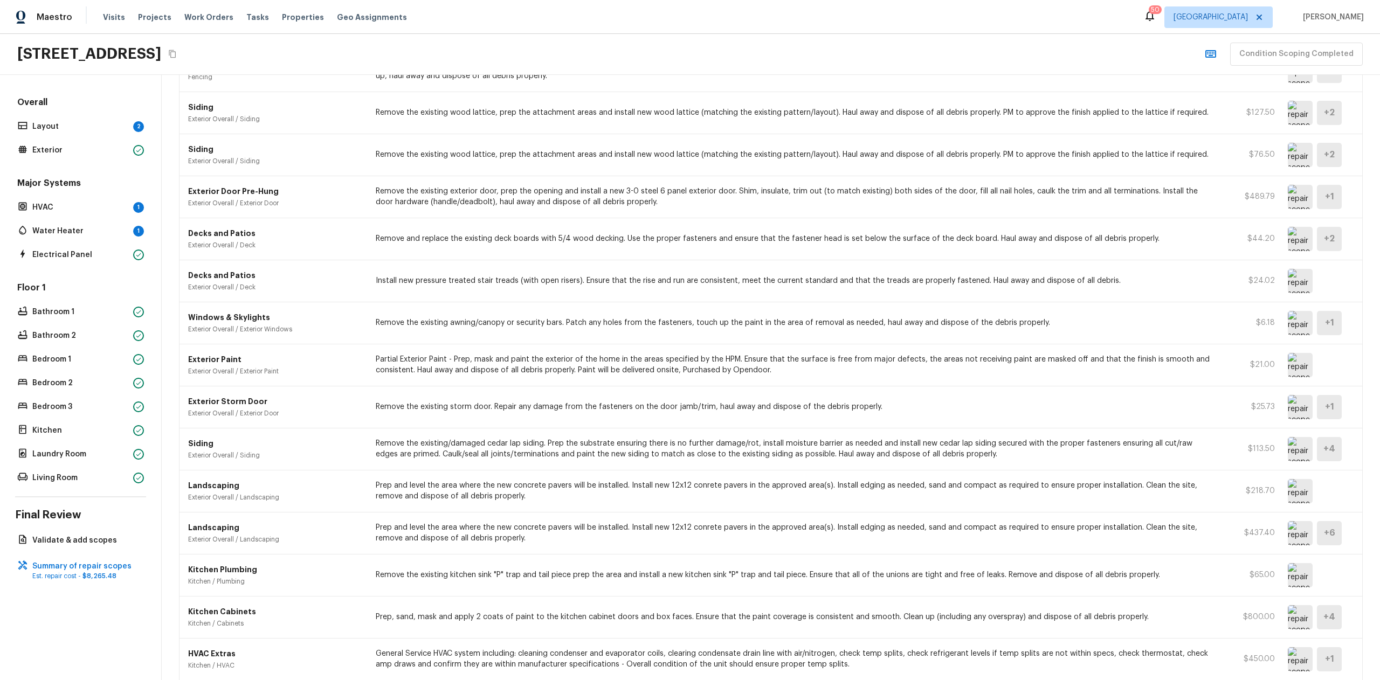
click at [1288, 496] on img at bounding box center [1300, 491] width 25 height 24
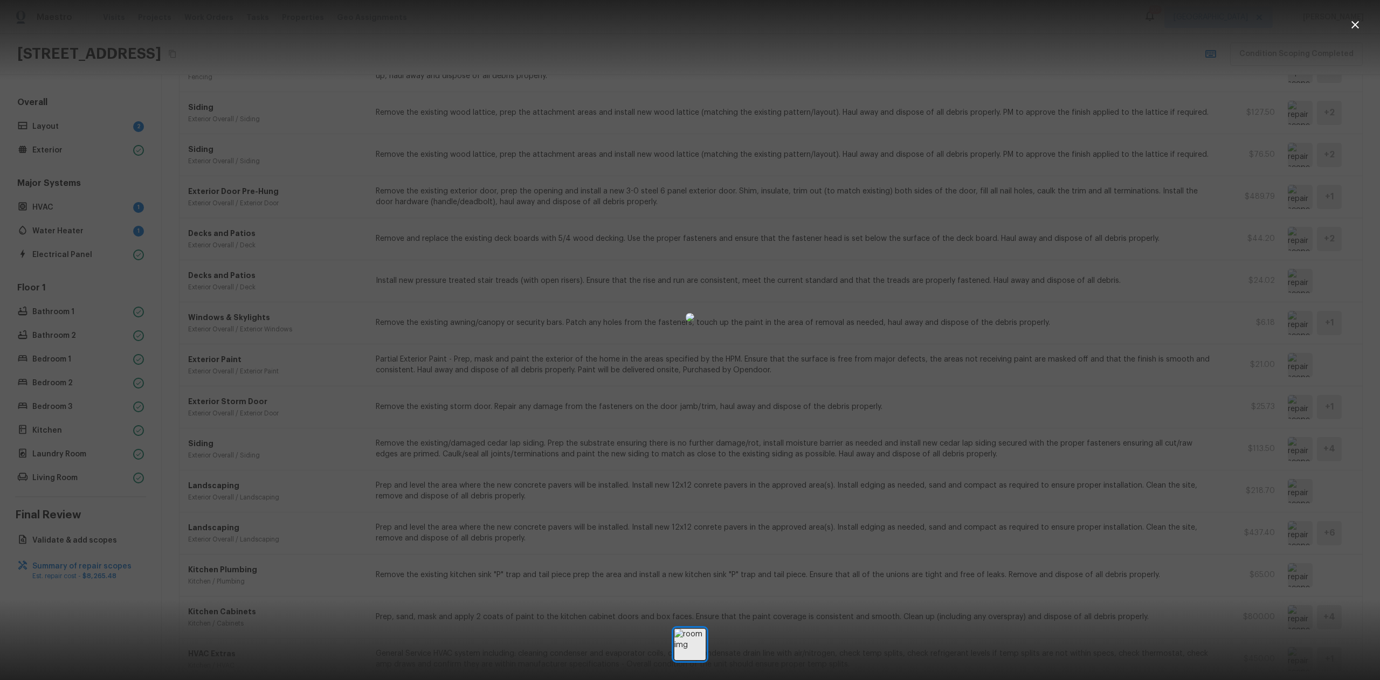
click at [1281, 527] on div at bounding box center [690, 317] width 1380 height 600
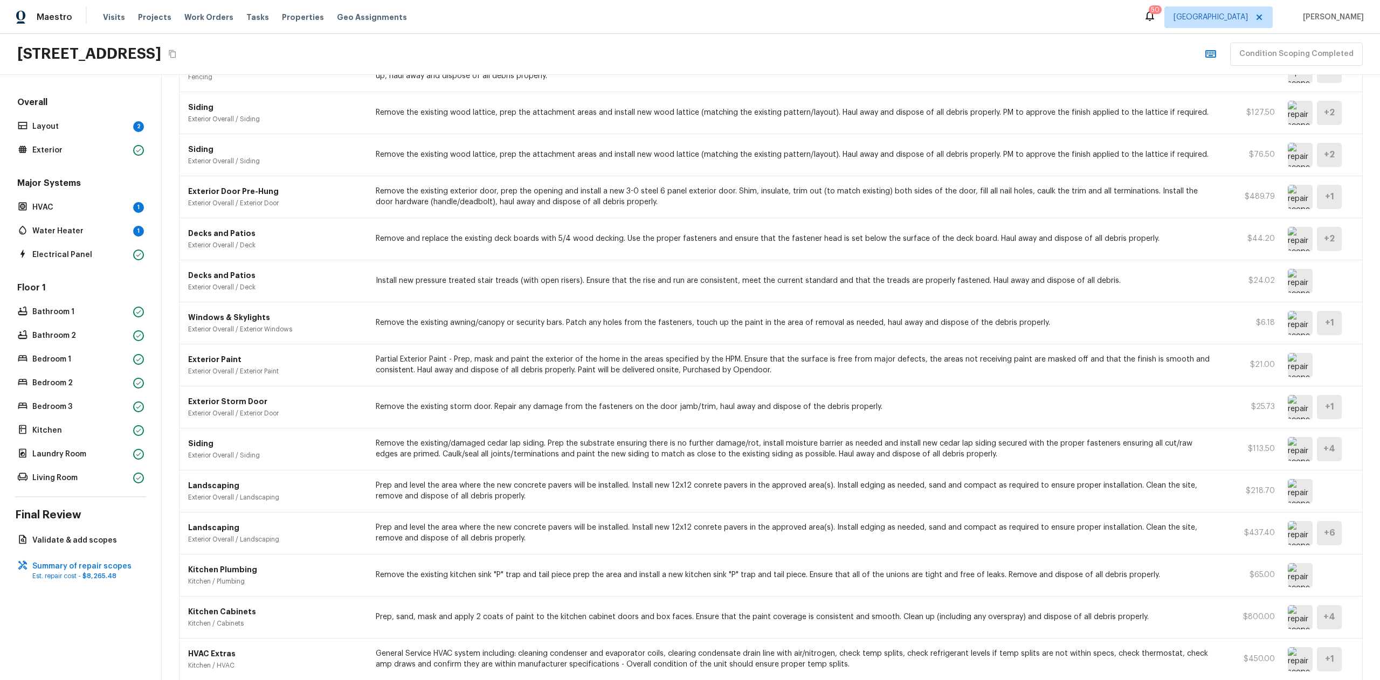
click at [1292, 534] on img at bounding box center [1300, 533] width 25 height 24
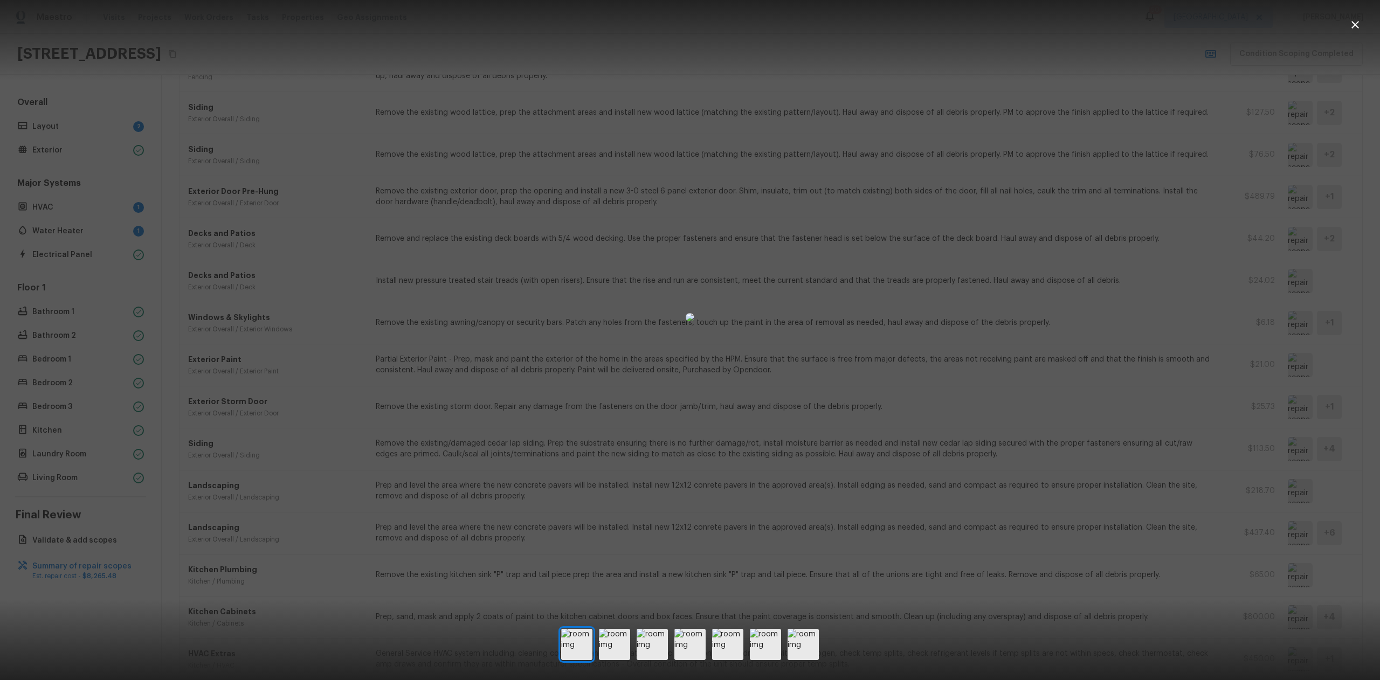
click at [1256, 538] on div at bounding box center [690, 317] width 1380 height 600
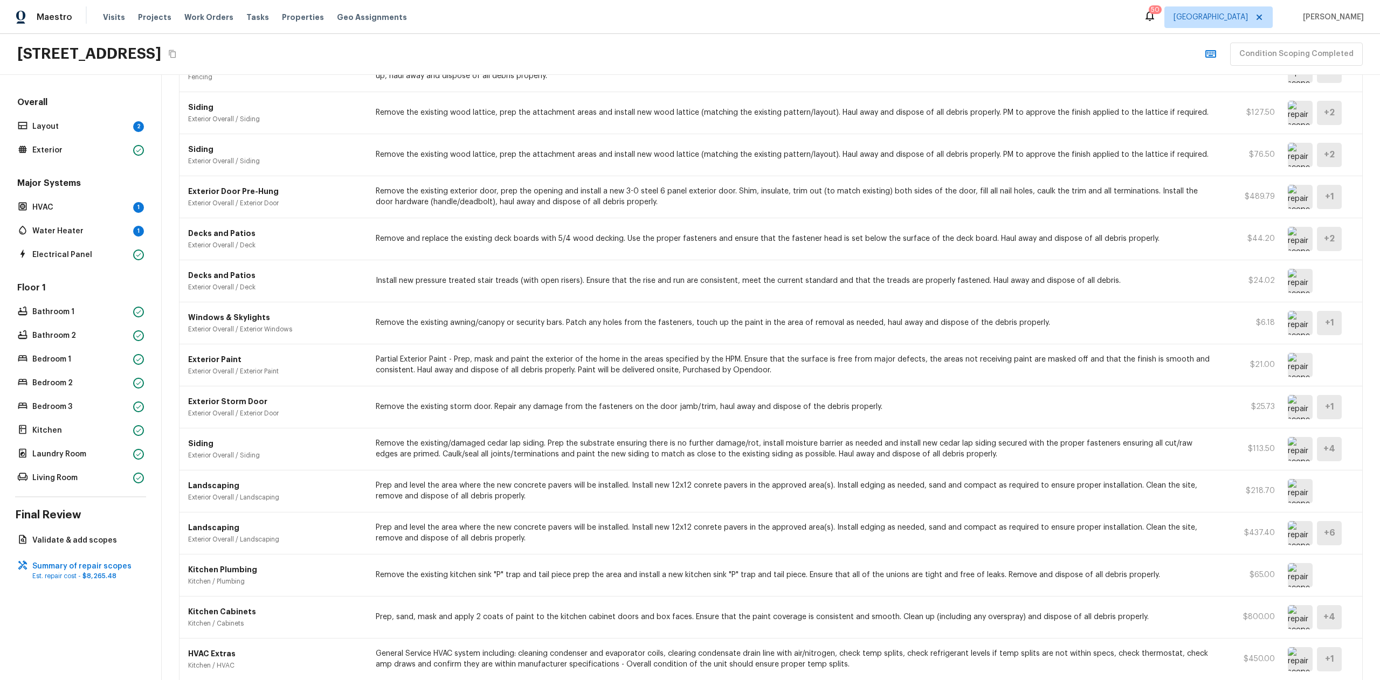
click at [1289, 532] on img at bounding box center [1300, 533] width 25 height 24
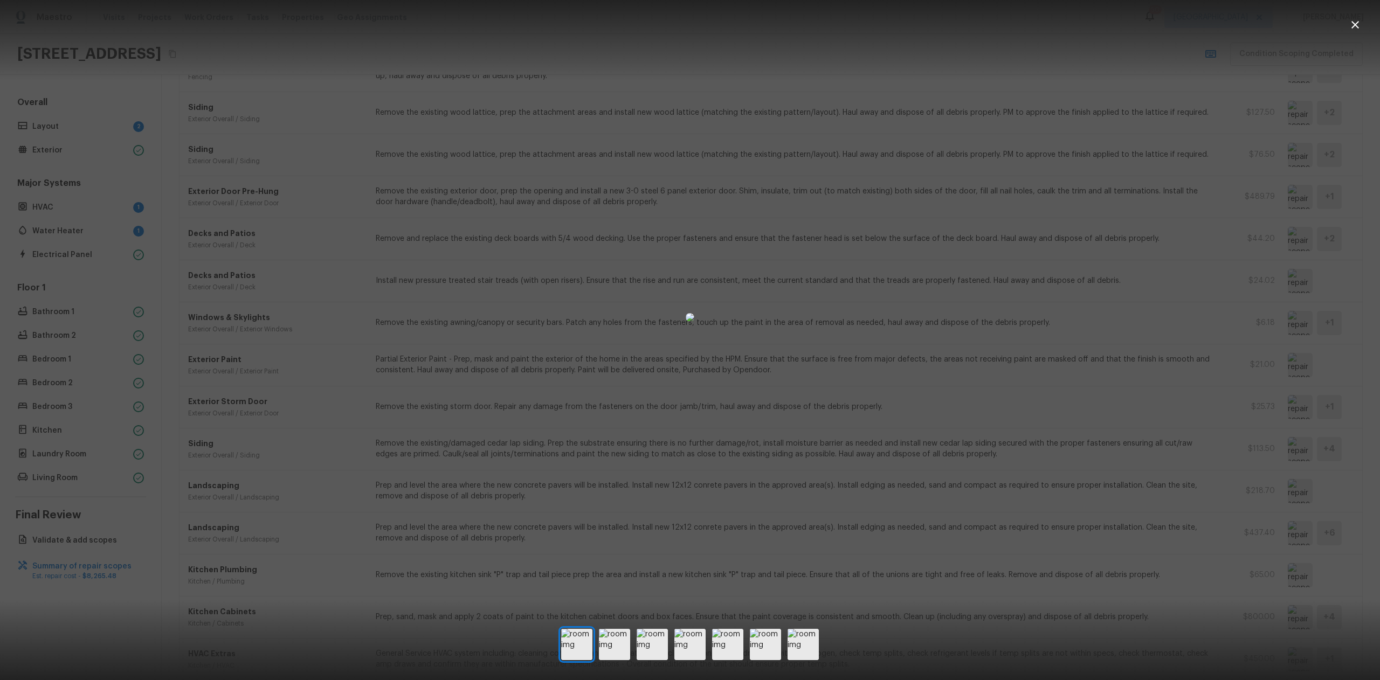
click at [1289, 532] on div at bounding box center [690, 317] width 1380 height 600
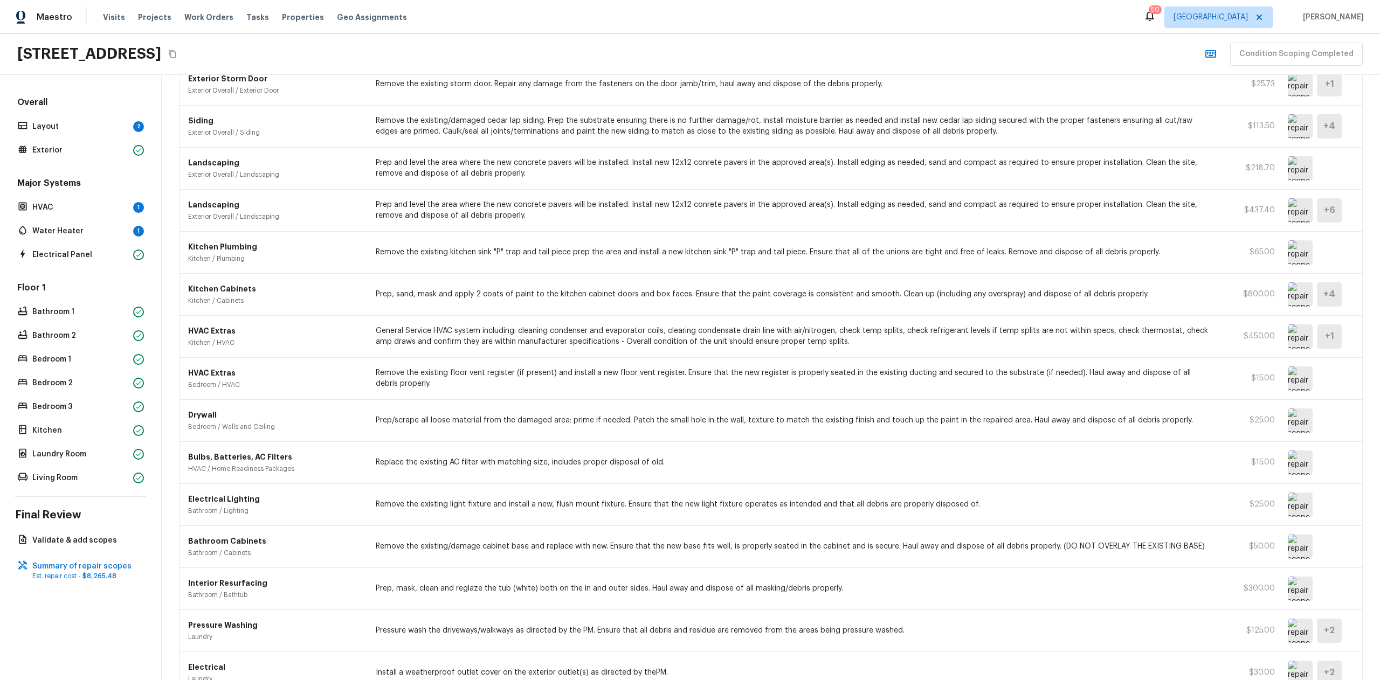
scroll to position [958, 0]
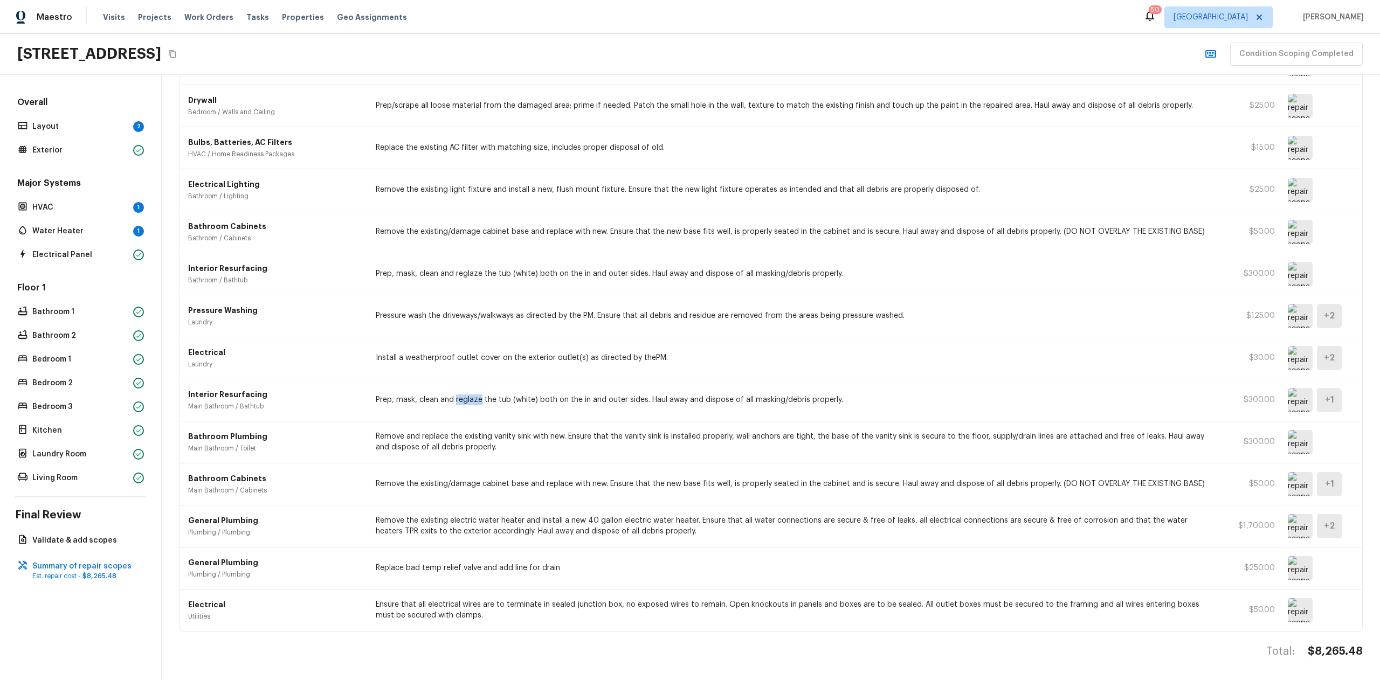
click at [1289, 394] on img at bounding box center [1300, 400] width 25 height 24
click at [1290, 270] on img at bounding box center [1300, 274] width 25 height 24
click at [1292, 388] on img at bounding box center [1300, 400] width 25 height 24
click at [1295, 267] on img at bounding box center [1300, 274] width 25 height 24
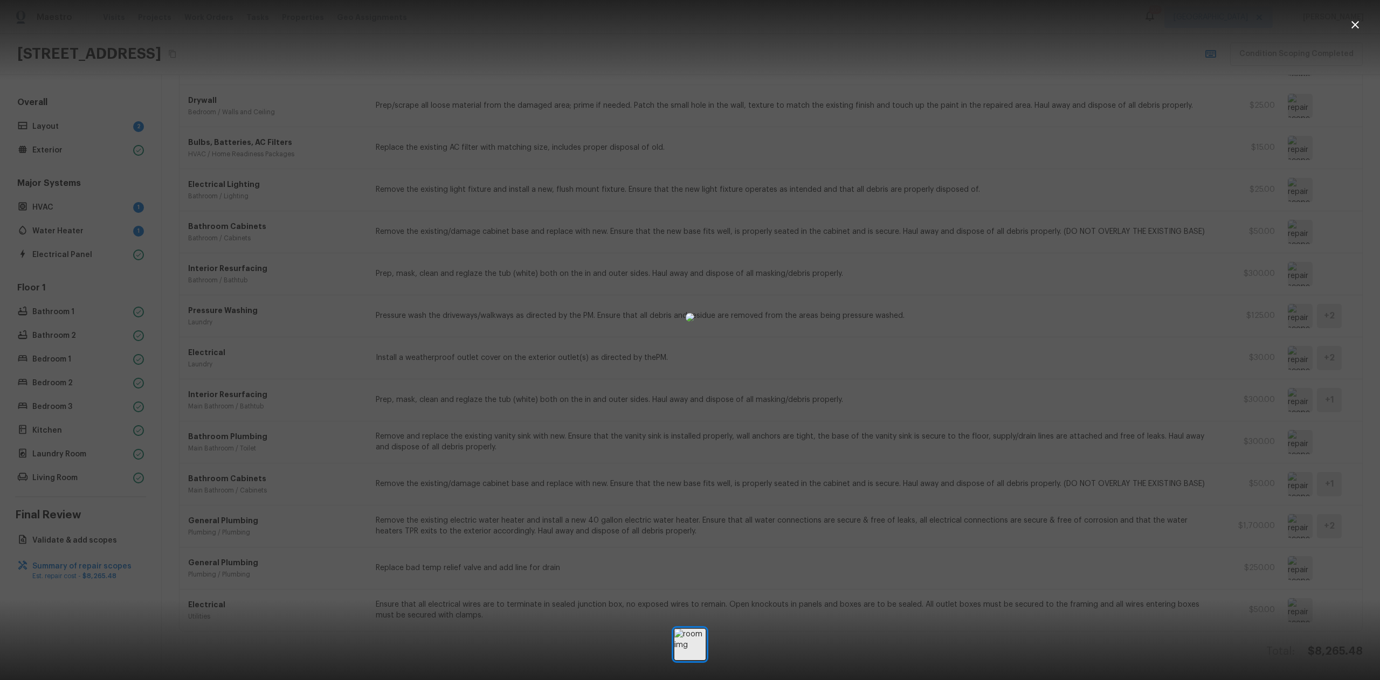
click at [1295, 267] on div at bounding box center [690, 317] width 1380 height 600
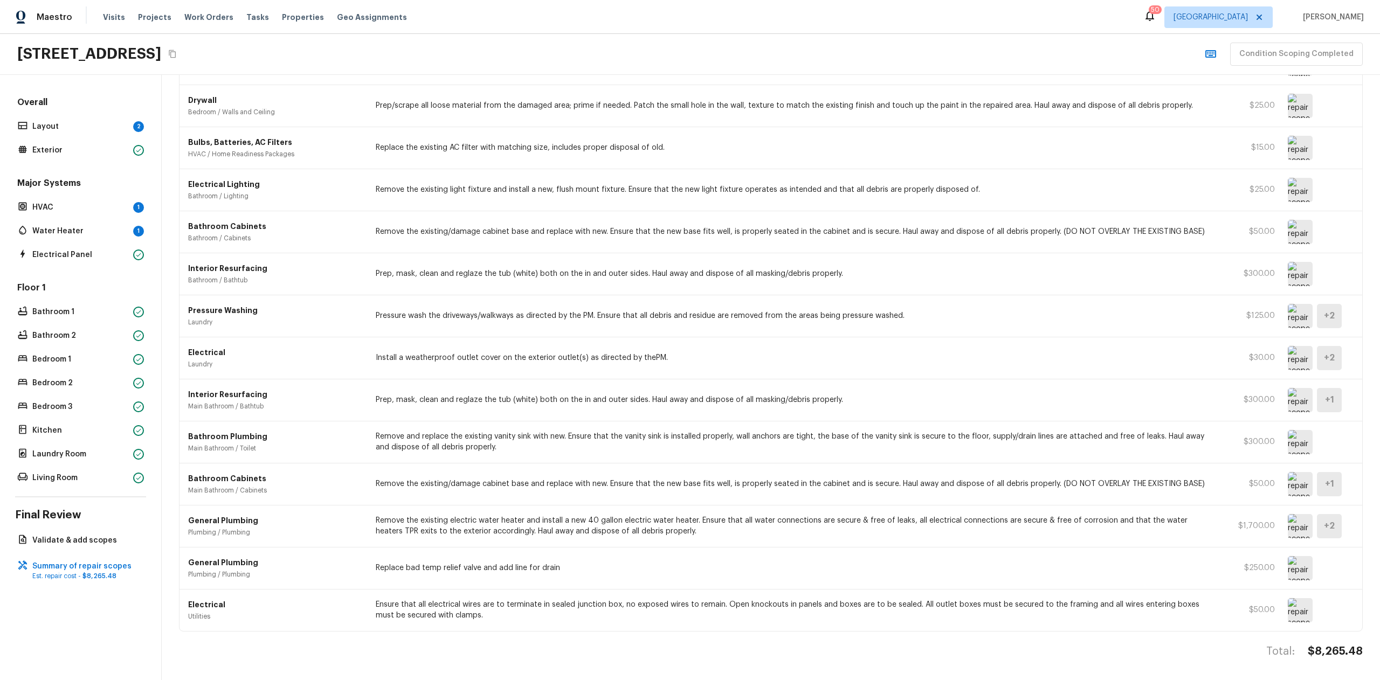
click at [1288, 396] on img at bounding box center [1300, 400] width 25 height 24
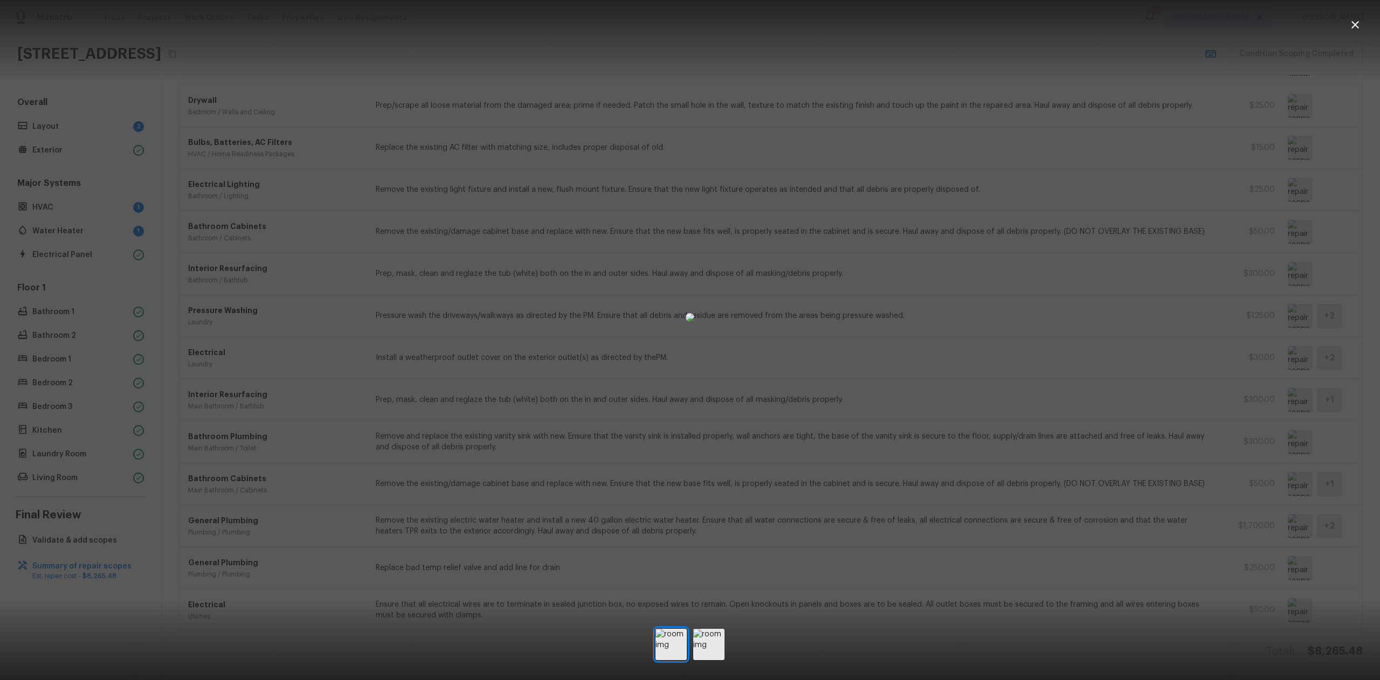
click at [1286, 396] on div at bounding box center [690, 317] width 1380 height 600
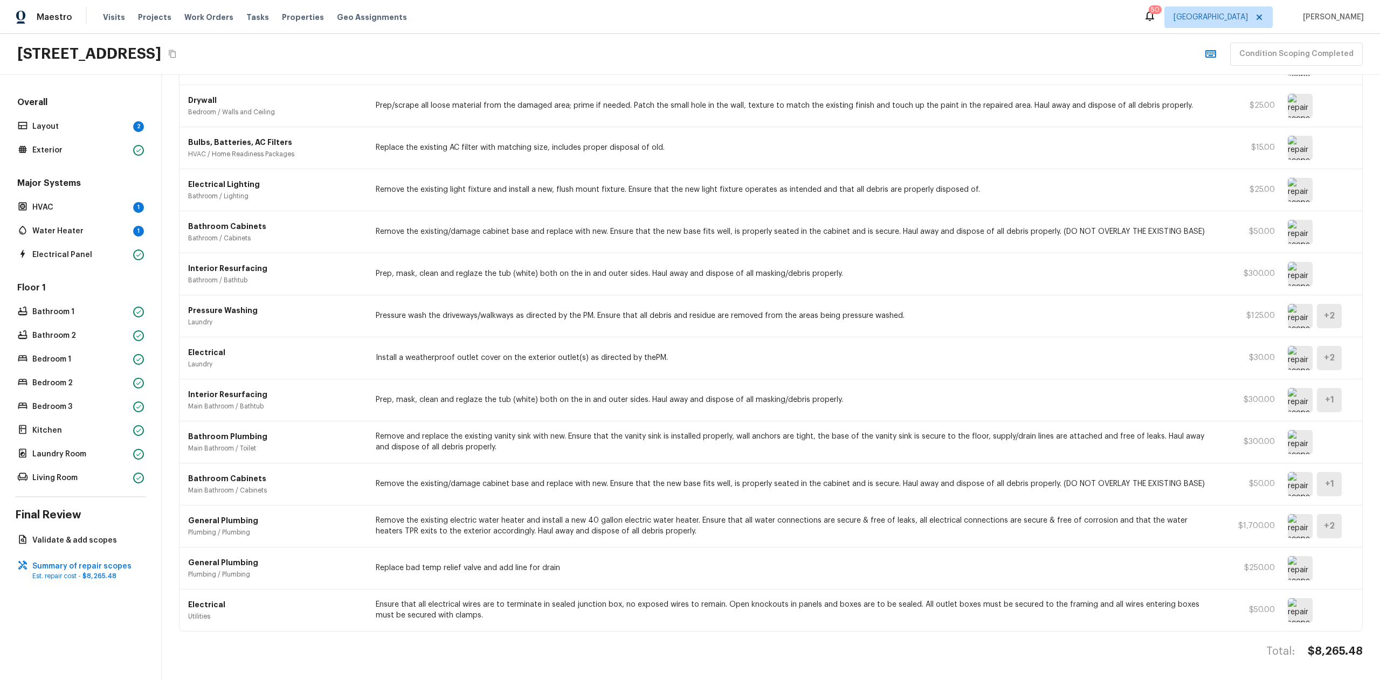
click at [1294, 264] on img at bounding box center [1300, 274] width 25 height 24
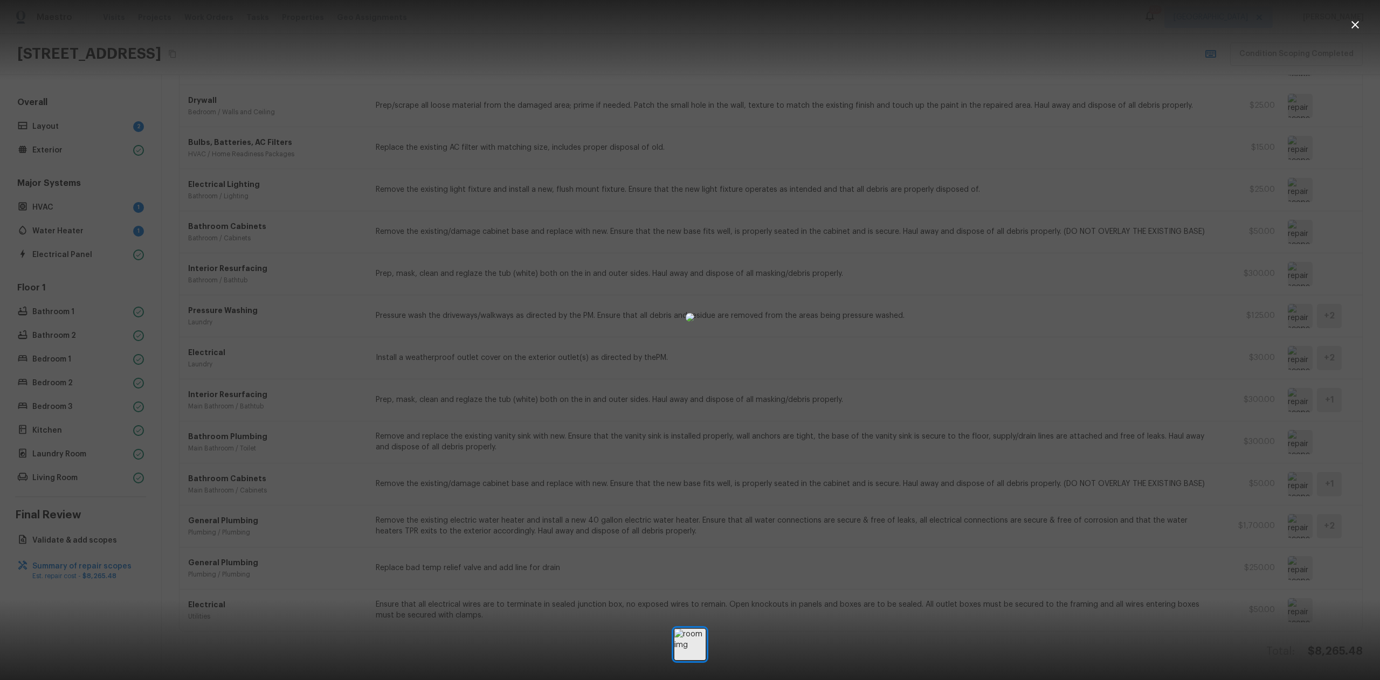
click at [1294, 264] on div at bounding box center [690, 317] width 1380 height 600
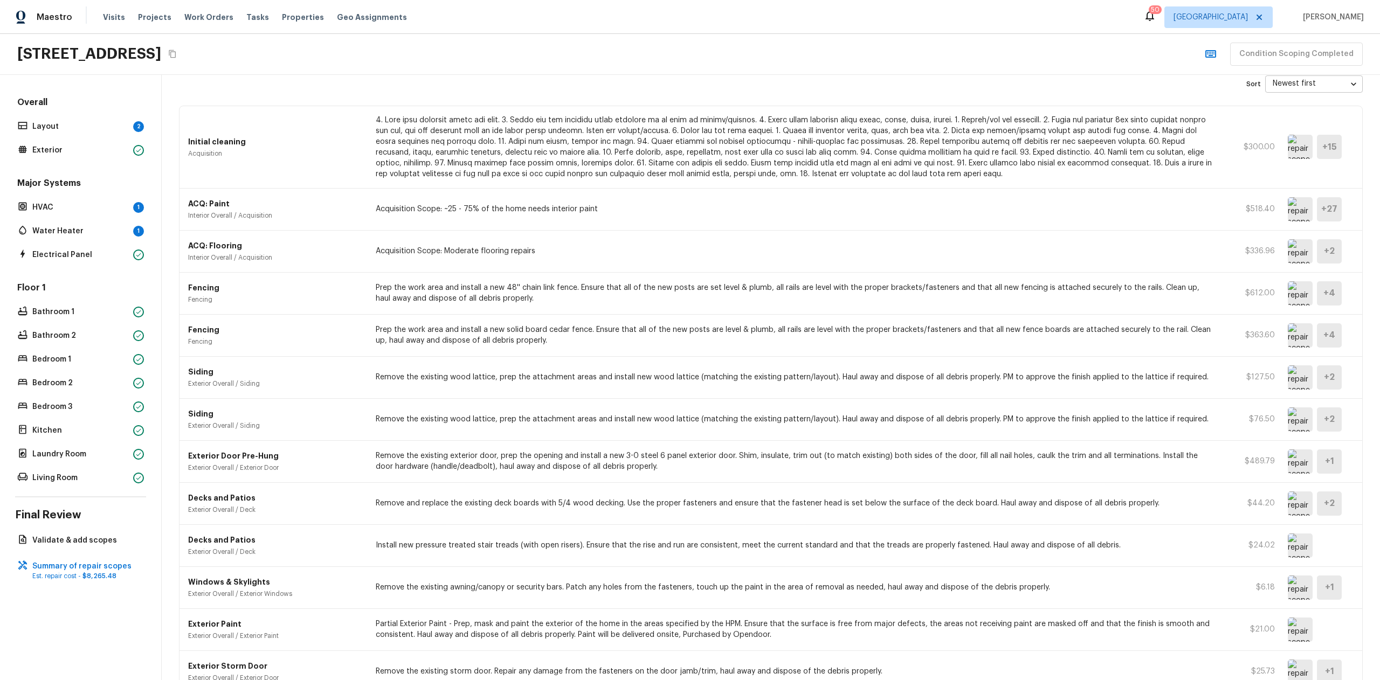
scroll to position [0, 0]
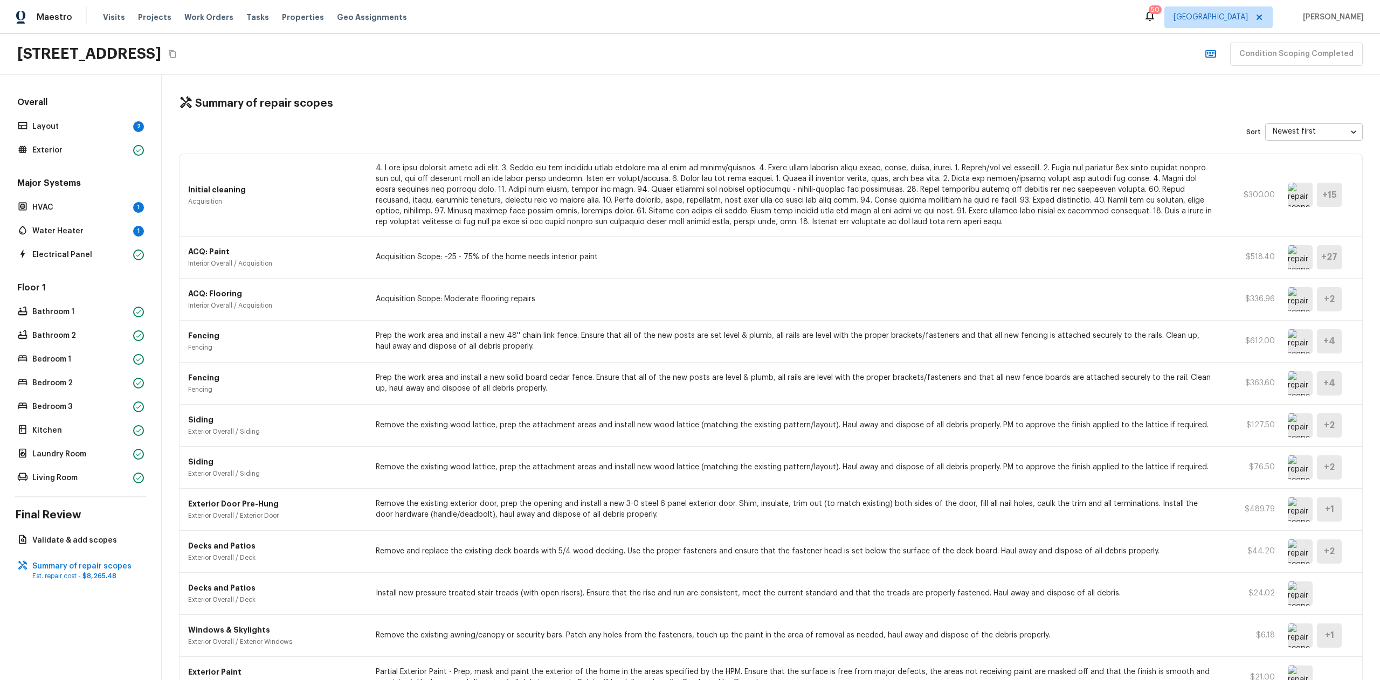
click at [105, 121] on div "Layout 2" at bounding box center [80, 126] width 131 height 15
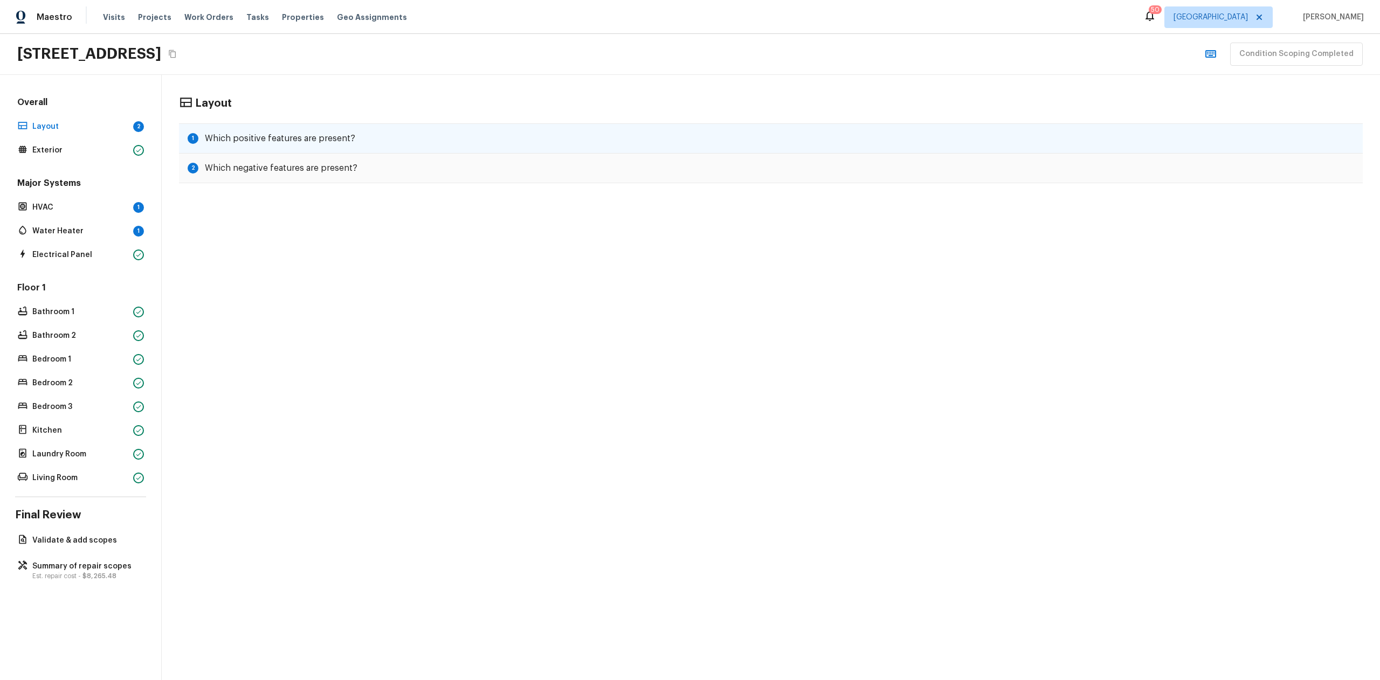
click at [315, 132] on div "1 Which positive features are present?" at bounding box center [771, 138] width 1184 height 30
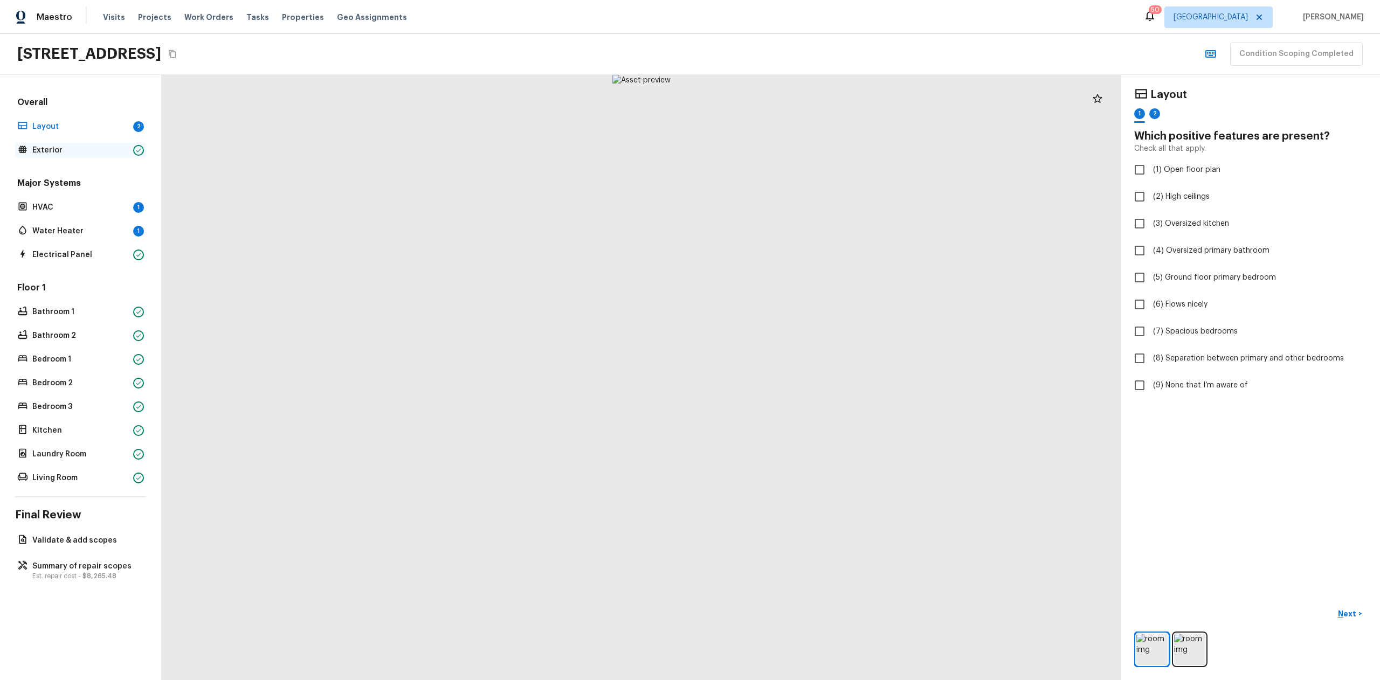
click at [103, 150] on p "Exterior" at bounding box center [80, 150] width 96 height 11
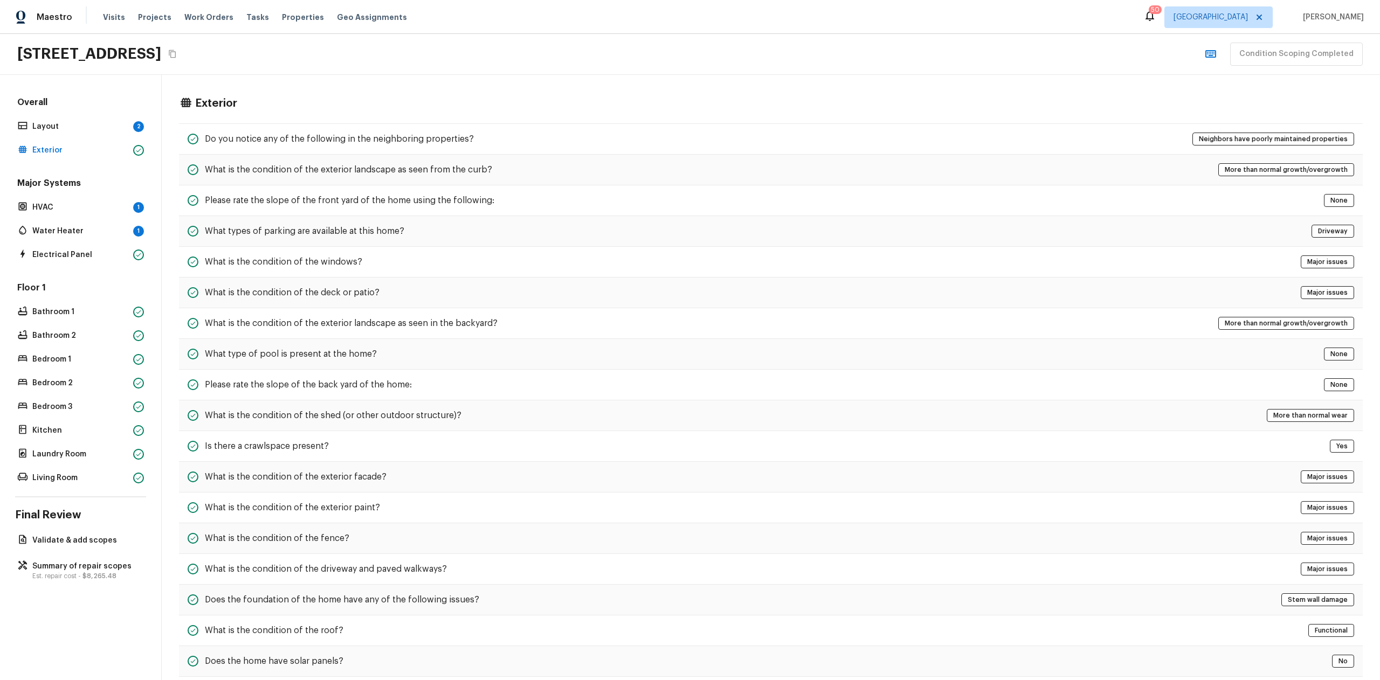
click at [100, 217] on div "Major Systems HVAC 1 Water Heater 1 Electrical Panel" at bounding box center [80, 219] width 131 height 85
click at [99, 213] on div "HVAC 1" at bounding box center [80, 207] width 131 height 15
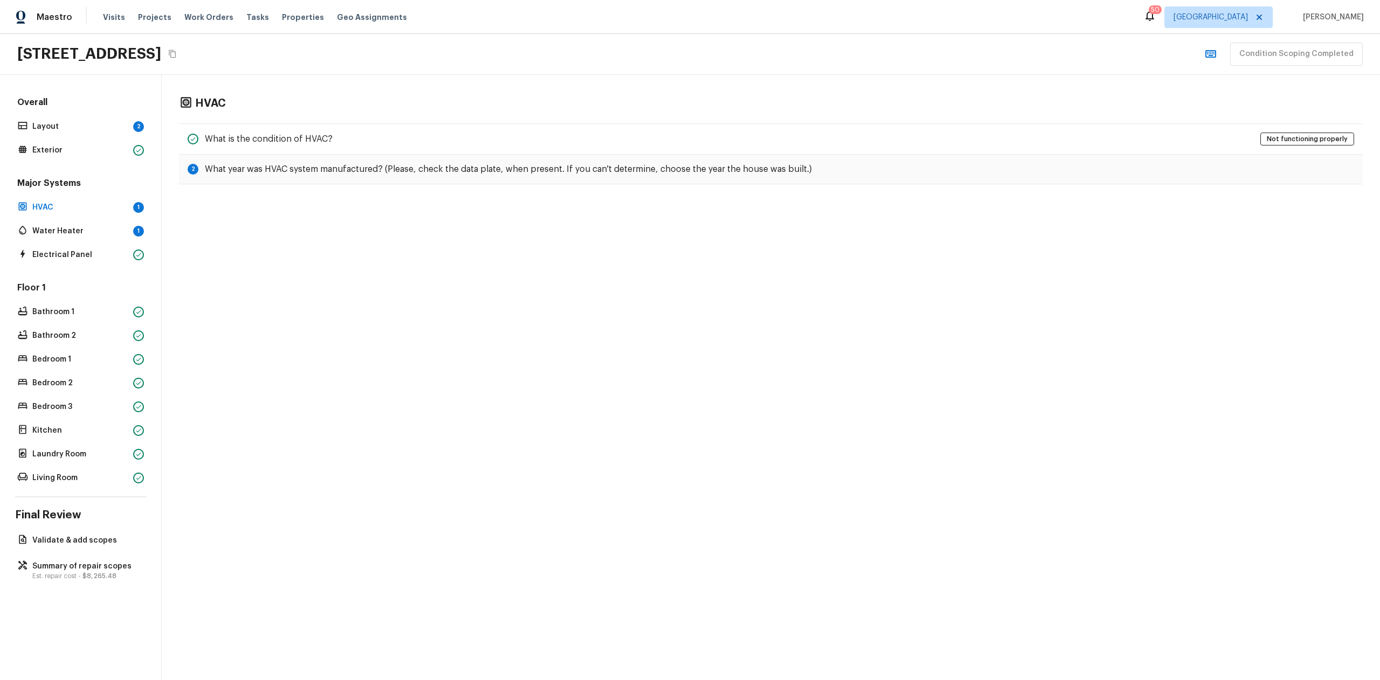
click at [99, 222] on div "Major Systems HVAC 1 Water Heater 1 Electrical Panel" at bounding box center [80, 219] width 131 height 85
click at [782, 177] on div "2 What year was HVAC system manufactured? (Please, check the data plate, when p…" at bounding box center [771, 170] width 1184 height 30
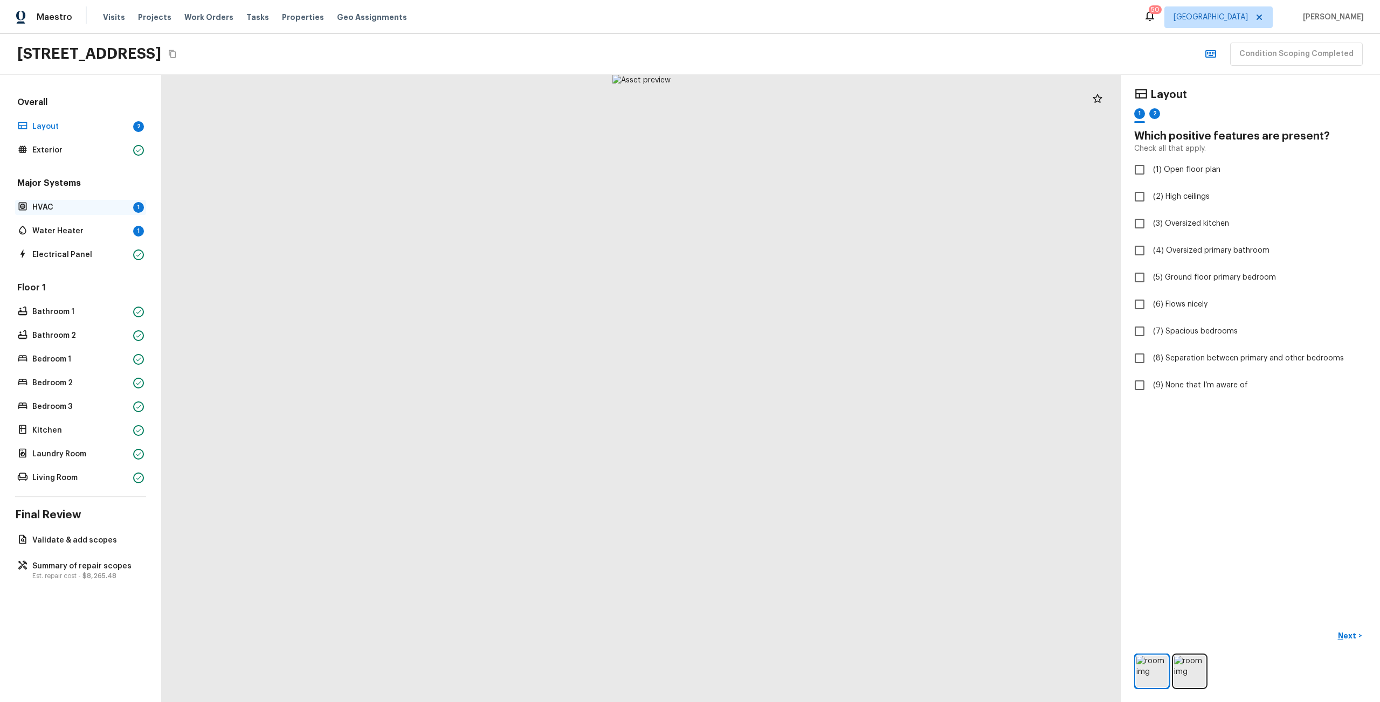
click at [80, 214] on div "HVAC 1" at bounding box center [80, 207] width 131 height 15
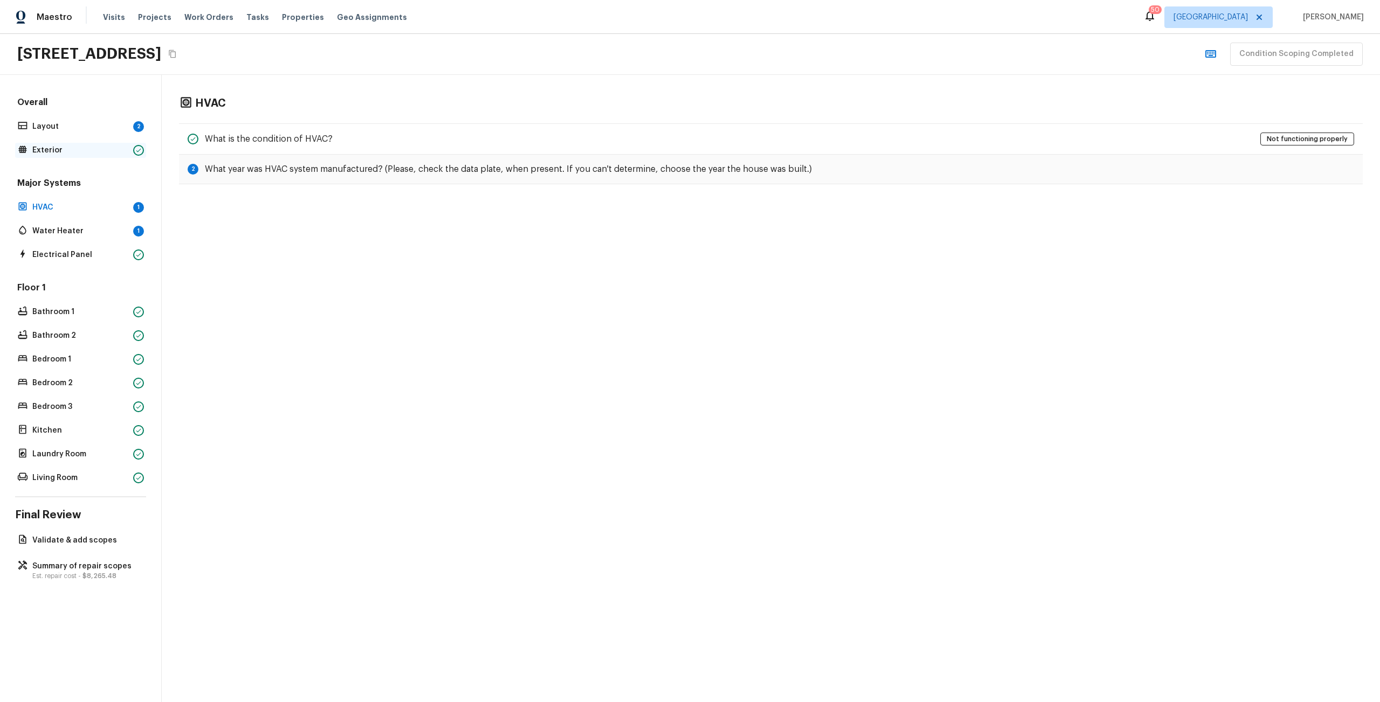
click at [92, 154] on p "Exterior" at bounding box center [80, 150] width 96 height 11
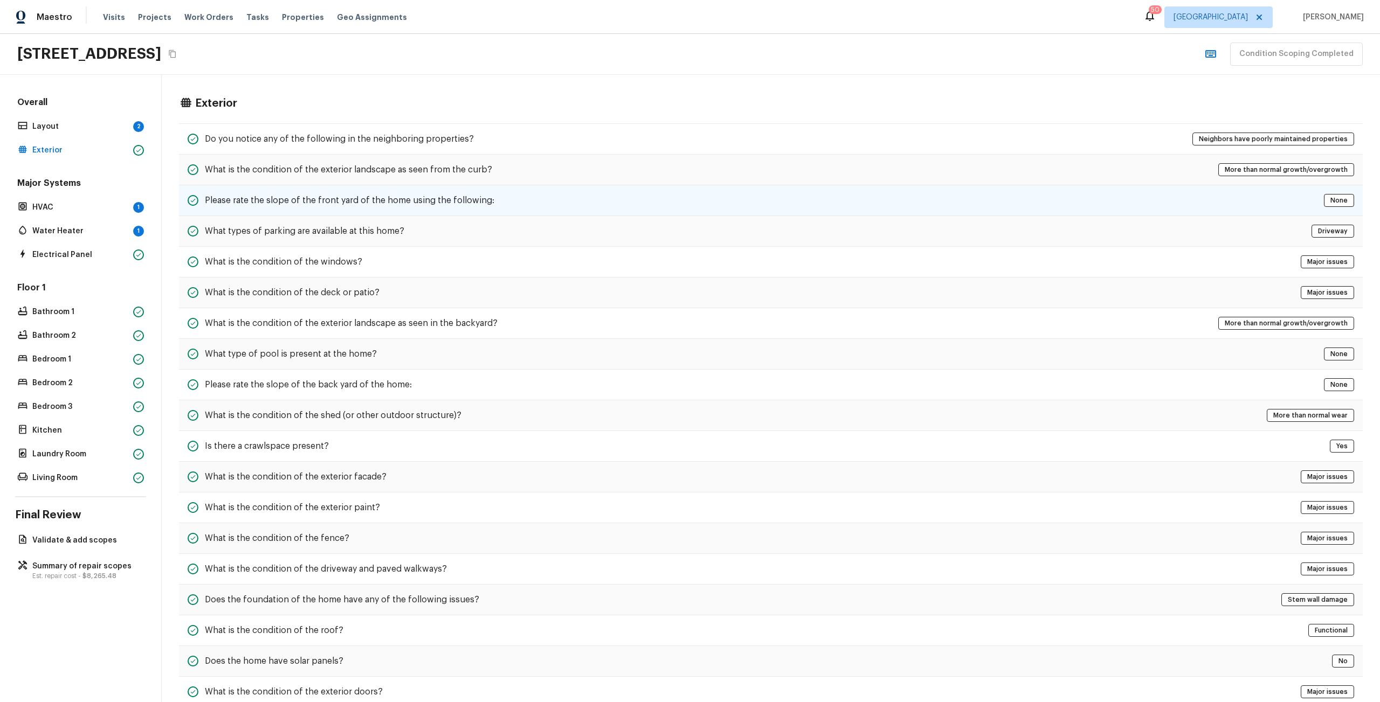
click at [361, 211] on div "Please rate the slope of the front yard of the home using the following: None" at bounding box center [771, 200] width 1184 height 31
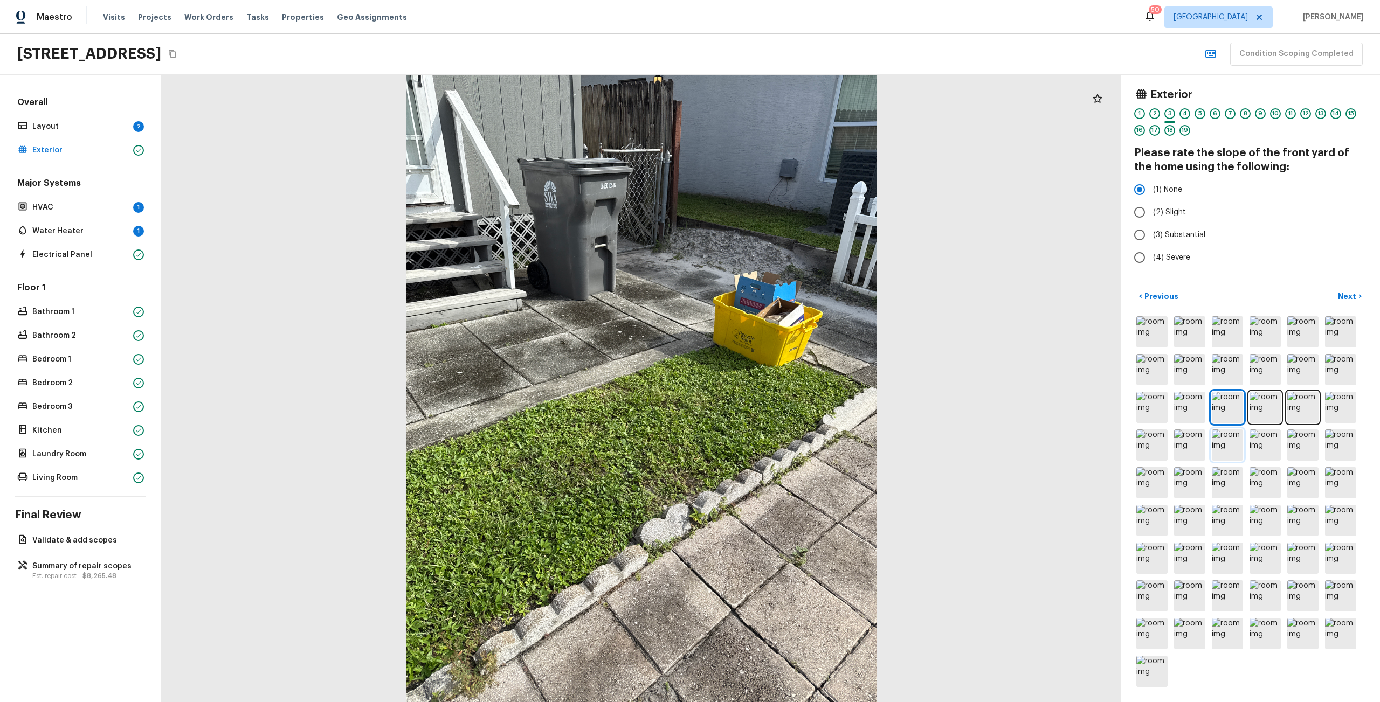
click at [1227, 446] on img at bounding box center [1227, 445] width 31 height 31
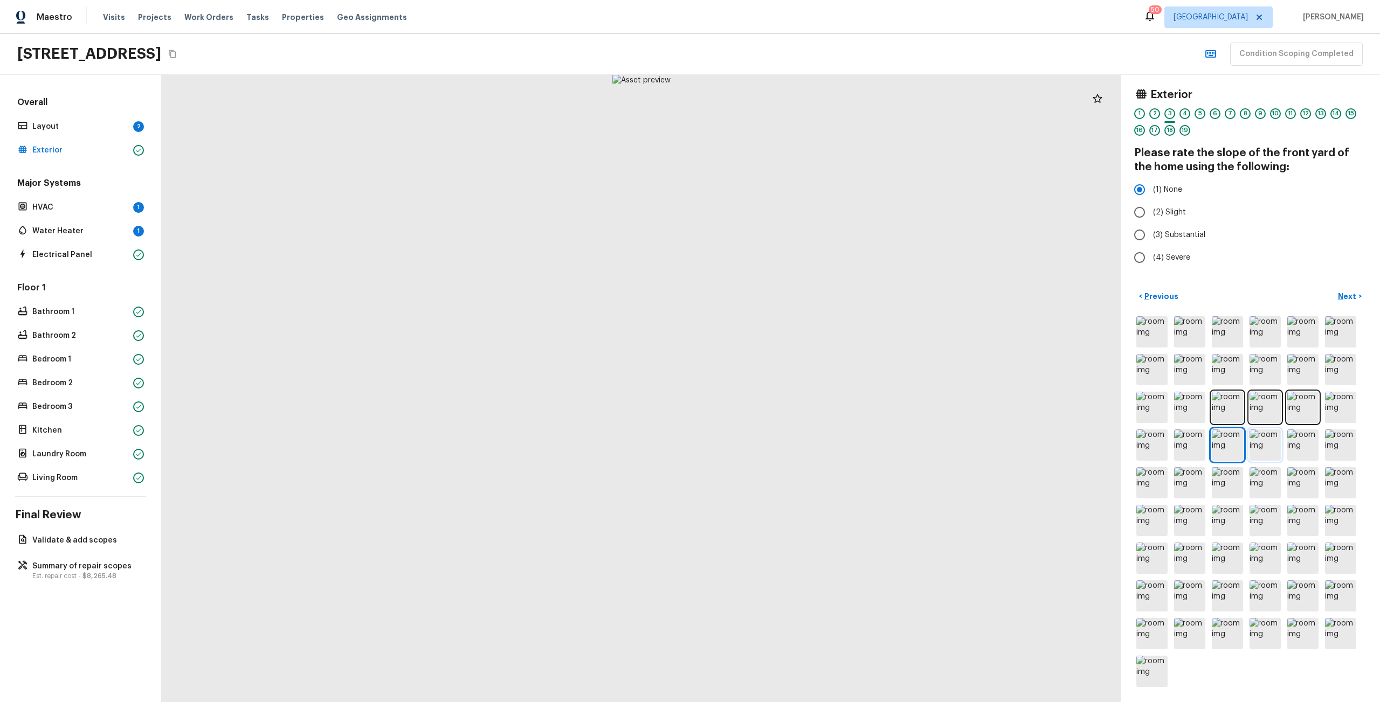
click at [1267, 444] on img at bounding box center [1264, 445] width 31 height 31
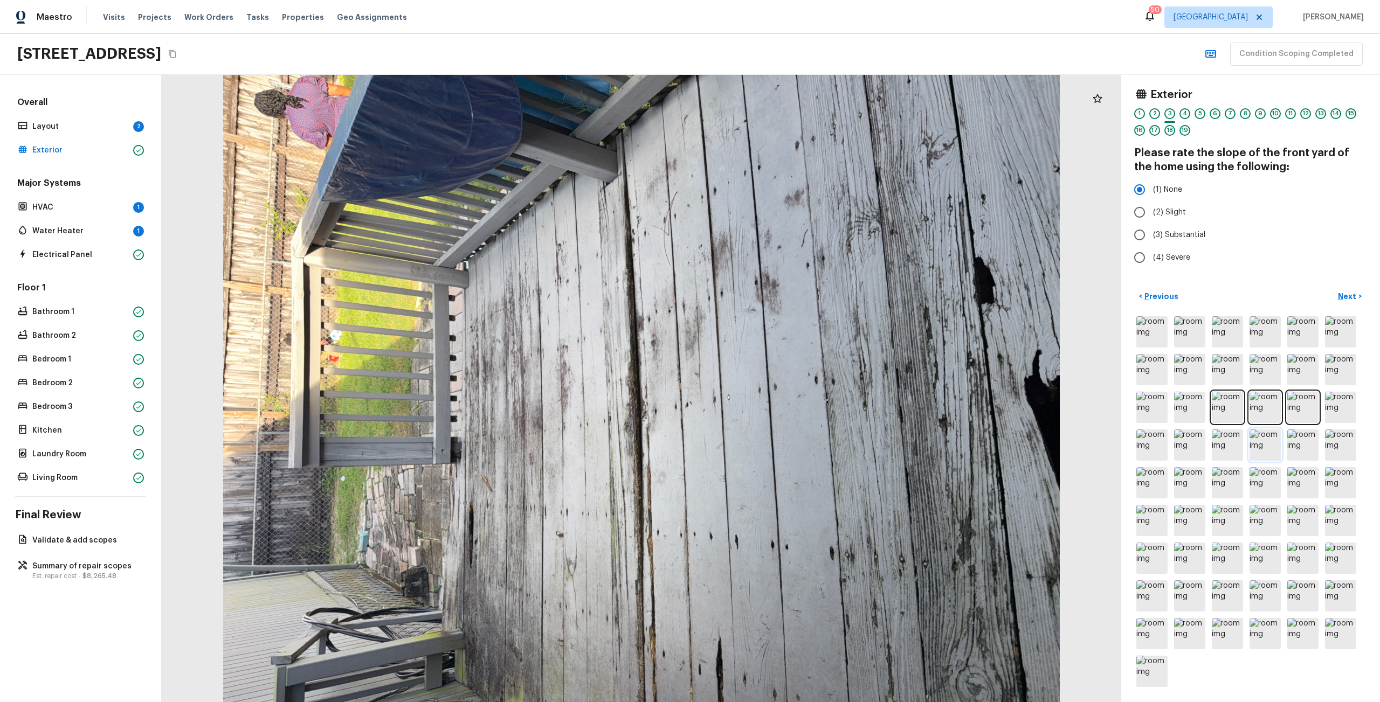
click at [1258, 438] on img at bounding box center [1264, 445] width 31 height 31
click at [75, 135] on div "Overall Layout 2 Exterior" at bounding box center [80, 126] width 131 height 61
click at [74, 128] on p "Layout" at bounding box center [80, 126] width 96 height 11
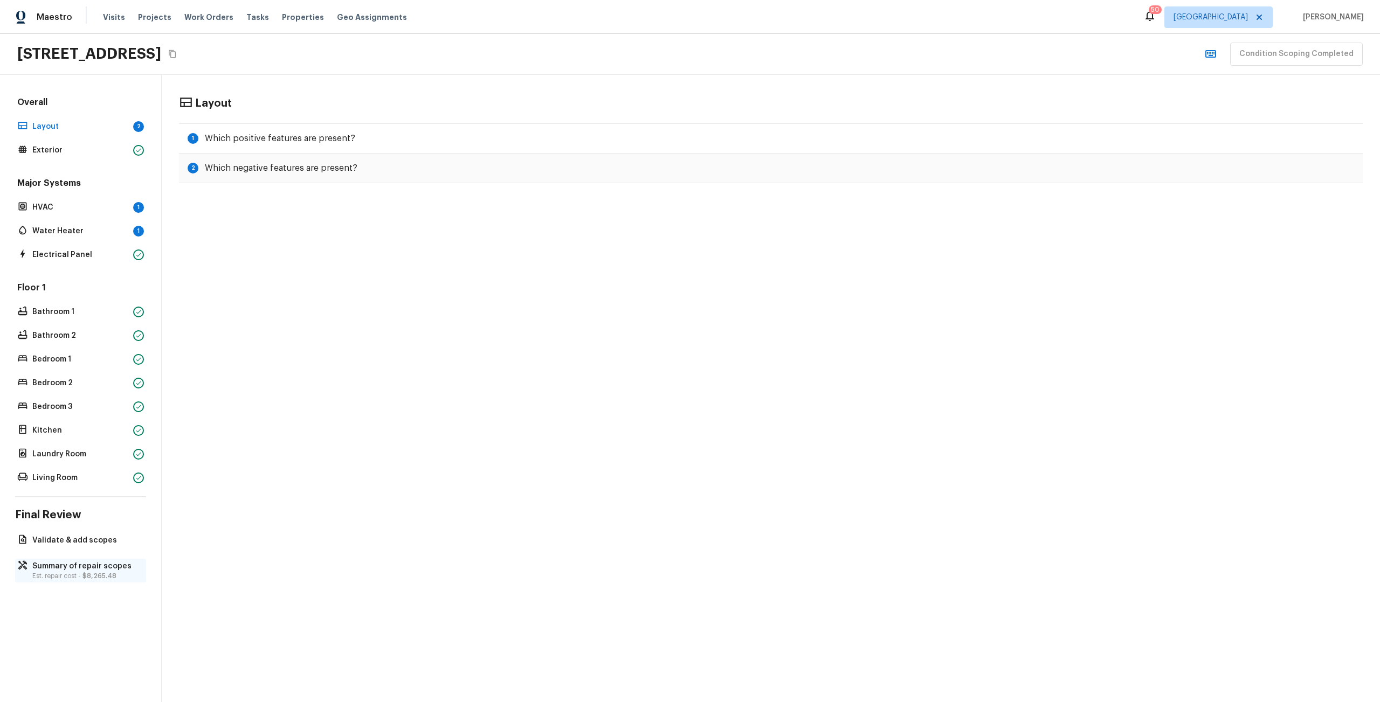
click at [95, 569] on p "Summary of repair scopes" at bounding box center [85, 566] width 107 height 11
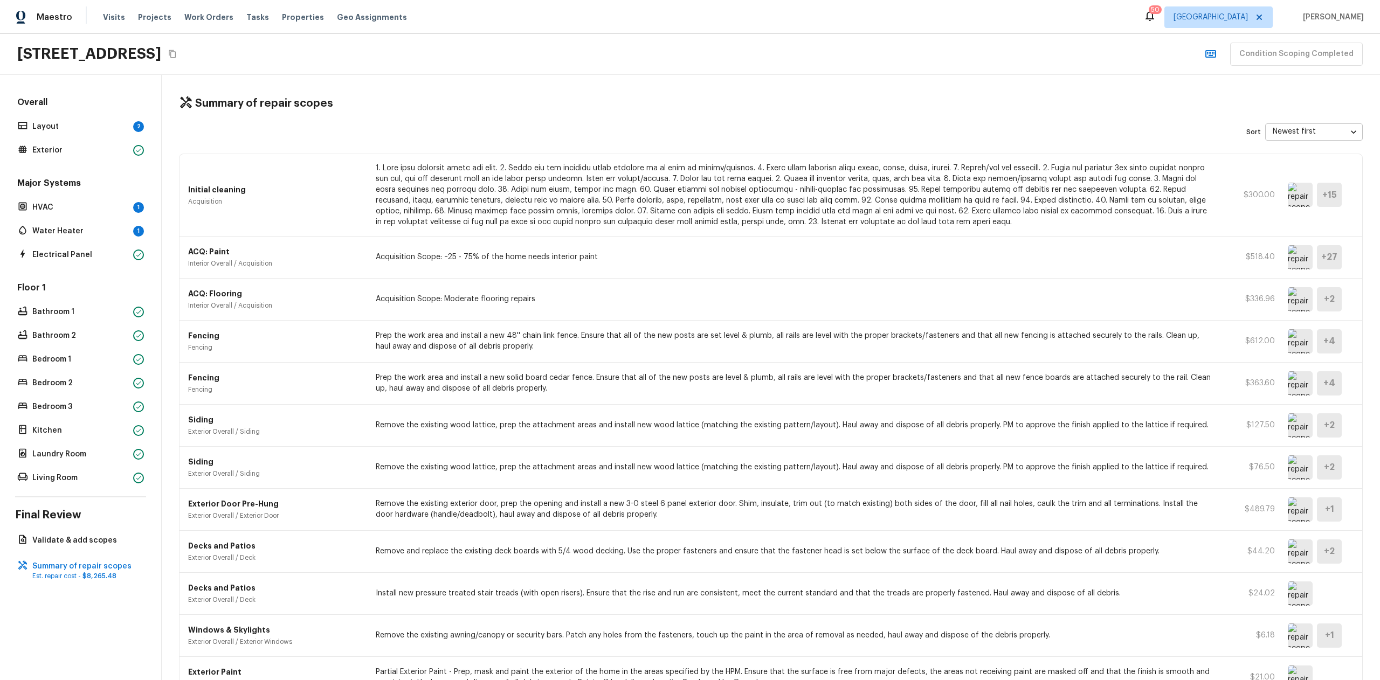
click at [538, 556] on p "Remove and replace the existing deck boards with 5/4 wood decking. Use the prop…" at bounding box center [795, 551] width 838 height 11
click at [1116, 556] on p "Remove and replace the existing deck boards with 5/4 wood decking. Use the prop…" at bounding box center [795, 551] width 838 height 11
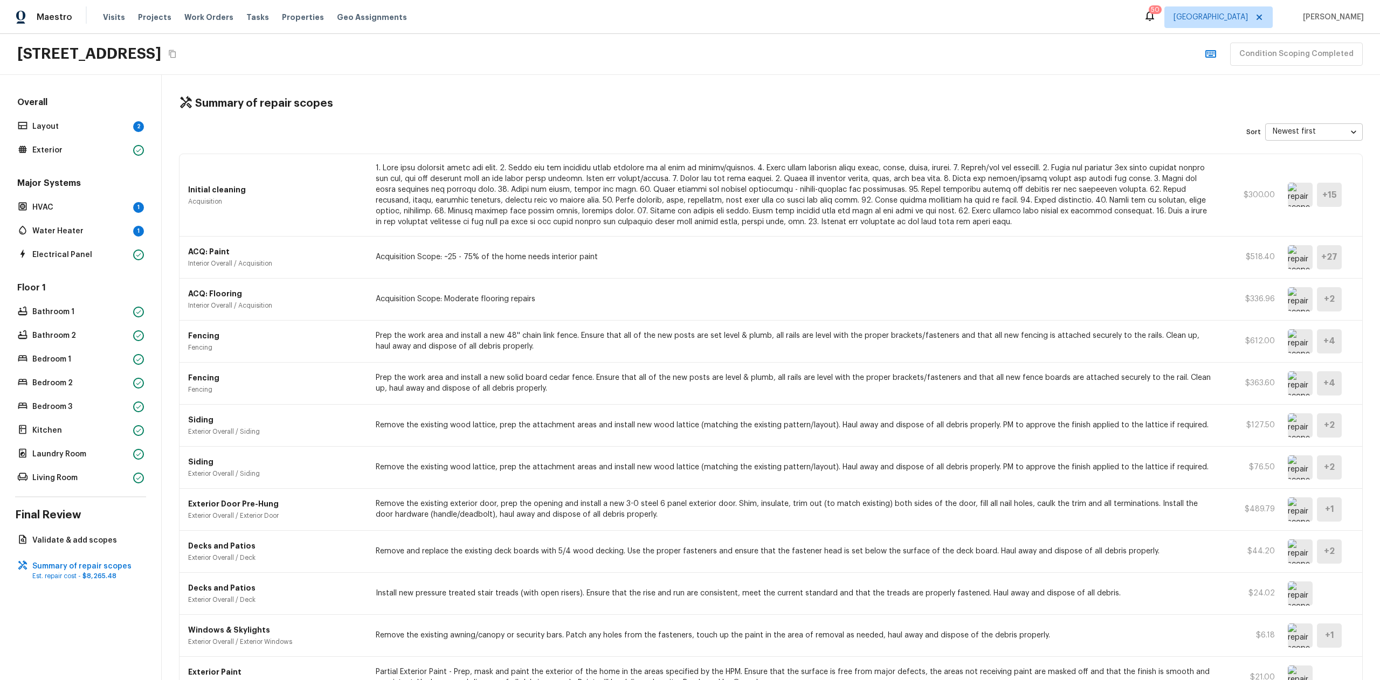
click at [1116, 556] on p "Remove and replace the existing deck boards with 5/4 wood decking. Use the prop…" at bounding box center [795, 551] width 838 height 11
click at [1294, 549] on img at bounding box center [1300, 552] width 25 height 24
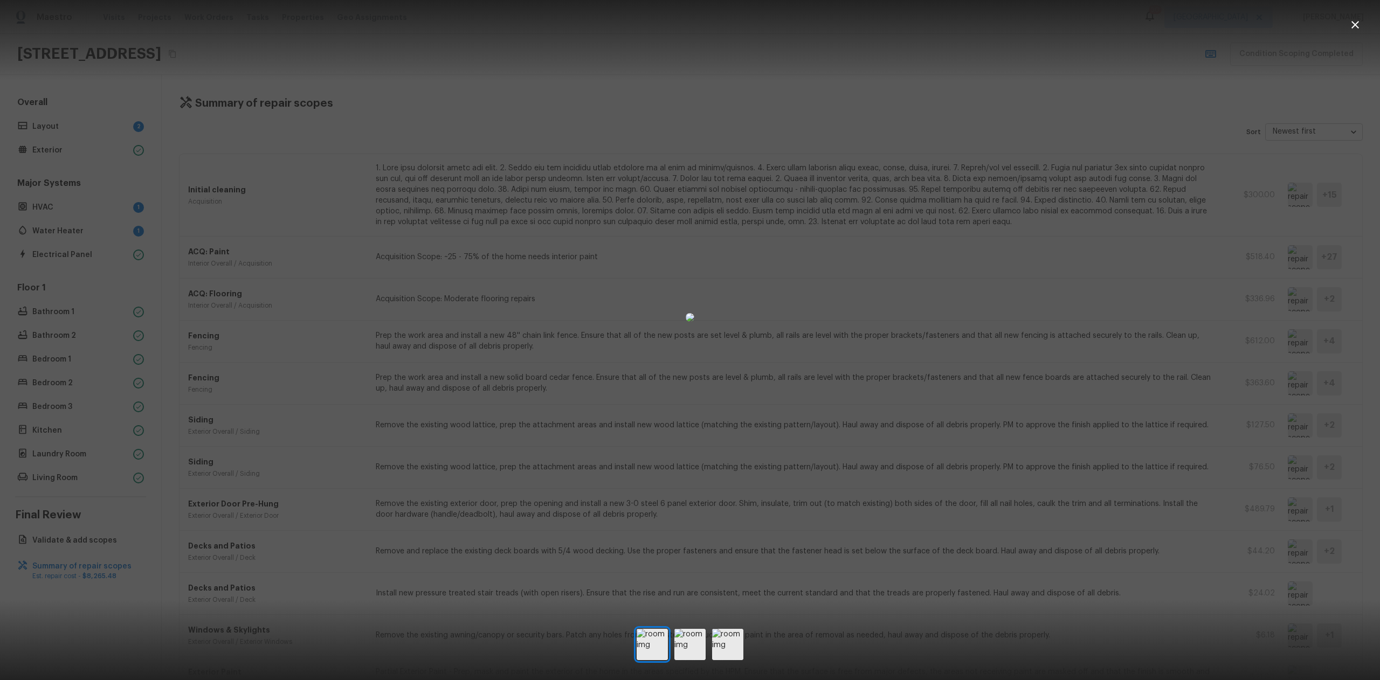
click at [1294, 549] on div at bounding box center [690, 317] width 1380 height 600
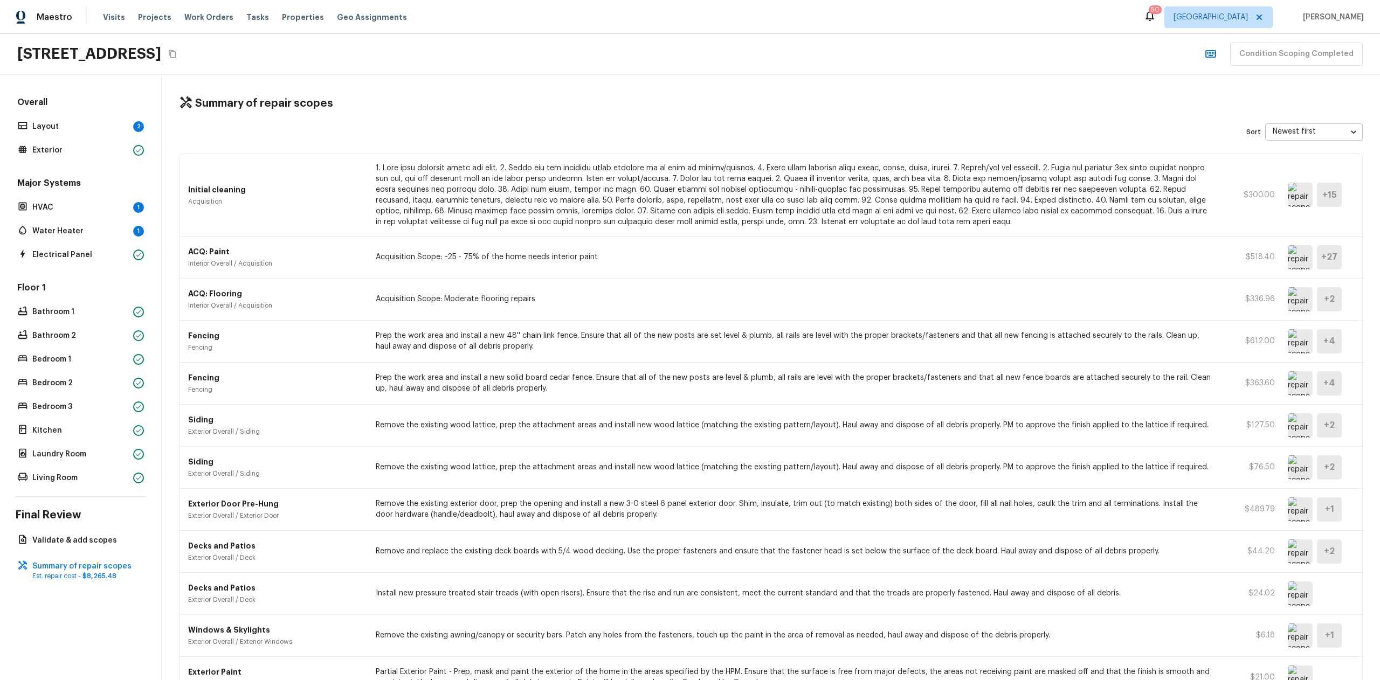
click at [1297, 563] on img at bounding box center [1300, 552] width 25 height 24
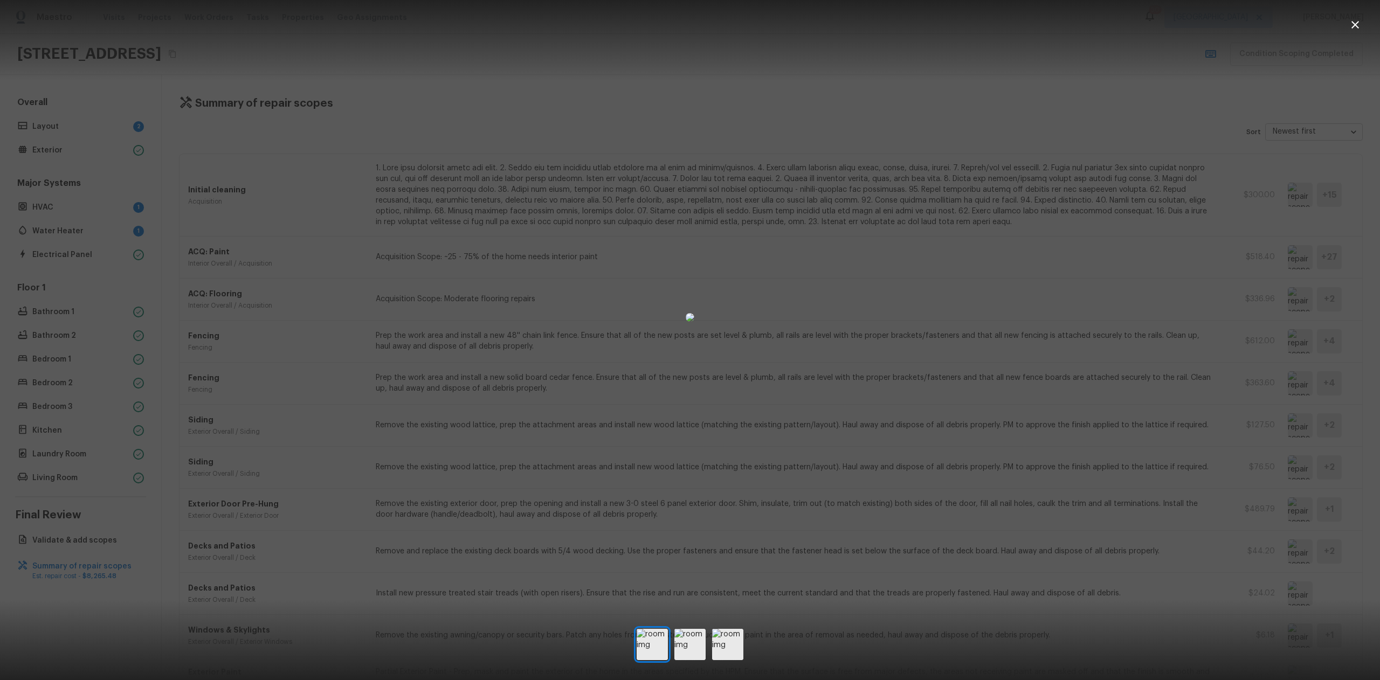
click at [1295, 558] on div at bounding box center [690, 317] width 1380 height 600
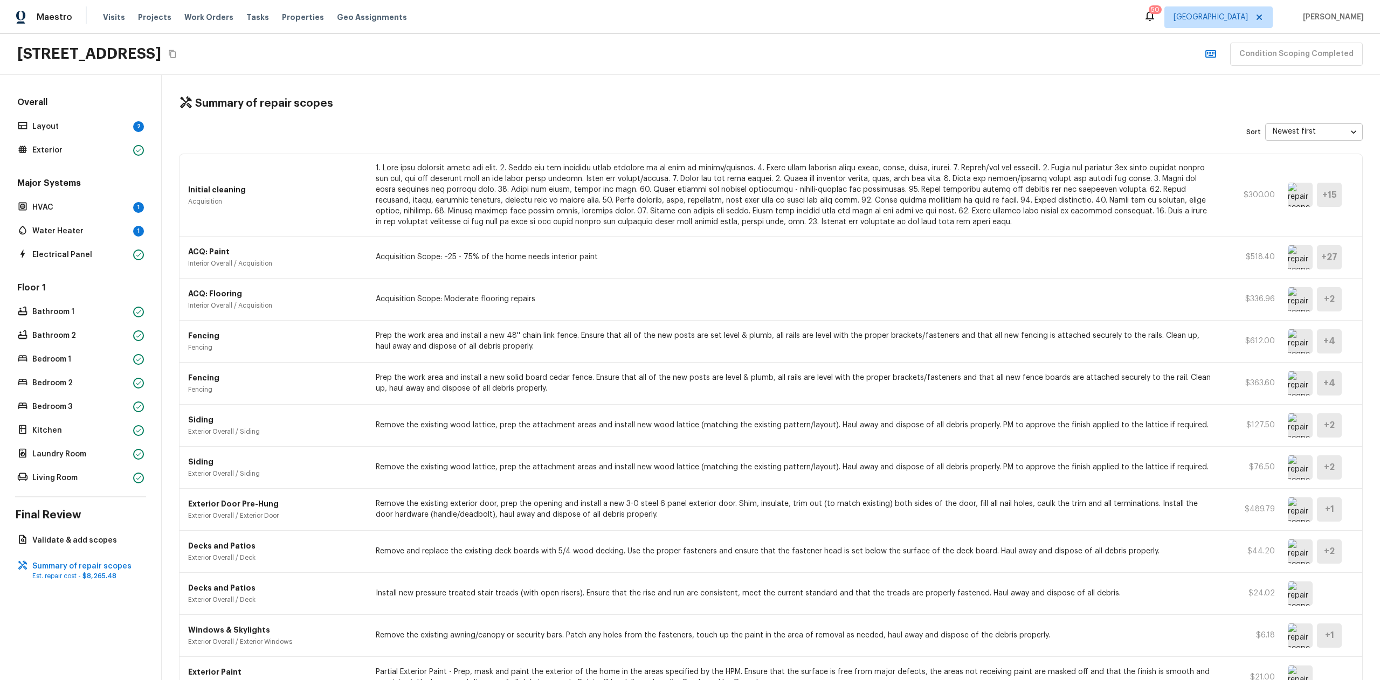
click at [1289, 556] on img at bounding box center [1300, 552] width 25 height 24
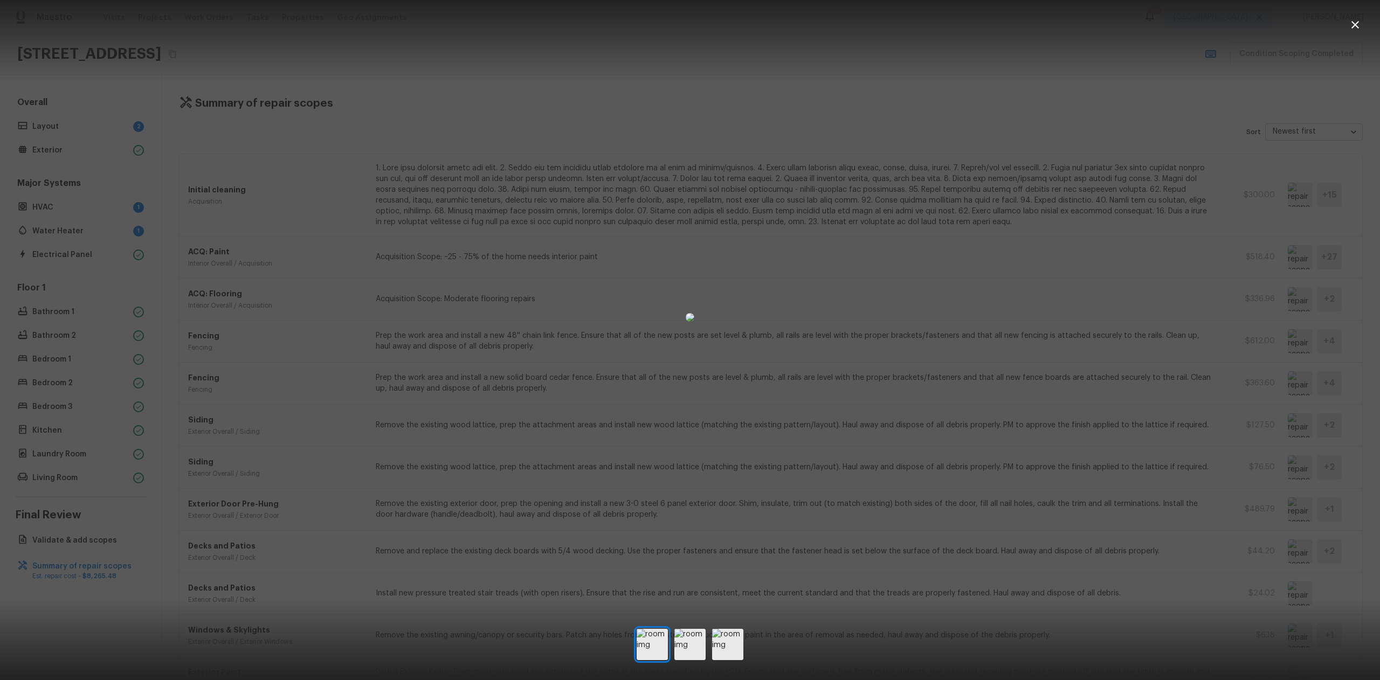
click at [1289, 556] on div at bounding box center [690, 317] width 1380 height 600
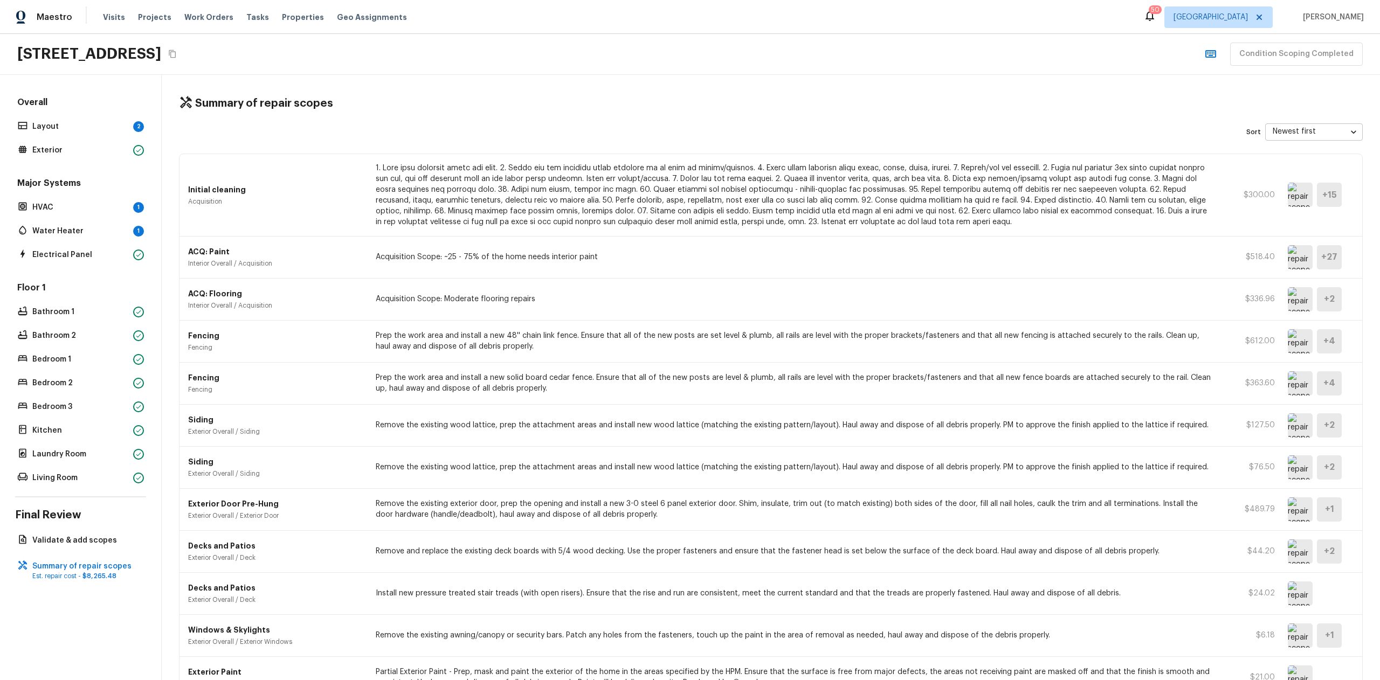
click at [1308, 590] on div at bounding box center [1314, 594] width 53 height 24
click at [1294, 590] on img at bounding box center [1300, 594] width 25 height 24
click at [1292, 546] on img at bounding box center [1300, 552] width 25 height 24
click at [1289, 551] on img at bounding box center [1300, 552] width 25 height 24
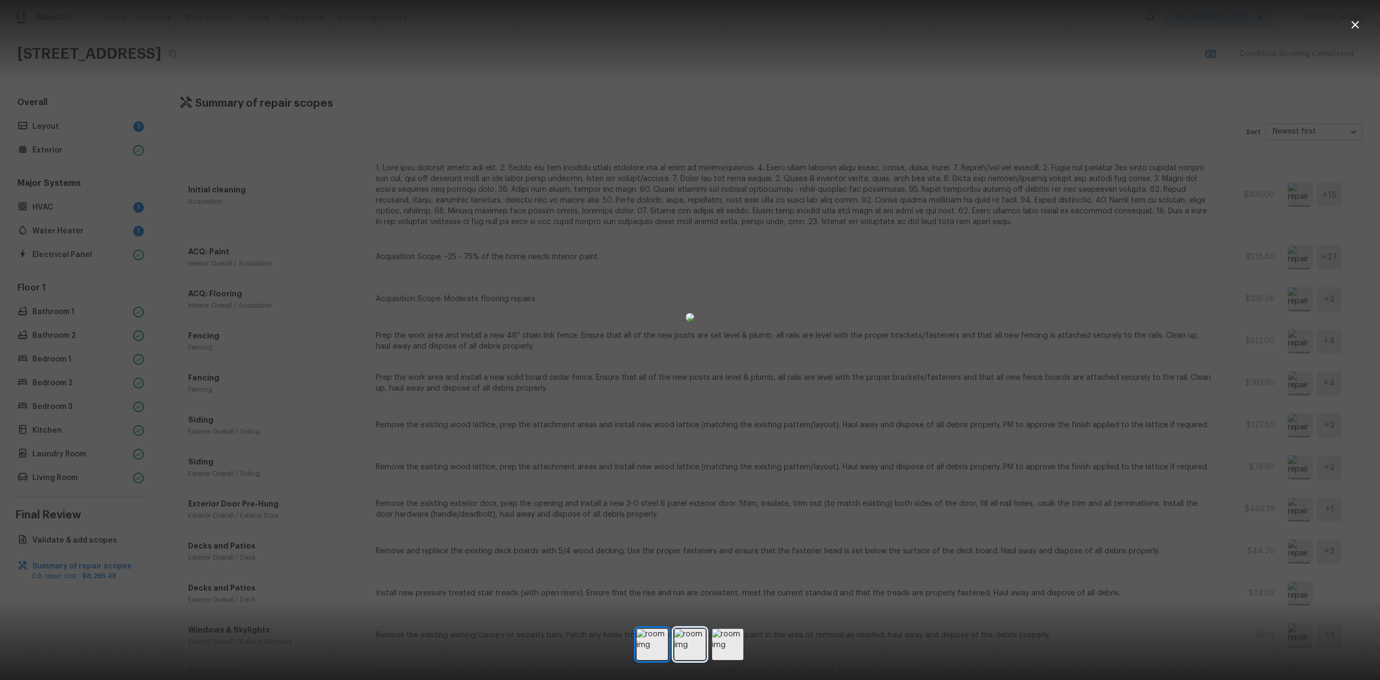
click at [701, 649] on img at bounding box center [689, 644] width 31 height 31
click at [724, 645] on img at bounding box center [727, 644] width 31 height 31
click at [689, 647] on img at bounding box center [689, 644] width 31 height 31
click at [645, 668] on div at bounding box center [690, 340] width 1380 height 680
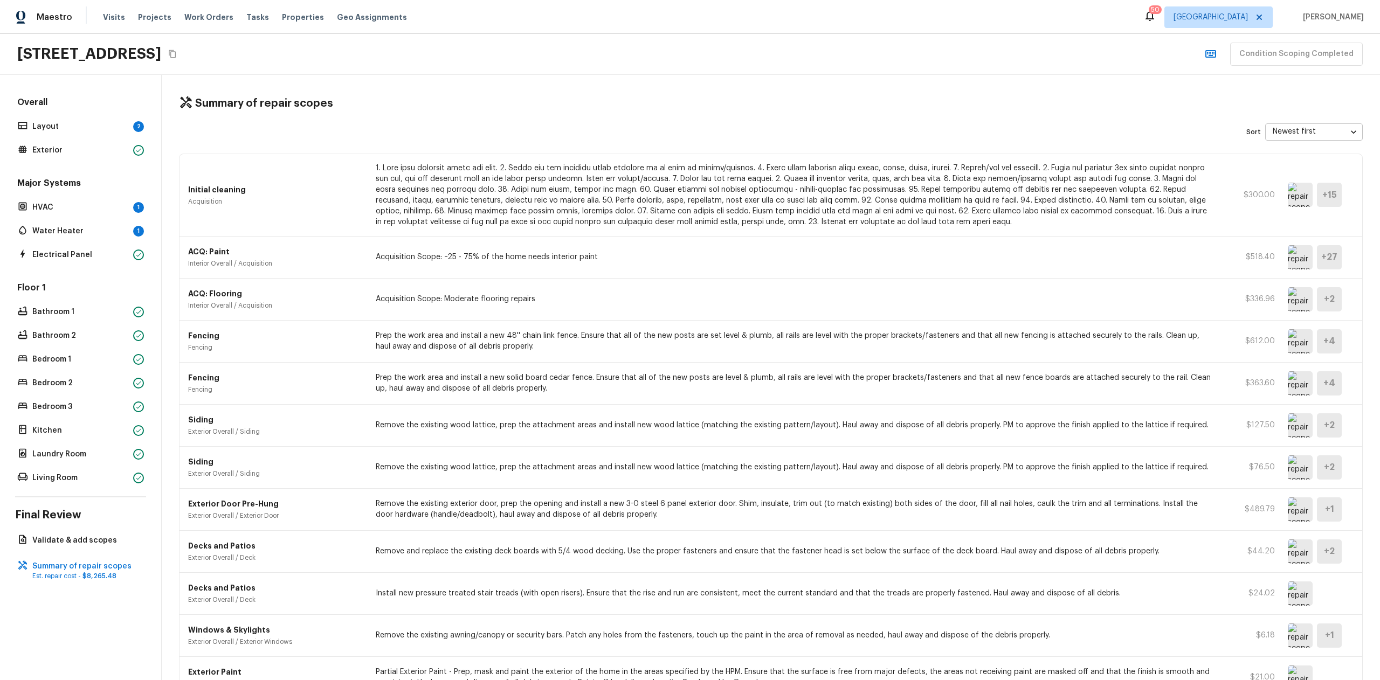
click at [652, 649] on div "Windows & Skylights Exterior Overall / Exterior Windows Remove the existing awn…" at bounding box center [770, 636] width 1183 height 42
click at [1289, 548] on img at bounding box center [1300, 552] width 25 height 24
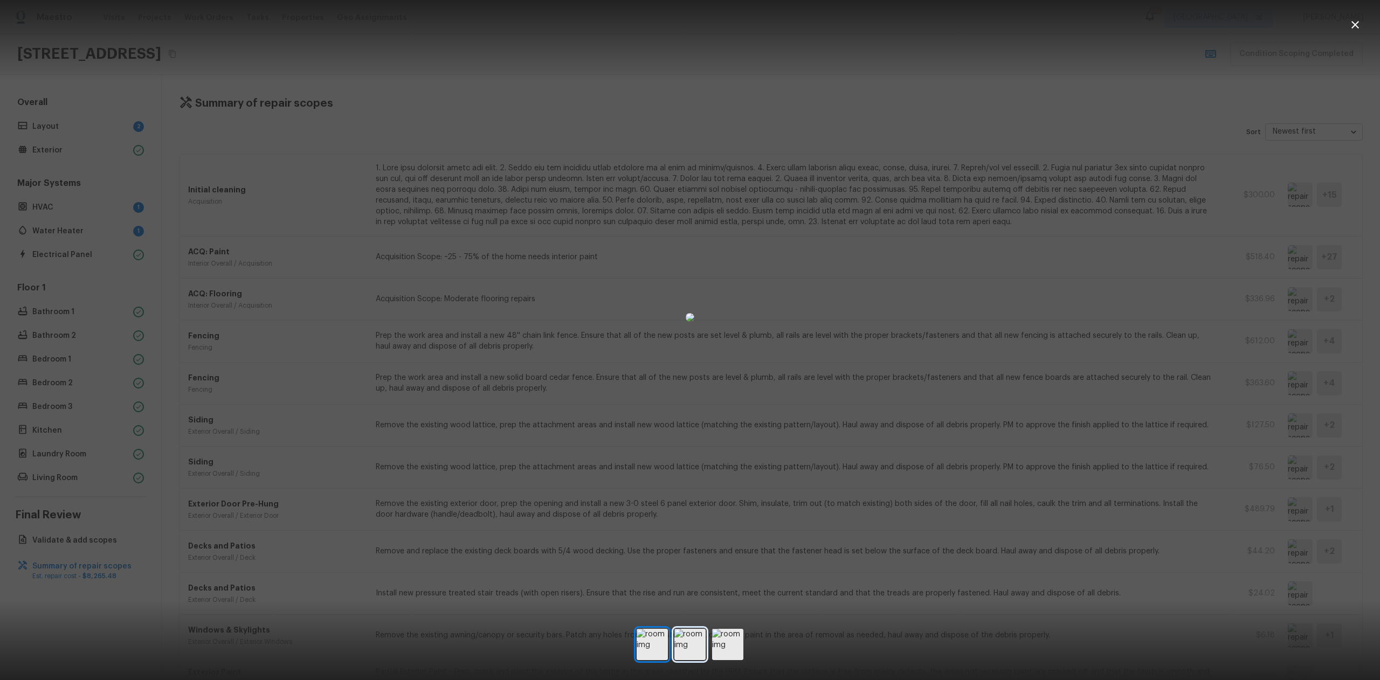
drag, startPoint x: 683, startPoint y: 648, endPoint x: 693, endPoint y: 648, distance: 9.2
click at [683, 649] on img at bounding box center [689, 644] width 31 height 31
click at [728, 641] on img at bounding box center [727, 644] width 31 height 31
click at [784, 630] on div at bounding box center [690, 644] width 1380 height 37
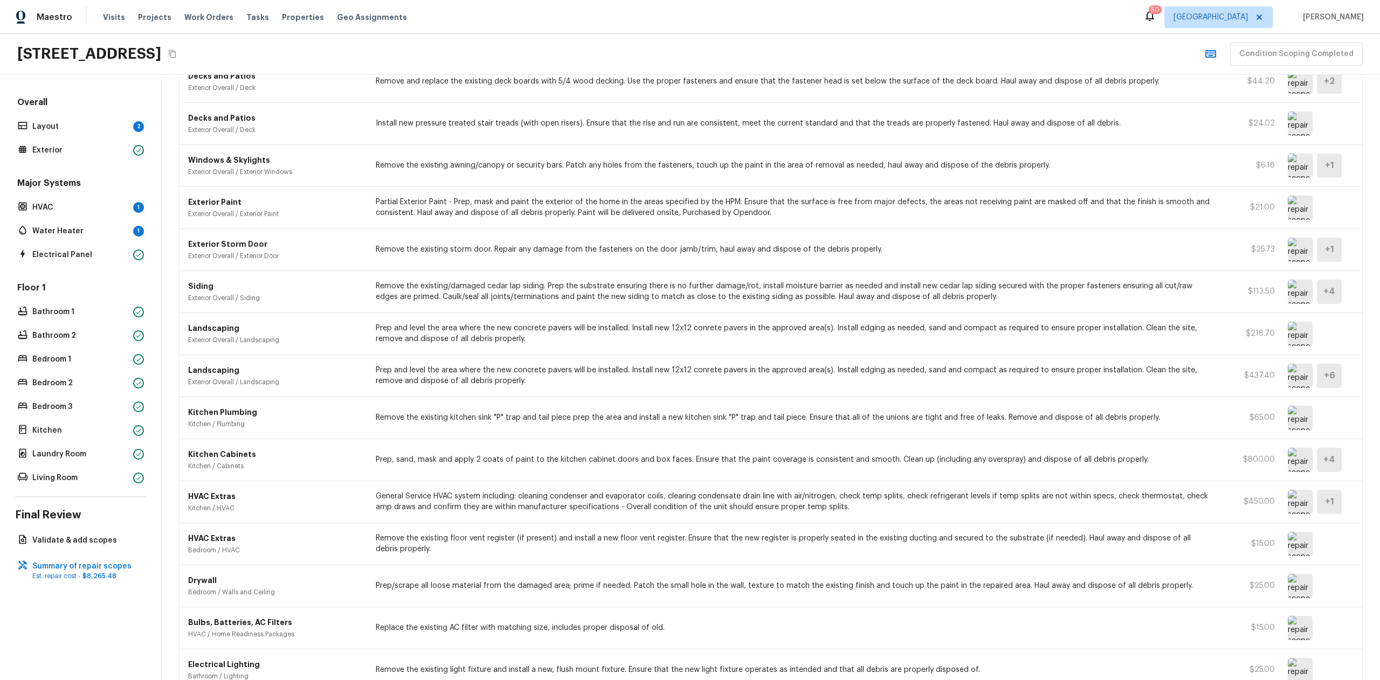
scroll to position [477, 0]
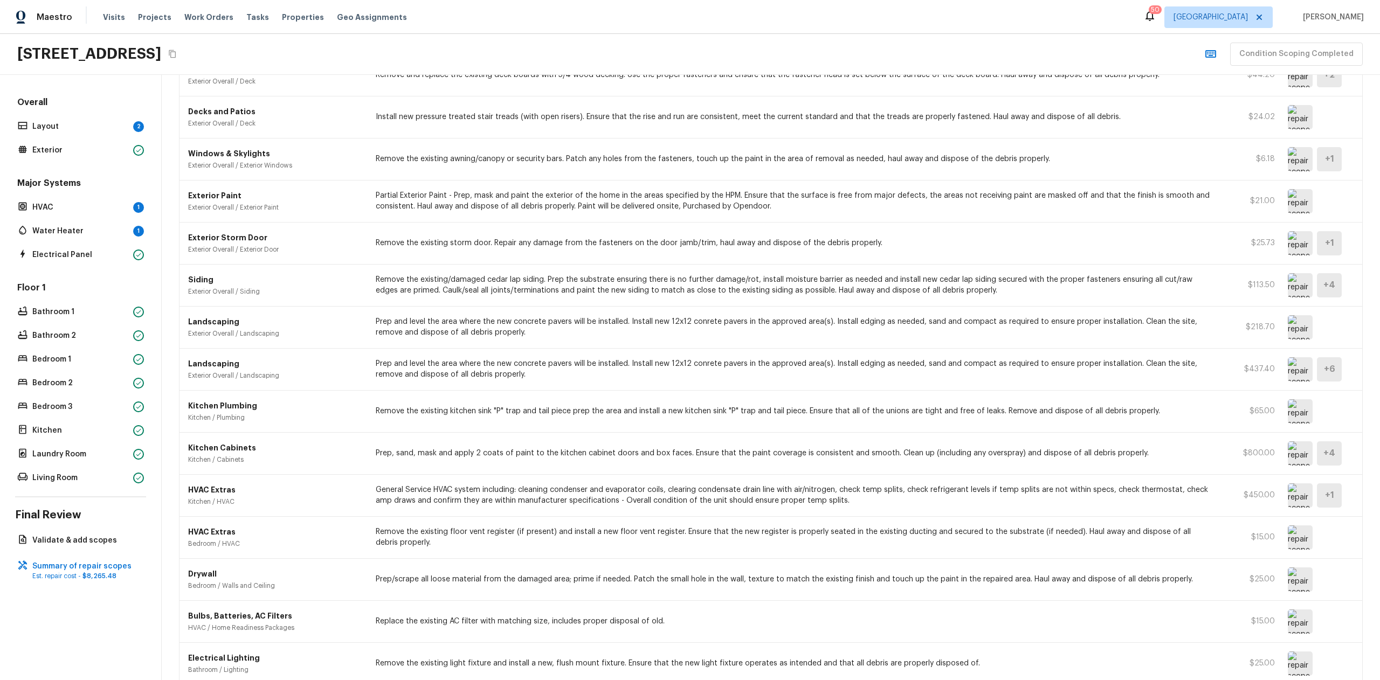
click at [1288, 501] on img at bounding box center [1300, 496] width 25 height 24
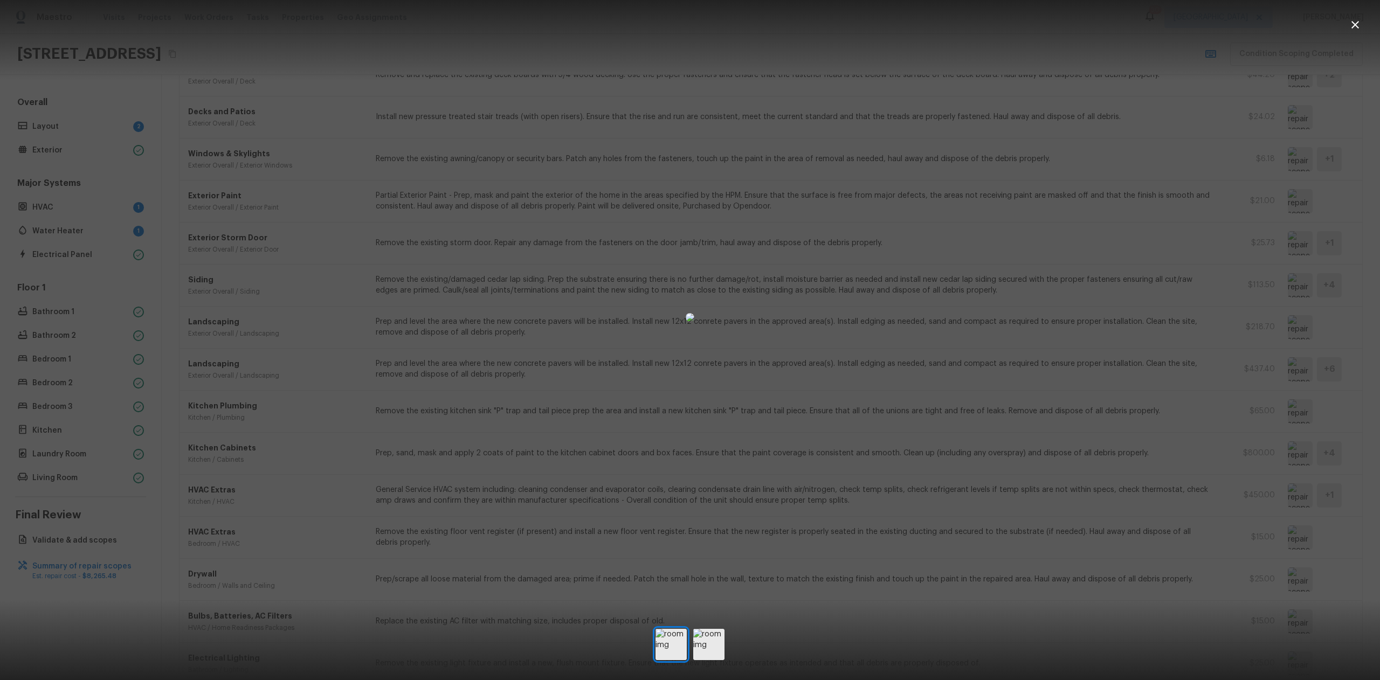
click at [1287, 437] on div at bounding box center [690, 317] width 1380 height 600
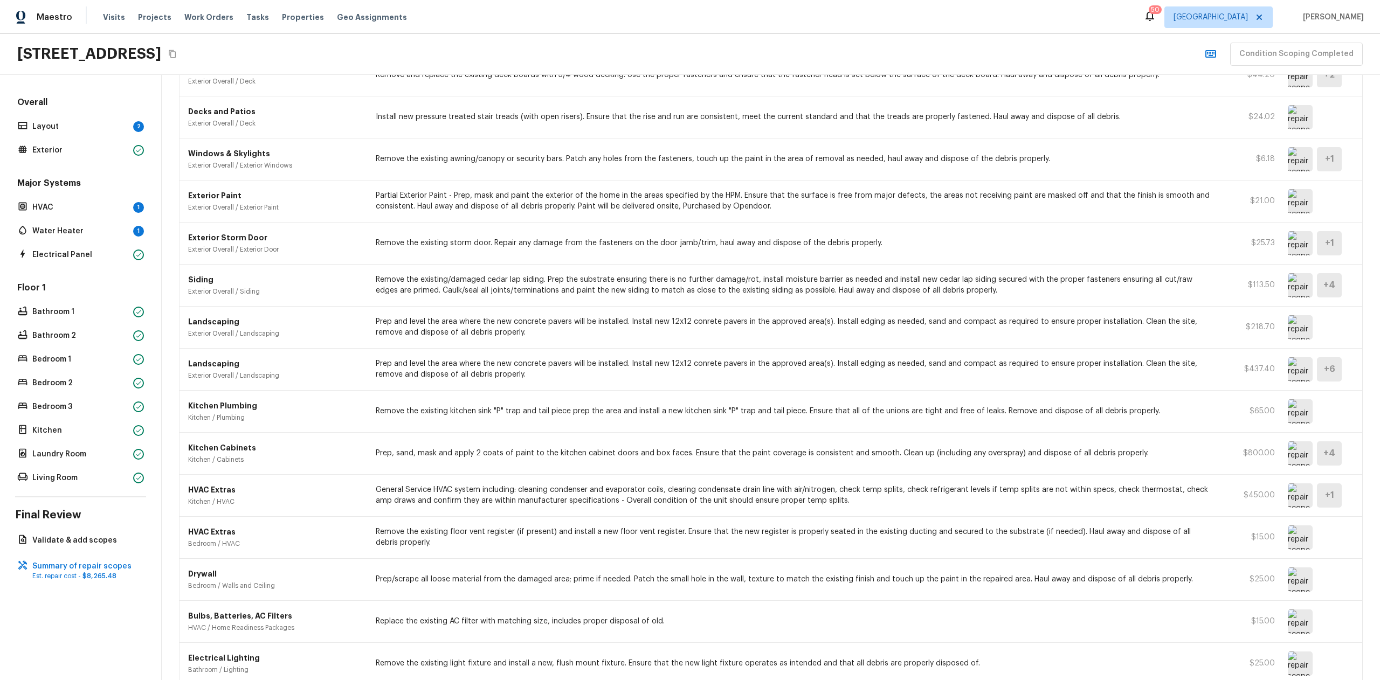
click at [1294, 438] on div "Kitchen Cabinets Kitchen / Cabinets Prep, sand, mask and apply 2 coats of paint…" at bounding box center [770, 454] width 1183 height 42
click at [1291, 454] on img at bounding box center [1300, 453] width 25 height 24
click at [1288, 404] on img at bounding box center [1300, 411] width 25 height 24
click at [1289, 370] on img at bounding box center [1300, 369] width 25 height 24
click at [1294, 337] on img at bounding box center [1300, 327] width 25 height 24
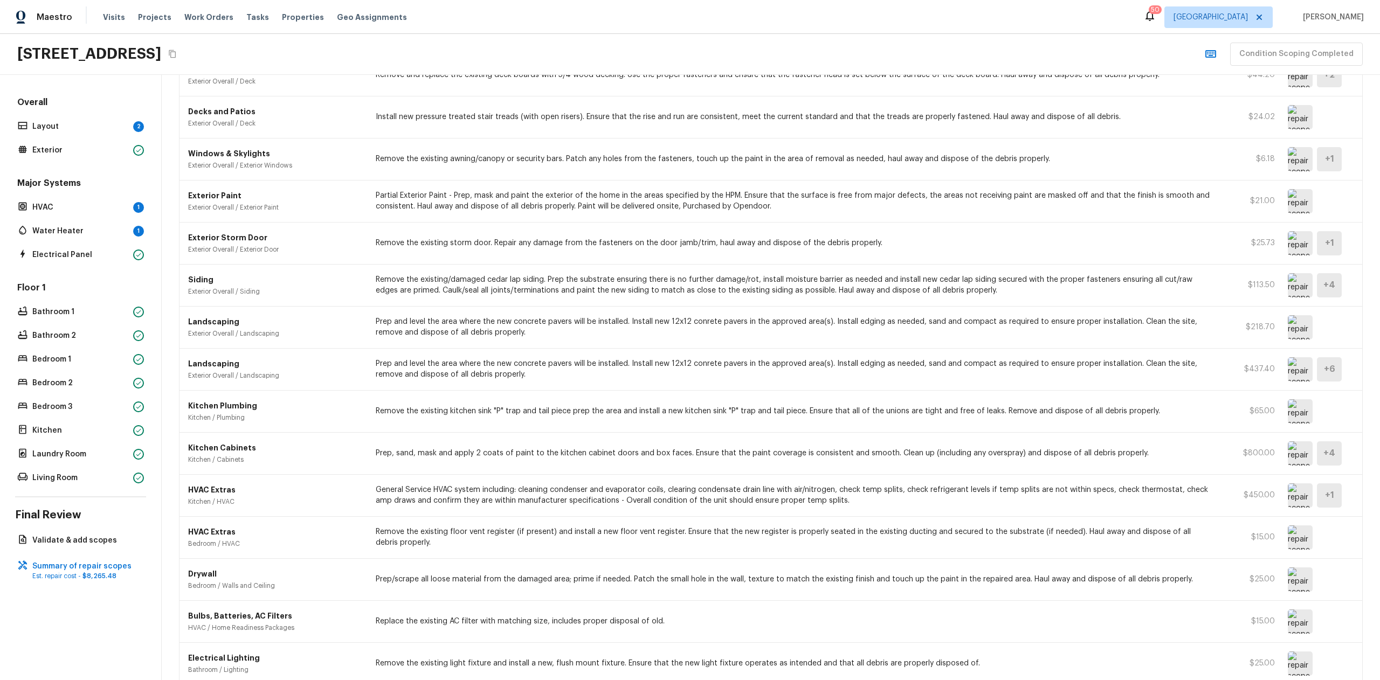
click at [1295, 278] on img at bounding box center [1300, 285] width 25 height 24
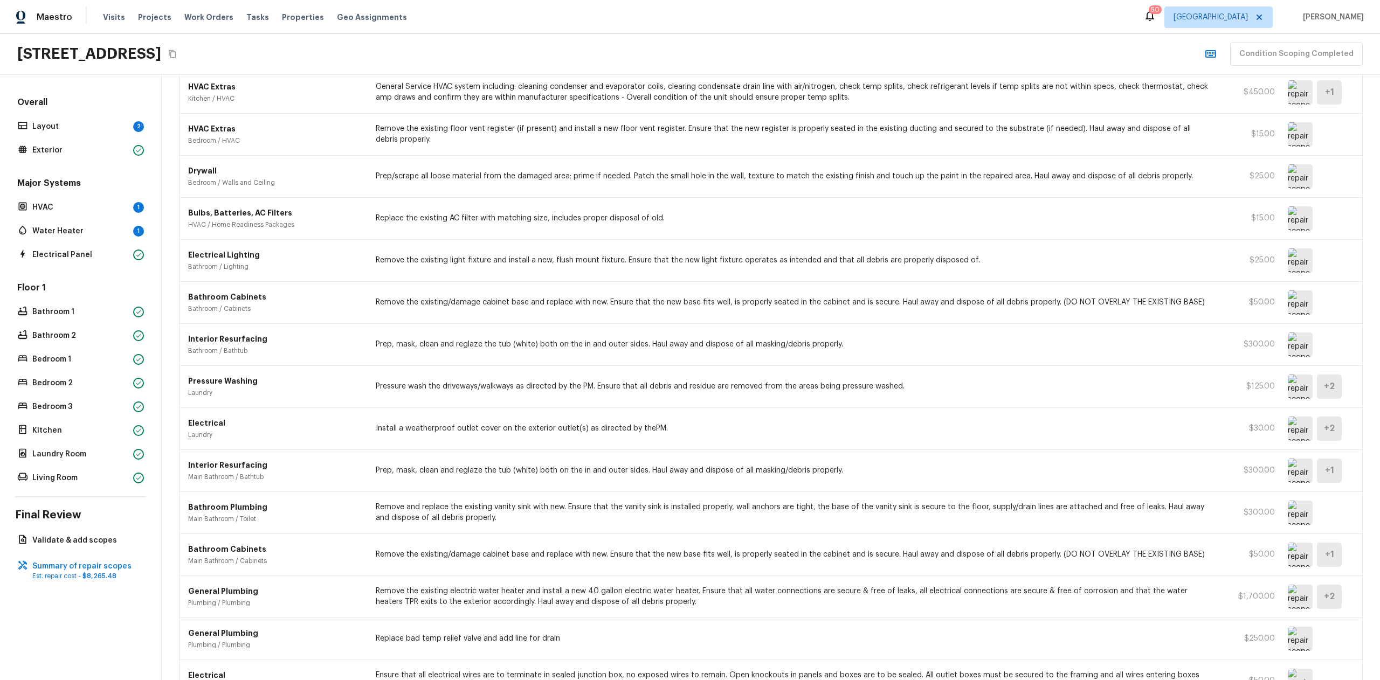
scroll to position [958, 0]
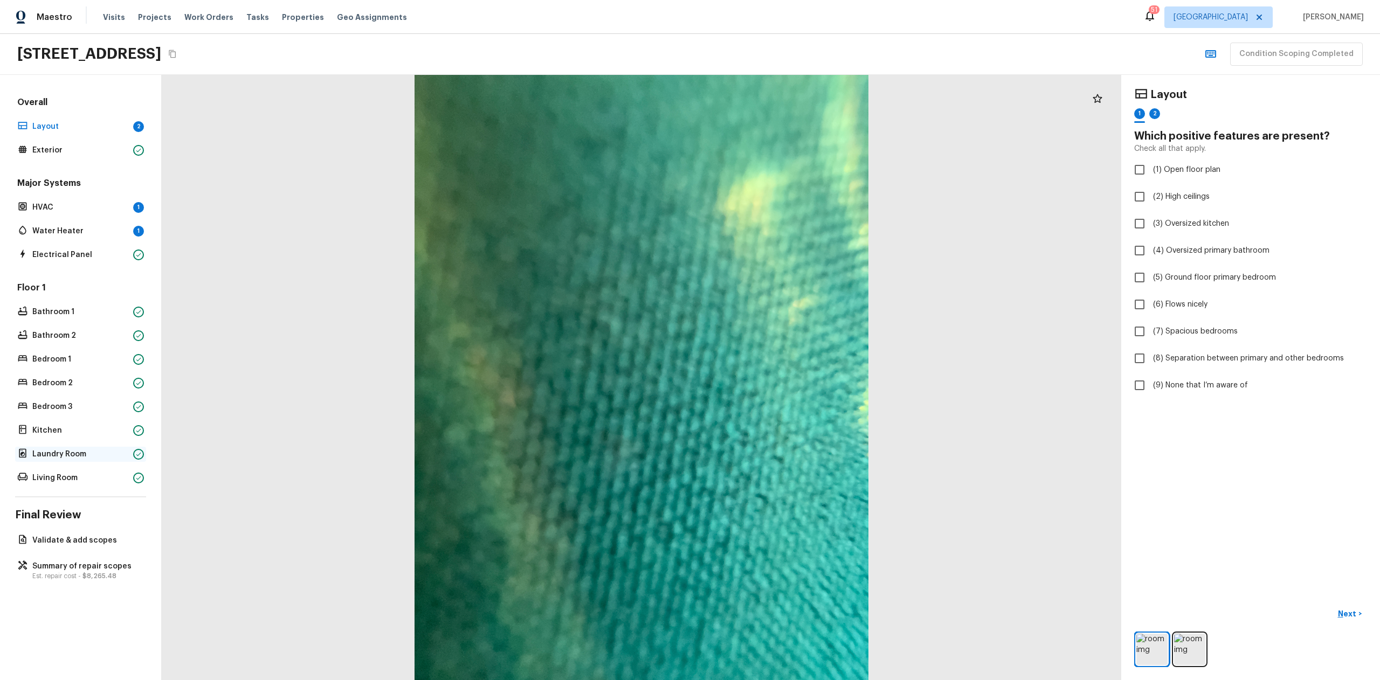
click at [62, 454] on p "Laundry Room" at bounding box center [80, 454] width 96 height 11
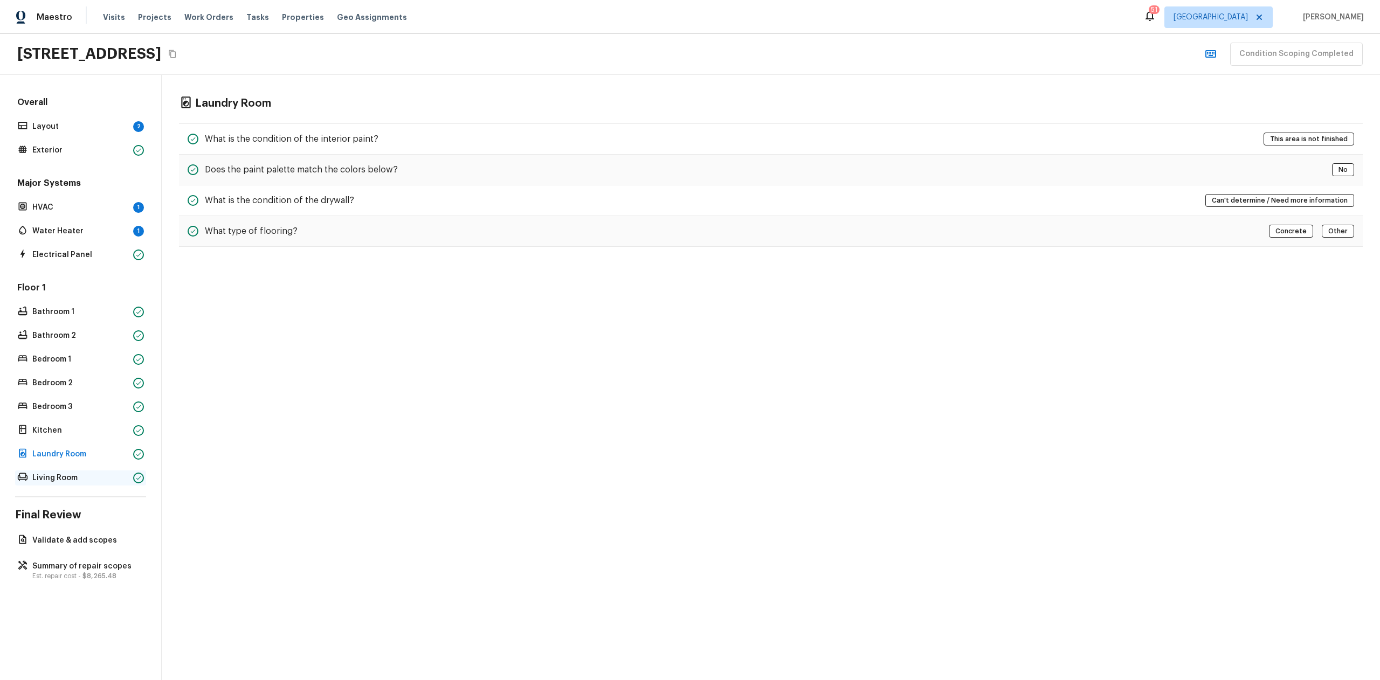
click at [67, 474] on p "Living Room" at bounding box center [80, 478] width 96 height 11
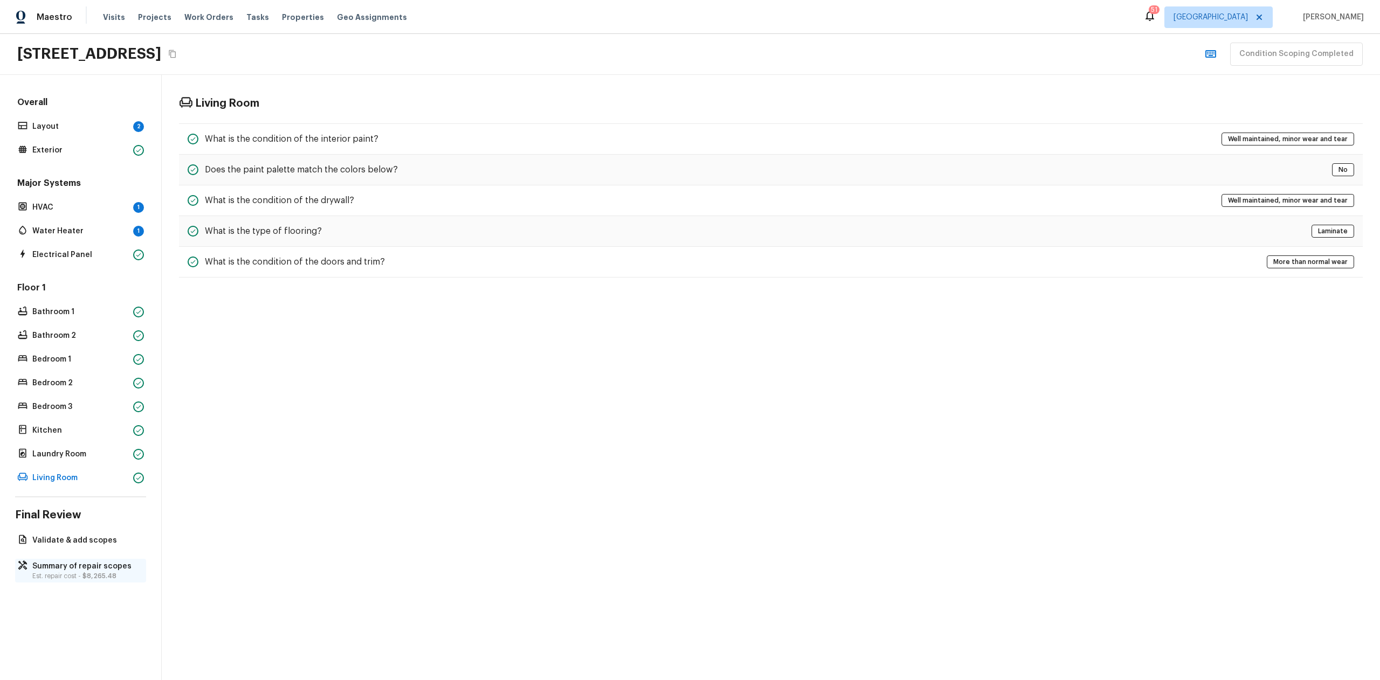
click at [84, 571] on p "Summary of repair scopes" at bounding box center [85, 566] width 107 height 11
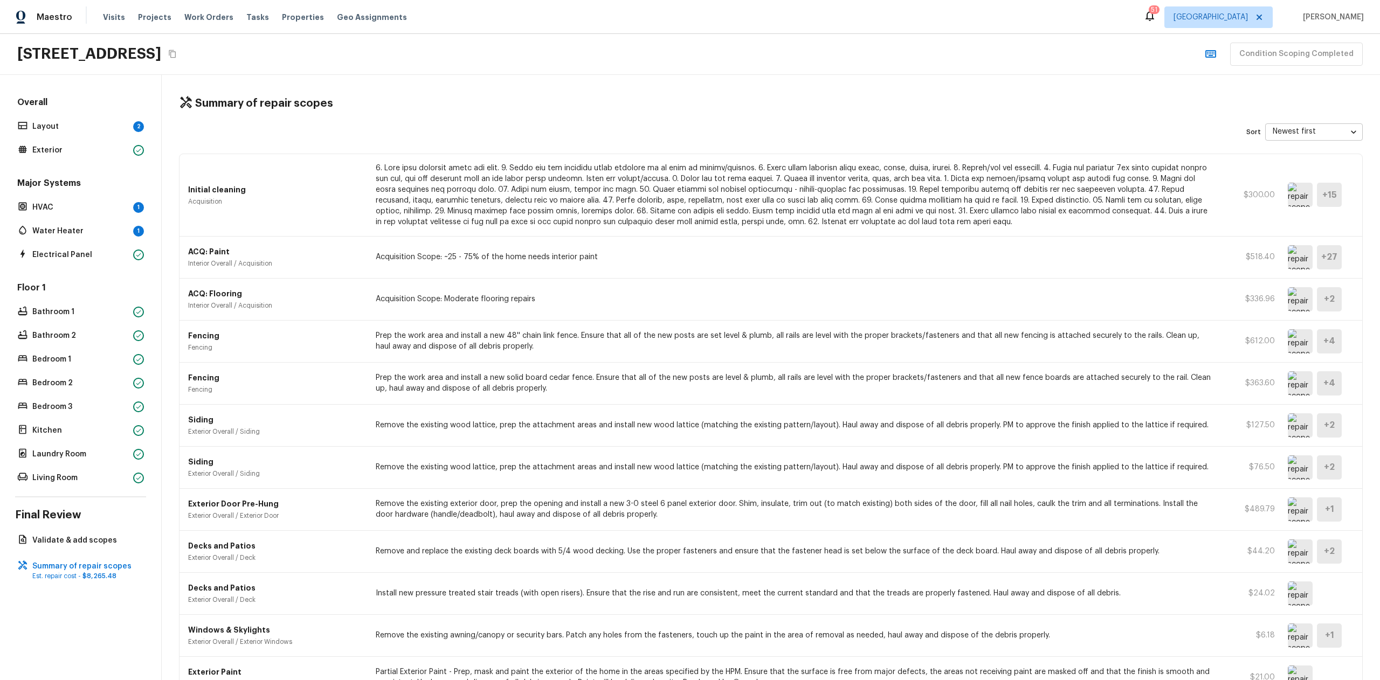
click at [1302, 267] on img at bounding box center [1300, 257] width 25 height 24
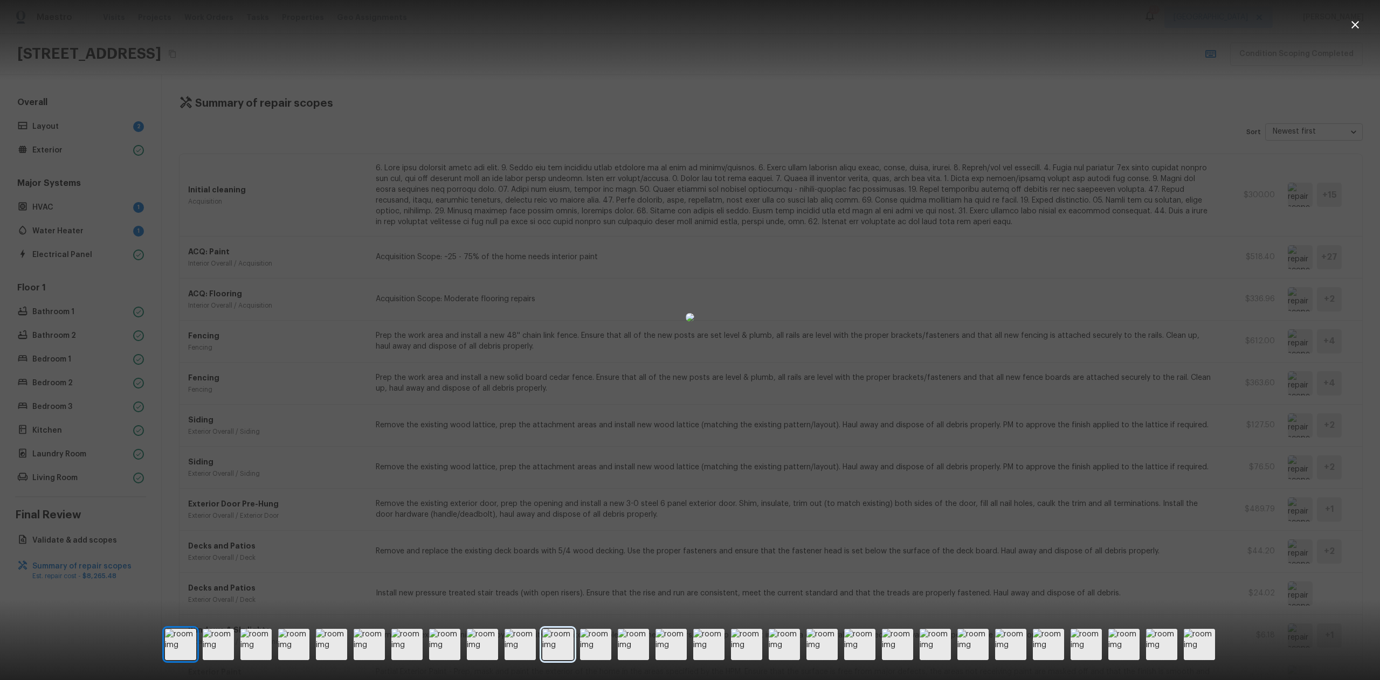
click at [568, 652] on img at bounding box center [557, 644] width 31 height 31
click at [602, 650] on img at bounding box center [595, 644] width 31 height 31
click at [667, 650] on img at bounding box center [670, 644] width 31 height 31
click at [815, 652] on img at bounding box center [821, 644] width 31 height 31
click at [897, 647] on img at bounding box center [897, 644] width 31 height 31
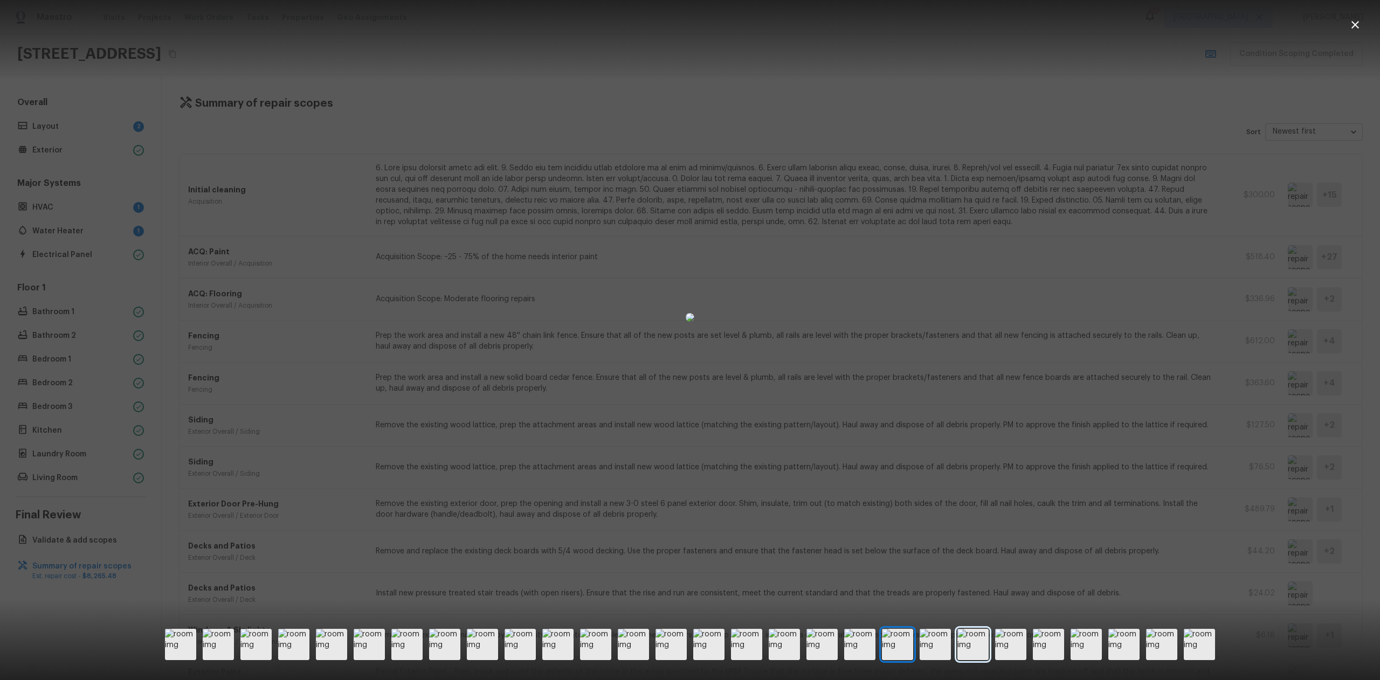
click at [976, 645] on img at bounding box center [972, 644] width 31 height 31
click at [1043, 644] on img at bounding box center [1048, 644] width 31 height 31
click at [1073, 643] on img at bounding box center [1086, 644] width 31 height 31
click at [1129, 650] on img at bounding box center [1123, 644] width 31 height 31
click at [1159, 647] on img at bounding box center [1161, 644] width 31 height 31
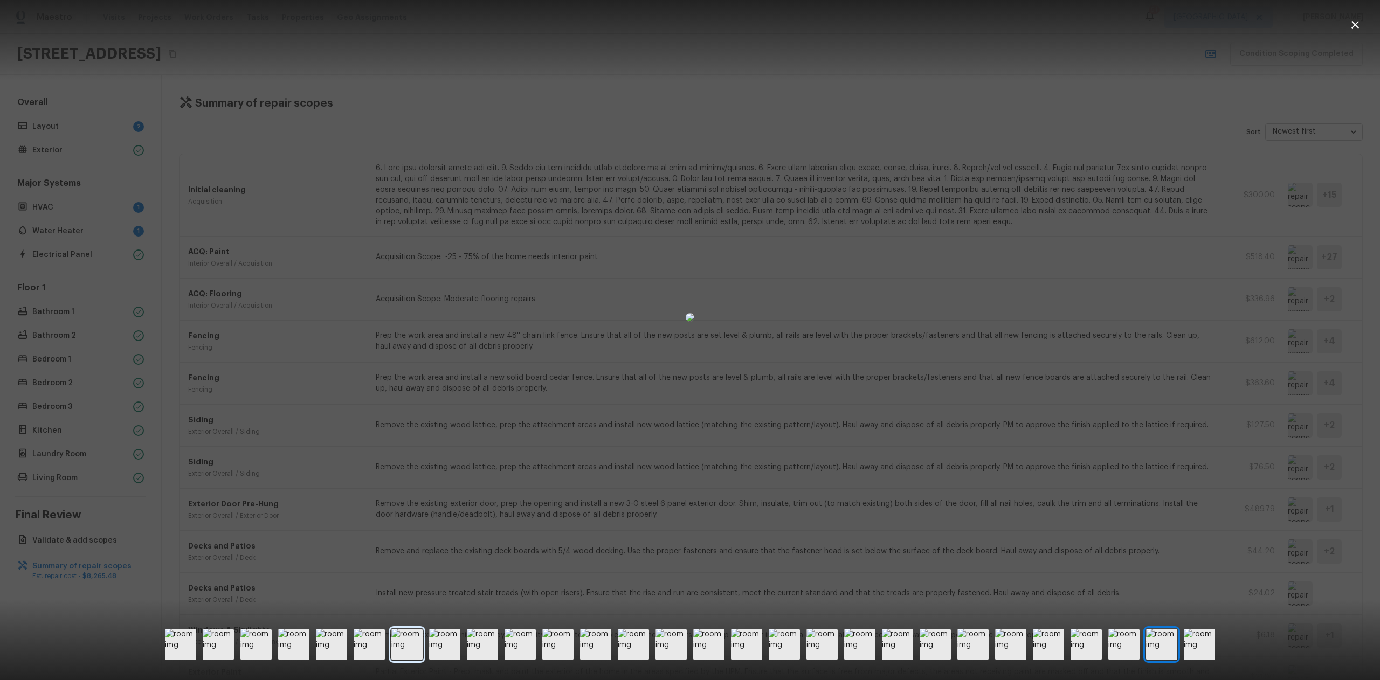
click at [417, 637] on img at bounding box center [406, 644] width 31 height 31
click at [330, 640] on img at bounding box center [331, 644] width 31 height 31
click at [294, 644] on img at bounding box center [293, 644] width 31 height 31
click at [261, 644] on img at bounding box center [255, 644] width 31 height 31
click at [313, 506] on div at bounding box center [690, 317] width 1380 height 600
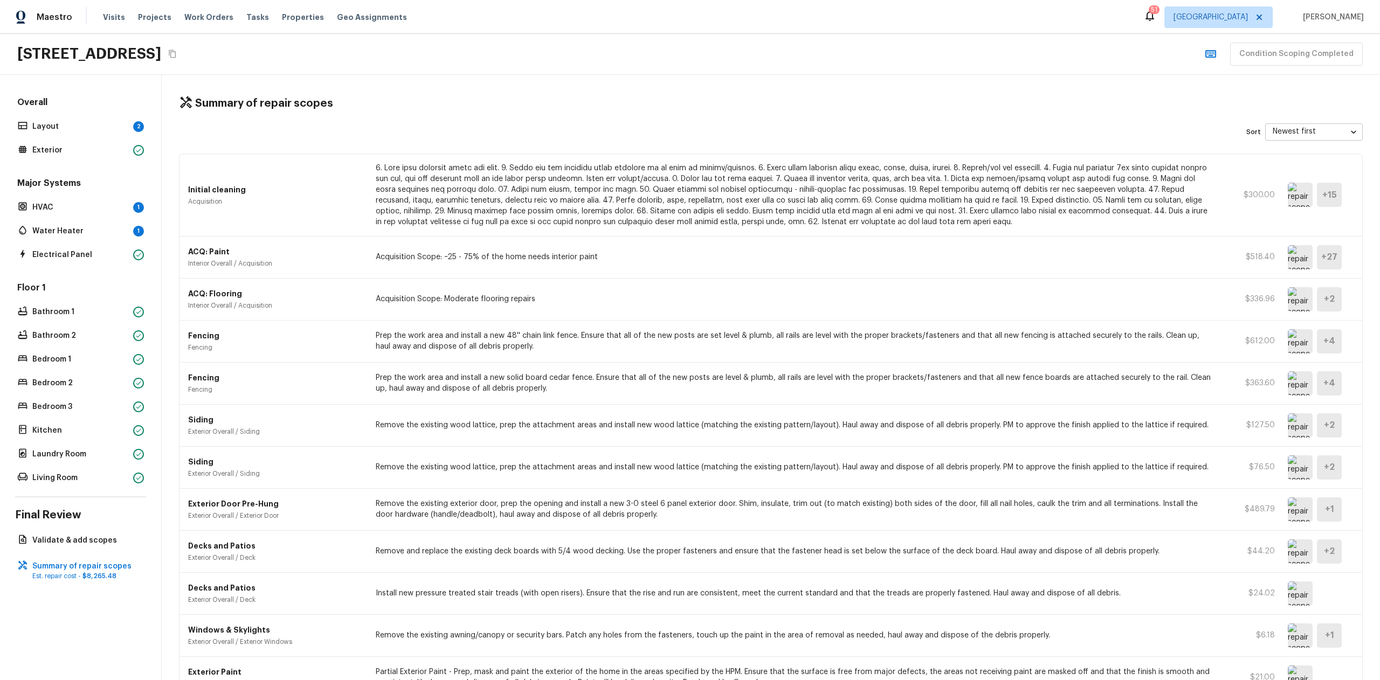
click at [1278, 294] on div "ACQ: Flooring Interior Overall / Acquisition Acquisition Scope: Moderate floori…" at bounding box center [770, 300] width 1183 height 42
click at [1303, 303] on img at bounding box center [1300, 299] width 25 height 24
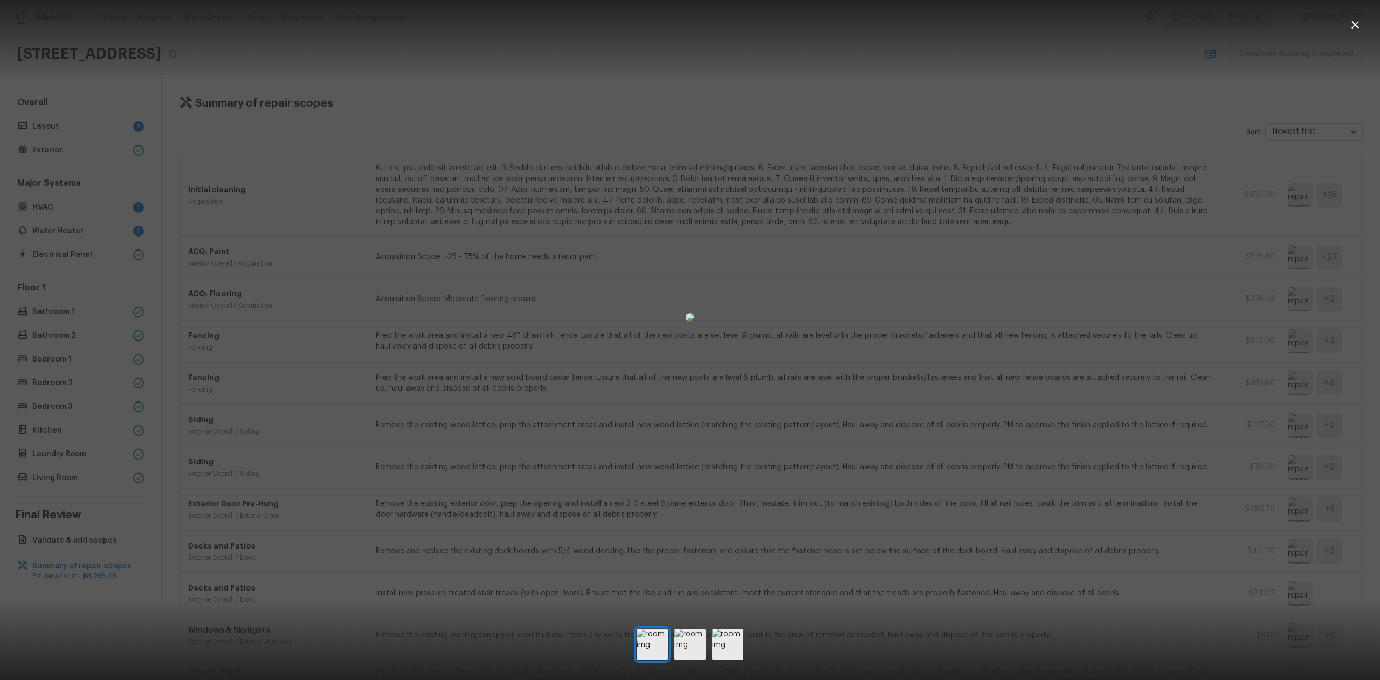
click at [707, 647] on div at bounding box center [690, 644] width 107 height 31
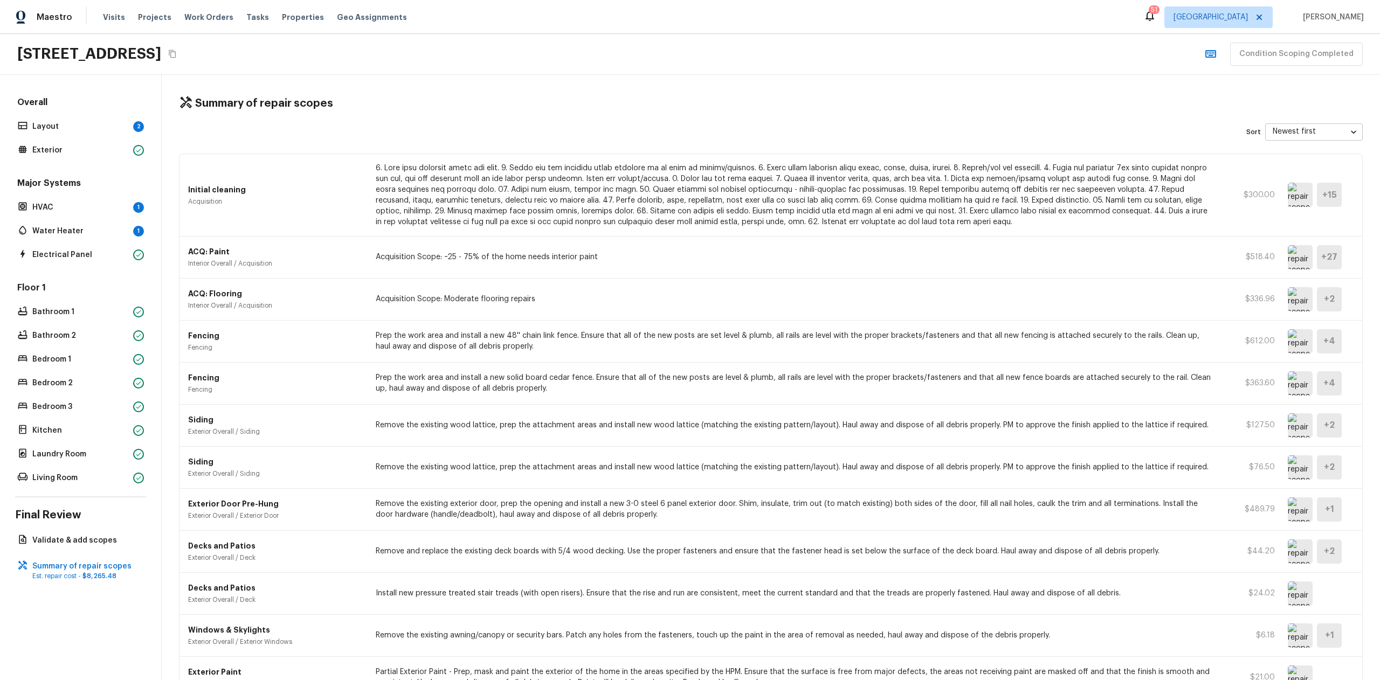
click at [1289, 303] on img at bounding box center [1300, 299] width 25 height 24
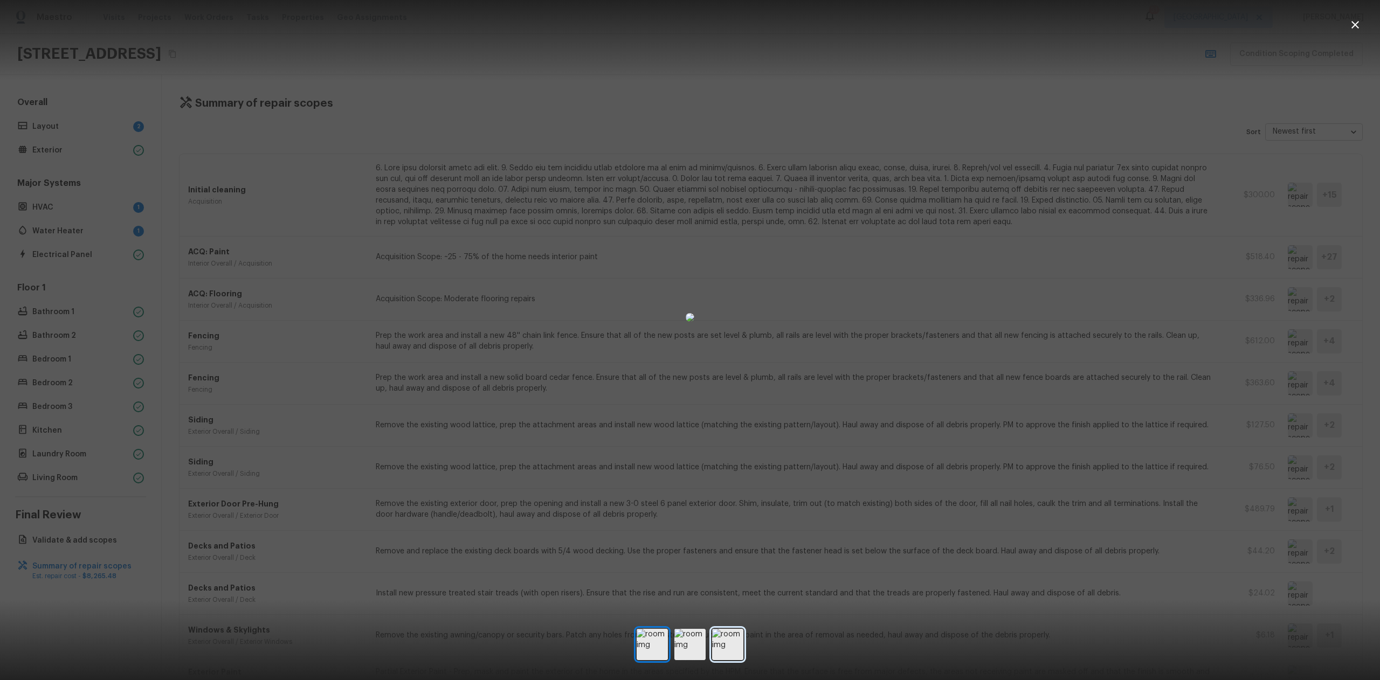
click at [729, 638] on img at bounding box center [727, 644] width 31 height 31
click at [695, 641] on img at bounding box center [689, 644] width 31 height 31
click at [959, 438] on div at bounding box center [690, 317] width 1380 height 600
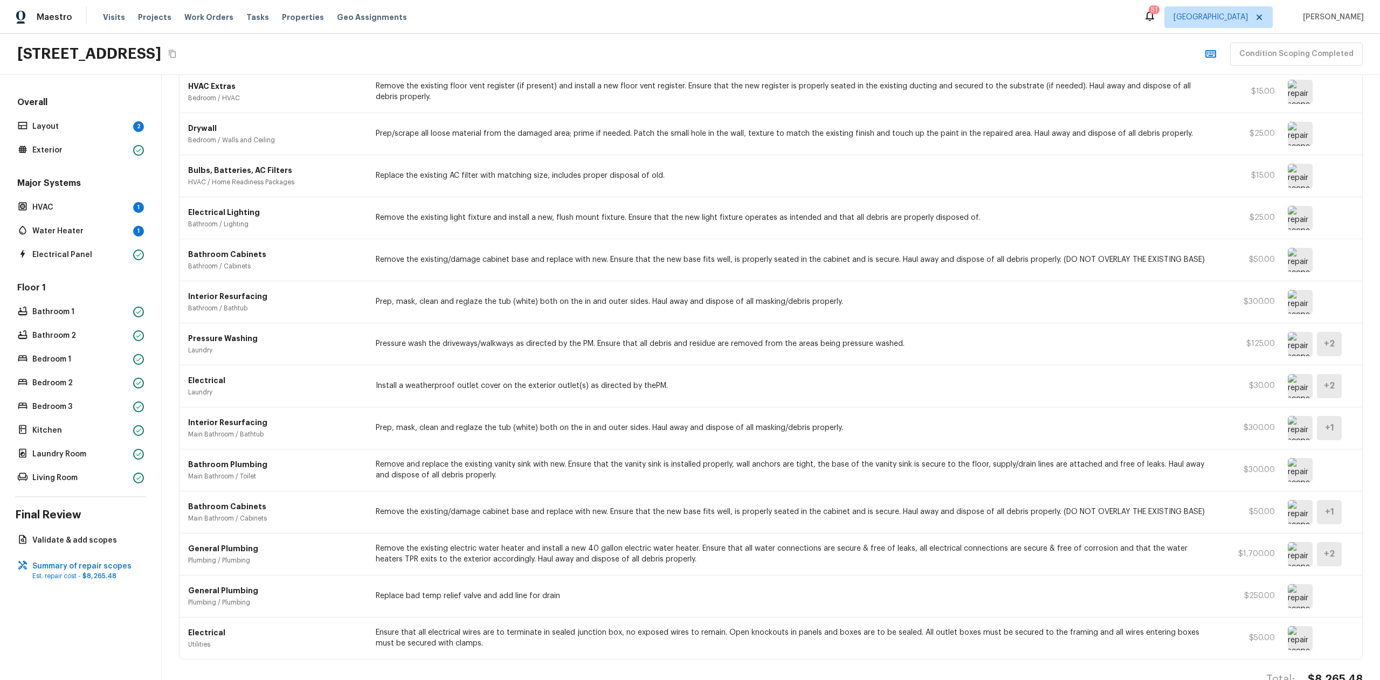
scroll to position [958, 0]
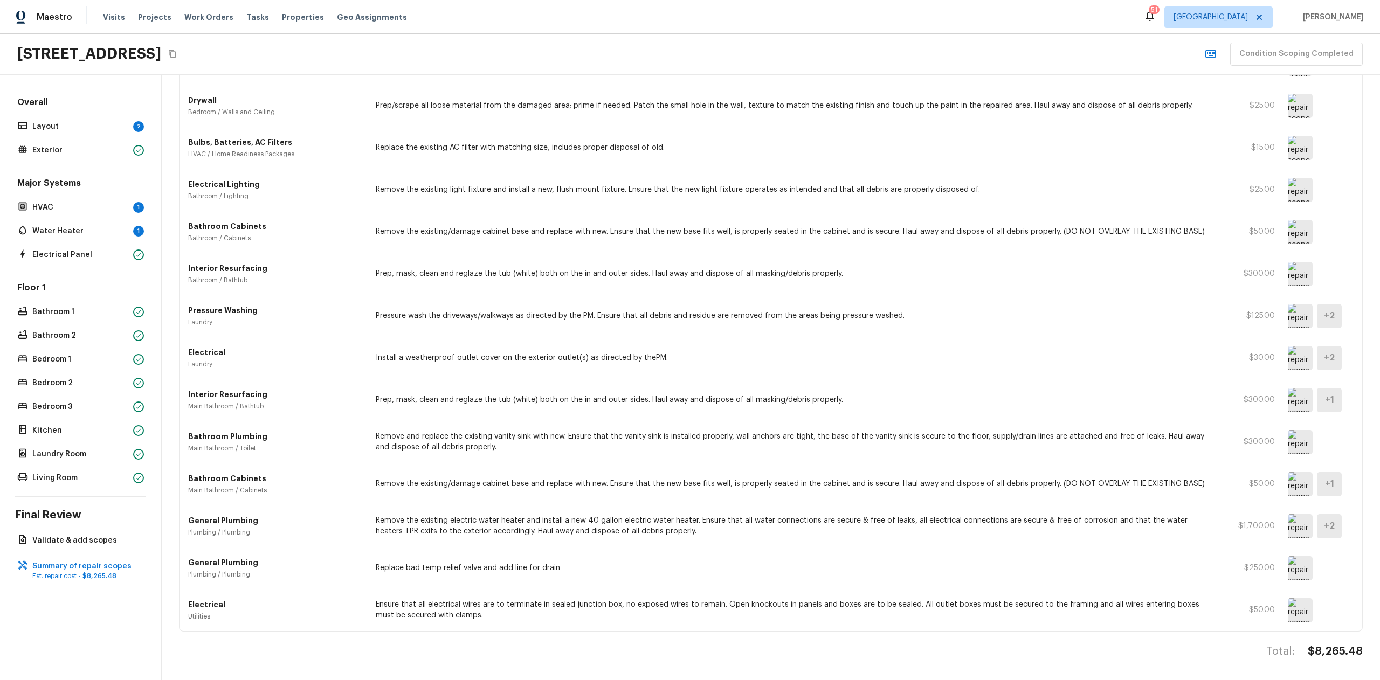
click at [969, 466] on div "Bathroom Cabinets Main Bathroom / Cabinets Remove the existing/damage cabinet b…" at bounding box center [770, 485] width 1183 height 42
click at [933, 379] on div "Interior Resurfacing Main Bathroom / Bathtub Prep, mask, clean and reglaze the …" at bounding box center [770, 400] width 1183 height 42
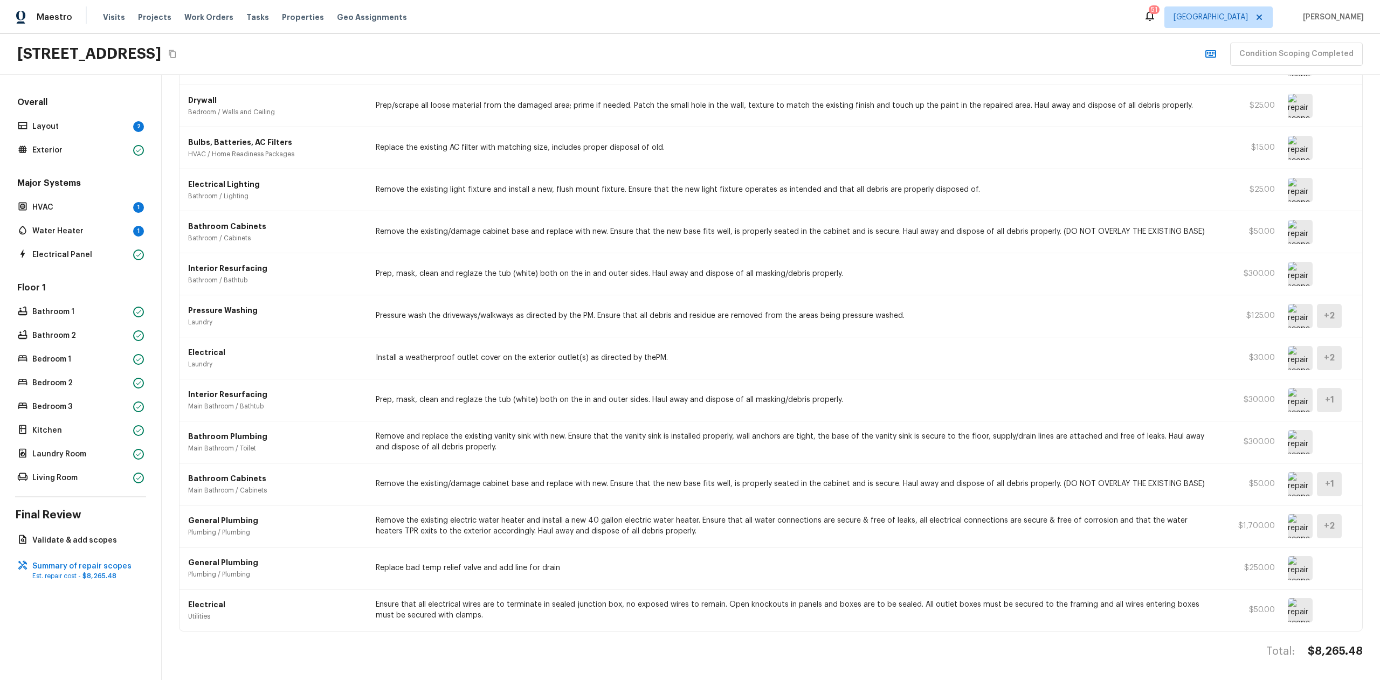
click at [933, 379] on div "Interior Resurfacing Main Bathroom / Bathtub Prep, mask, clean and reglaze the …" at bounding box center [770, 400] width 1183 height 42
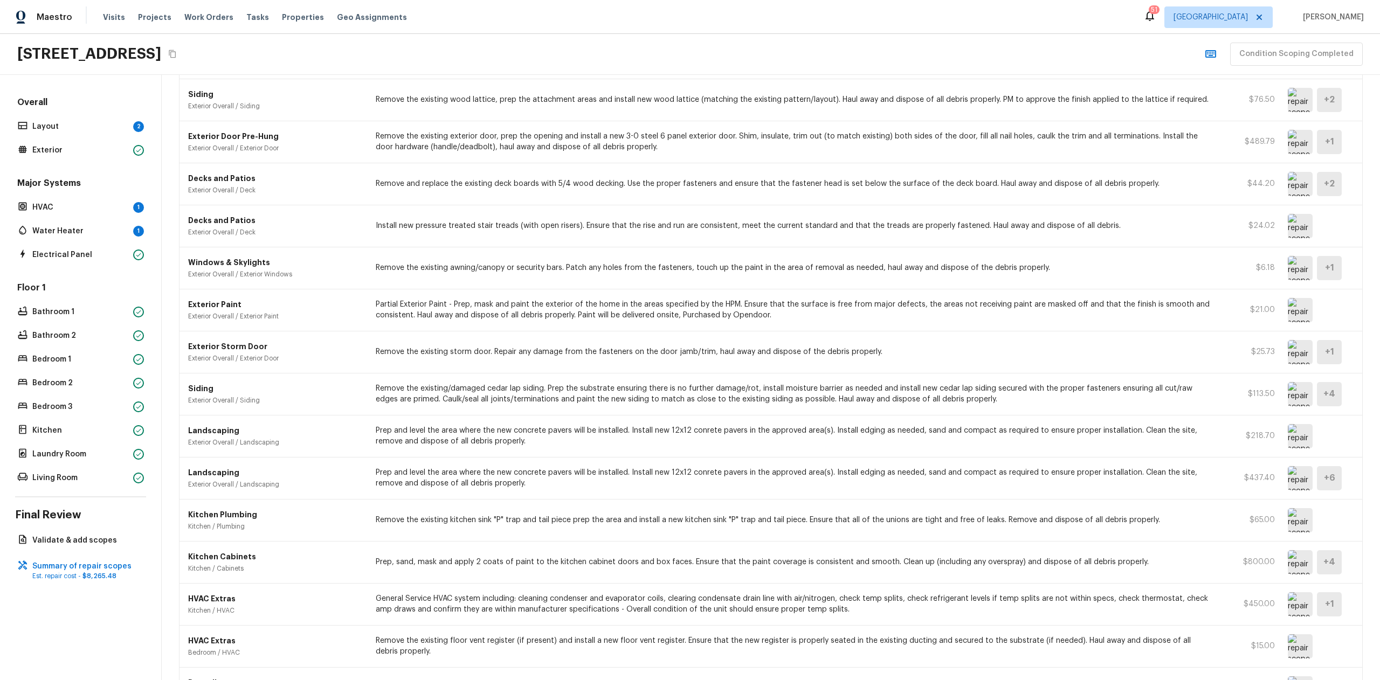
scroll to position [216, 0]
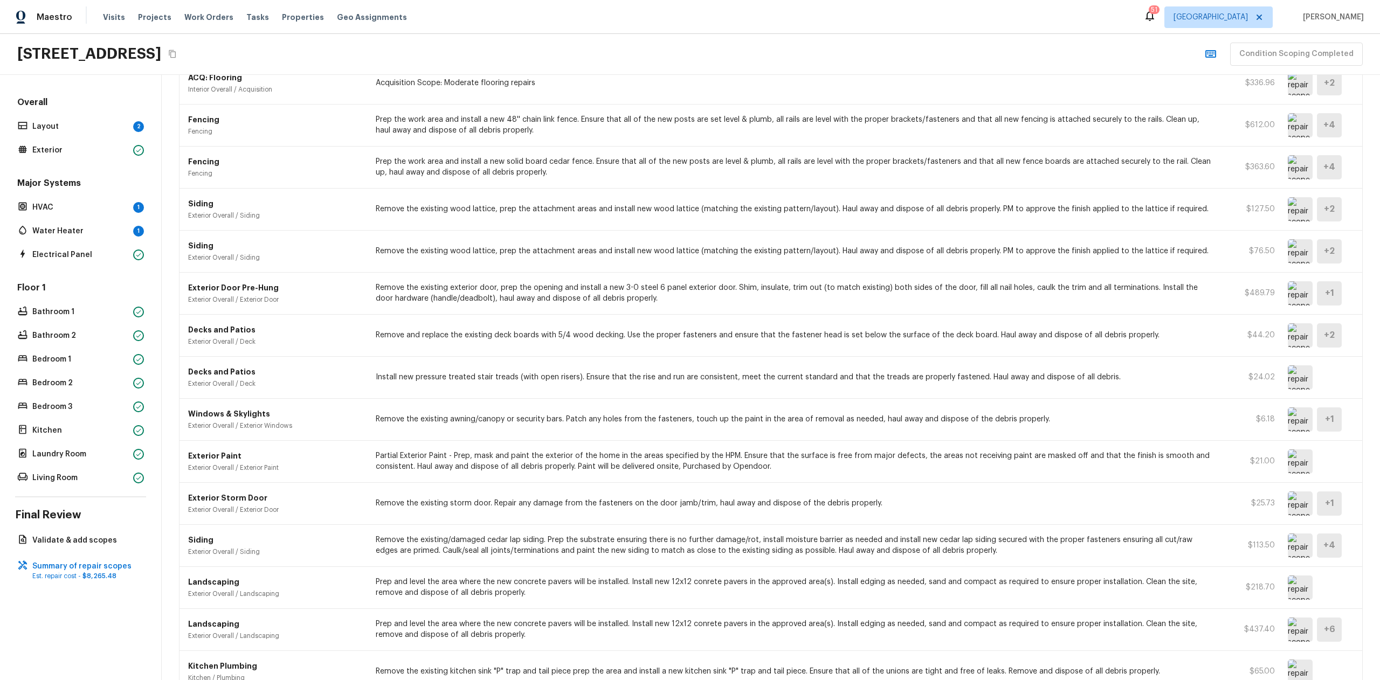
click at [652, 642] on div "Landscaping Exterior Overall / Landscaping Prep and level the area where the ne…" at bounding box center [770, 630] width 1183 height 42
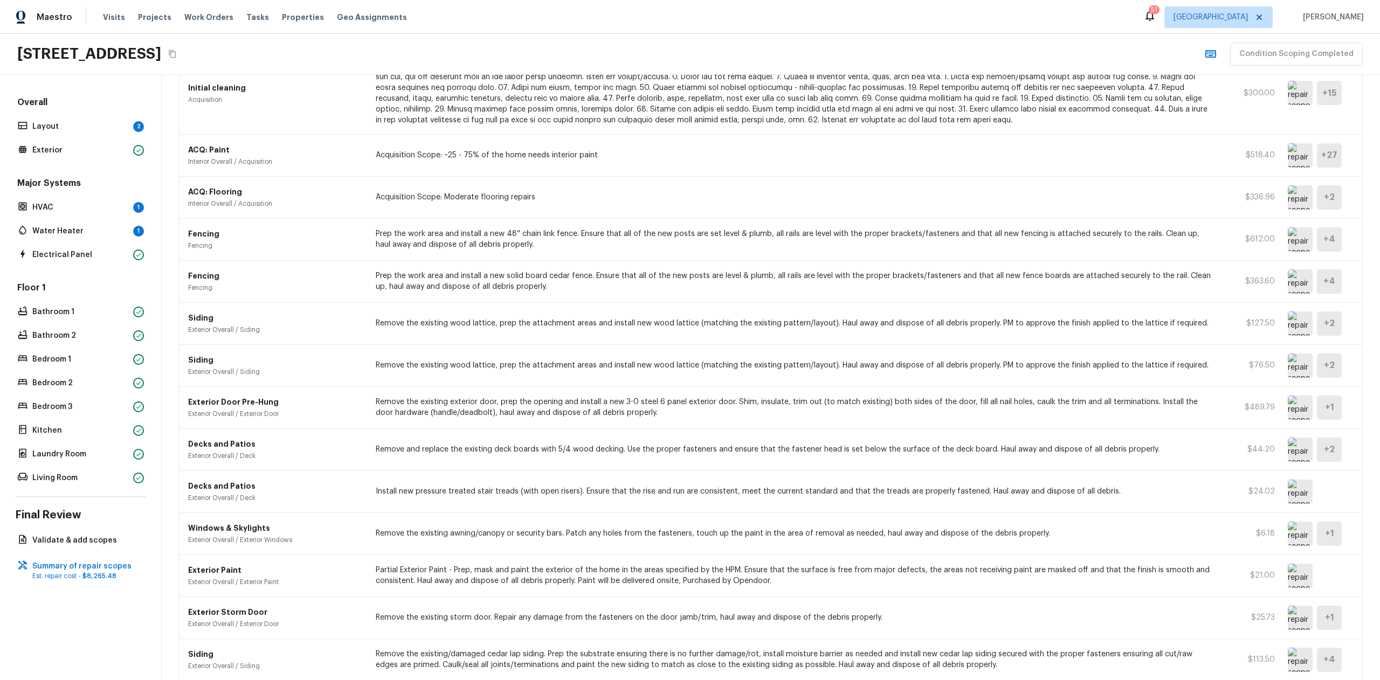
scroll to position [0, 0]
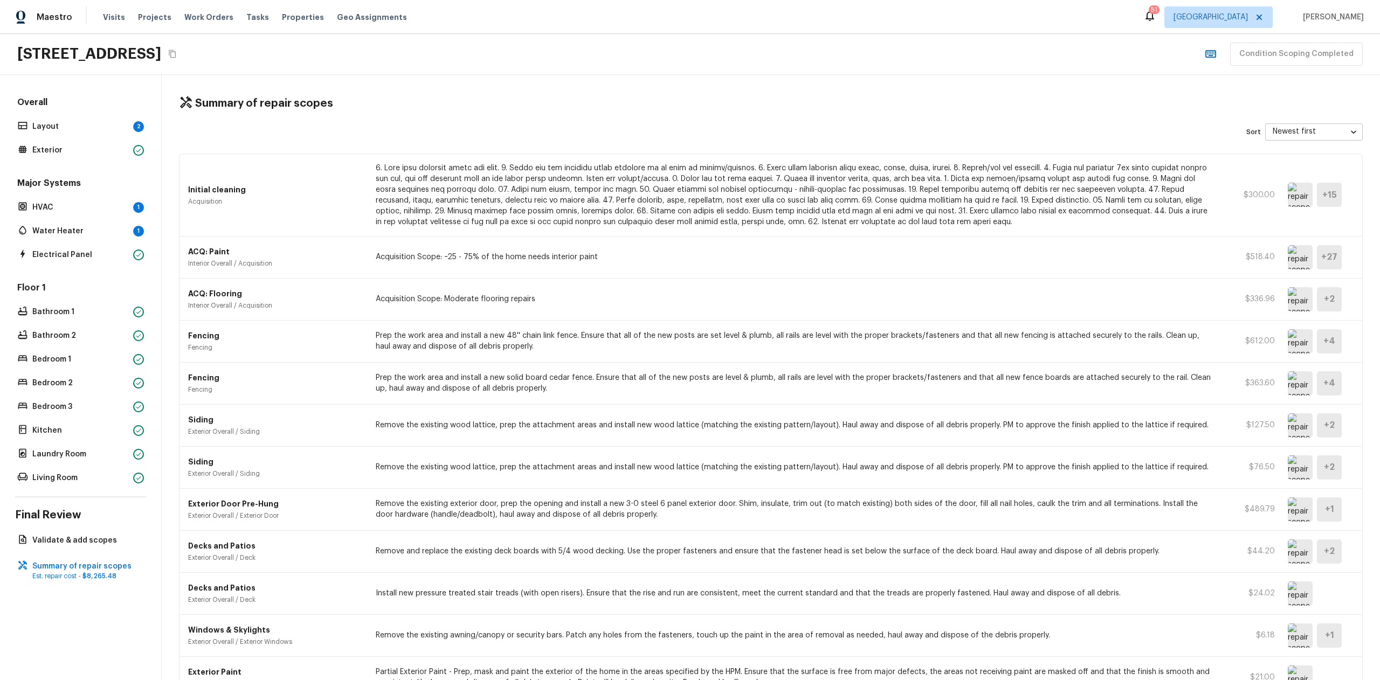
click at [647, 353] on div "Fencing Fencing Prep the work area and install a new 48'' chain link fence. Ens…" at bounding box center [770, 342] width 1183 height 42
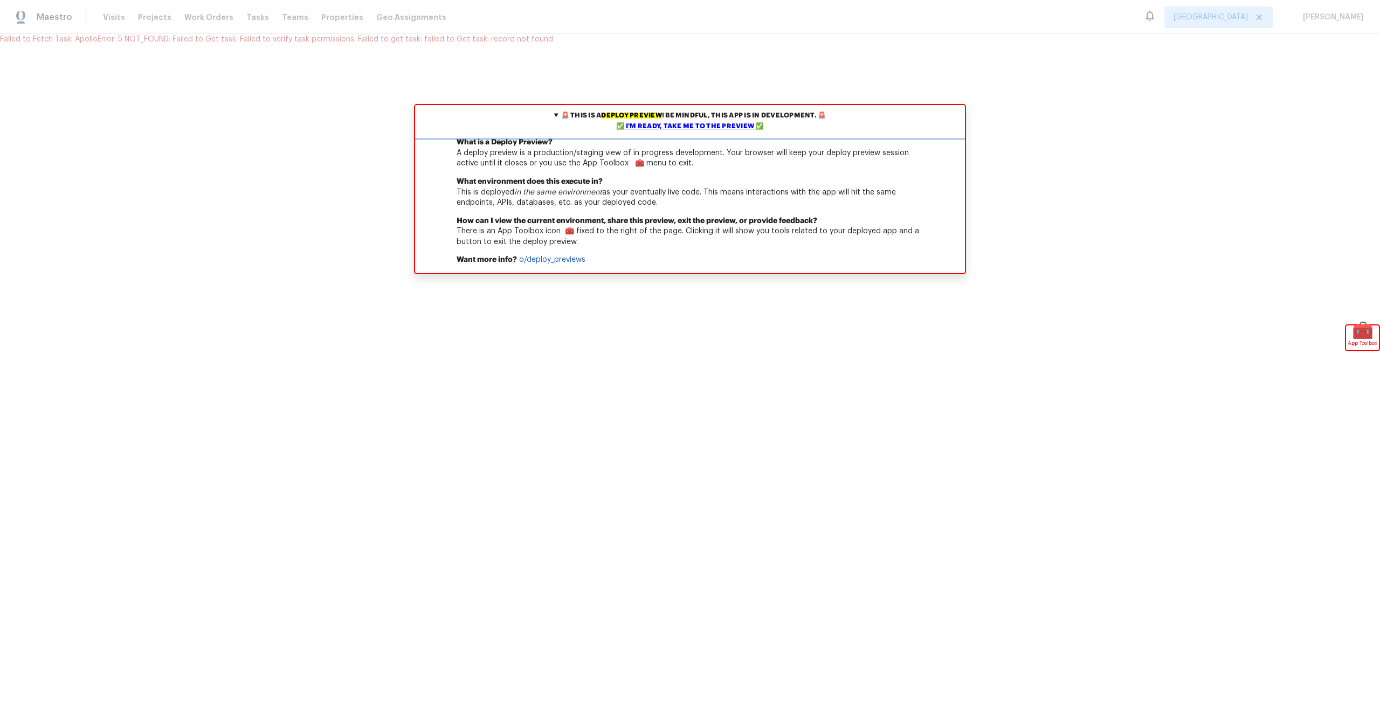
click at [672, 131] on div "✅ I'm ready, take me to the preview ✅" at bounding box center [690, 126] width 544 height 11
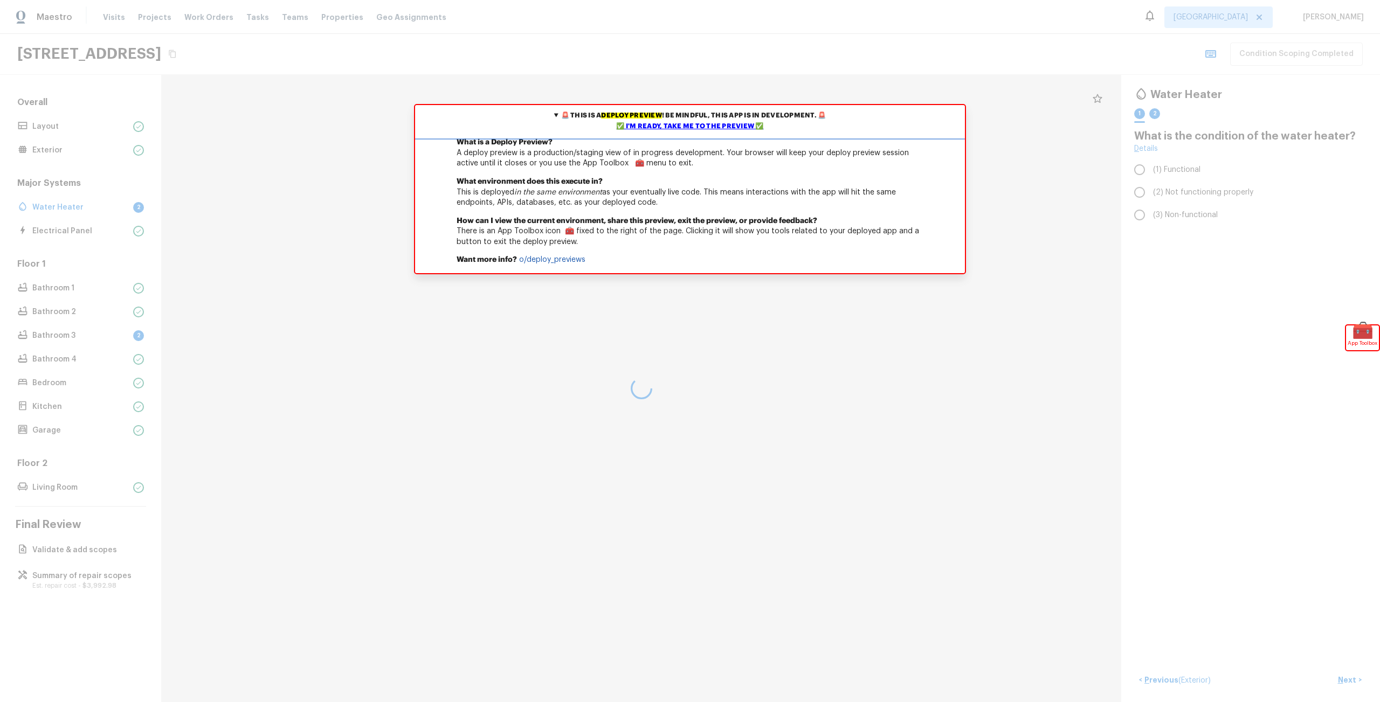
click at [713, 126] on div "✅ I'm ready, take me to the preview ✅" at bounding box center [690, 126] width 544 height 11
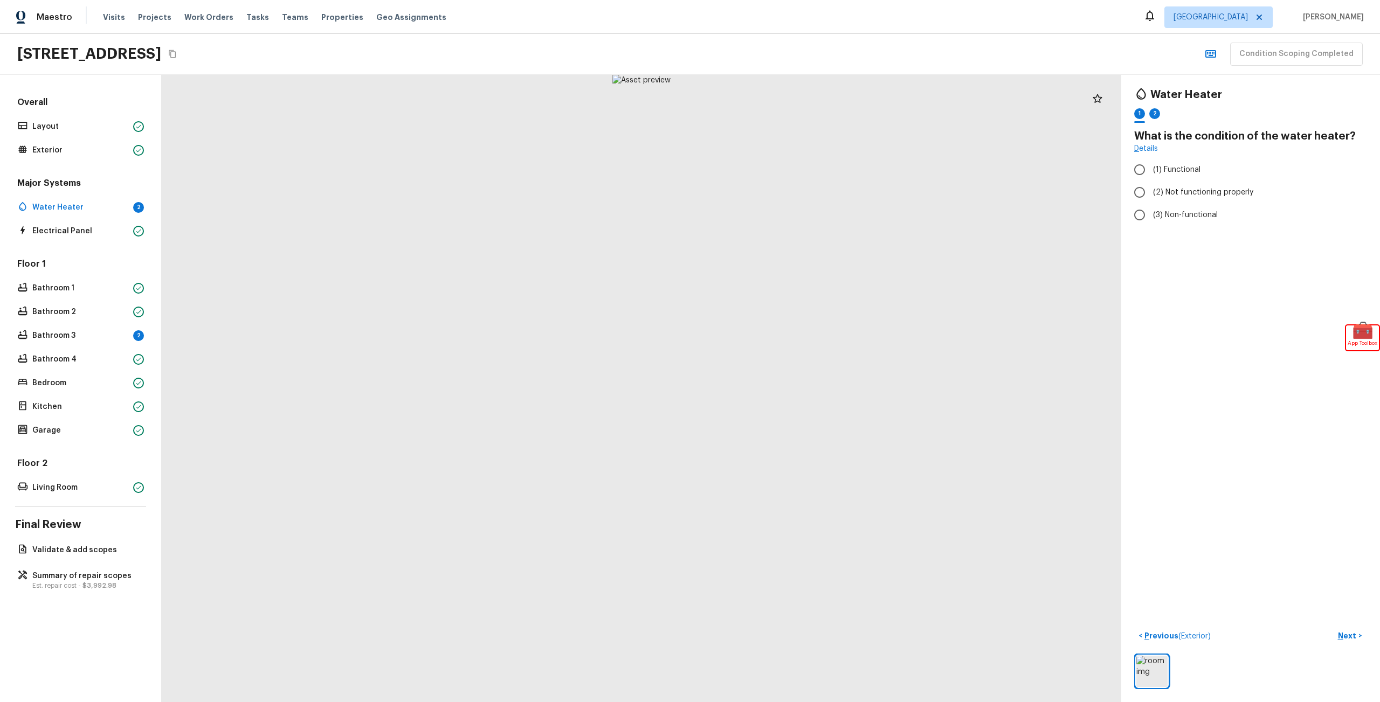
click at [71, 594] on div "Overall Layout Exterior Major Systems Water Heater 2 Electrical Panel Floor 1 B…" at bounding box center [81, 388] width 162 height 627
click at [70, 583] on p "Est. repair cost - $3,992.98" at bounding box center [85, 586] width 107 height 9
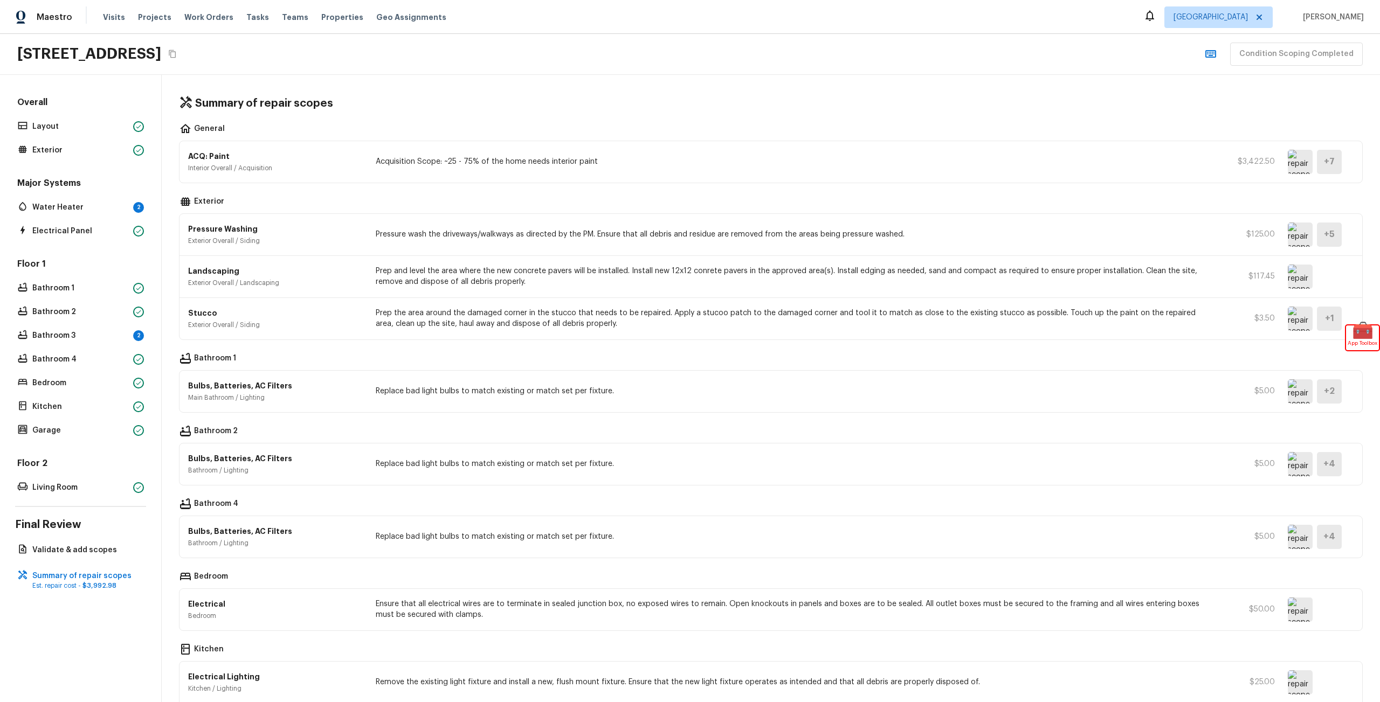
click at [662, 158] on p "Acquisition Scope: ~25 - 75% of the home needs interior paint" at bounding box center [795, 161] width 838 height 11
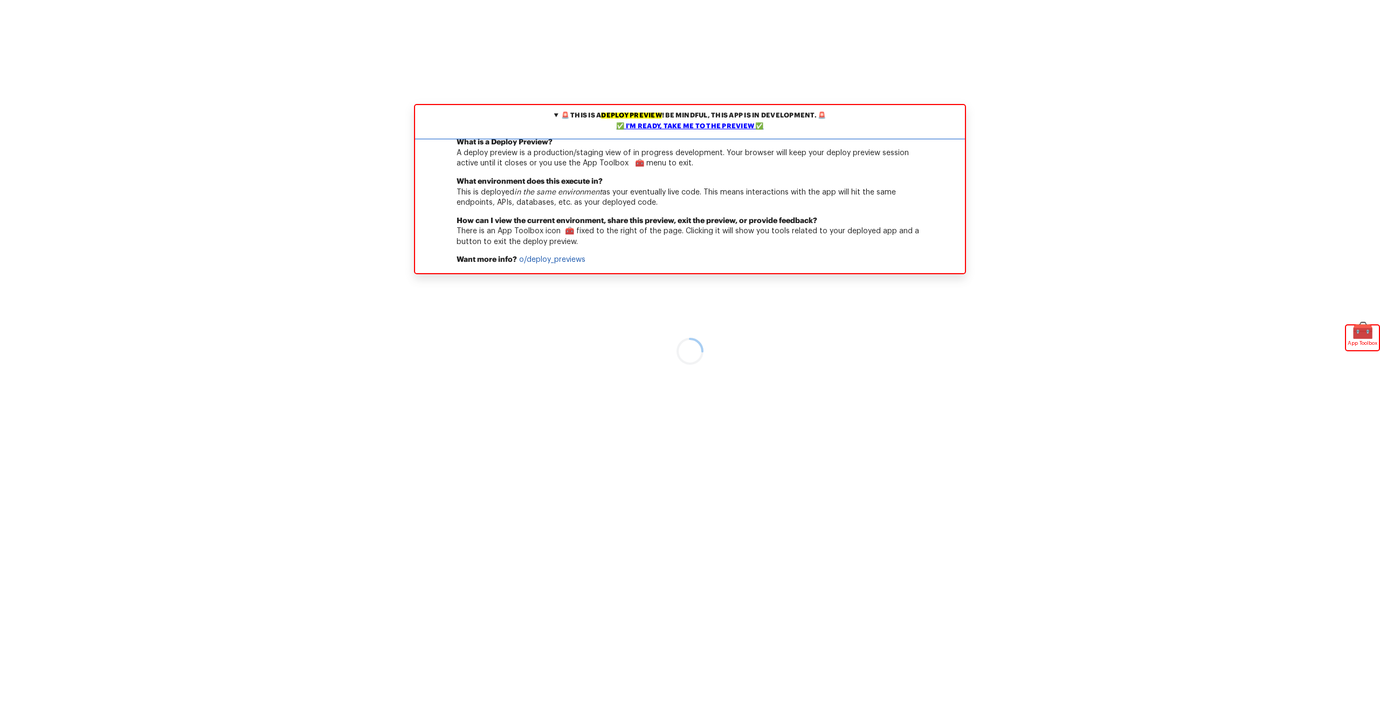
click at [722, 122] on div "✅ I'm ready, take me to the preview ✅" at bounding box center [690, 126] width 544 height 11
click at [736, 127] on div "✅ I'm ready, take me to the preview ✅" at bounding box center [690, 126] width 544 height 11
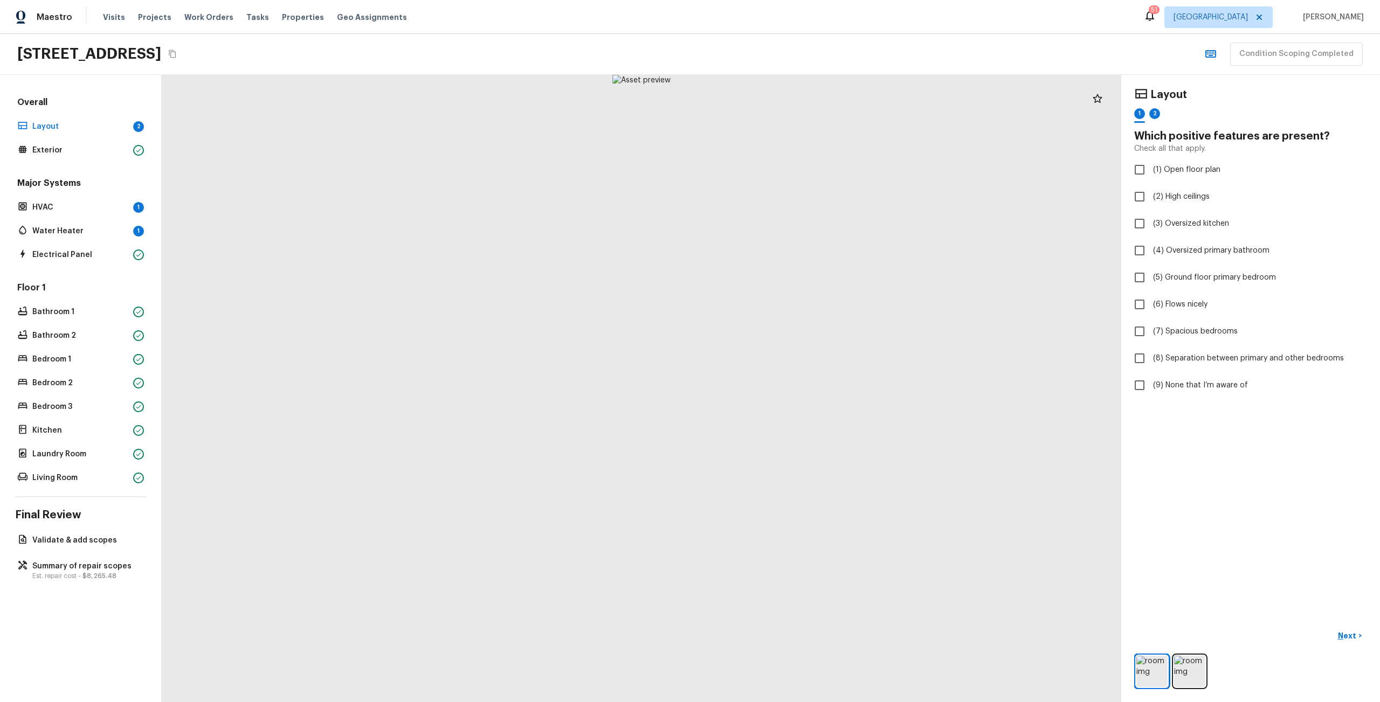
click at [70, 576] on p "Est. repair cost - $8,265.48" at bounding box center [85, 576] width 107 height 9
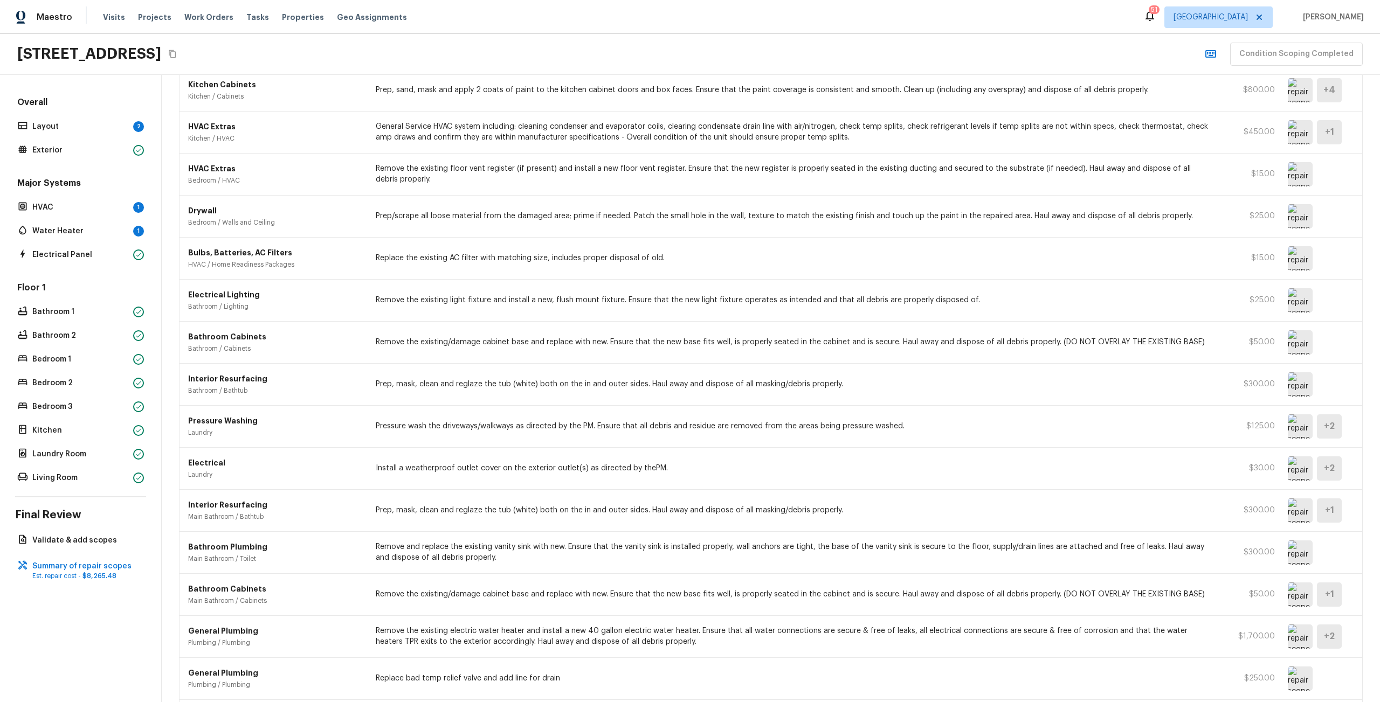
scroll to position [936, 0]
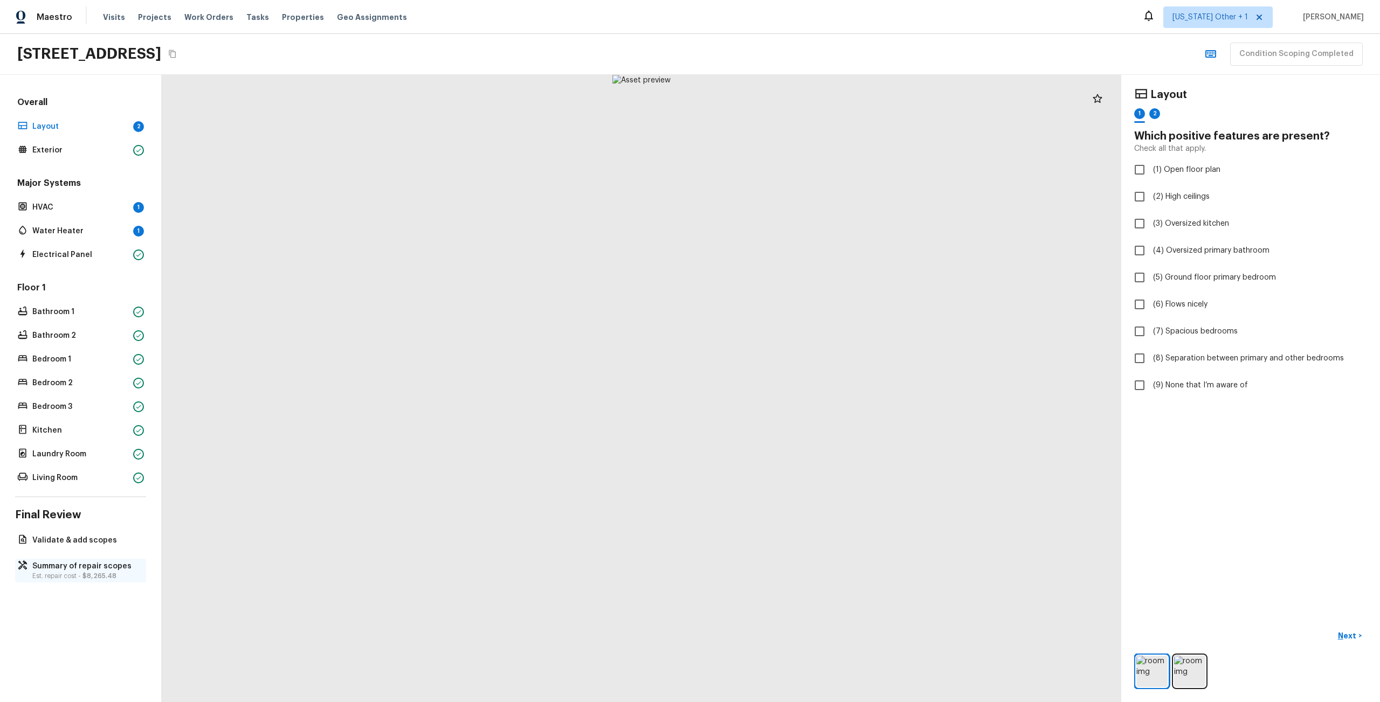
click at [102, 560] on div "Summary of repair scopes Est. repair cost - $8,265.48" at bounding box center [80, 571] width 131 height 24
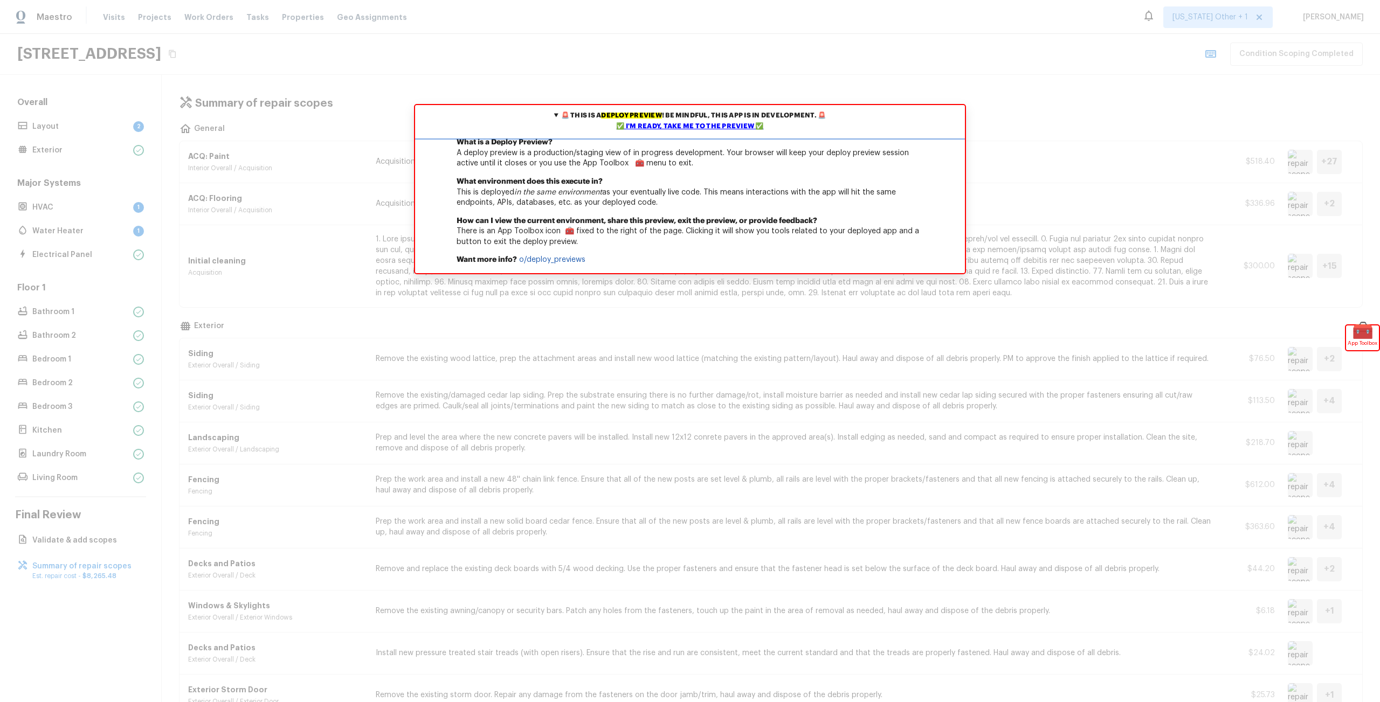
click at [679, 126] on div "✅ I'm ready, take me to the preview ✅" at bounding box center [690, 126] width 544 height 11
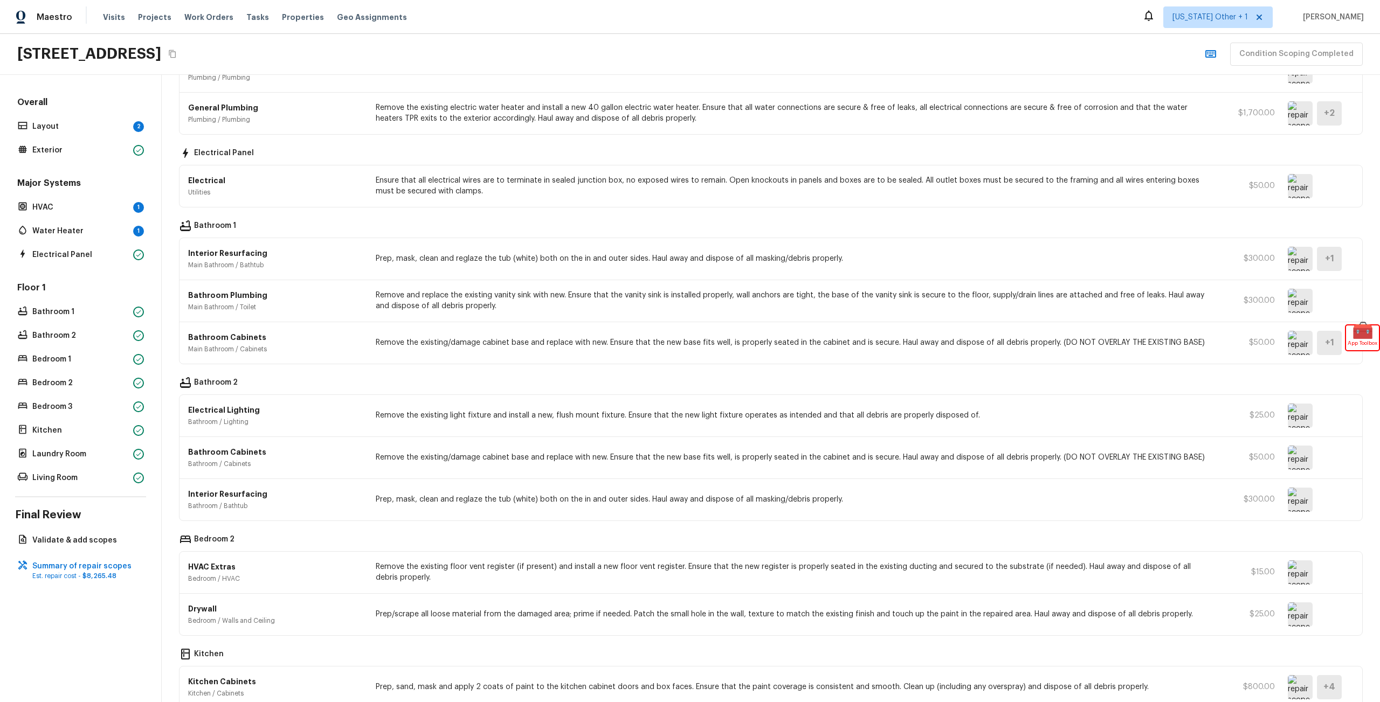
scroll to position [1200, 0]
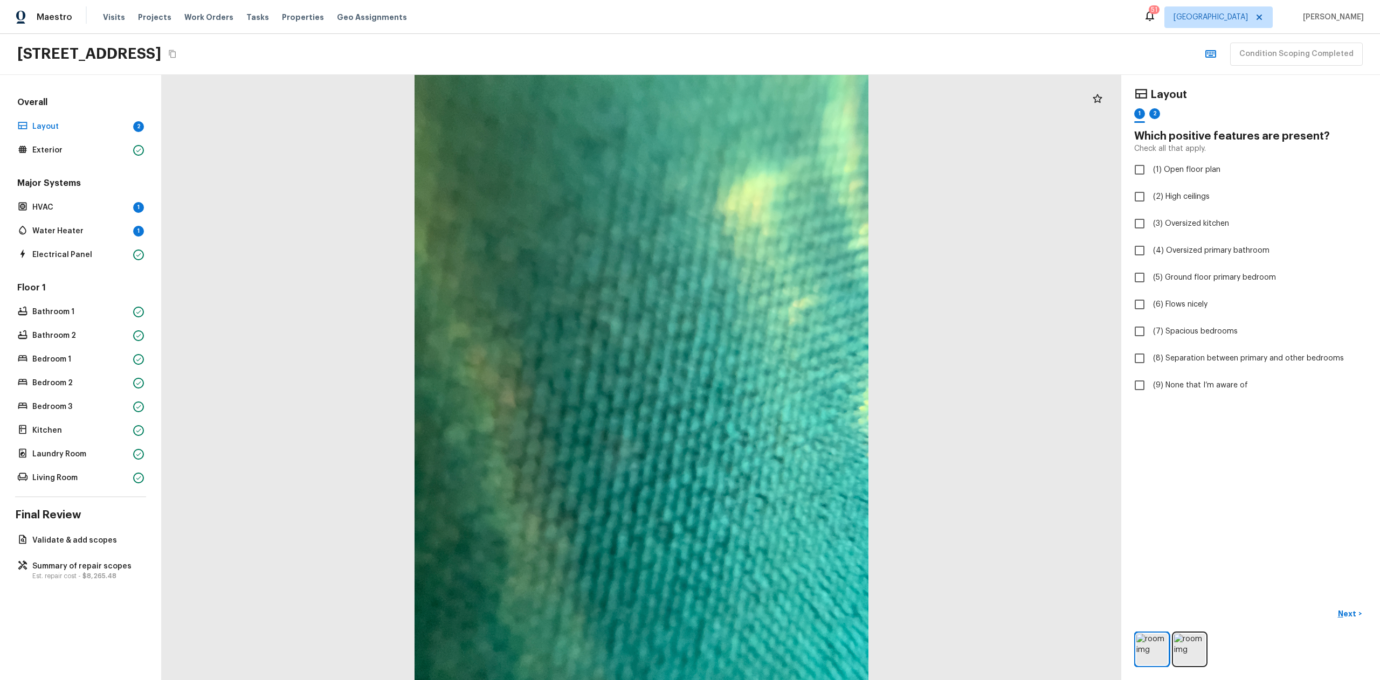
click at [81, 574] on p "Est. repair cost - $8,265.48" at bounding box center [85, 576] width 107 height 9
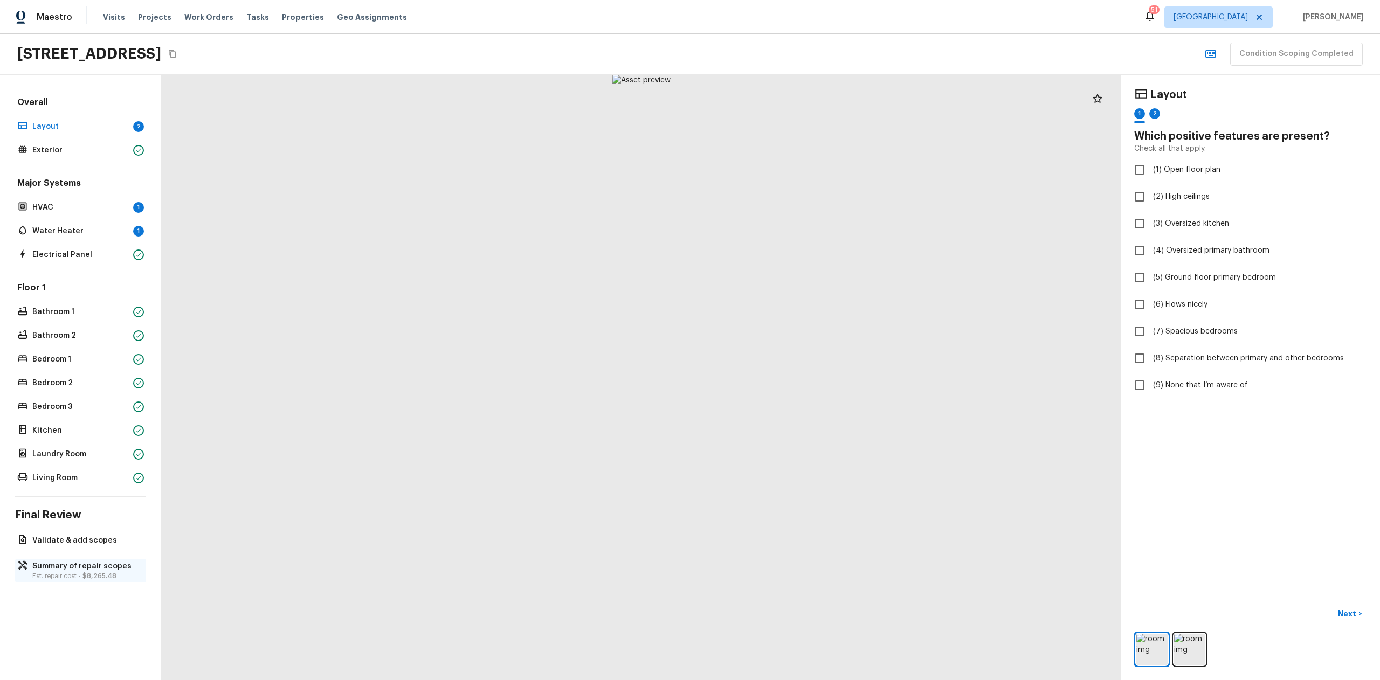
click at [98, 567] on p "Summary of repair scopes" at bounding box center [85, 566] width 107 height 11
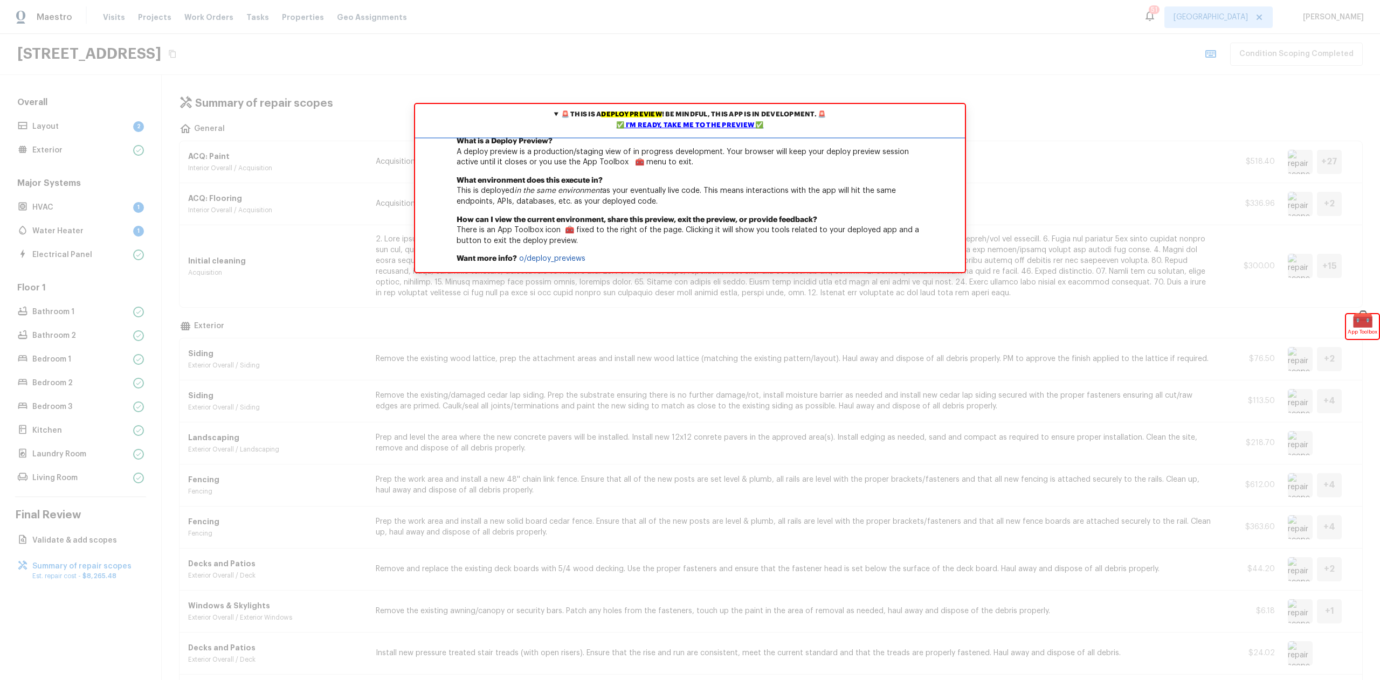
click at [643, 122] on div "✅ I'm ready, take me to the preview ✅" at bounding box center [690, 125] width 544 height 11
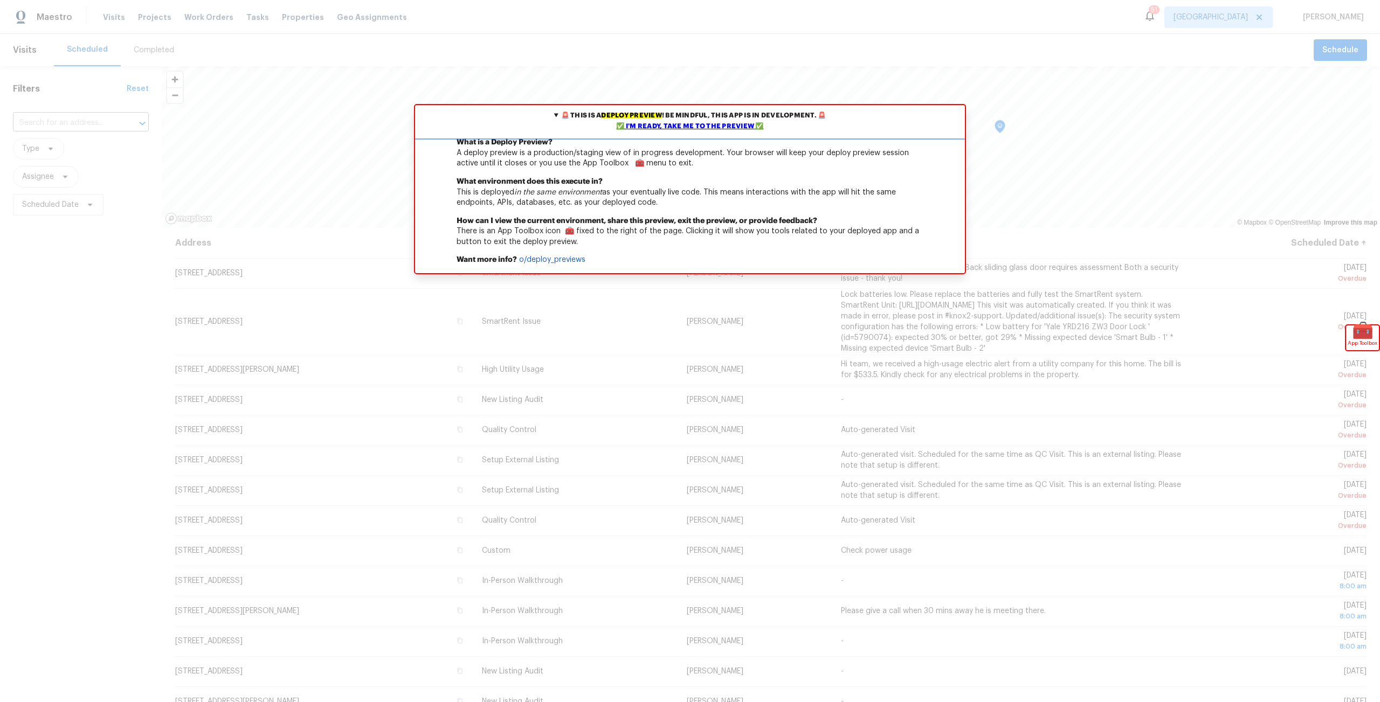
click at [687, 128] on div "✅ I'm ready, take me to the preview ✅" at bounding box center [690, 126] width 544 height 11
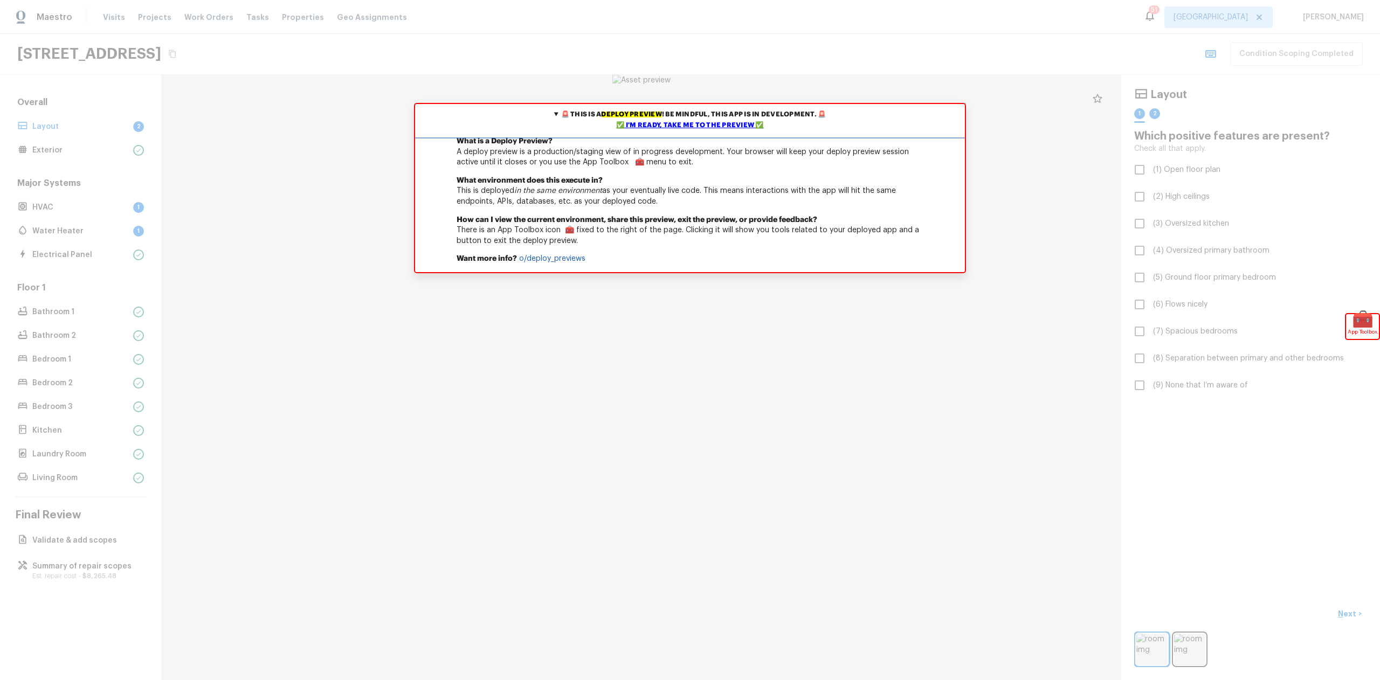
click at [718, 125] on div "✅ I'm ready, take me to the preview ✅" at bounding box center [690, 125] width 544 height 11
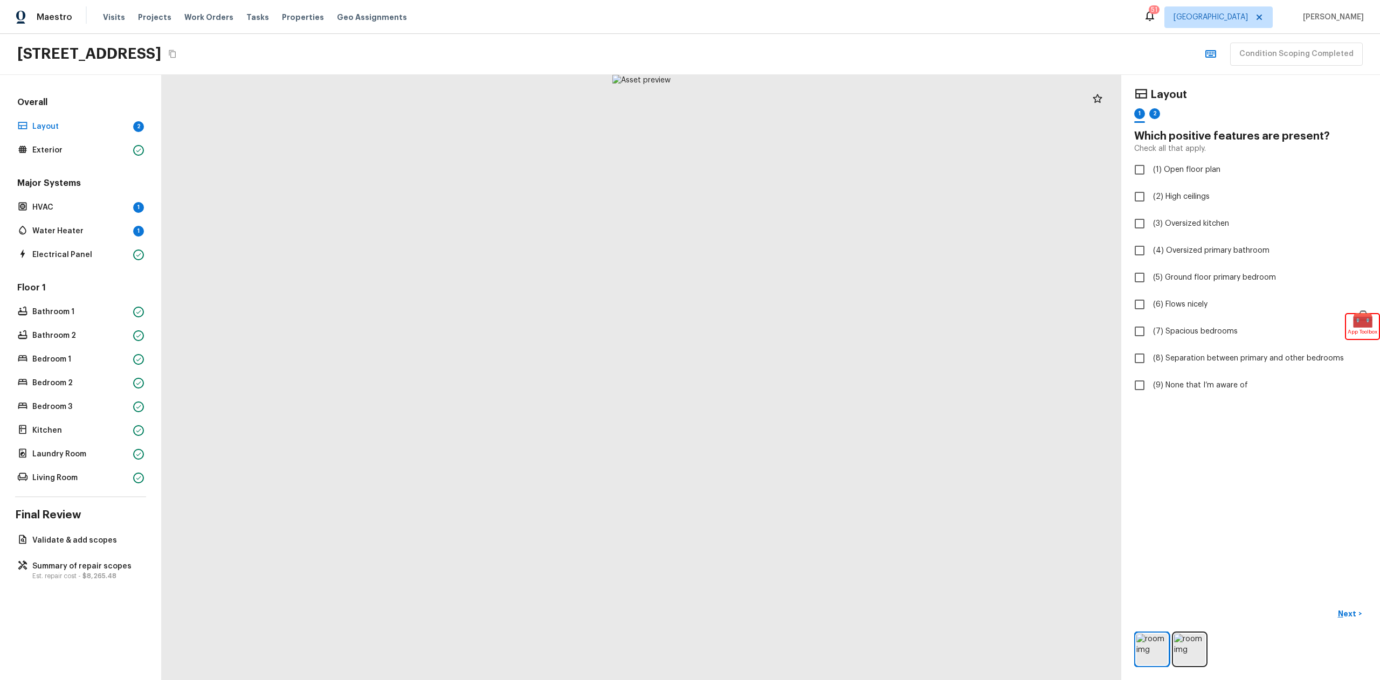
click at [88, 589] on div "Overall Layout 2 Exterior Major Systems HVAC 1 Water Heater 1 Electrical Panel …" at bounding box center [81, 377] width 162 height 605
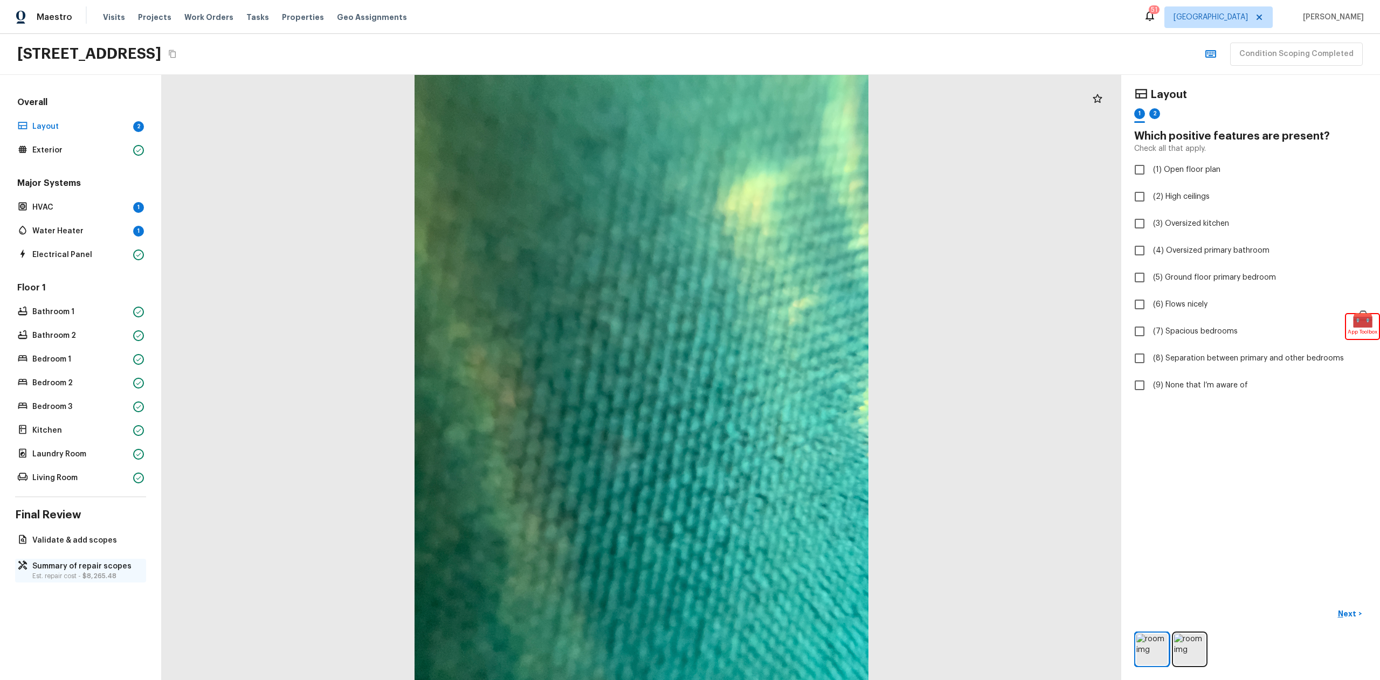
click at [90, 571] on p "Summary of repair scopes" at bounding box center [85, 566] width 107 height 11
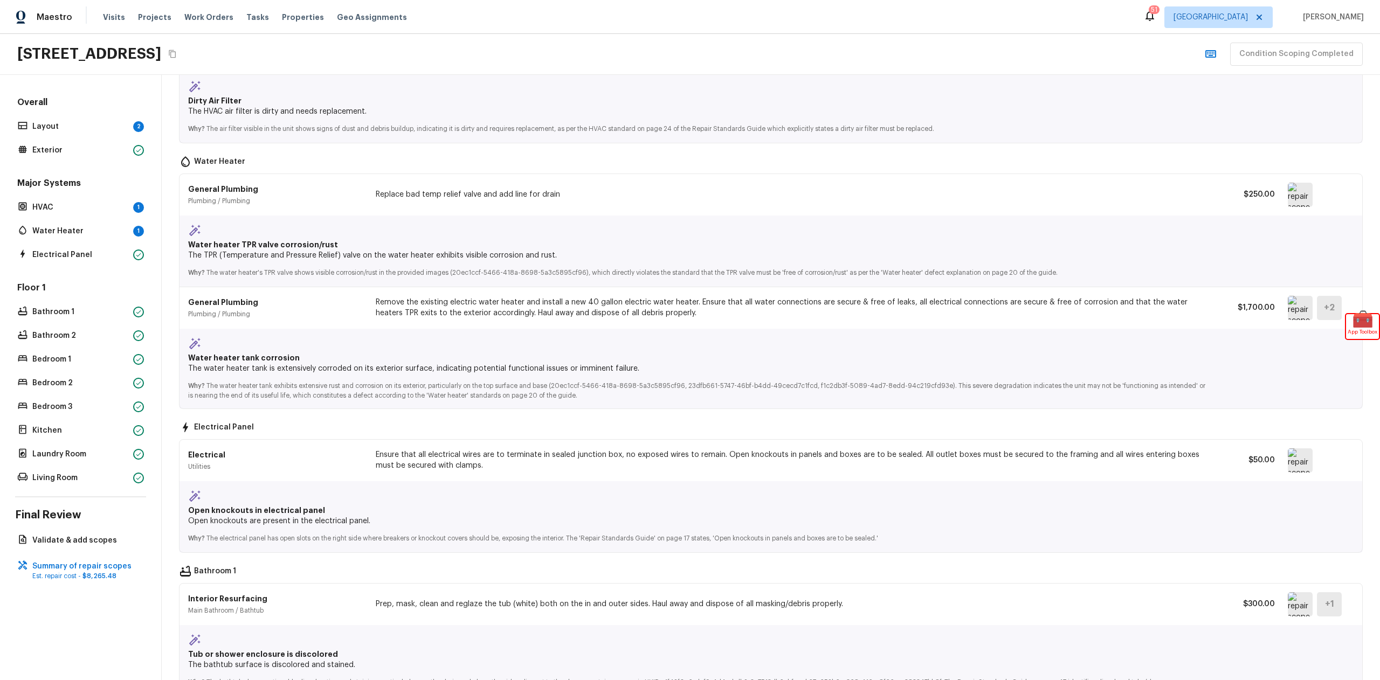
scroll to position [2415, 0]
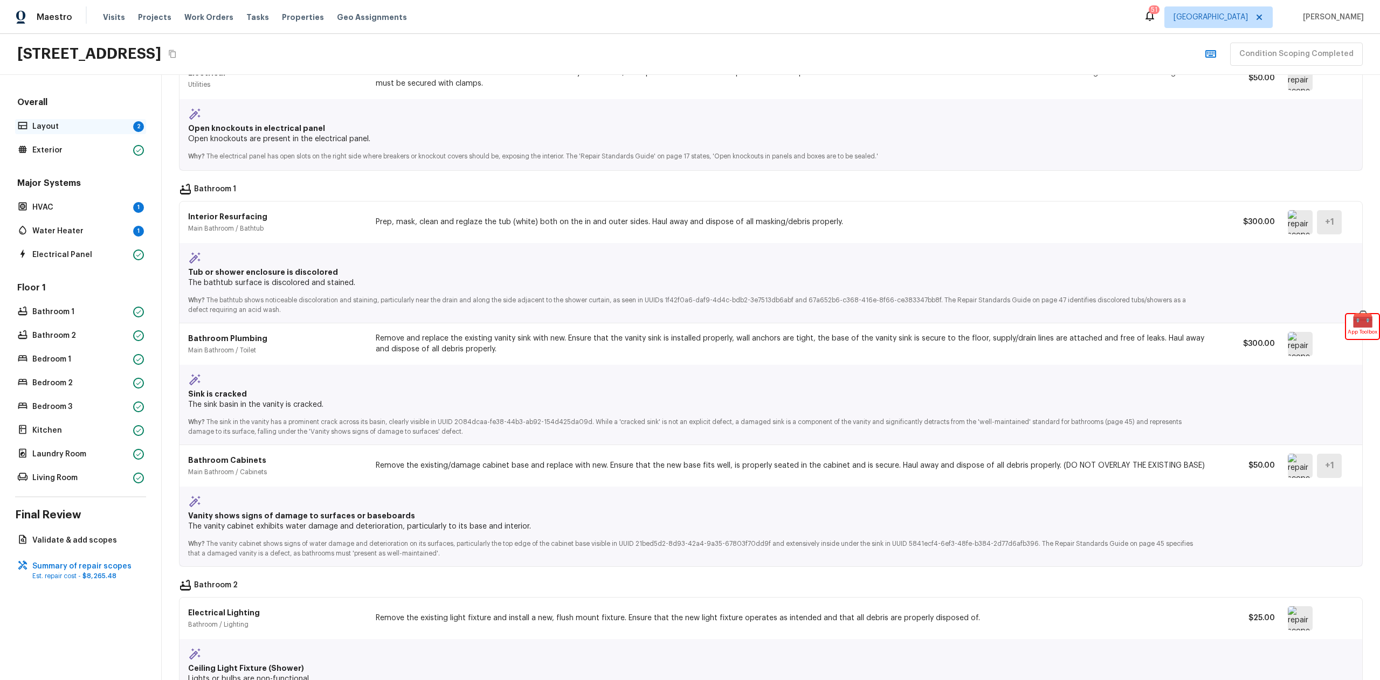
click at [95, 122] on p "Layout" at bounding box center [80, 126] width 96 height 11
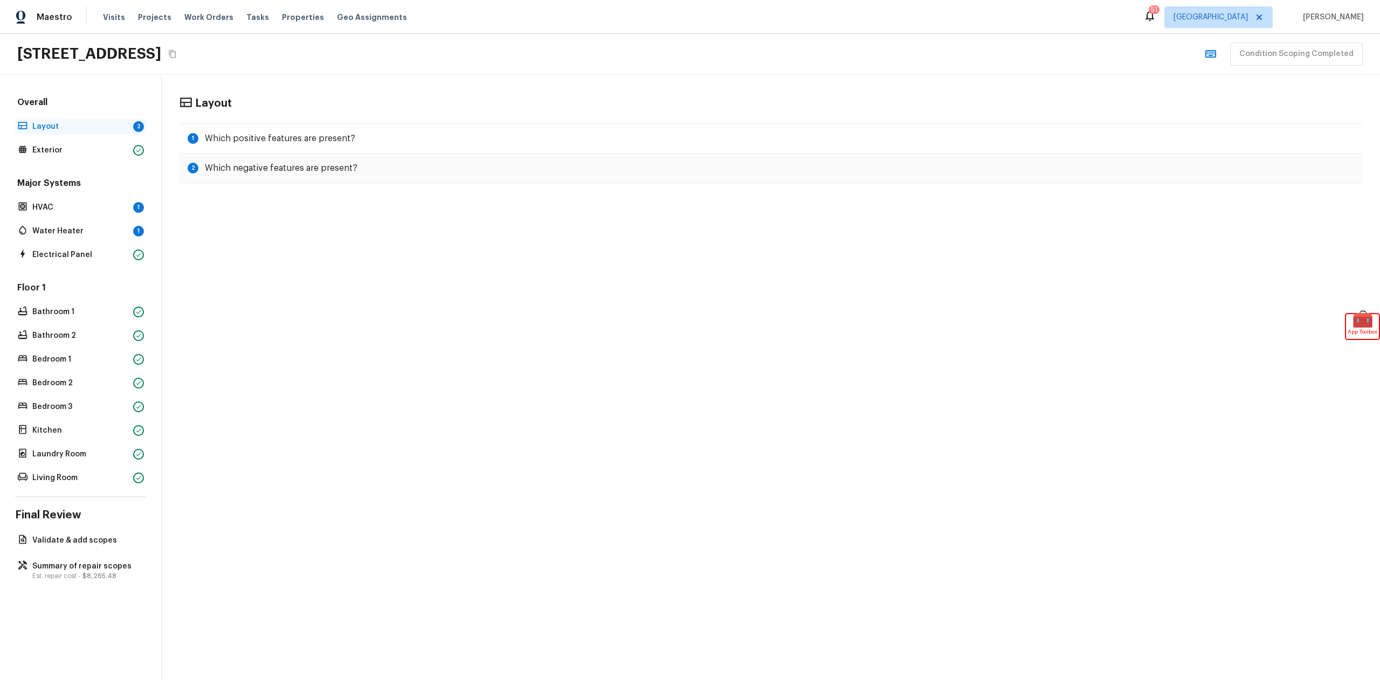
scroll to position [0, 0]
click at [387, 169] on div "2 Which negative features are present?" at bounding box center [771, 169] width 1184 height 30
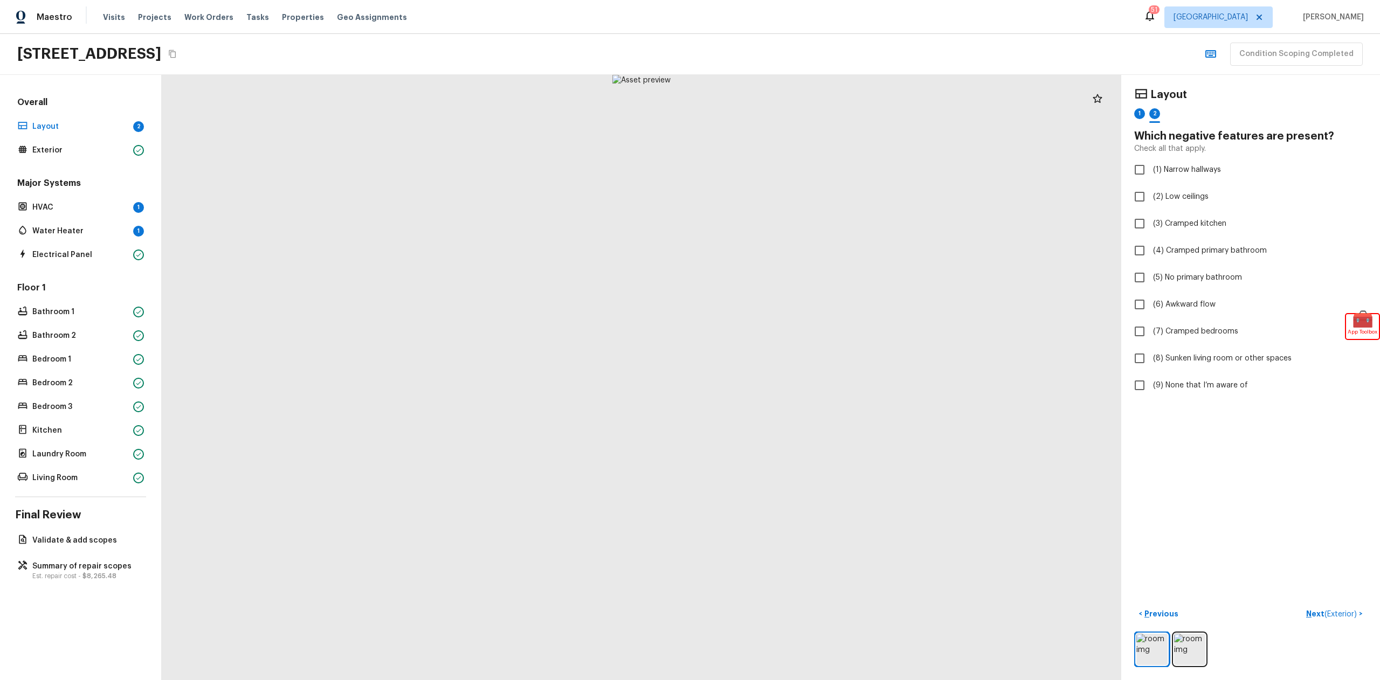
click at [89, 135] on div "Overall Layout 2 Exterior" at bounding box center [80, 126] width 131 height 61
click at [85, 128] on p "Layout" at bounding box center [80, 126] width 96 height 11
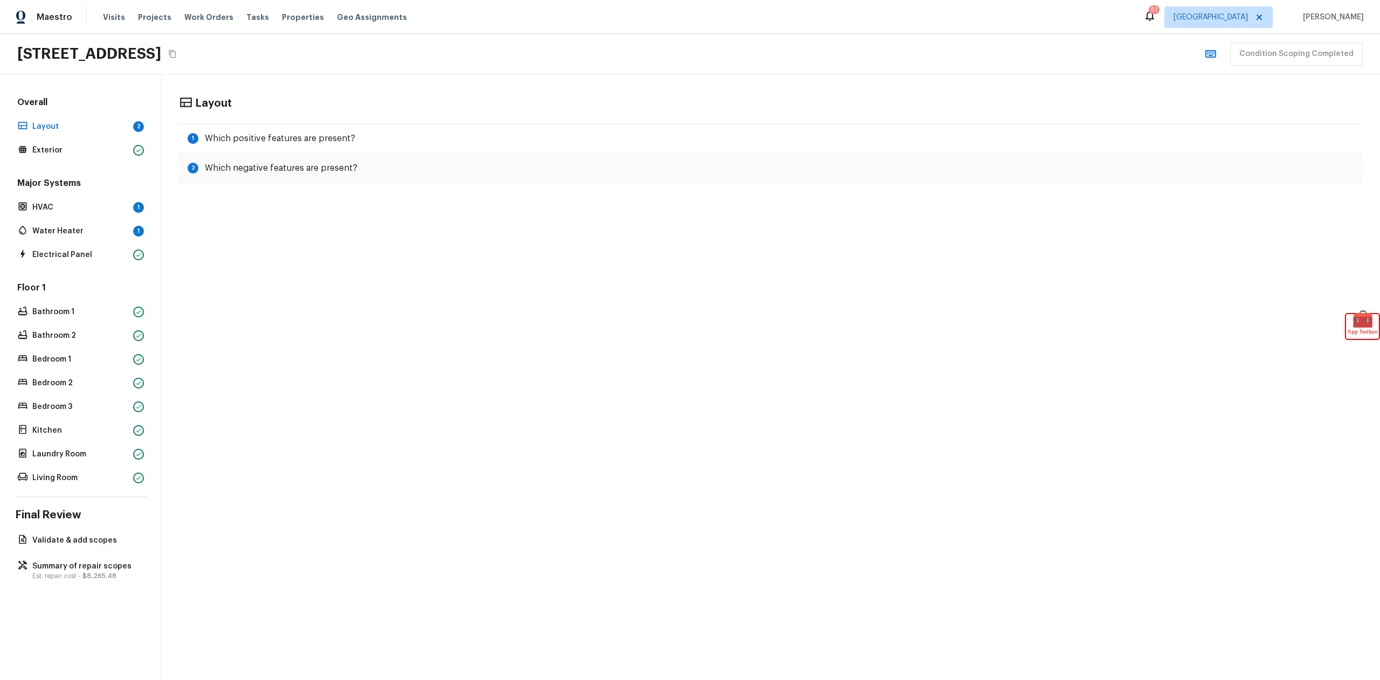
click at [97, 557] on div "Overall Layout 2 Exterior Major Systems HVAC 1 Water Heater 1 Electrical Panel …" at bounding box center [81, 377] width 162 height 605
click at [97, 564] on p "Summary of repair scopes" at bounding box center [85, 566] width 107 height 11
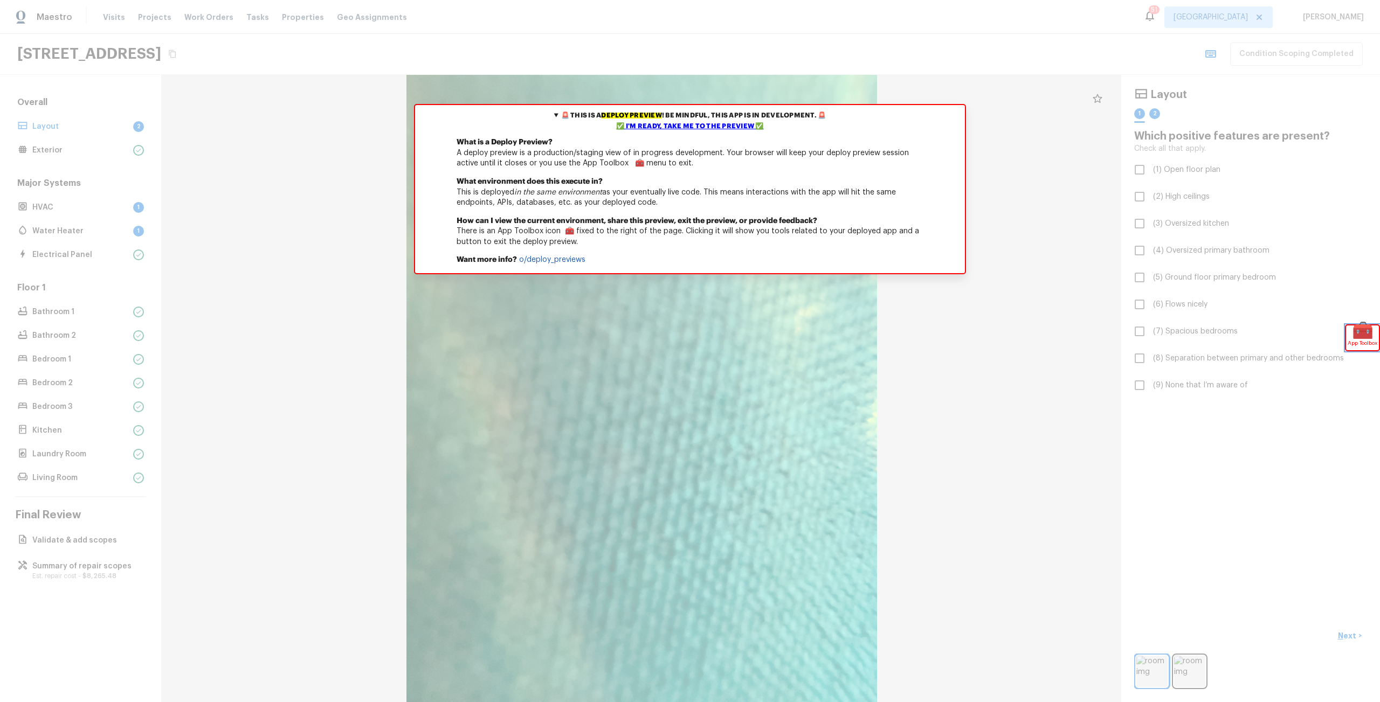
click at [1350, 332] on span "🧰" at bounding box center [1362, 331] width 33 height 11
click at [635, 127] on div "✅ I'm ready, take me to the preview ✅" at bounding box center [690, 126] width 544 height 11
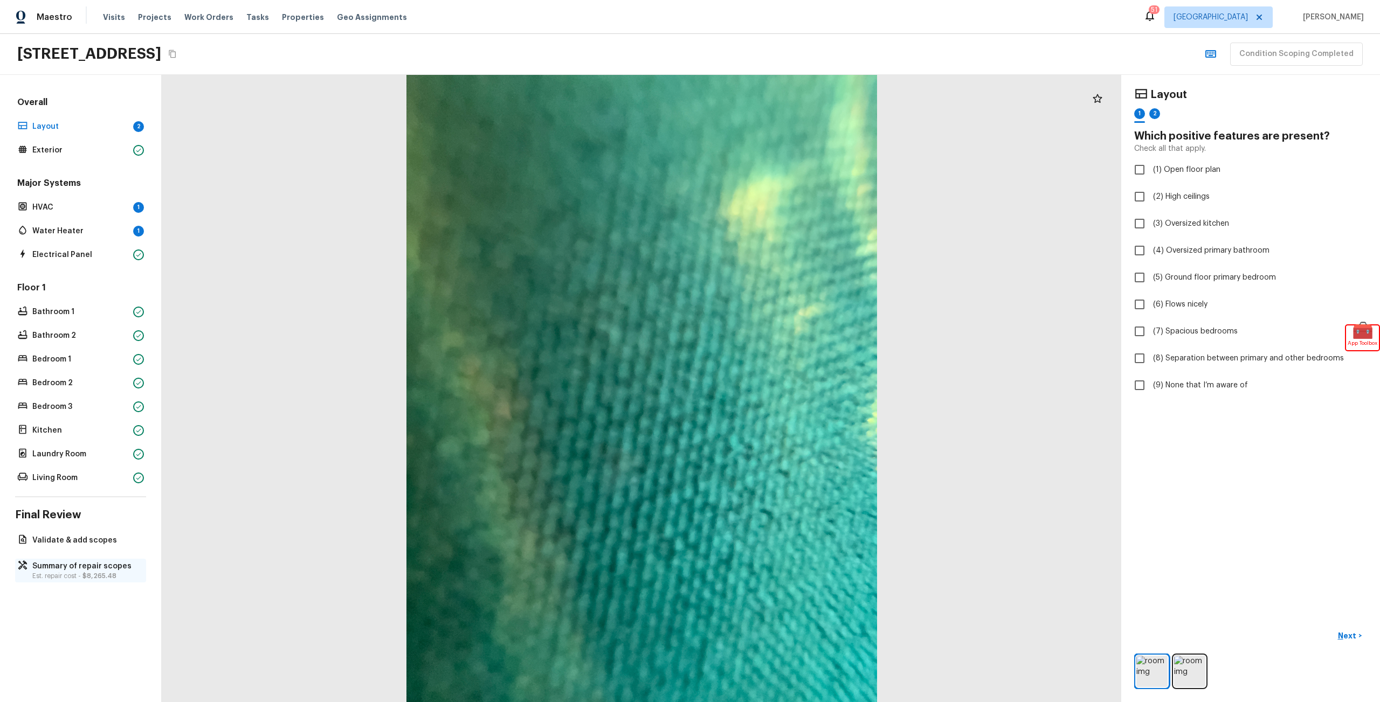
click at [54, 574] on p "Est. repair cost - $8,265.48" at bounding box center [85, 576] width 107 height 9
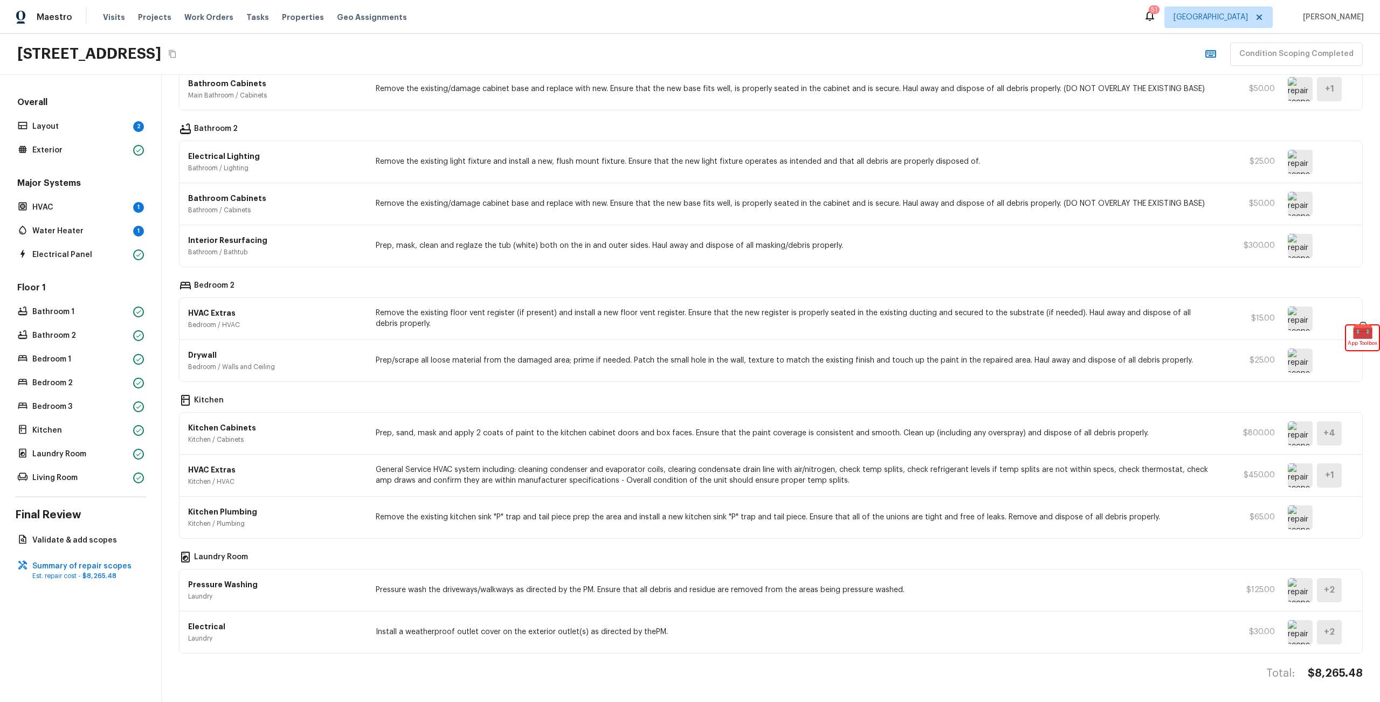
scroll to position [1200, 0]
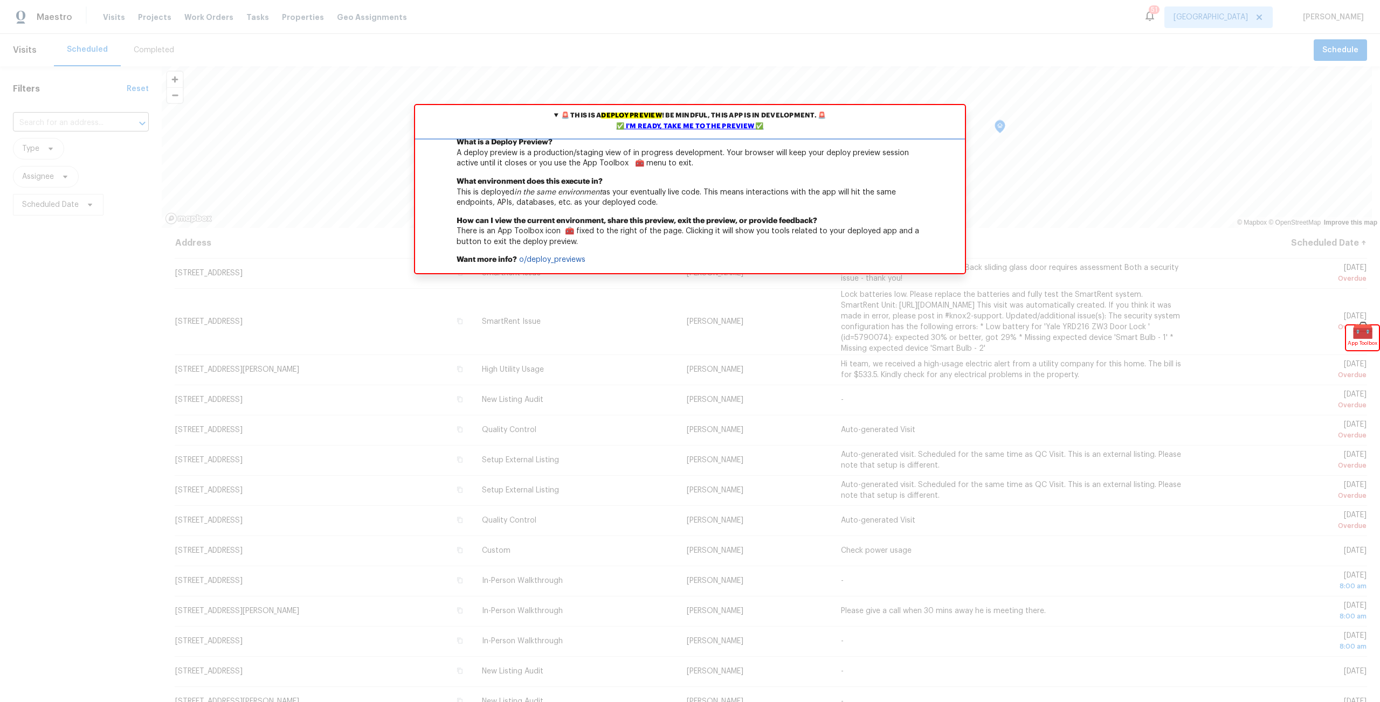
click at [743, 130] on div "✅ I'm ready, take me to the preview ✅" at bounding box center [690, 126] width 544 height 11
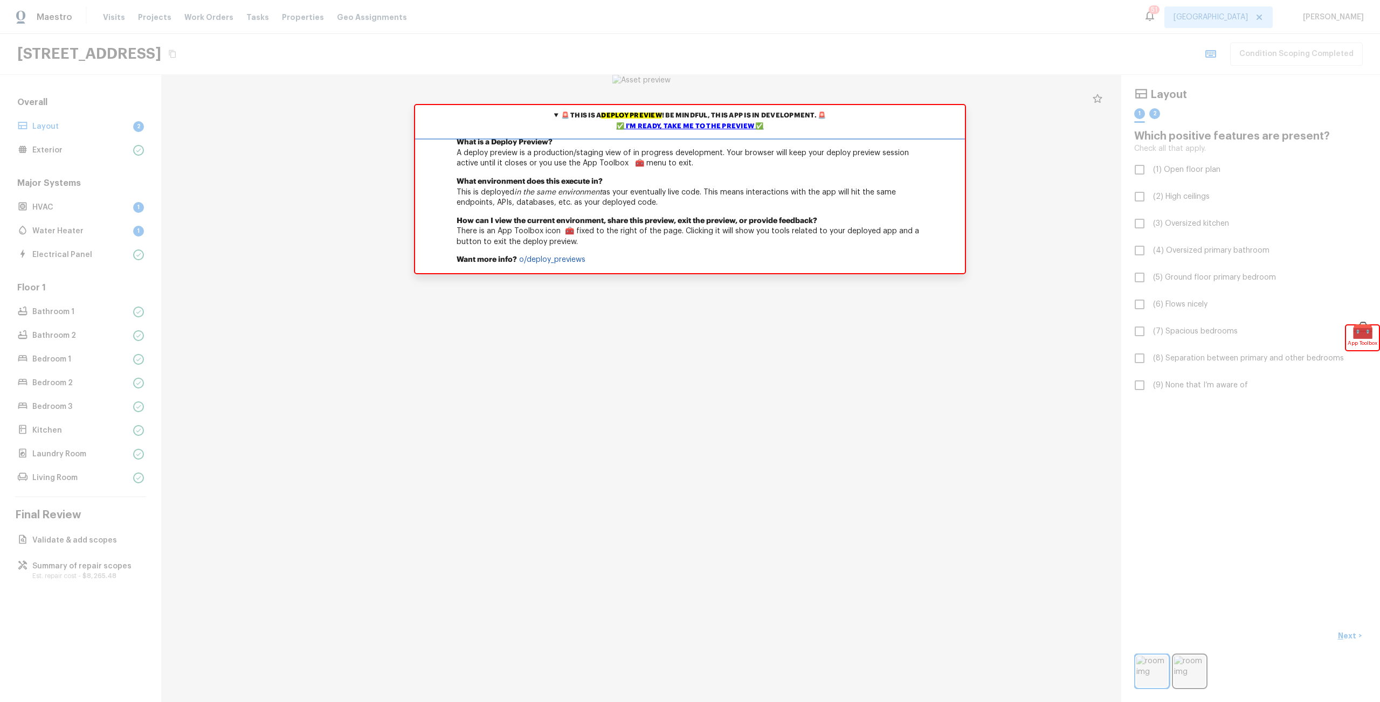
click at [705, 130] on div "✅ I'm ready, take me to the preview ✅" at bounding box center [690, 126] width 544 height 11
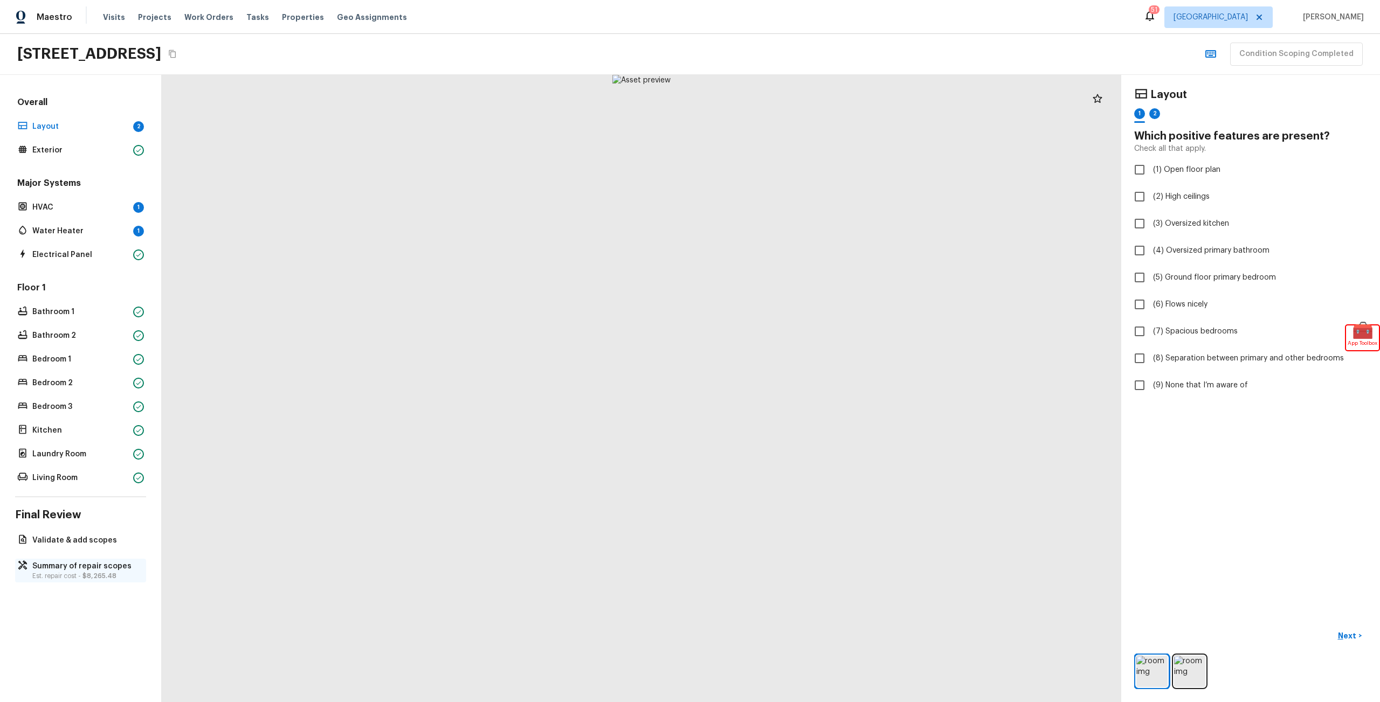
click at [69, 563] on p "Summary of repair scopes" at bounding box center [85, 566] width 107 height 11
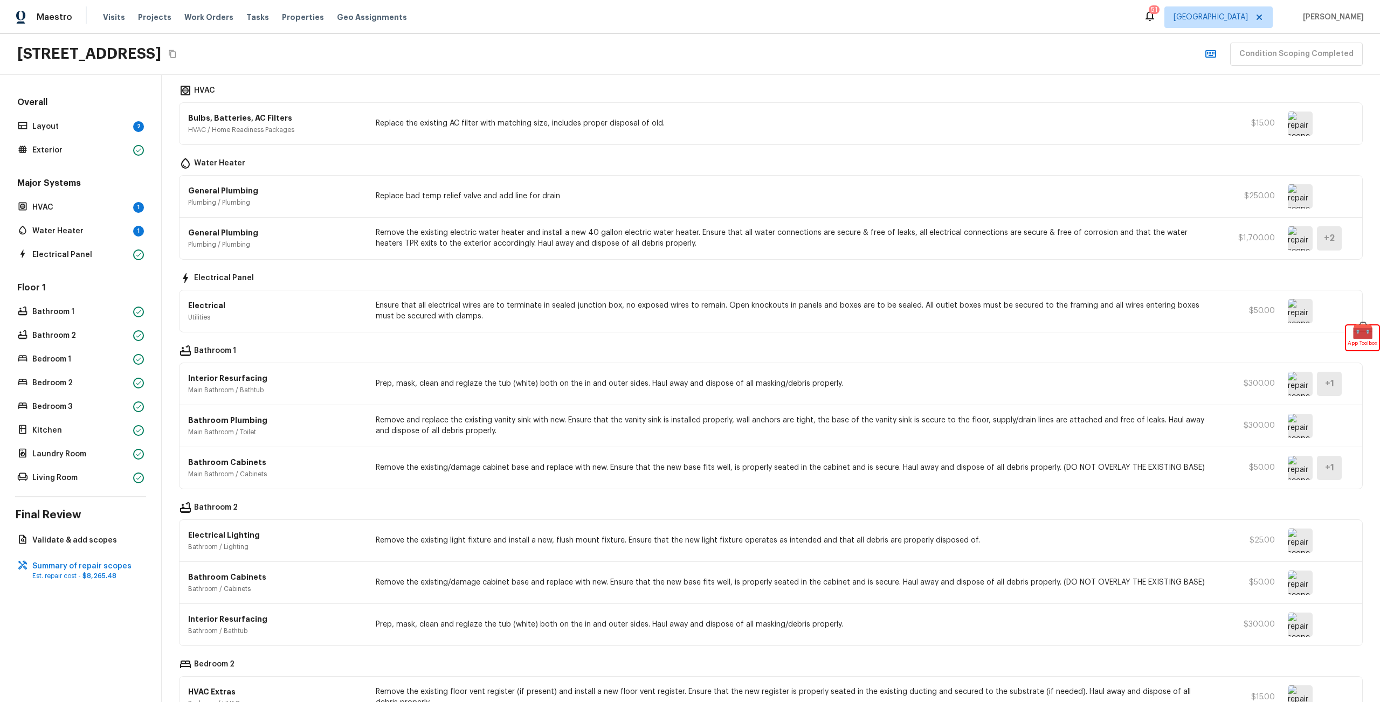
scroll to position [1200, 0]
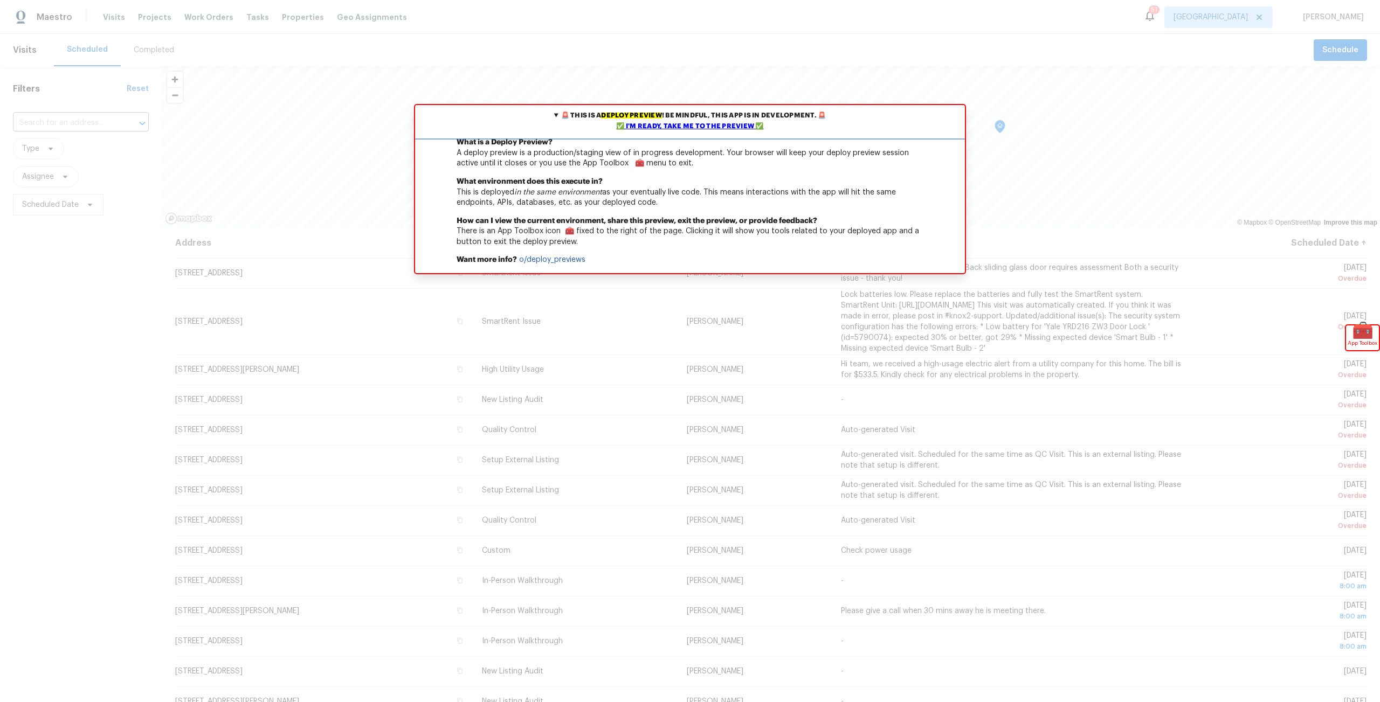
click at [703, 124] on div "✅ I'm ready, take me to the preview ✅" at bounding box center [690, 126] width 544 height 11
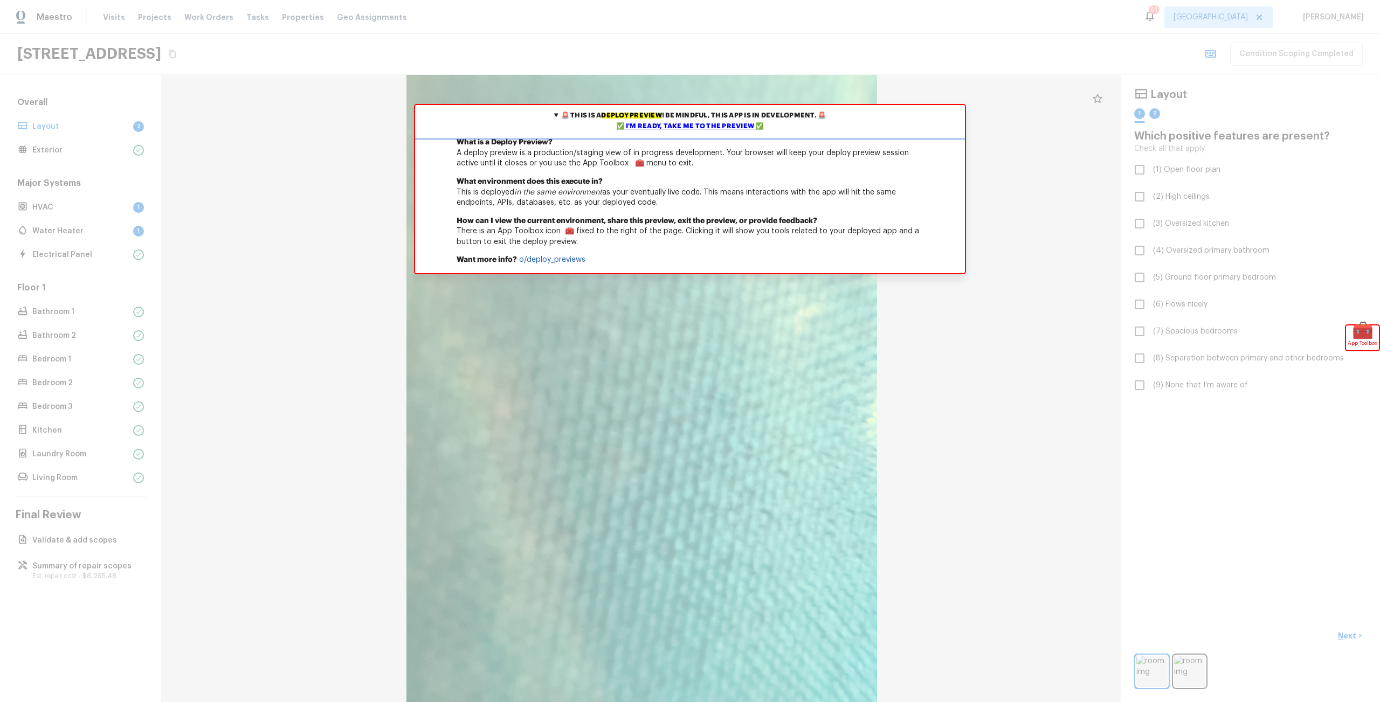
click at [677, 124] on div "✅ I'm ready, take me to the preview ✅" at bounding box center [690, 126] width 544 height 11
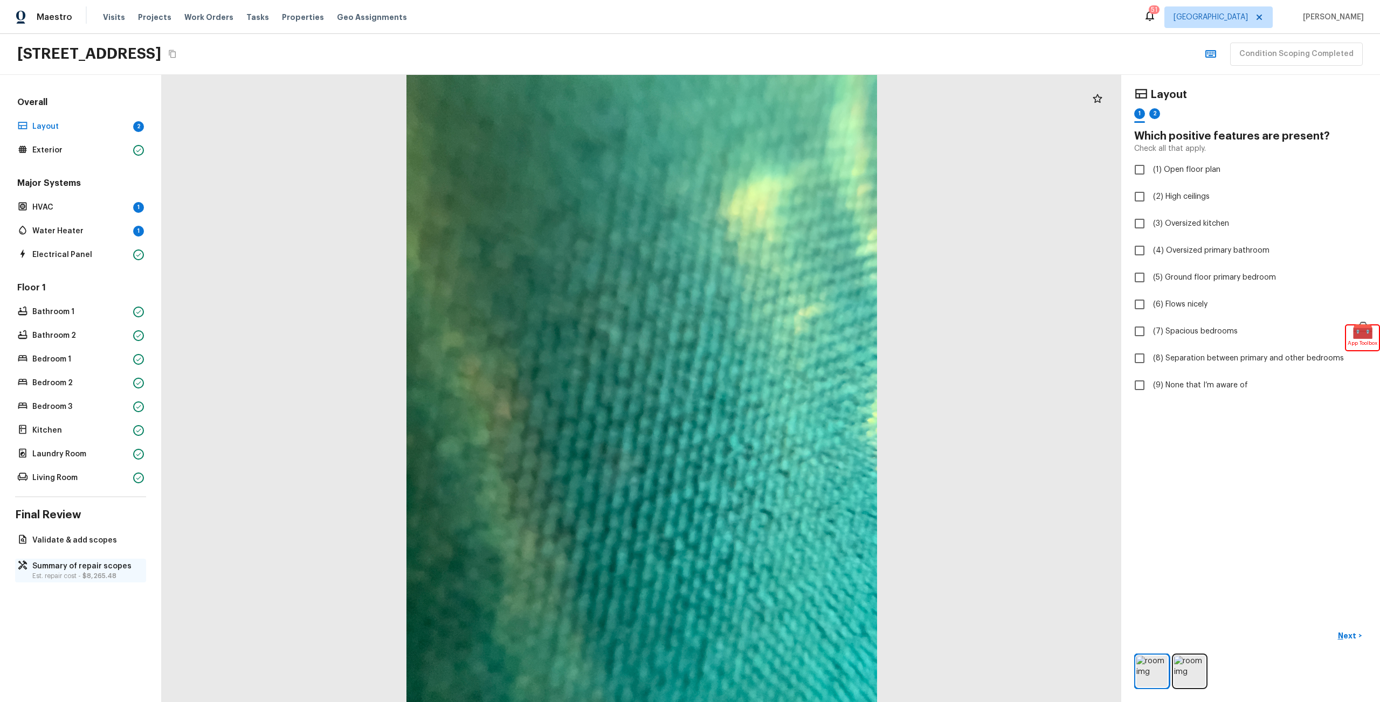
click at [82, 560] on div "Summary of repair scopes Est. repair cost - $8,265.48" at bounding box center [80, 571] width 131 height 24
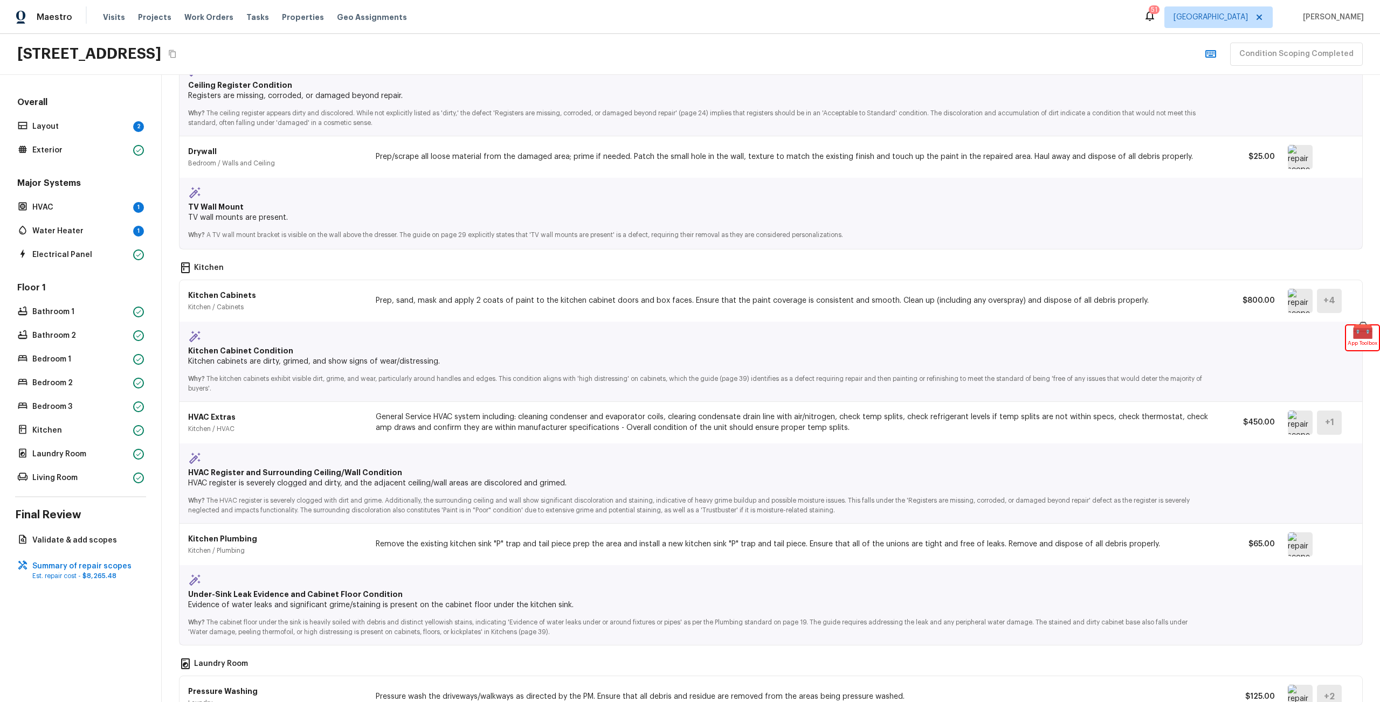
scroll to position [3626, 0]
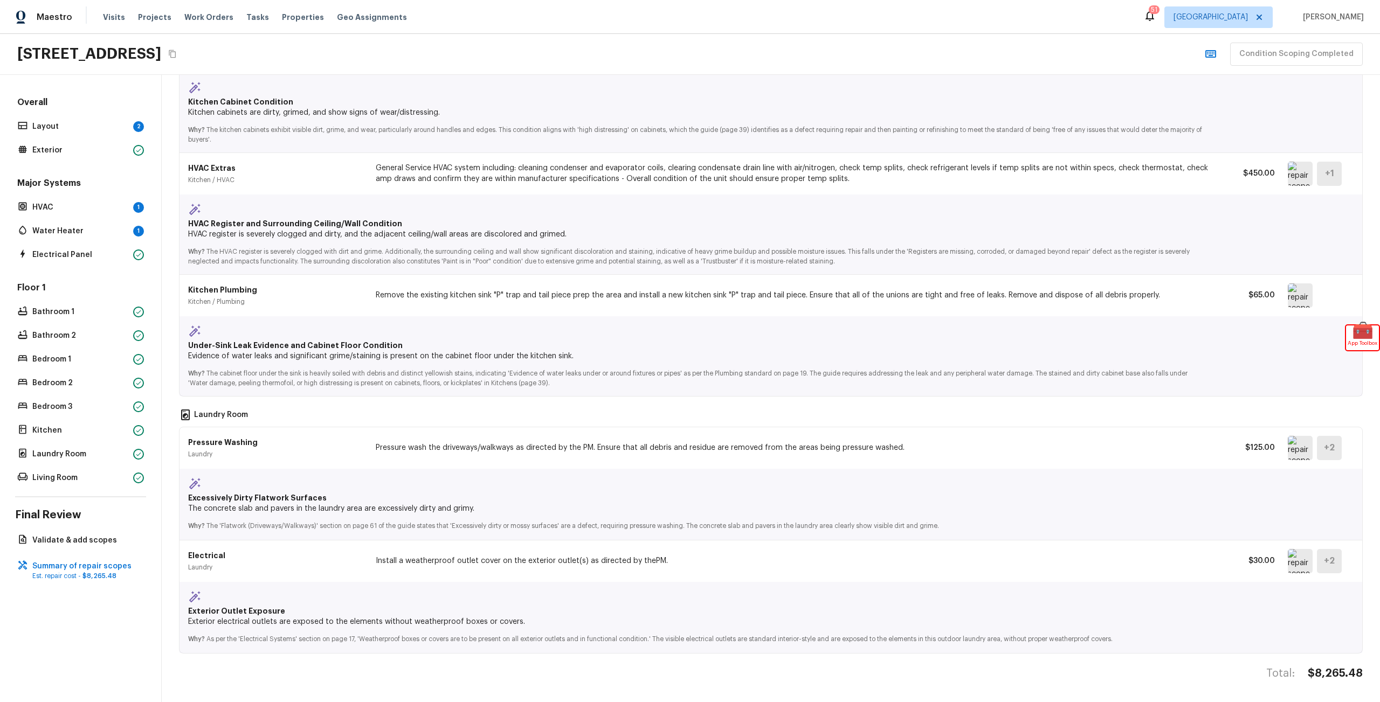
click at [1288, 443] on img at bounding box center [1300, 448] width 25 height 24
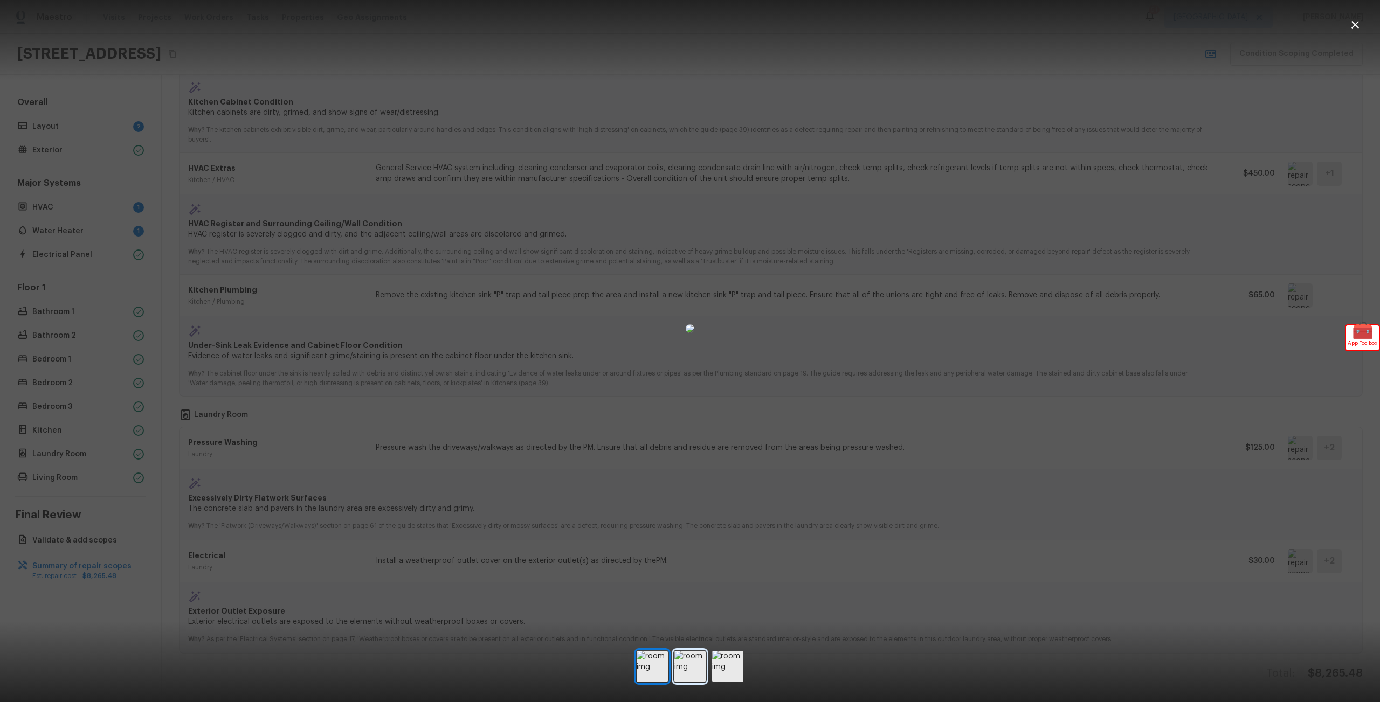
click at [695, 674] on img at bounding box center [689, 666] width 31 height 31
click at [721, 672] on img at bounding box center [727, 666] width 31 height 31
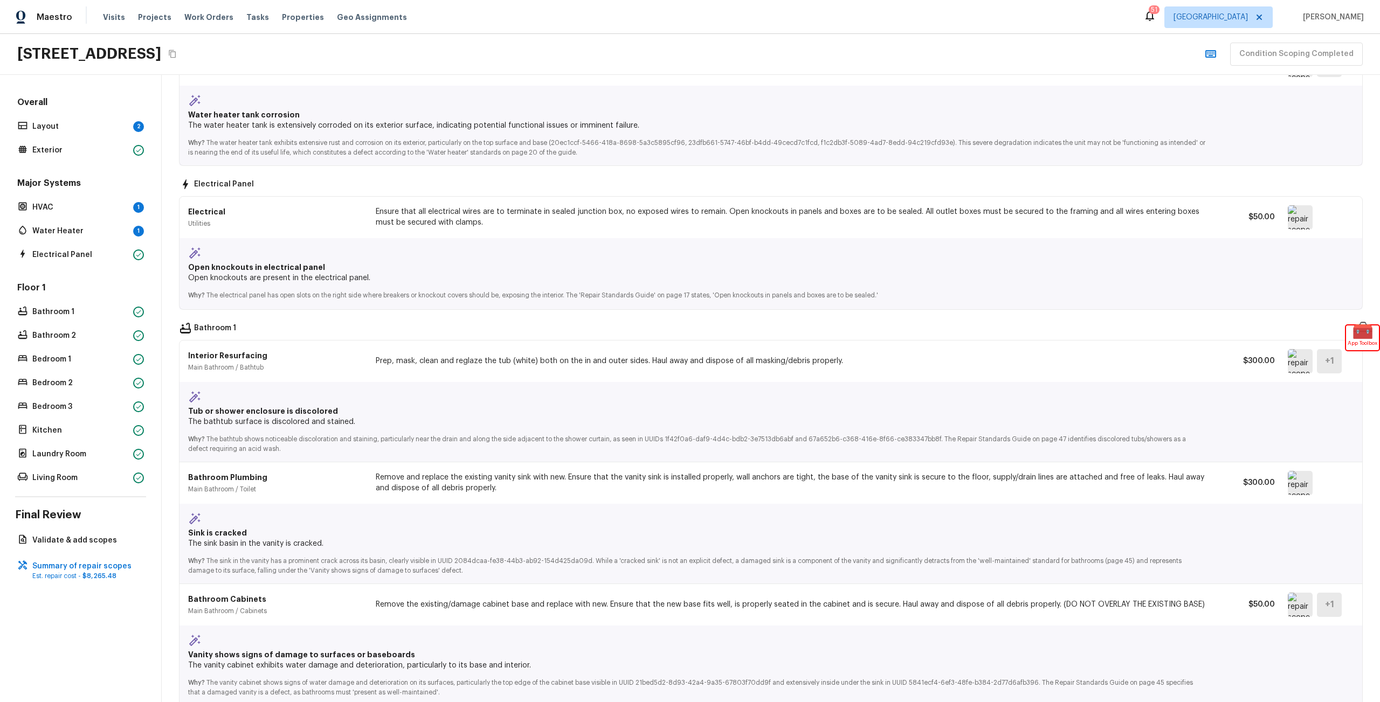
scroll to position [2399, 0]
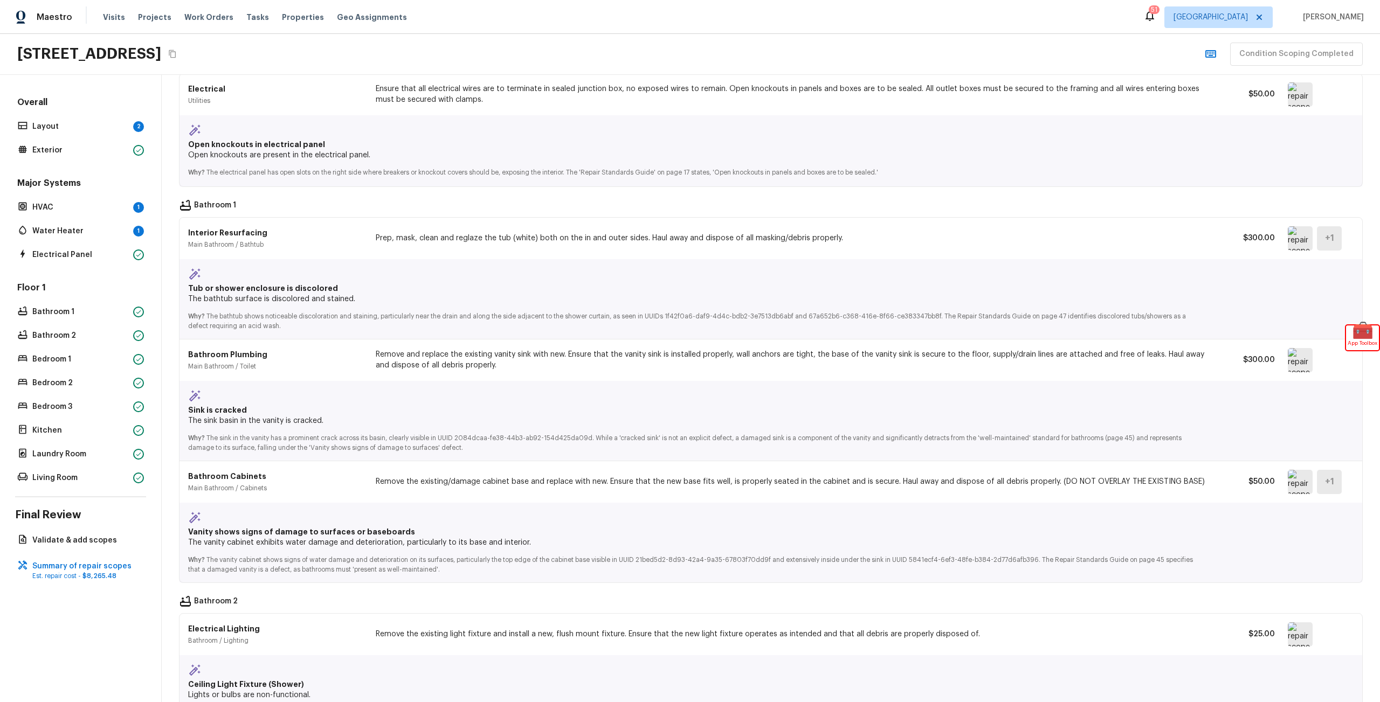
click at [1299, 356] on img at bounding box center [1300, 360] width 25 height 24
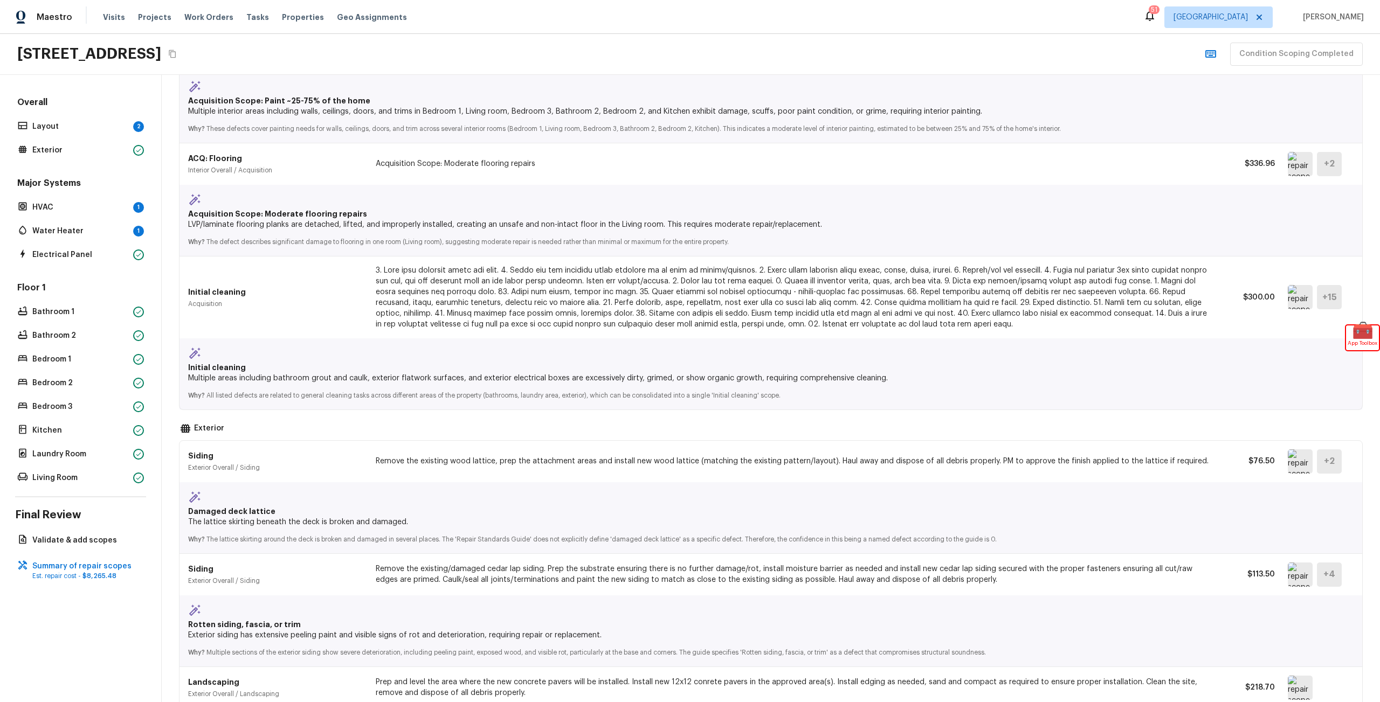
scroll to position [0, 0]
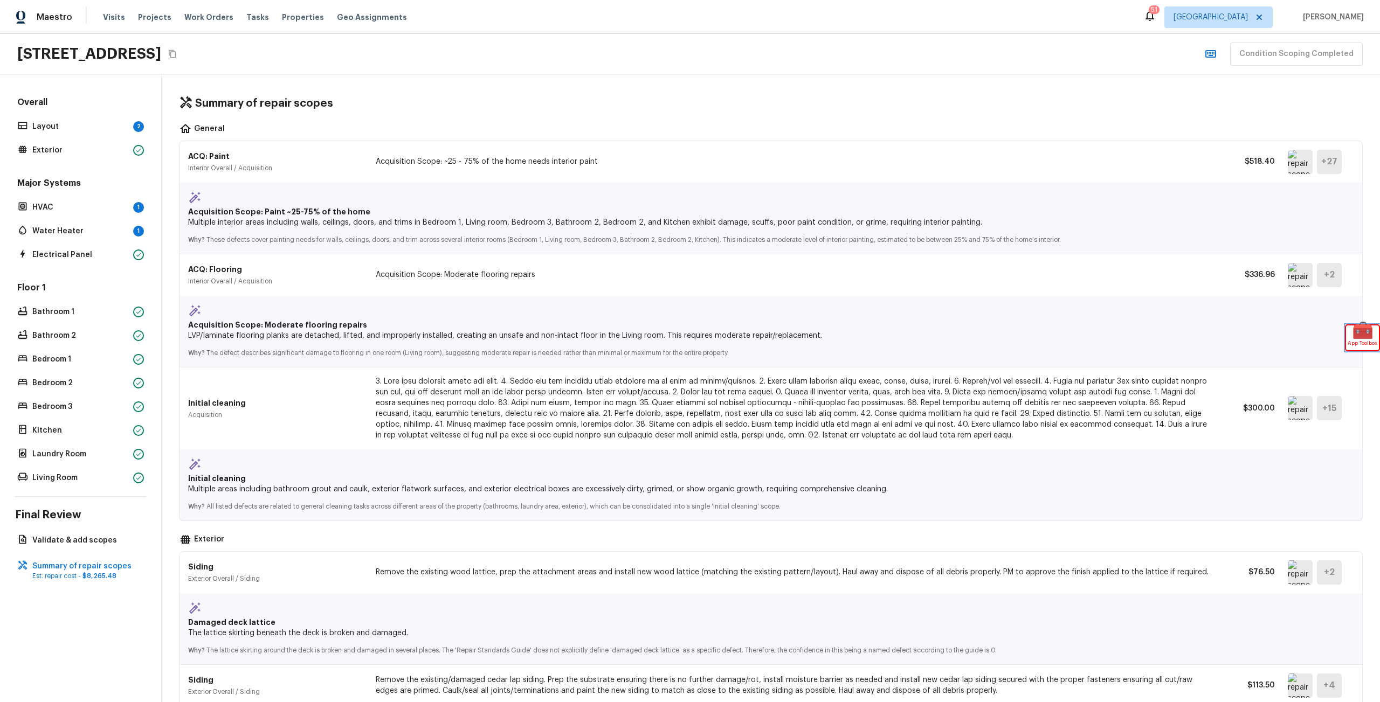
click at [1355, 343] on span "App Toolbox" at bounding box center [1363, 343] width 30 height 11
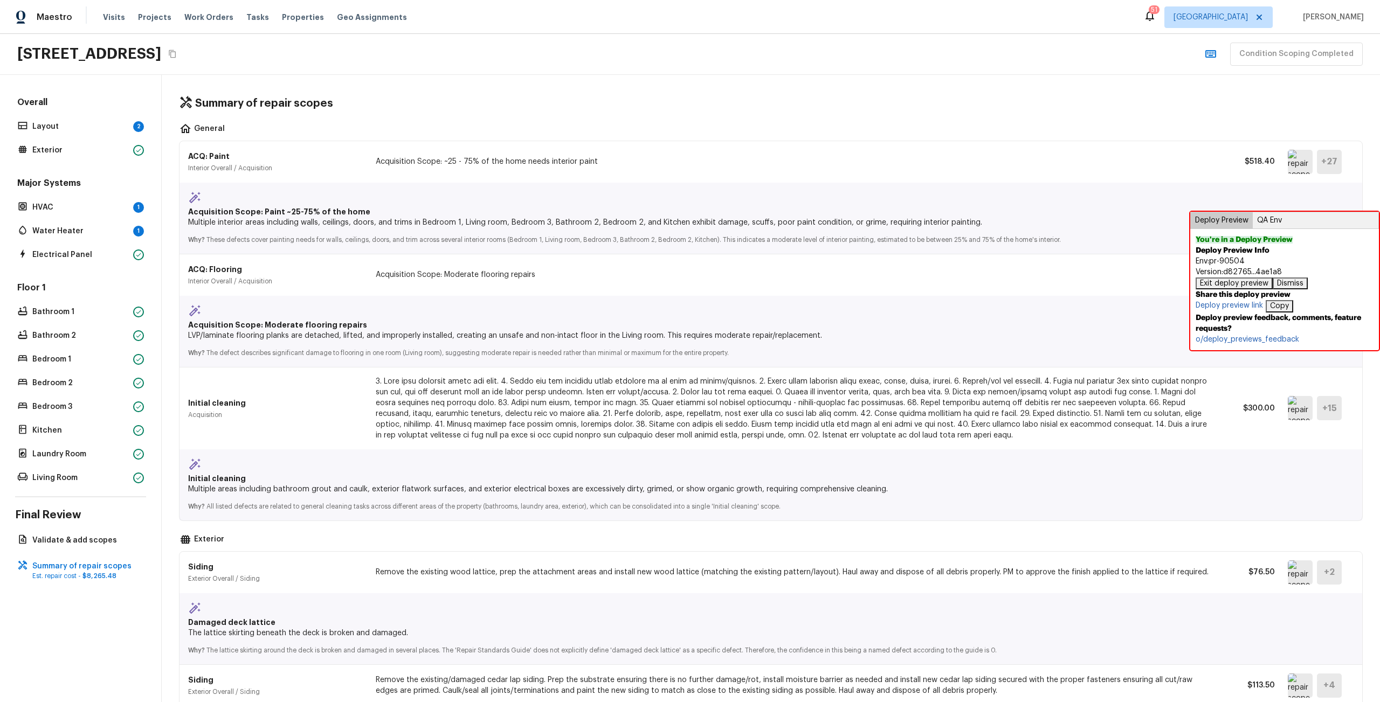
click at [1128, 275] on p "Acquisition Scope: Moderate flooring repairs" at bounding box center [795, 275] width 838 height 11
click at [691, 244] on p "Why? These defects cover painting needs for walls, ceilings, doors, and trim ac…" at bounding box center [697, 236] width 1018 height 17
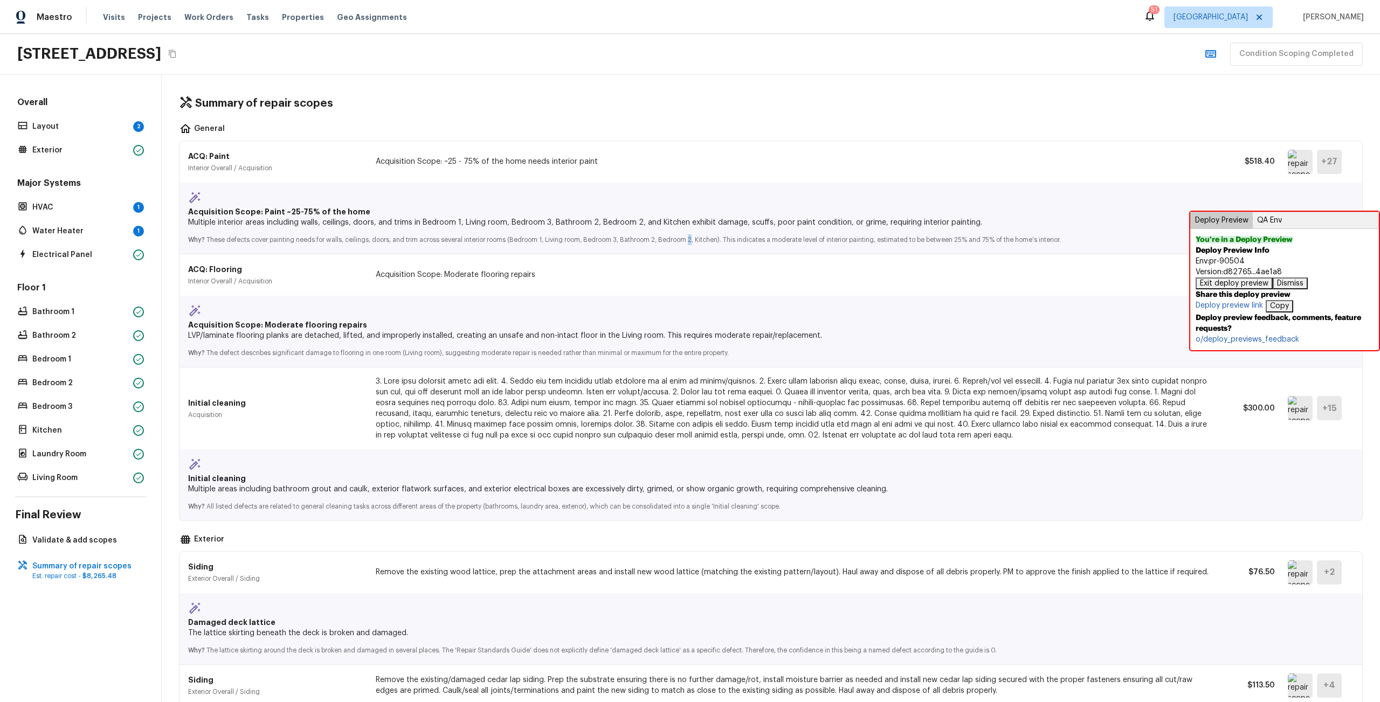
click at [691, 244] on p "Why? These defects cover painting needs for walls, ceilings, doors, and trim ac…" at bounding box center [697, 236] width 1018 height 17
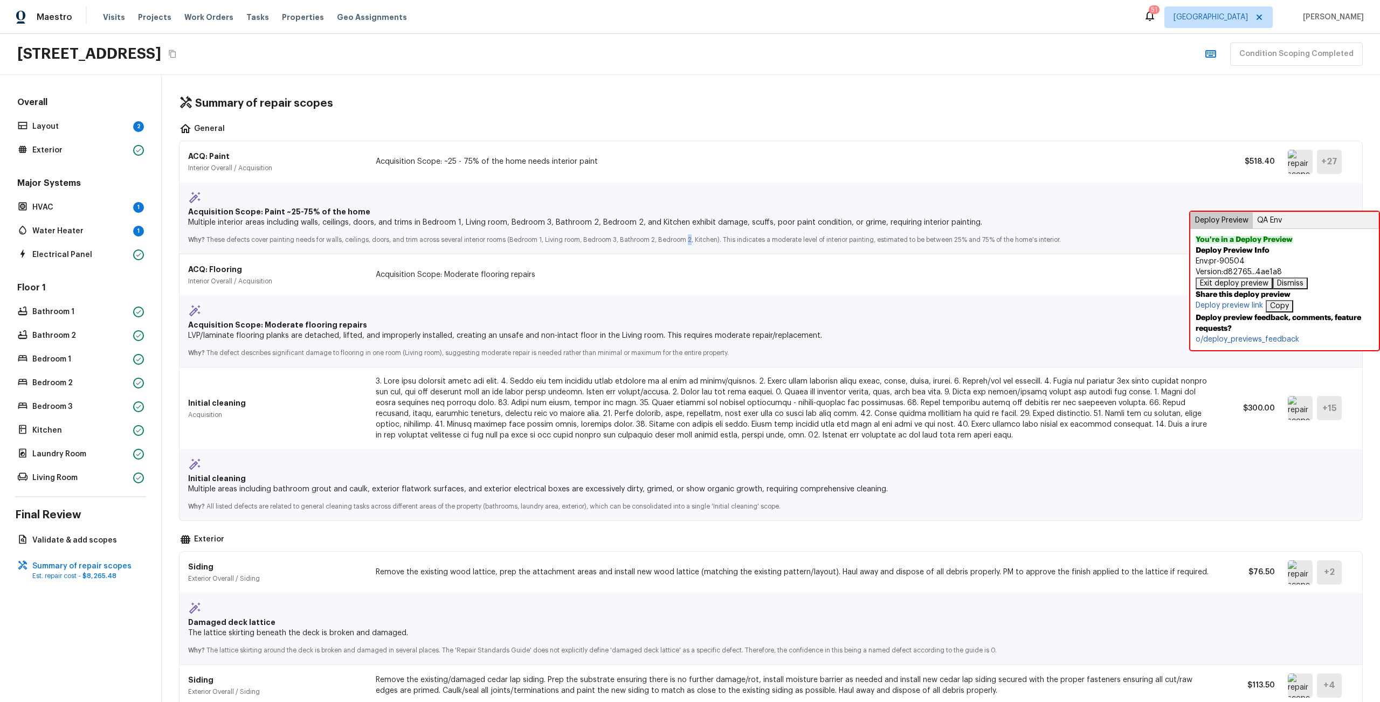
click at [691, 244] on p "Why? These defects cover painting needs for walls, ceilings, doors, and trim ac…" at bounding box center [697, 236] width 1018 height 17
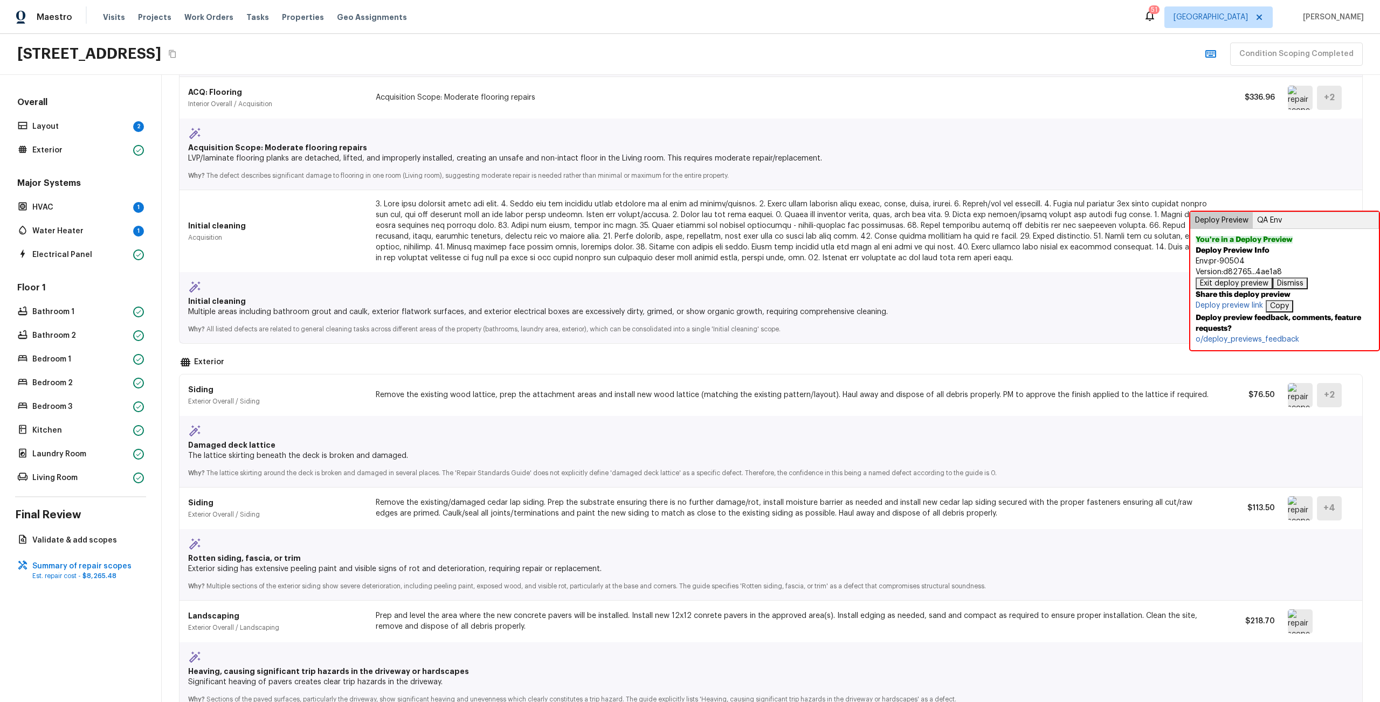
scroll to position [281, 0]
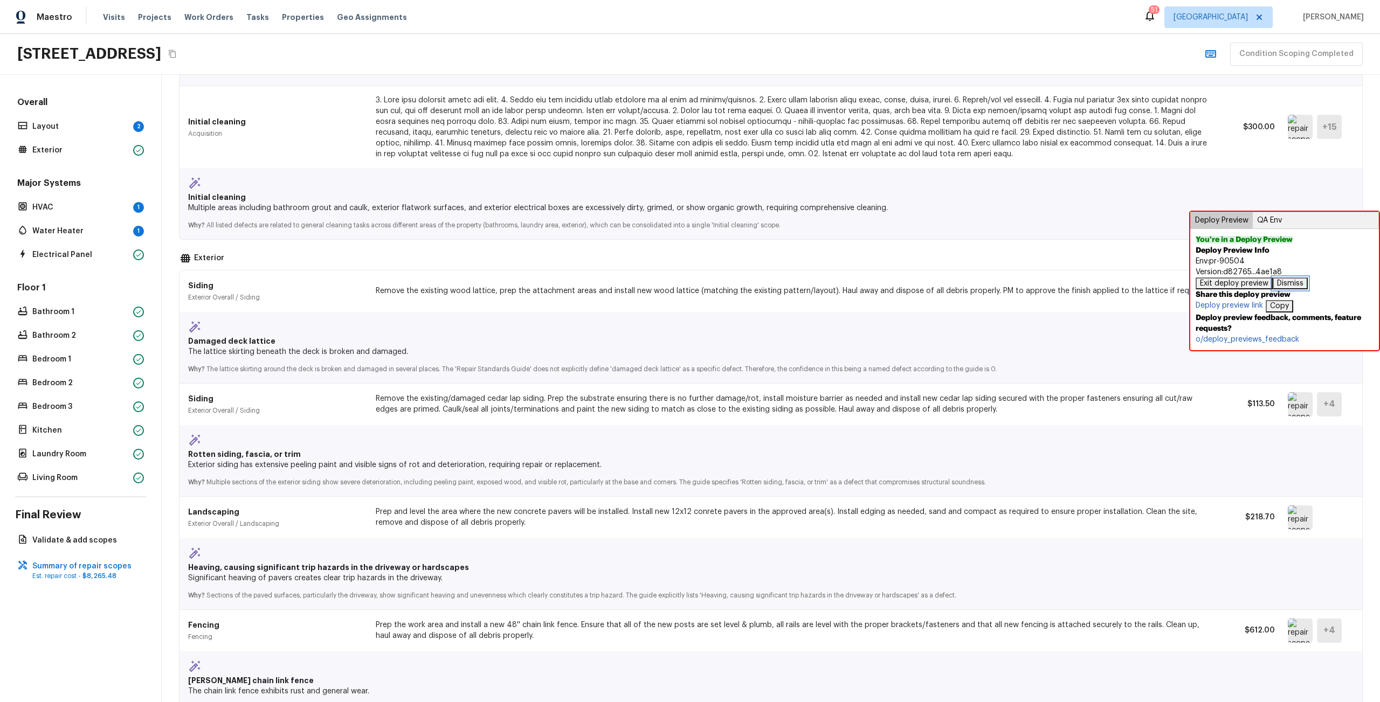
click at [1287, 285] on button "Dismiss" at bounding box center [1290, 284] width 35 height 12
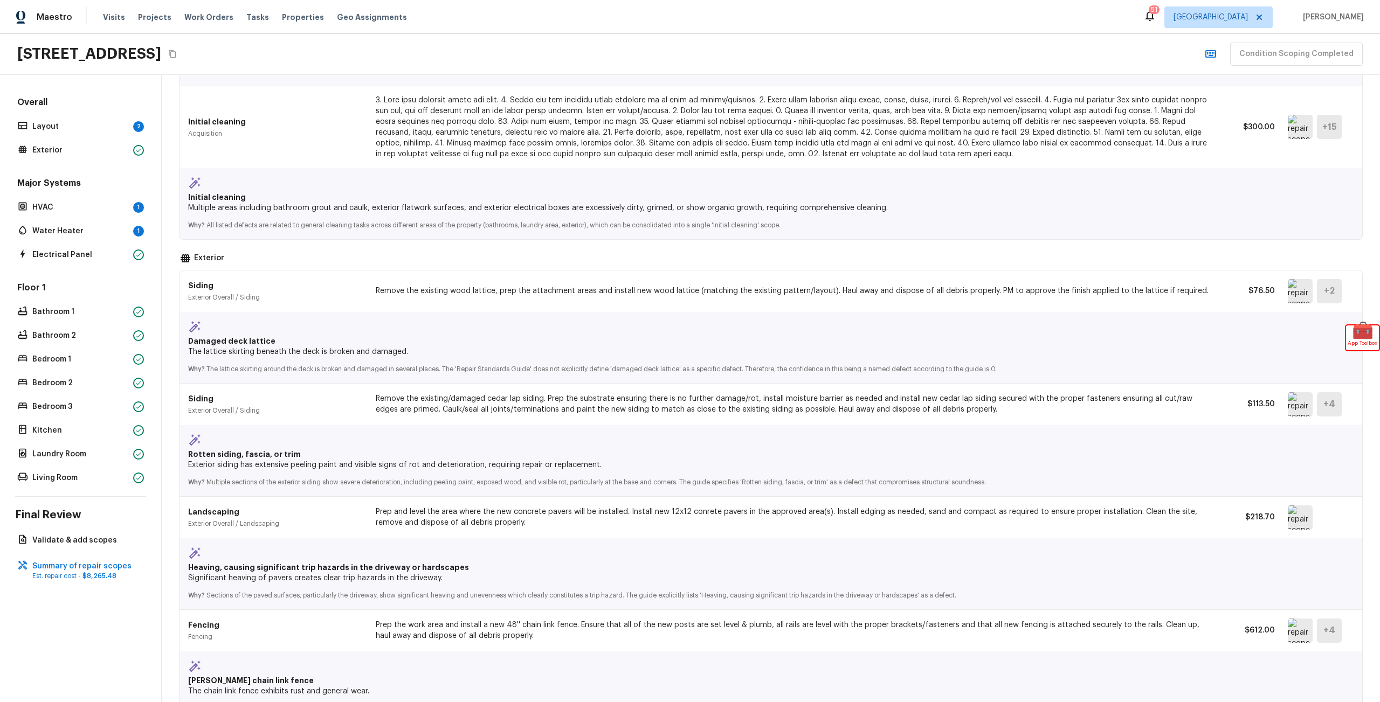
drag, startPoint x: 1290, startPoint y: 308, endPoint x: 1293, endPoint y: 296, distance: 12.2
click at [1290, 308] on div "Siding Exterior Overall / Siding Remove the existing wood lattice, prep the att…" at bounding box center [770, 292] width 1165 height 42
click at [1293, 296] on img at bounding box center [1300, 291] width 25 height 24
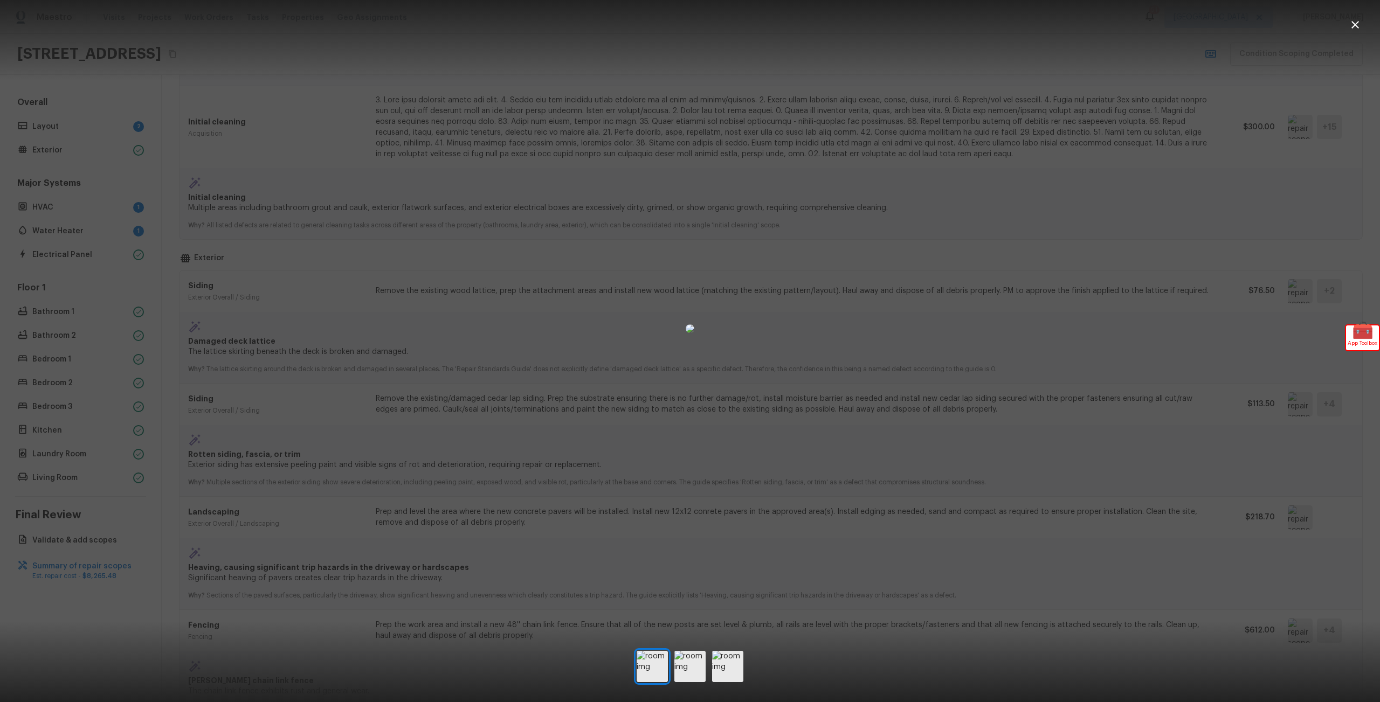
click at [1152, 378] on div at bounding box center [690, 328] width 1380 height 623
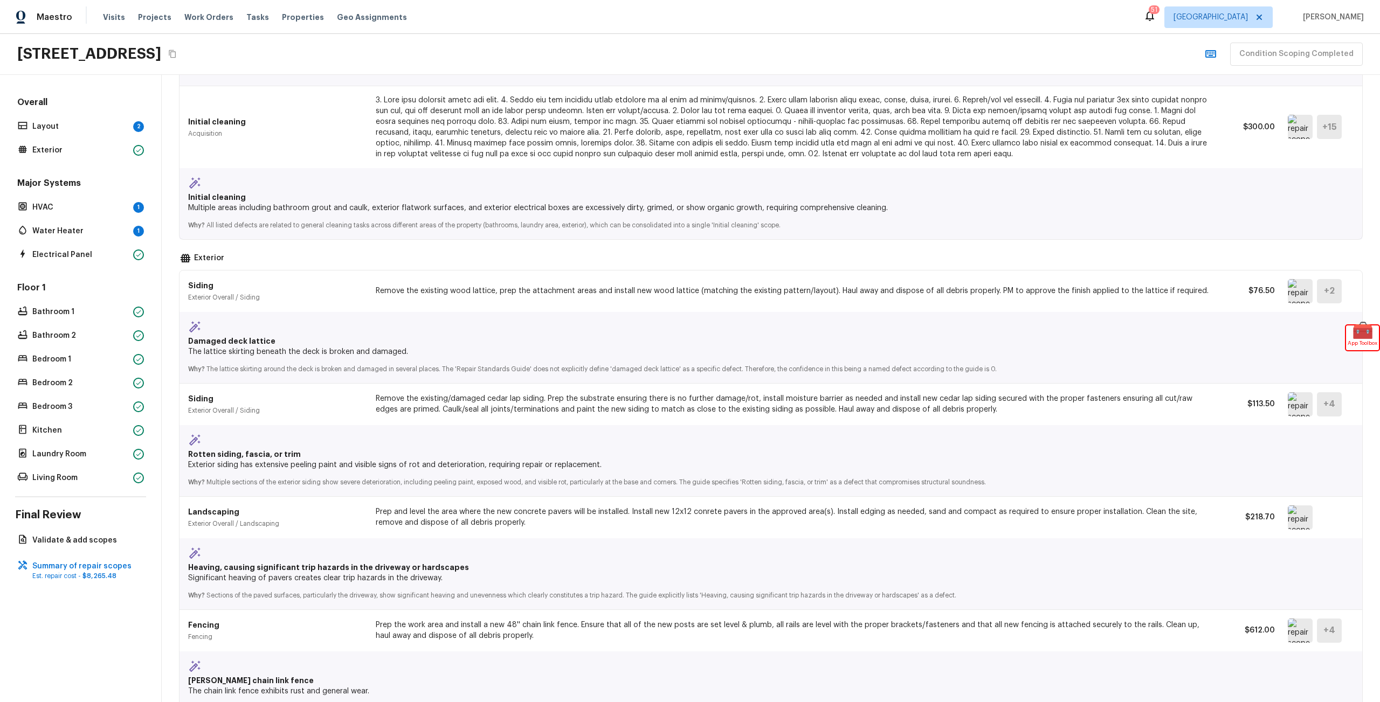
click at [1292, 401] on img at bounding box center [1300, 404] width 25 height 24
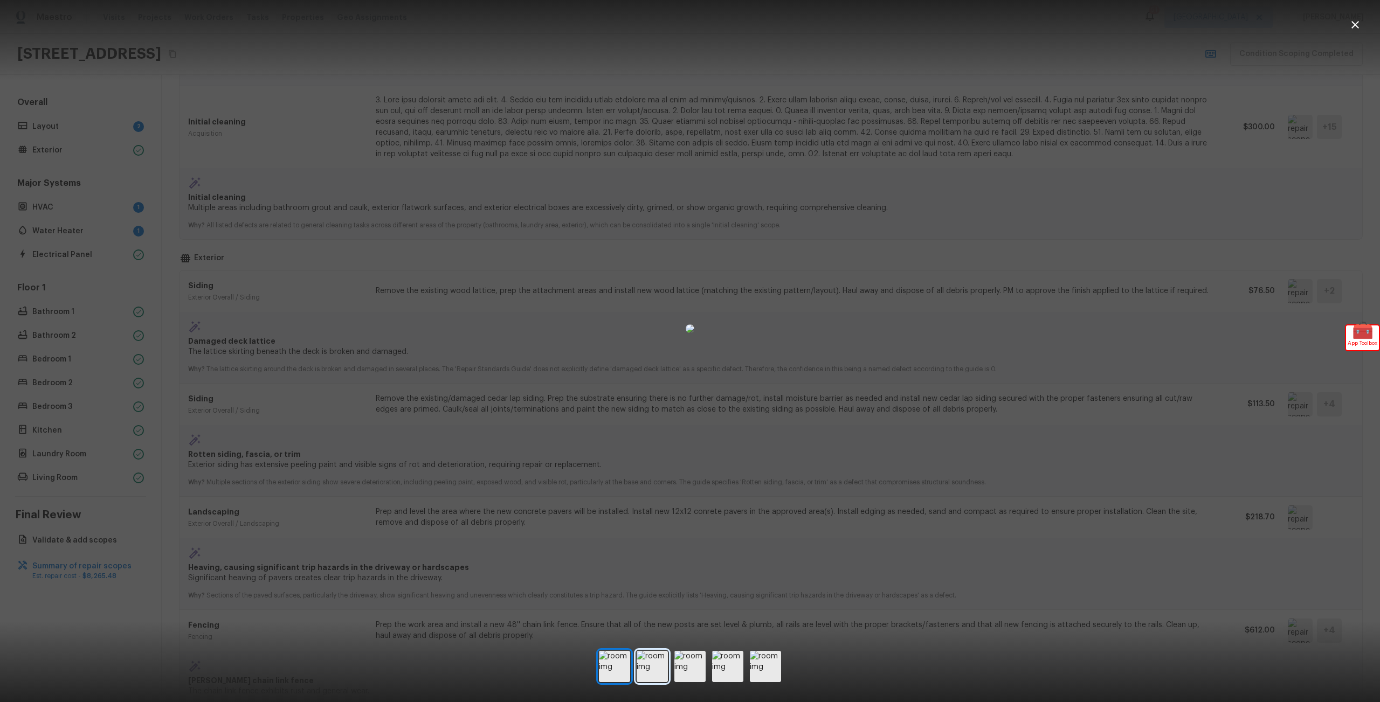
click at [664, 653] on img at bounding box center [652, 666] width 31 height 31
click at [730, 663] on img at bounding box center [727, 666] width 31 height 31
click at [699, 665] on img at bounding box center [689, 666] width 31 height 31
click at [274, 487] on div at bounding box center [690, 328] width 1380 height 623
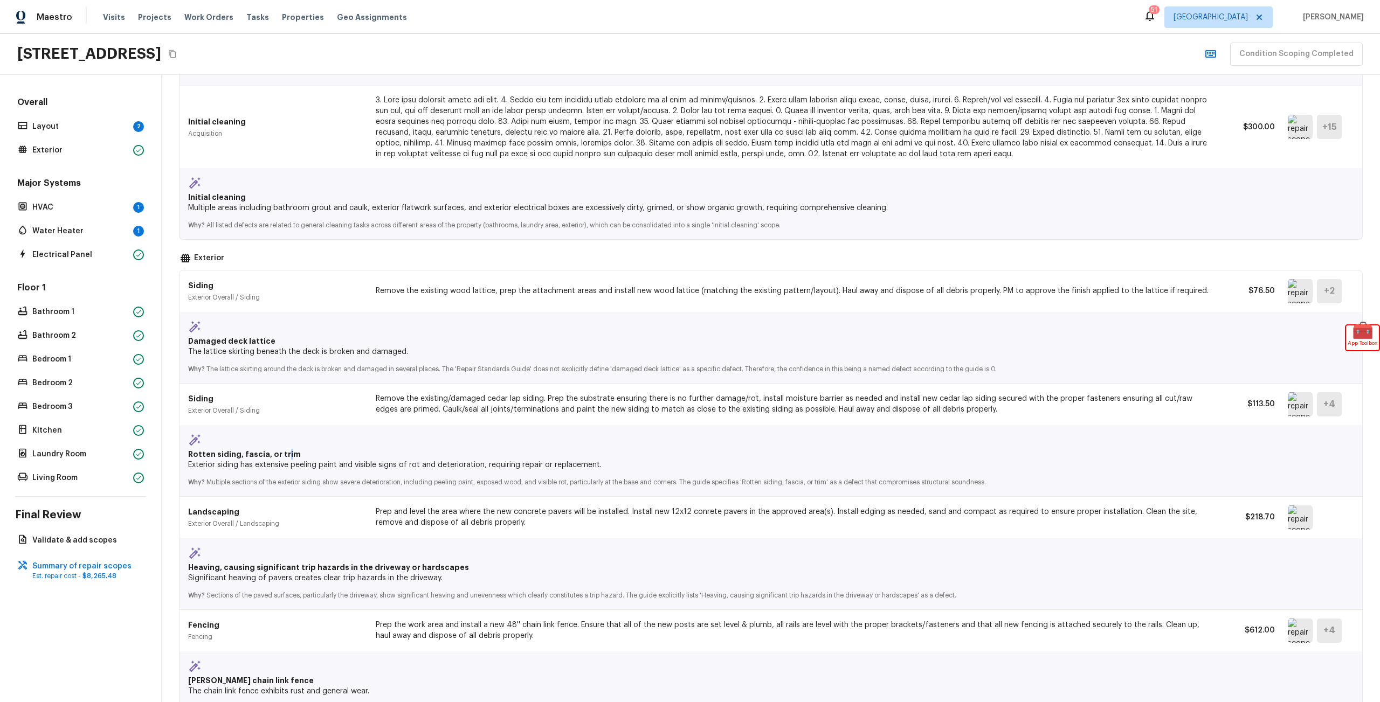
click at [283, 458] on p "Rotten siding, fascia, or trim" at bounding box center [697, 454] width 1018 height 11
click at [1288, 415] on img at bounding box center [1300, 404] width 25 height 24
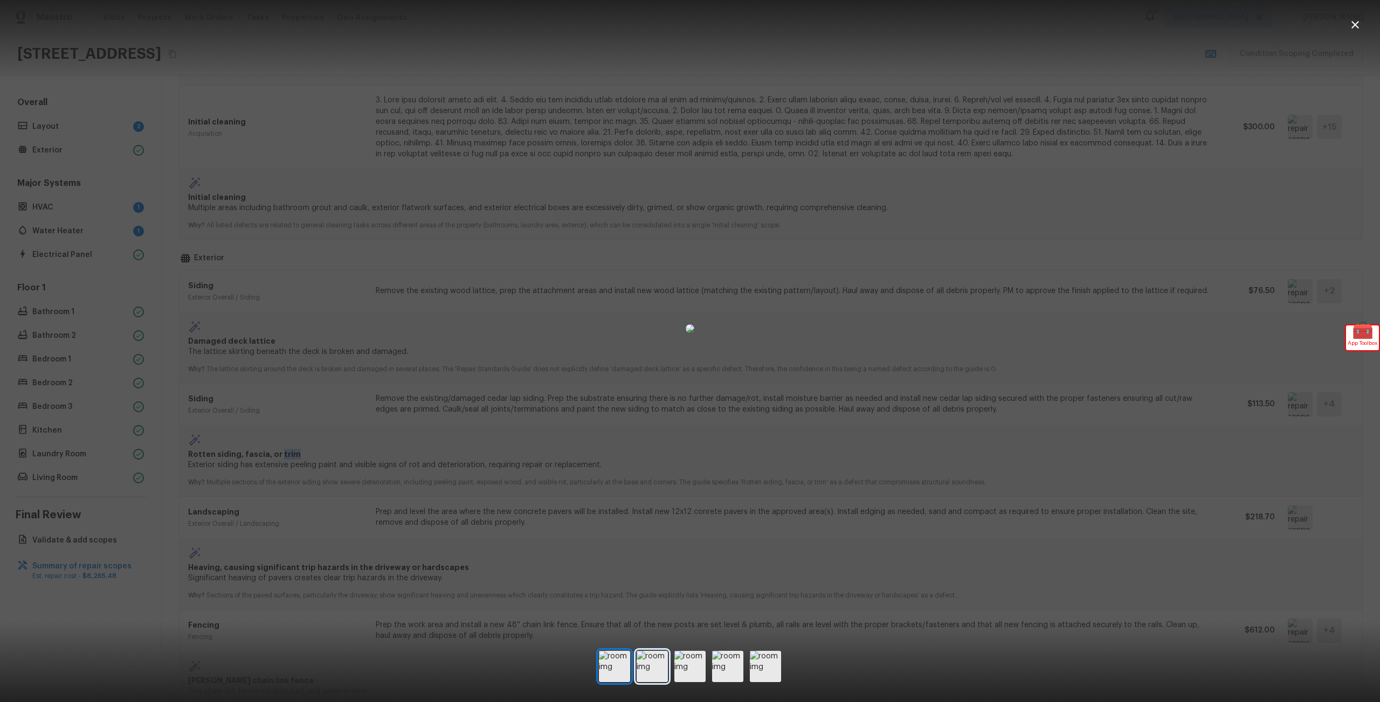
click at [657, 672] on img at bounding box center [652, 666] width 31 height 31
click at [367, 388] on div at bounding box center [690, 328] width 1380 height 623
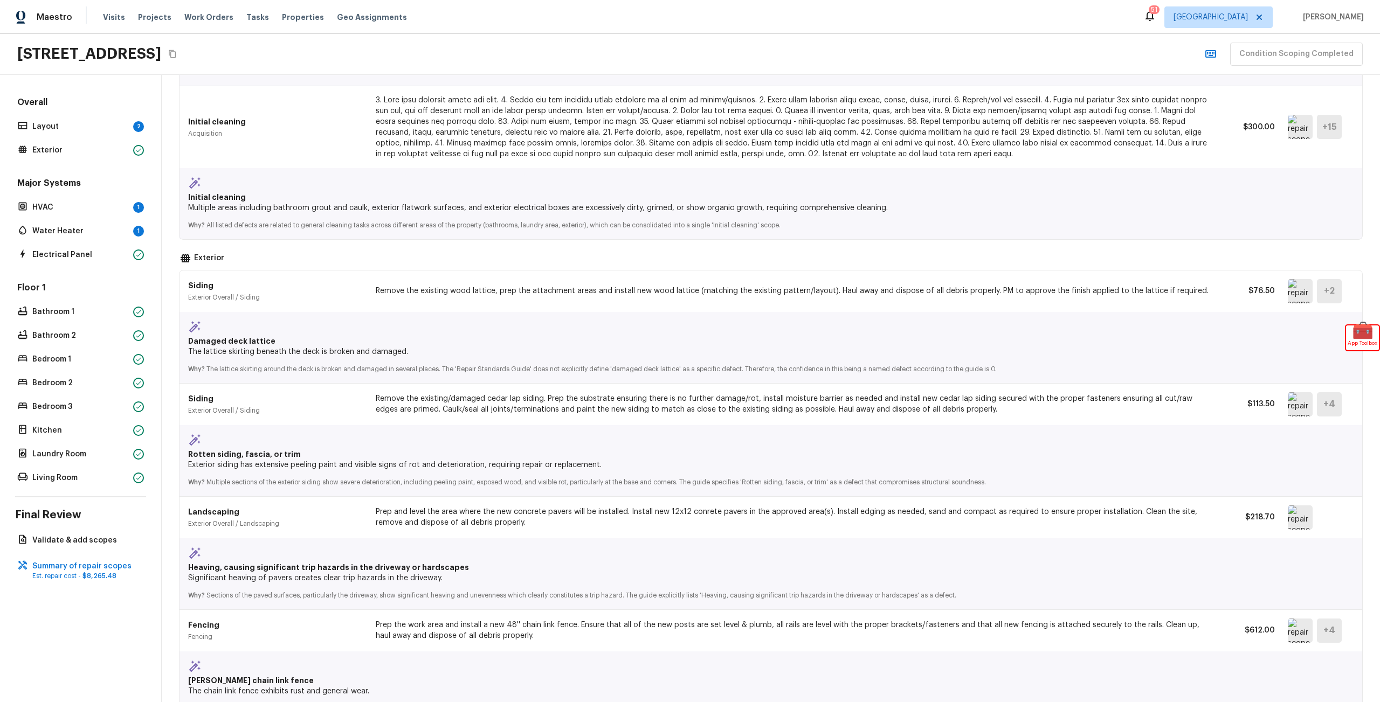
click at [1299, 299] on img at bounding box center [1300, 291] width 25 height 24
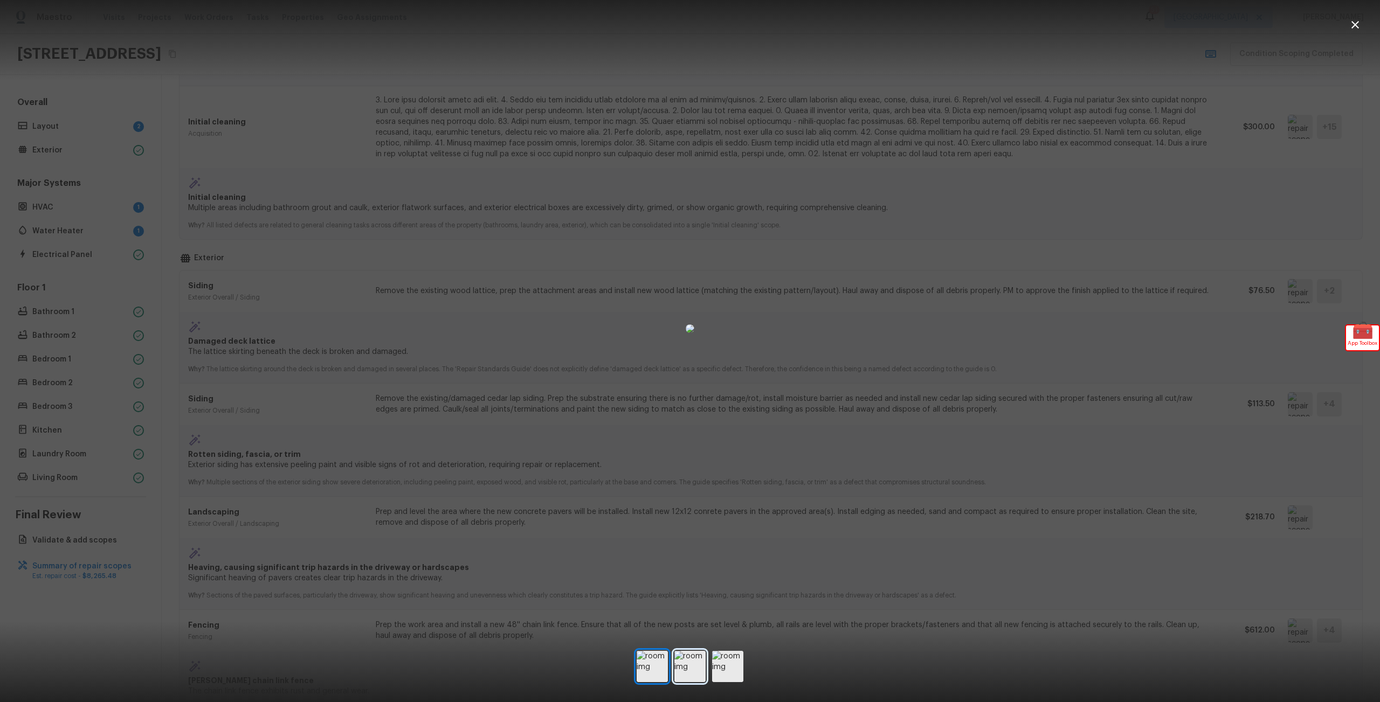
click at [695, 671] on img at bounding box center [689, 666] width 31 height 31
click at [728, 668] on img at bounding box center [727, 666] width 31 height 31
click at [368, 558] on div at bounding box center [690, 328] width 1380 height 623
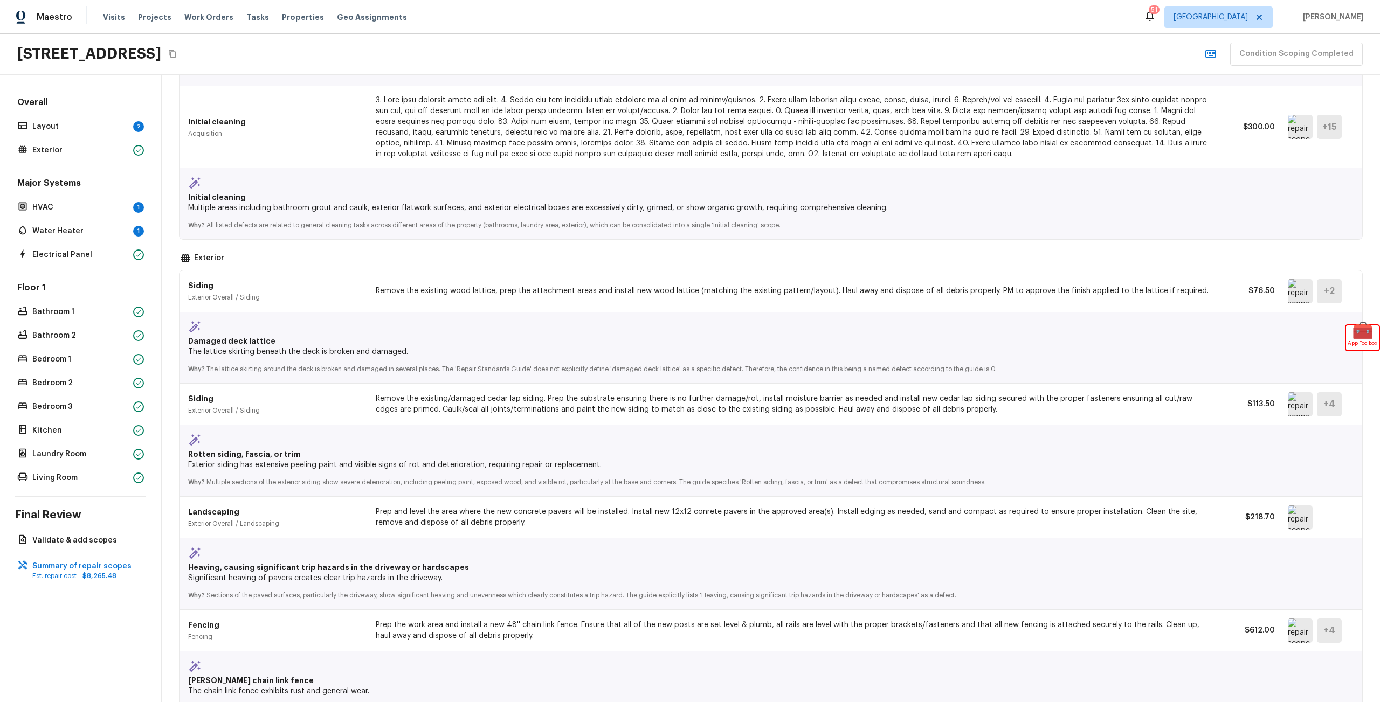
click at [492, 305] on div "Siding Exterior Overall / Siding Remove the existing wood lattice, prep the att…" at bounding box center [770, 292] width 1165 height 42
click at [595, 432] on div "Rotten siding, fascia, or trim Exterior siding has extensive peeling paint and …" at bounding box center [770, 460] width 1183 height 71
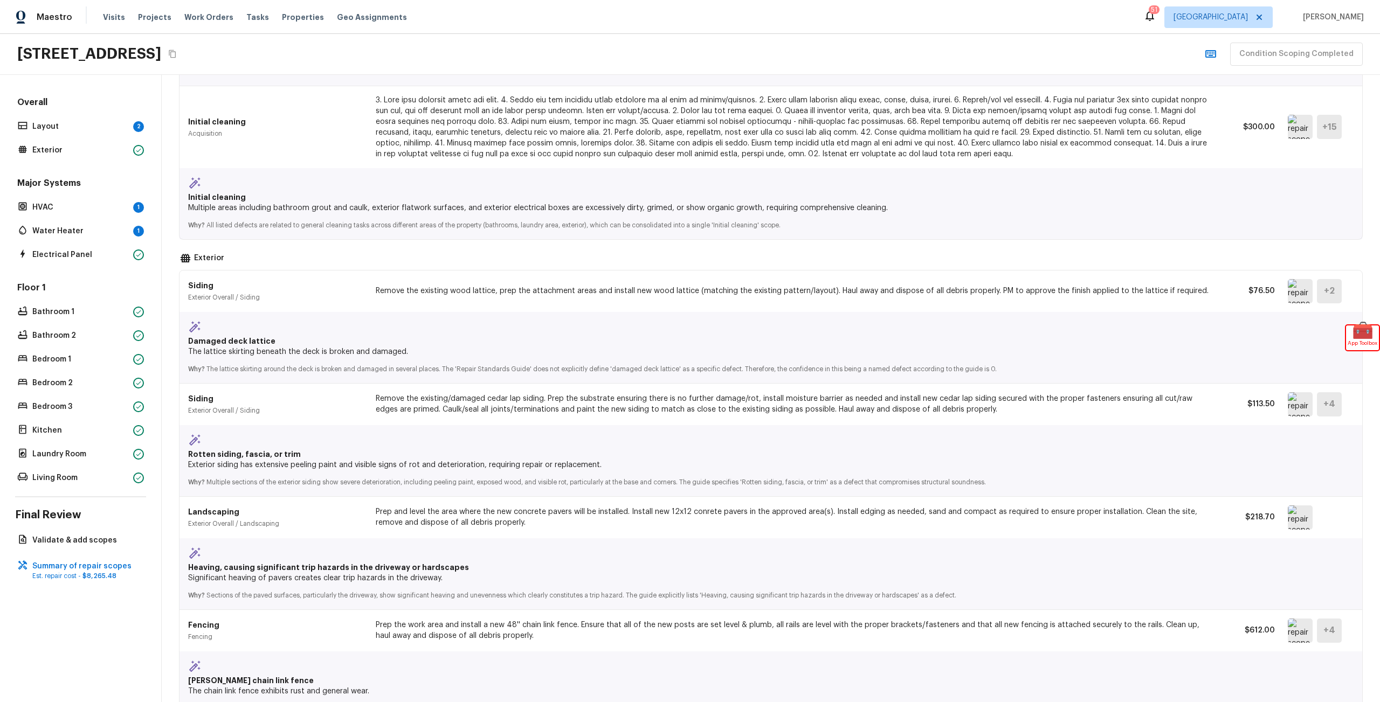
click at [595, 432] on div "Rotten siding, fascia, or trim Exterior siding has extensive peeling paint and …" at bounding box center [770, 460] width 1183 height 71
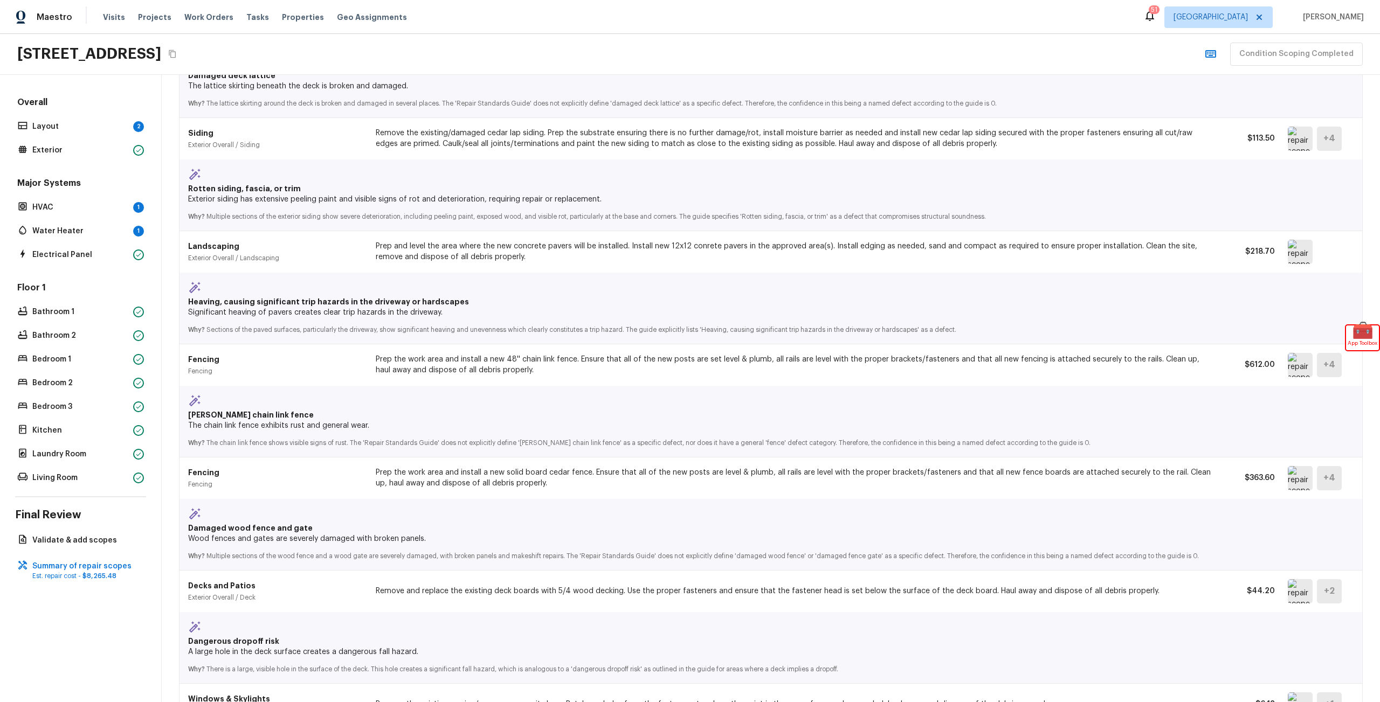
scroll to position [398, 0]
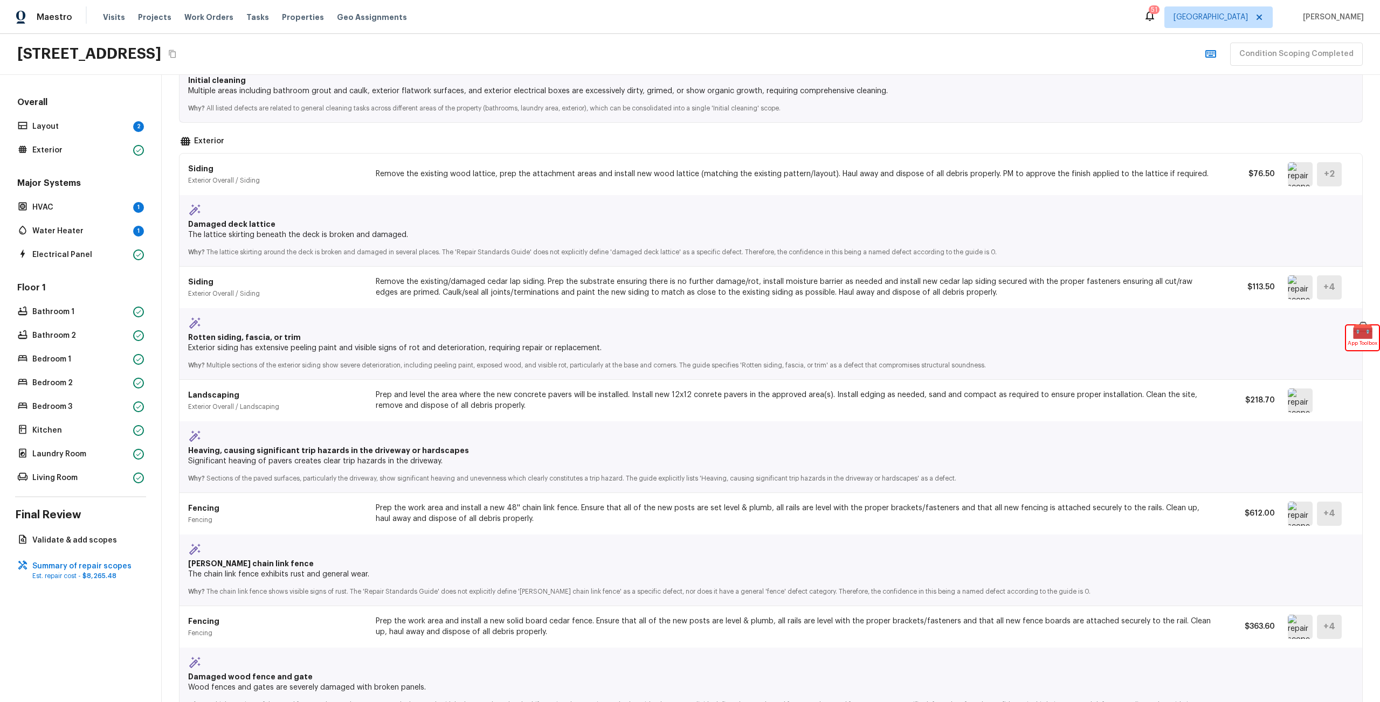
click at [1253, 293] on div "Siding Exterior Overall / Siding Remove the existing/damaged cedar lap siding. …" at bounding box center [770, 288] width 1165 height 42
click at [1256, 419] on div "Landscaping Exterior Overall / Landscaping Prep and level the area where the ne…" at bounding box center [770, 401] width 1165 height 42
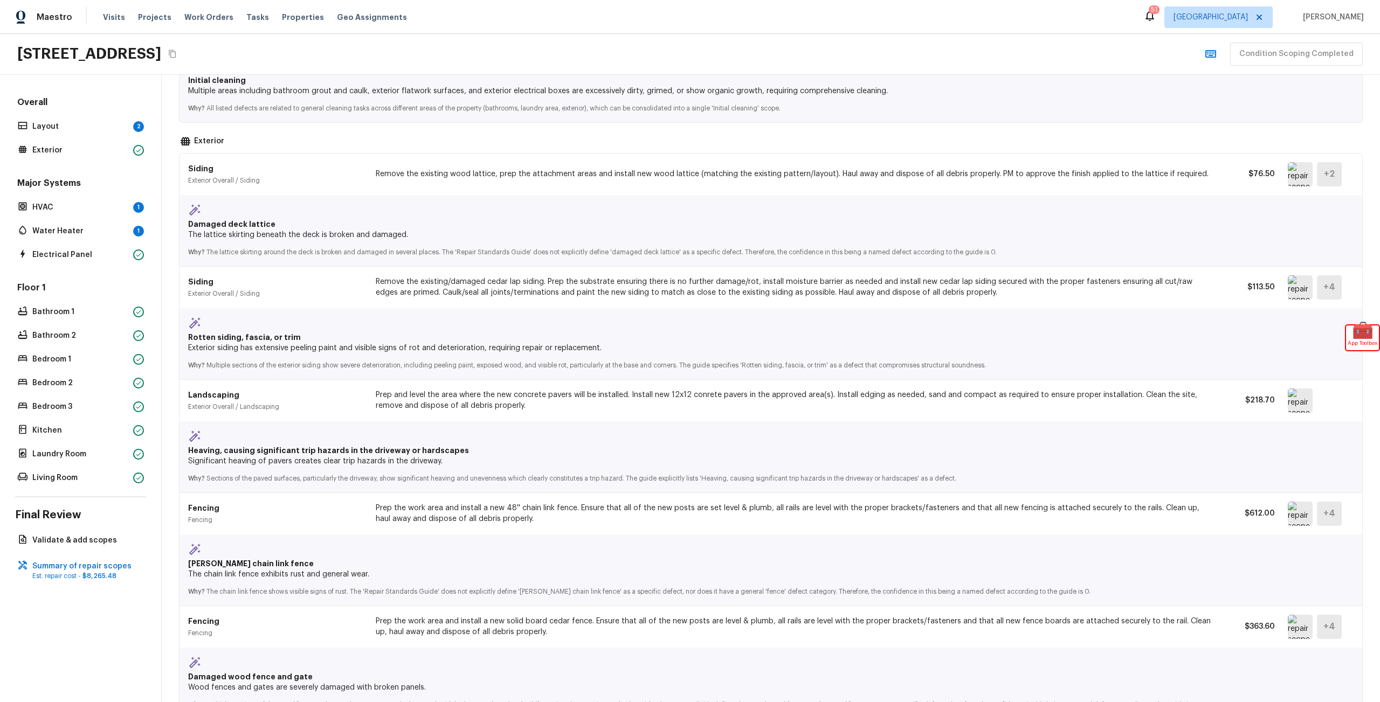
click at [1256, 419] on div "Landscaping Exterior Overall / Landscaping Prep and level the area where the ne…" at bounding box center [770, 401] width 1165 height 42
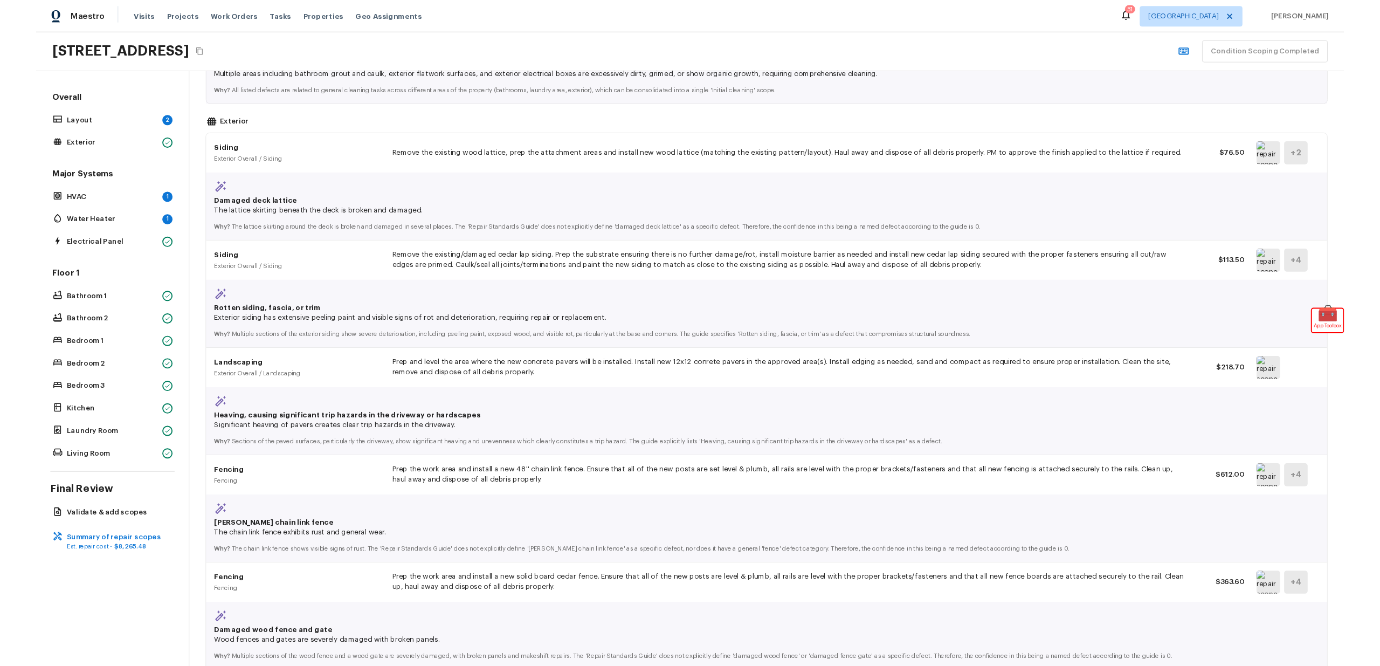
scroll to position [531, 0]
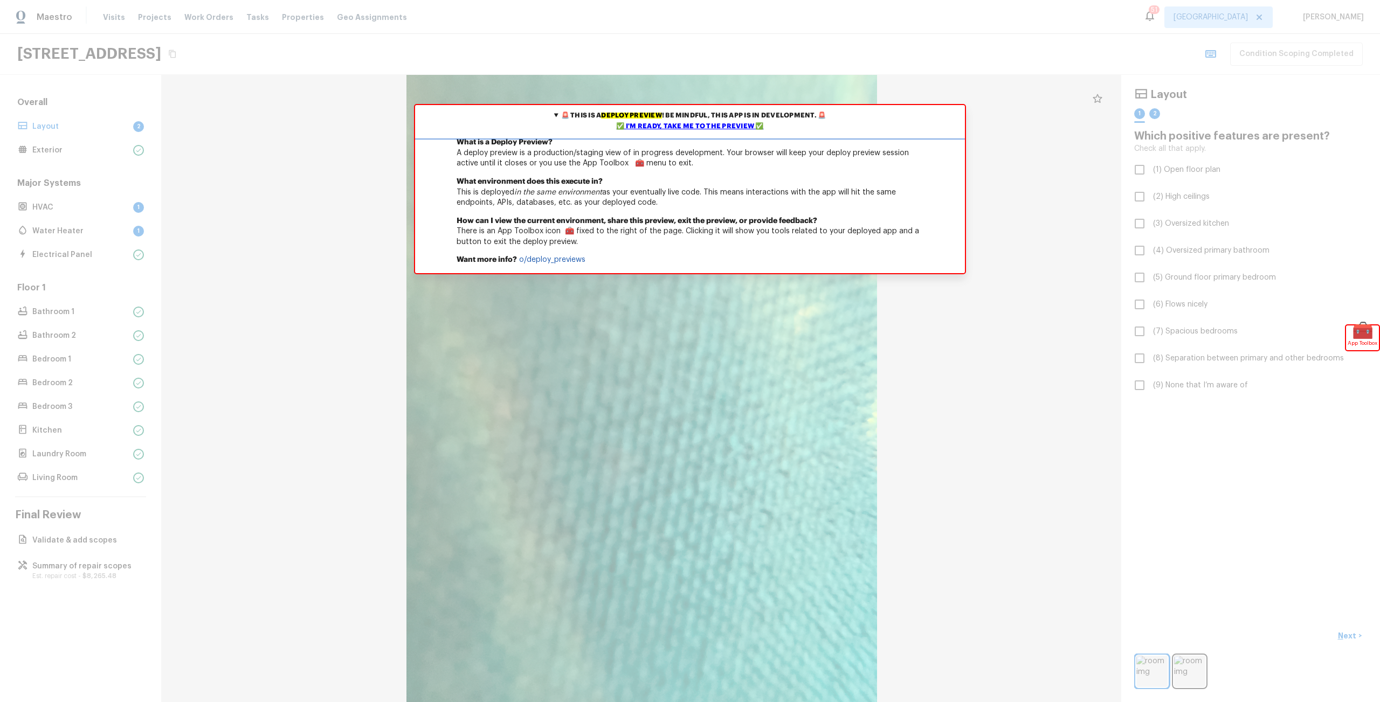
click at [639, 128] on div "✅ I'm ready, take me to the preview ✅" at bounding box center [690, 126] width 544 height 11
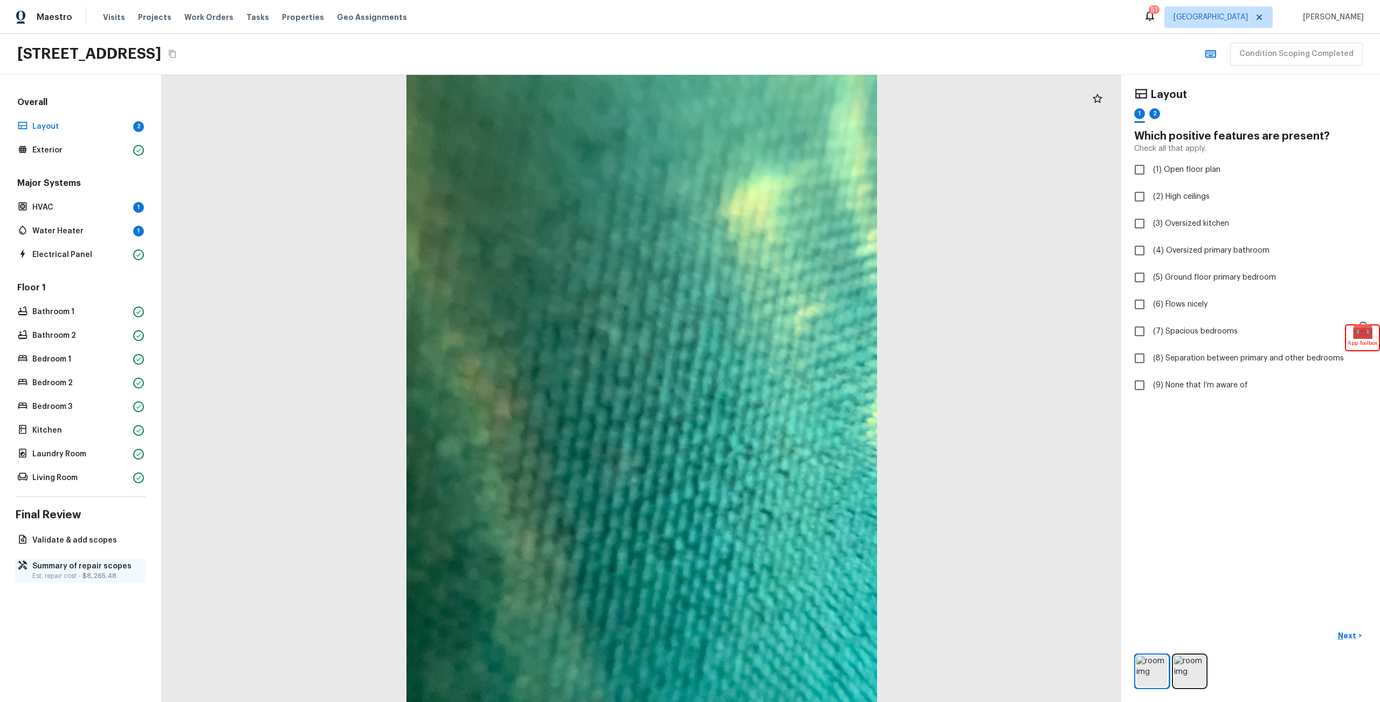
click at [54, 568] on p "Summary of repair scopes" at bounding box center [85, 566] width 107 height 11
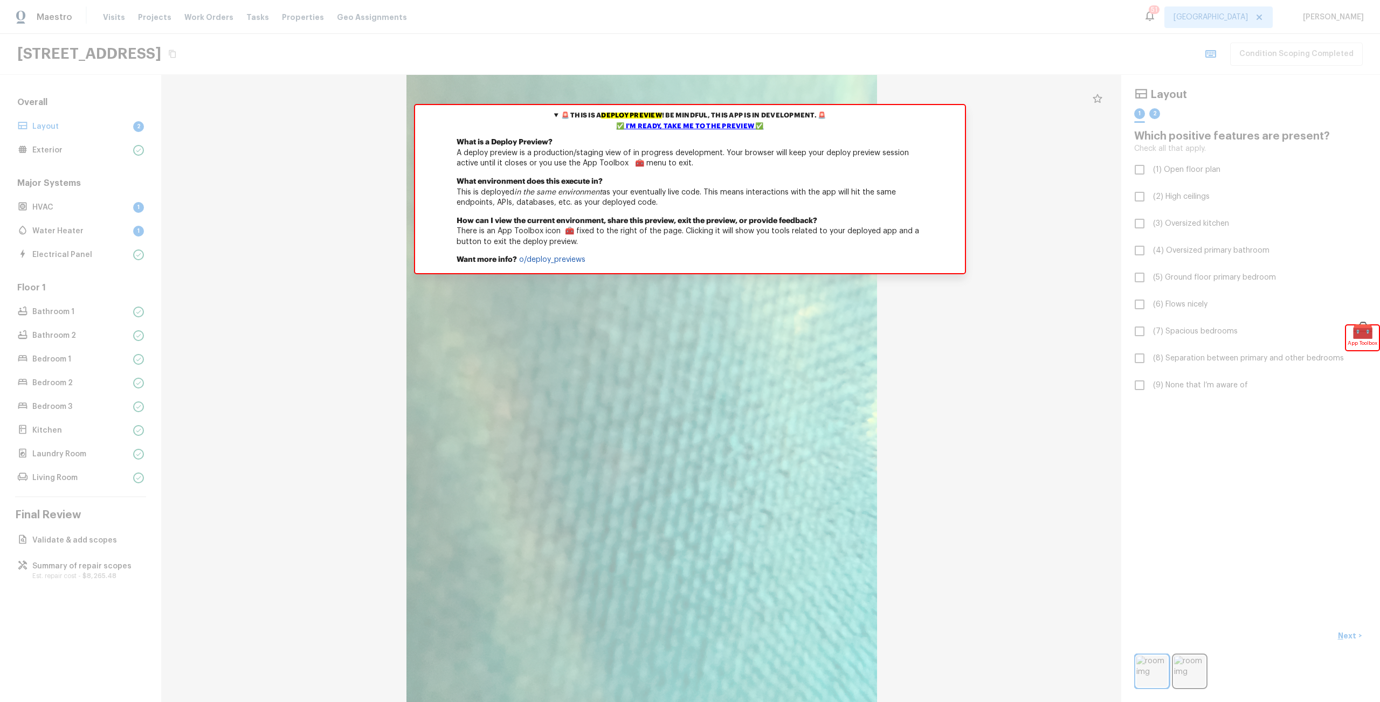
click at [1057, 223] on div at bounding box center [641, 388] width 959 height 627
click at [640, 127] on div "✅ I'm ready, take me to the preview ✅" at bounding box center [690, 126] width 544 height 11
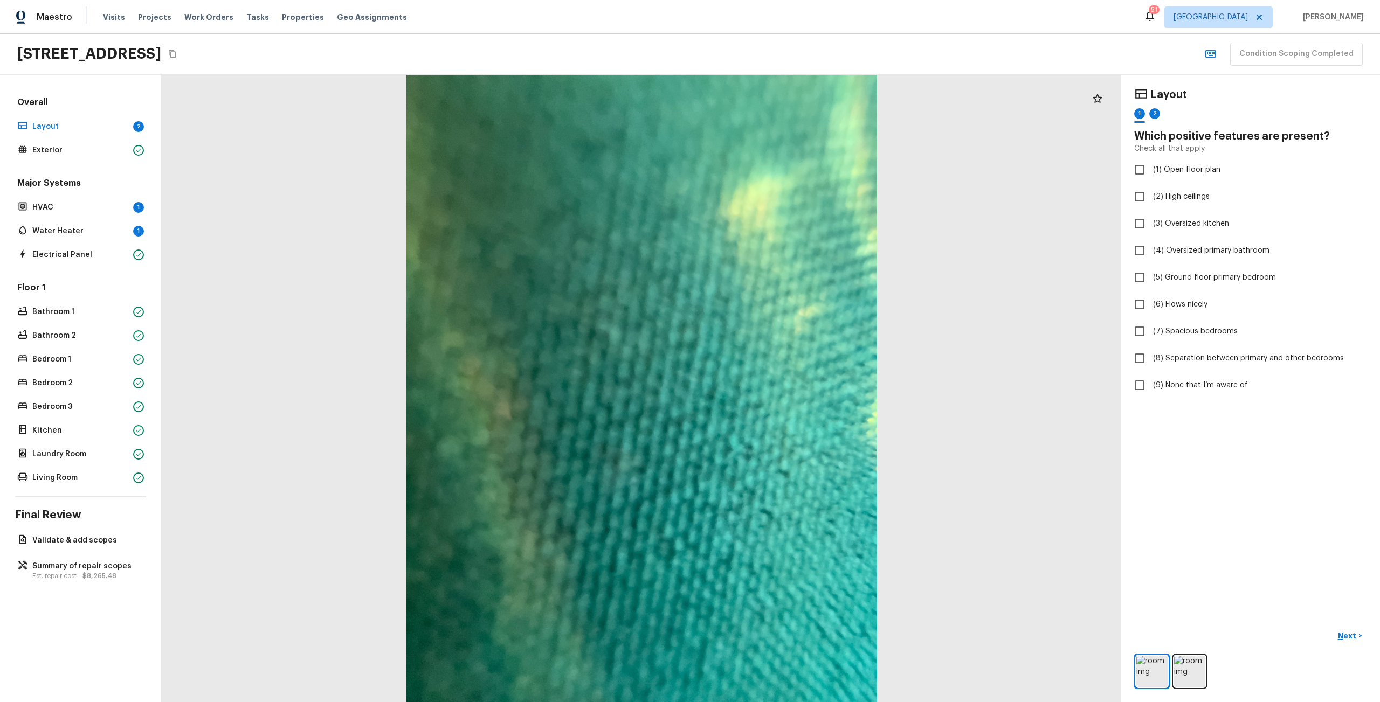
click at [107, 558] on div "Overall Layout 2 Exterior Major Systems HVAC 1 Water Heater 1 Electrical Panel …" at bounding box center [81, 388] width 162 height 627
click at [109, 570] on p "Summary of repair scopes" at bounding box center [85, 566] width 107 height 11
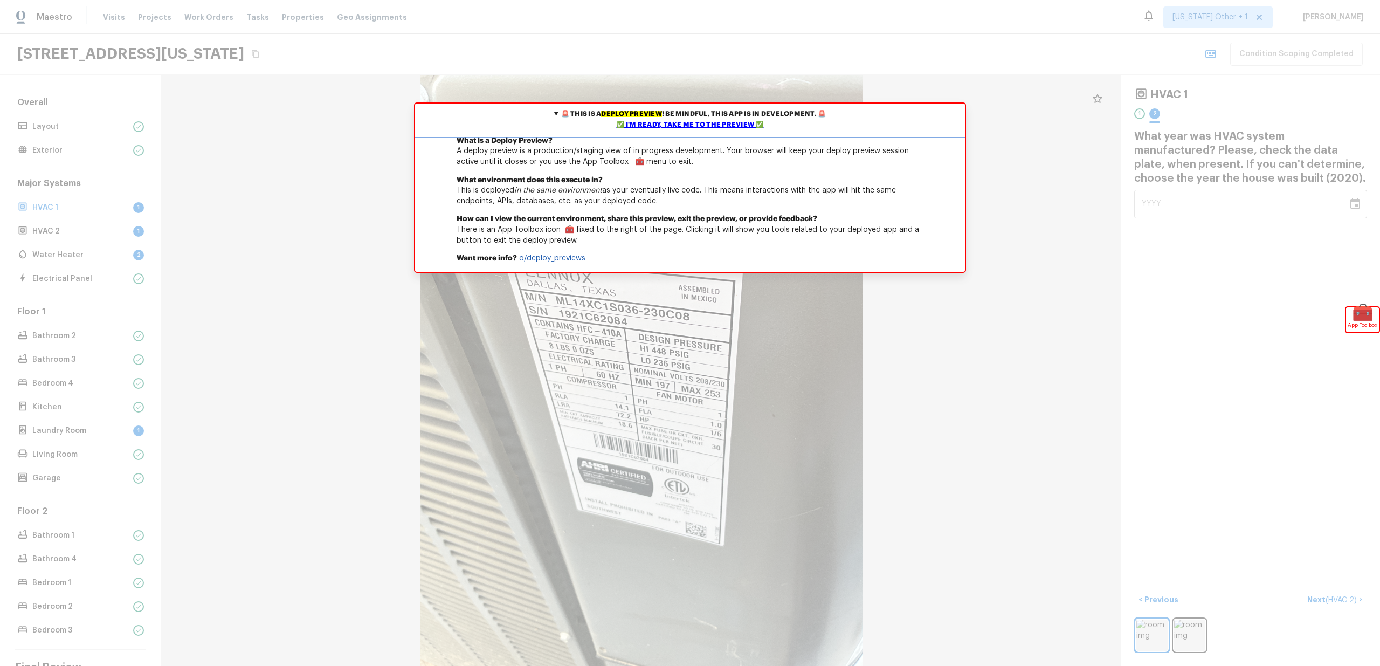
click at [690, 128] on div "✅ I'm ready, take me to the preview ✅" at bounding box center [690, 125] width 544 height 11
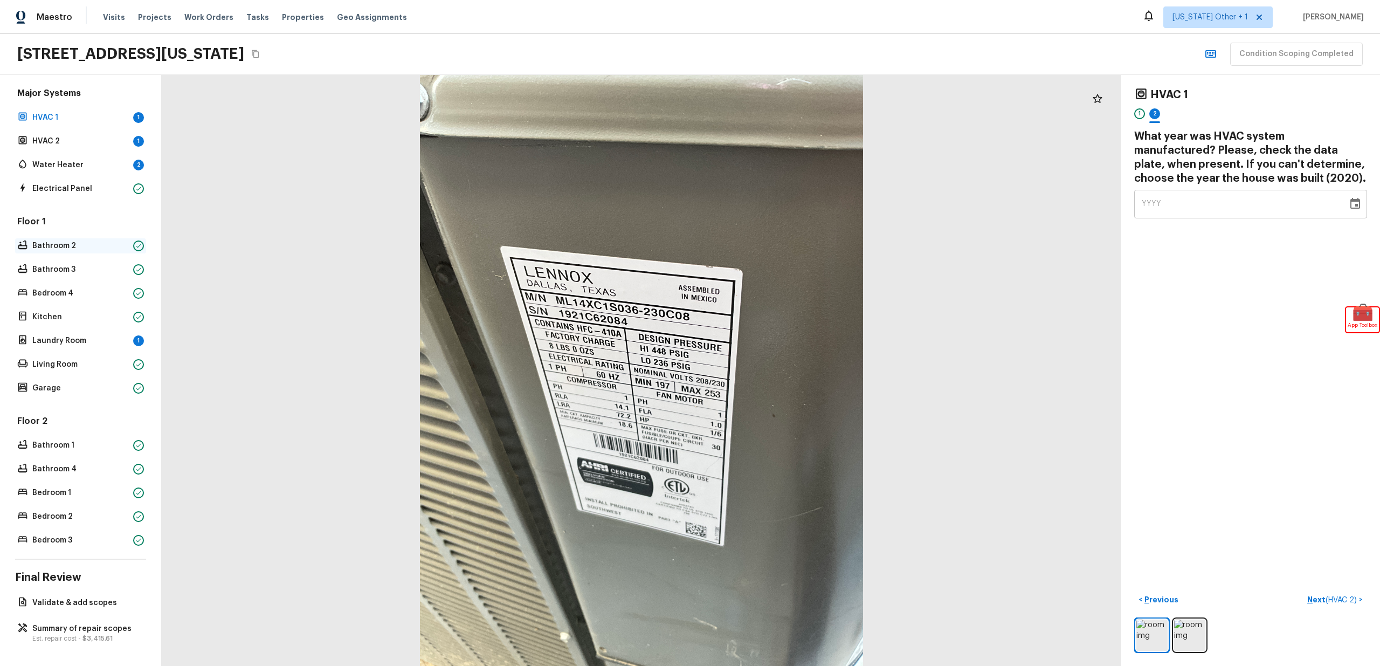
scroll to position [83, 0]
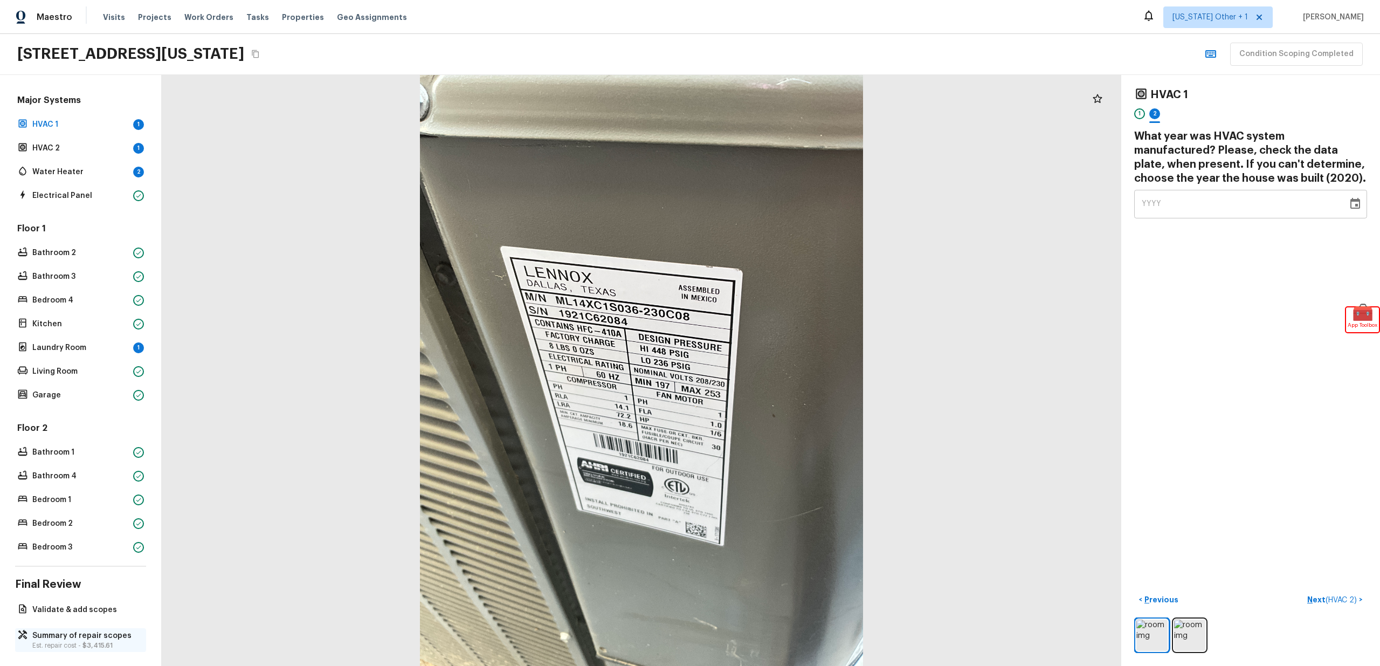
click at [91, 647] on span "$3,415.61" at bounding box center [97, 645] width 30 height 6
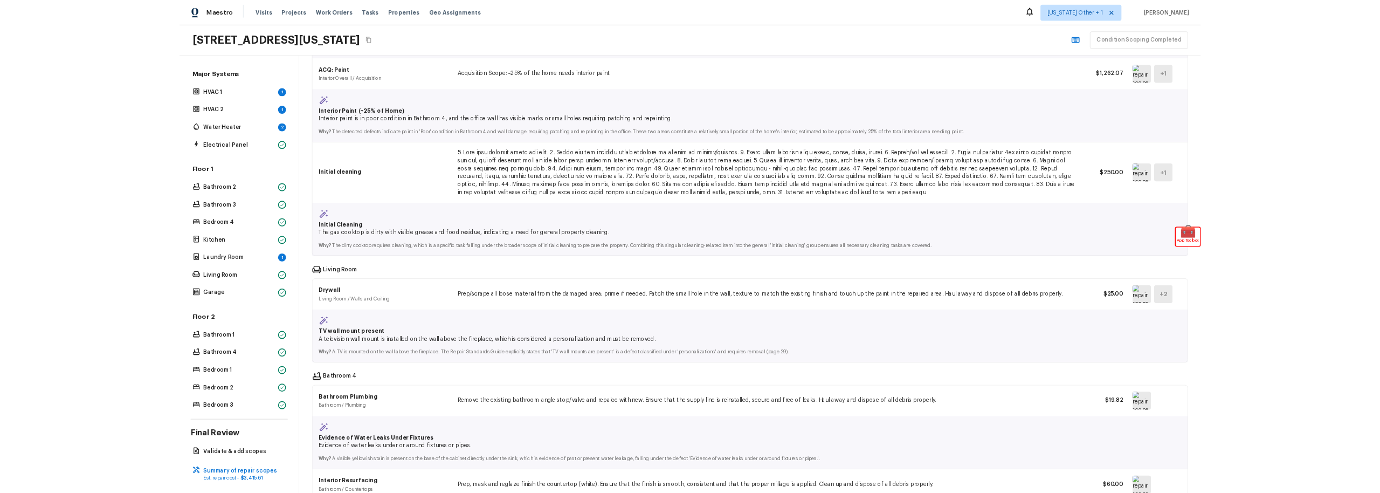
scroll to position [0, 0]
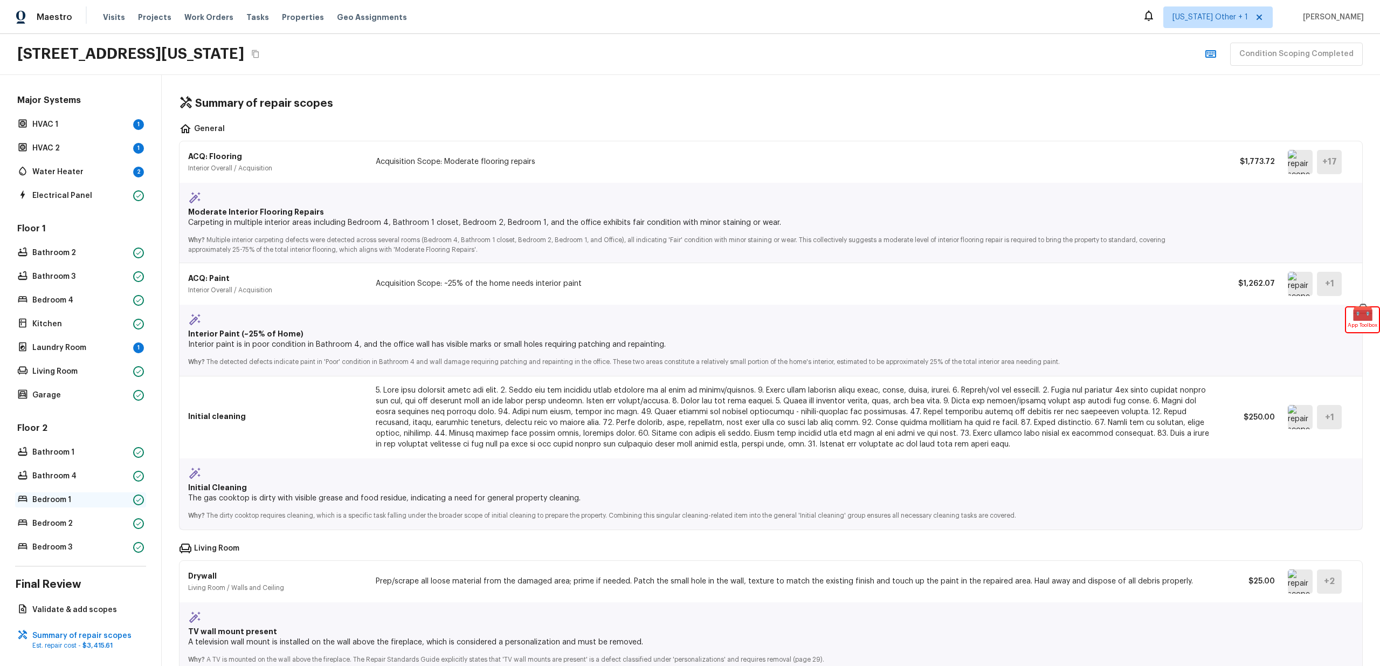
click at [88, 497] on p "Bedroom 1" at bounding box center [80, 499] width 96 height 11
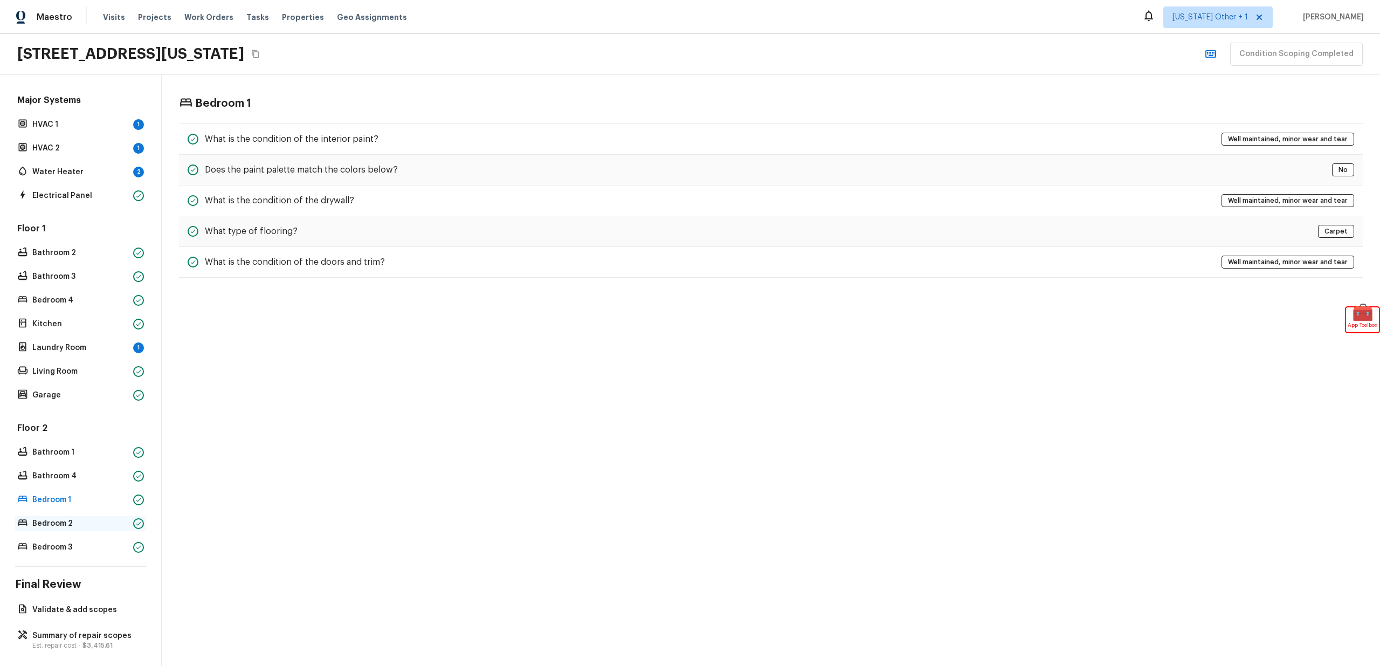
click at [111, 527] on p "Bedroom 2" at bounding box center [80, 523] width 96 height 11
click at [87, 500] on p "Bedroom 1" at bounding box center [80, 499] width 96 height 11
click at [259, 238] on div "What type of flooring? Carpet" at bounding box center [771, 231] width 1184 height 31
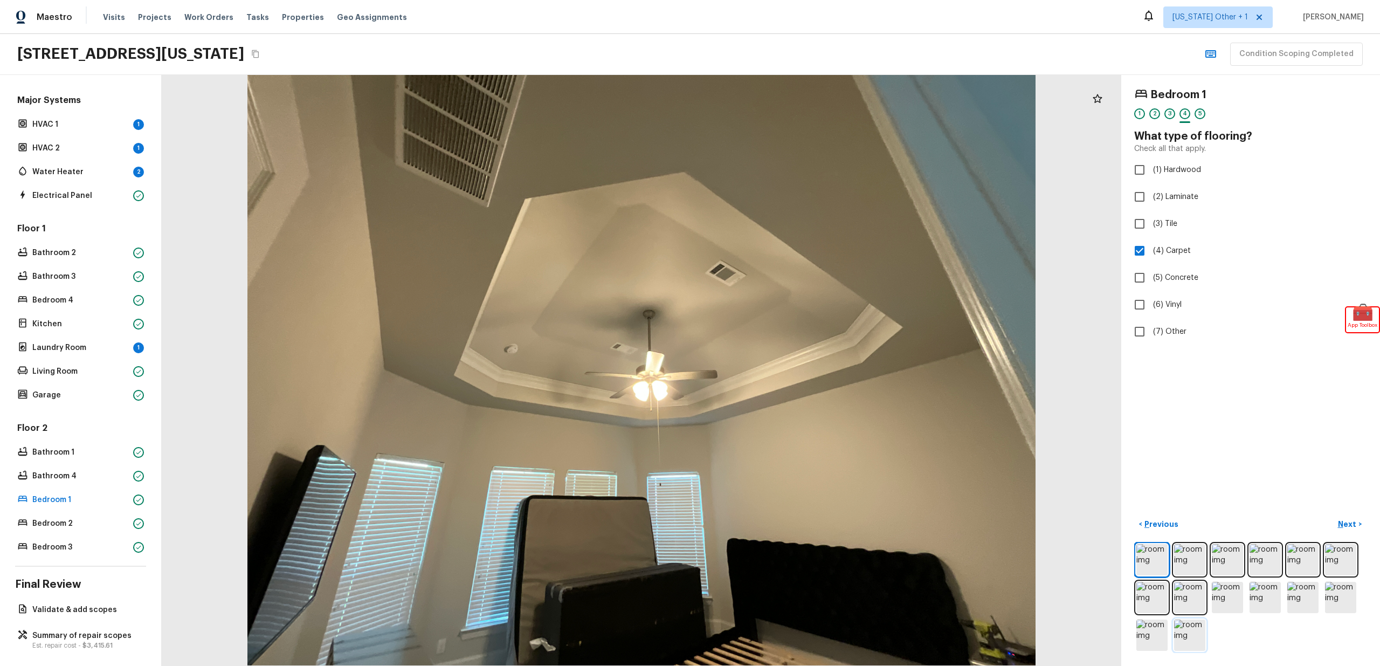
click at [1192, 620] on img at bounding box center [1189, 634] width 31 height 31
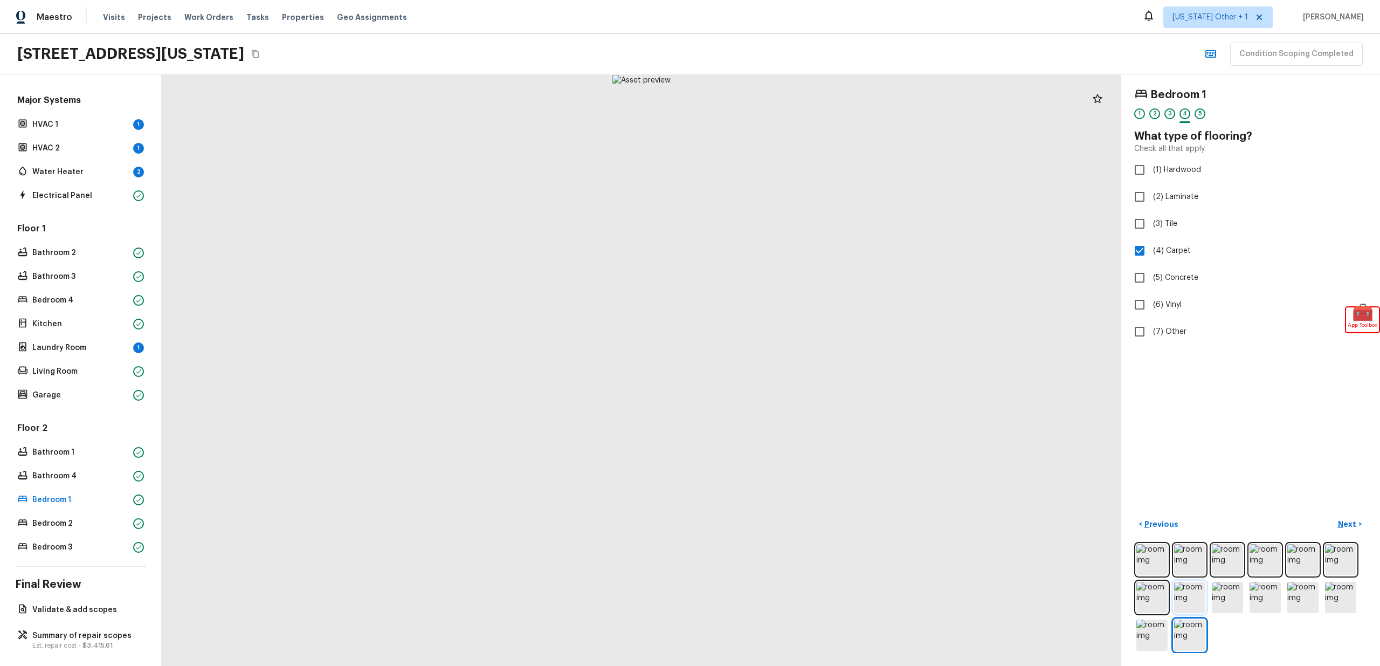
click at [1186, 589] on img at bounding box center [1189, 597] width 31 height 31
click at [1229, 582] on img at bounding box center [1227, 597] width 31 height 31
click at [1263, 582] on img at bounding box center [1264, 597] width 31 height 31
click at [1312, 574] on div at bounding box center [1250, 597] width 233 height 111
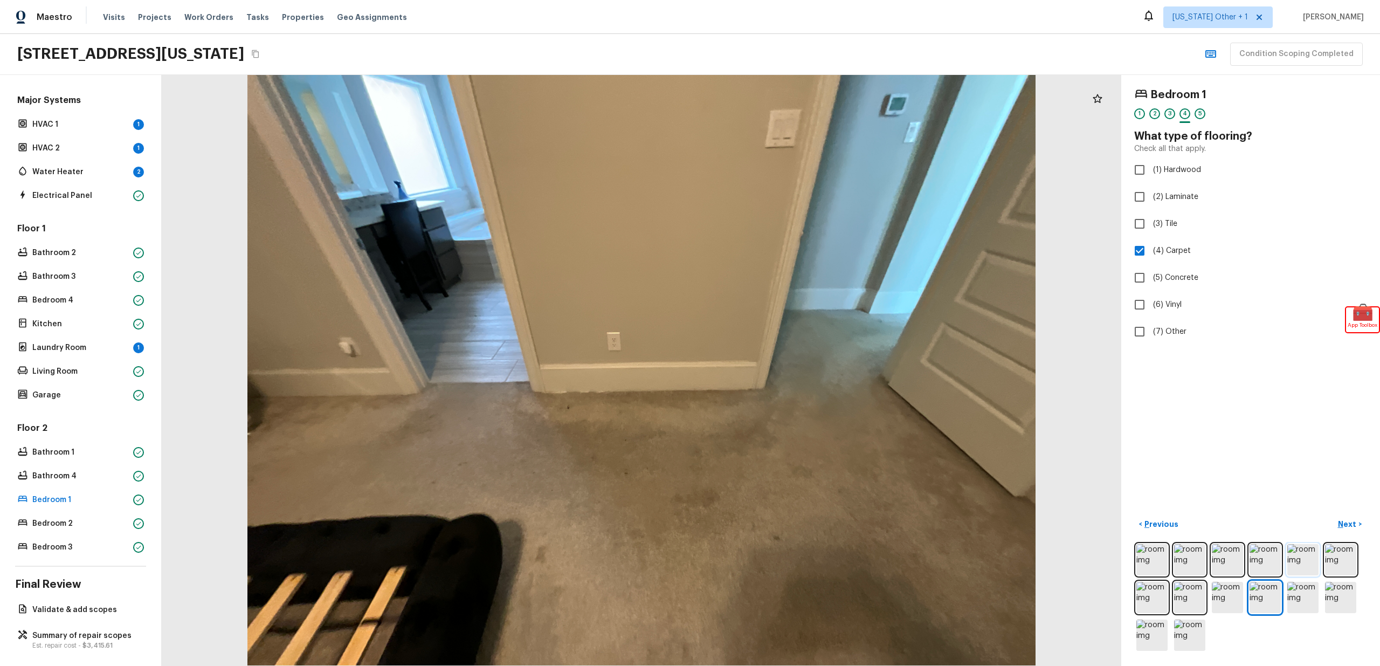
click at [1287, 547] on img at bounding box center [1302, 559] width 31 height 31
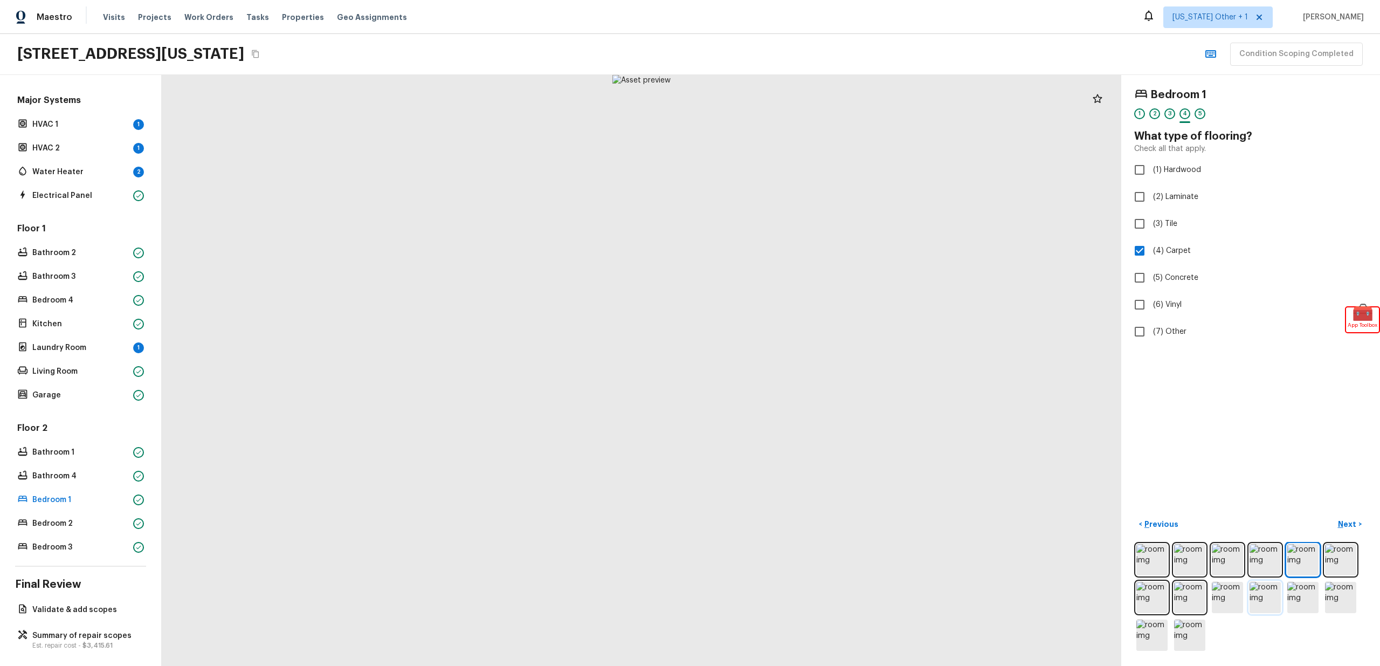
click at [1266, 582] on img at bounding box center [1264, 597] width 31 height 31
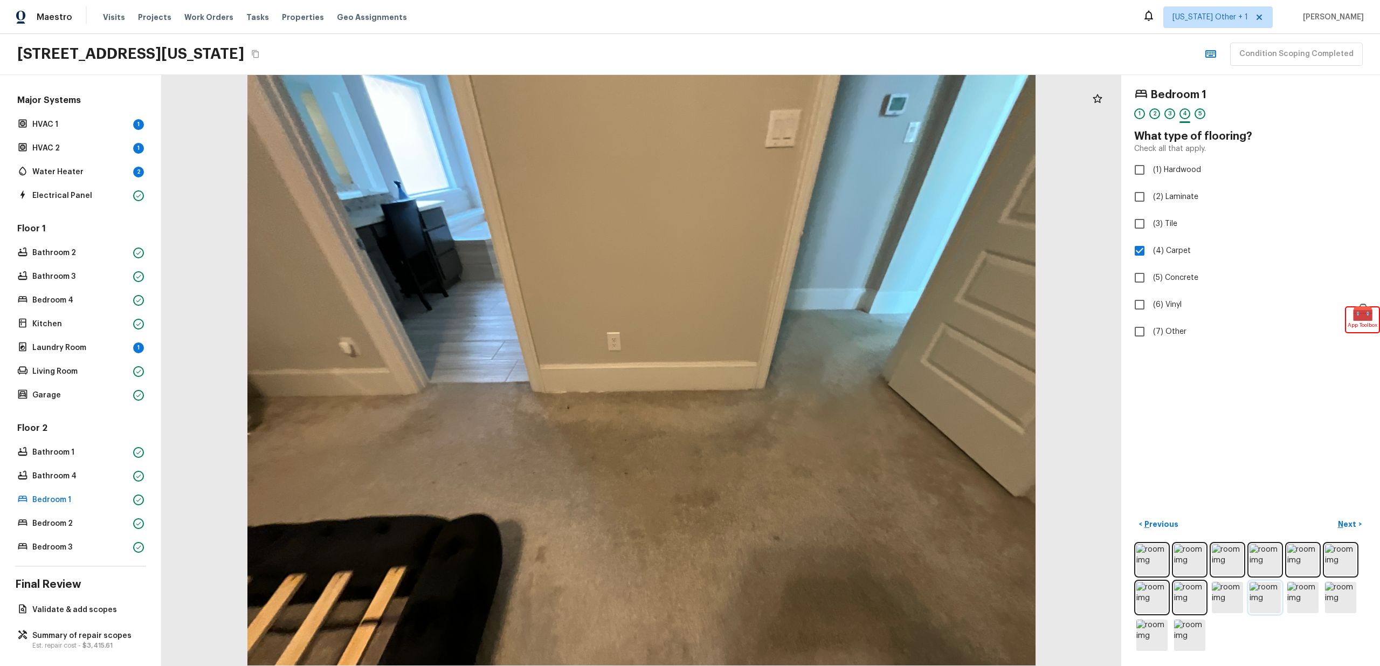
click at [1261, 584] on img at bounding box center [1264, 597] width 31 height 31
click at [1253, 594] on img at bounding box center [1264, 597] width 31 height 31
click at [1300, 591] on img at bounding box center [1302, 597] width 31 height 31
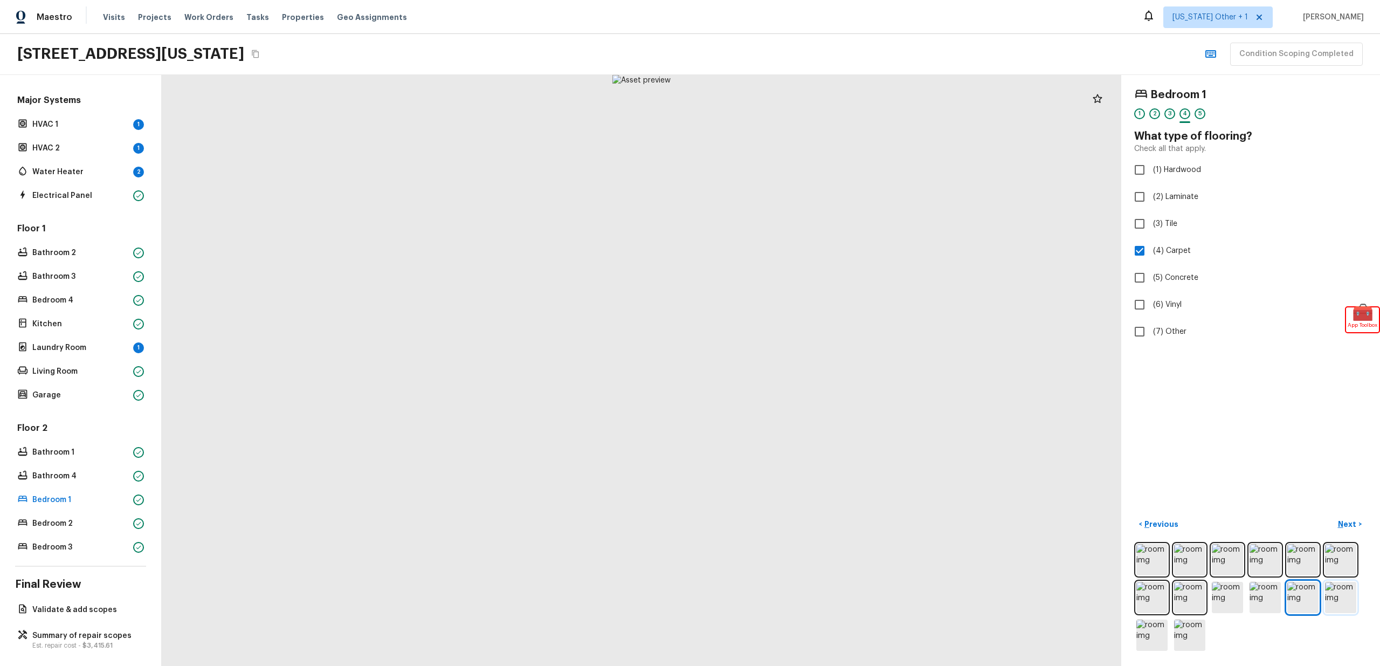
click at [1335, 588] on img at bounding box center [1340, 597] width 31 height 31
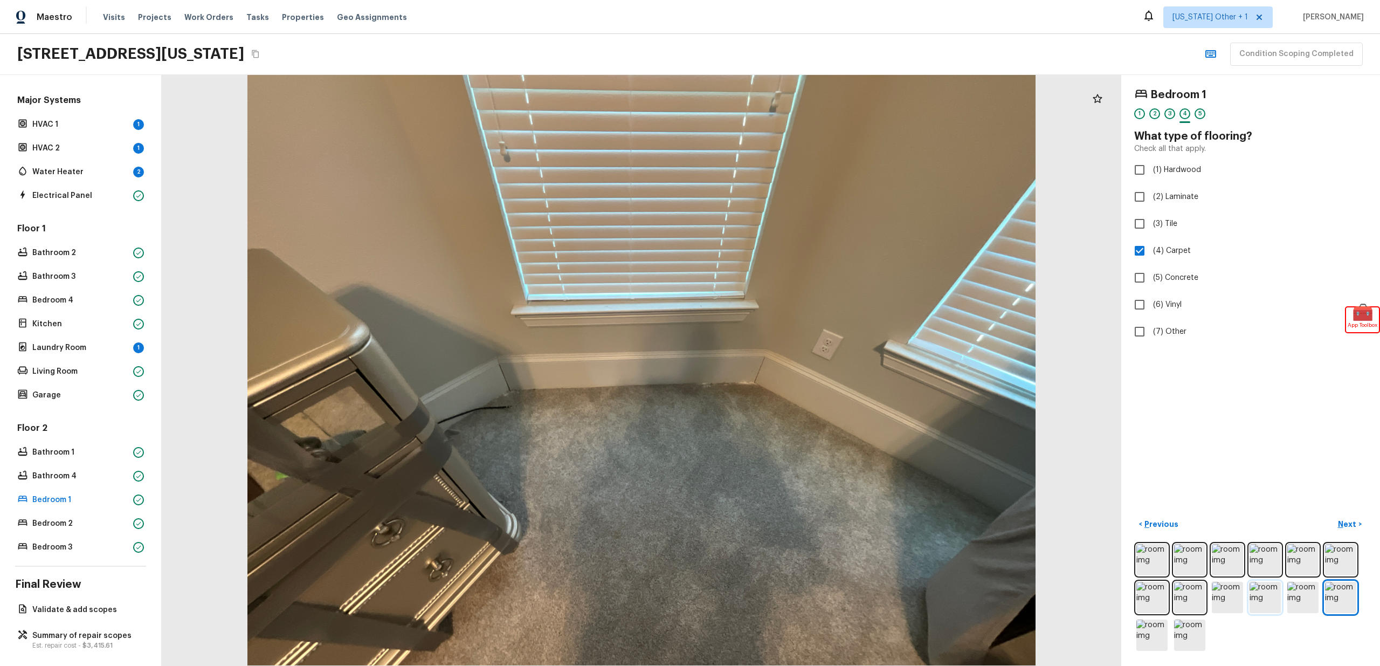
click at [1260, 591] on img at bounding box center [1264, 597] width 31 height 31
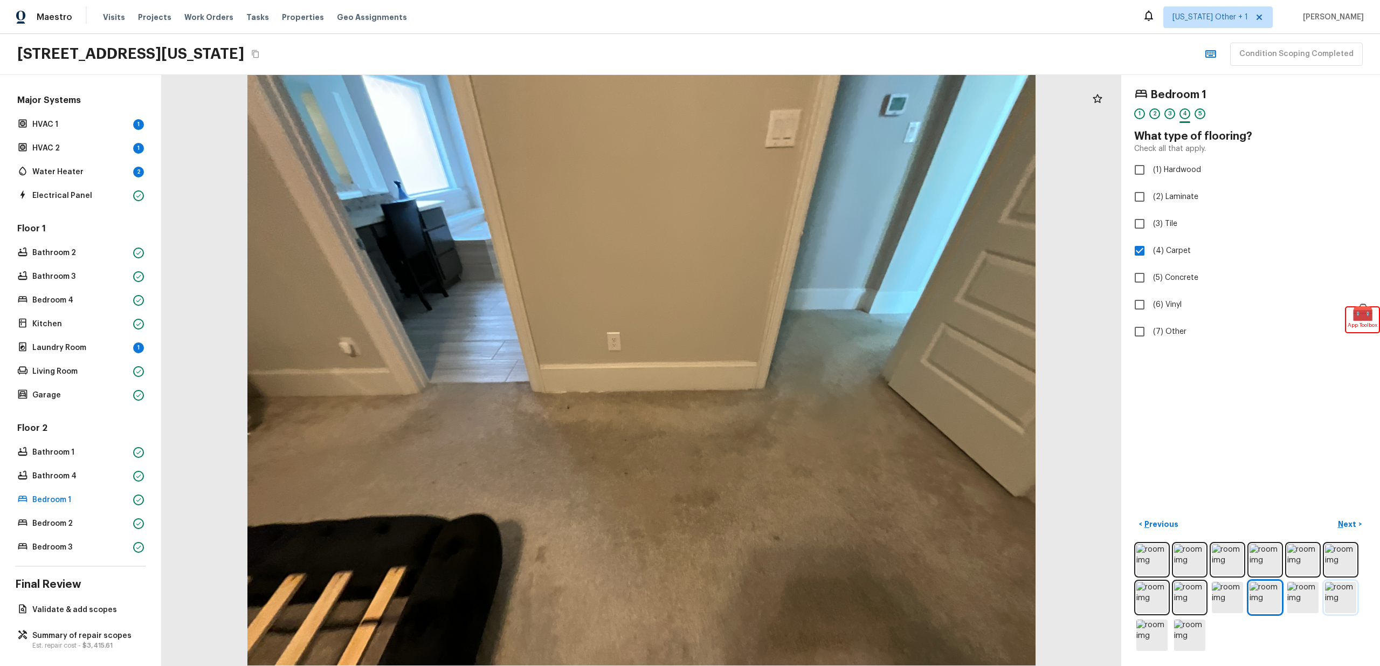
click at [1334, 587] on img at bounding box center [1340, 597] width 31 height 31
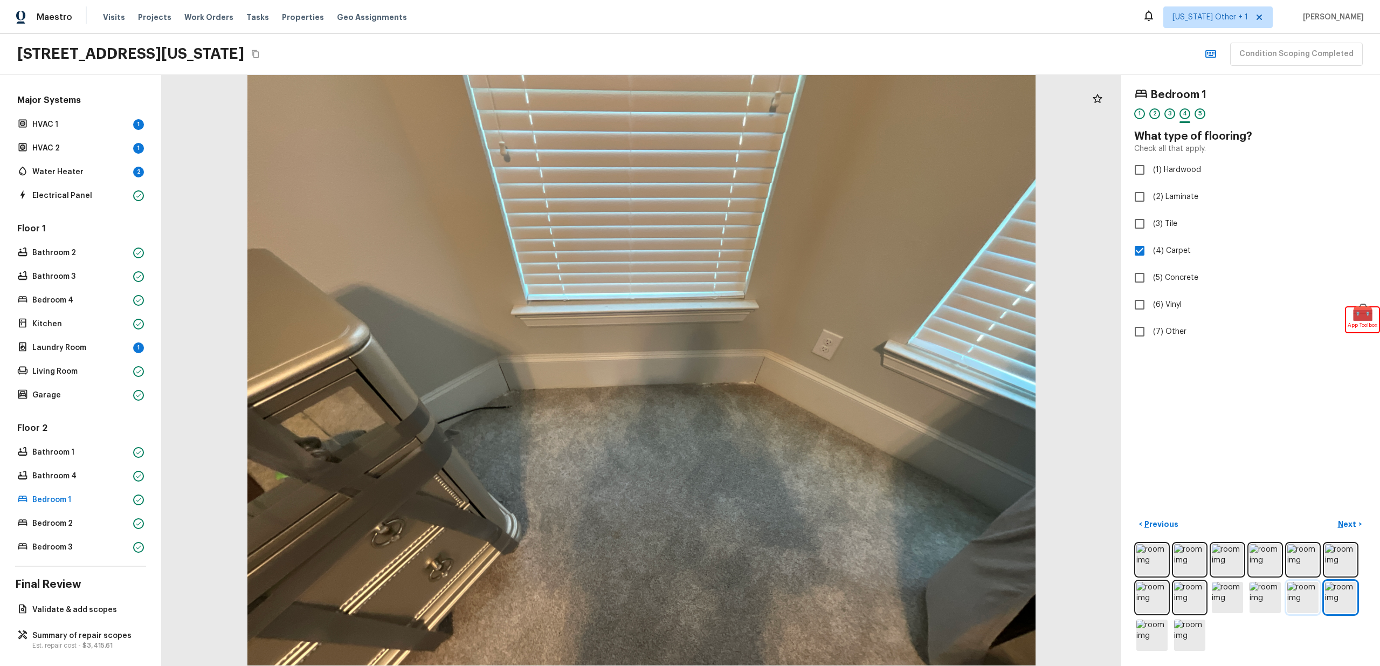
click at [1295, 589] on img at bounding box center [1302, 597] width 31 height 31
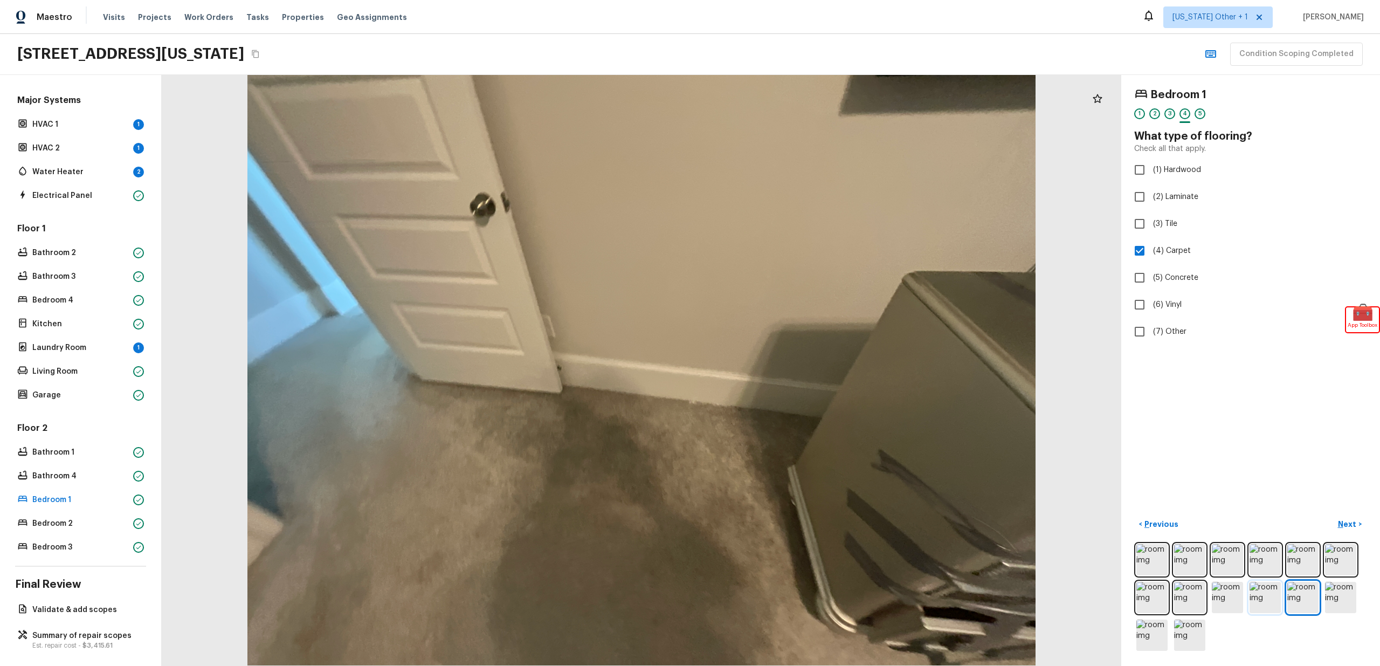
click at [1256, 586] on img at bounding box center [1264, 597] width 31 height 31
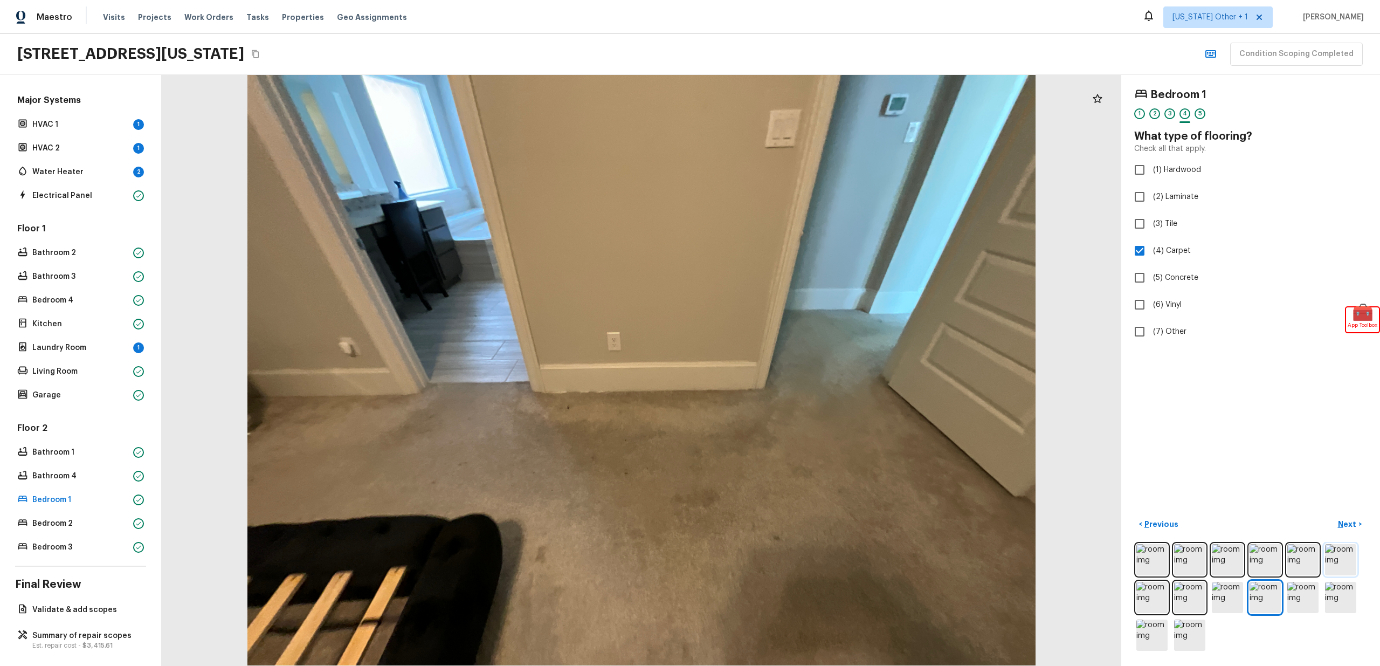
click at [1338, 544] on img at bounding box center [1340, 559] width 31 height 31
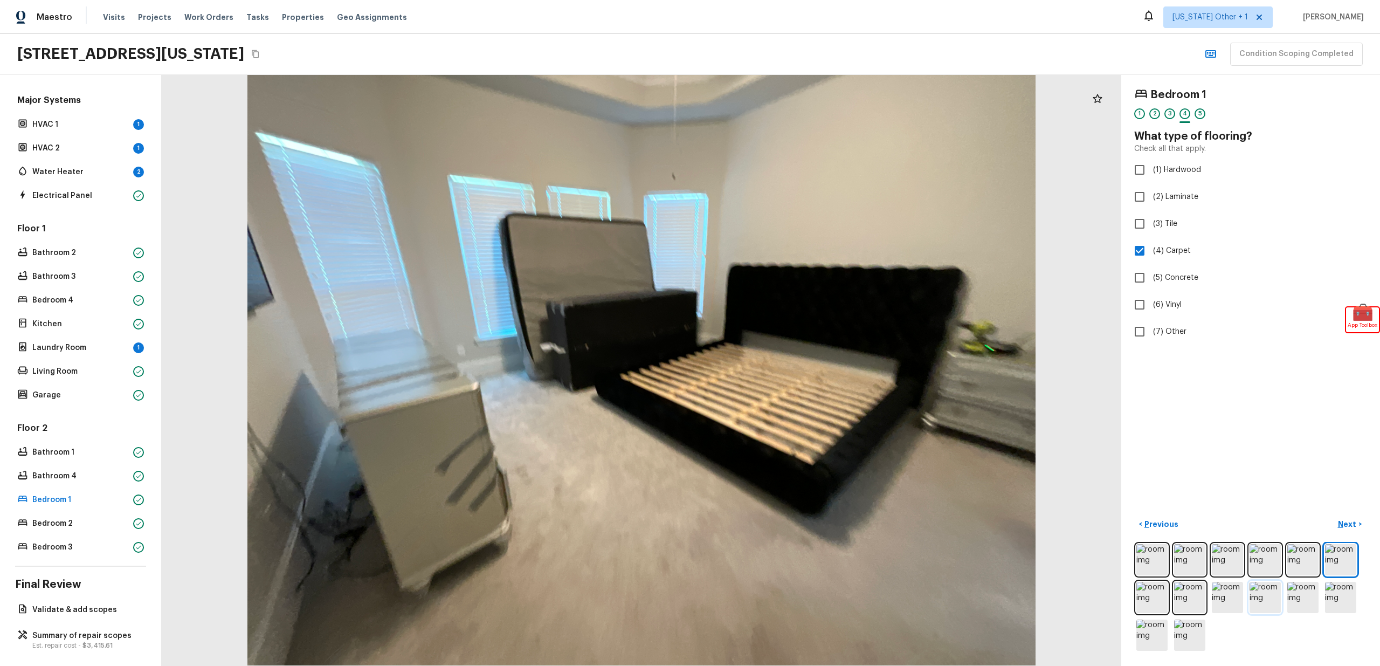
click at [1263, 582] on img at bounding box center [1264, 597] width 31 height 31
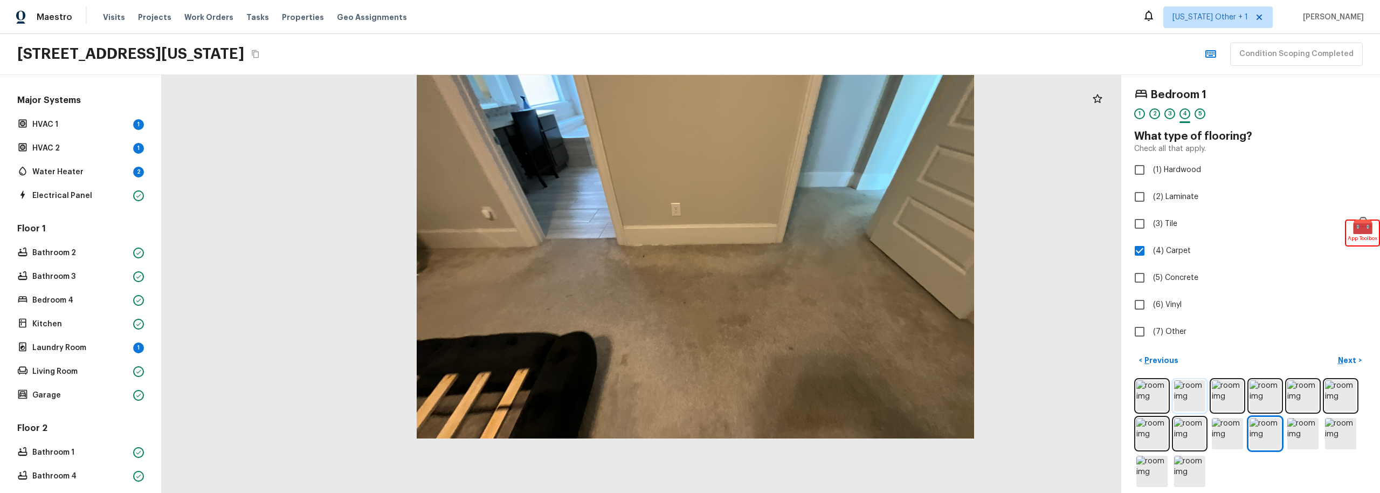
click at [1190, 404] on img at bounding box center [1189, 395] width 31 height 31
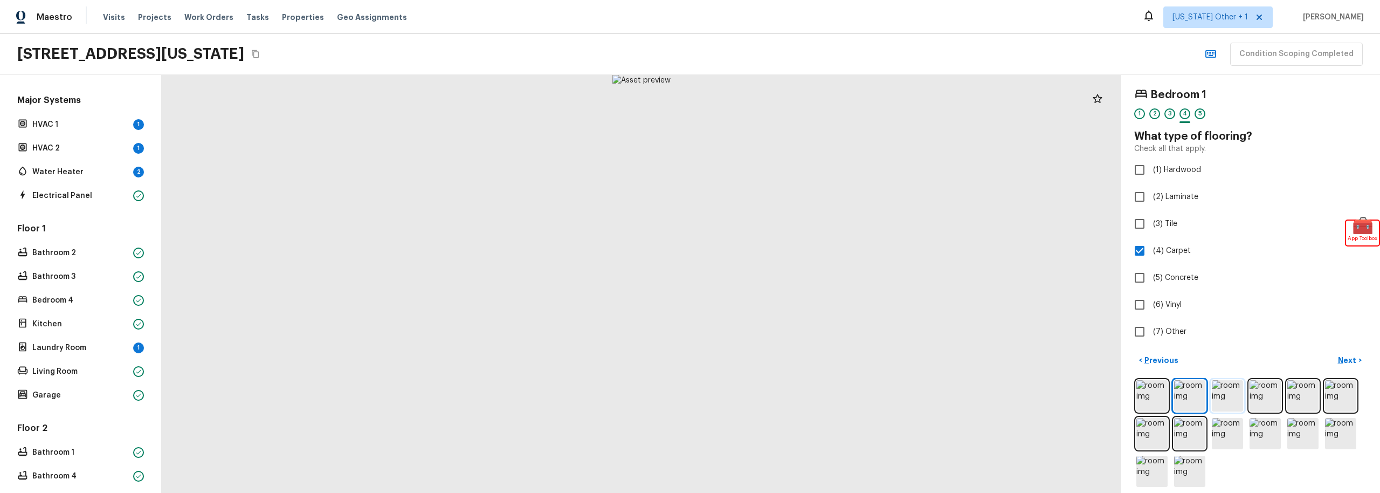
click at [1231, 399] on img at bounding box center [1227, 395] width 31 height 31
click at [1254, 400] on img at bounding box center [1264, 395] width 31 height 31
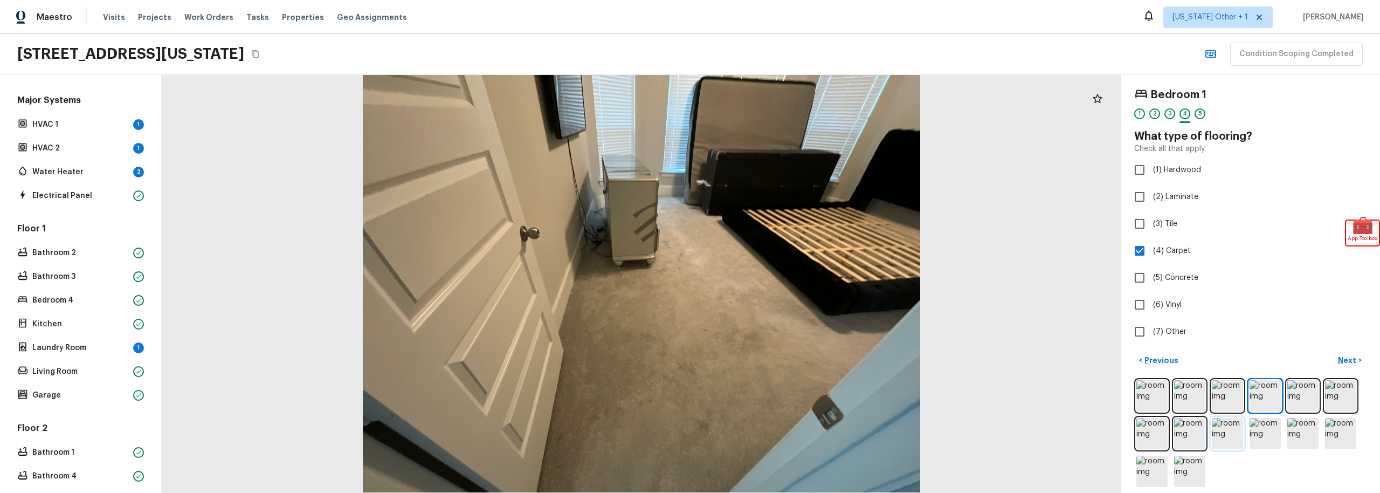
click at [1223, 442] on img at bounding box center [1227, 433] width 31 height 31
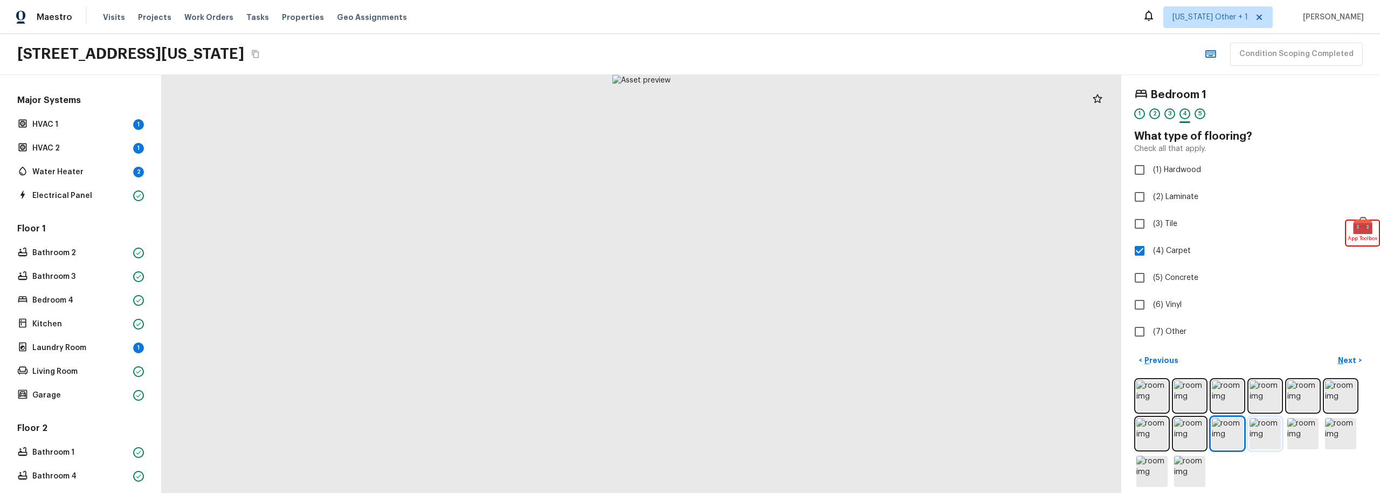
click at [1268, 436] on img at bounding box center [1264, 433] width 31 height 31
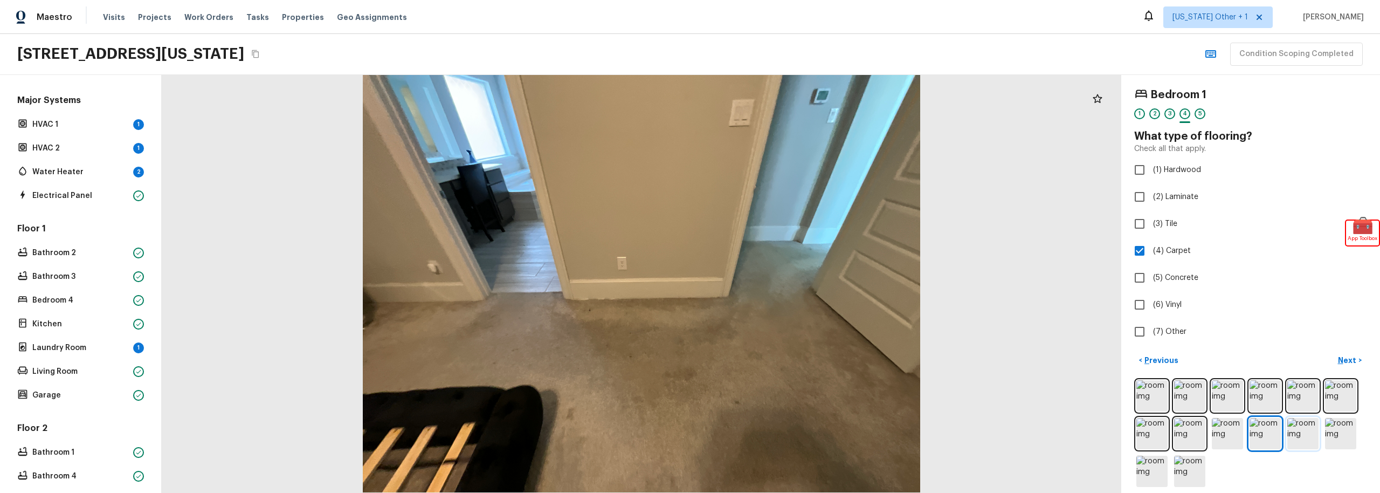
click at [1296, 431] on img at bounding box center [1302, 433] width 31 height 31
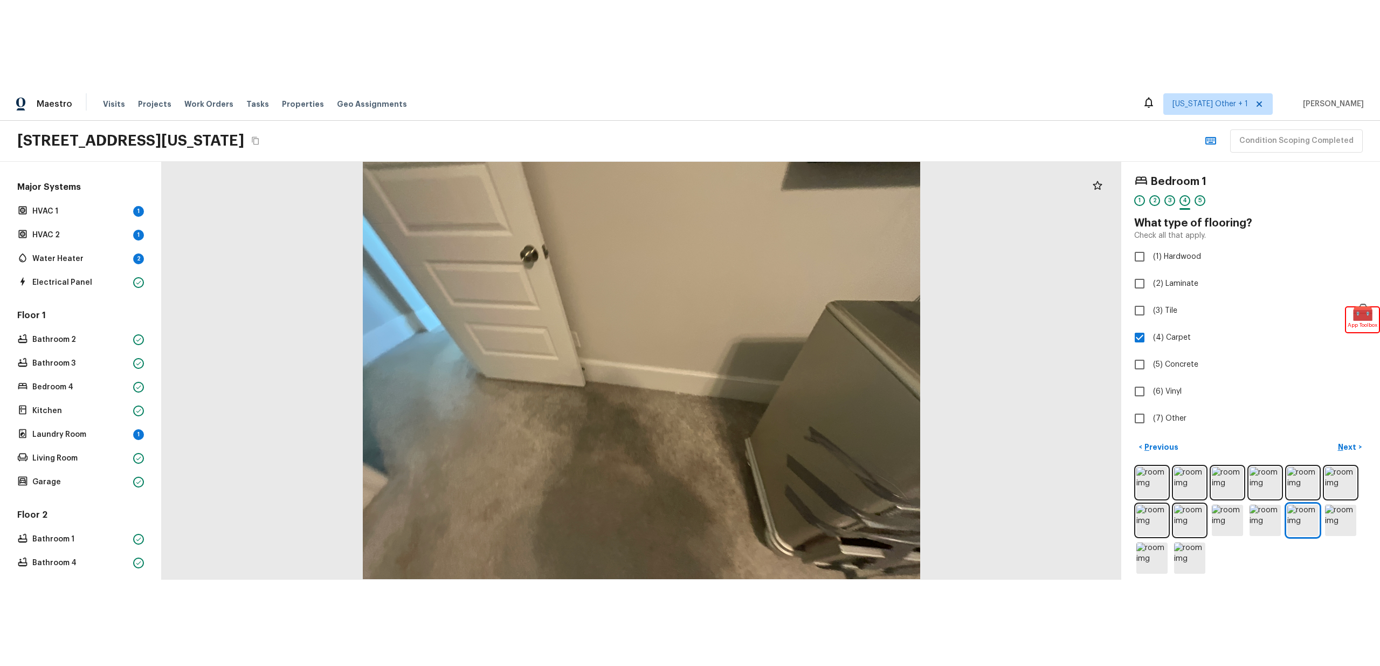
scroll to position [272, 0]
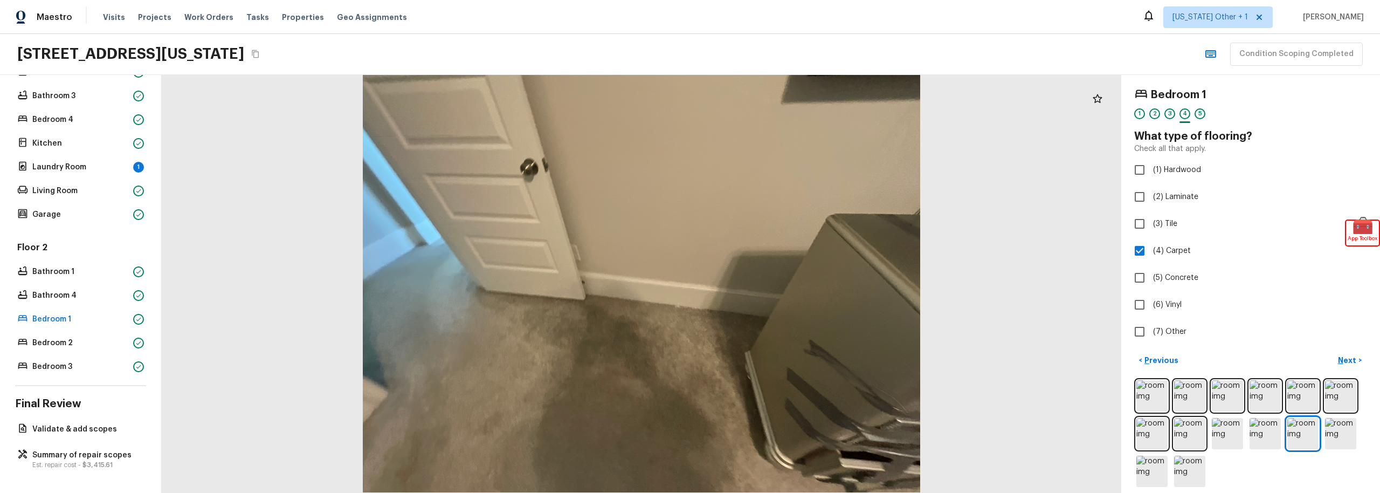
click at [111, 450] on p "Summary of repair scopes" at bounding box center [85, 455] width 107 height 11
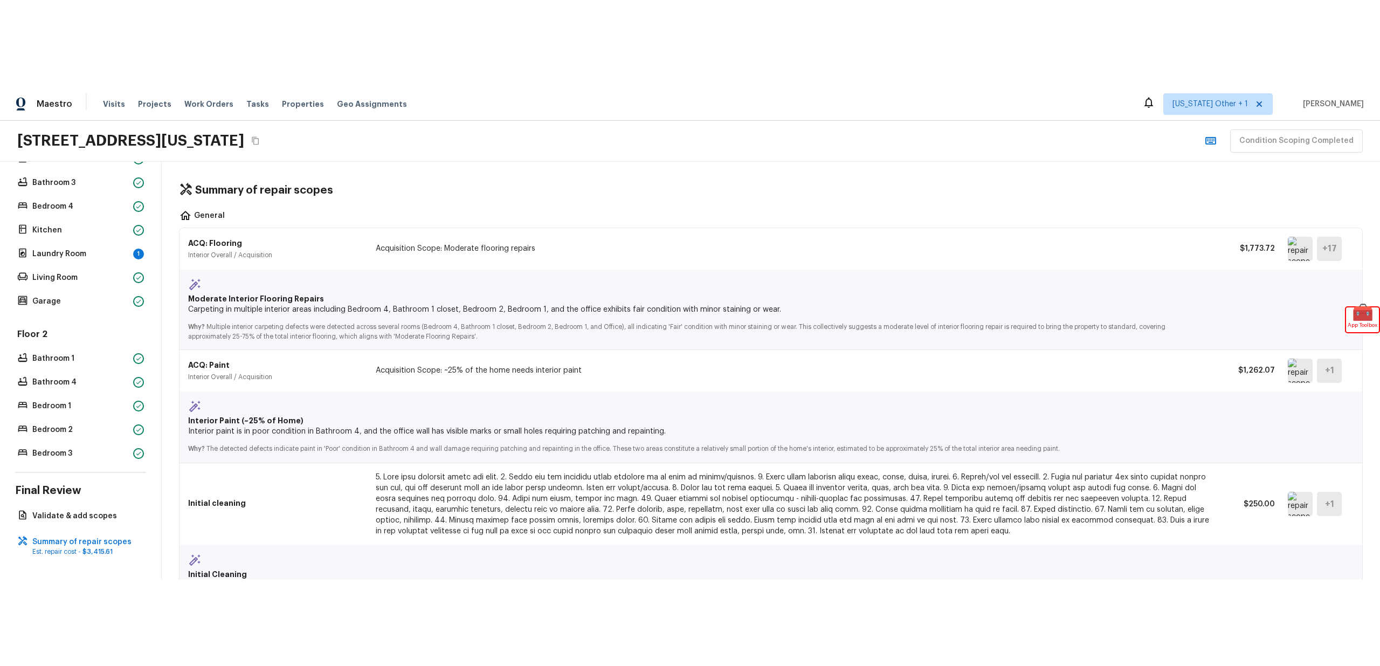
scroll to position [99, 0]
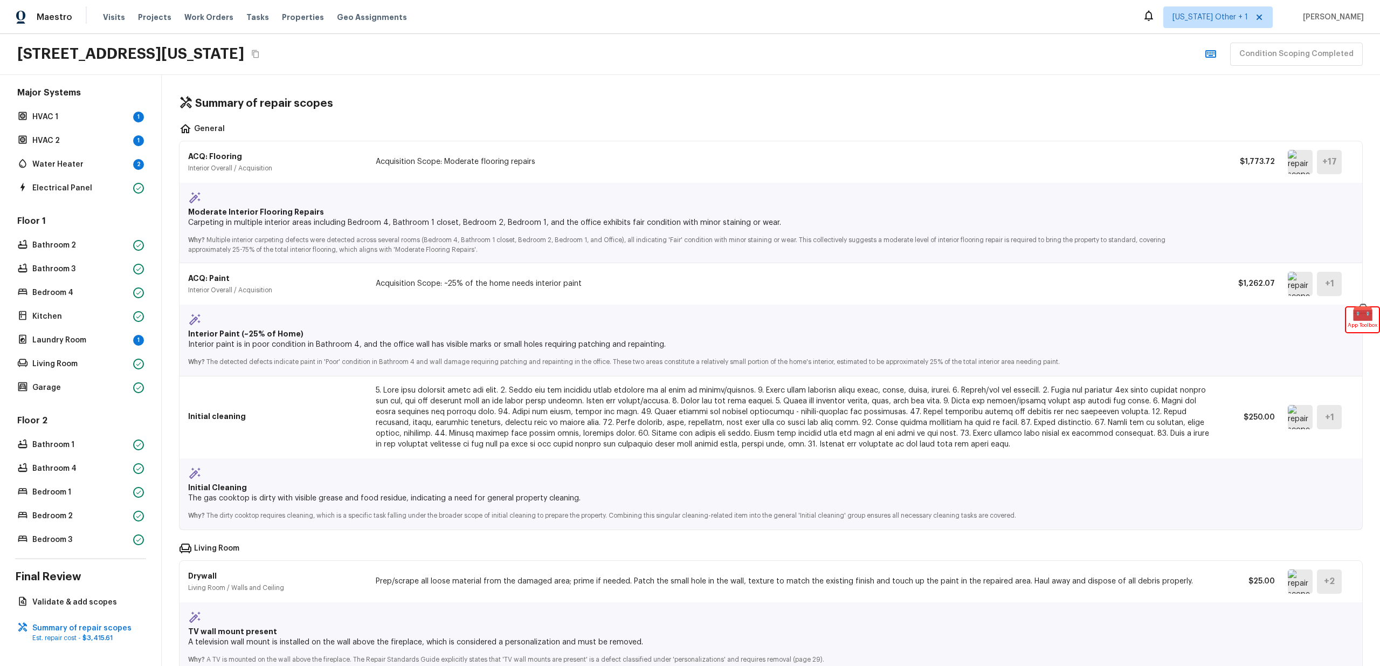
click at [775, 243] on p "Why? Multiple interior carpeting defects were detected across several rooms (Be…" at bounding box center [697, 241] width 1018 height 26
click at [607, 229] on p "Why? Multiple interior carpeting defects were detected across several rooms (Be…" at bounding box center [697, 241] width 1018 height 26
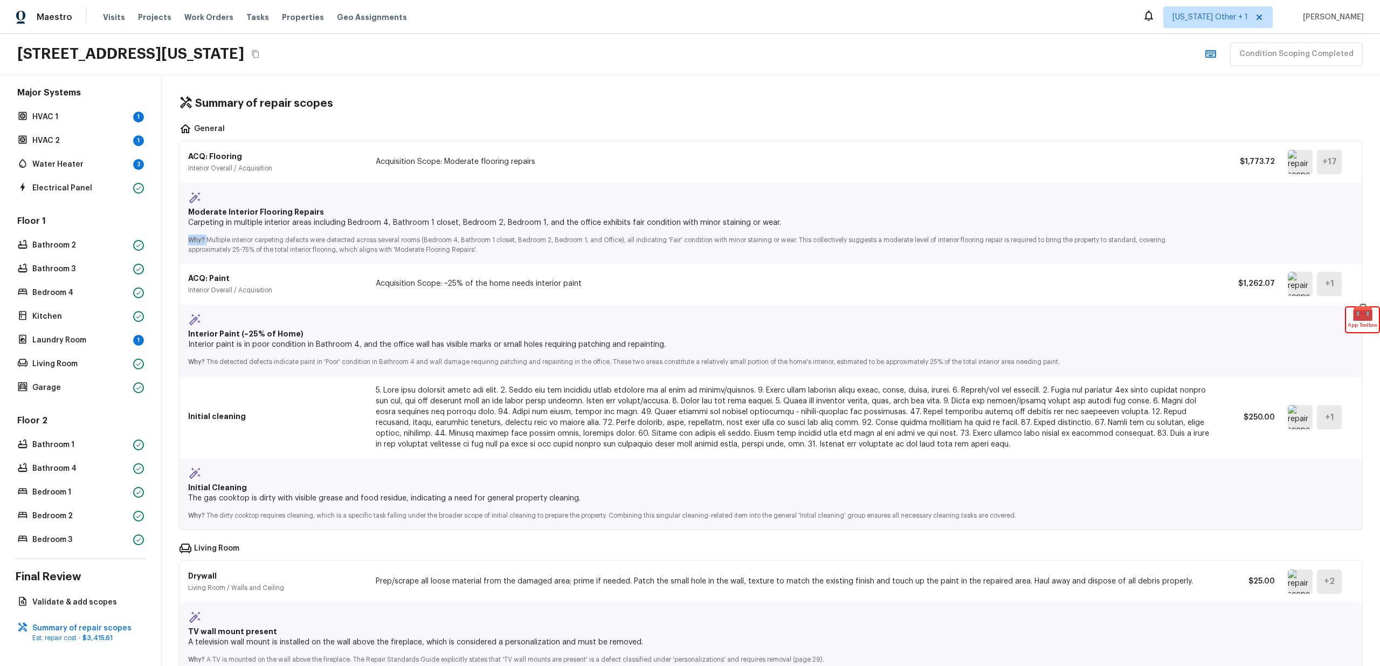
click at [607, 229] on p "Why? Multiple interior carpeting defects were detected across several rooms (Be…" at bounding box center [697, 241] width 1018 height 26
click at [494, 226] on p "Carpeting in multiple interior areas including Bedroom 4, Bathroom 1 closet, Be…" at bounding box center [697, 222] width 1018 height 11
click at [497, 233] on p "Why? Multiple interior carpeting defects were detected across several rooms (Be…" at bounding box center [697, 241] width 1018 height 26
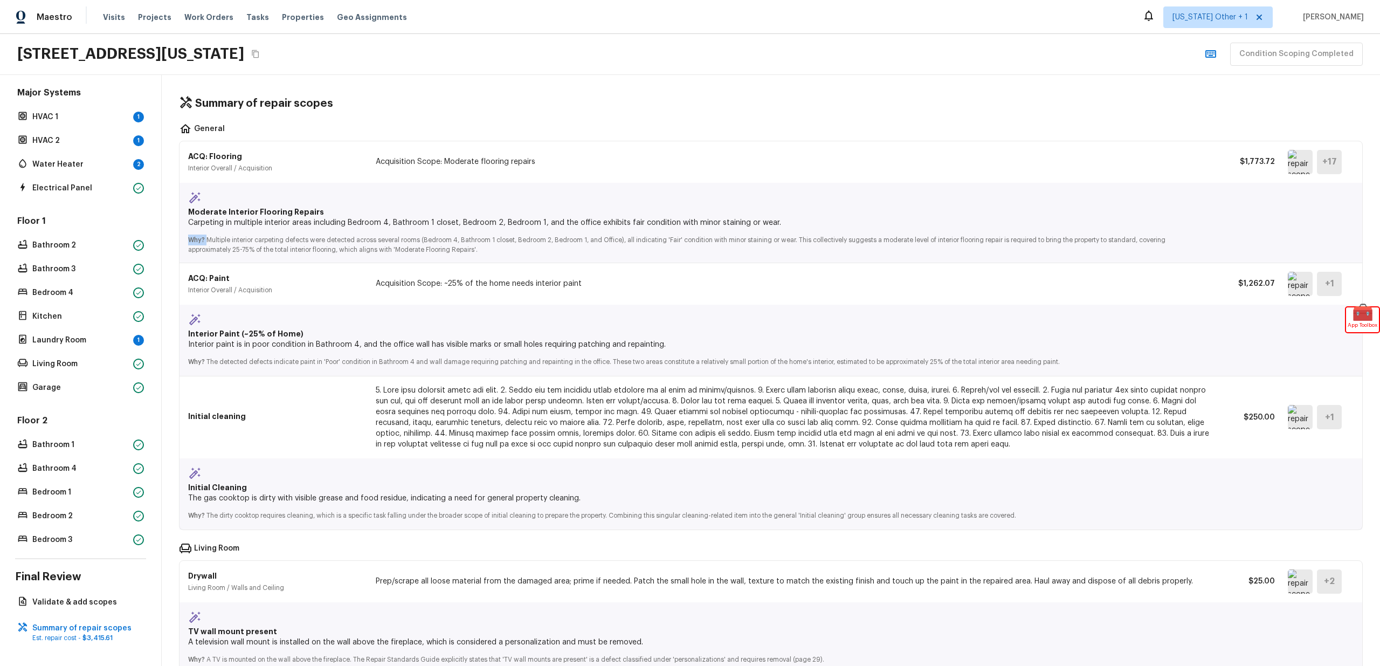
click at [497, 233] on p "Why? Multiple interior carpeting defects were detected across several rooms (Be…" at bounding box center [697, 241] width 1018 height 26
click at [84, 439] on p "Bathroom 1" at bounding box center [80, 444] width 96 height 11
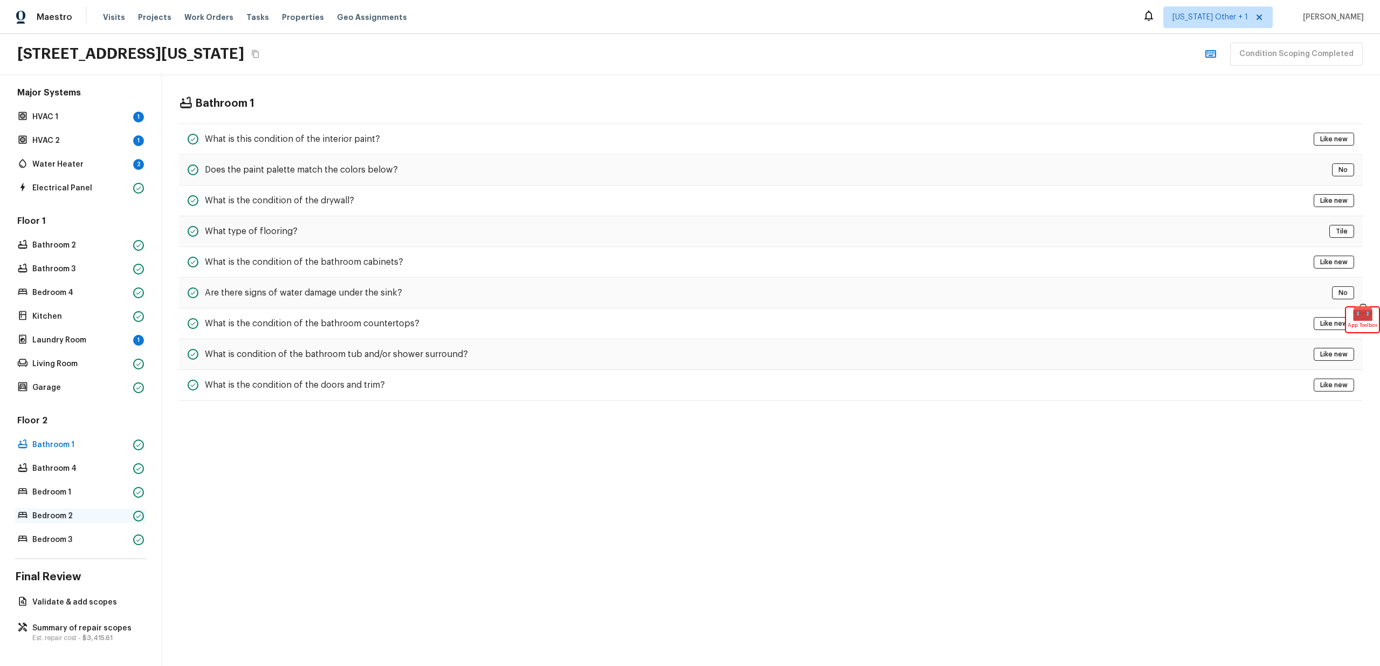
click at [98, 508] on div "Bedroom 2" at bounding box center [80, 515] width 131 height 15
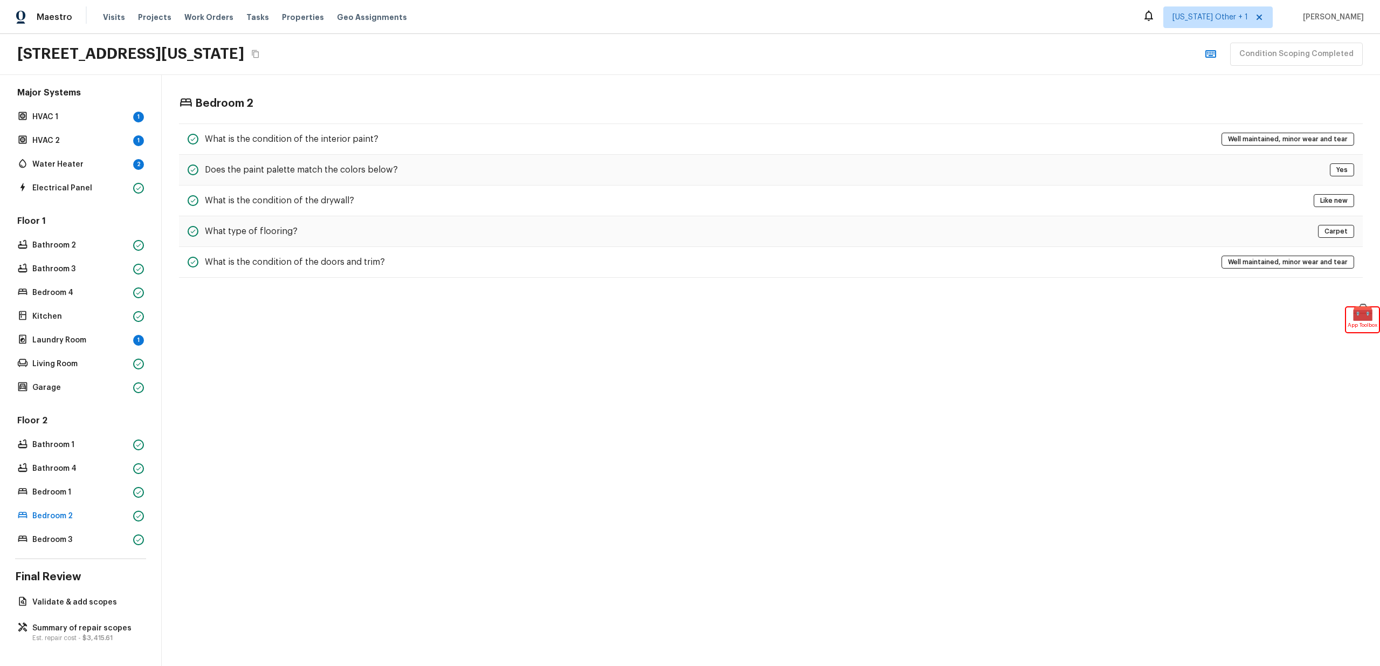
click at [99, 547] on div "Overall Layout Exterior Major Systems HVAC 1 1 HVAC 2 1 Water Heater 2 Electric…" at bounding box center [81, 370] width 162 height 591
click at [98, 536] on div "Bedroom 3" at bounding box center [80, 539] width 131 height 15
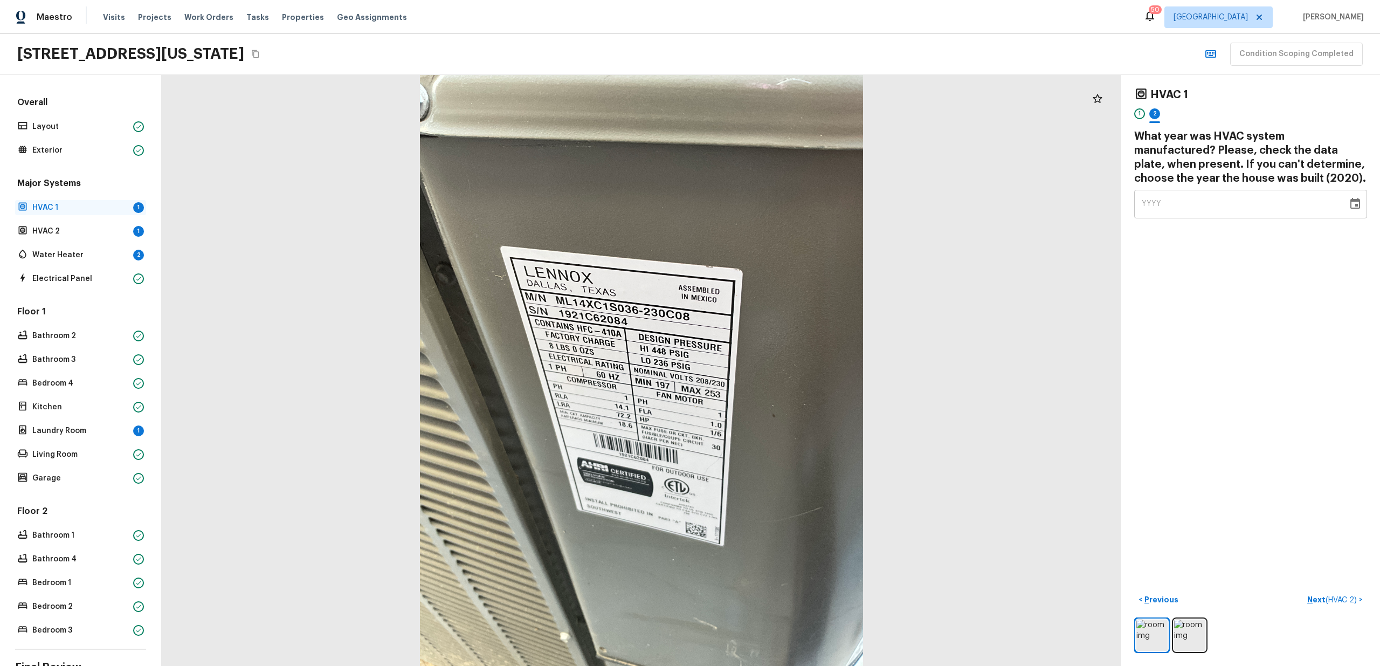
click at [78, 204] on p "HVAC 1" at bounding box center [80, 207] width 96 height 11
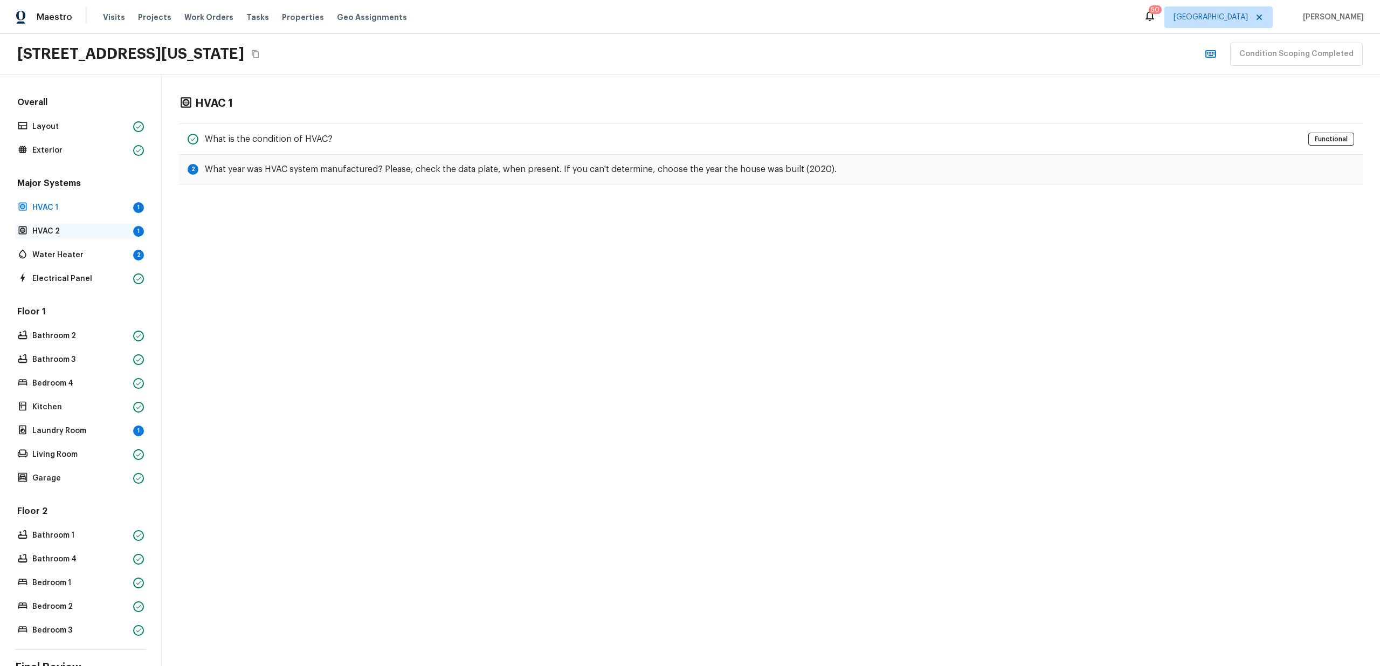
click at [83, 224] on div "Major Systems HVAC 1 1 HVAC 2 1 Water Heater 2 Electrical Panel" at bounding box center [80, 231] width 131 height 109
click at [84, 233] on p "HVAC 2" at bounding box center [80, 231] width 96 height 11
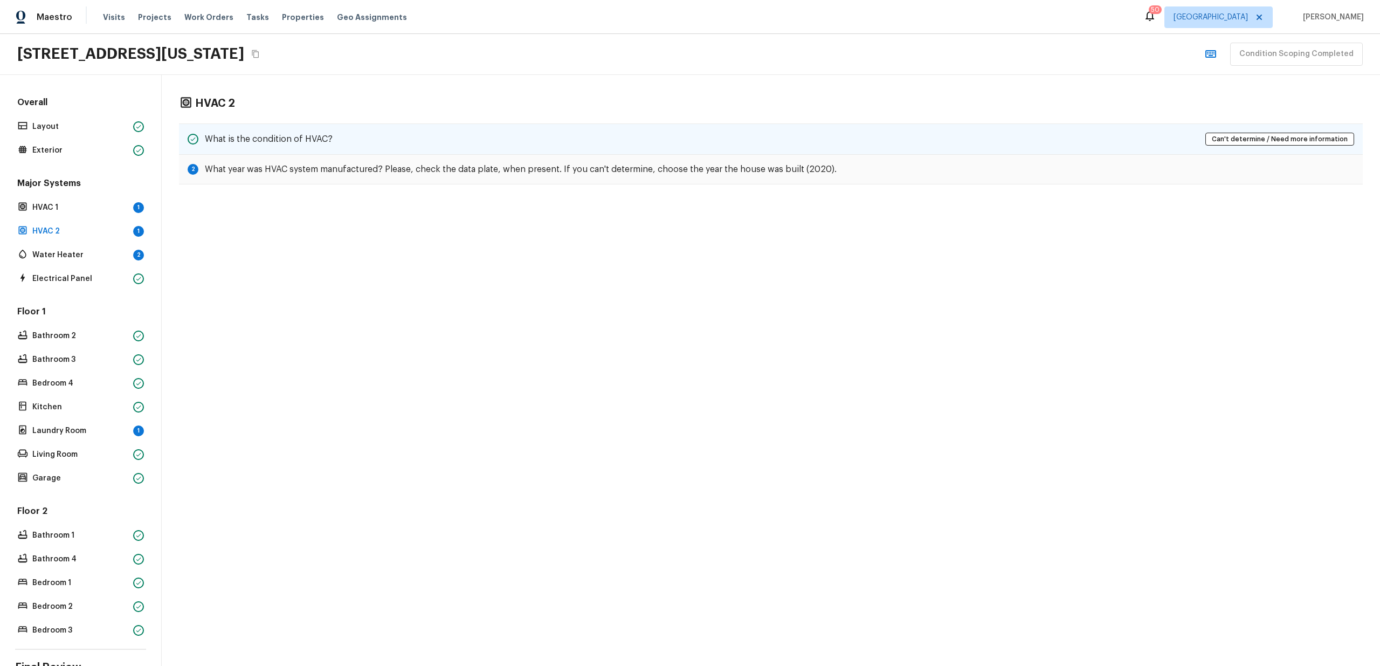
click at [252, 135] on h5 "What is the condition of HVAC?" at bounding box center [269, 139] width 128 height 12
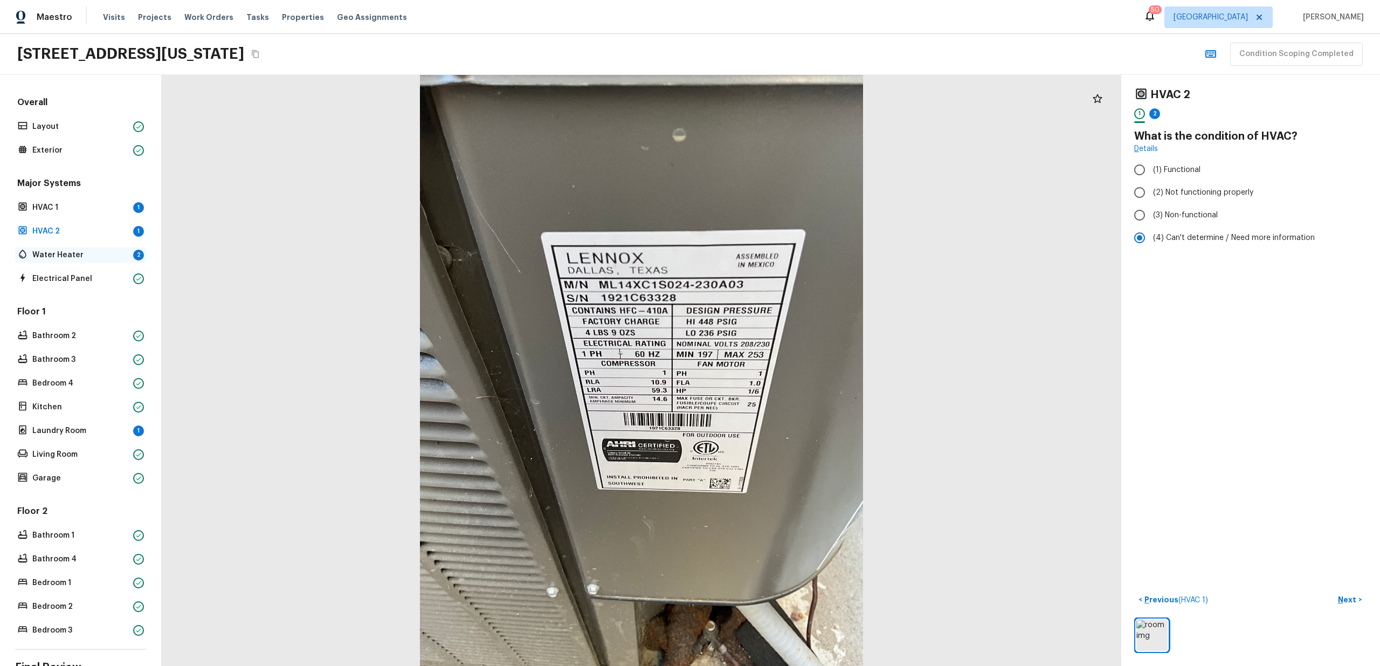
click at [95, 256] on p "Water Heater" at bounding box center [80, 255] width 96 height 11
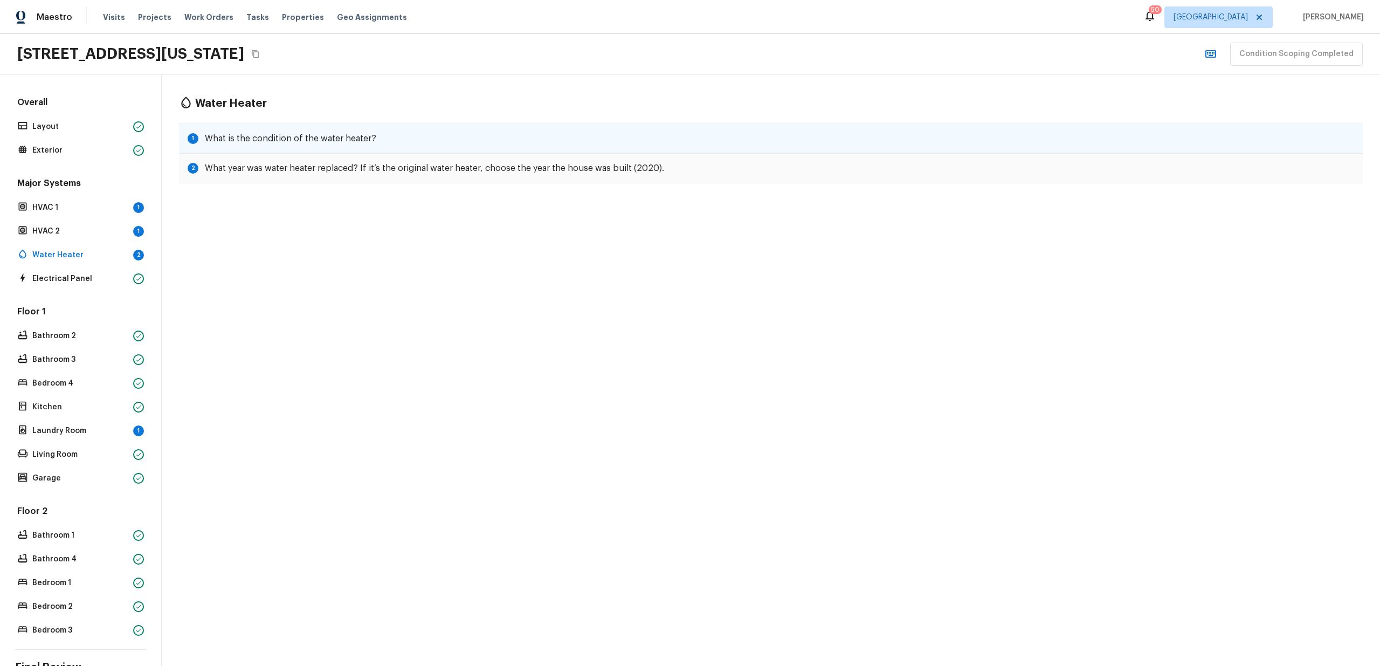
click at [284, 136] on h5 "What is the condition of the water heater?" at bounding box center [290, 139] width 171 height 12
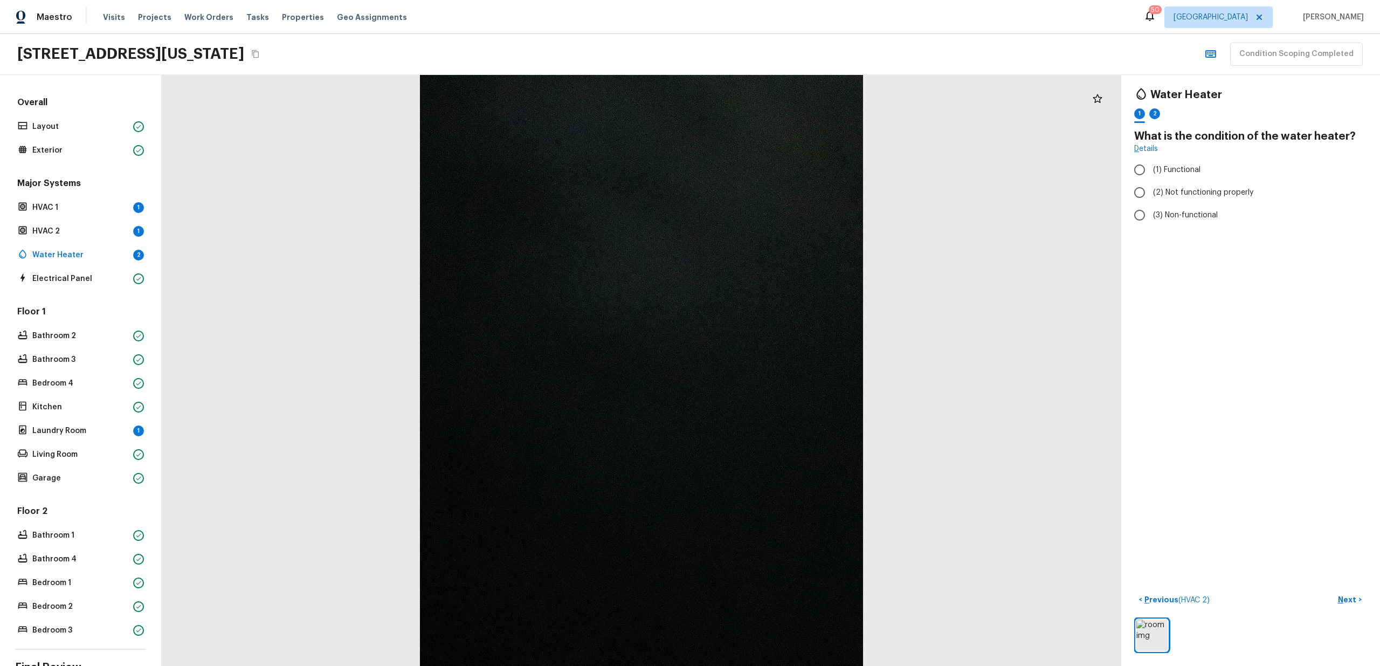
click at [112, 440] on div "Floor 1 Bathroom 2 Bathroom 3 Bedroom 4 Kitchen Laundry Room 1 Living Room Gara…" at bounding box center [80, 396] width 131 height 180
click at [111, 437] on div "Floor 1 Bathroom 2 Bathroom 3 Bedroom 4 Kitchen Laundry Room 1 Living Room Gara…" at bounding box center [80, 396] width 131 height 180
click at [109, 430] on p "Laundry Room" at bounding box center [80, 430] width 96 height 11
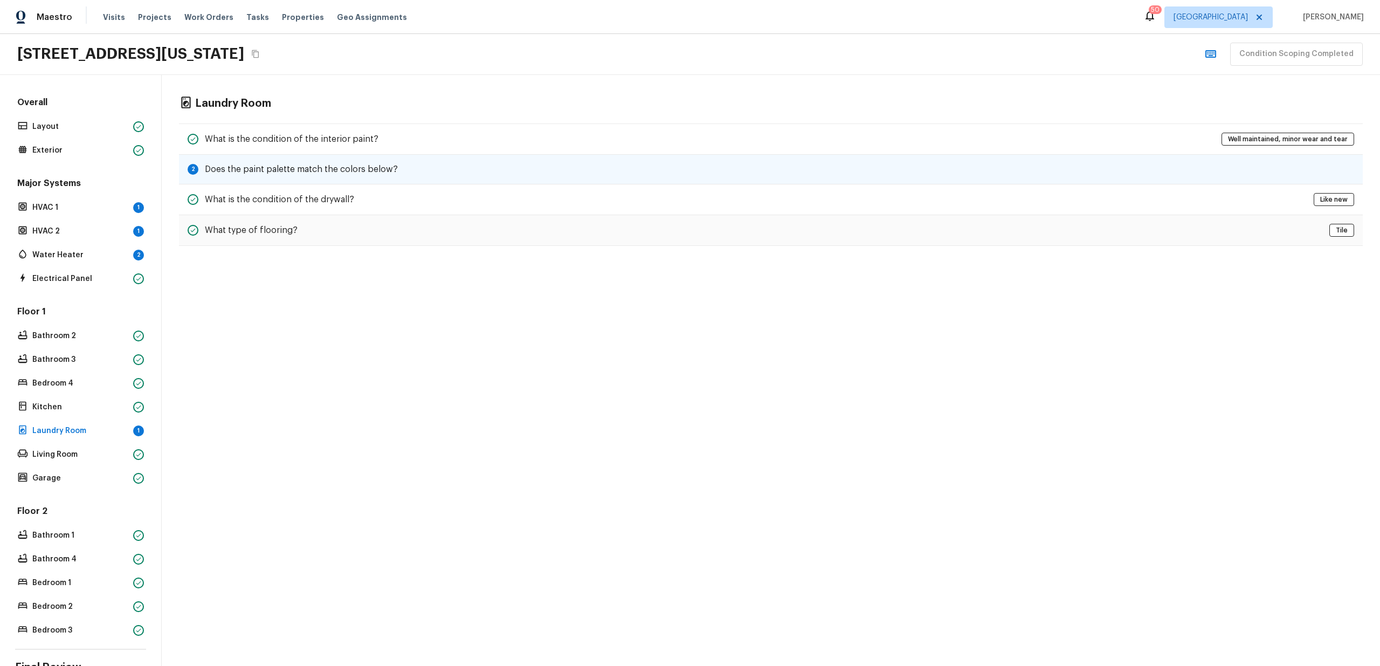
click at [335, 158] on div "2 Does the paint palette match the colors below?" at bounding box center [771, 170] width 1184 height 30
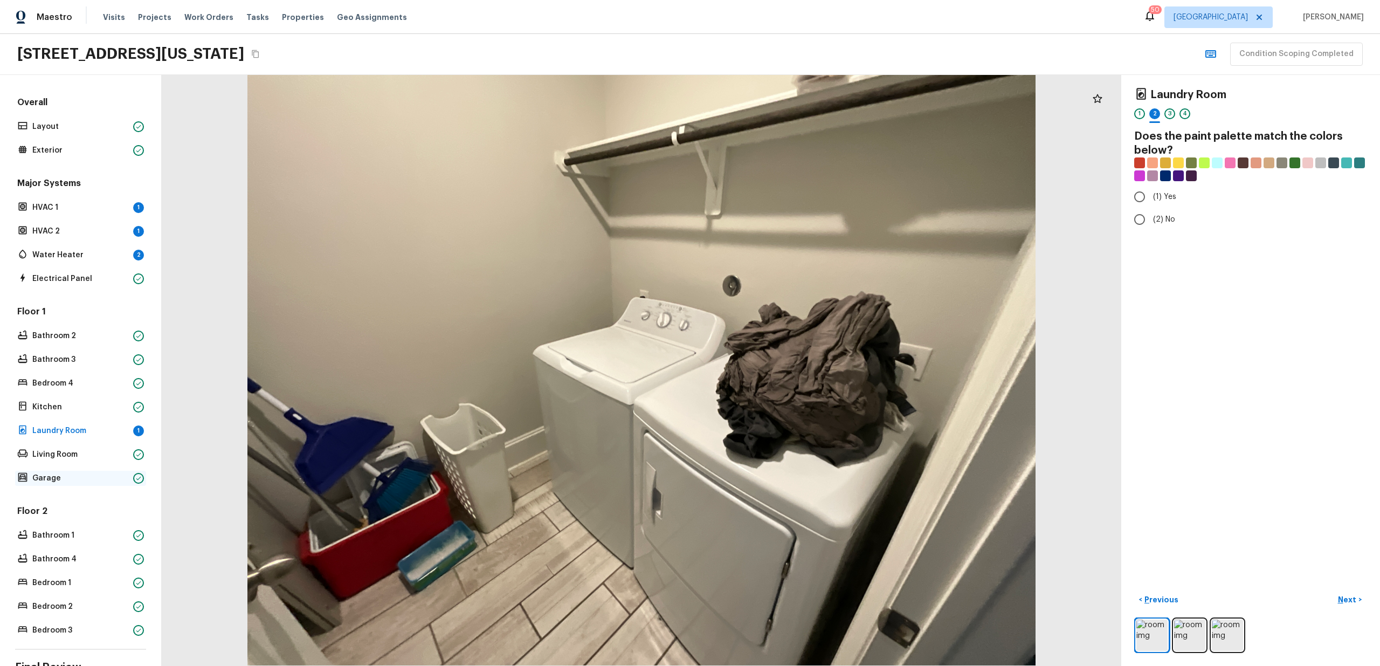
click at [87, 472] on div "Garage" at bounding box center [80, 478] width 131 height 15
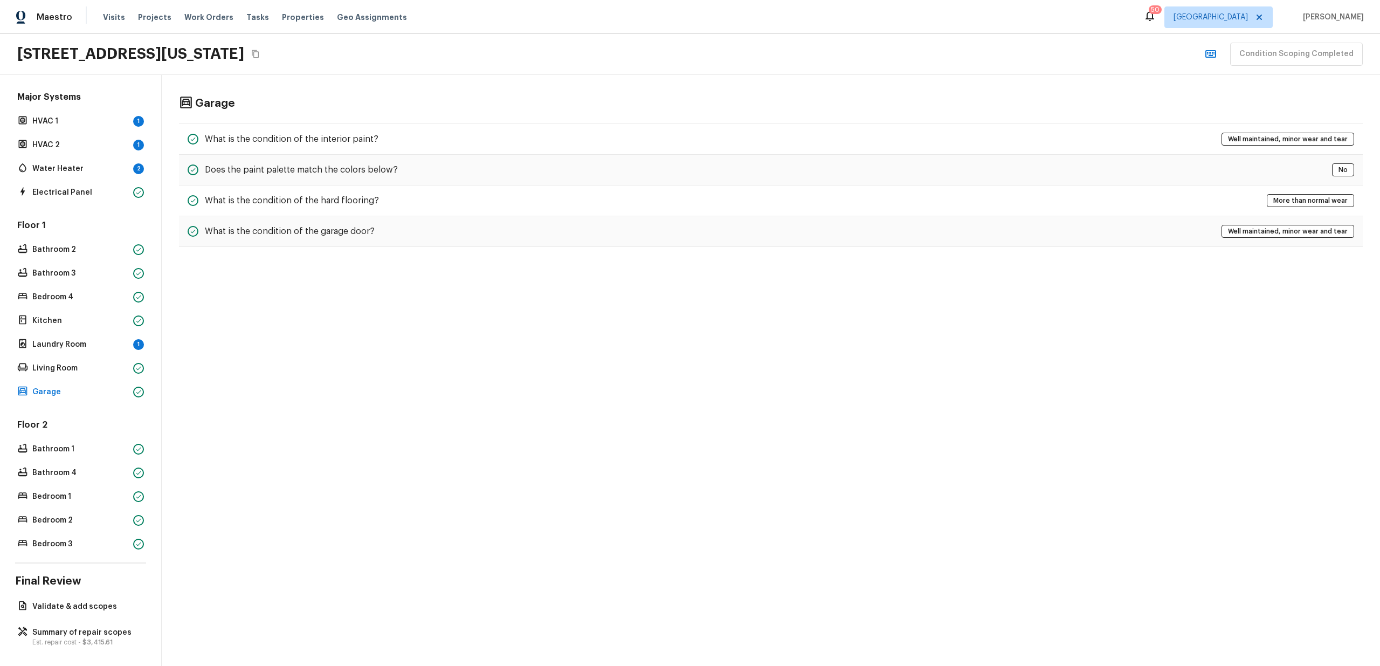
scroll to position [99, 0]
click at [80, 623] on p "Summary of repair scopes" at bounding box center [85, 628] width 107 height 11
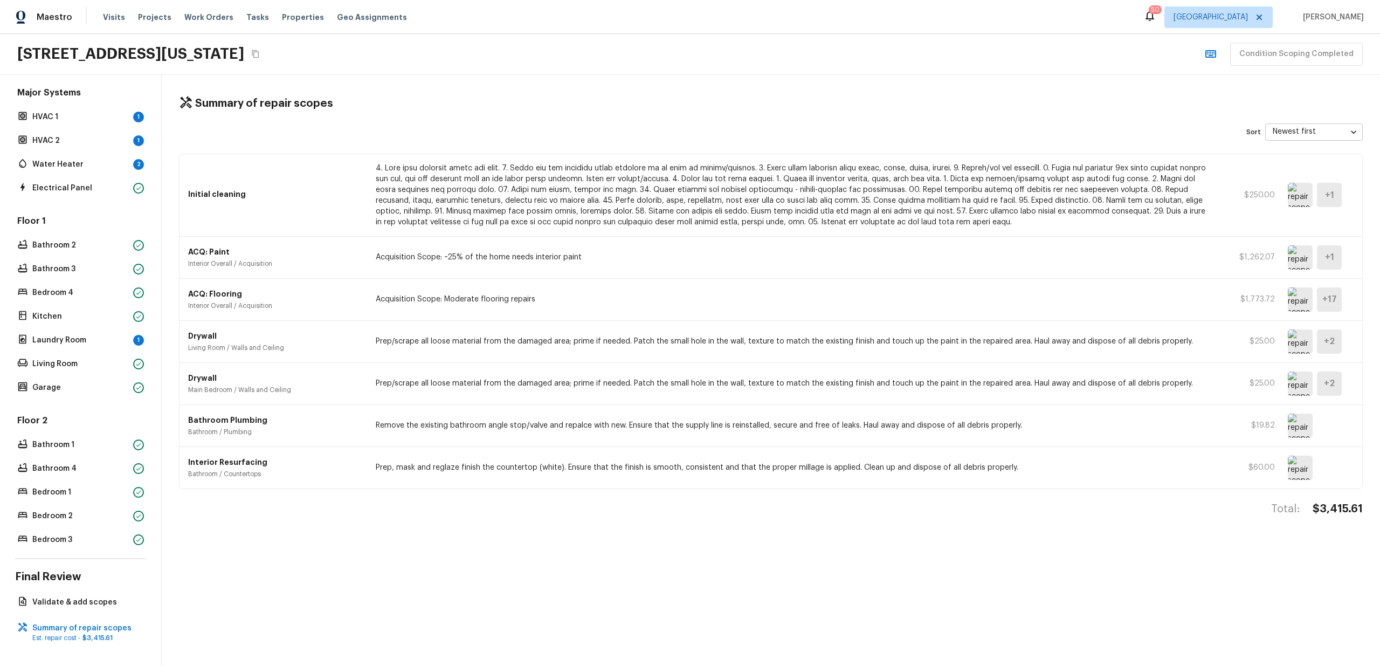
click at [1303, 187] on img at bounding box center [1300, 195] width 25 height 24
click at [1294, 259] on img at bounding box center [1300, 257] width 25 height 24
click at [1291, 313] on div "ACQ: Flooring Interior Overall / Acquisition Acquisition Scope: Moderate floori…" at bounding box center [770, 300] width 1183 height 42
click at [1288, 305] on img at bounding box center [1300, 299] width 25 height 24
click at [1290, 294] on img at bounding box center [1300, 299] width 25 height 24
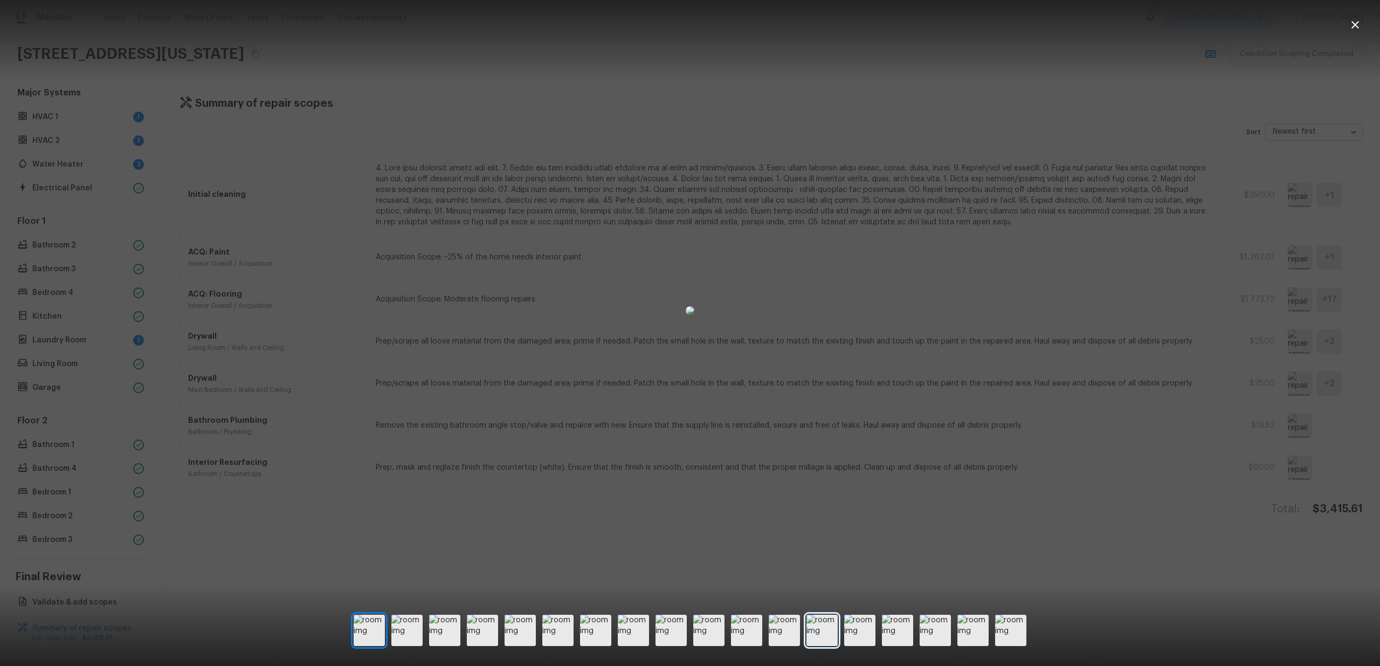
click at [832, 628] on img at bounding box center [821, 629] width 31 height 31
click at [898, 621] on img at bounding box center [897, 629] width 31 height 31
click at [942, 606] on div at bounding box center [690, 333] width 1380 height 666
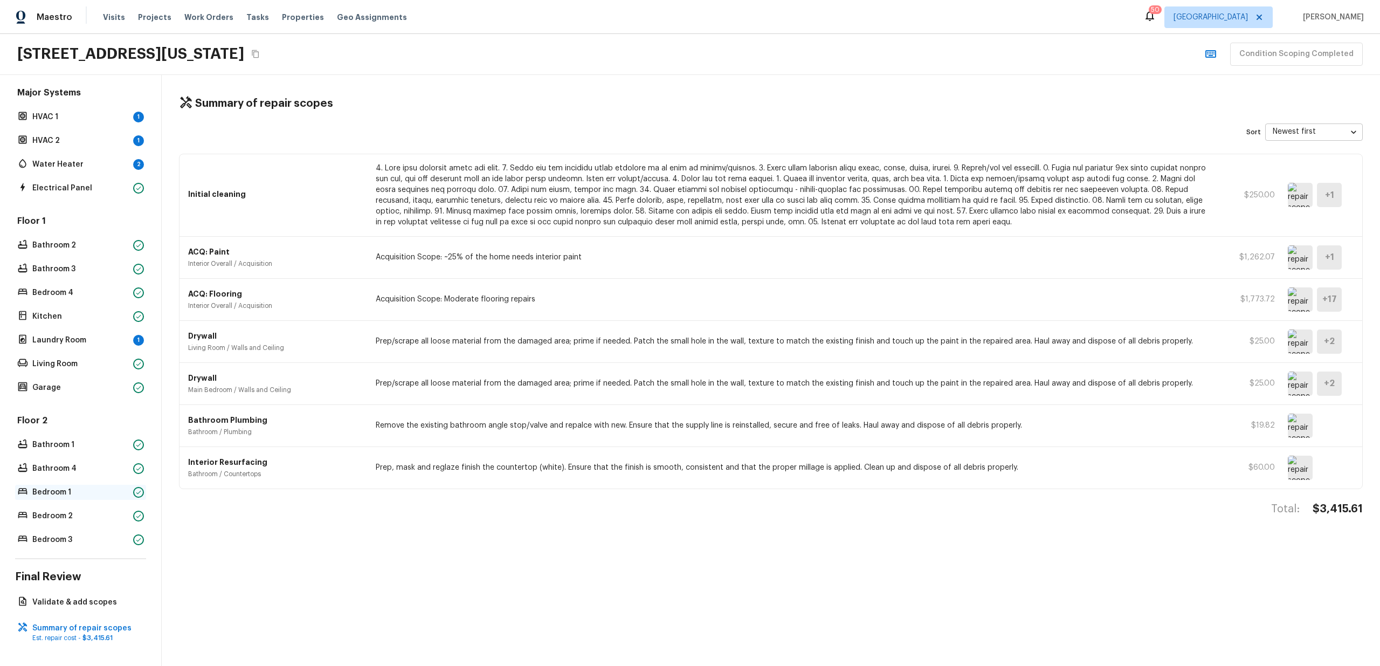
click at [48, 485] on div "Bedroom 1" at bounding box center [80, 492] width 131 height 15
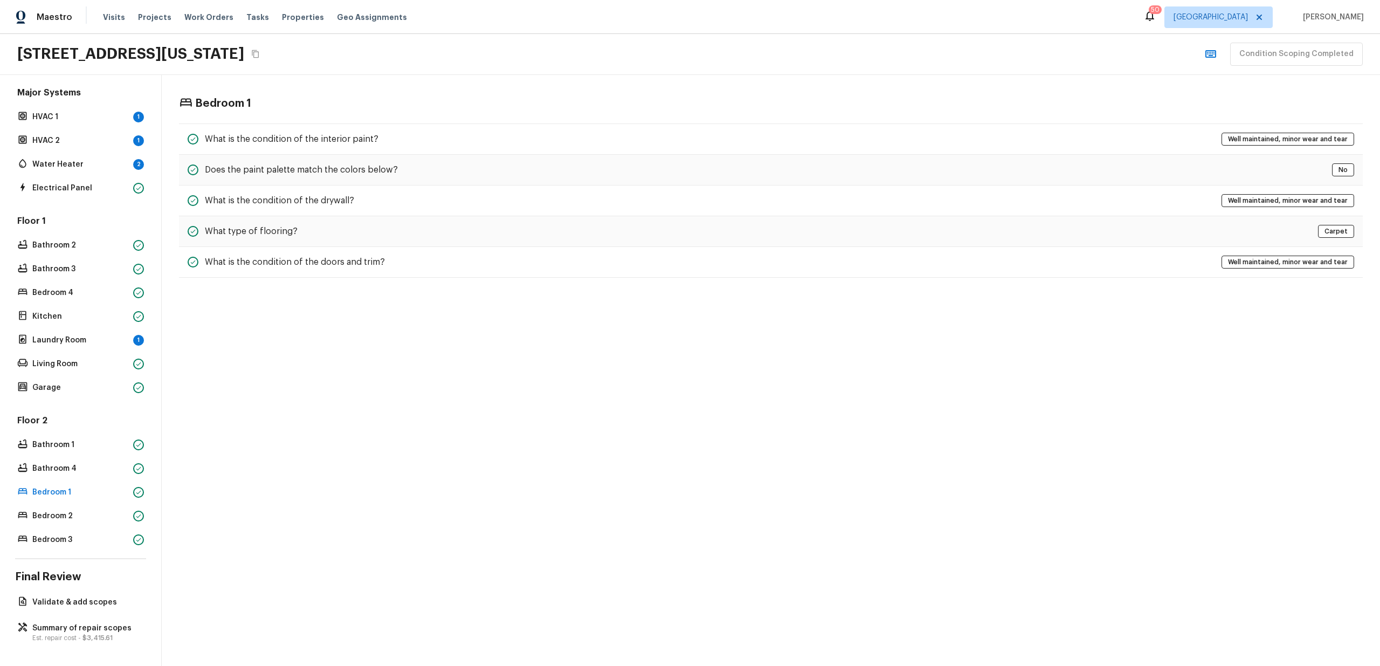
click at [92, 612] on div "Overall Layout Exterior Major Systems HVAC 1 1 HVAC 2 1 Water Heater 2 Electric…" at bounding box center [81, 370] width 162 height 591
click at [92, 623] on p "Summary of repair scopes" at bounding box center [85, 628] width 107 height 11
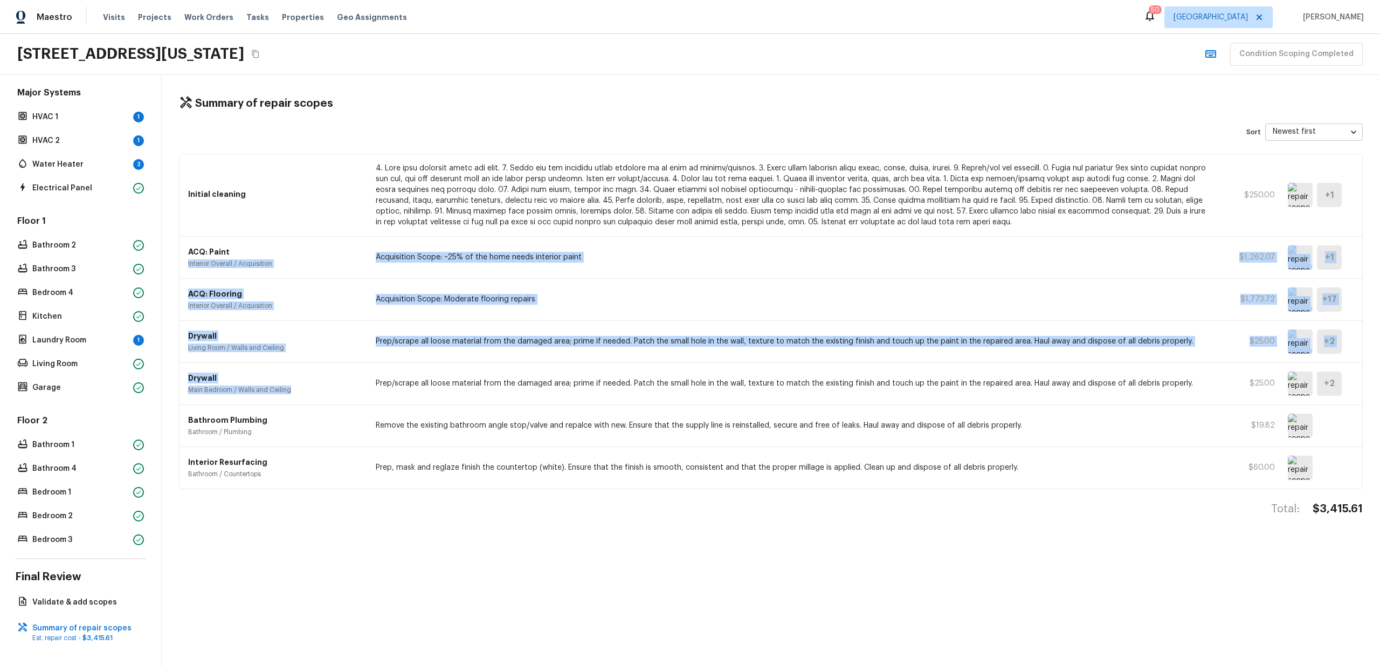
drag, startPoint x: 306, startPoint y: 257, endPoint x: 334, endPoint y: 406, distance: 151.5
click at [334, 406] on div "Initial cleaning $250.00 + 1 ACQ: Paint Interior Overall / Acquisition Acquisit…" at bounding box center [771, 321] width 1184 height 335
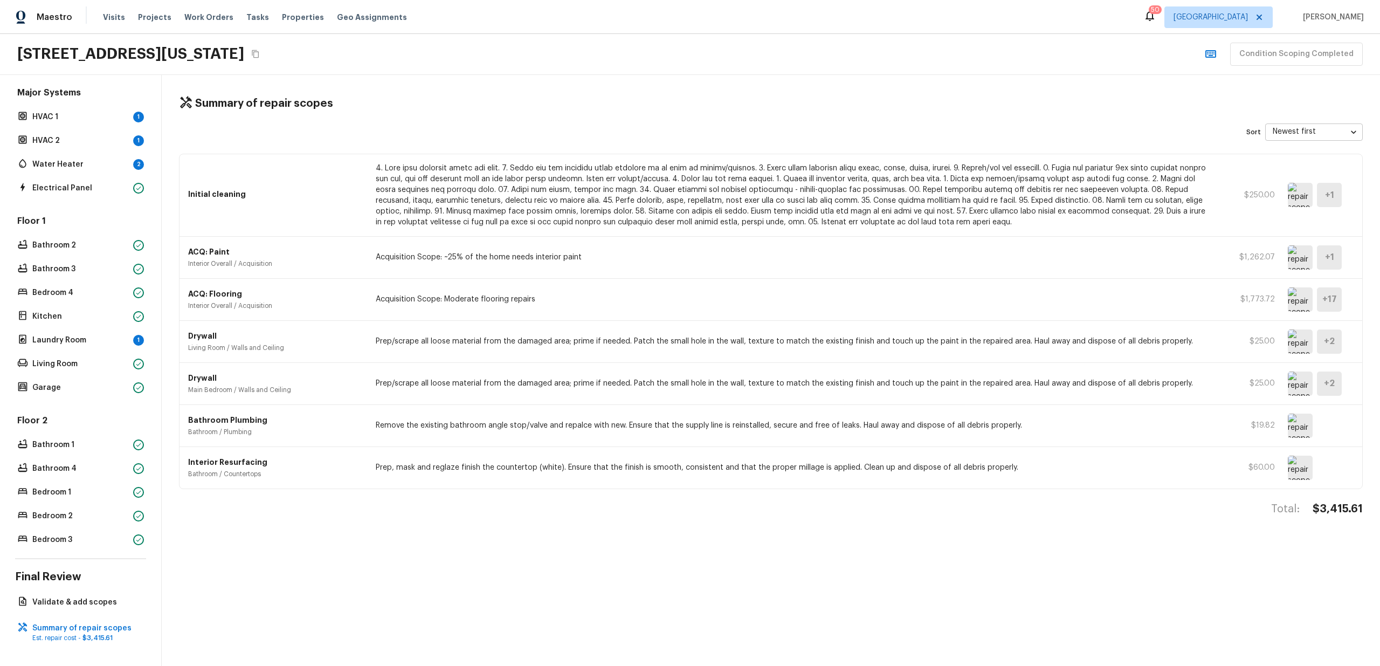
click at [334, 406] on div "Bathroom Plumbing Bathroom / Plumbing Remove the existing bathroom angle stop/v…" at bounding box center [770, 426] width 1183 height 42
click at [1296, 351] on img at bounding box center [1300, 341] width 25 height 24
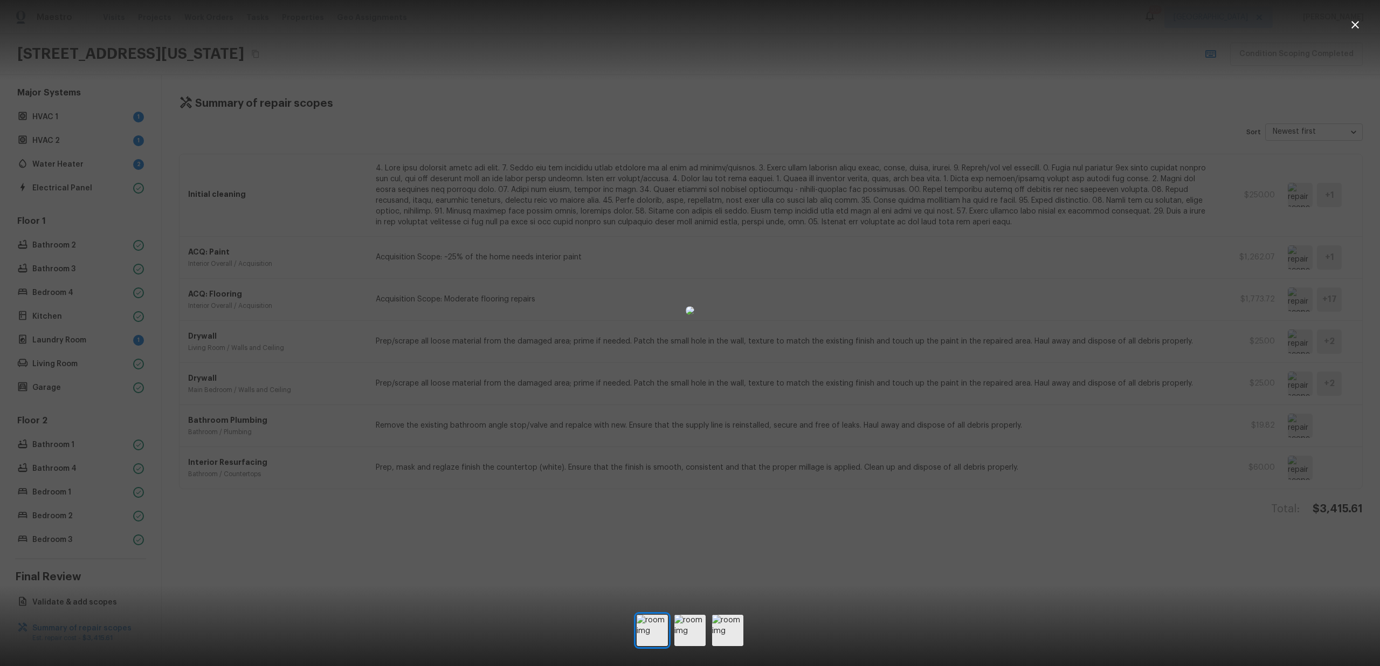
click at [1292, 374] on div at bounding box center [690, 310] width 1380 height 586
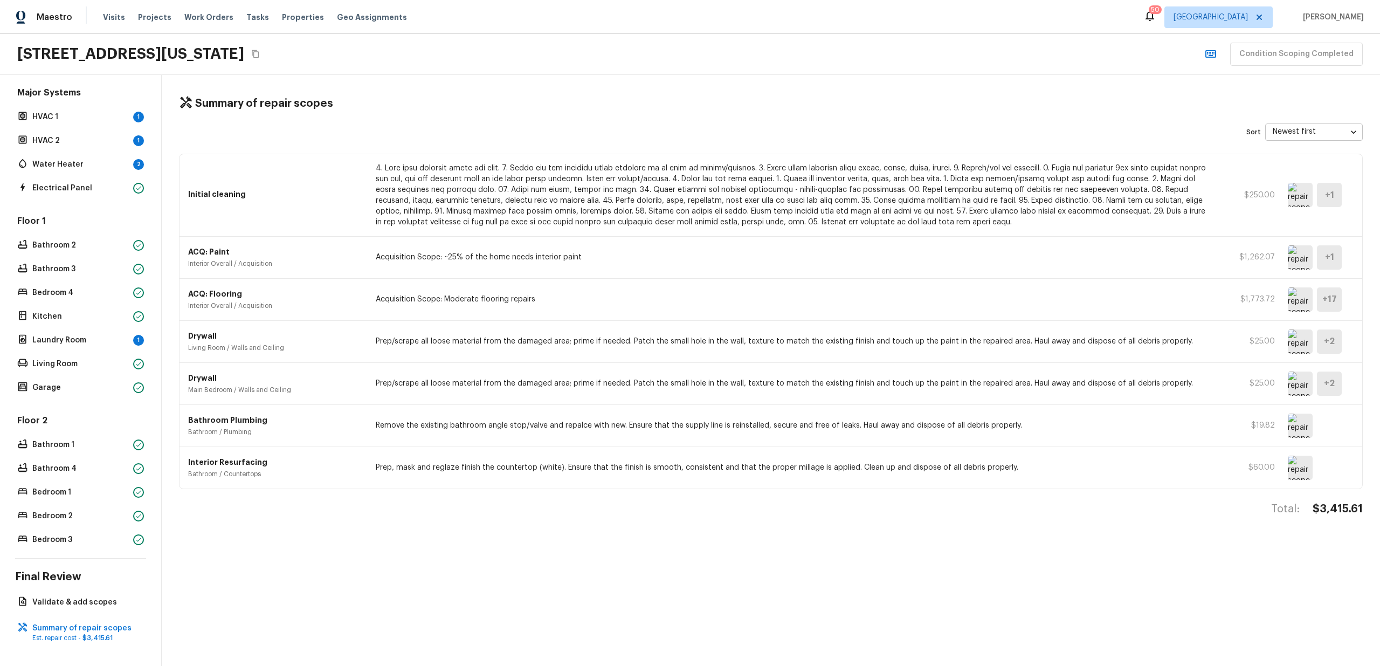
click at [1294, 382] on img at bounding box center [1300, 383] width 25 height 24
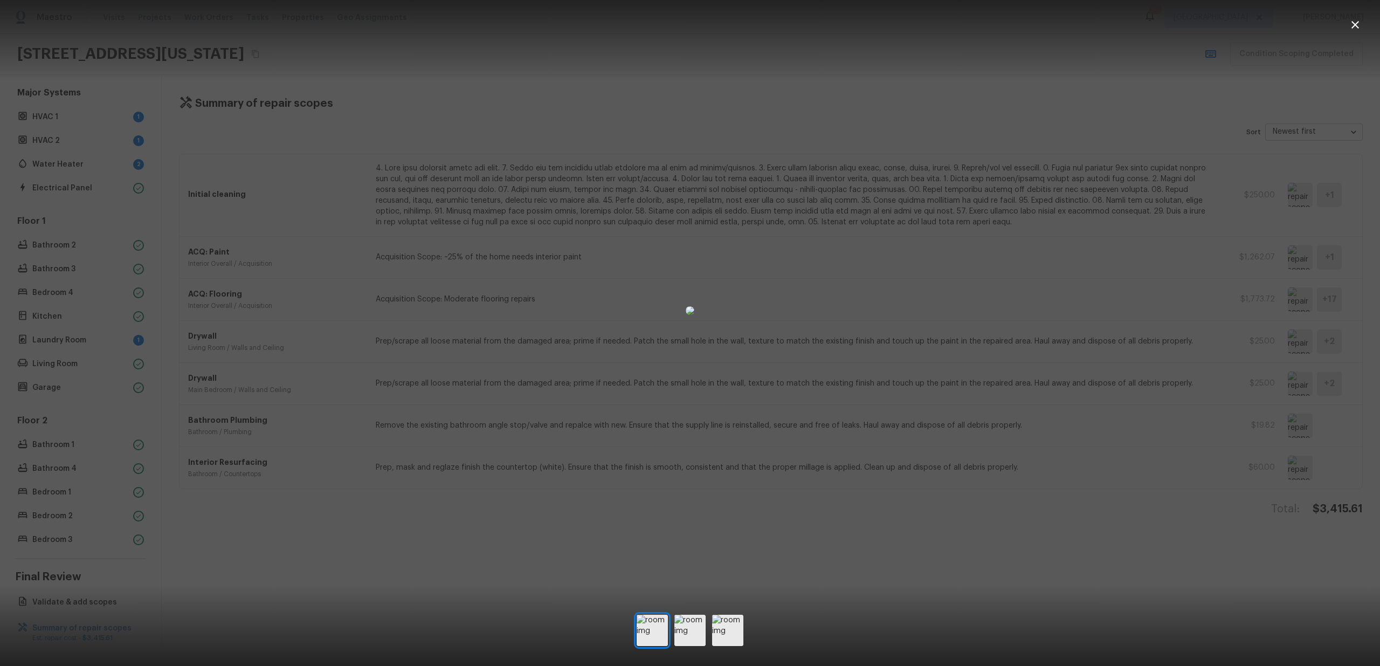
click at [1243, 328] on div at bounding box center [690, 310] width 1380 height 586
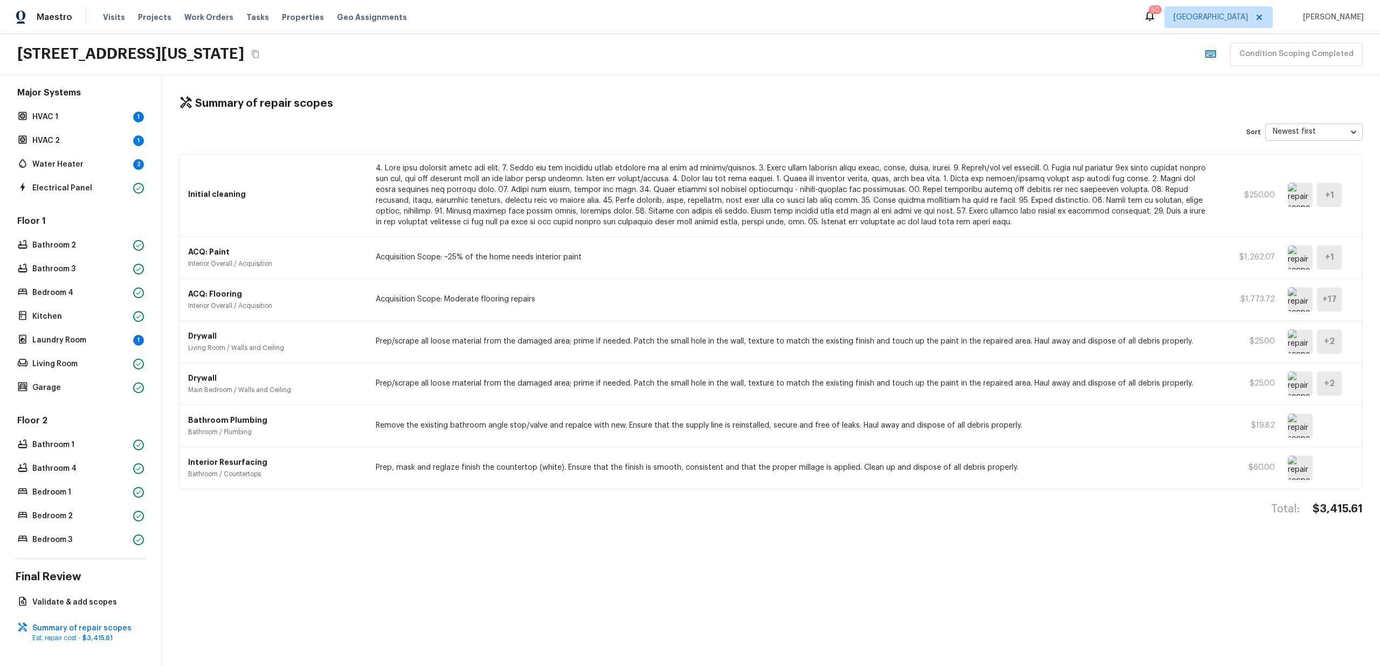
click at [629, 281] on div "ACQ: Flooring Interior Overall / Acquisition Acquisition Scope: Moderate floori…" at bounding box center [770, 300] width 1183 height 42
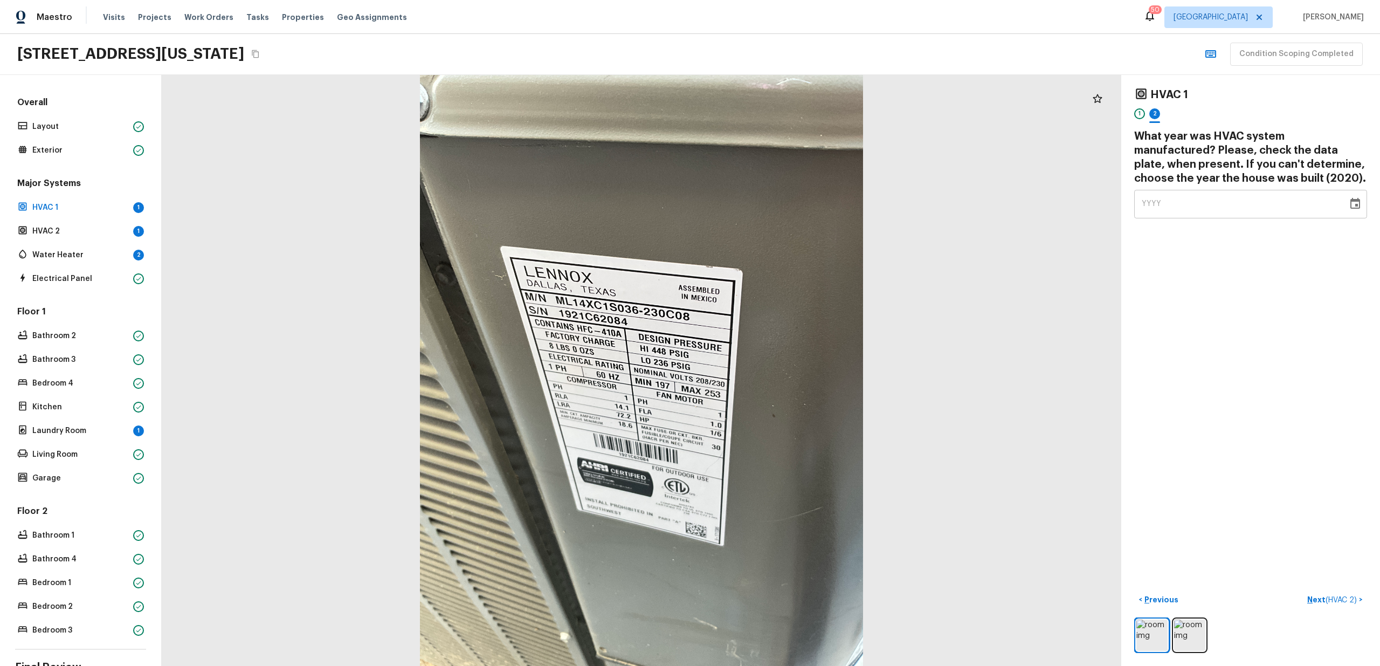
scroll to position [99, 0]
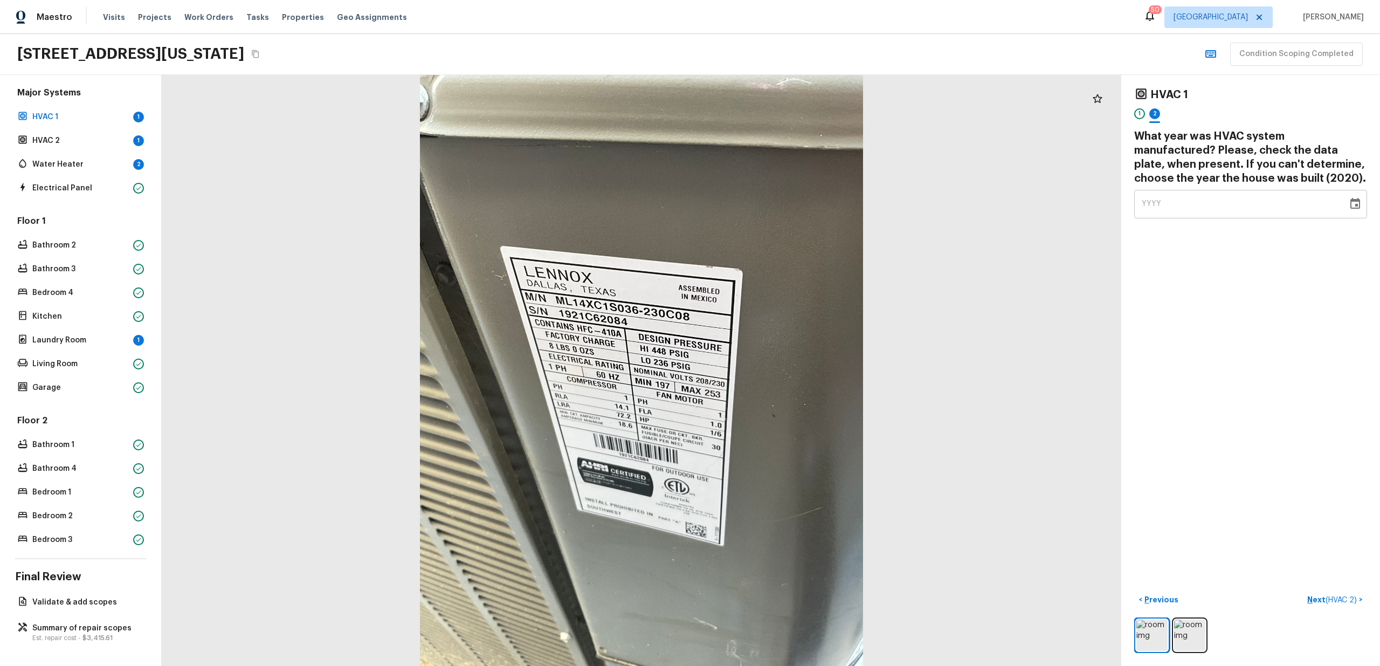
click at [61, 624] on p "Summary of repair scopes" at bounding box center [85, 628] width 107 height 11
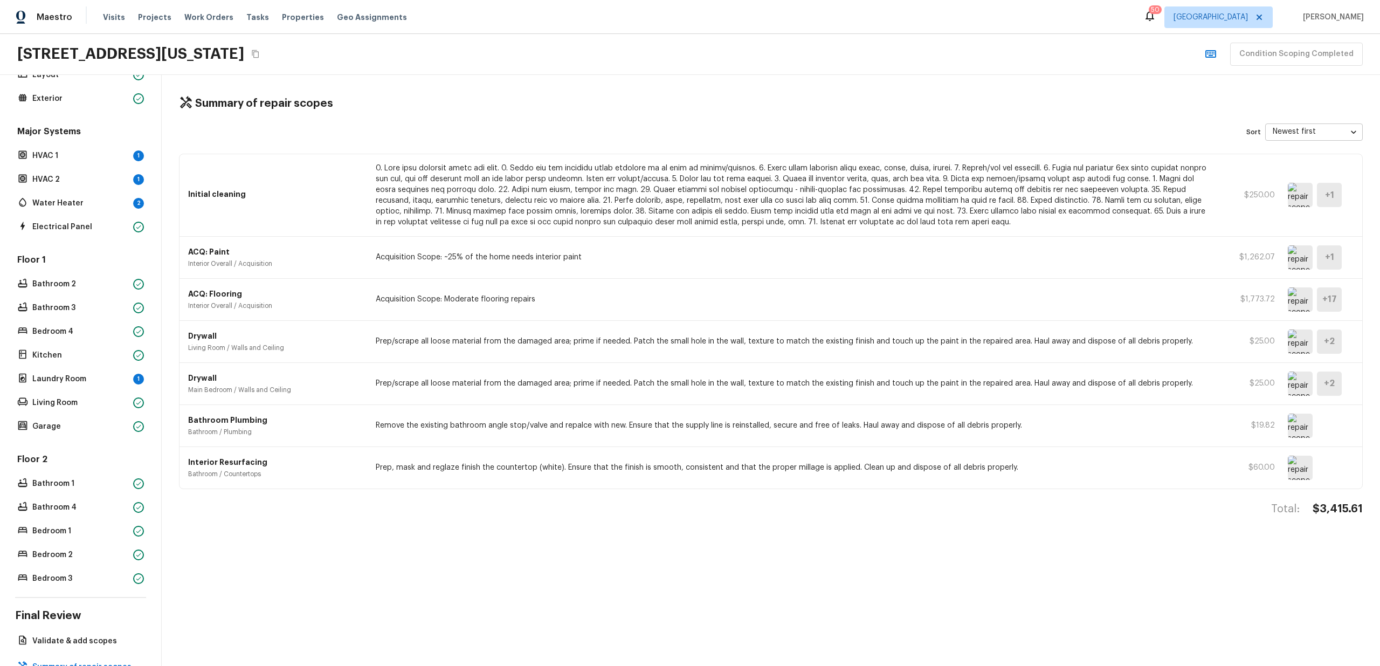
scroll to position [0, 0]
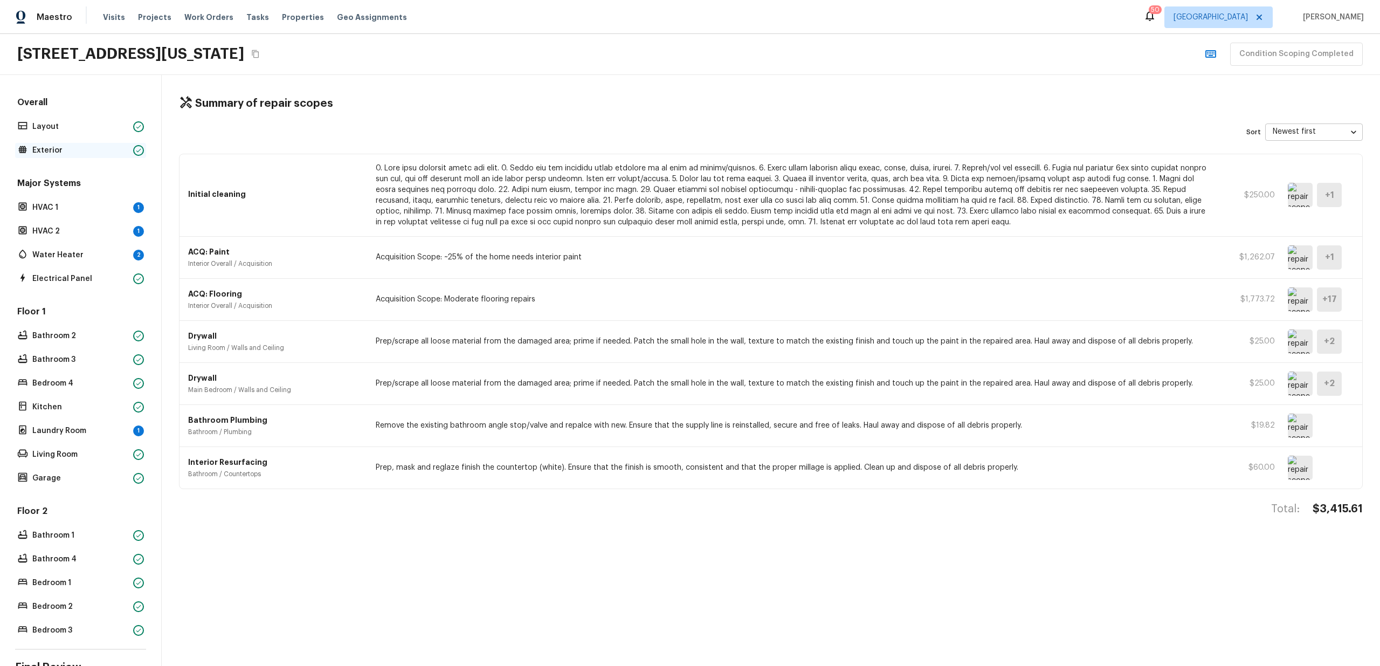
click at [80, 146] on p "Exterior" at bounding box center [80, 150] width 96 height 11
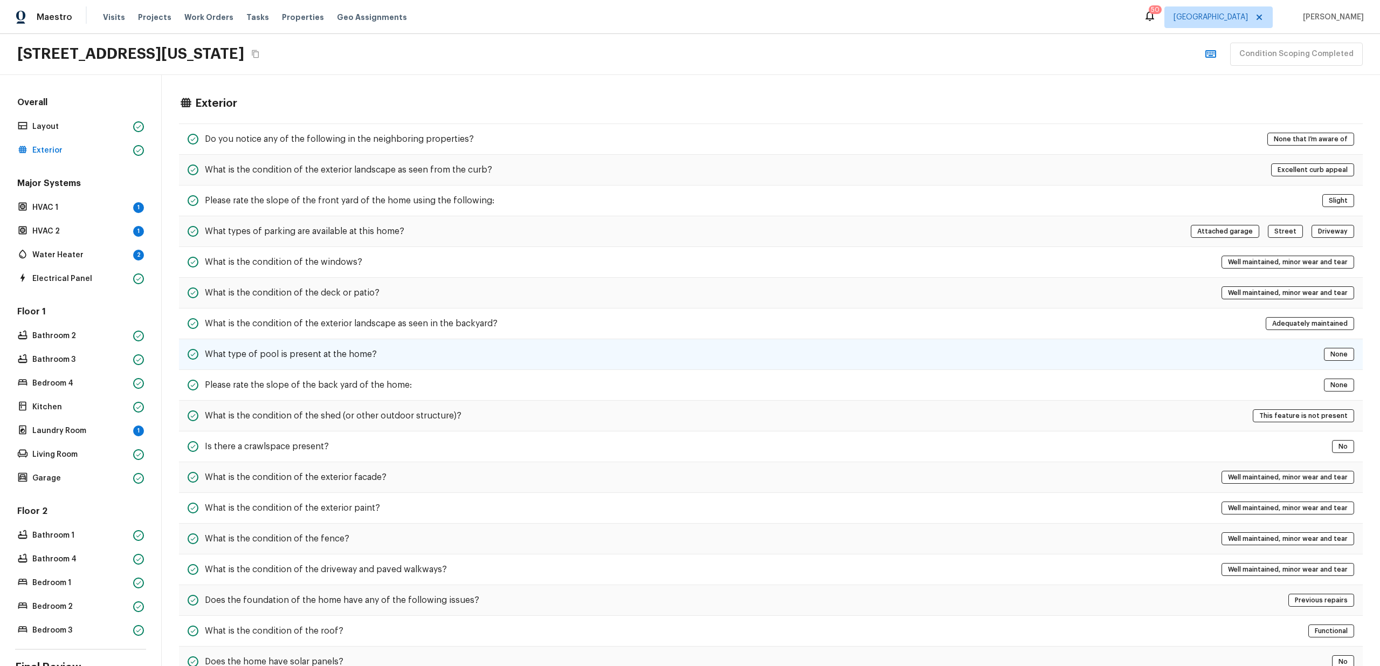
click at [316, 339] on div "What type of pool is present at the home? None" at bounding box center [771, 354] width 1184 height 31
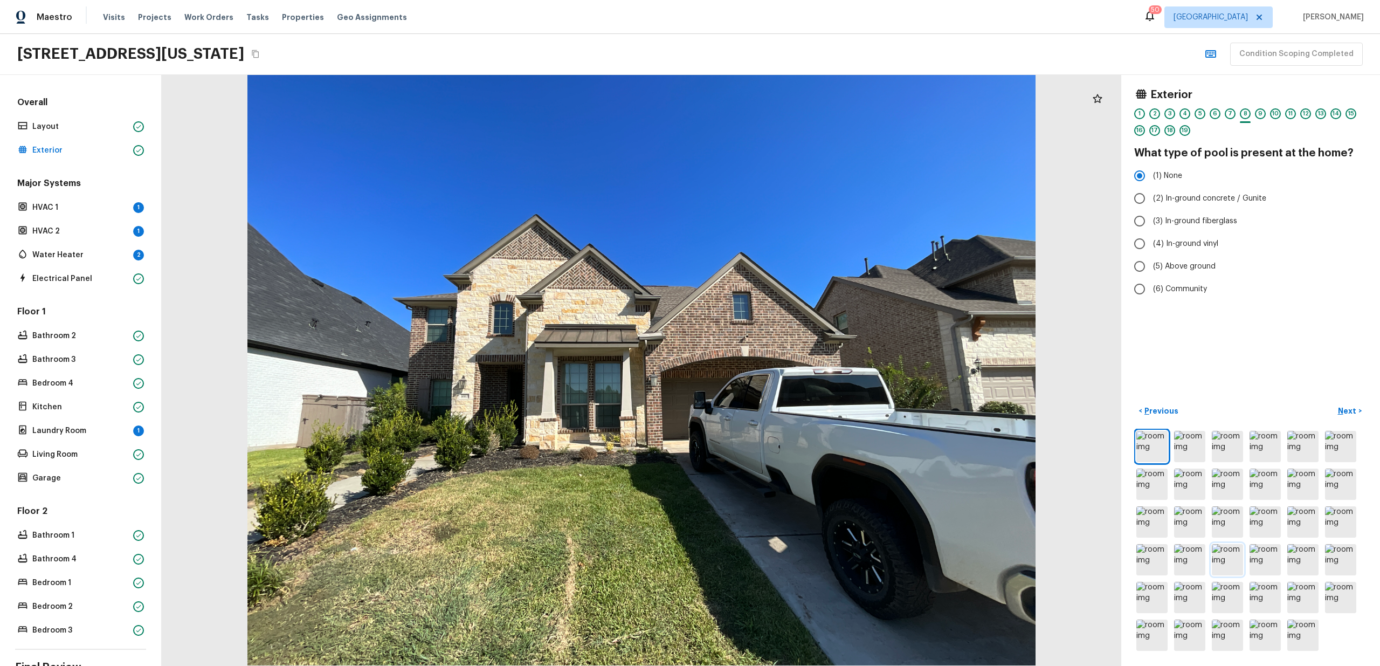
click at [1216, 548] on img at bounding box center [1227, 559] width 31 height 31
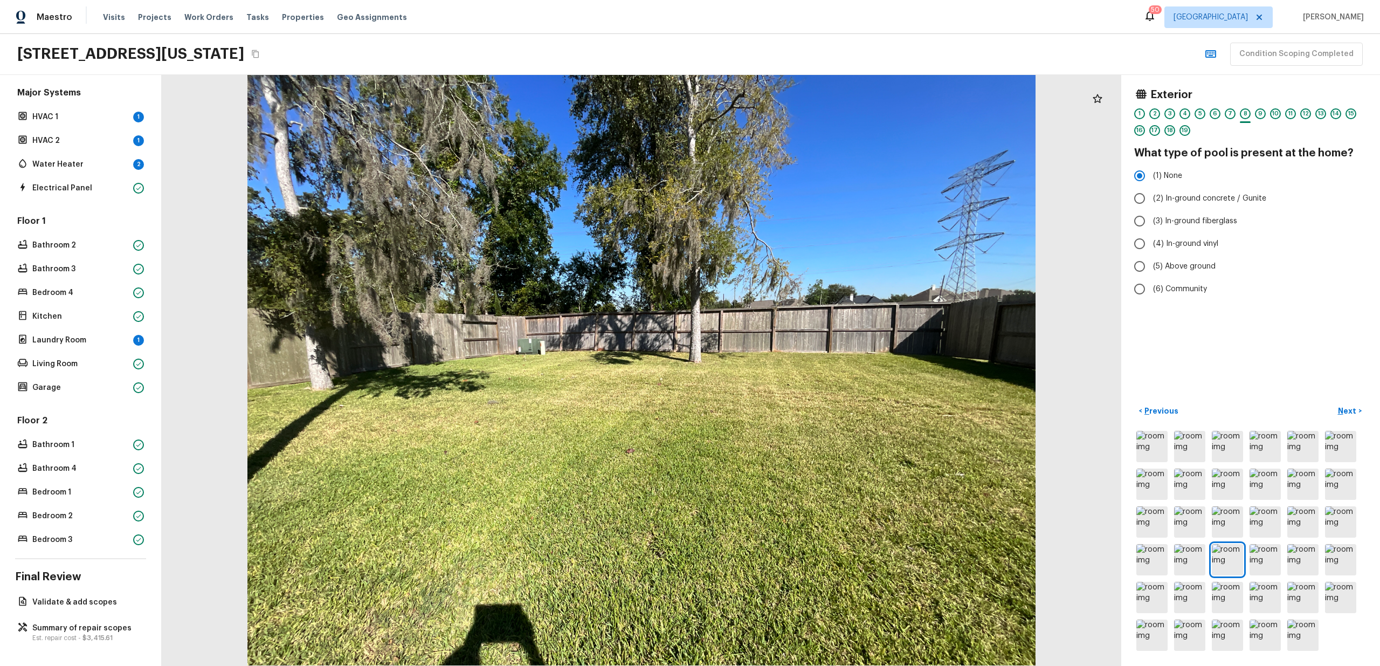
scroll to position [99, 0]
click at [82, 623] on p "Summary of repair scopes" at bounding box center [85, 628] width 107 height 11
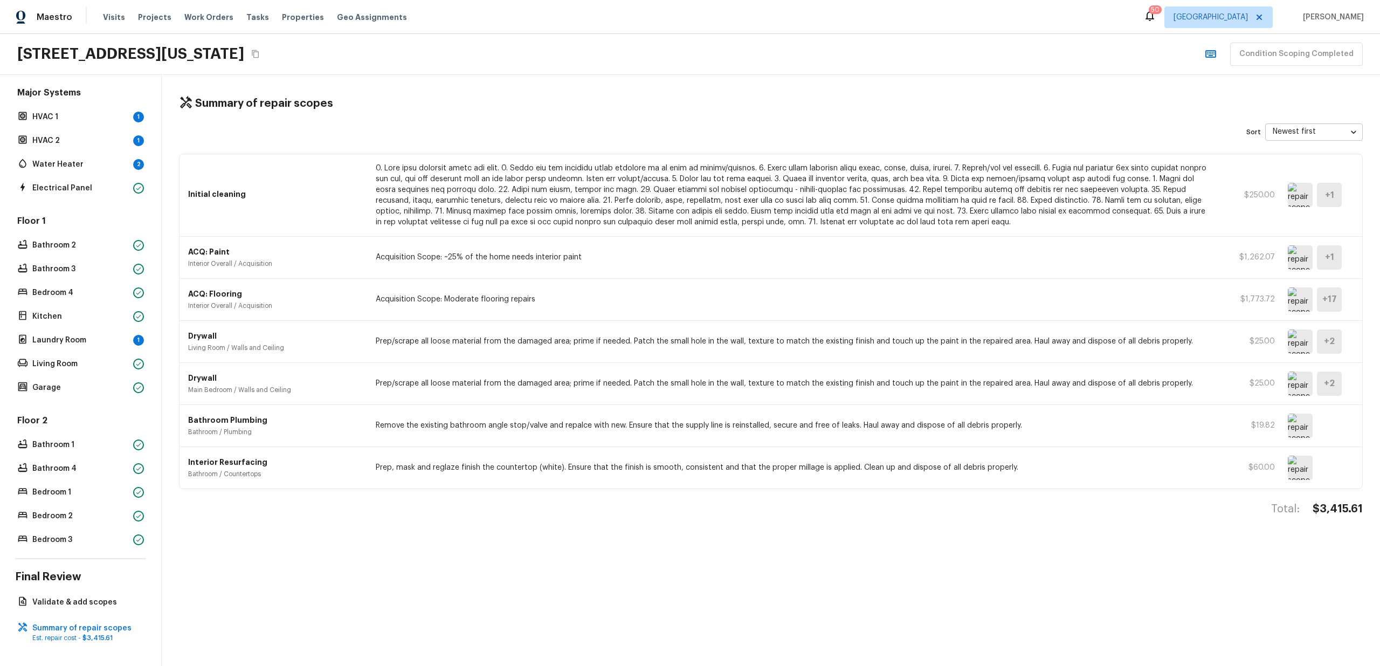
click at [643, 466] on p "Prep, mask and reglaze finish the countertop (white). Ensure that the finish is…" at bounding box center [795, 467] width 838 height 11
click at [642, 466] on p "Prep, mask and reglaze finish the countertop (white). Ensure that the finish is…" at bounding box center [795, 467] width 838 height 11
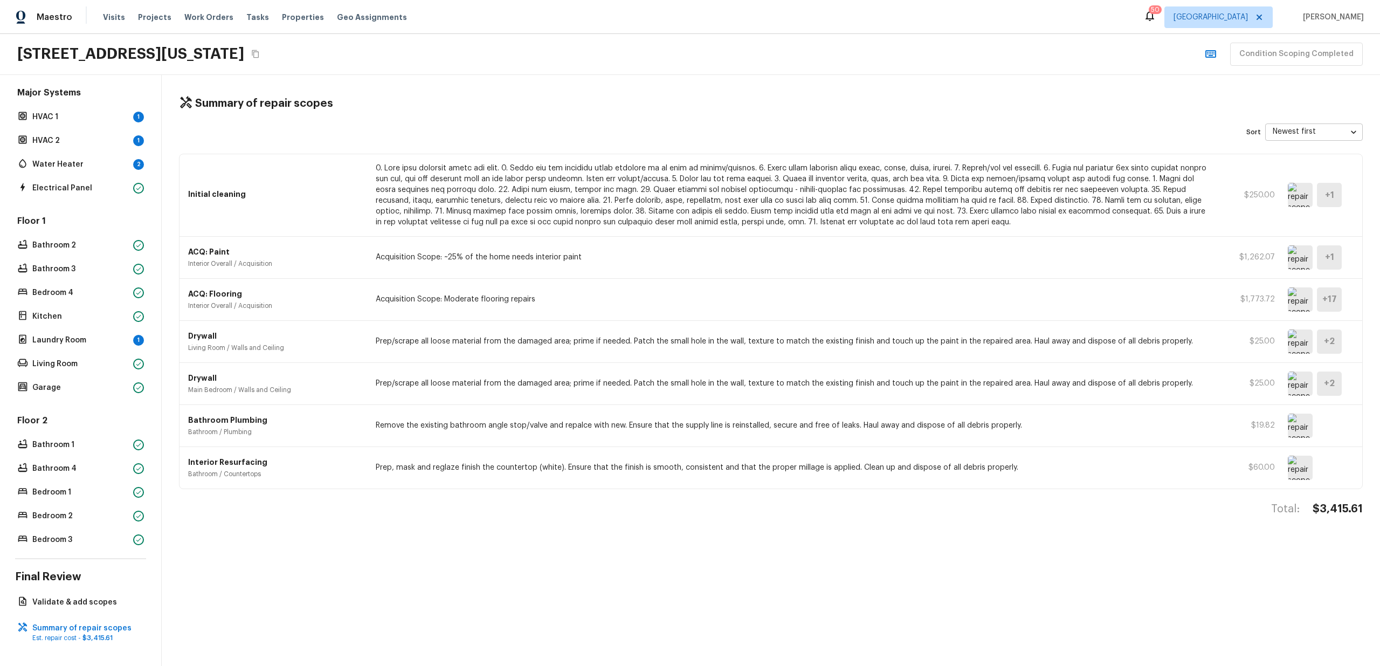
click at [1297, 298] on img at bounding box center [1300, 299] width 25 height 24
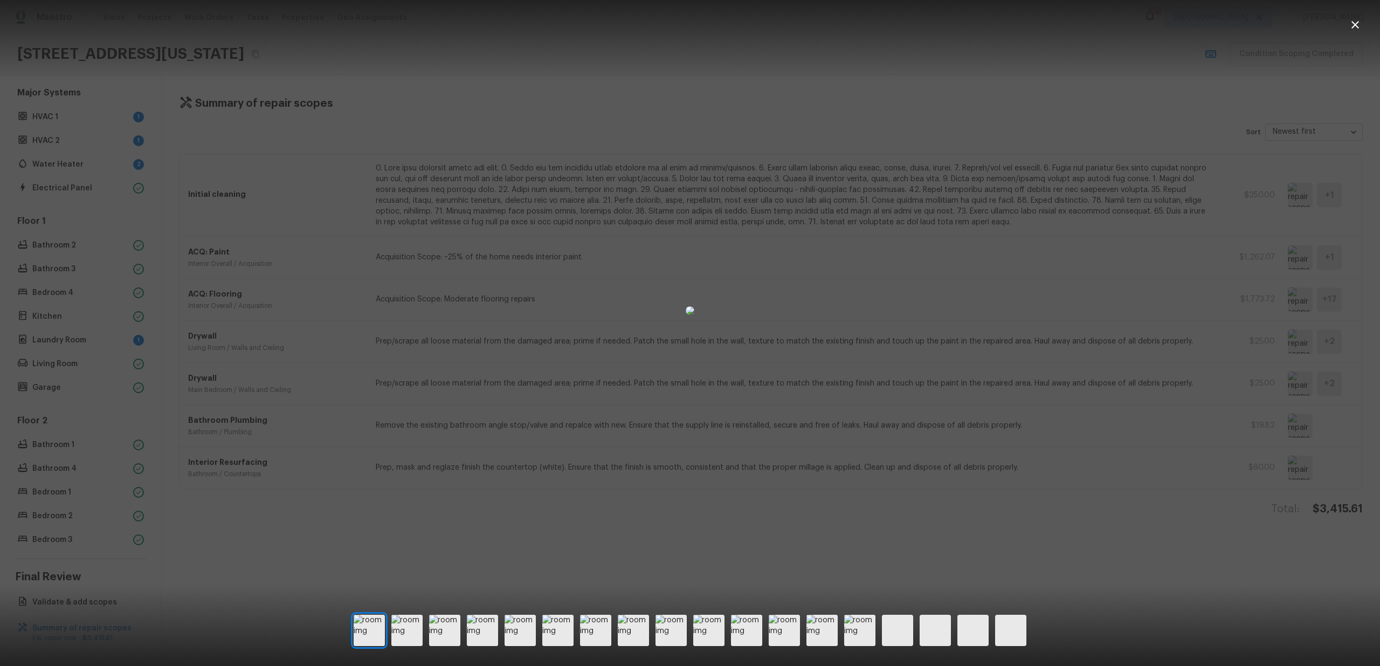
click at [1297, 298] on div at bounding box center [690, 310] width 1380 height 586
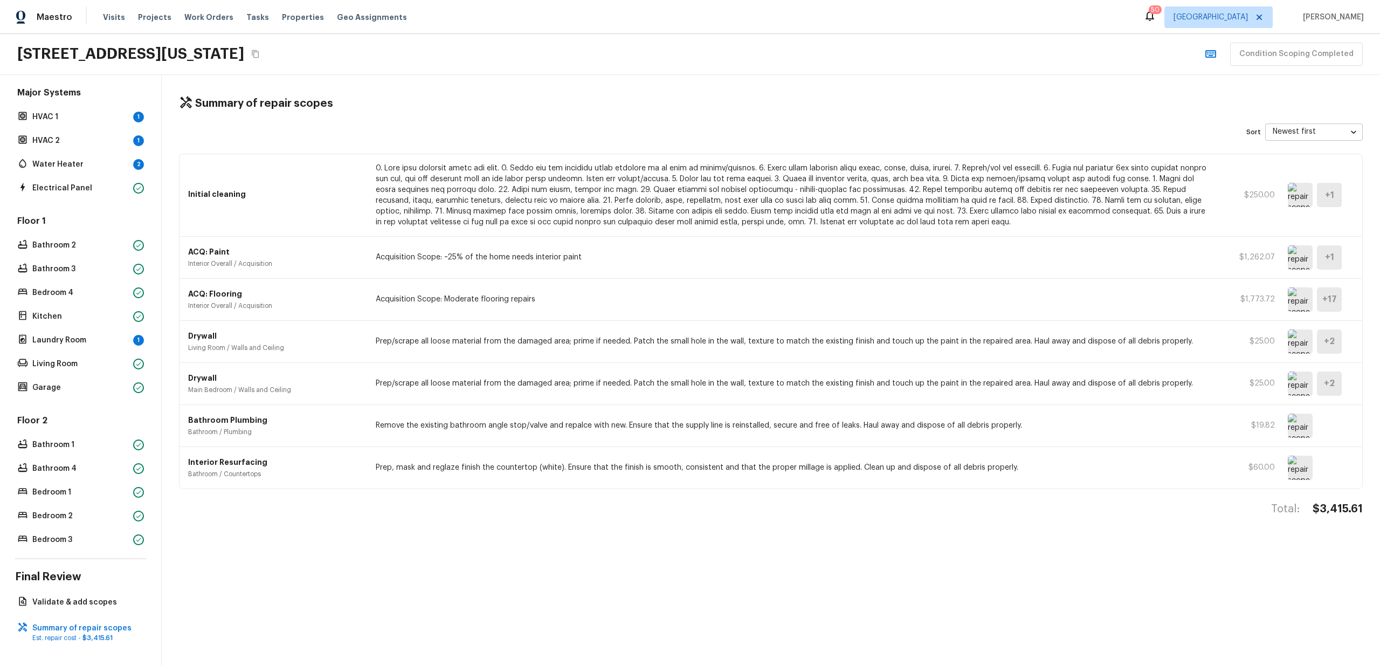
click at [1299, 307] on img at bounding box center [1300, 299] width 25 height 24
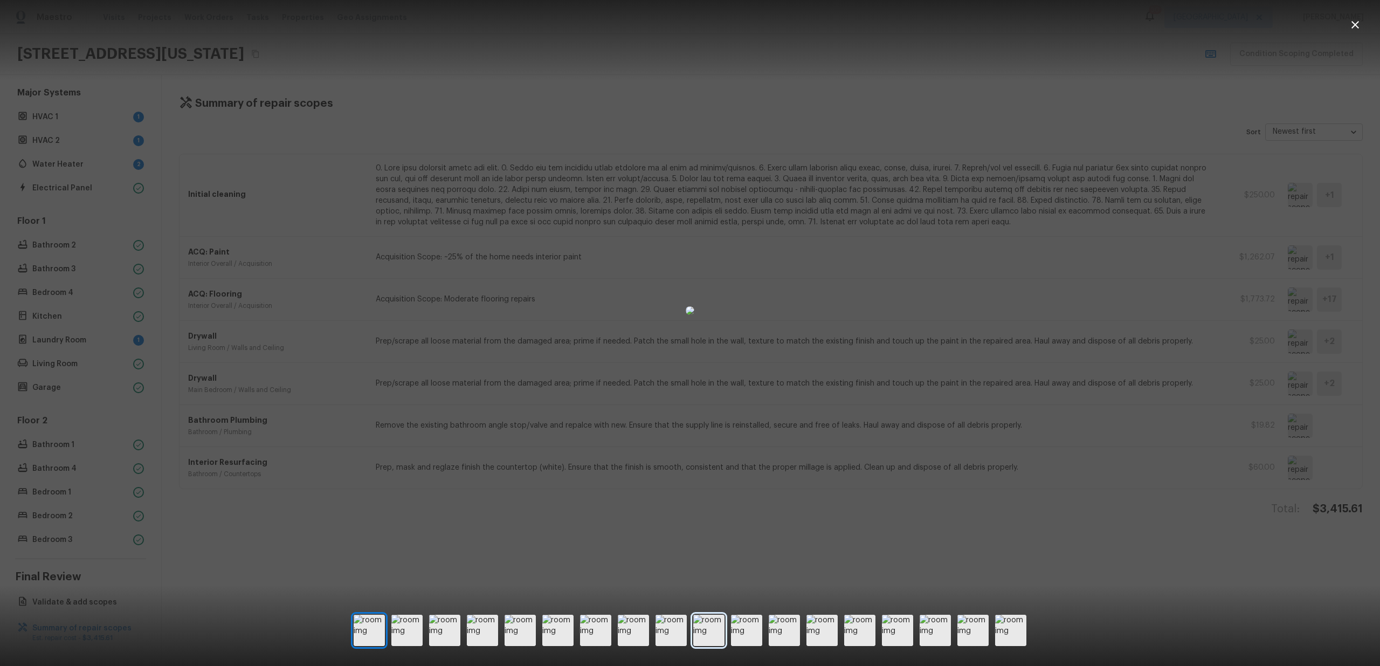
click at [694, 622] on img at bounding box center [708, 629] width 31 height 31
click at [744, 625] on img at bounding box center [746, 629] width 31 height 31
click at [813, 629] on img at bounding box center [821, 629] width 31 height 31
click at [835, 631] on img at bounding box center [821, 629] width 31 height 31
click at [890, 633] on img at bounding box center [897, 629] width 31 height 31
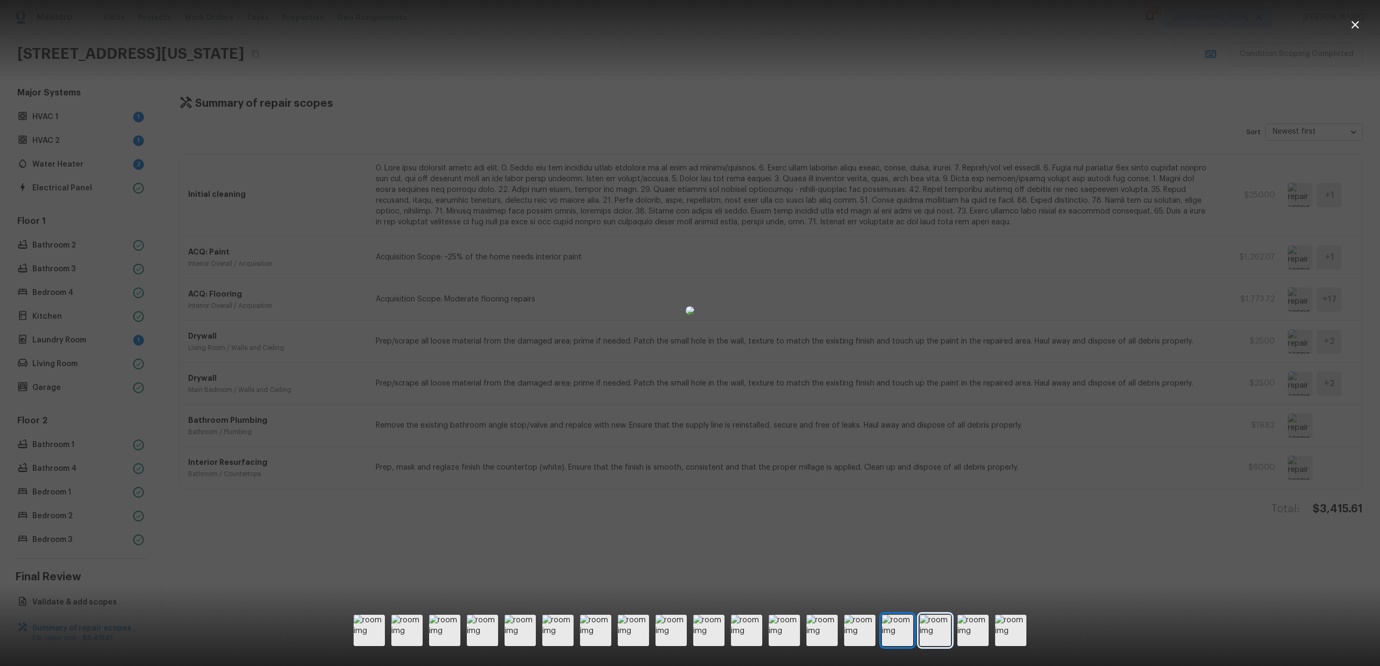
click at [932, 633] on img at bounding box center [935, 629] width 31 height 31
click at [976, 632] on img at bounding box center [972, 629] width 31 height 31
click at [942, 634] on img at bounding box center [935, 629] width 31 height 31
click at [909, 634] on img at bounding box center [897, 629] width 31 height 31
click at [935, 636] on img at bounding box center [935, 629] width 31 height 31
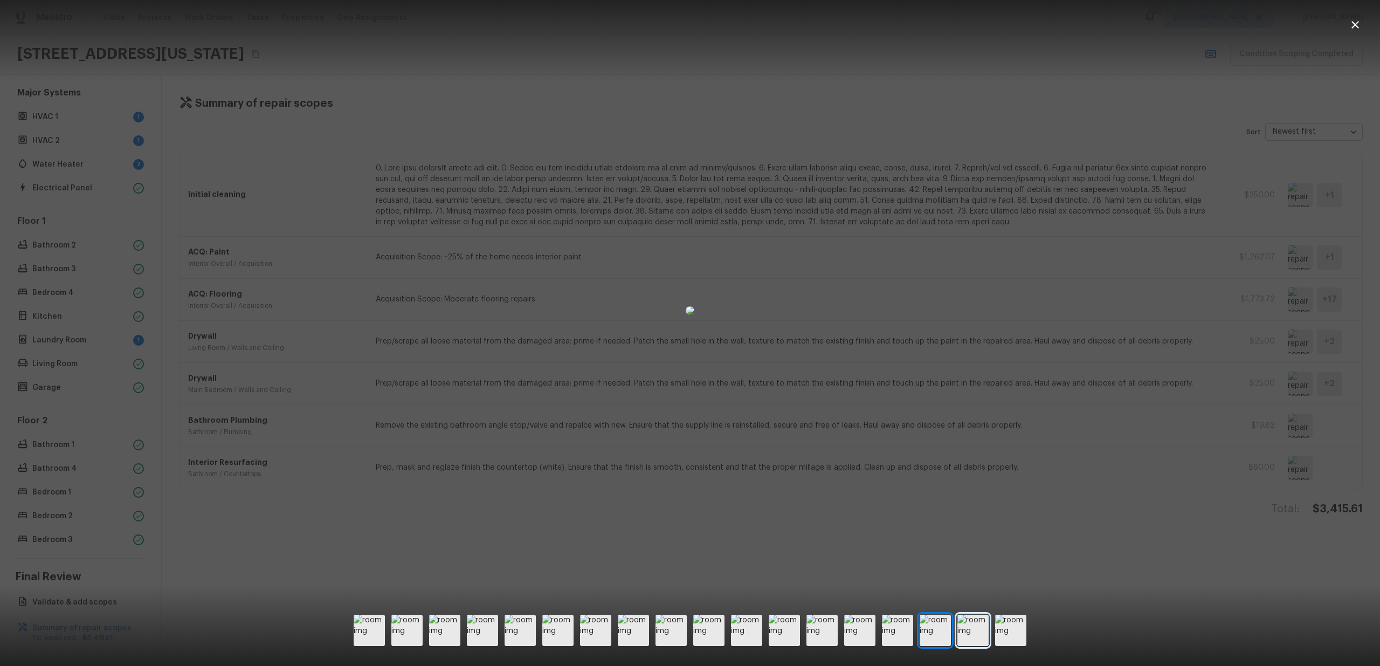
click at [980, 634] on img at bounding box center [972, 629] width 31 height 31
click at [995, 635] on img at bounding box center [1010, 629] width 31 height 31
click at [694, 315] on img at bounding box center [690, 310] width 9 height 9
click at [1038, 406] on div at bounding box center [690, 310] width 1380 height 586
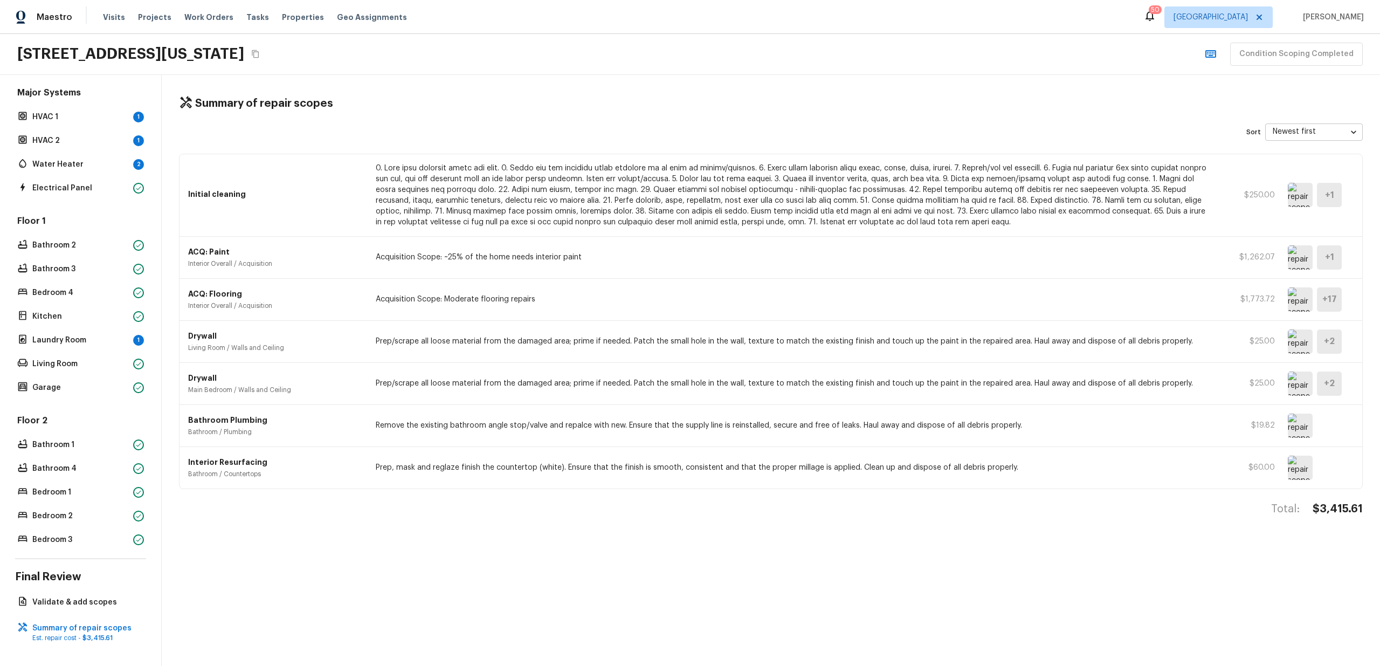
click at [594, 482] on div "Interior Resurfacing Bathroom / Countertops Prep, mask and reglaze finish the c…" at bounding box center [770, 468] width 1183 height 42
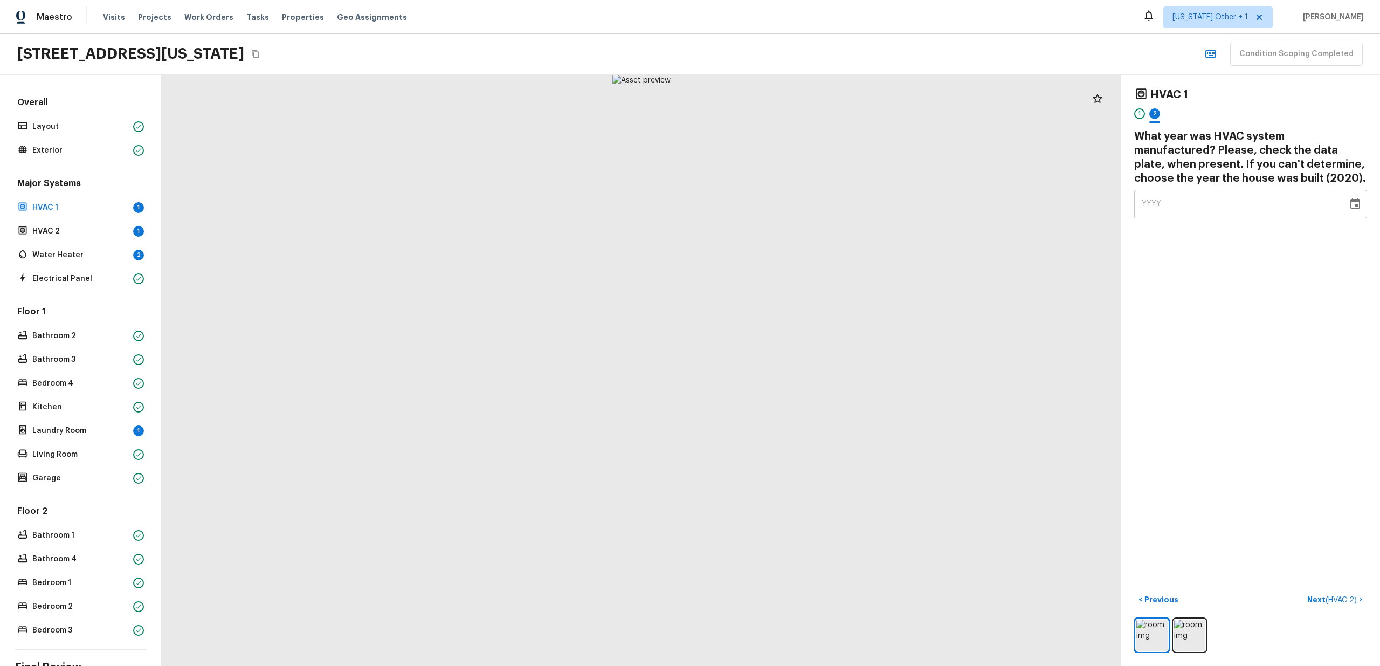
scroll to position [99, 0]
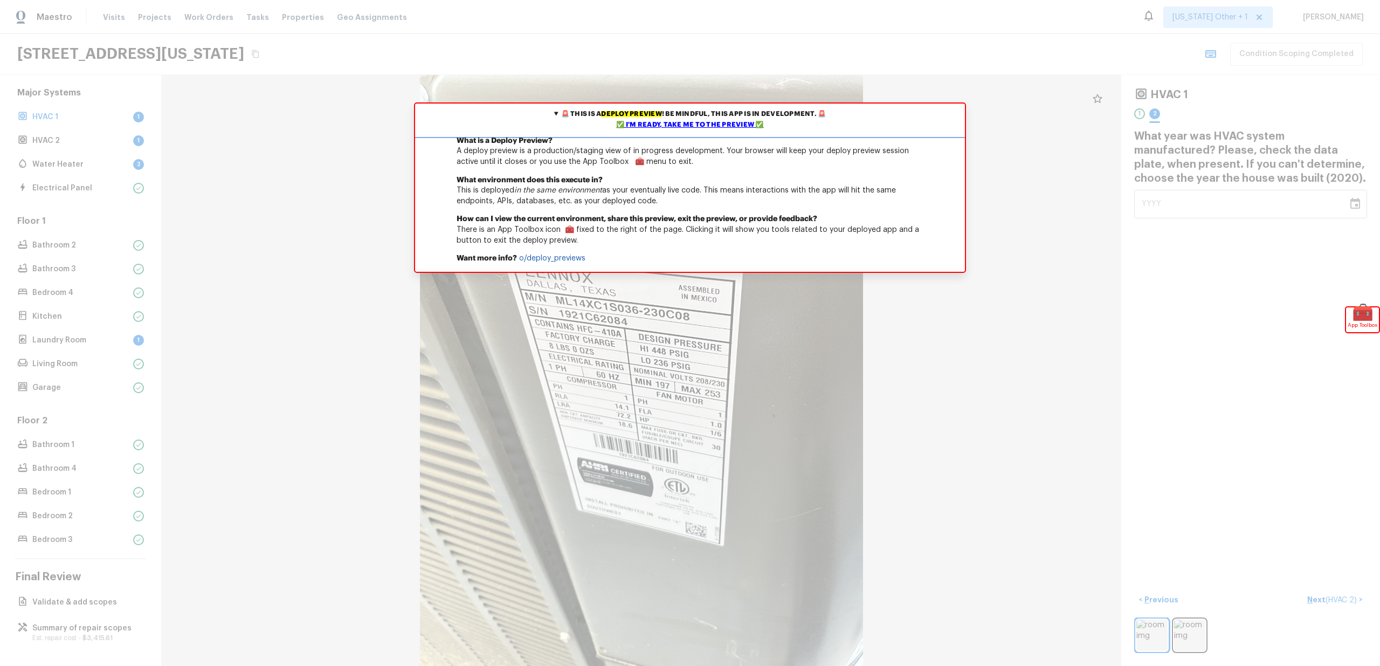
click at [627, 122] on div "✅ I'm ready, take me to the preview ✅" at bounding box center [690, 125] width 544 height 11
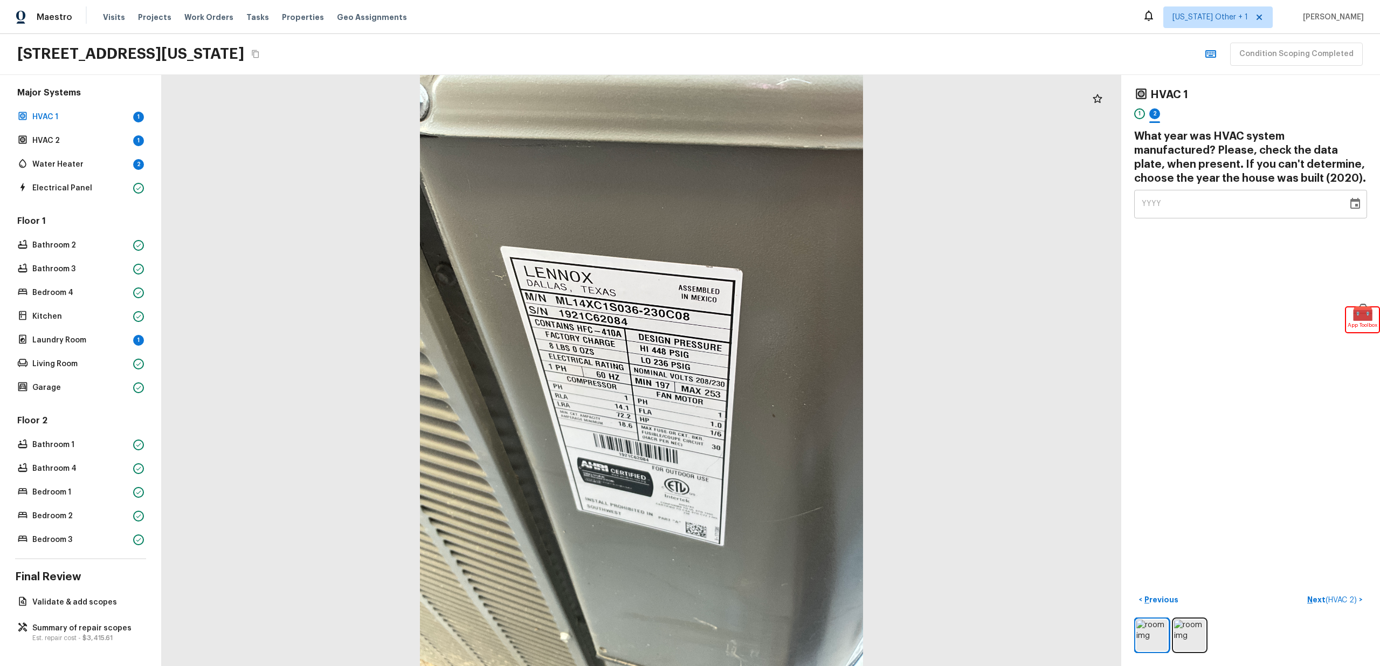
click at [139, 610] on div "Overall Layout Exterior Major Systems HVAC 1 1 HVAC 2 1 Water Heater 2 Electric…" at bounding box center [81, 370] width 162 height 591
click at [114, 623] on p "Summary of repair scopes" at bounding box center [85, 628] width 107 height 11
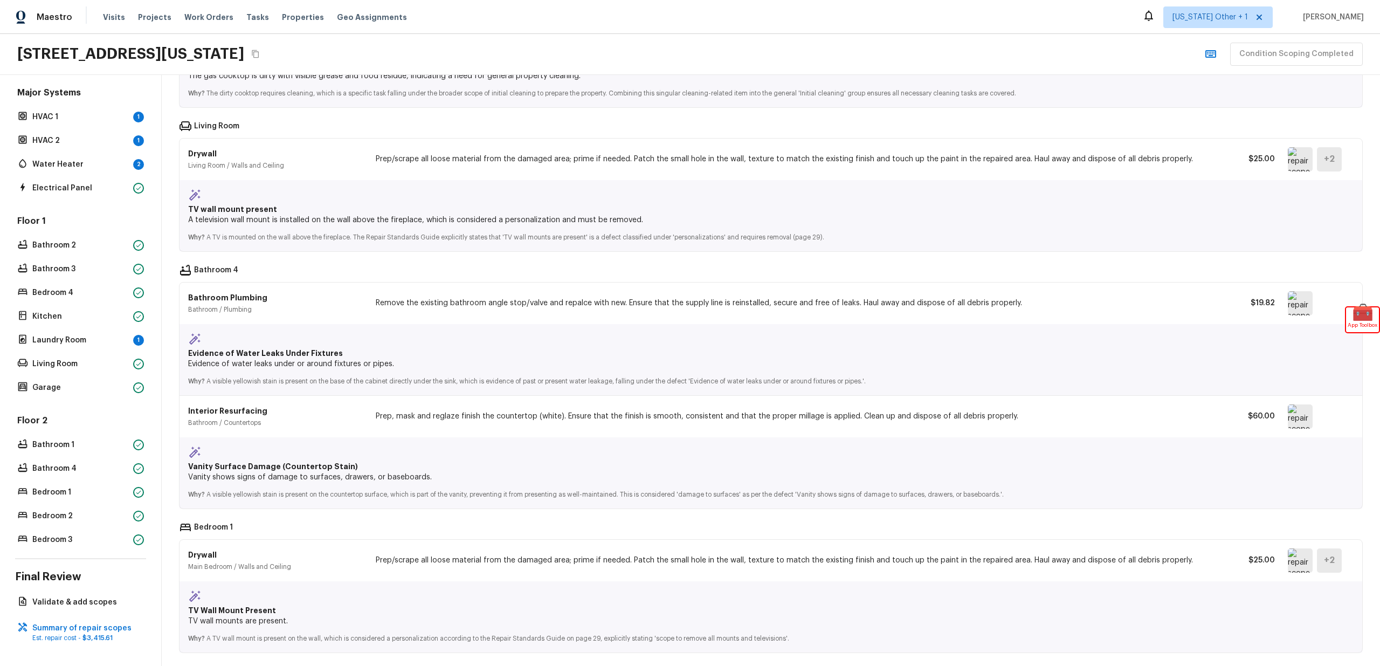
scroll to position [466, 0]
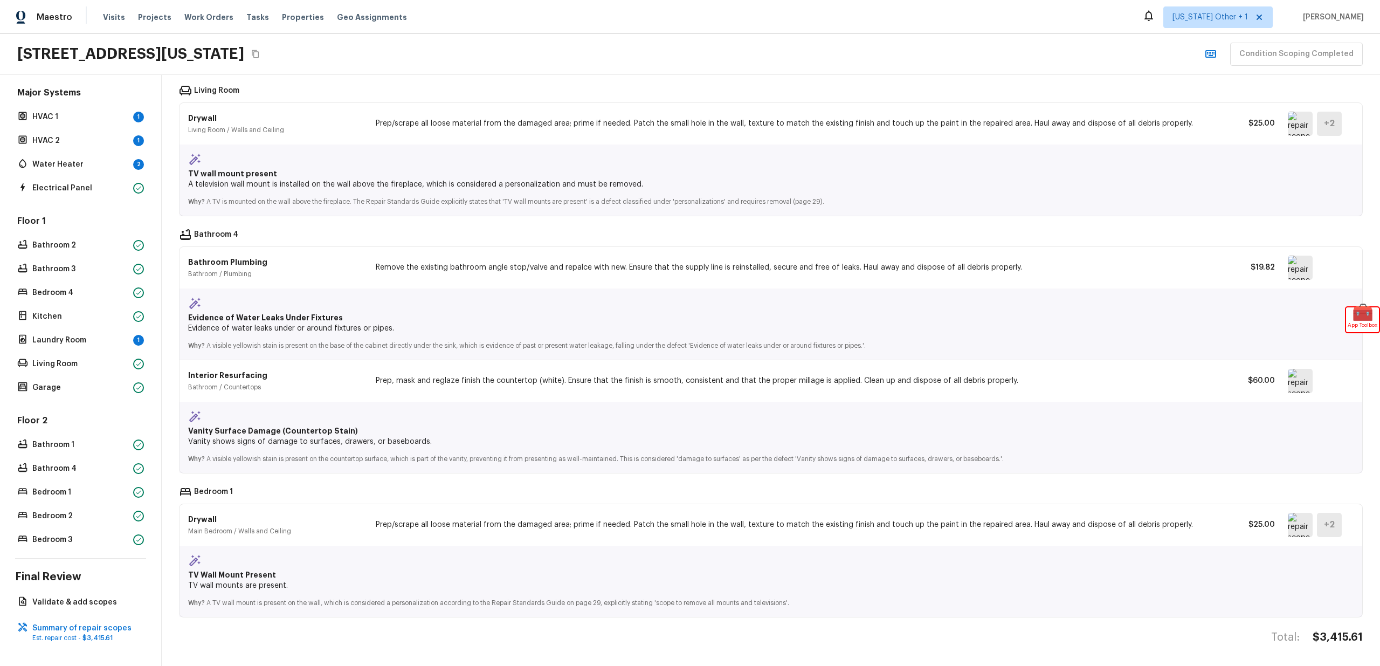
click at [1293, 263] on img at bounding box center [1300, 268] width 25 height 24
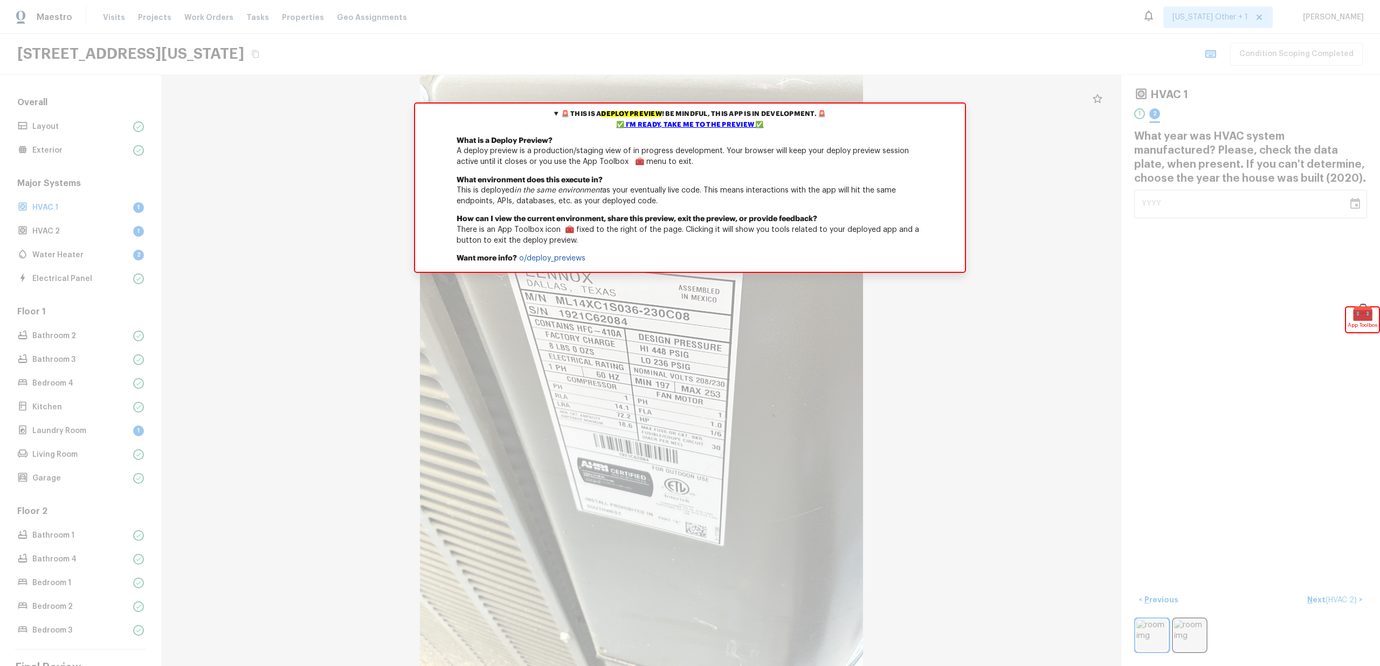
scroll to position [99, 0]
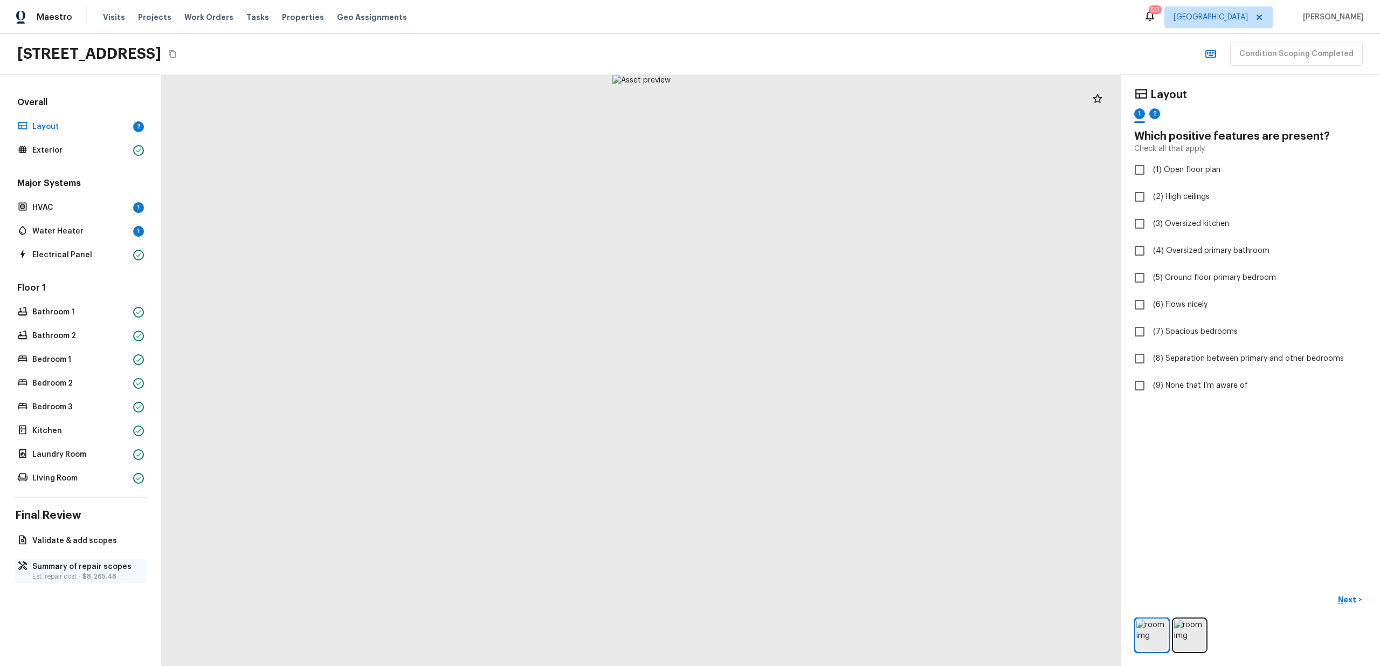
click at [100, 576] on span "$8,265.48" at bounding box center [99, 576] width 34 height 6
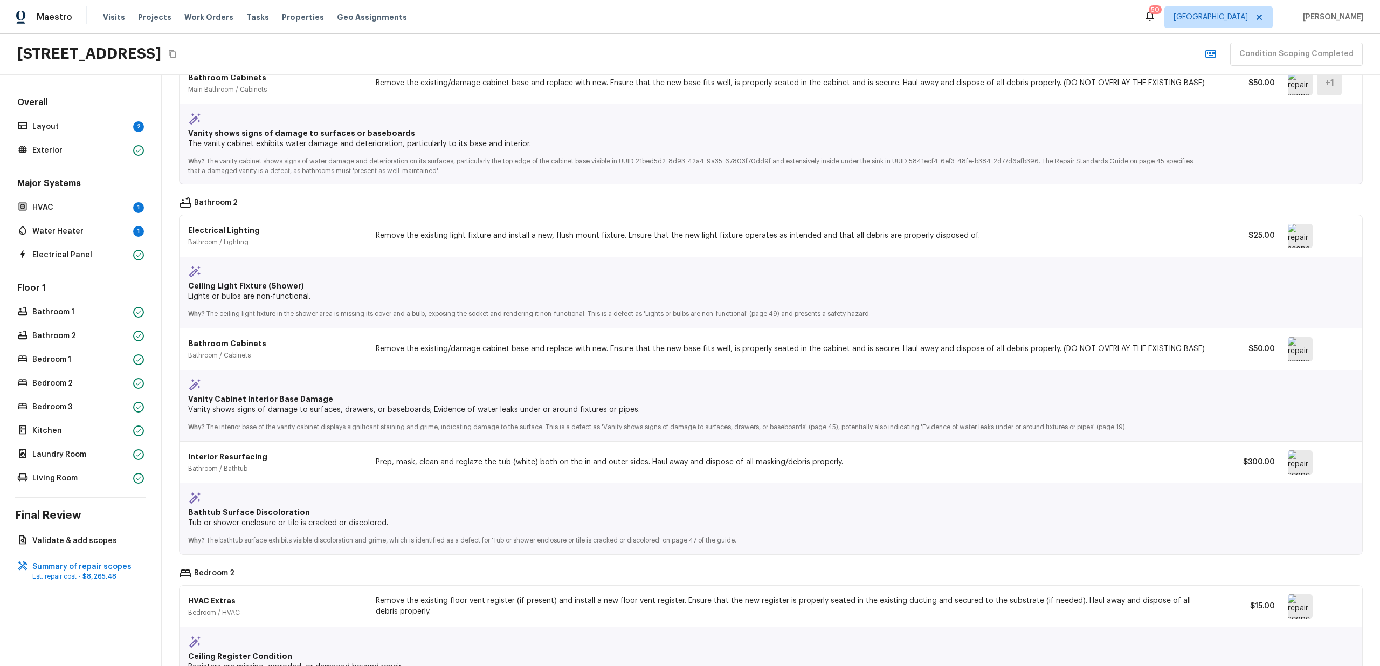
scroll to position [2892, 0]
